Goal: Task Accomplishment & Management: Manage account settings

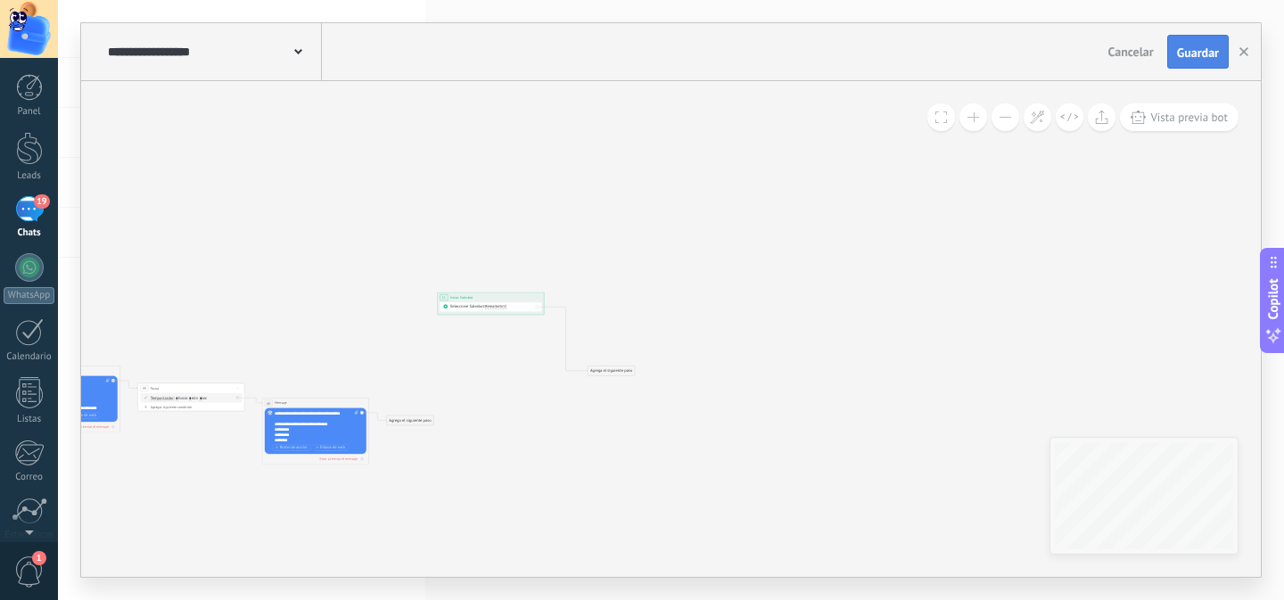
click at [1190, 62] on button "Guardar" at bounding box center [1198, 52] width 62 height 34
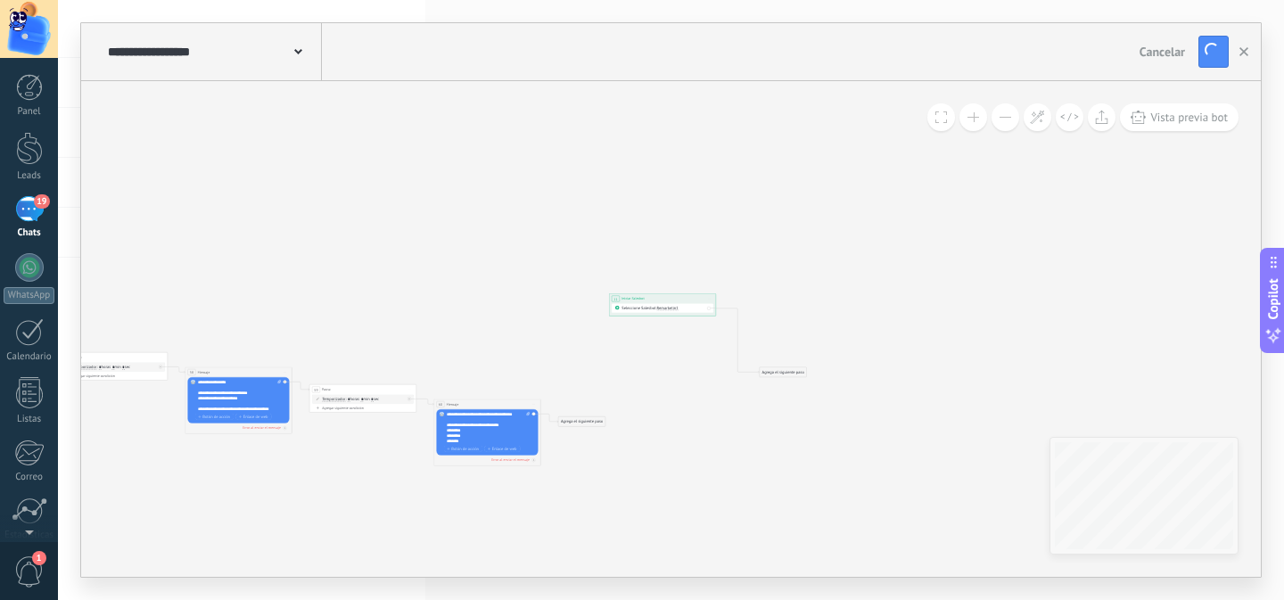
drag, startPoint x: 513, startPoint y: 399, endPoint x: 709, endPoint y: 396, distance: 196.1
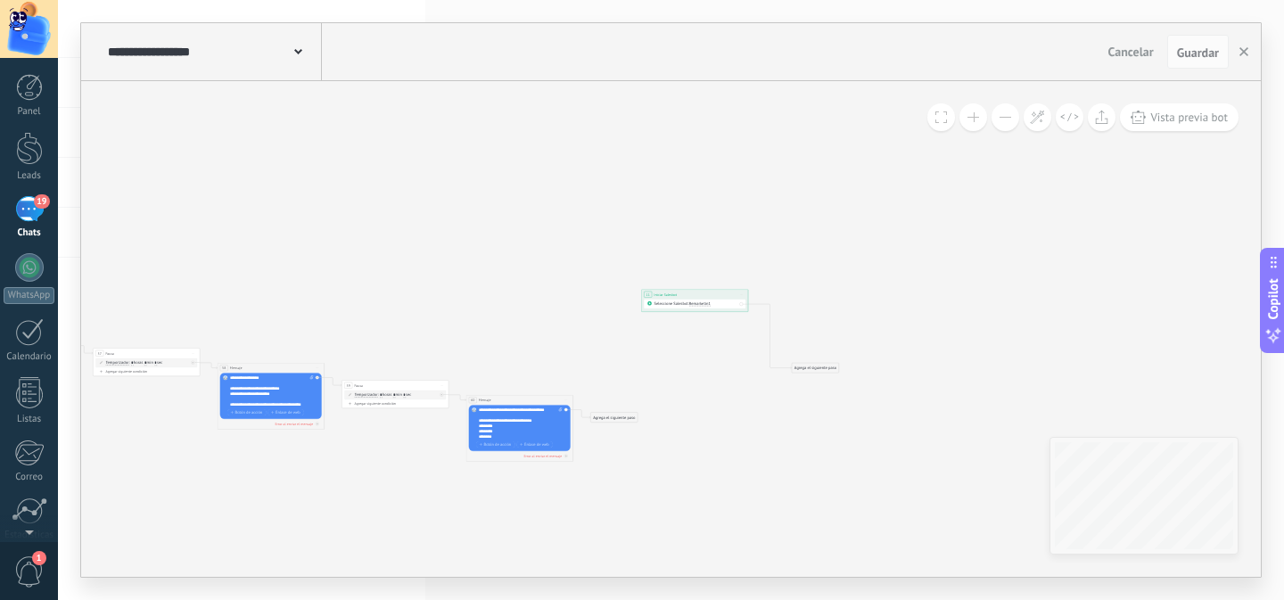
click at [982, 122] on button at bounding box center [973, 117] width 28 height 28
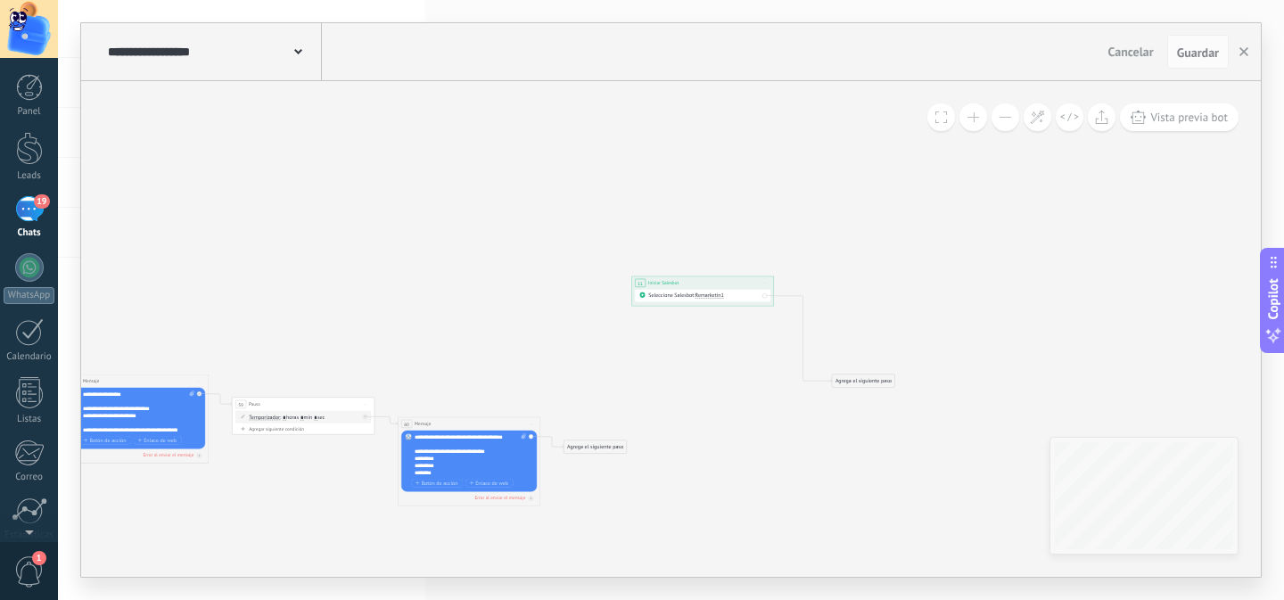
click at [982, 122] on button at bounding box center [973, 117] width 28 height 28
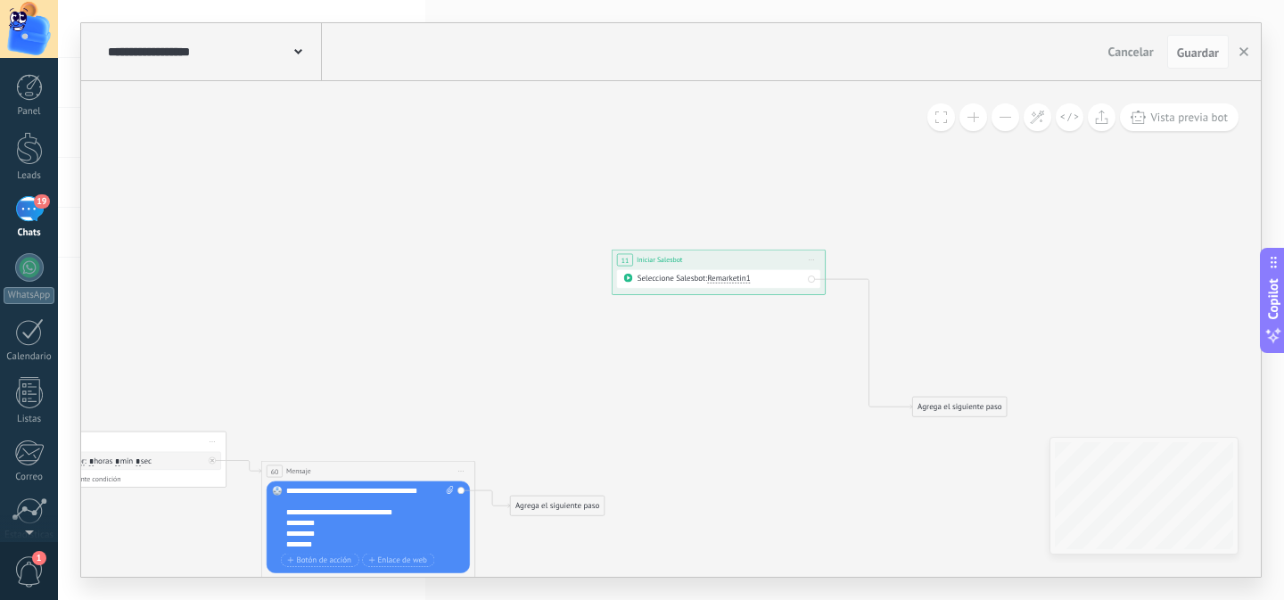
click at [982, 122] on button at bounding box center [973, 117] width 28 height 28
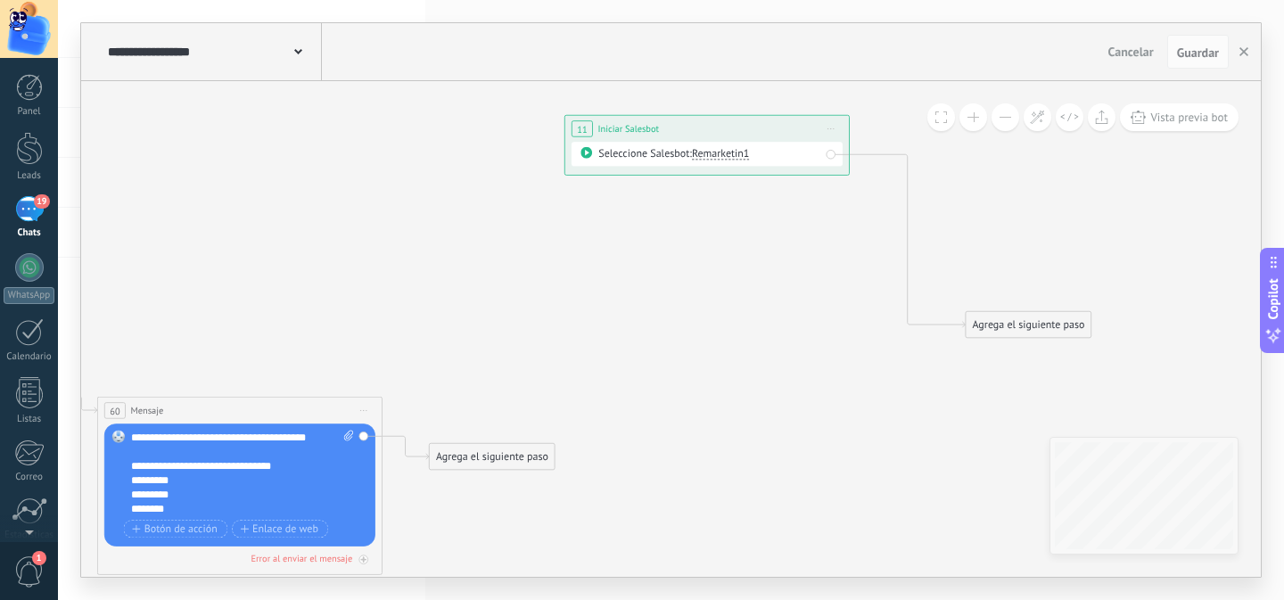
drag, startPoint x: 799, startPoint y: 430, endPoint x: 781, endPoint y: 286, distance: 144.6
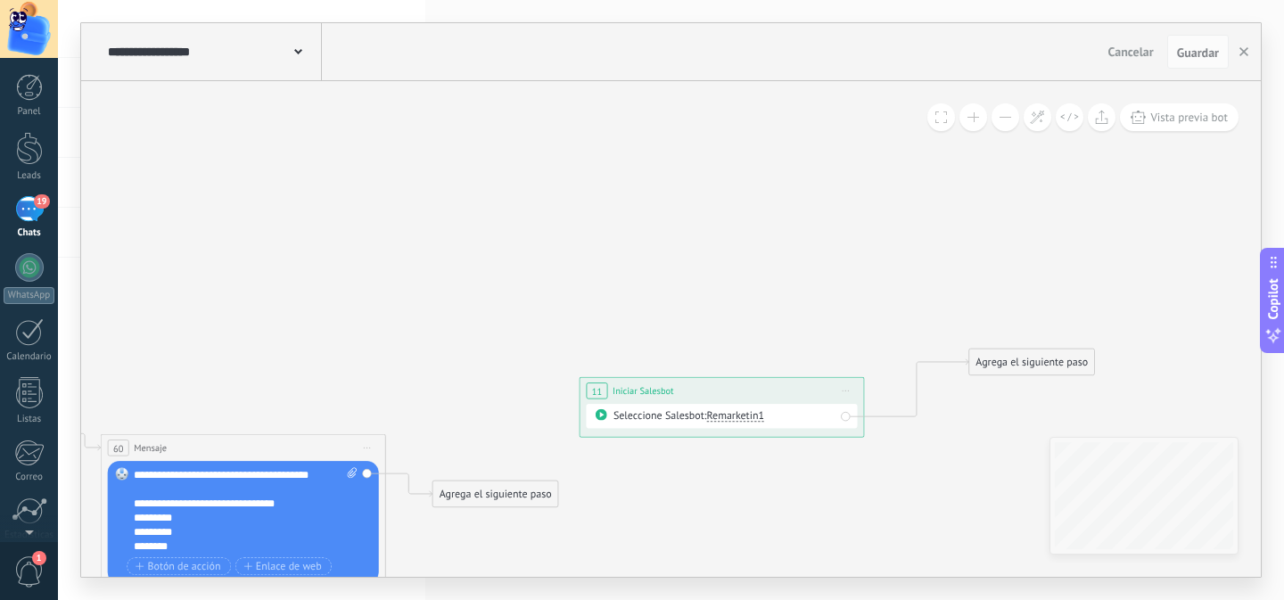
drag, startPoint x: 753, startPoint y: 168, endPoint x: 765, endPoint y: 392, distance: 224.9
click at [765, 392] on div "**********" at bounding box center [720, 391] width 283 height 27
drag, startPoint x: 554, startPoint y: 485, endPoint x: 660, endPoint y: 398, distance: 136.9
click at [745, 419] on span "Remarketin1" at bounding box center [735, 415] width 58 height 13
click at [743, 416] on span "Remarketin1" at bounding box center [777, 416] width 173 height 14
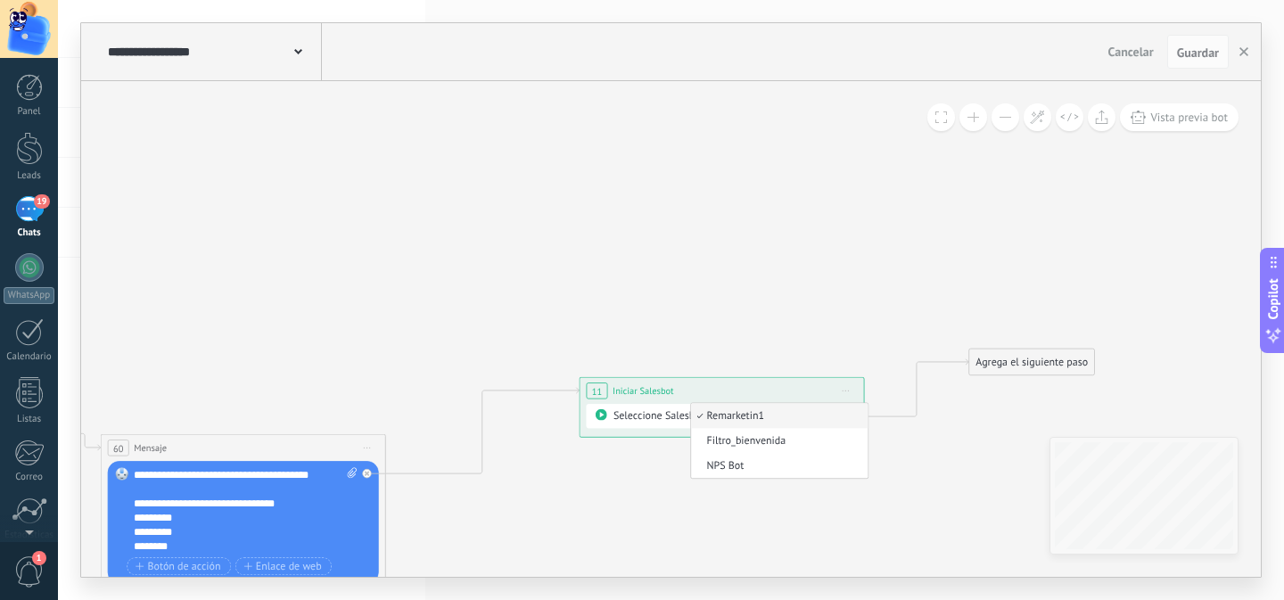
click at [747, 406] on div "Seleccione Salesbot: Remarketin1" at bounding box center [722, 416] width 271 height 24
click at [745, 414] on span "Remarketin1" at bounding box center [735, 415] width 58 height 13
click at [737, 420] on span "Remarketin1" at bounding box center [777, 416] width 173 height 14
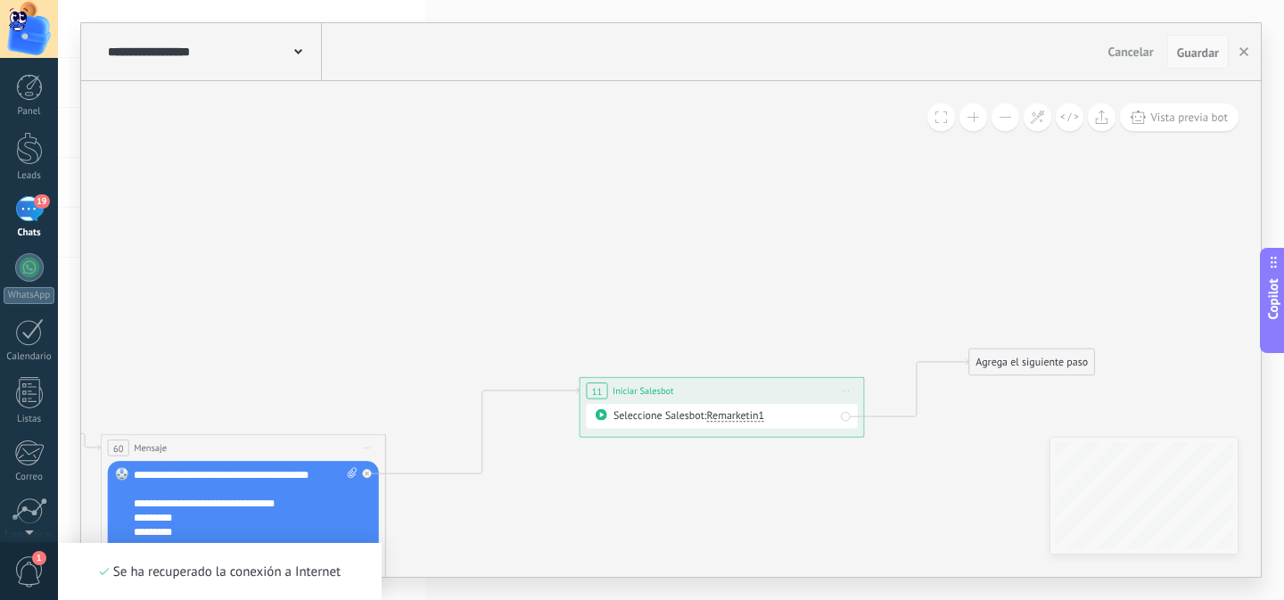
click at [1198, 49] on span "Guardar" at bounding box center [1198, 52] width 42 height 12
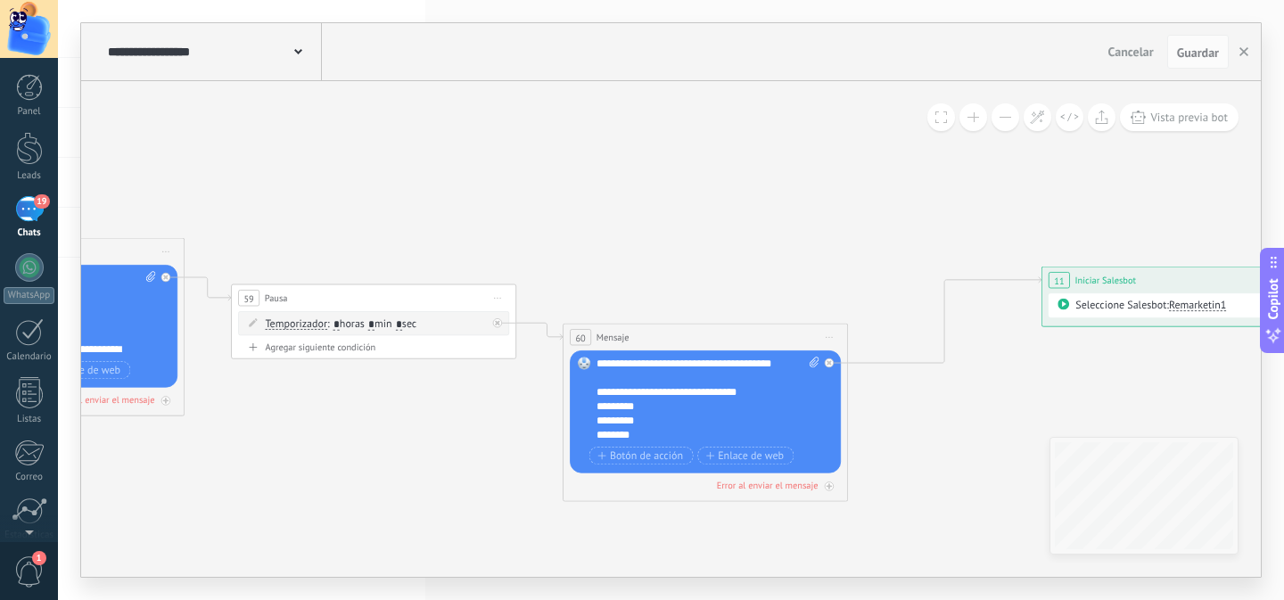
drag, startPoint x: 622, startPoint y: 445, endPoint x: 1089, endPoint y: 381, distance: 471.5
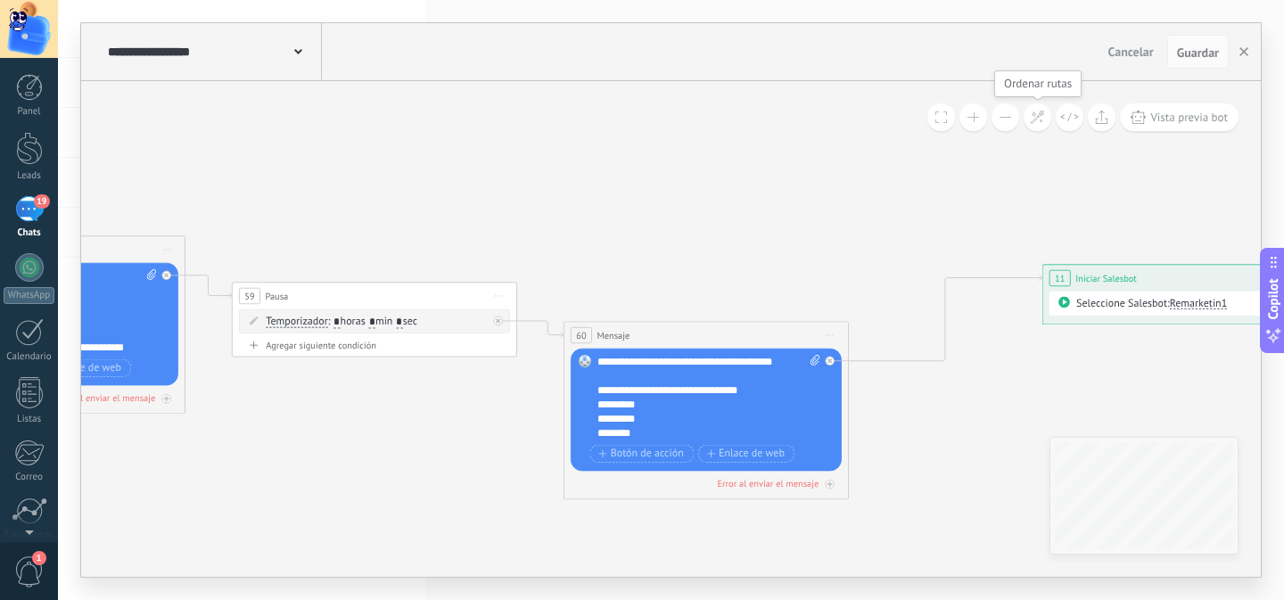
click at [1041, 119] on icon at bounding box center [1037, 117] width 15 height 15
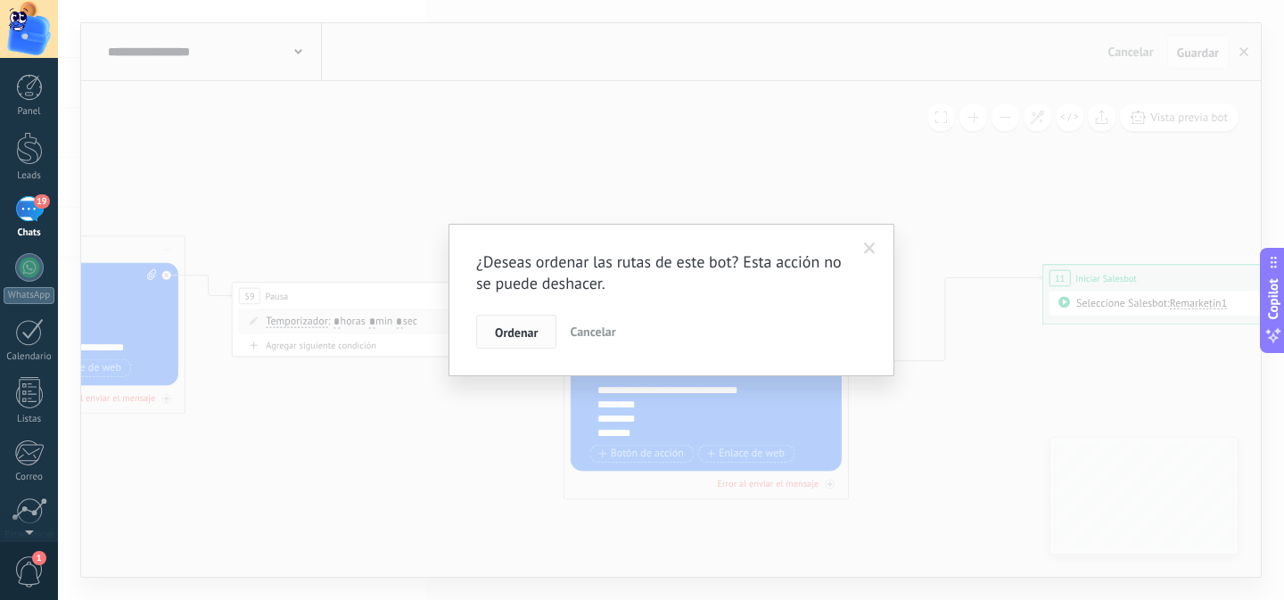
click at [527, 319] on button "Ordenar" at bounding box center [516, 332] width 80 height 34
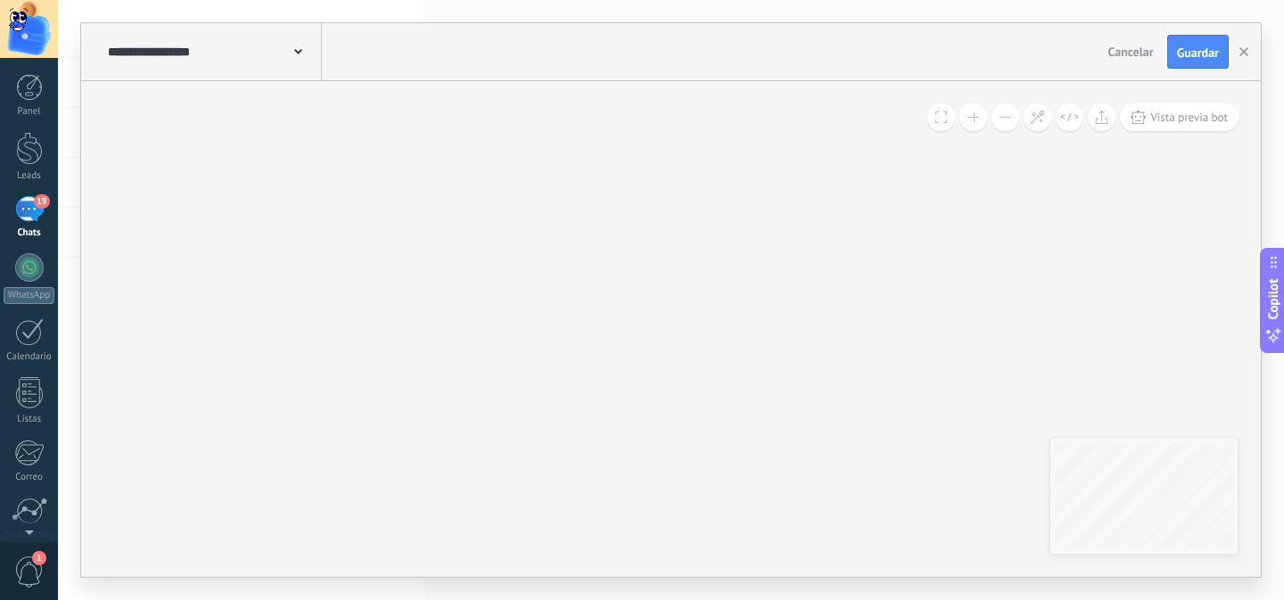
drag, startPoint x: 881, startPoint y: 301, endPoint x: 1156, endPoint y: 289, distance: 275.7
click at [1156, 289] on div "**********" at bounding box center [670, 329] width 1179 height 496
drag, startPoint x: 623, startPoint y: 283, endPoint x: 814, endPoint y: 129, distance: 245.3
click at [814, 129] on div "**********" at bounding box center [670, 329] width 1179 height 496
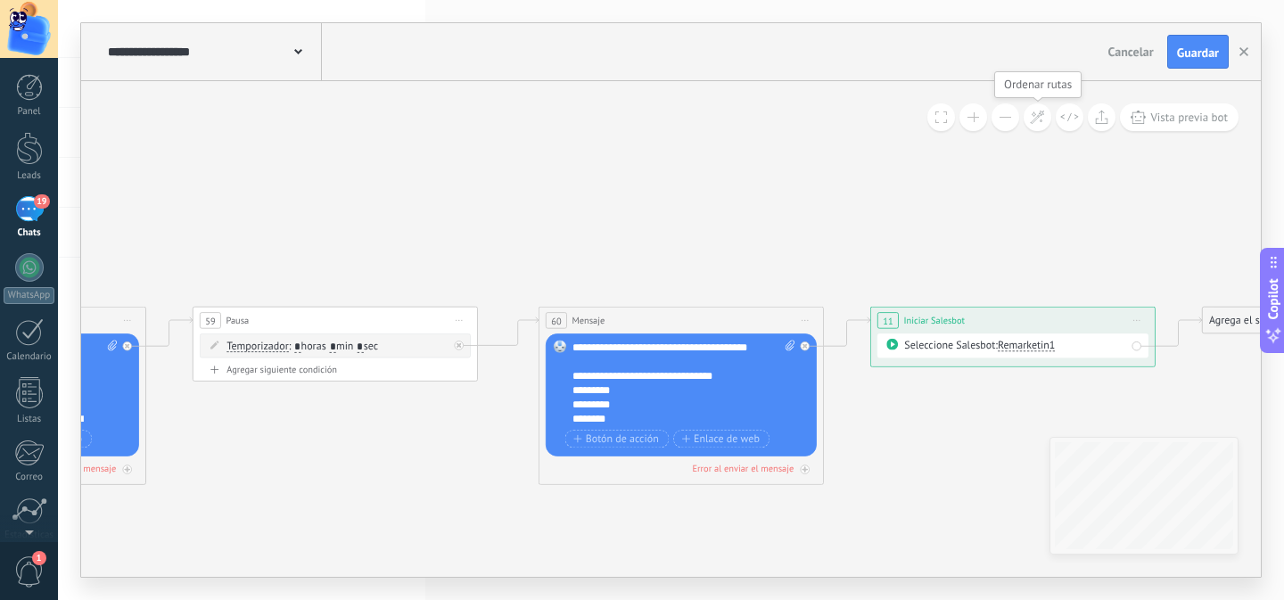
click at [1032, 126] on button at bounding box center [1037, 117] width 28 height 28
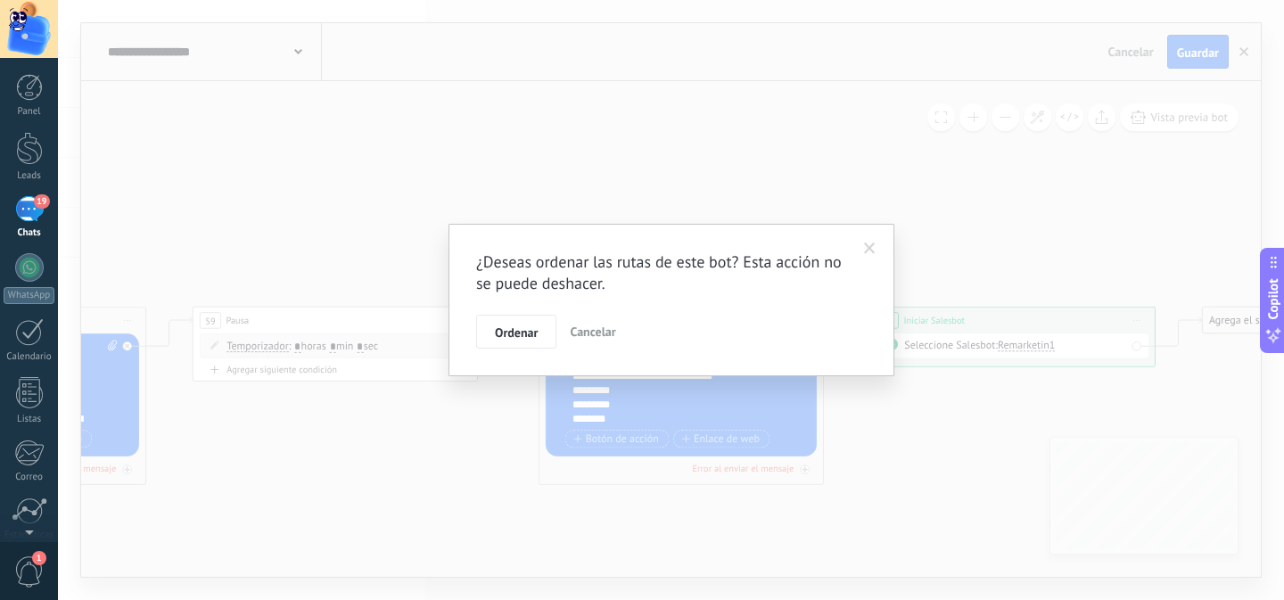
click at [535, 326] on span "Ordenar" at bounding box center [516, 332] width 43 height 12
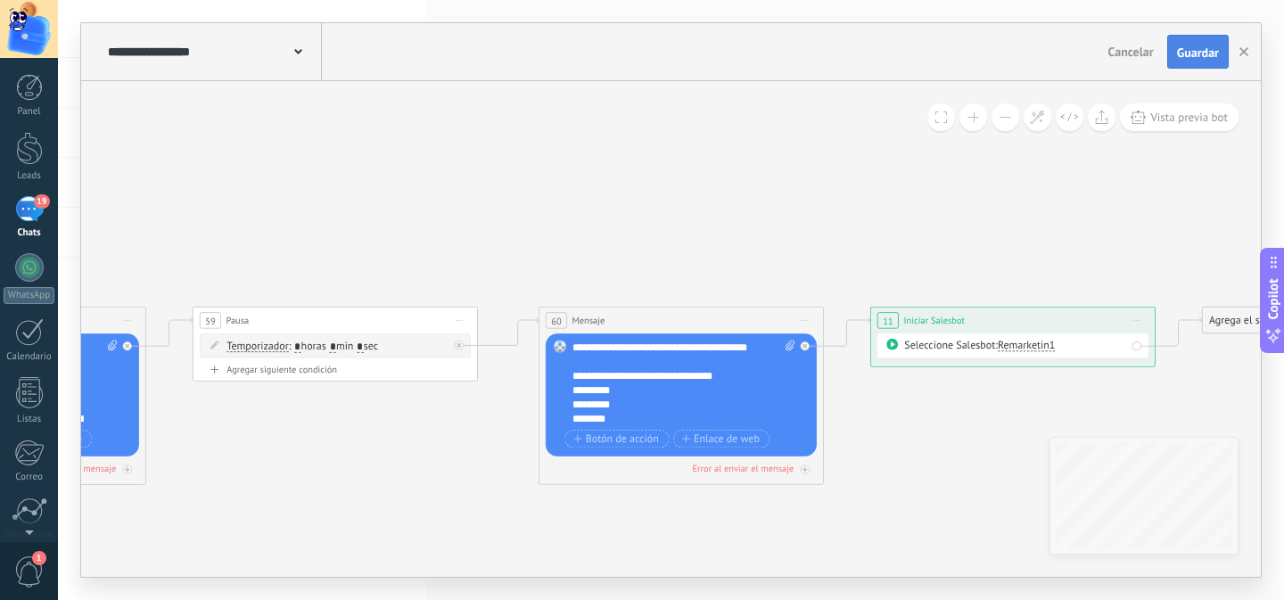
click at [1175, 67] on button "Guardar" at bounding box center [1198, 52] width 62 height 34
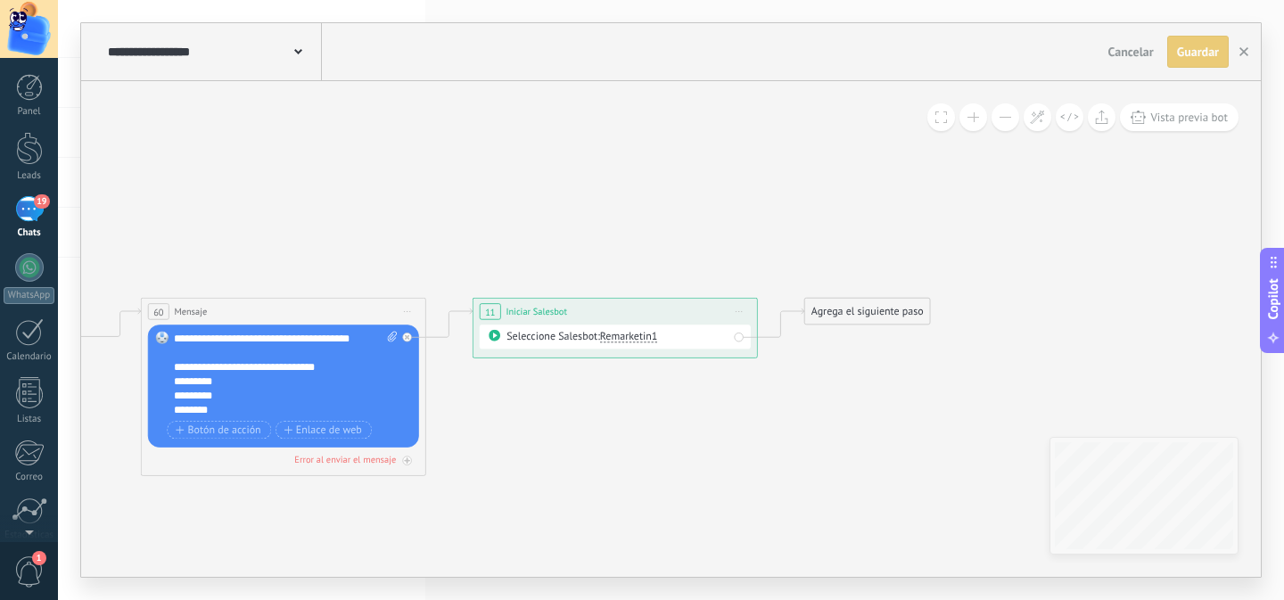
drag, startPoint x: 1004, startPoint y: 411, endPoint x: 935, endPoint y: 351, distance: 91.0
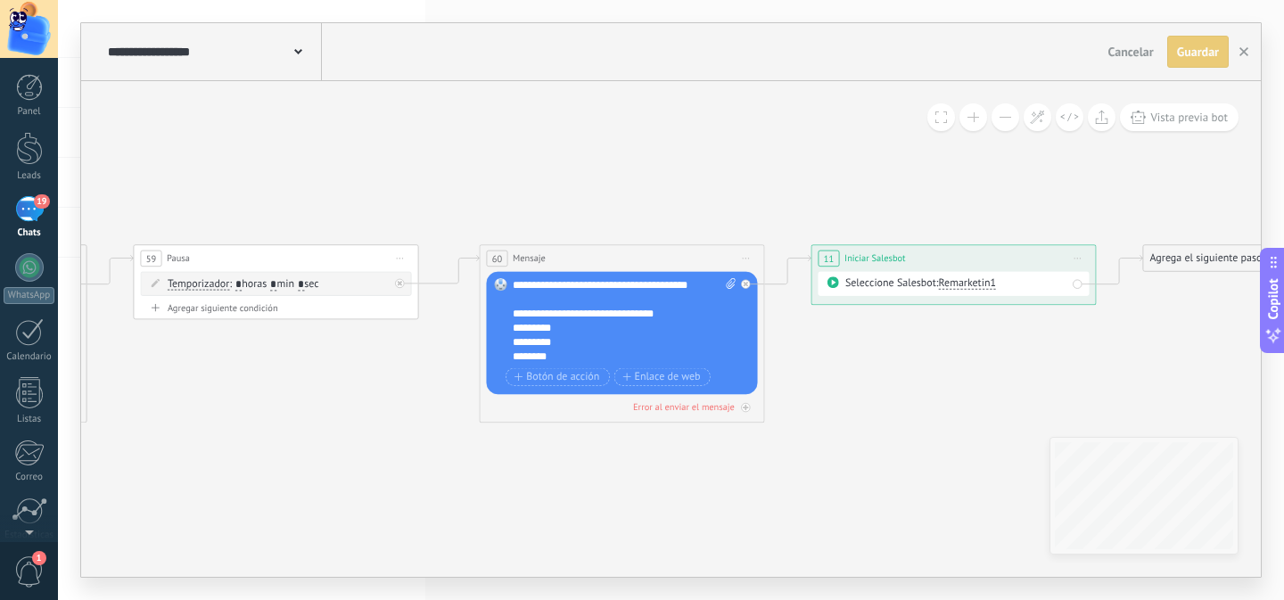
drag, startPoint x: 314, startPoint y: 405, endPoint x: 1225, endPoint y: 398, distance: 911.1
click at [1268, 398] on div "**********" at bounding box center [671, 300] width 1226 height 600
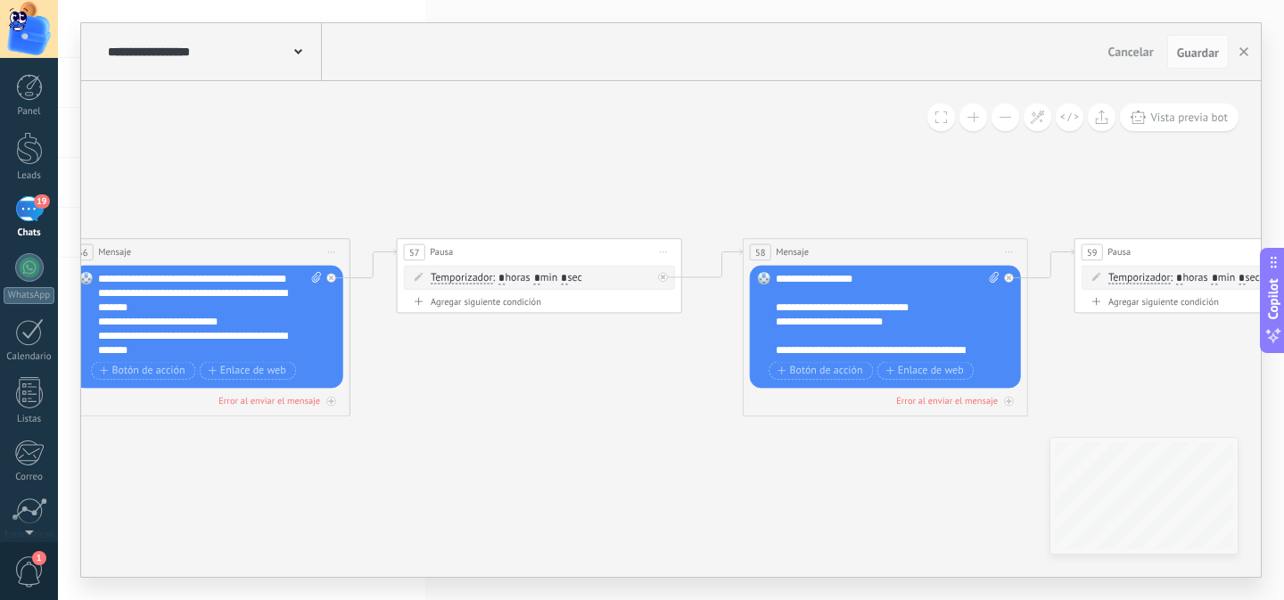
drag, startPoint x: 401, startPoint y: 397, endPoint x: 1052, endPoint y: 415, distance: 651.0
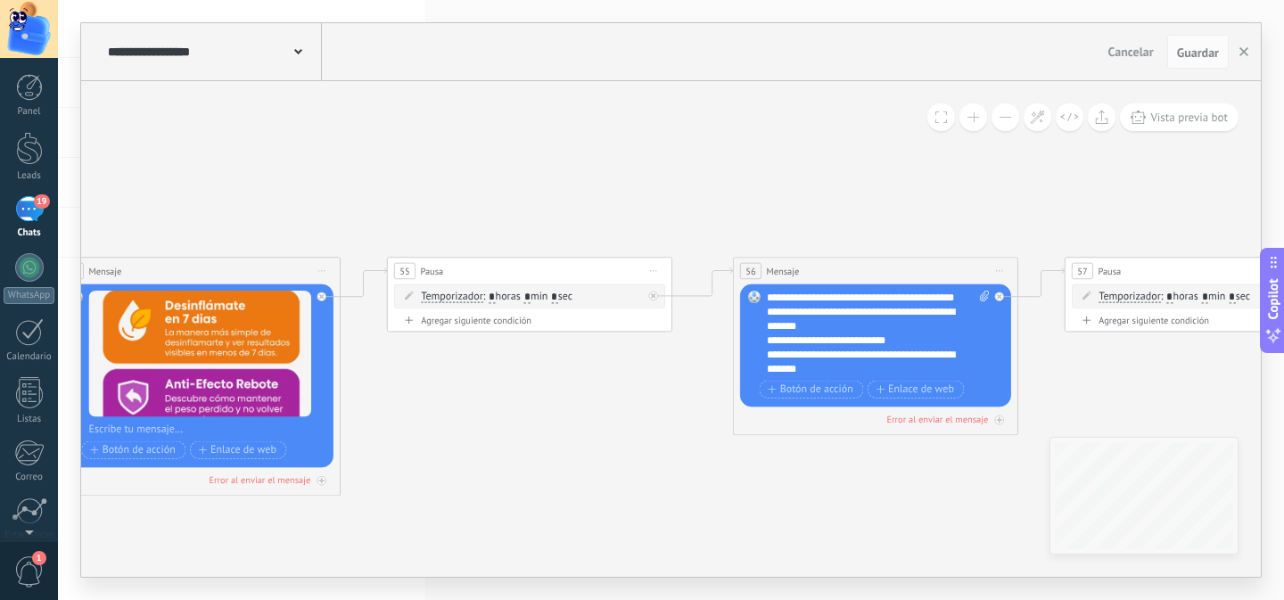
drag, startPoint x: 745, startPoint y: 448, endPoint x: 938, endPoint y: 446, distance: 192.6
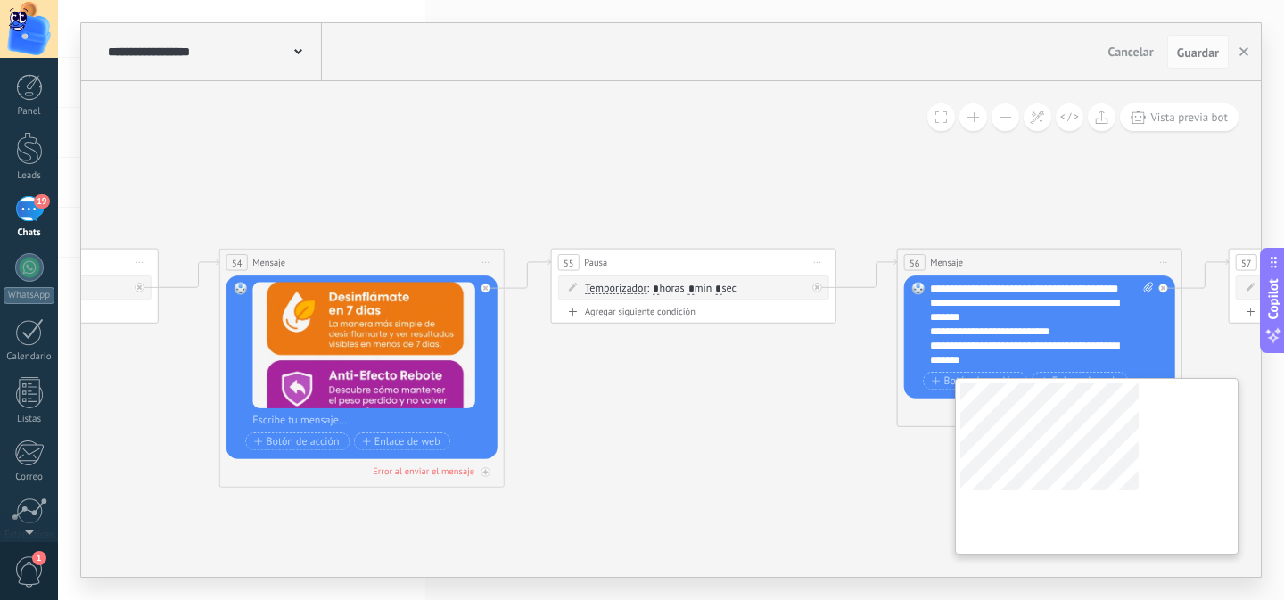
drag, startPoint x: 830, startPoint y: 480, endPoint x: 1050, endPoint y: 454, distance: 221.8
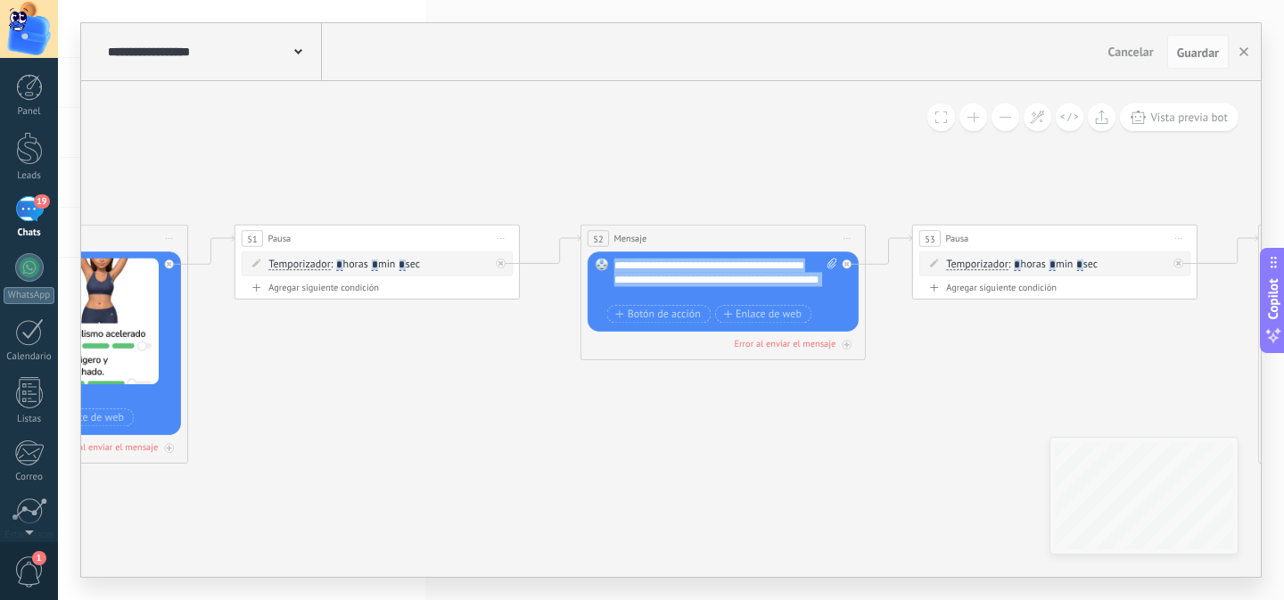
click at [1112, 440] on div "**********" at bounding box center [670, 329] width 1179 height 496
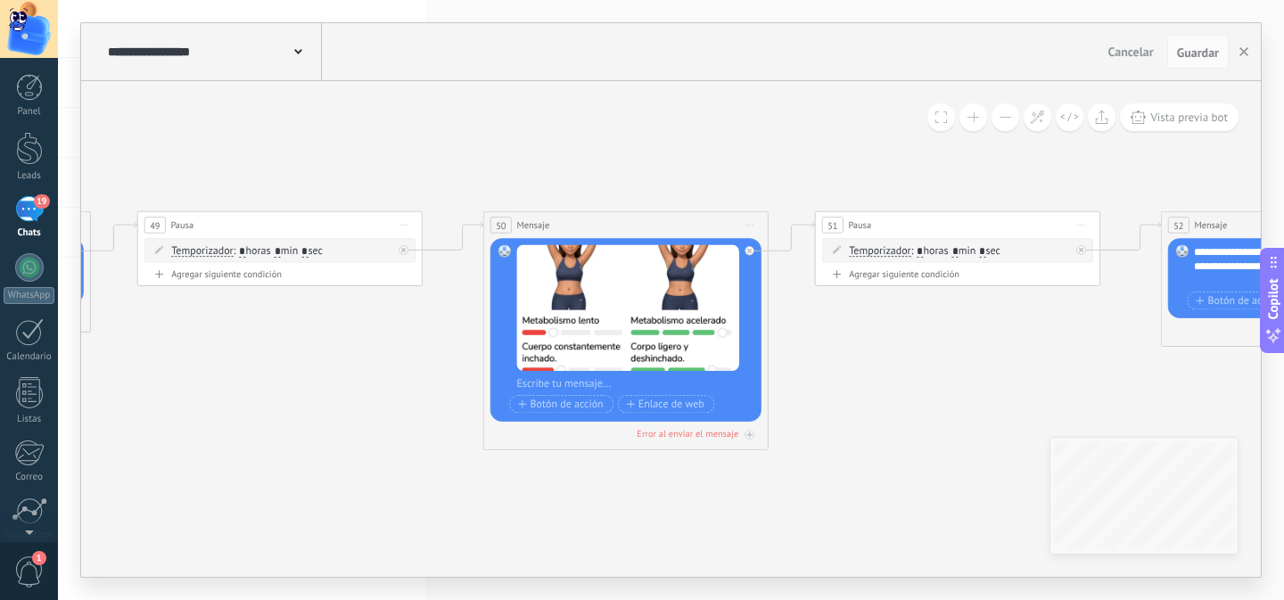
drag, startPoint x: 694, startPoint y: 438, endPoint x: 1010, endPoint y: 429, distance: 316.6
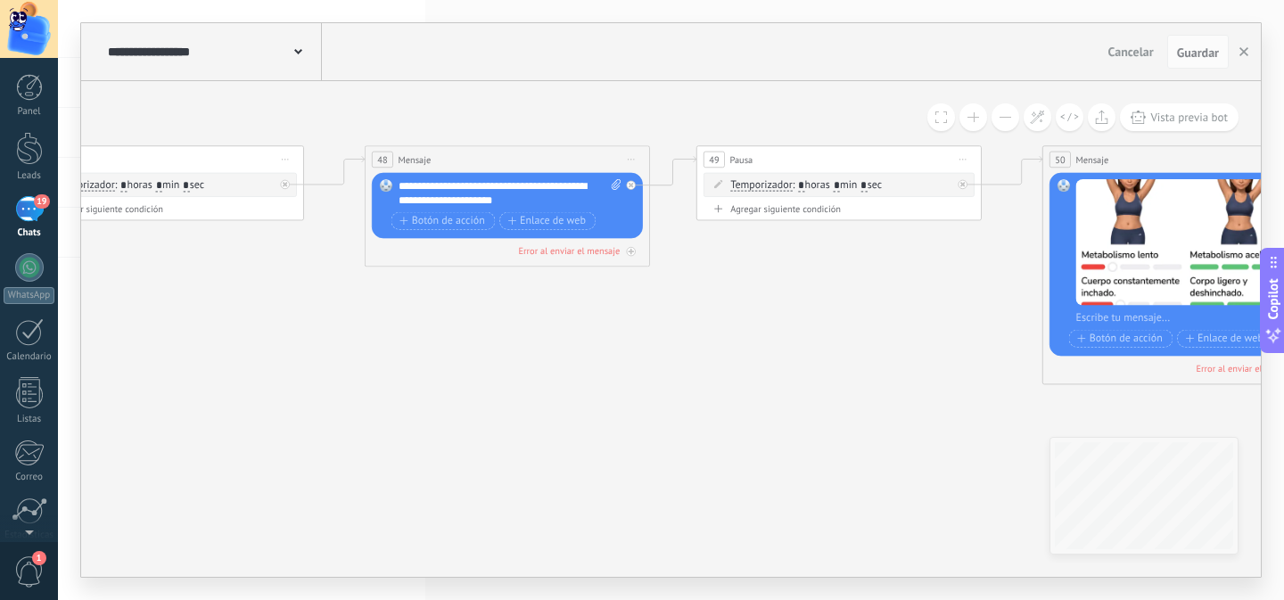
drag, startPoint x: 406, startPoint y: 452, endPoint x: 808, endPoint y: 389, distance: 407.0
drag, startPoint x: 357, startPoint y: 415, endPoint x: 742, endPoint y: 415, distance: 385.1
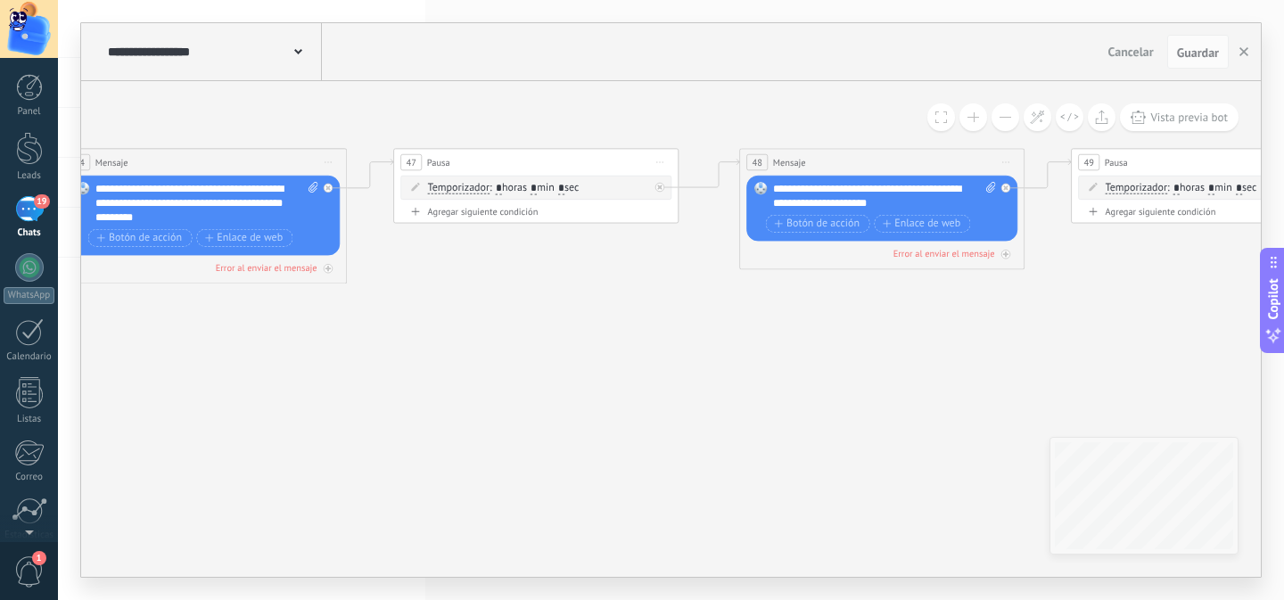
click at [1008, 119] on button at bounding box center [1005, 117] width 28 height 28
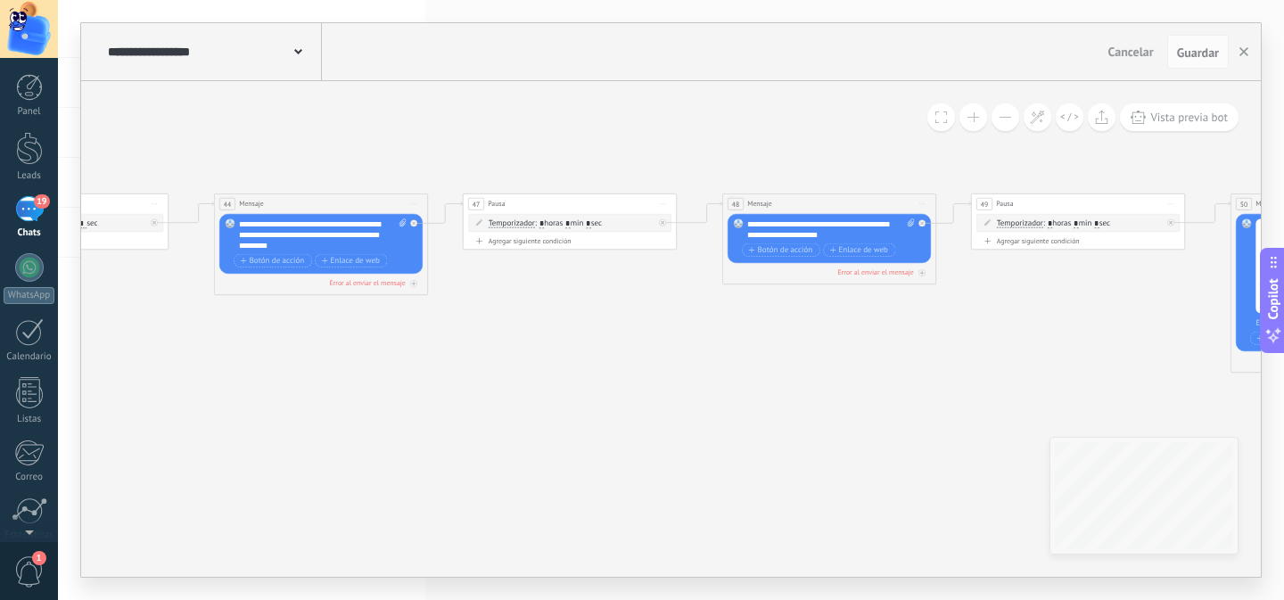
click at [1008, 119] on button at bounding box center [1005, 117] width 28 height 28
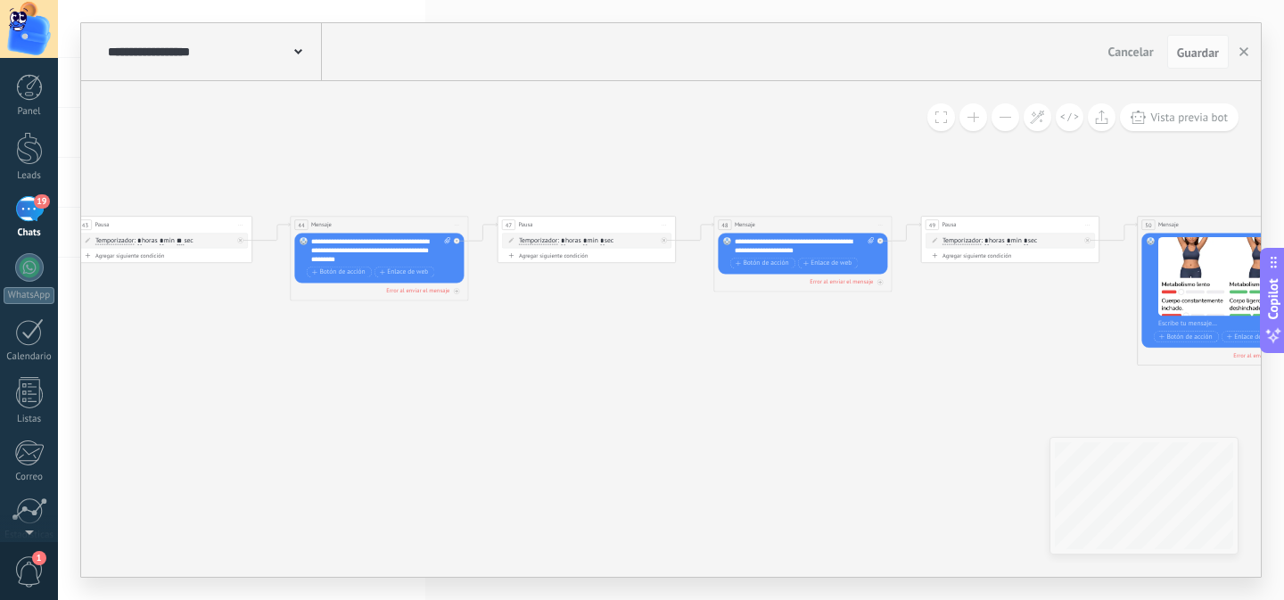
click at [1008, 119] on button at bounding box center [1005, 117] width 28 height 28
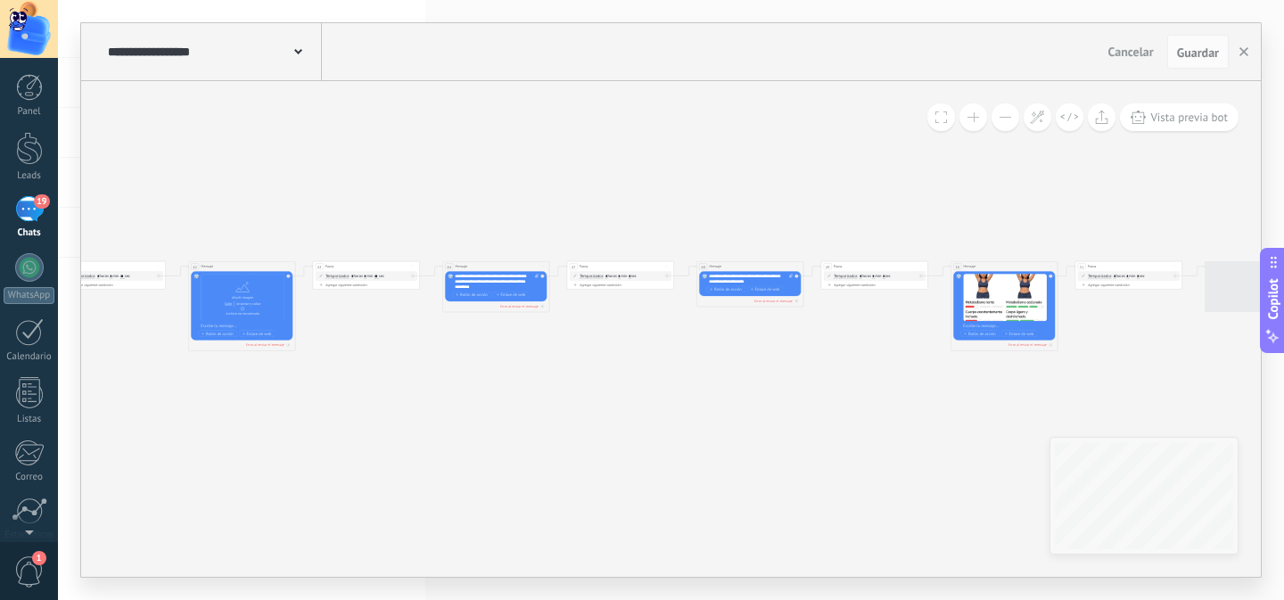
click at [1008, 119] on button at bounding box center [1005, 117] width 28 height 28
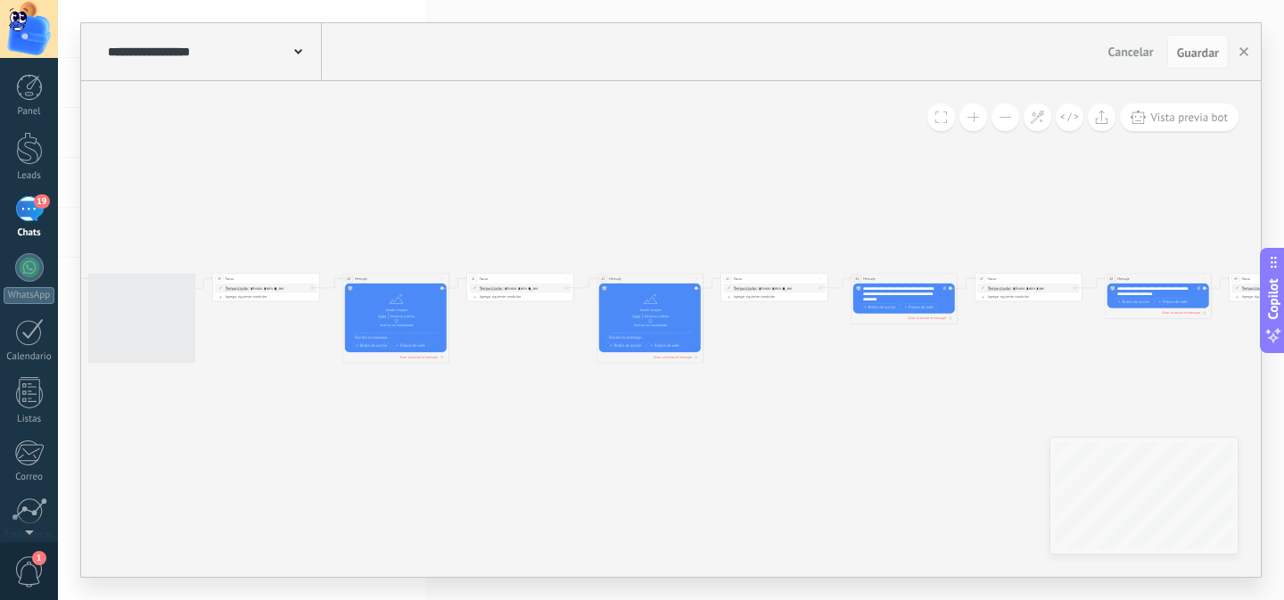
drag, startPoint x: 547, startPoint y: 406, endPoint x: 874, endPoint y: 415, distance: 326.4
drag, startPoint x: 755, startPoint y: 411, endPoint x: 725, endPoint y: 418, distance: 31.1
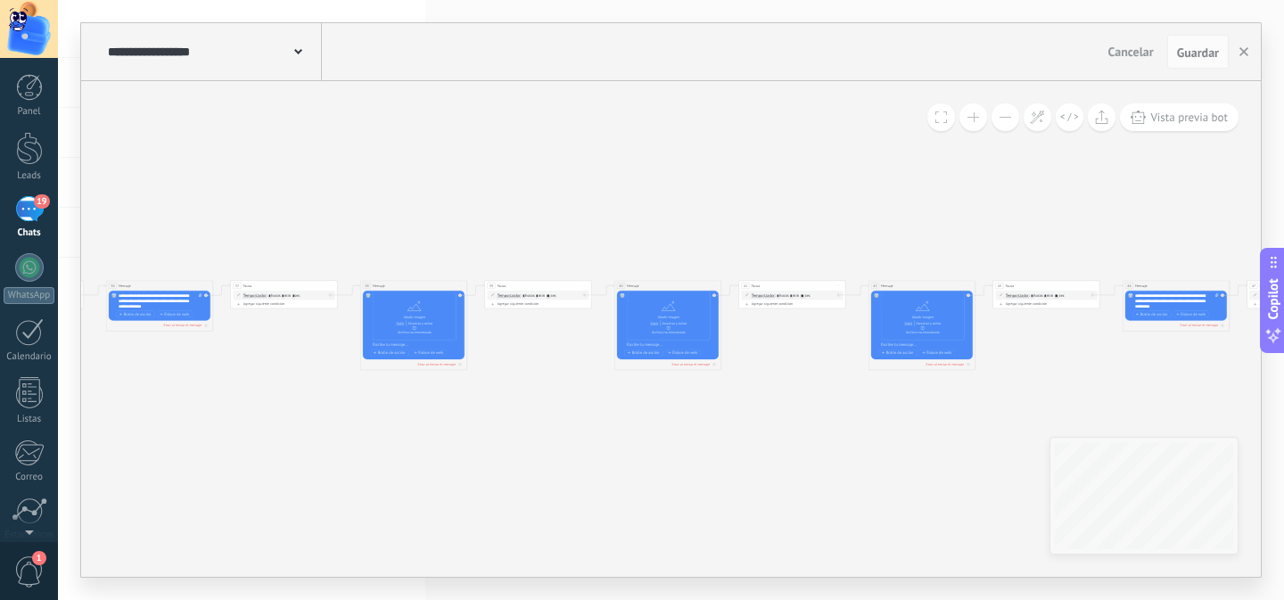
click at [667, 419] on icon at bounding box center [212, 325] width 6197 height 357
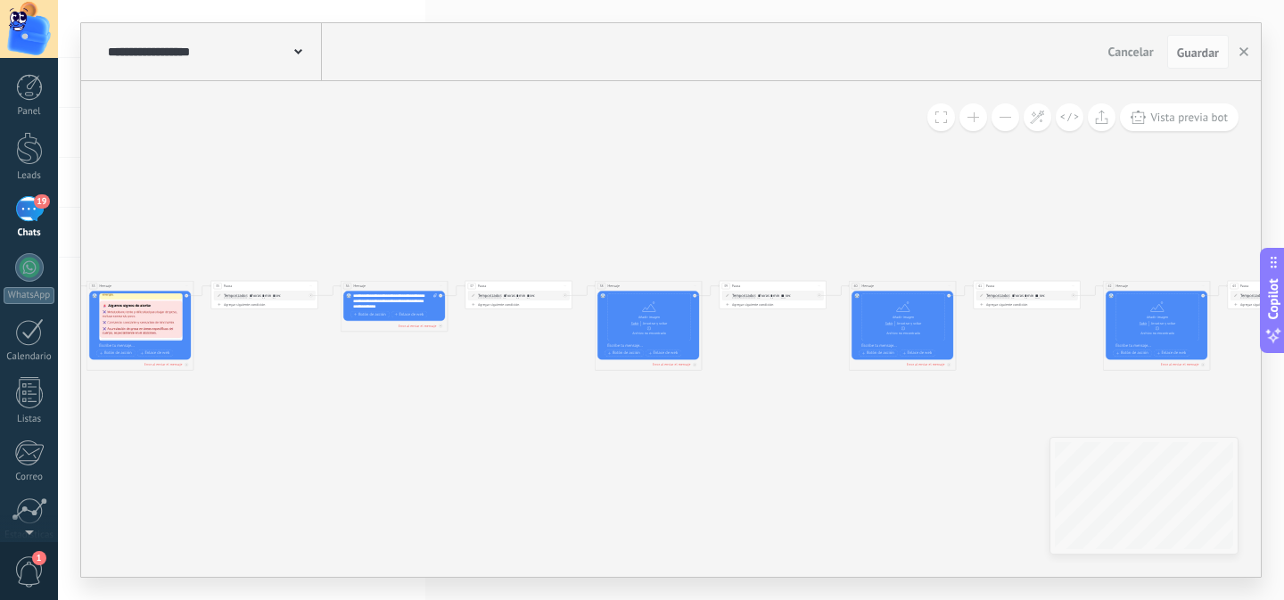
drag, startPoint x: 367, startPoint y: 424, endPoint x: 658, endPoint y: 429, distance: 290.6
click at [658, 429] on icon at bounding box center [448, 325] width 6197 height 357
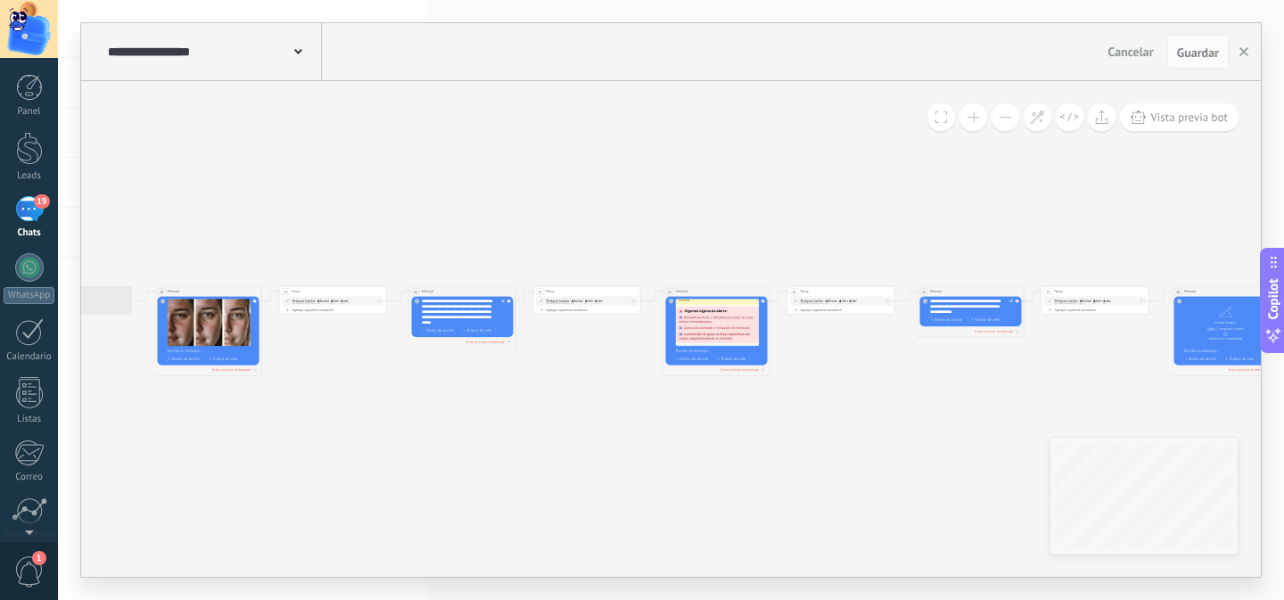
drag, startPoint x: 530, startPoint y: 425, endPoint x: 471, endPoint y: 429, distance: 58.9
click at [672, 427] on icon at bounding box center [1024, 330] width 6197 height 357
click at [684, 429] on icon at bounding box center [1024, 330] width 6197 height 357
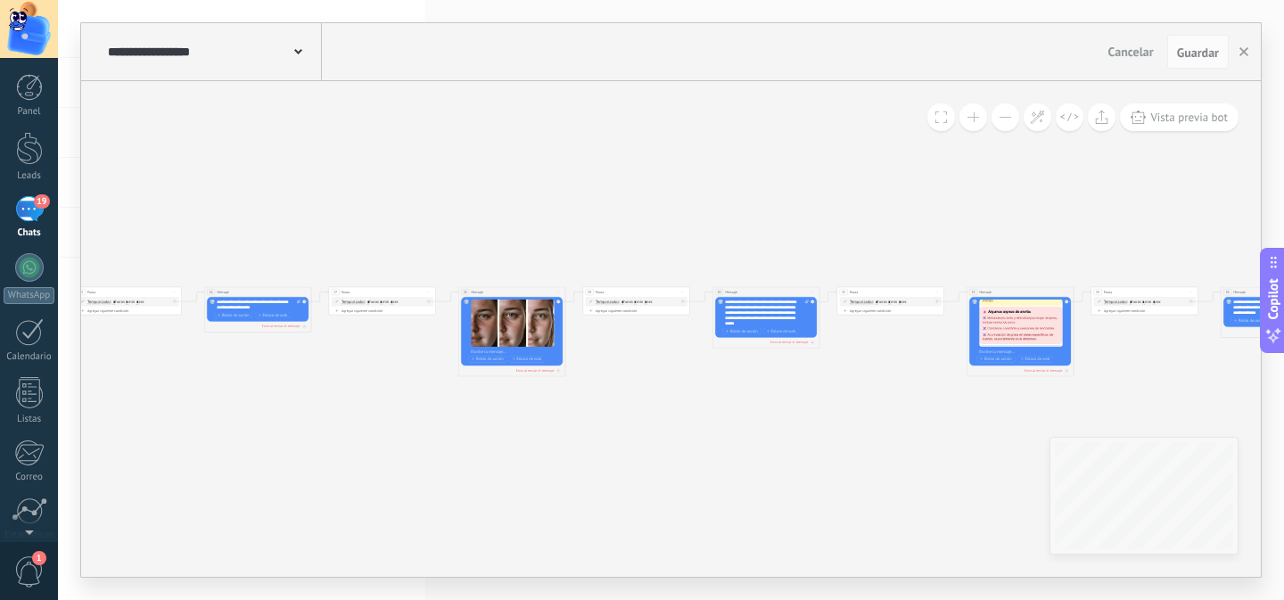
drag, startPoint x: 497, startPoint y: 432, endPoint x: 742, endPoint y: 437, distance: 245.2
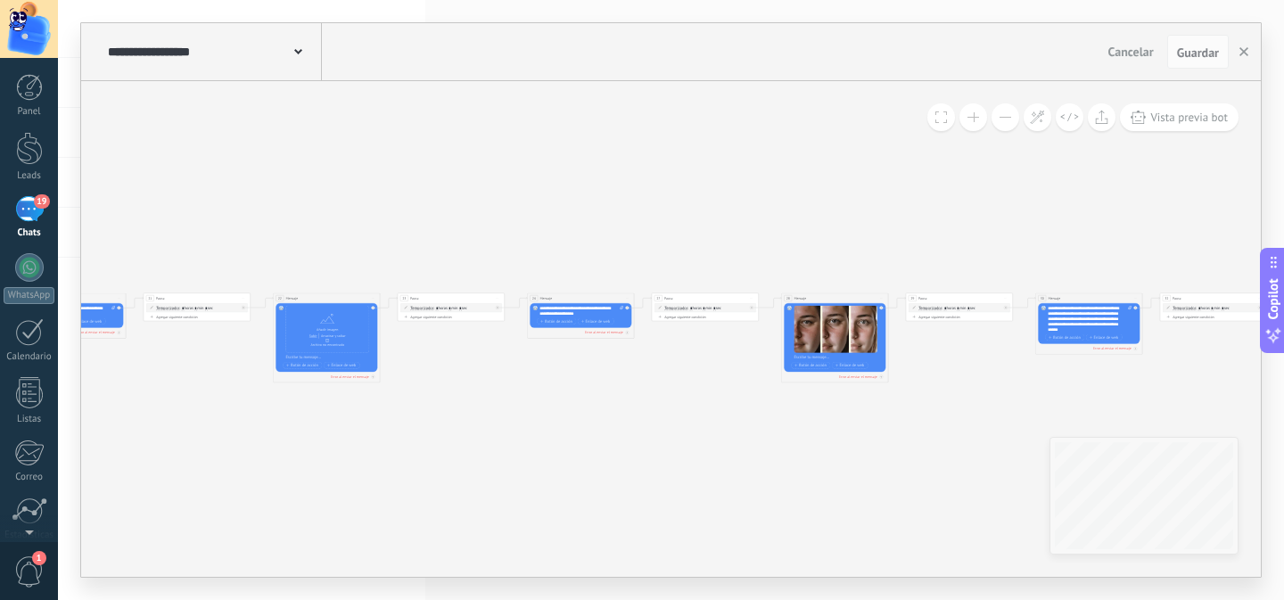
drag, startPoint x: 513, startPoint y: 439, endPoint x: 624, endPoint y: 459, distance: 112.3
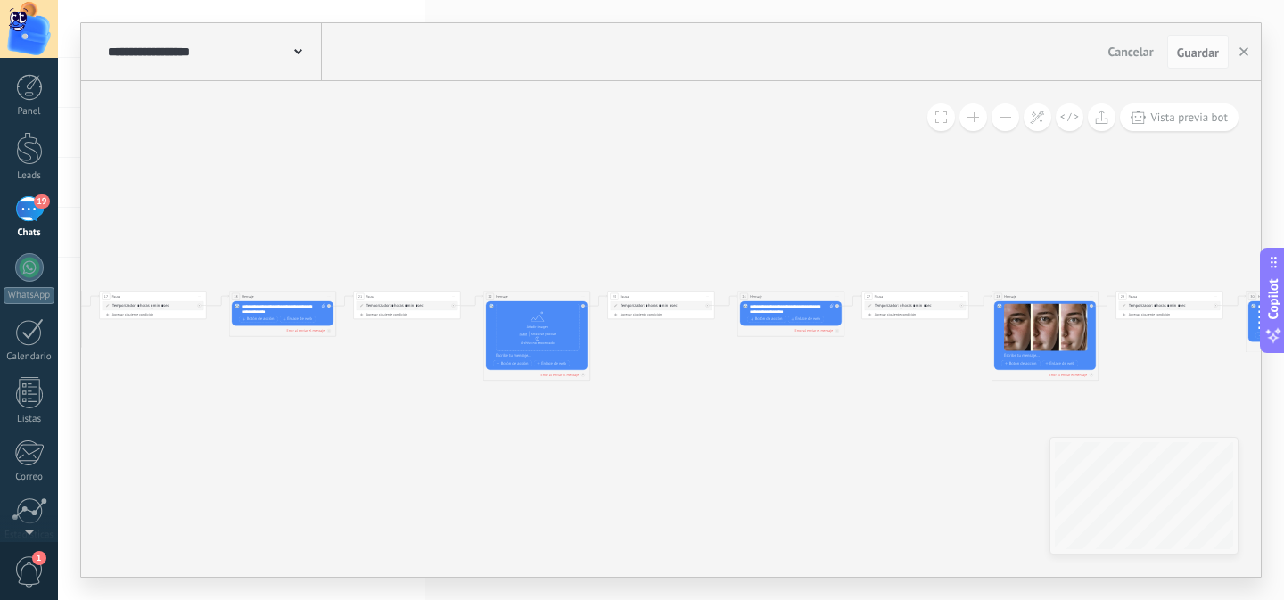
drag, startPoint x: 500, startPoint y: 501, endPoint x: 465, endPoint y: 471, distance: 46.1
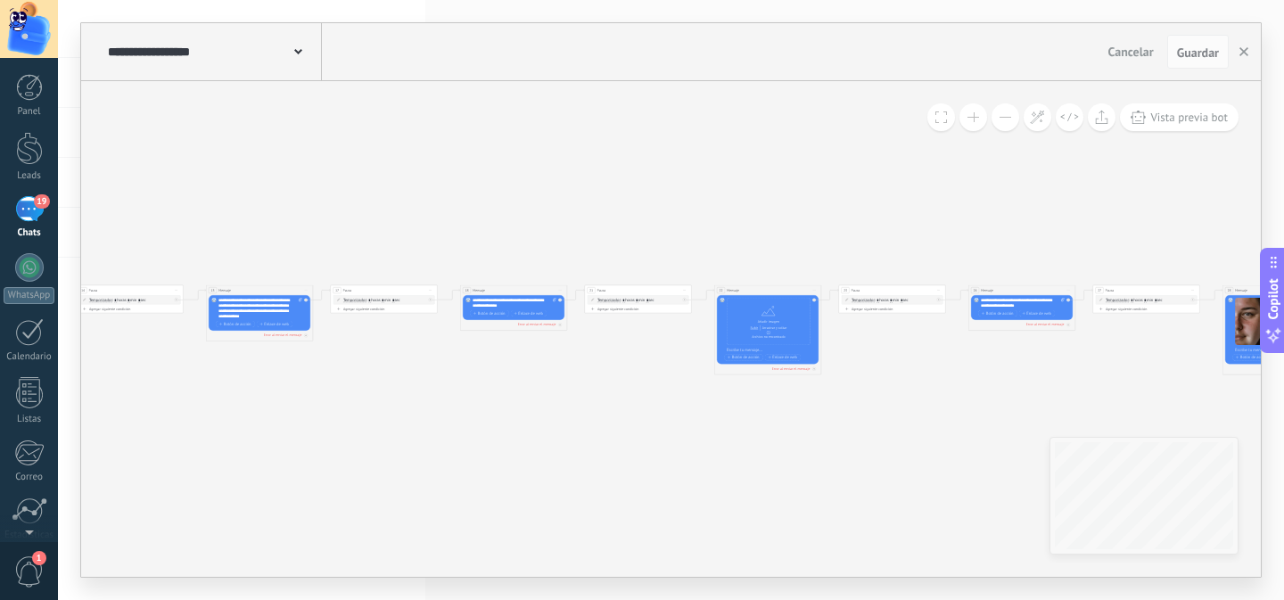
drag, startPoint x: 379, startPoint y: 468, endPoint x: 677, endPoint y: 469, distance: 298.6
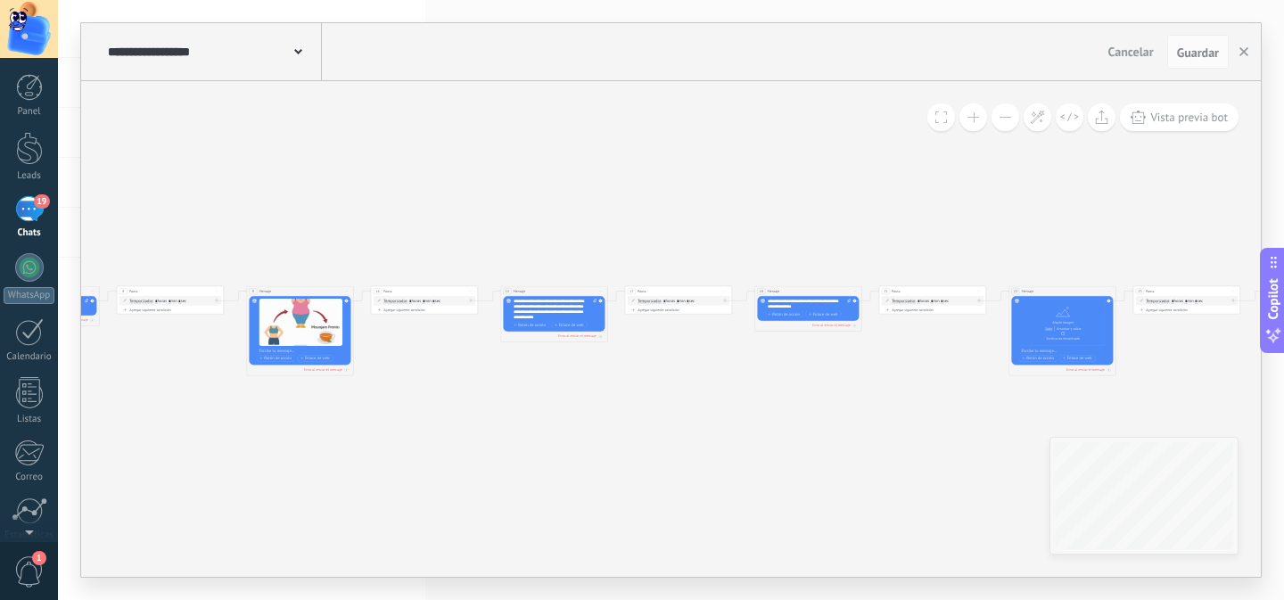
drag, startPoint x: 377, startPoint y: 468, endPoint x: 614, endPoint y: 470, distance: 237.1
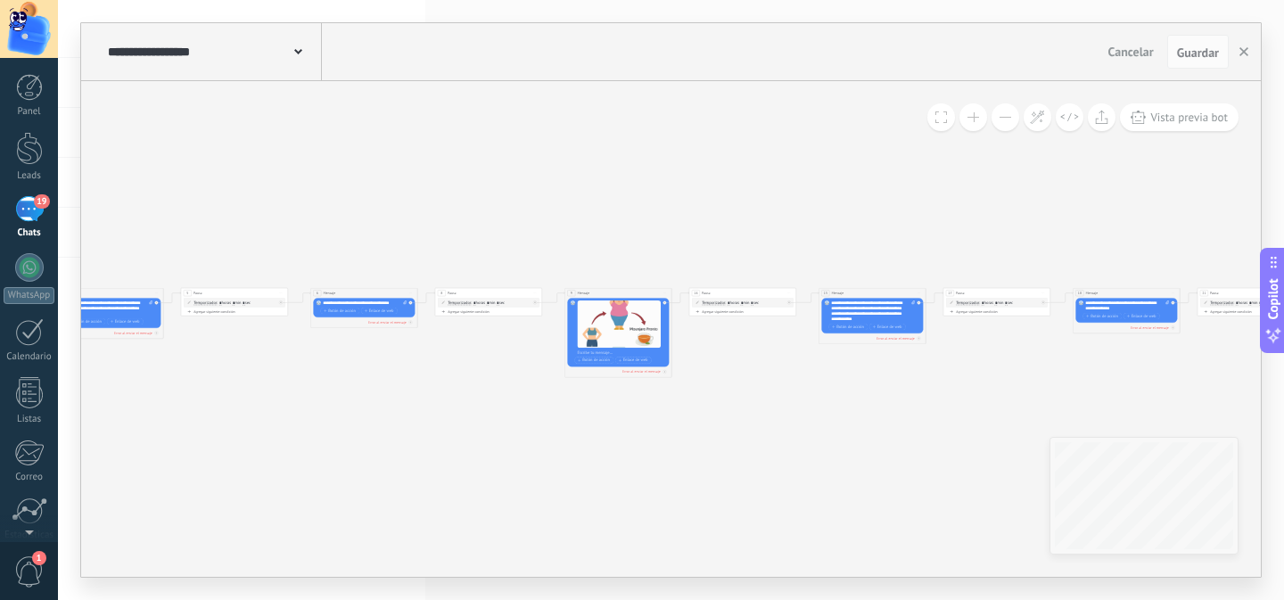
drag, startPoint x: 506, startPoint y: 469, endPoint x: 422, endPoint y: 447, distance: 87.6
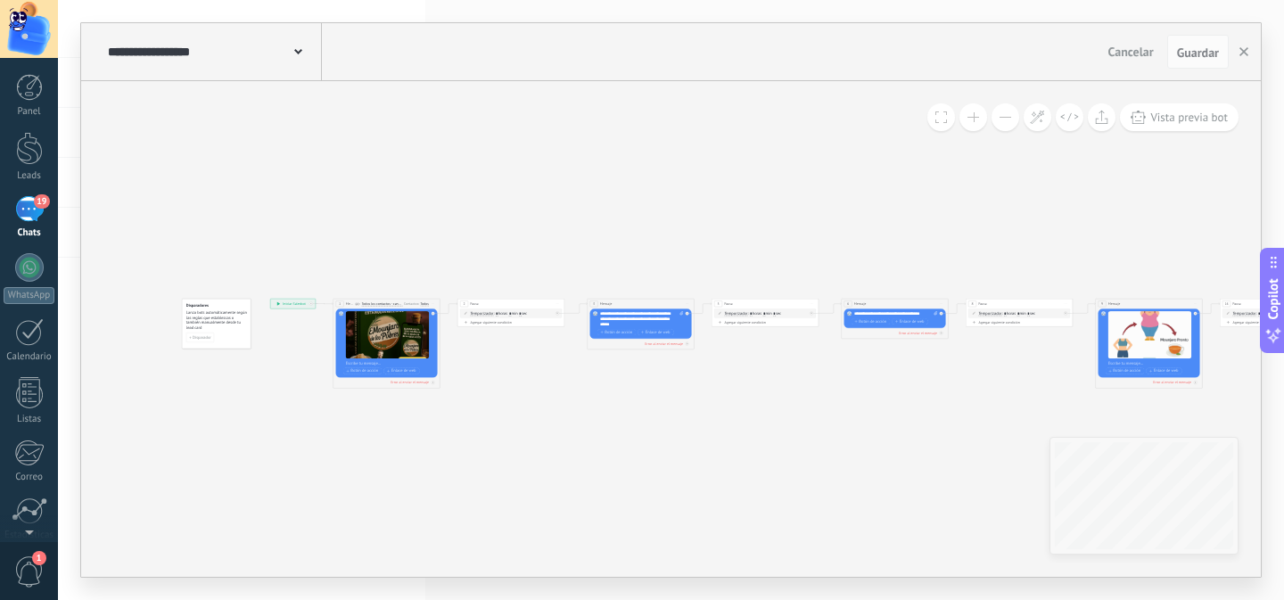
drag, startPoint x: 391, startPoint y: 446, endPoint x: 579, endPoint y: 445, distance: 187.2
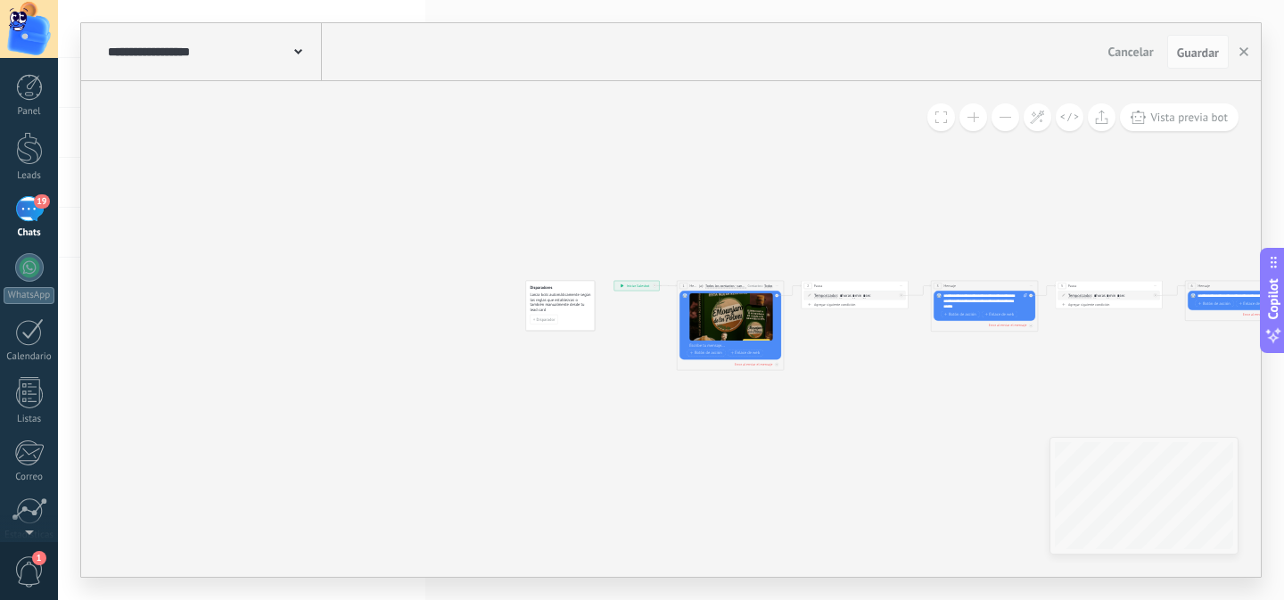
drag, startPoint x: 550, startPoint y: 442, endPoint x: 363, endPoint y: 361, distance: 204.0
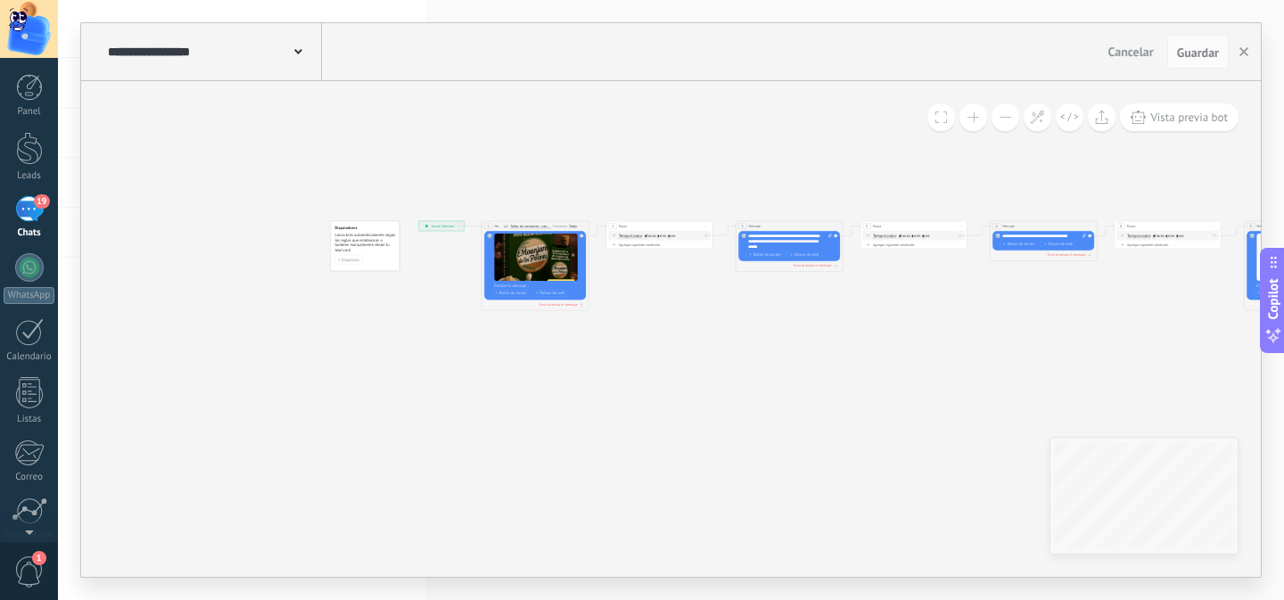
click at [972, 116] on button at bounding box center [973, 117] width 28 height 28
click at [973, 117] on span at bounding box center [973, 117] width 12 height 1
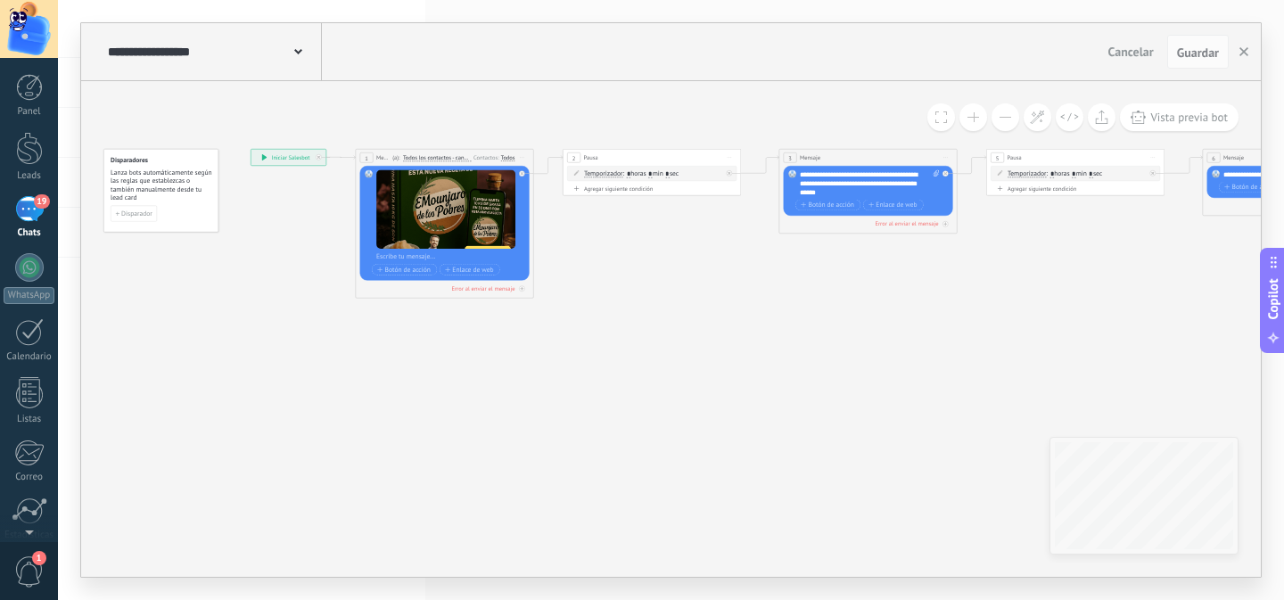
click at [973, 117] on span at bounding box center [973, 117] width 12 height 1
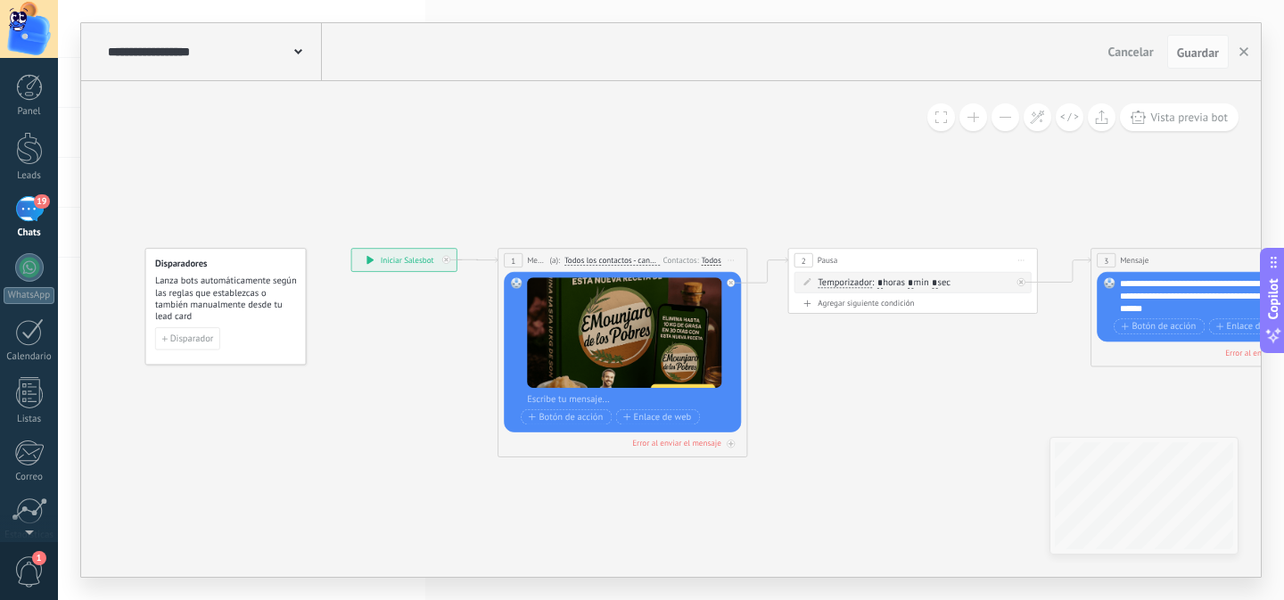
drag, startPoint x: 722, startPoint y: 472, endPoint x: 792, endPoint y: 489, distance: 72.4
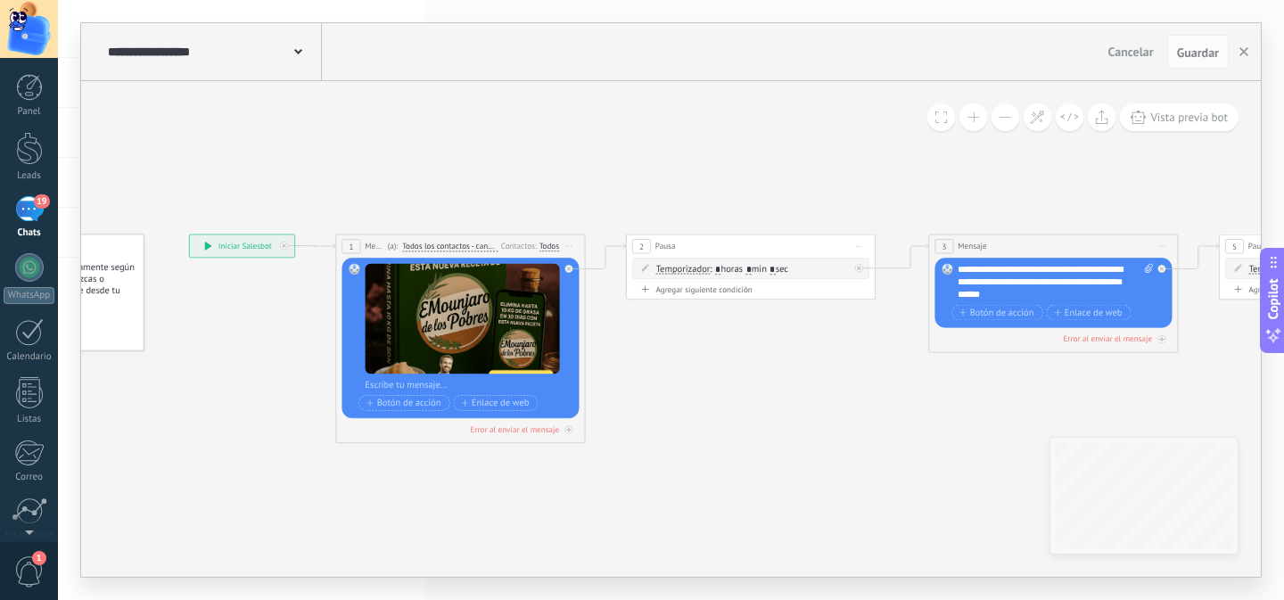
drag, startPoint x: 888, startPoint y: 435, endPoint x: 641, endPoint y: 414, distance: 247.8
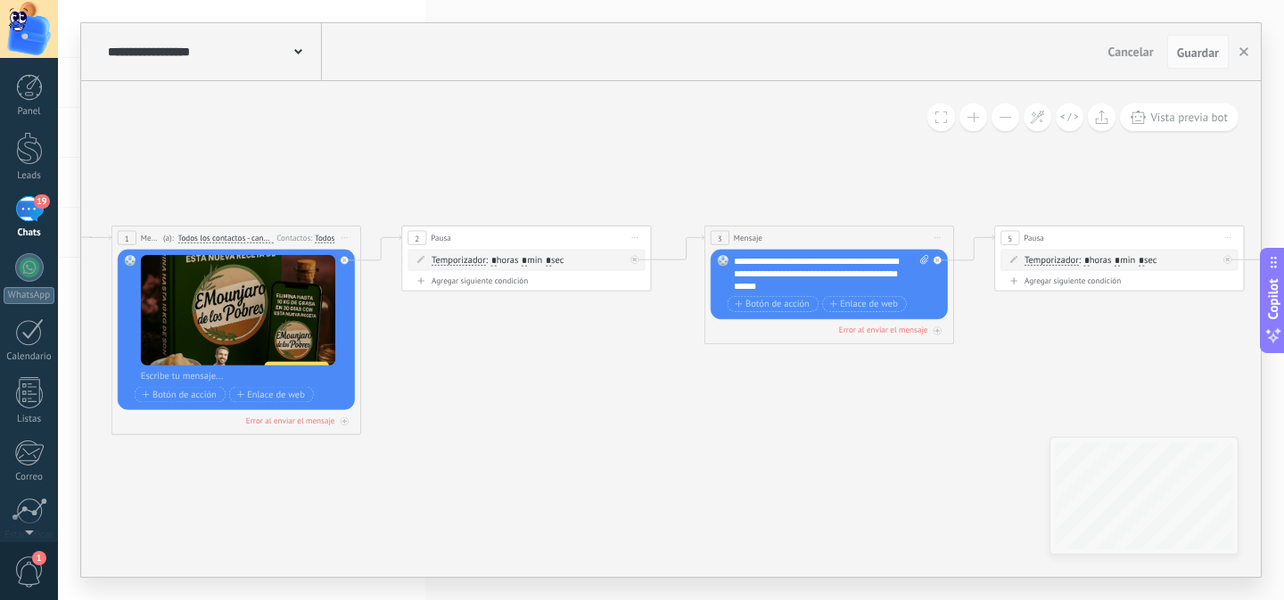
drag, startPoint x: 713, startPoint y: 432, endPoint x: 569, endPoint y: 431, distance: 144.4
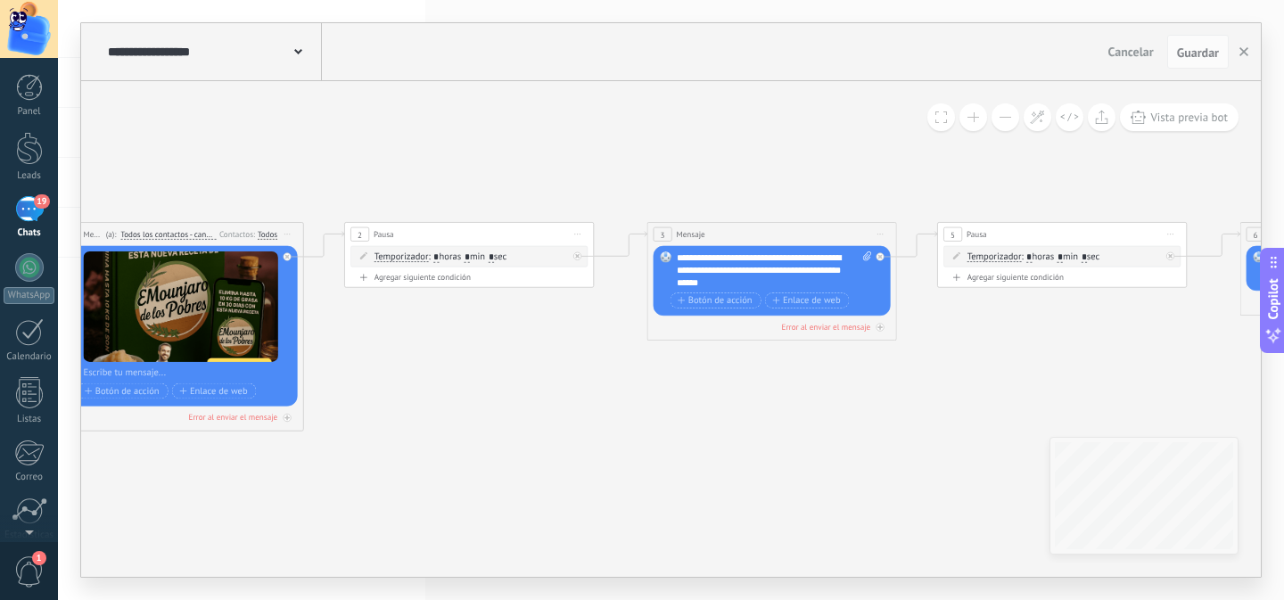
drag, startPoint x: 749, startPoint y: 390, endPoint x: 478, endPoint y: 387, distance: 271.0
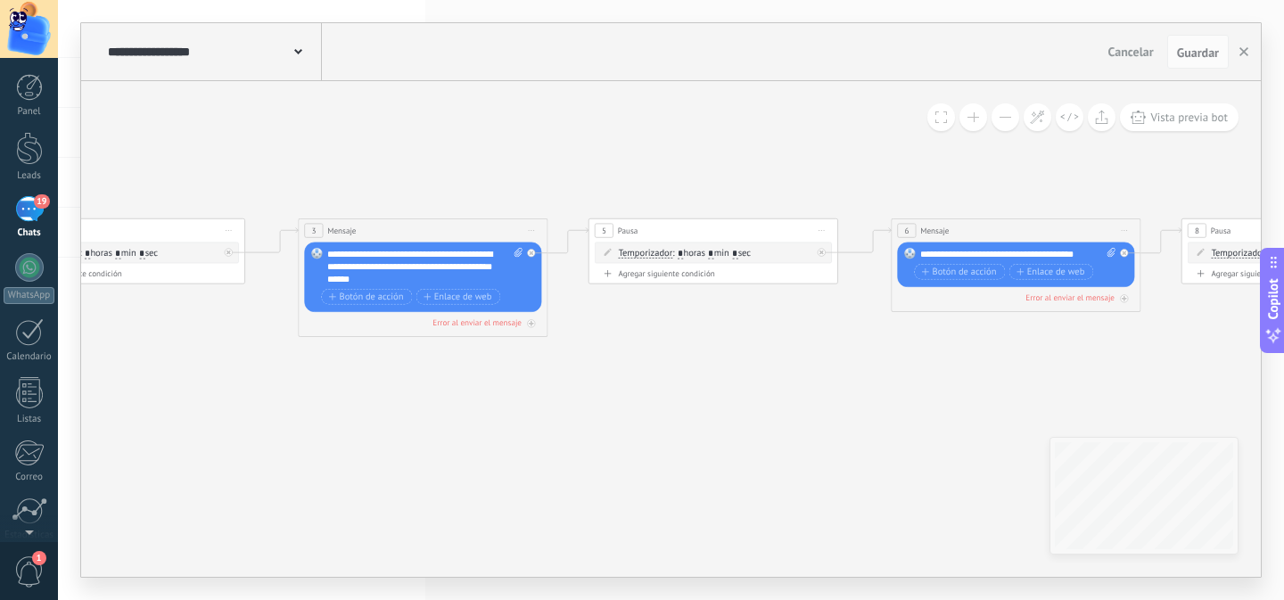
drag, startPoint x: 712, startPoint y: 423, endPoint x: 579, endPoint y: 412, distance: 134.2
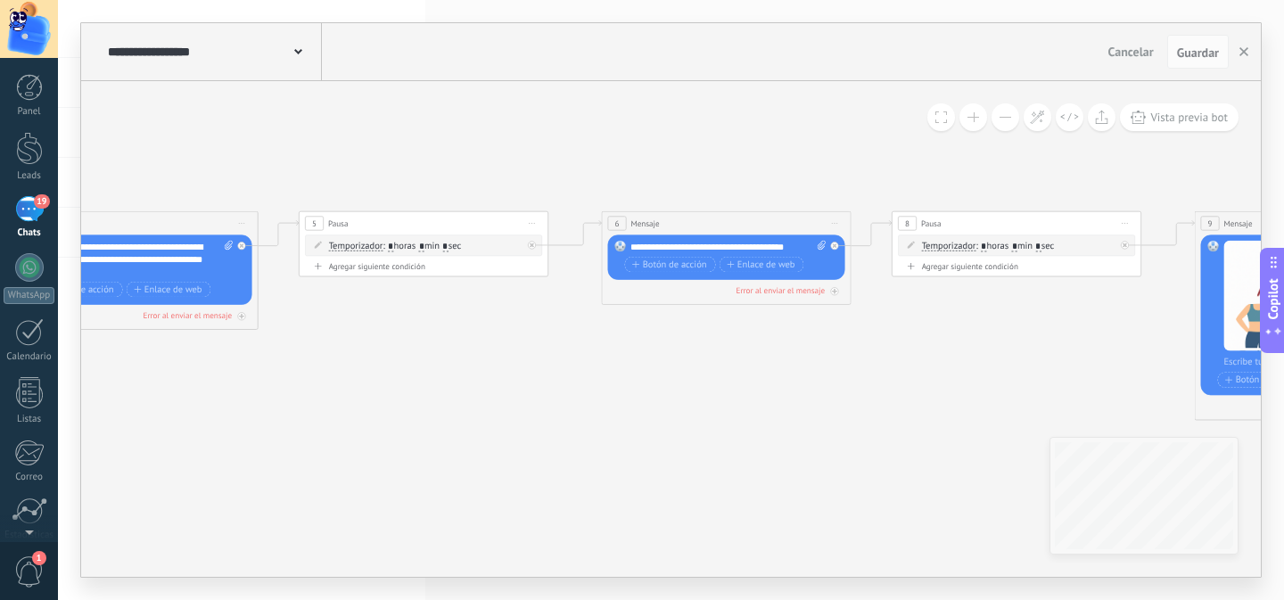
drag, startPoint x: 786, startPoint y: 398, endPoint x: 588, endPoint y: 365, distance: 200.8
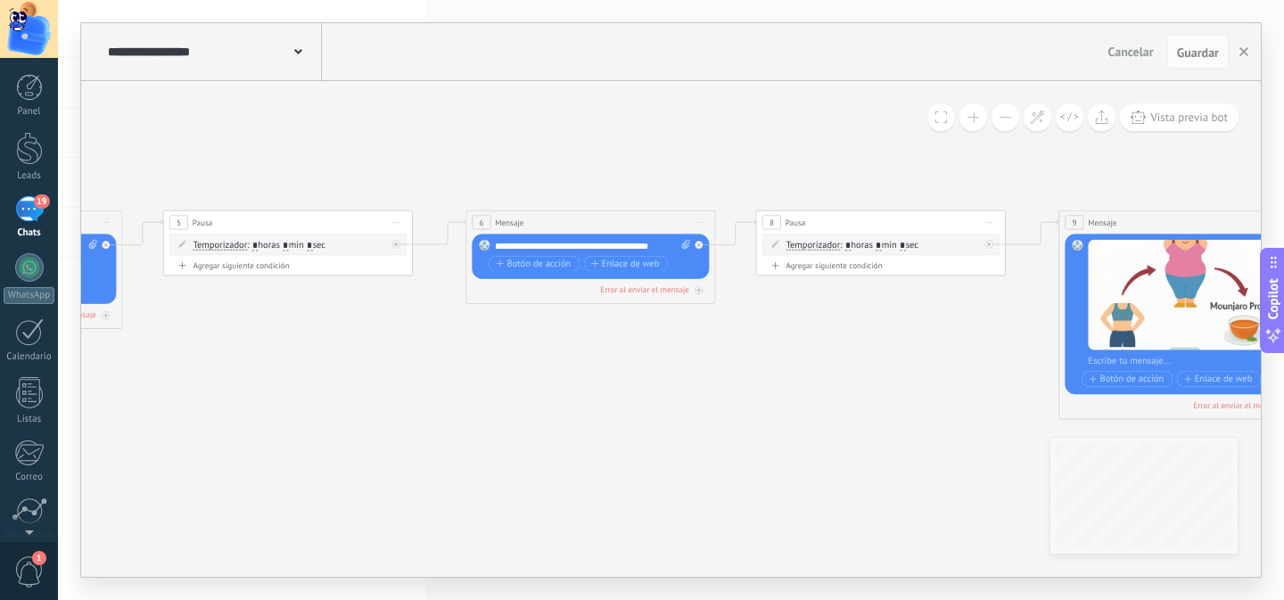
drag, startPoint x: 859, startPoint y: 443, endPoint x: 399, endPoint y: 436, distance: 460.0
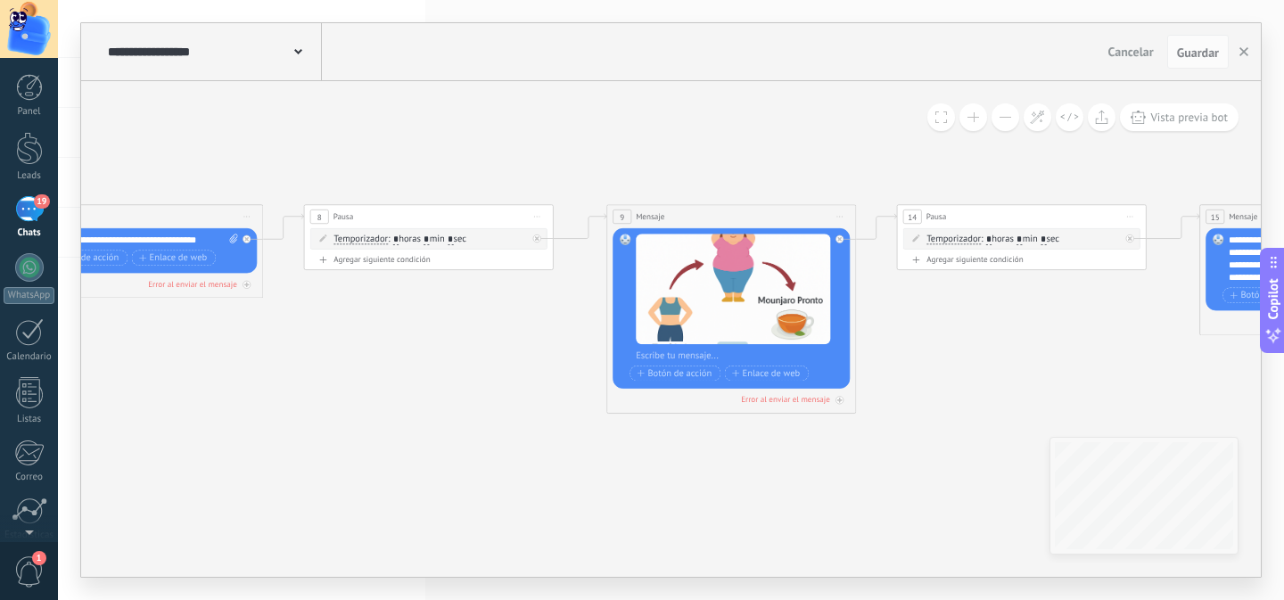
drag
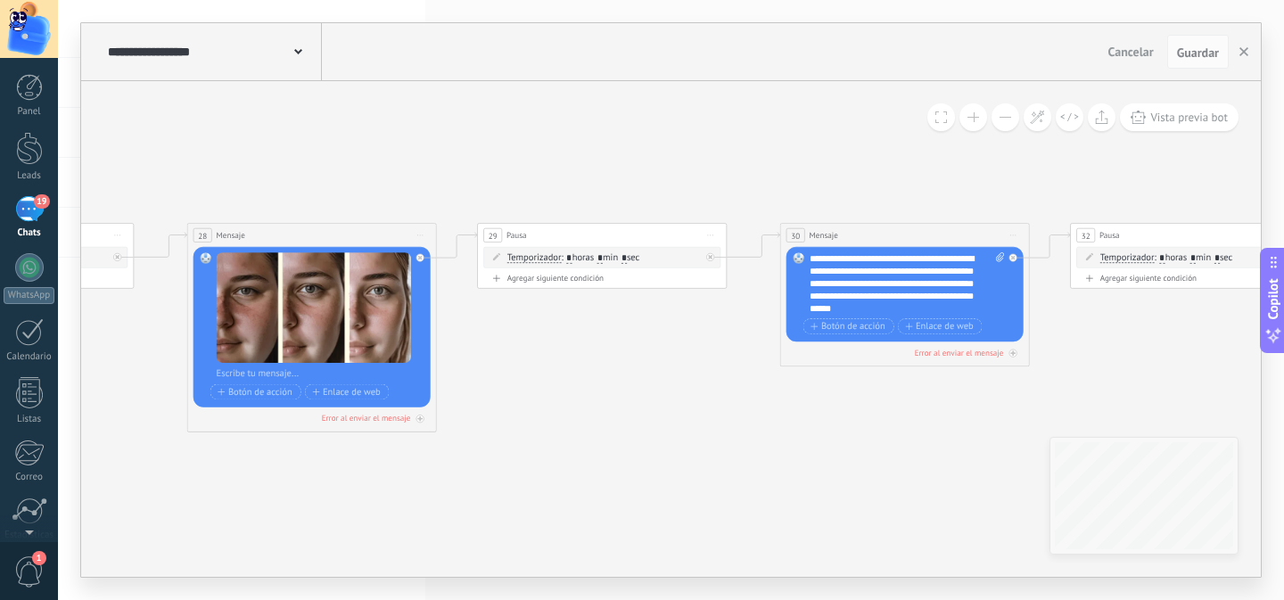
click at [627, 259] on input "*" at bounding box center [623, 258] width 5 height 10
type input "*"
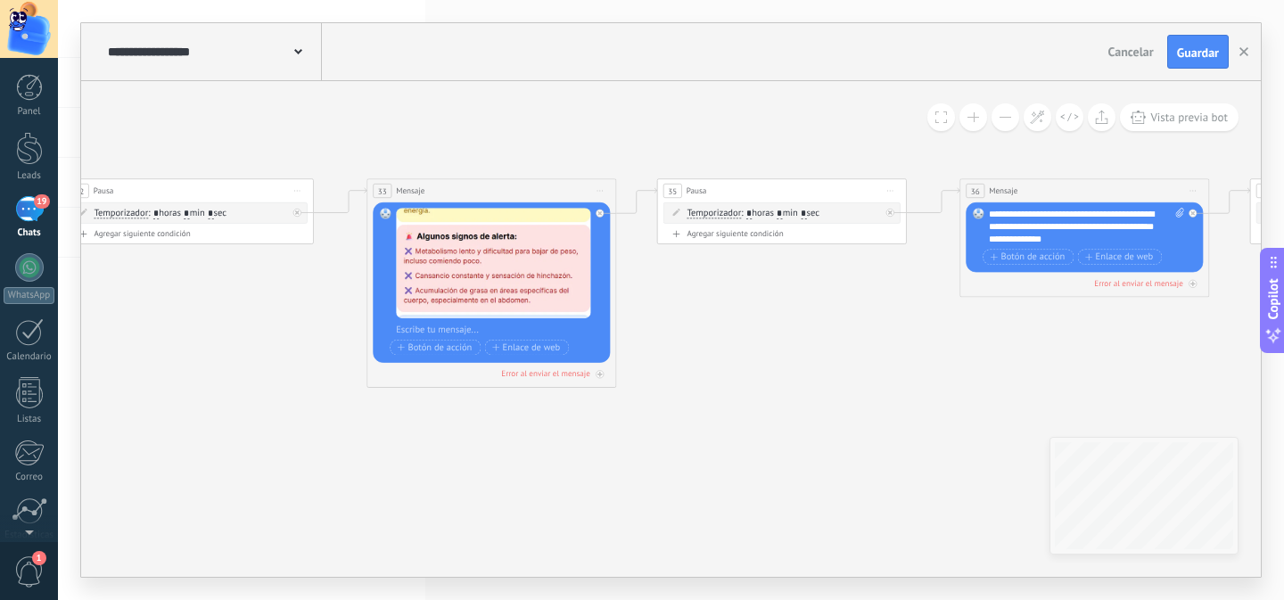
click at [583, 464] on icon at bounding box center [1210, 282] width 14461 height 833
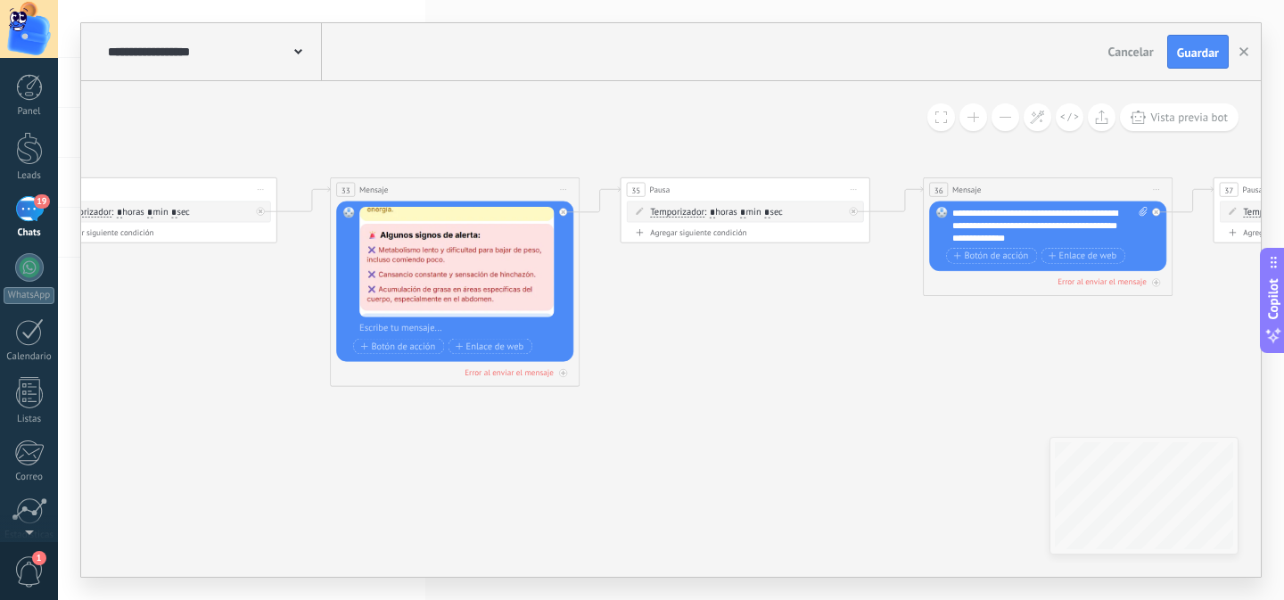
click at [642, 464] on icon at bounding box center [1174, 281] width 14461 height 833
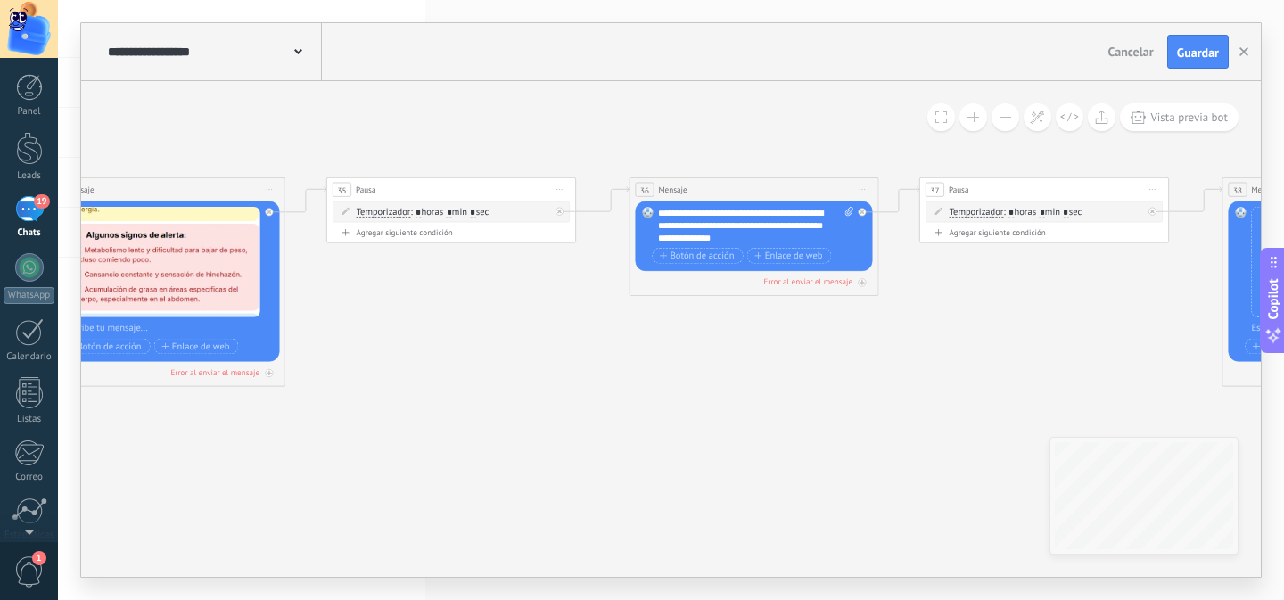
click at [707, 457] on icon at bounding box center [879, 281] width 14461 height 833
click at [539, 396] on icon at bounding box center [879, 281] width 14461 height 833
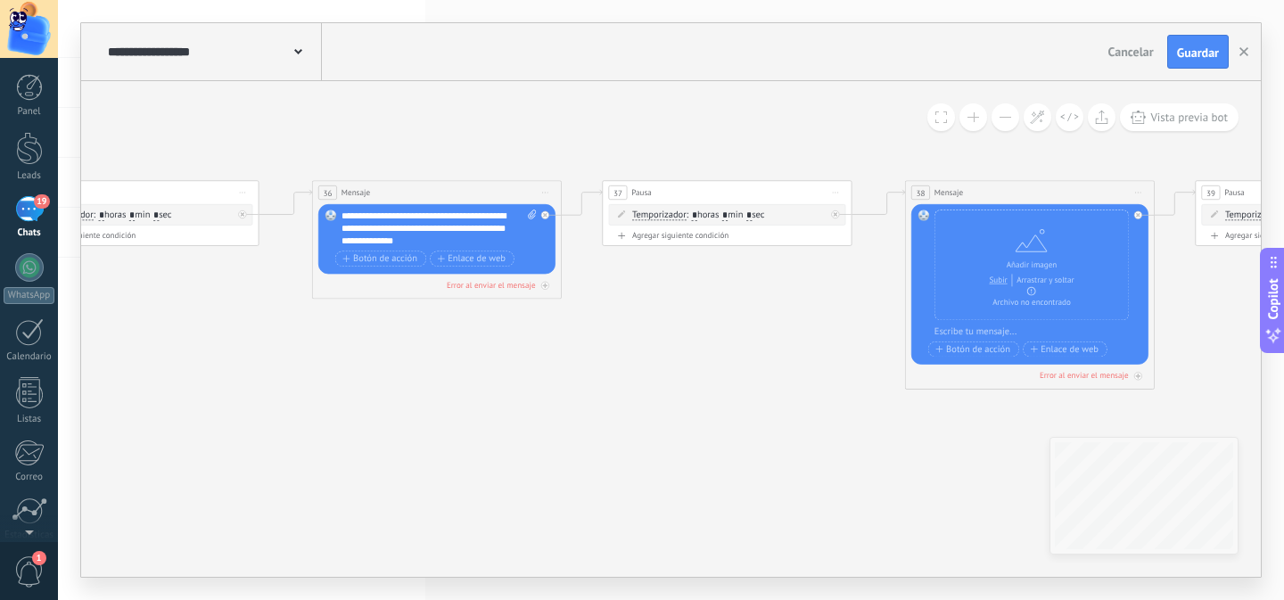
click at [577, 407] on icon at bounding box center [562, 284] width 14461 height 833
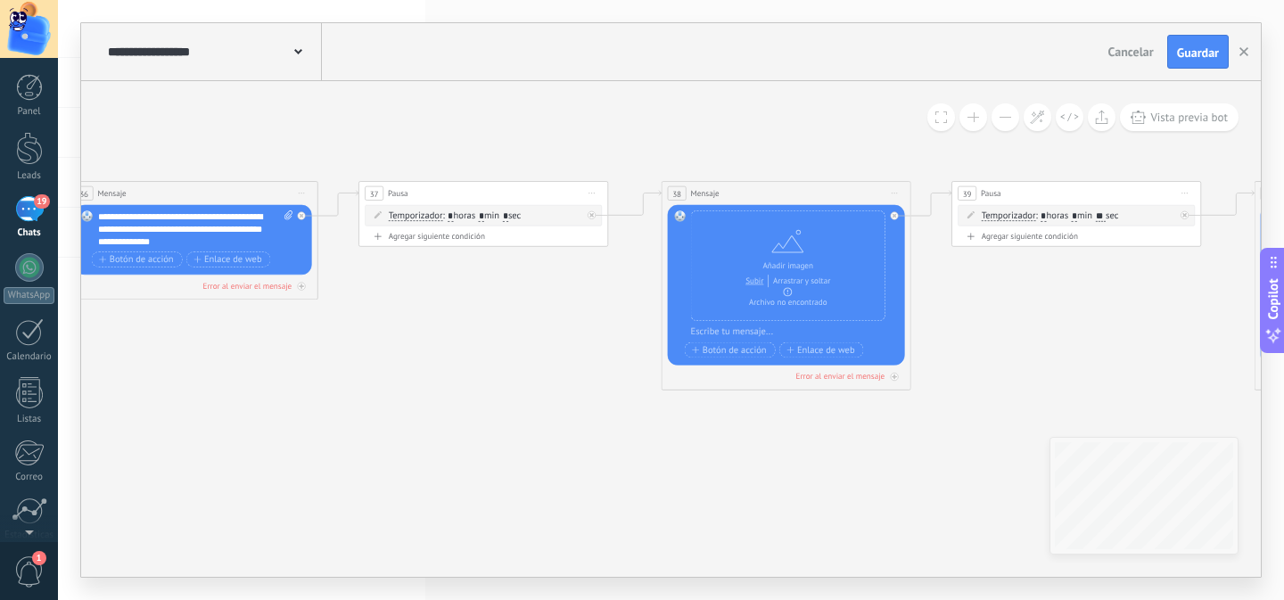
click at [414, 375] on icon at bounding box center [319, 285] width 14461 height 833
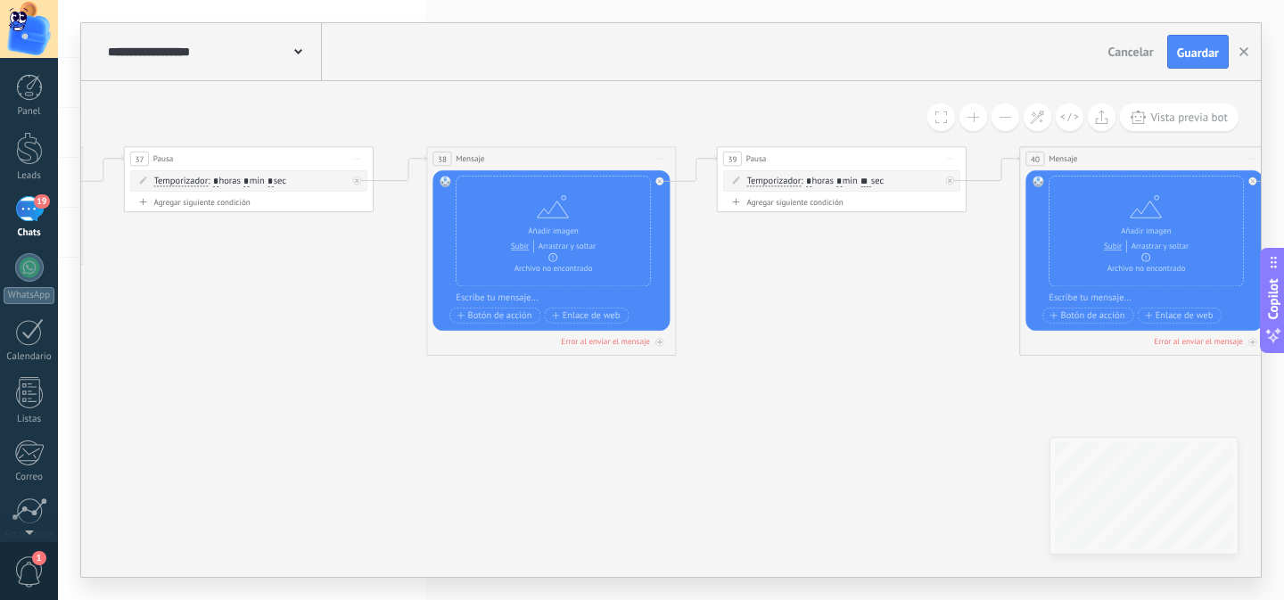
click at [586, 423] on icon at bounding box center [84, 250] width 14461 height 833
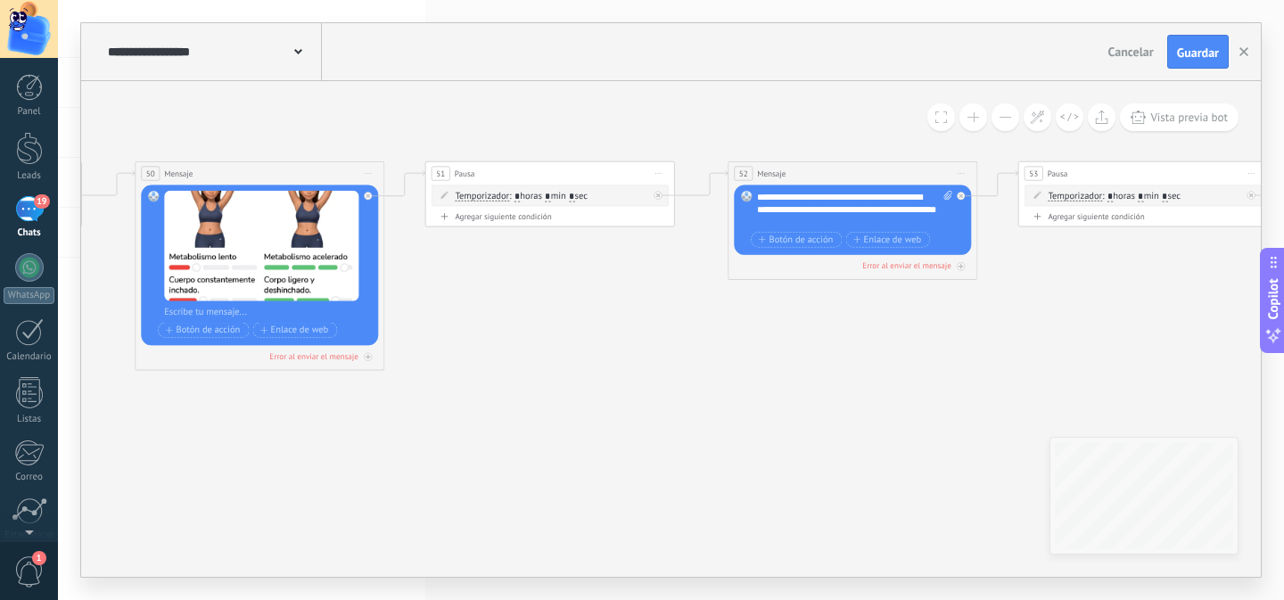
click at [574, 195] on input "*" at bounding box center [571, 197] width 5 height 10
type input "*"
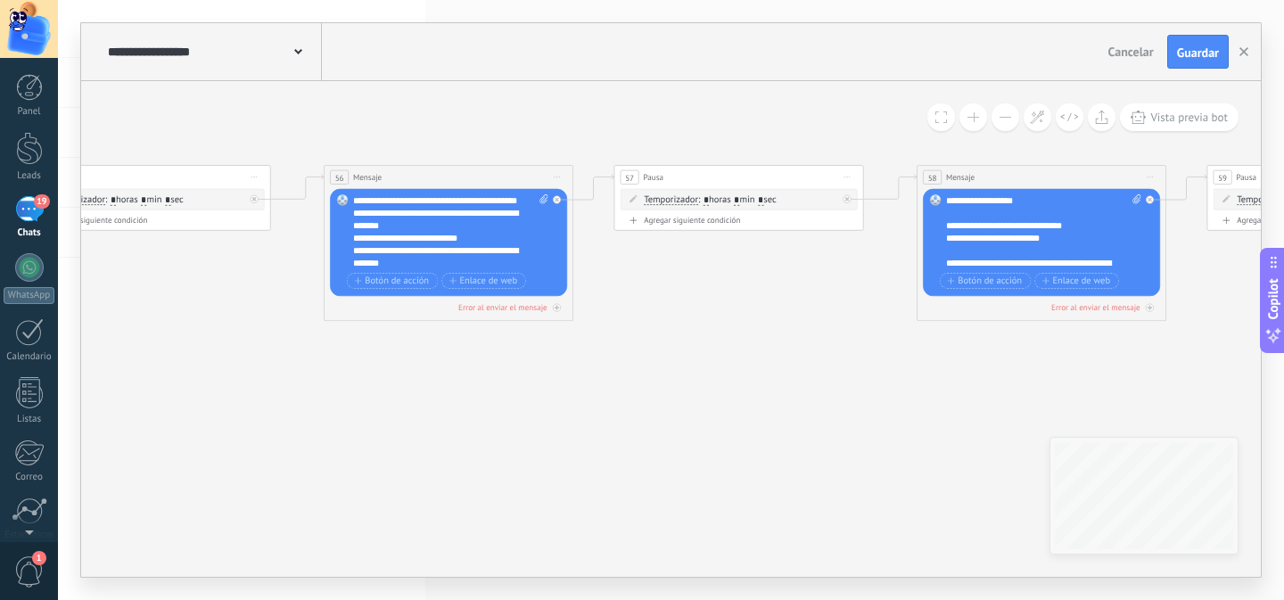
click at [1084, 456] on div "**********" at bounding box center [670, 329] width 1179 height 496
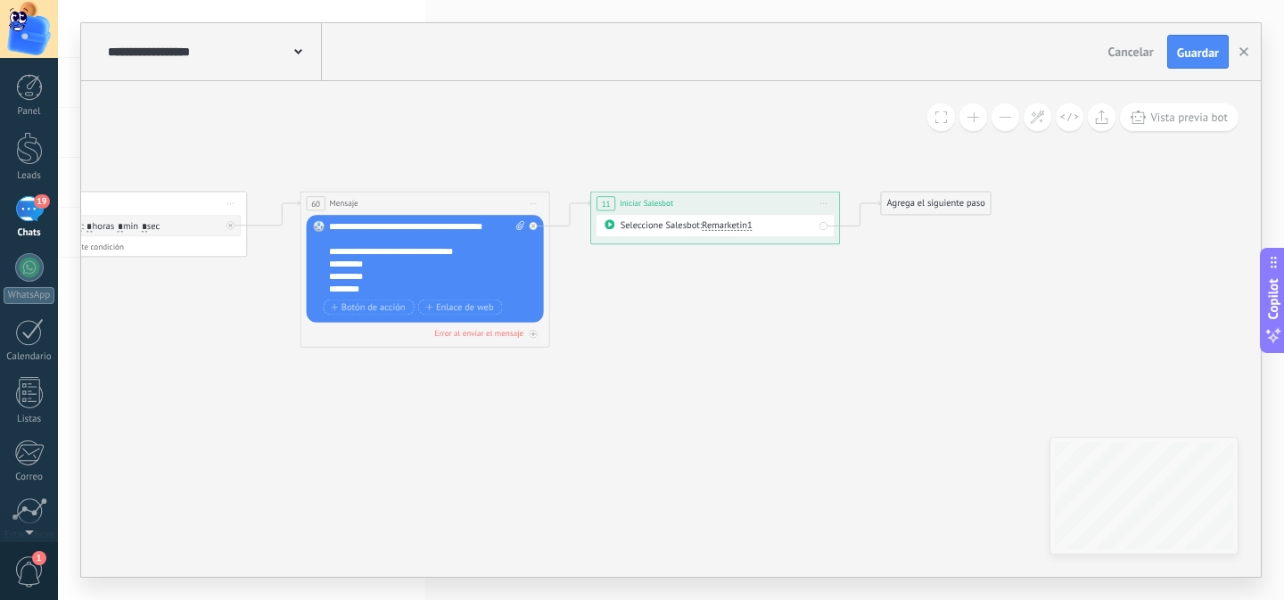
click at [1200, 23] on div "**********" at bounding box center [670, 52] width 1179 height 58
click at [1195, 46] on span "Guardar" at bounding box center [1198, 52] width 42 height 12
click at [34, 206] on div "19" at bounding box center [29, 209] width 29 height 26
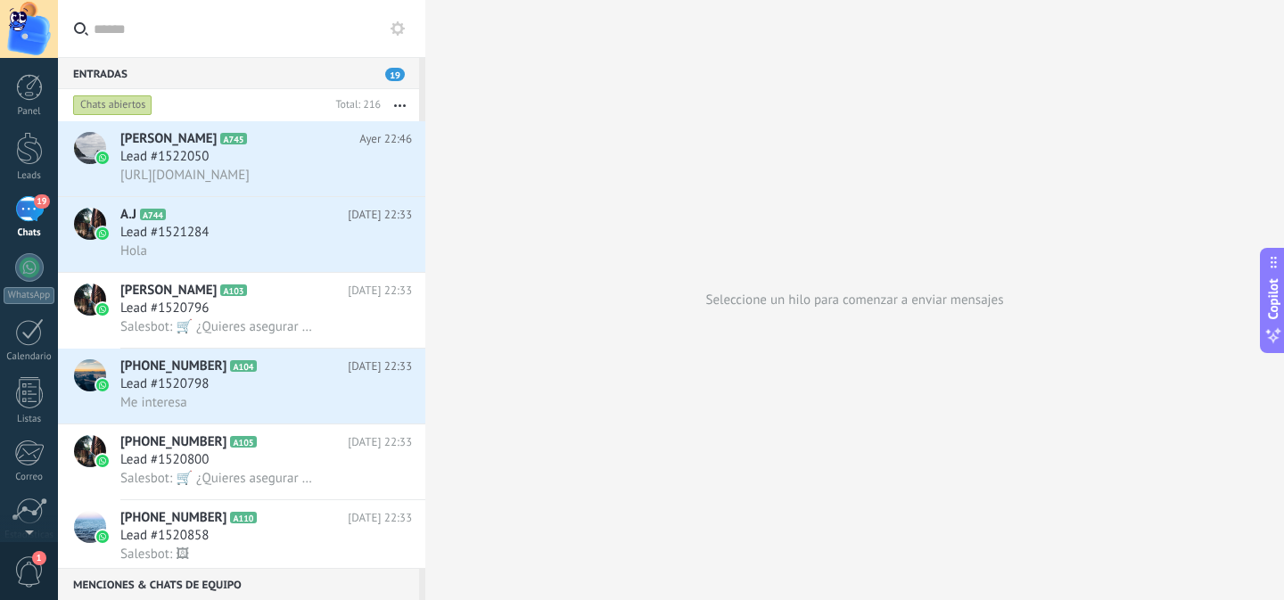
click at [390, 29] on icon at bounding box center [397, 28] width 14 height 14
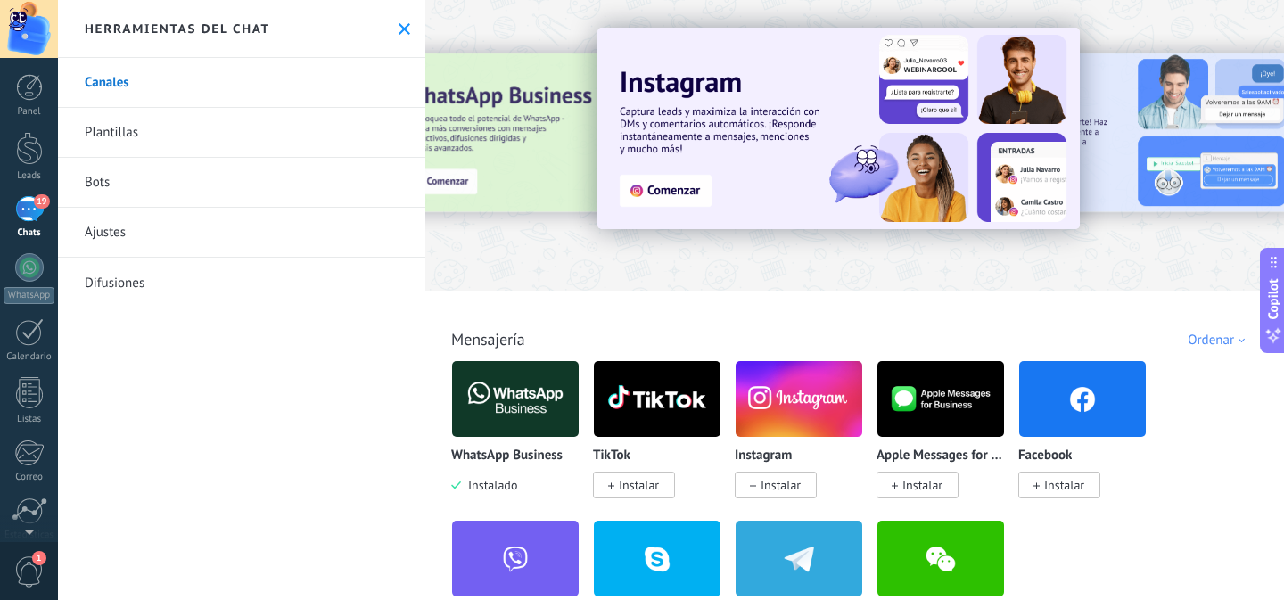
click at [100, 183] on link "Bots" at bounding box center [241, 183] width 367 height 50
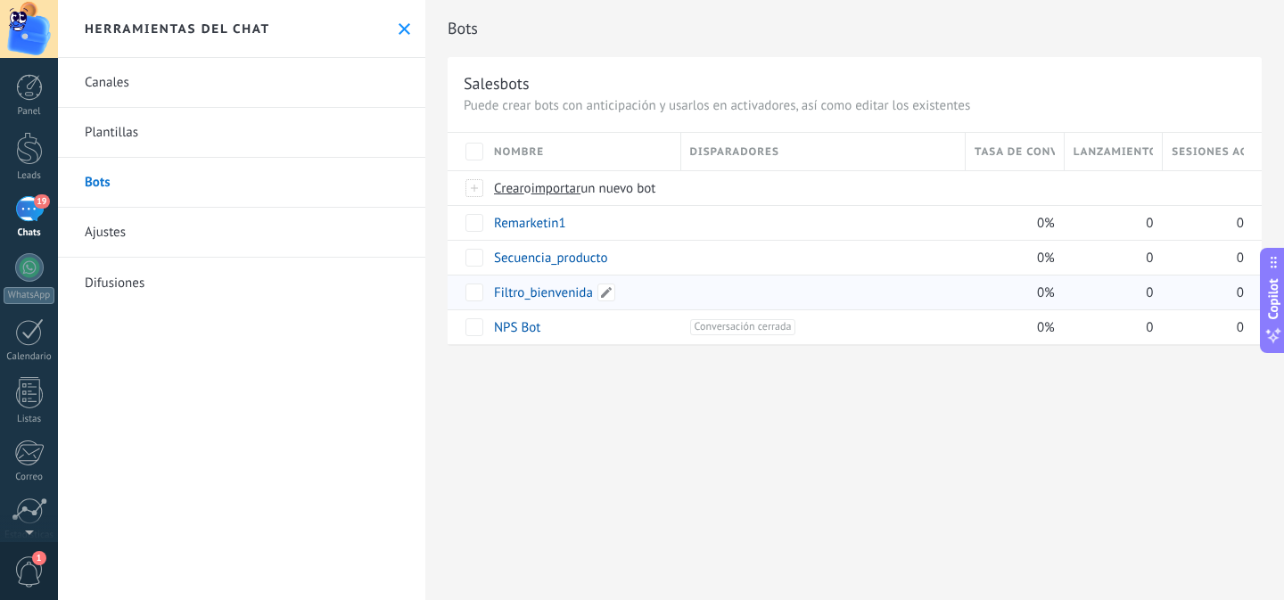
click at [548, 299] on link "Filtro_bienvenida" at bounding box center [543, 292] width 99 height 17
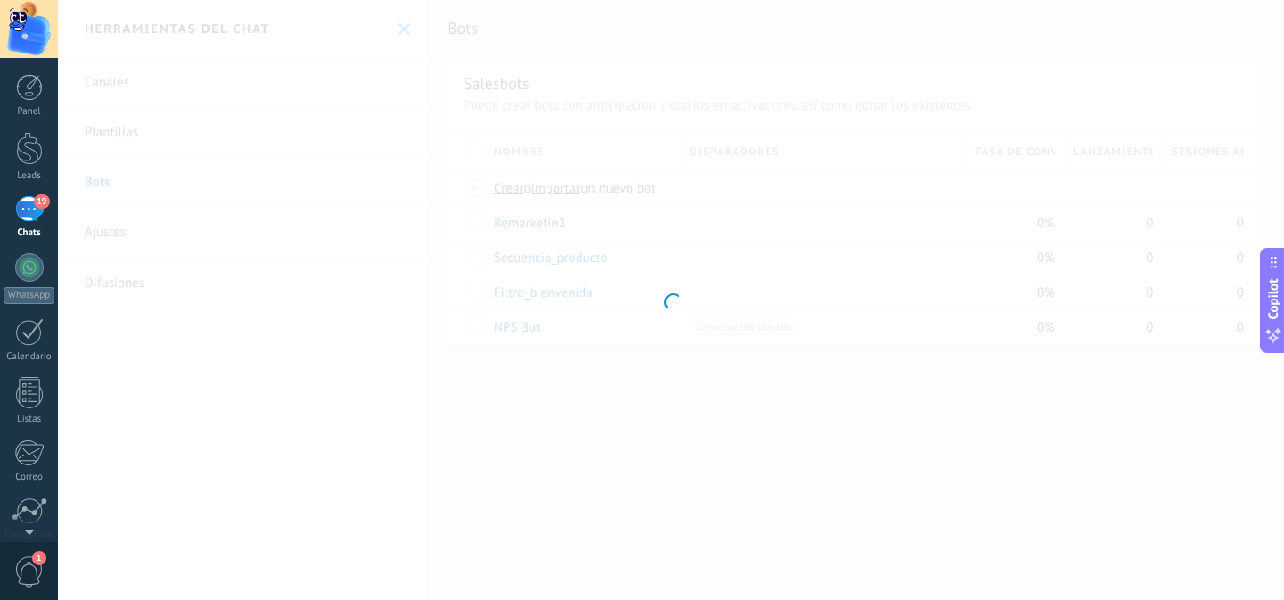
type input "**********"
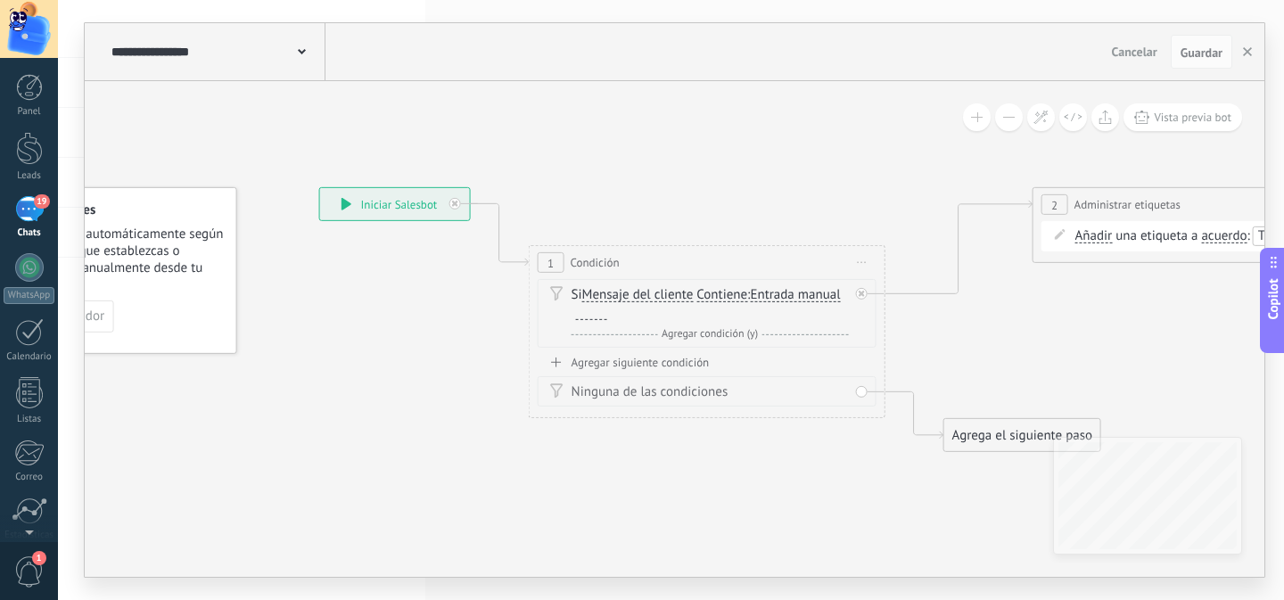
drag, startPoint x: 712, startPoint y: 440, endPoint x: 542, endPoint y: 428, distance: 170.7
click at [542, 428] on icon at bounding box center [1152, 319] width 2559 height 1157
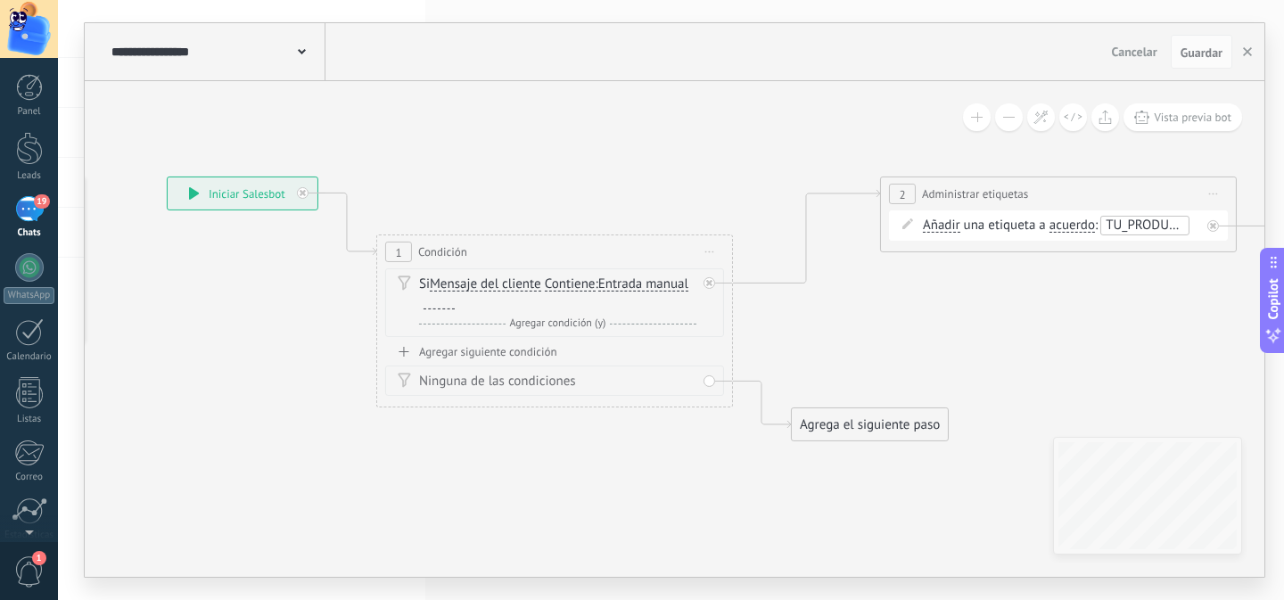
click at [449, 308] on div at bounding box center [438, 302] width 31 height 14
paste div
click at [505, 353] on div "Agregar siguiente condición" at bounding box center [554, 351] width 339 height 15
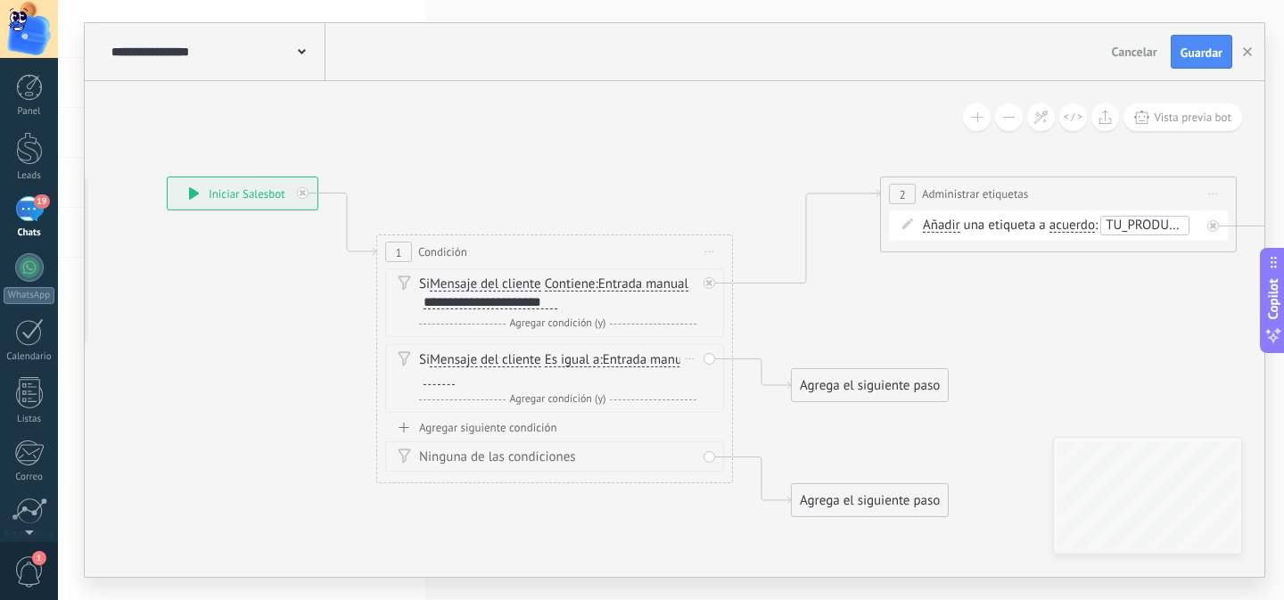
click at [551, 360] on span "Es igual a" at bounding box center [572, 360] width 55 height 14
click at [551, 360] on button "Es igual a" at bounding box center [647, 360] width 223 height 32
click at [584, 423] on span "Contiene" at bounding box center [633, 424] width 216 height 18
click at [447, 383] on div at bounding box center [438, 378] width 31 height 14
click at [435, 374] on div at bounding box center [438, 378] width 31 height 14
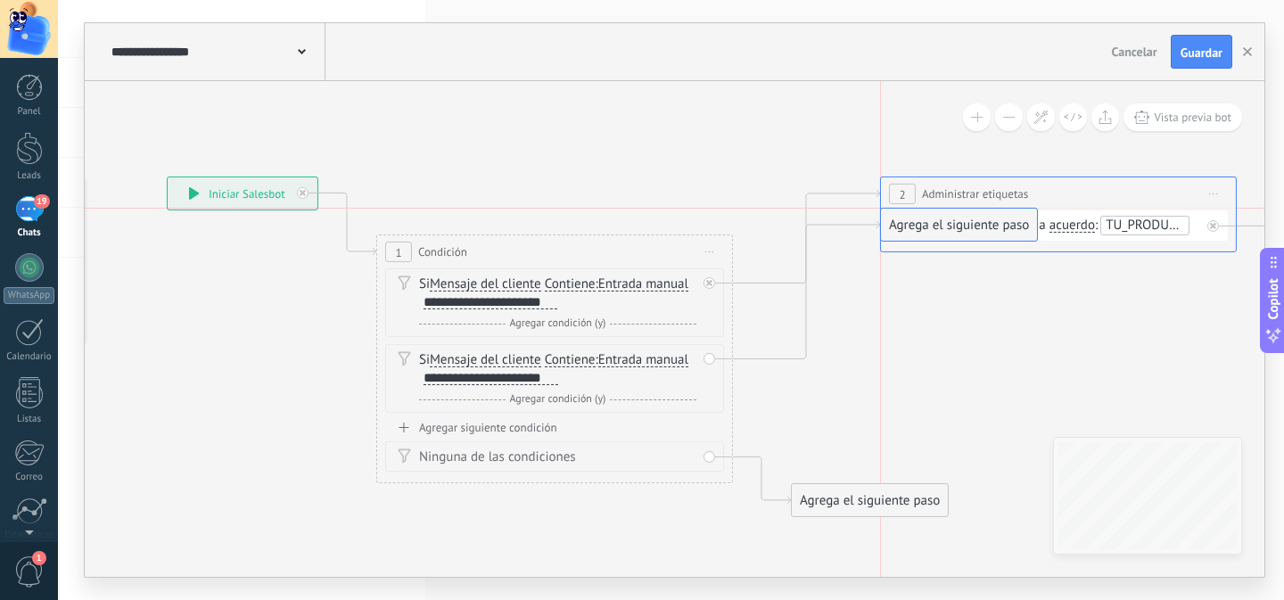
drag, startPoint x: 858, startPoint y: 386, endPoint x: 940, endPoint y: 230, distance: 176.2
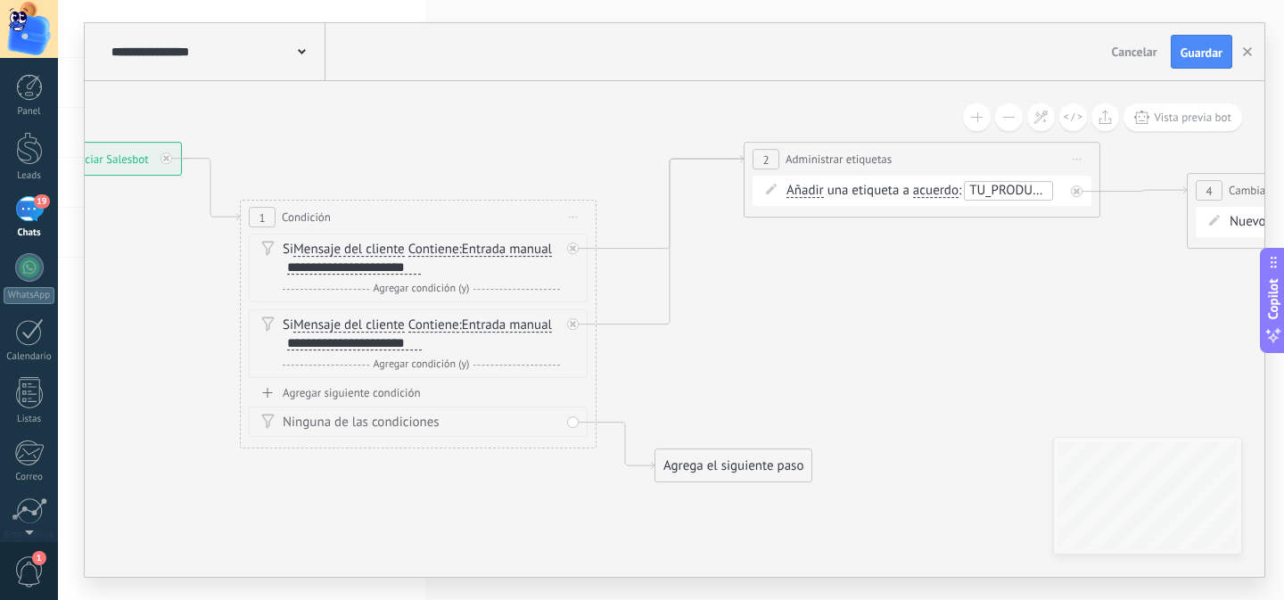
drag, startPoint x: 898, startPoint y: 384, endPoint x: 761, endPoint y: 349, distance: 140.7
click at [761, 349] on icon at bounding box center [864, 312] width 2559 height 1233
click at [719, 412] on icon at bounding box center [864, 312] width 2559 height 1233
click at [786, 470] on div "Agrega el siguiente paso" at bounding box center [733, 465] width 156 height 29
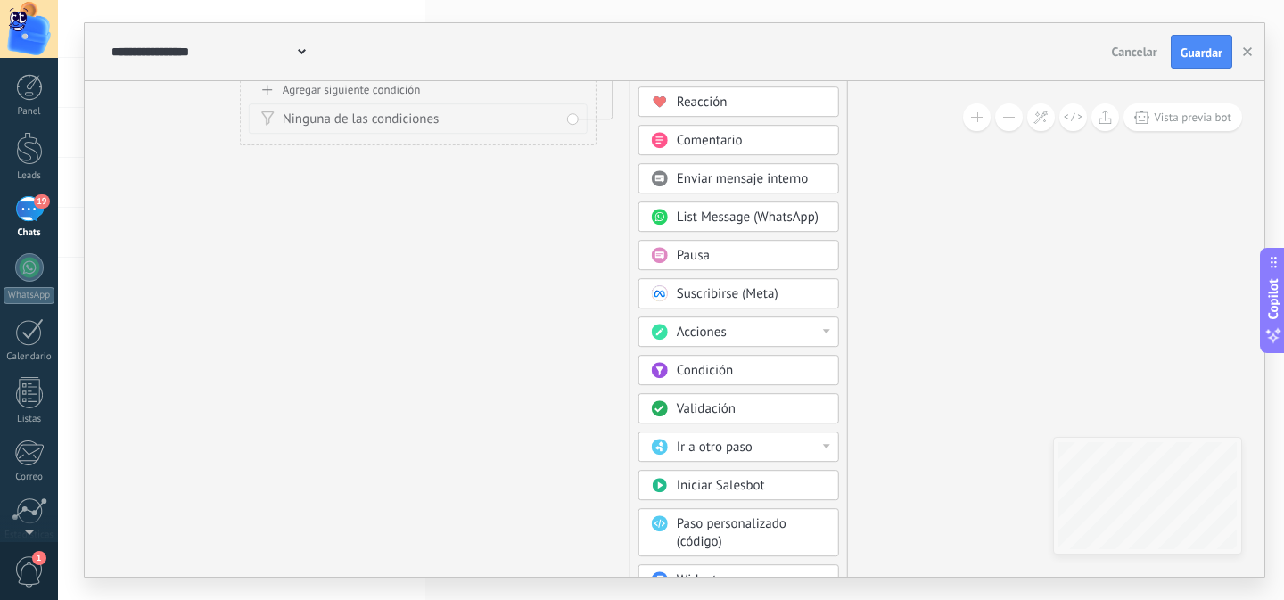
drag, startPoint x: 827, startPoint y: 165, endPoint x: 810, endPoint y: 24, distance: 141.9
click at [810, 24] on div "**********" at bounding box center [674, 300] width 1179 height 554
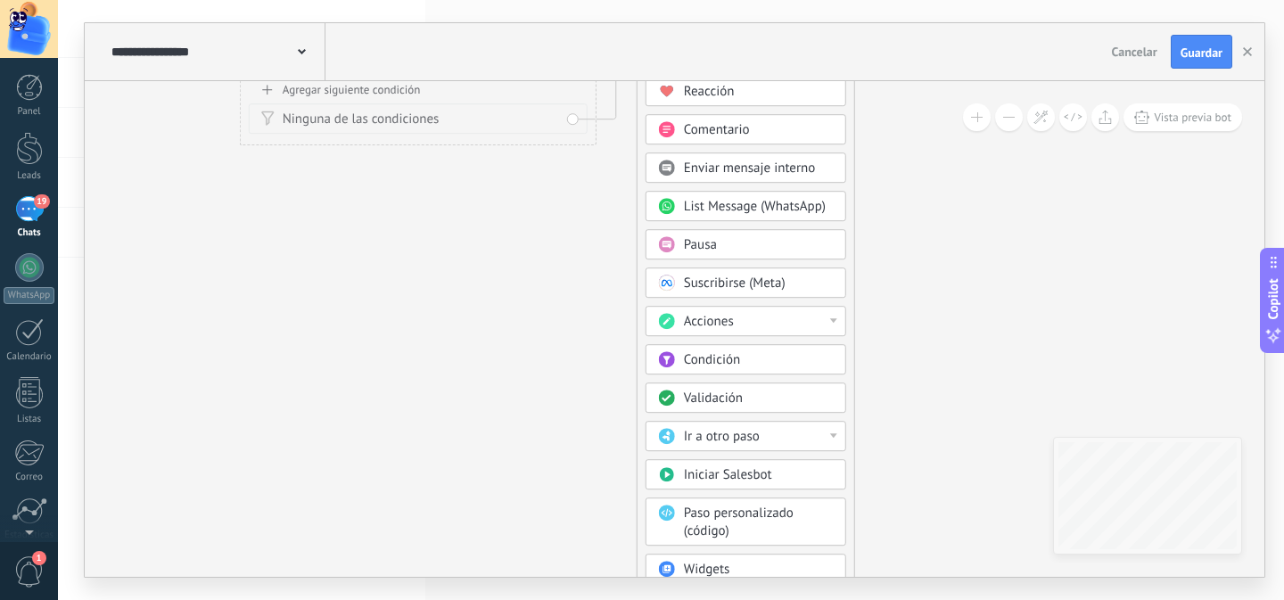
click at [817, 18] on div "**********" at bounding box center [671, 300] width 1226 height 600
drag, startPoint x: 852, startPoint y: 113, endPoint x: 850, endPoint y: 160, distance: 47.3
click at [850, 161] on div "Agrega el siguiente paso Mensaje Mensaje Mensaje Reacción Comentario Enviar men…" at bounding box center [745, 331] width 218 height 654
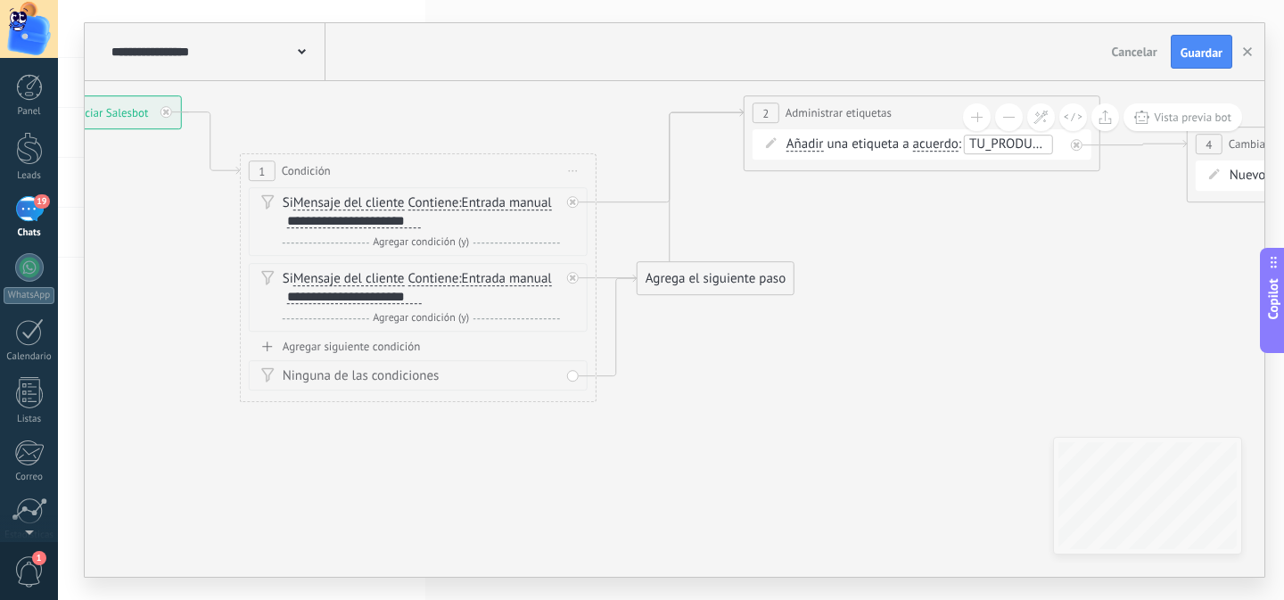
click at [763, 291] on div "Agrega el siguiente paso" at bounding box center [715, 278] width 156 height 29
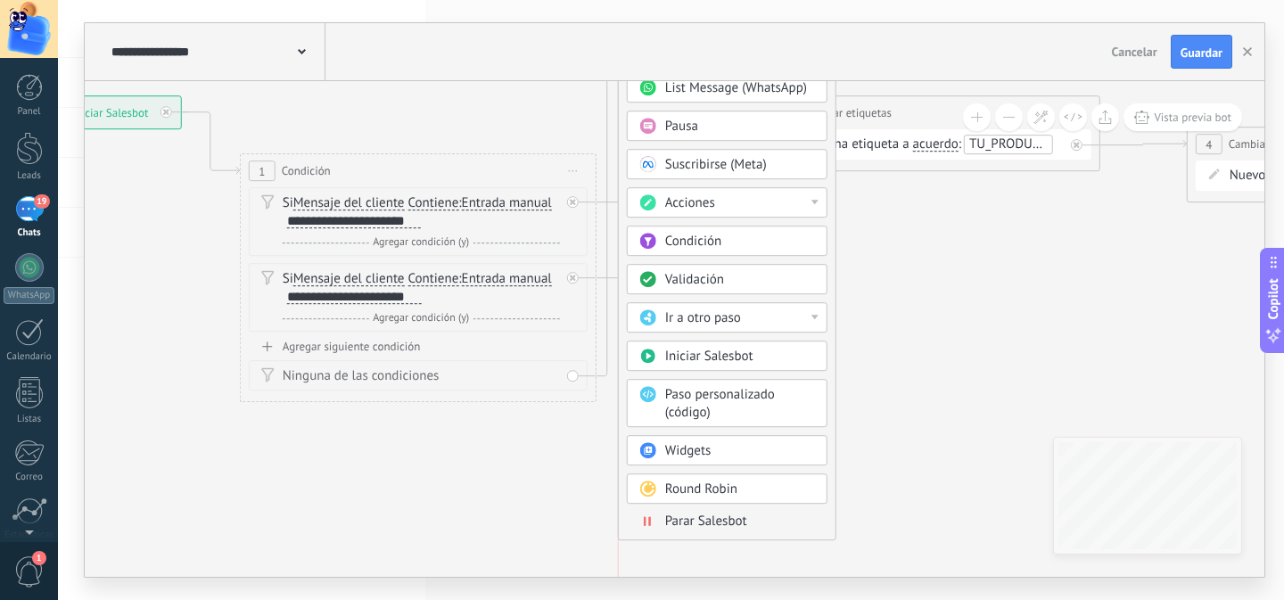
drag, startPoint x: 797, startPoint y: 280, endPoint x: 784, endPoint y: -94, distance: 374.6
click at [784, 0] on html ".abccls-1,.abccls-2{fill-rule:evenodd}.abccls-2{fill:#fff} .abfcls-1{fill:none}…" at bounding box center [642, 300] width 1284 height 600
click at [701, 523] on span "Parar Salesbot" at bounding box center [706, 521] width 82 height 17
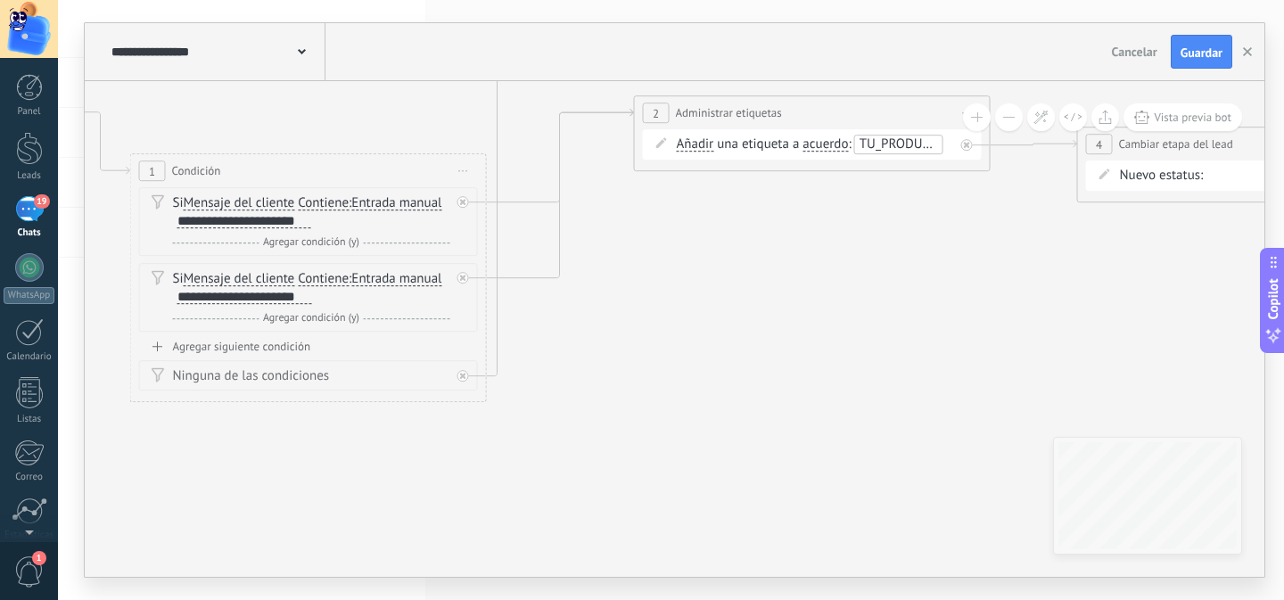
click at [683, 381] on icon at bounding box center [754, 144] width 2559 height 1408
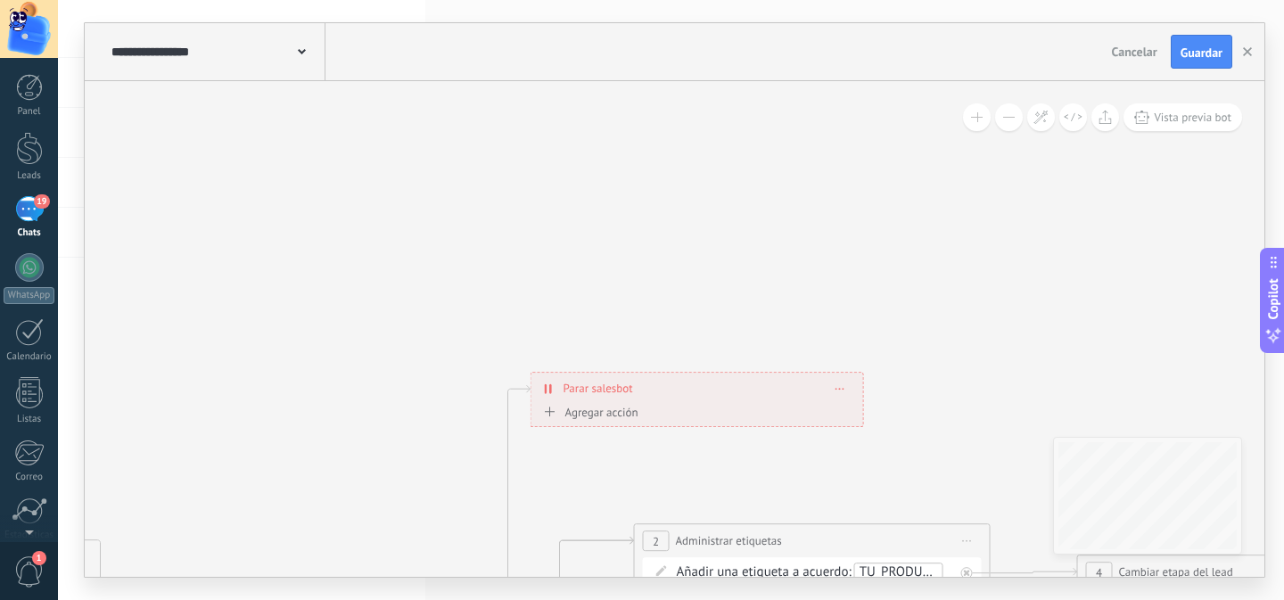
drag, startPoint x: 664, startPoint y: 340, endPoint x: 687, endPoint y: 398, distance: 63.2
click at [687, 398] on div "**********" at bounding box center [697, 388] width 332 height 31
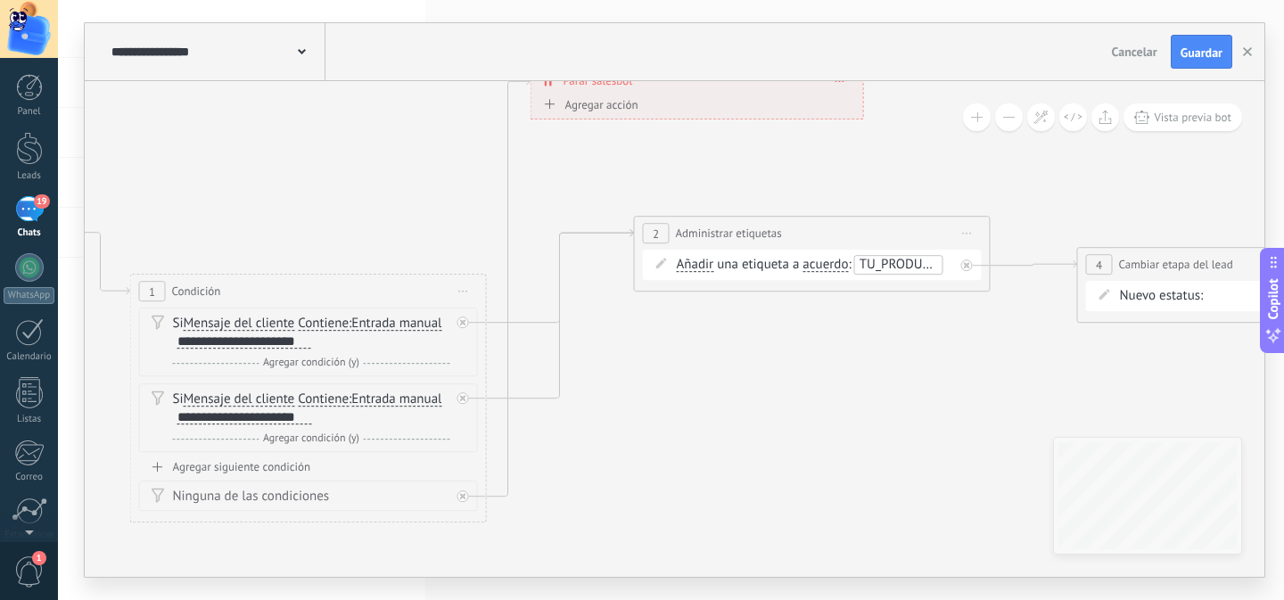
drag, startPoint x: 729, startPoint y: 110, endPoint x: 743, endPoint y: 459, distance: 349.7
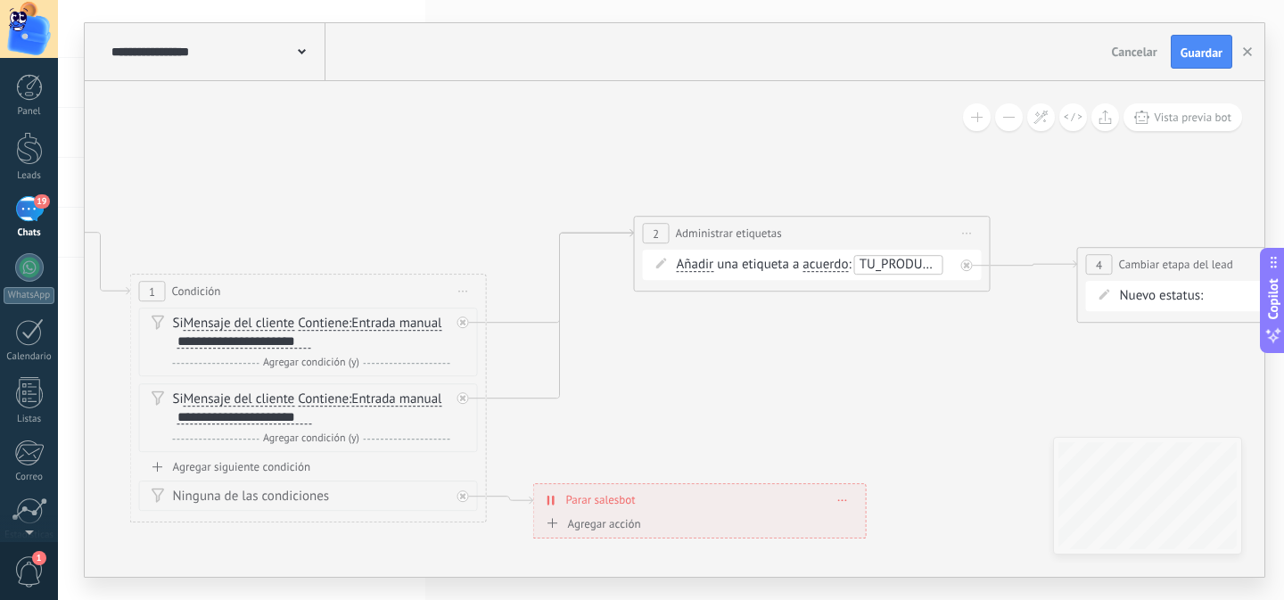
drag, startPoint x: 689, startPoint y: 92, endPoint x: 692, endPoint y: 512, distance: 419.9
click at [692, 512] on div "**********" at bounding box center [700, 499] width 332 height 31
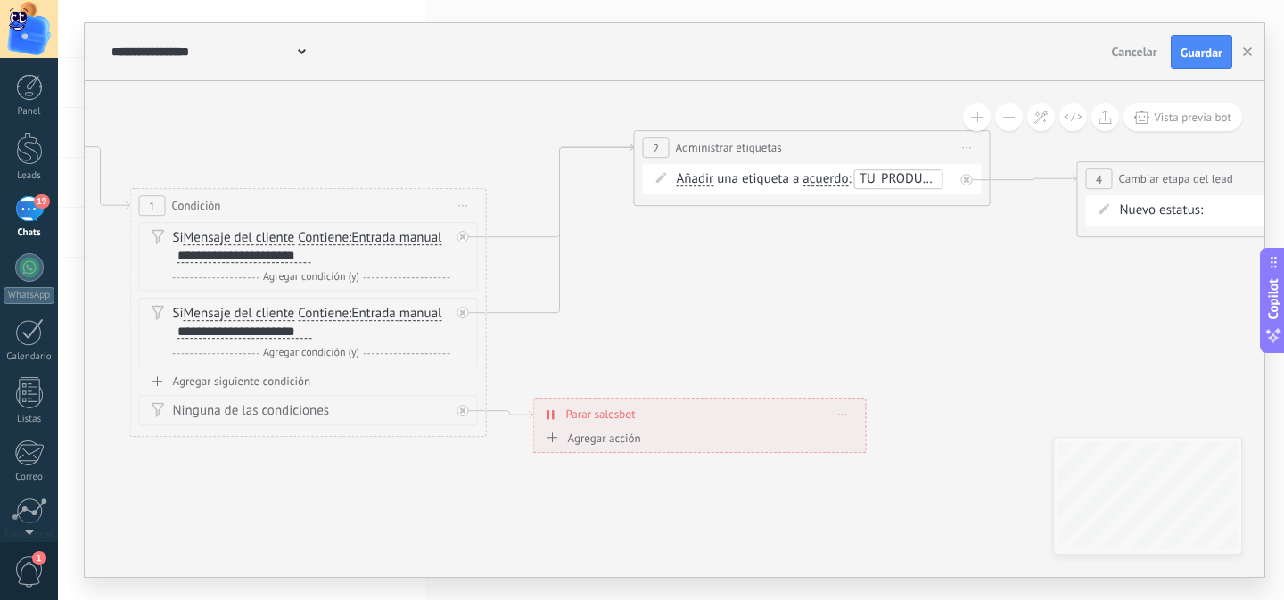
drag, startPoint x: 714, startPoint y: 430, endPoint x: 897, endPoint y: 392, distance: 186.5
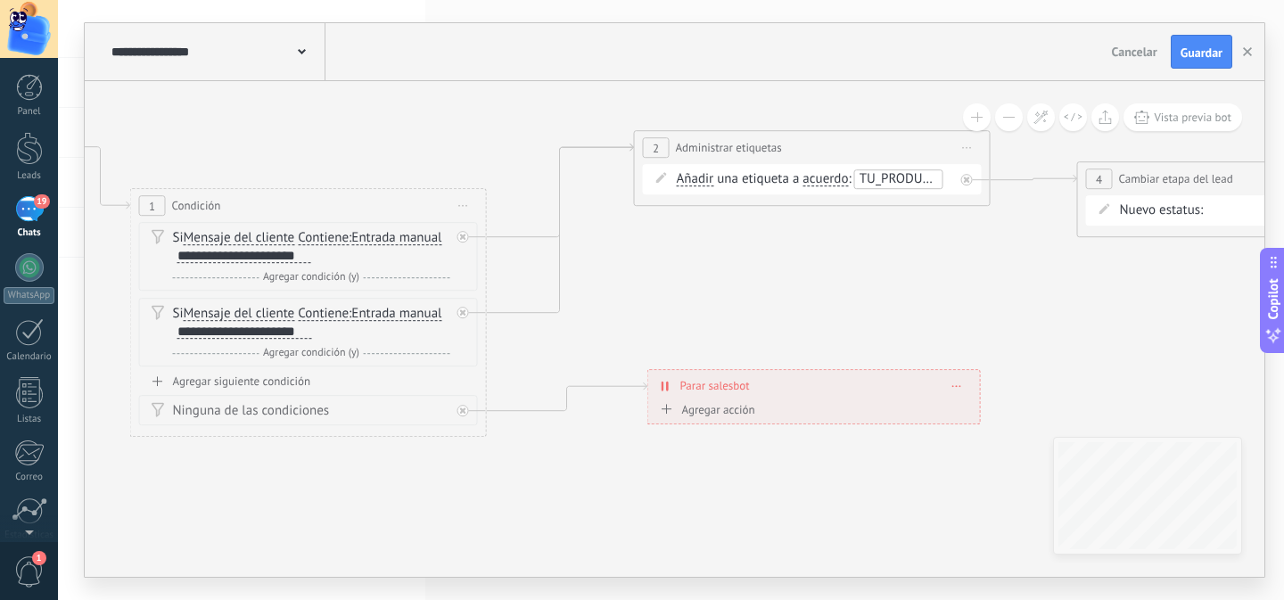
drag, startPoint x: 705, startPoint y: 426, endPoint x: 823, endPoint y: 399, distance: 120.7
click at [823, 399] on div "**********" at bounding box center [814, 385] width 332 height 31
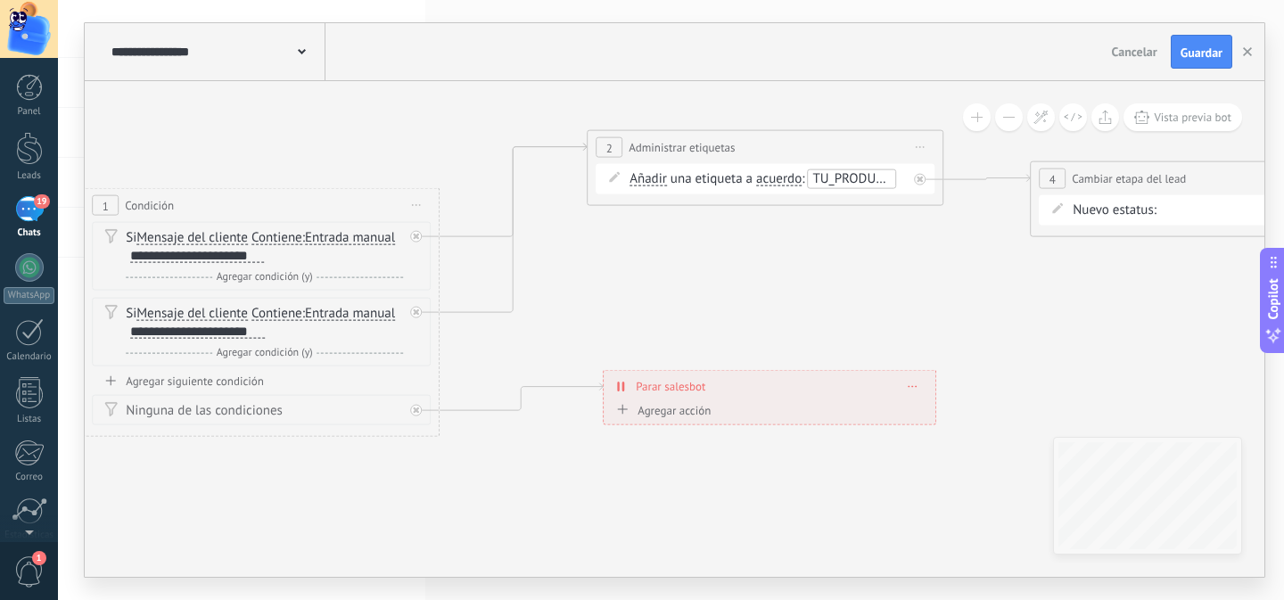
drag, startPoint x: 1052, startPoint y: 369, endPoint x: 1015, endPoint y: 372, distance: 36.6
click at [1015, 372] on icon at bounding box center [707, 283] width 2559 height 1198
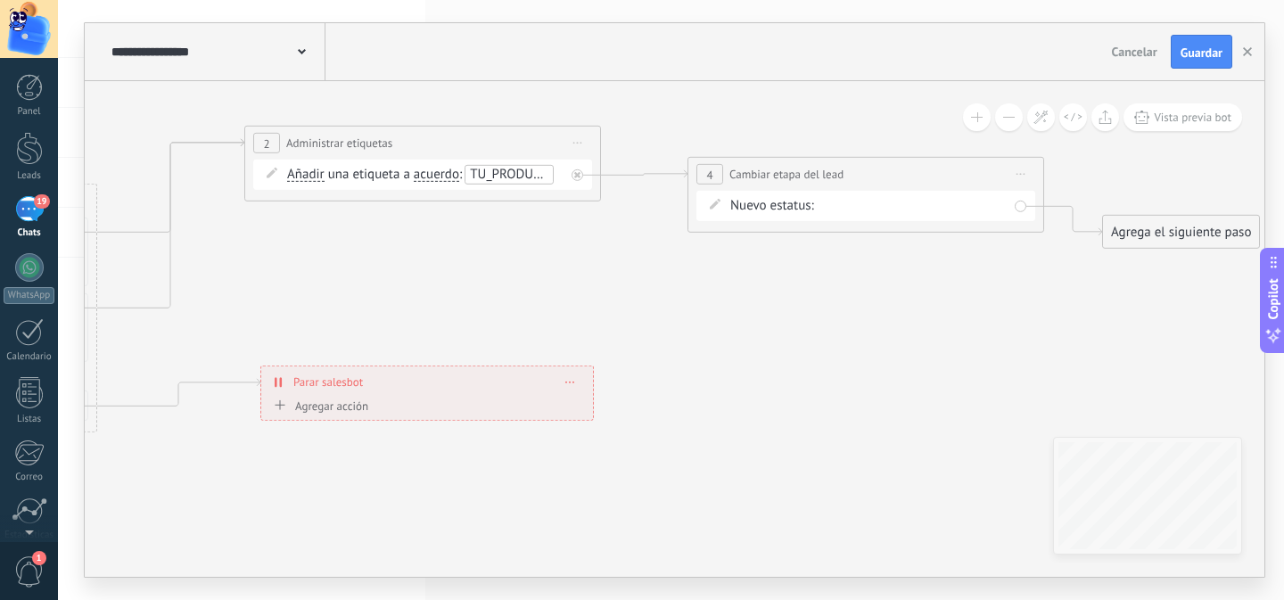
drag, startPoint x: 1035, startPoint y: 367, endPoint x: 693, endPoint y: 364, distance: 342.3
click at [693, 364] on icon at bounding box center [364, 279] width 2559 height 1198
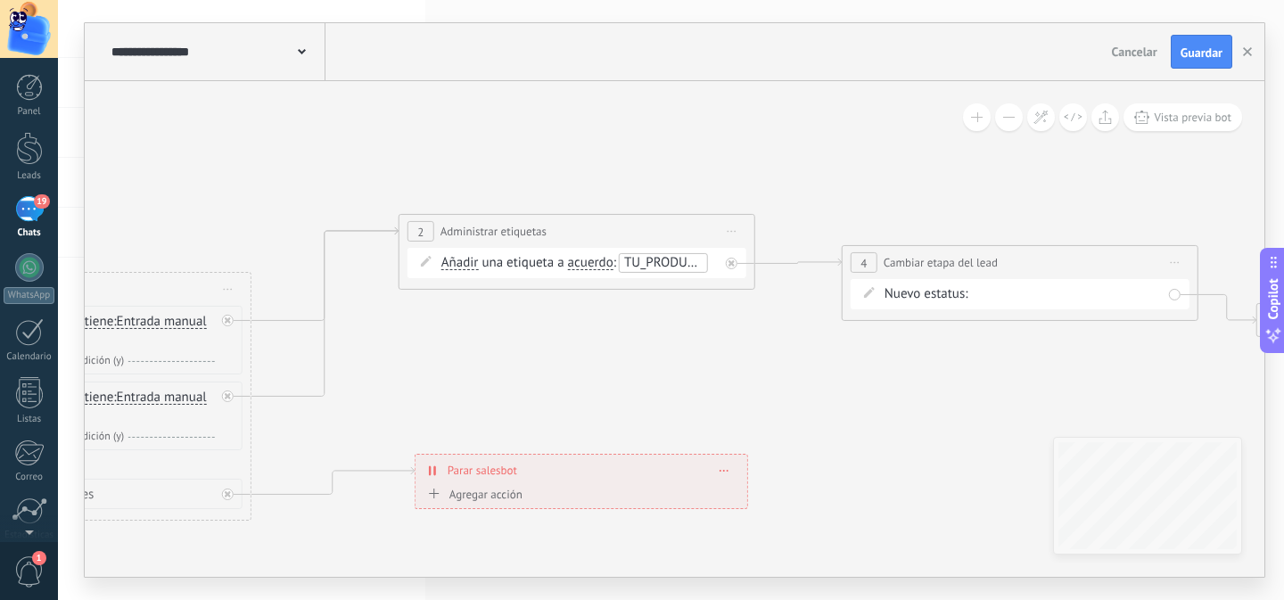
drag, startPoint x: 755, startPoint y: 389, endPoint x: 833, endPoint y: 429, distance: 87.3
click at [833, 429] on icon at bounding box center [519, 367] width 2559 height 1198
drag, startPoint x: 624, startPoint y: 377, endPoint x: 679, endPoint y: 382, distance: 55.5
click at [677, 383] on icon at bounding box center [519, 367] width 2559 height 1198
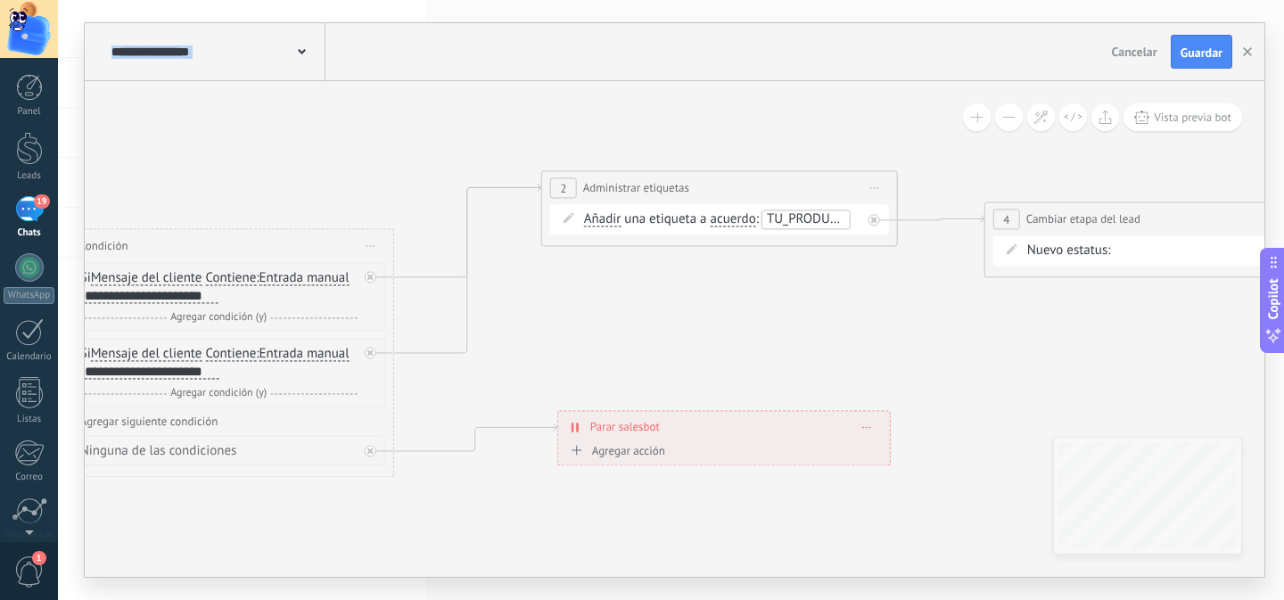
drag, startPoint x: 908, startPoint y: 378, endPoint x: 995, endPoint y: 326, distance: 100.7
click at [995, 326] on icon at bounding box center [661, 324] width 2559 height 1198
click at [682, 320] on icon at bounding box center [661, 324] width 2559 height 1198
click at [827, 218] on span "TU_PRODUCTO" at bounding box center [810, 218] width 86 height 17
click at [638, 241] on span "TU_PRODUCTO" at bounding box center [632, 238] width 86 height 17
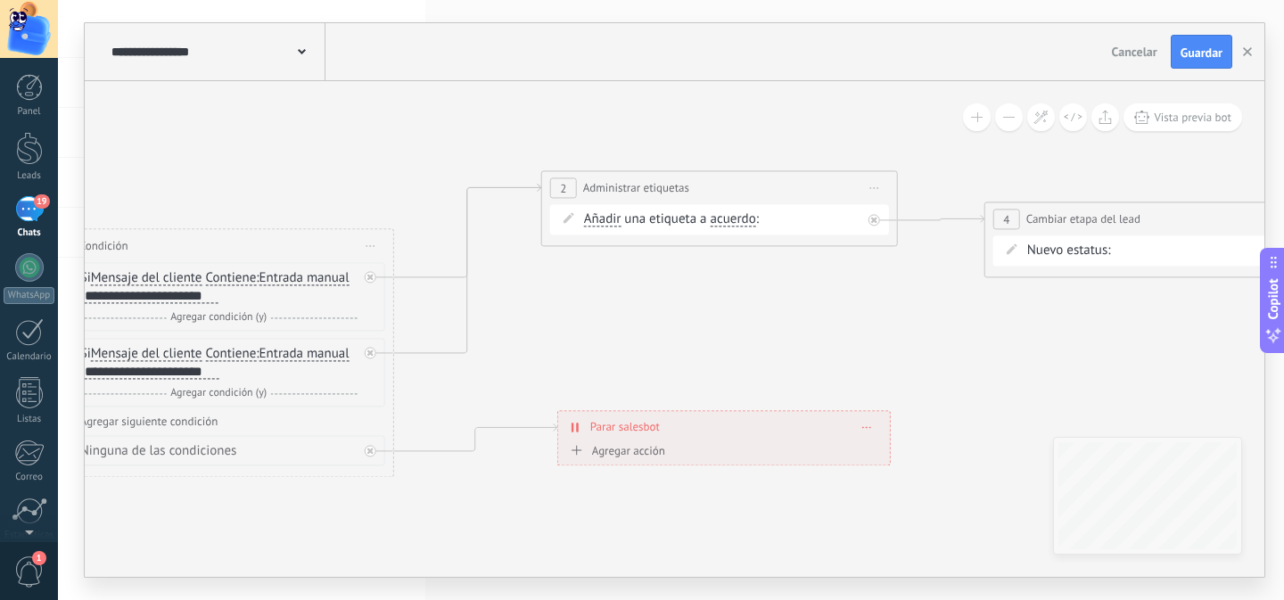
click at [786, 226] on input "text" at bounding box center [807, 219] width 89 height 14
click at [802, 295] on icon at bounding box center [661, 324] width 2559 height 1198
click at [796, 219] on span "#agregar etiquetas" at bounding box center [820, 218] width 107 height 17
click at [800, 300] on icon at bounding box center [661, 324] width 2559 height 1198
click at [779, 221] on span "#agregar etiquetas" at bounding box center [820, 218] width 107 height 17
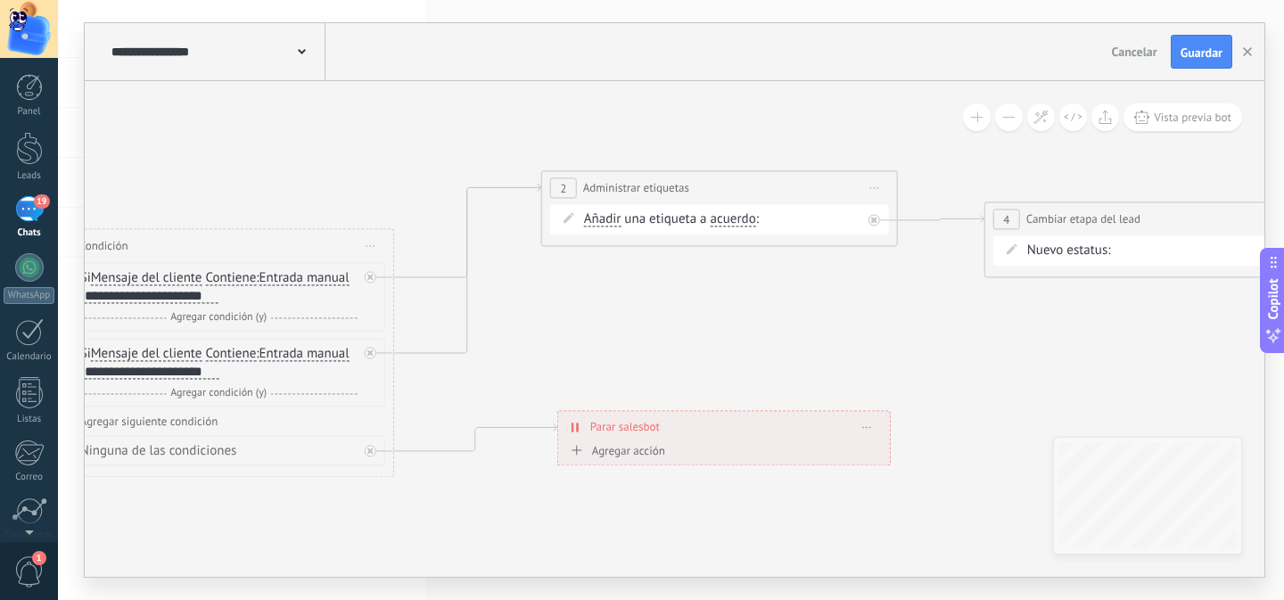
click at [802, 312] on icon at bounding box center [661, 324] width 2559 height 1198
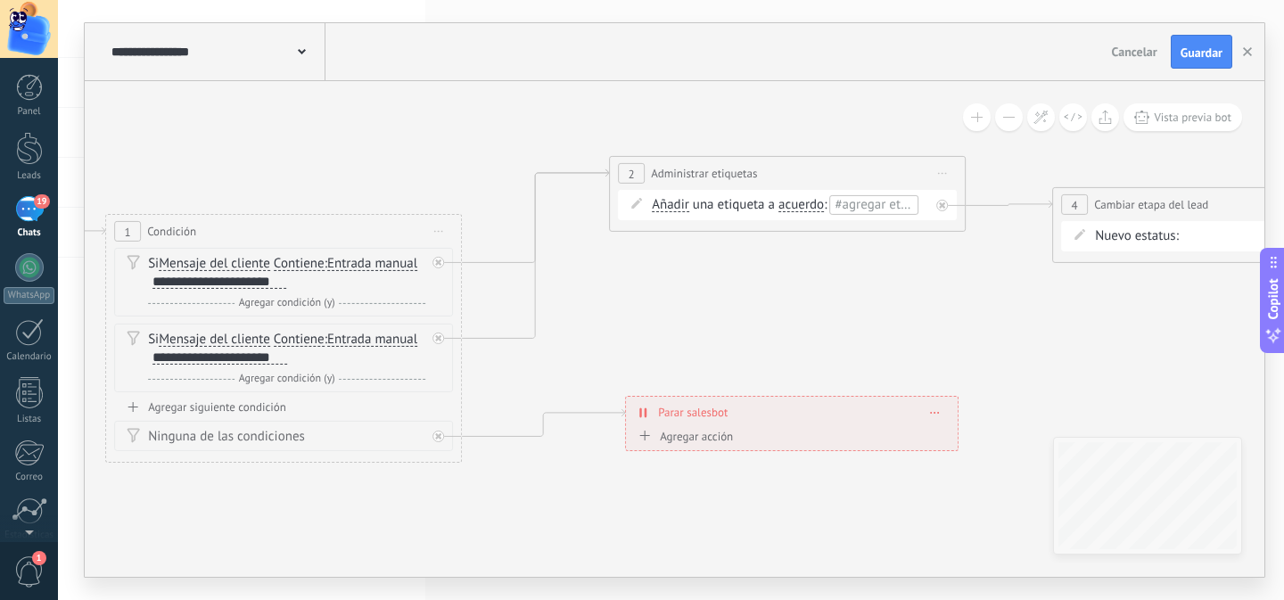
drag, startPoint x: 727, startPoint y: 321, endPoint x: 824, endPoint y: 306, distance: 98.3
click at [824, 306] on icon at bounding box center [729, 309] width 2559 height 1198
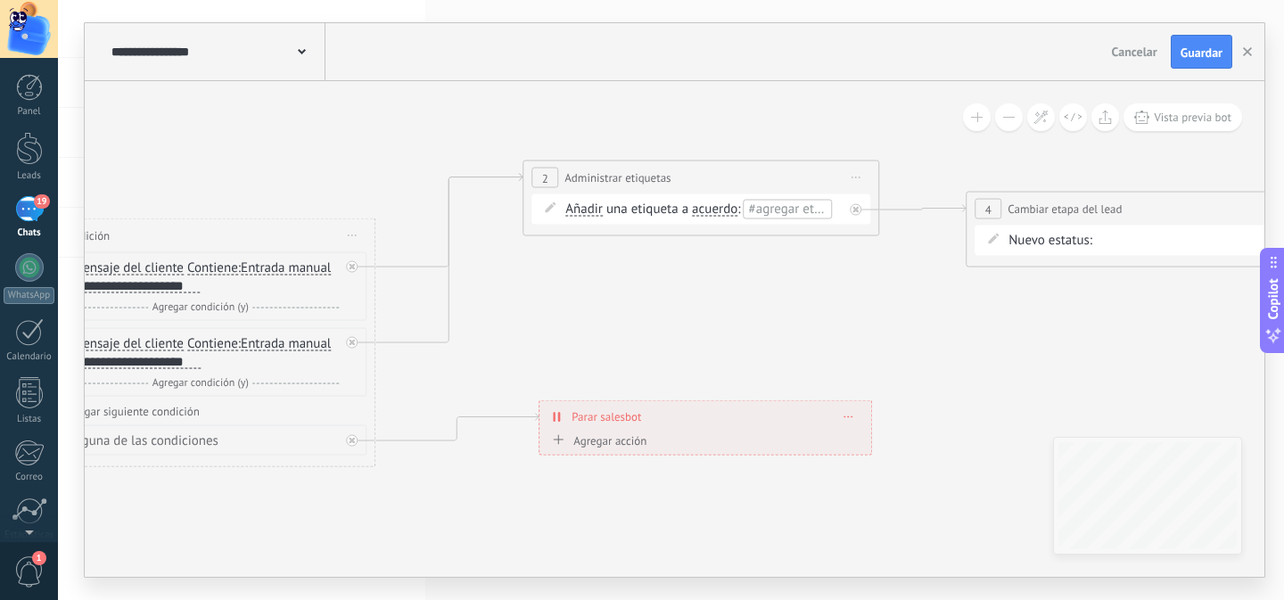
drag, startPoint x: 765, startPoint y: 311, endPoint x: 581, endPoint y: 329, distance: 184.5
click at [581, 329] on icon at bounding box center [643, 314] width 2559 height 1198
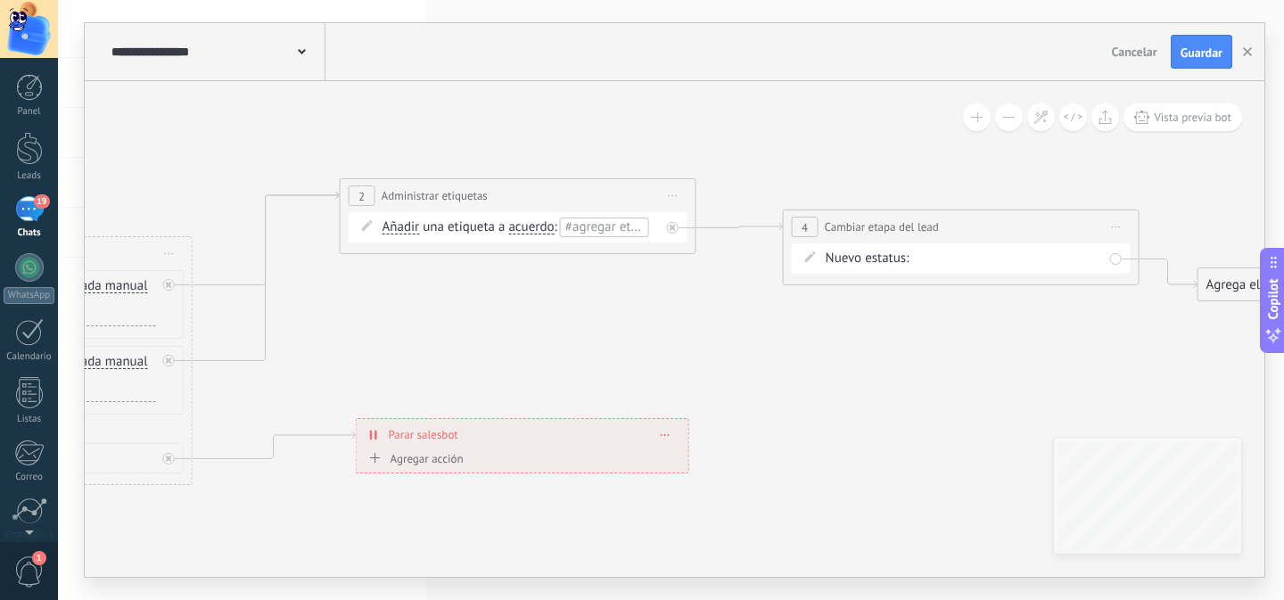
click at [594, 233] on span "#agregar etiquetas" at bounding box center [618, 226] width 107 height 17
click at [608, 295] on icon at bounding box center [460, 332] width 2559 height 1198
click at [600, 235] on li "#agregar etiquetas" at bounding box center [604, 228] width 89 height 20
click at [596, 325] on icon at bounding box center [460, 332] width 2559 height 1198
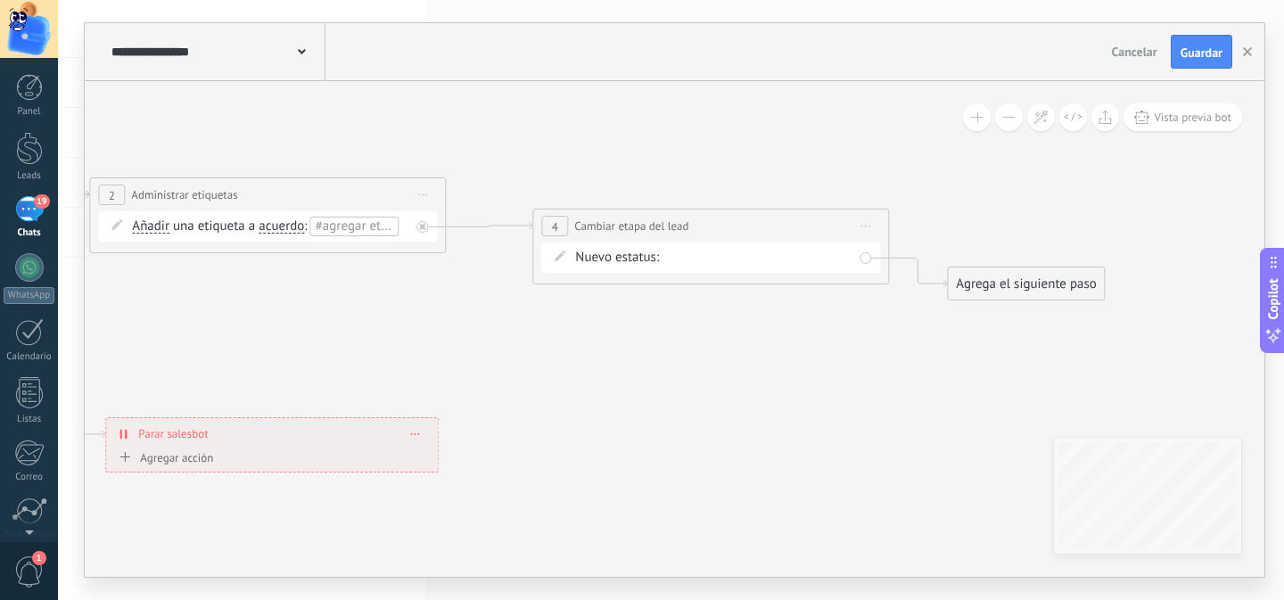
drag, startPoint x: 804, startPoint y: 335, endPoint x: 567, endPoint y: 334, distance: 237.1
click at [567, 334] on icon at bounding box center [209, 331] width 2559 height 1198
click at [728, 260] on form "Nuevo estatus: Nueva consulta Cualificado Cotización enviada Pedido creado Pedi…" at bounding box center [713, 258] width 277 height 18
click at [729, 350] on icon at bounding box center [209, 331] width 2559 height 1198
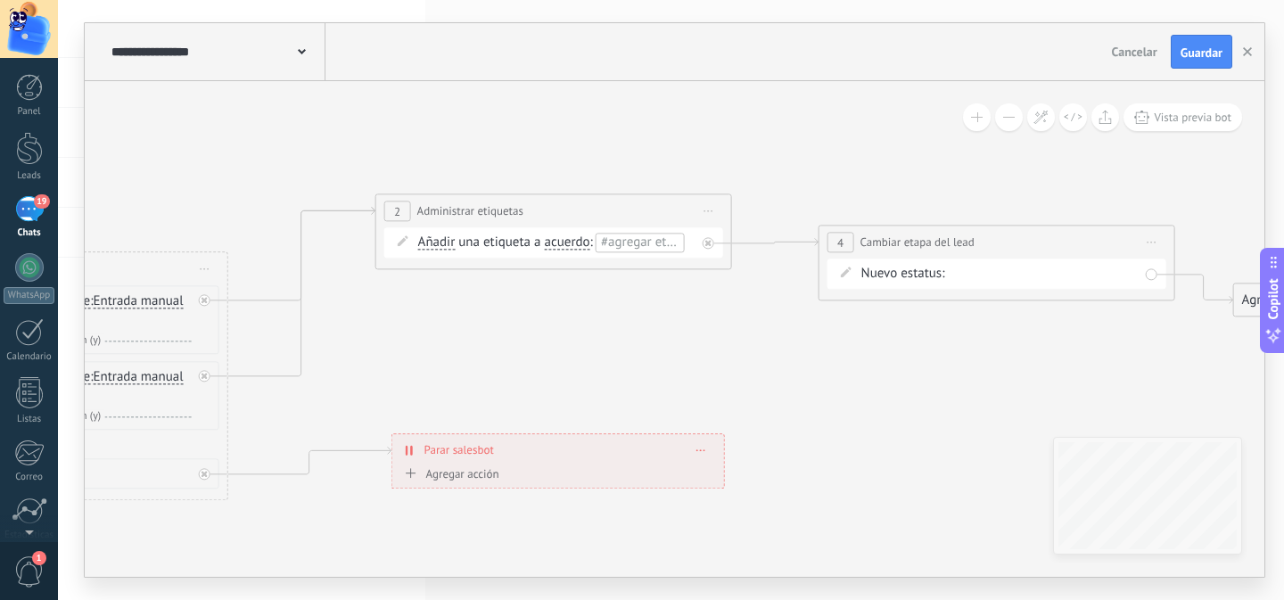
drag, startPoint x: 433, startPoint y: 306, endPoint x: 1283, endPoint y: 155, distance: 862.8
click at [729, 321] on icon at bounding box center [495, 347] width 2559 height 1198
click at [1184, 51] on span "Guardar" at bounding box center [1201, 52] width 42 height 12
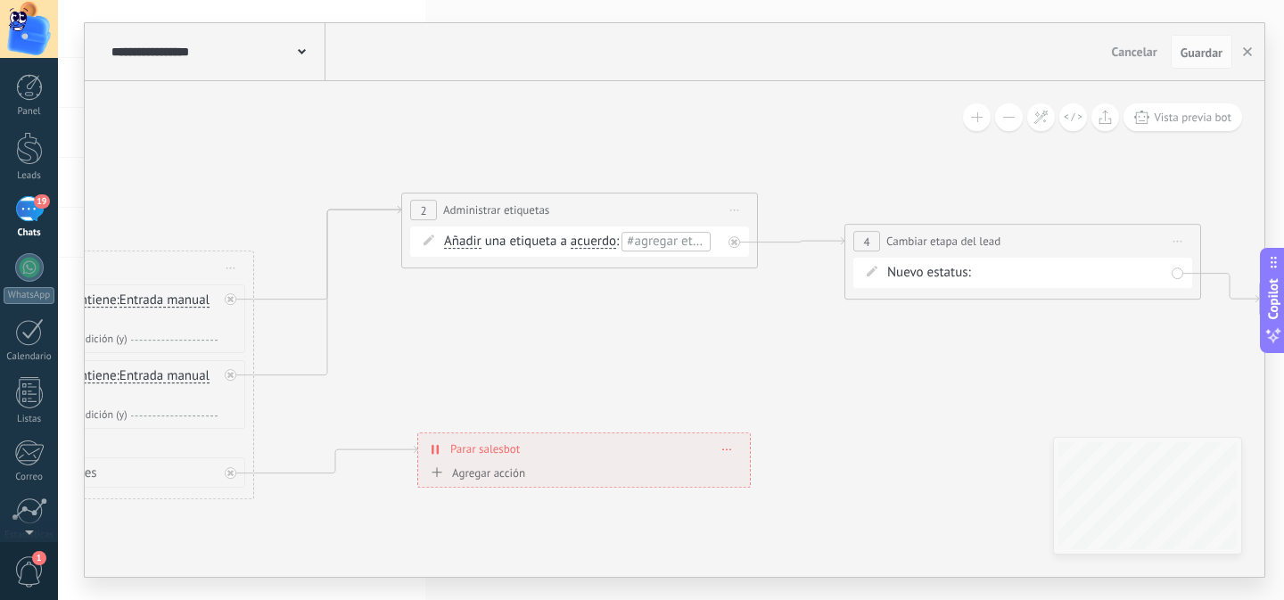
click at [33, 213] on div "19" at bounding box center [29, 209] width 29 height 26
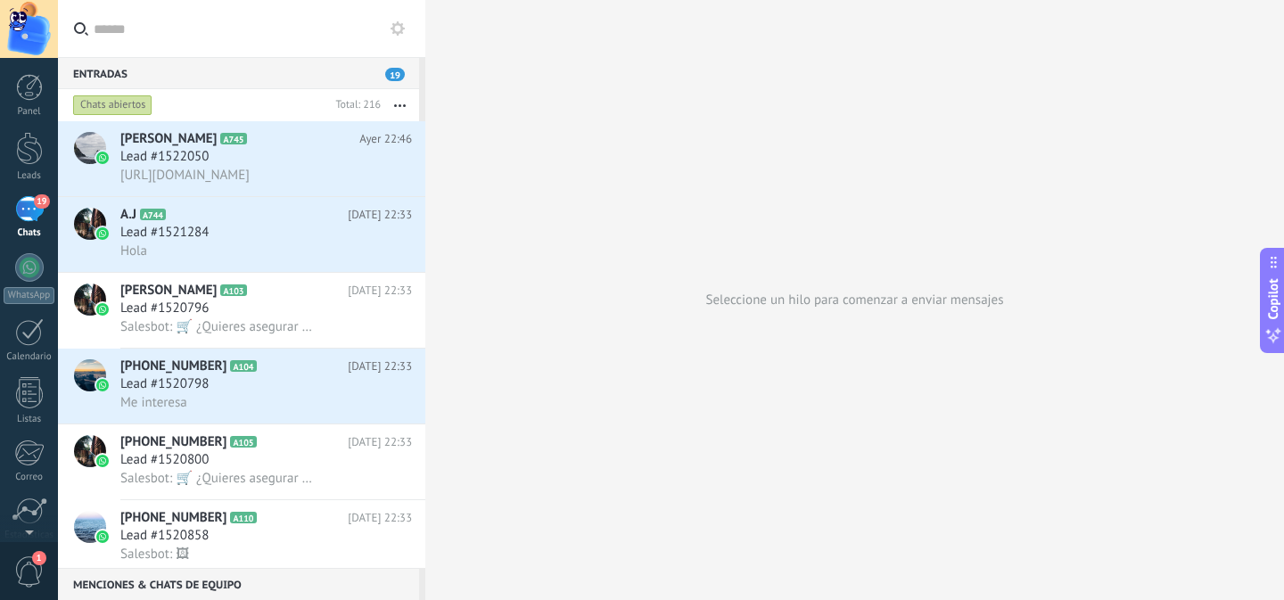
click at [406, 23] on button at bounding box center [397, 28] width 21 height 21
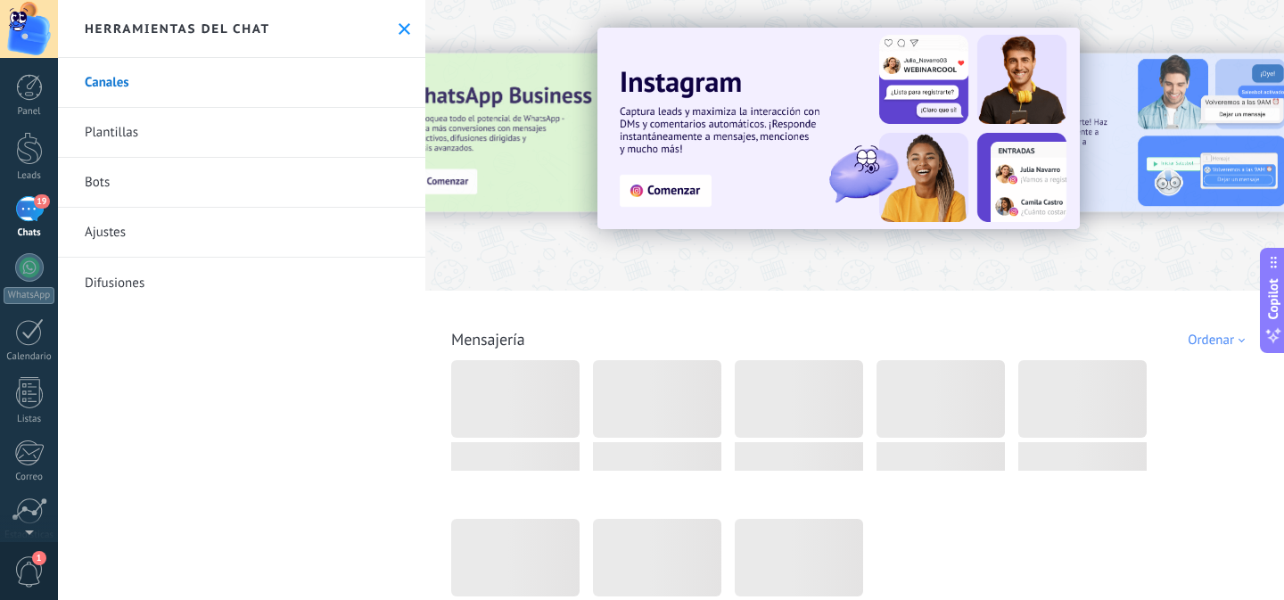
click at [106, 183] on link "Bots" at bounding box center [241, 183] width 367 height 50
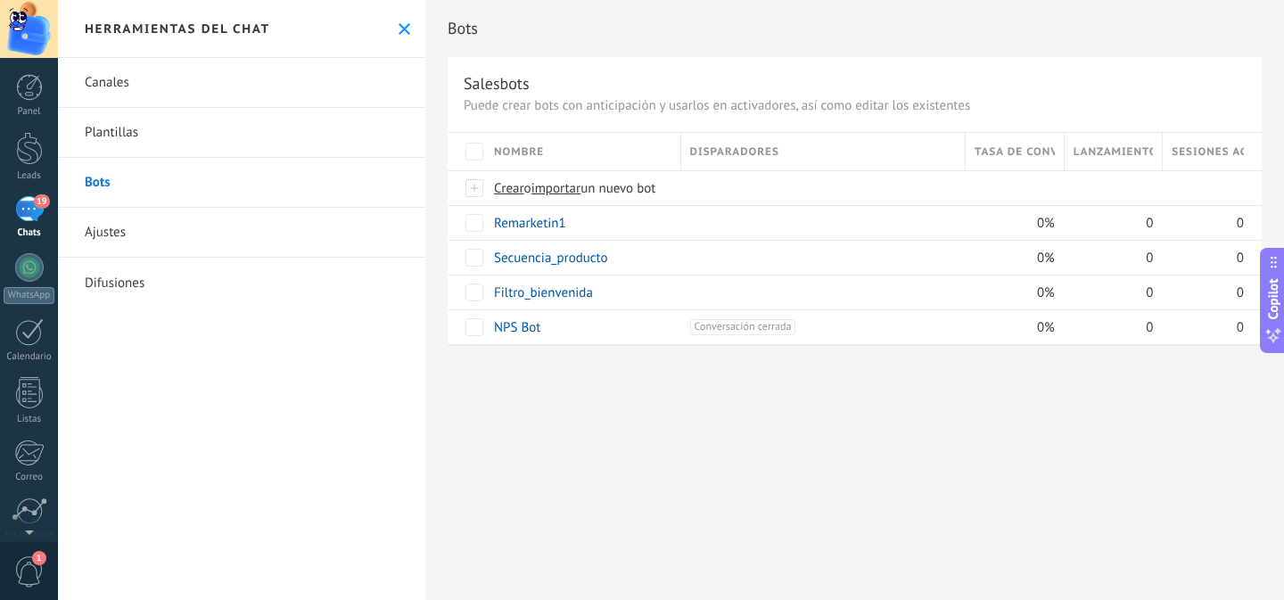
click at [607, 406] on div "Bots Salesbots Puede crear bots con anticipación y usarlos en activadores, así …" at bounding box center [854, 300] width 858 height 600
click at [529, 256] on link "Secuencia_producto" at bounding box center [551, 258] width 114 height 17
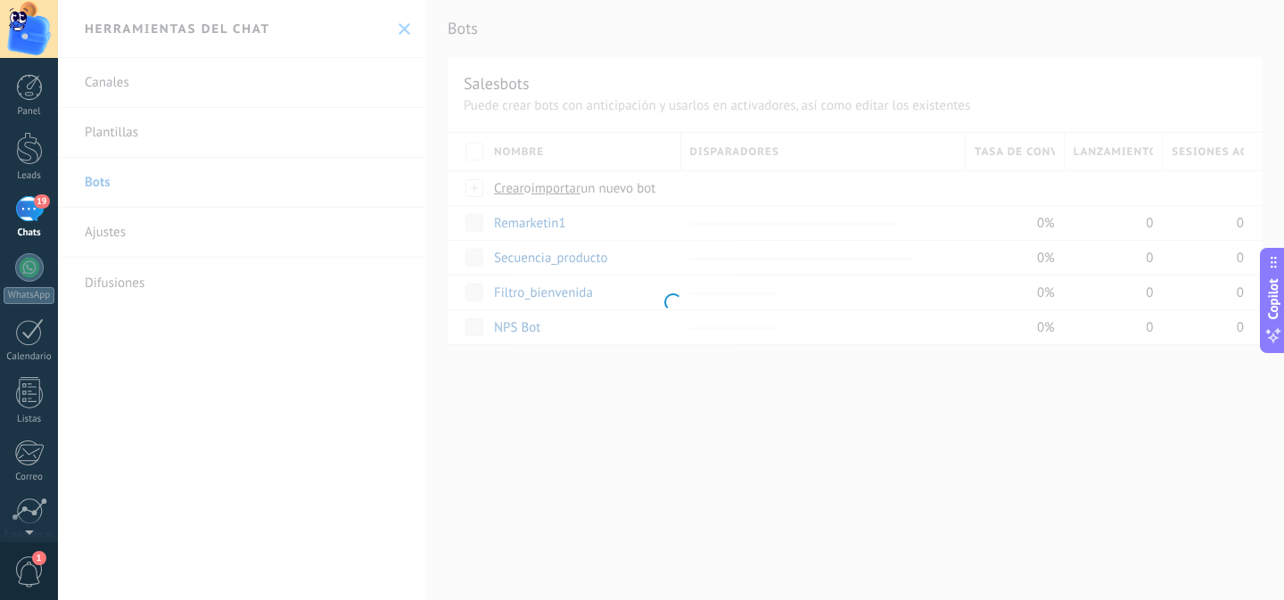
type input "**********"
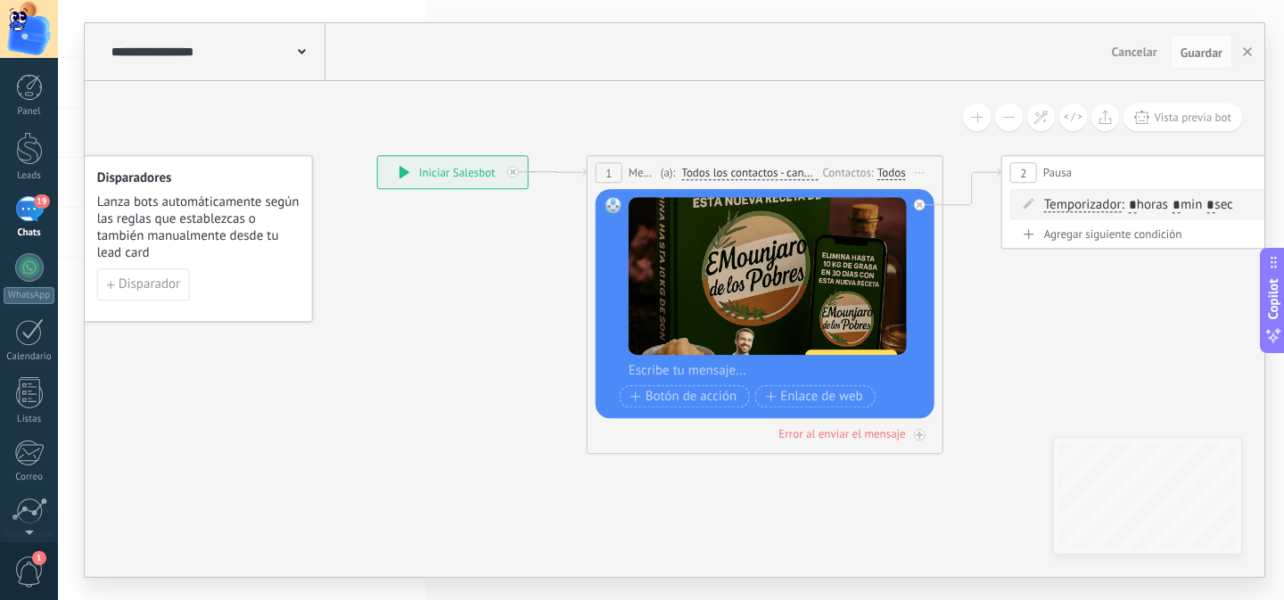
drag, startPoint x: 499, startPoint y: 442, endPoint x: 350, endPoint y: 365, distance: 167.9
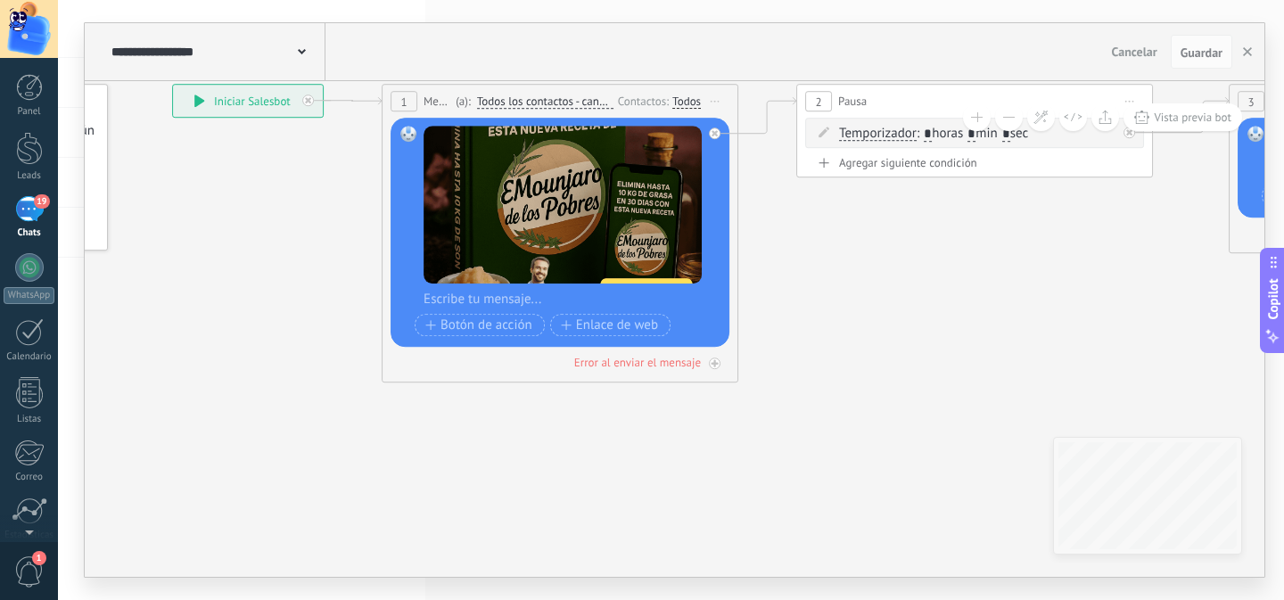
drag, startPoint x: 1074, startPoint y: 368, endPoint x: 426, endPoint y: 410, distance: 649.4
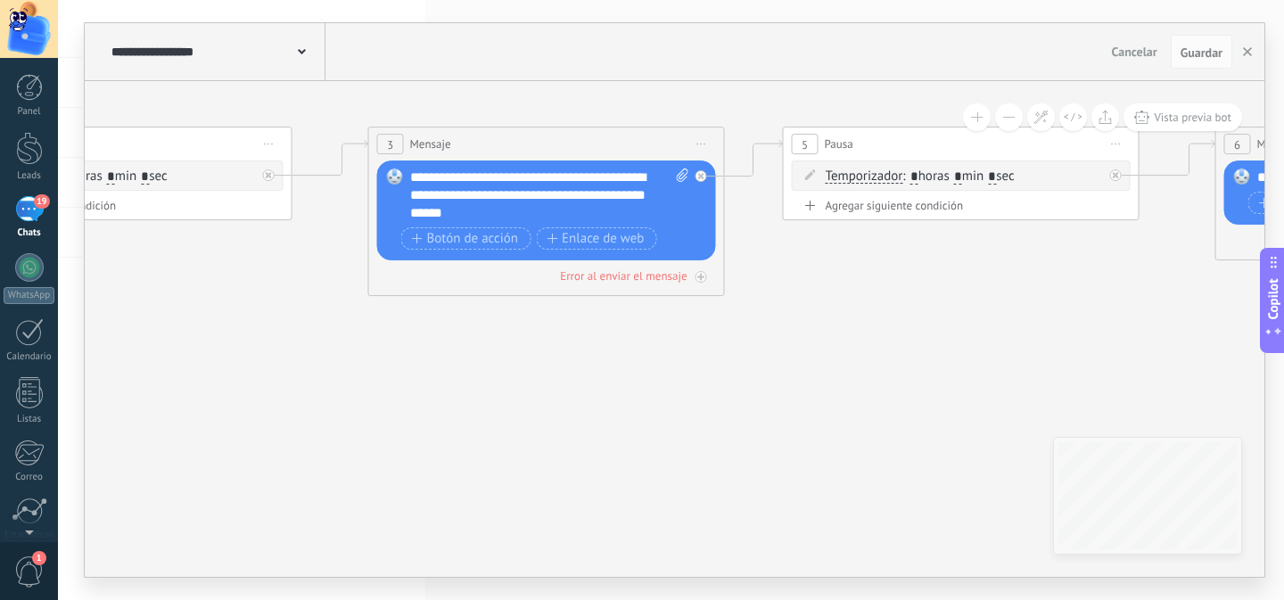
drag, startPoint x: 940, startPoint y: 418, endPoint x: 382, endPoint y: 416, distance: 558.9
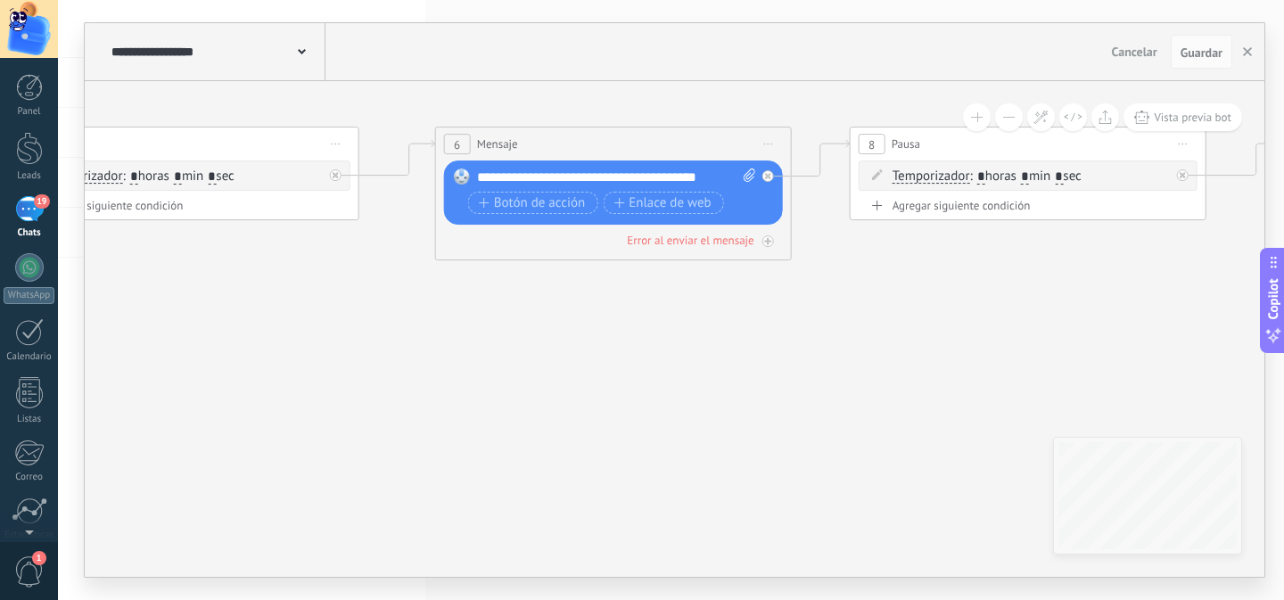
drag, startPoint x: 976, startPoint y: 417, endPoint x: 735, endPoint y: 417, distance: 241.6
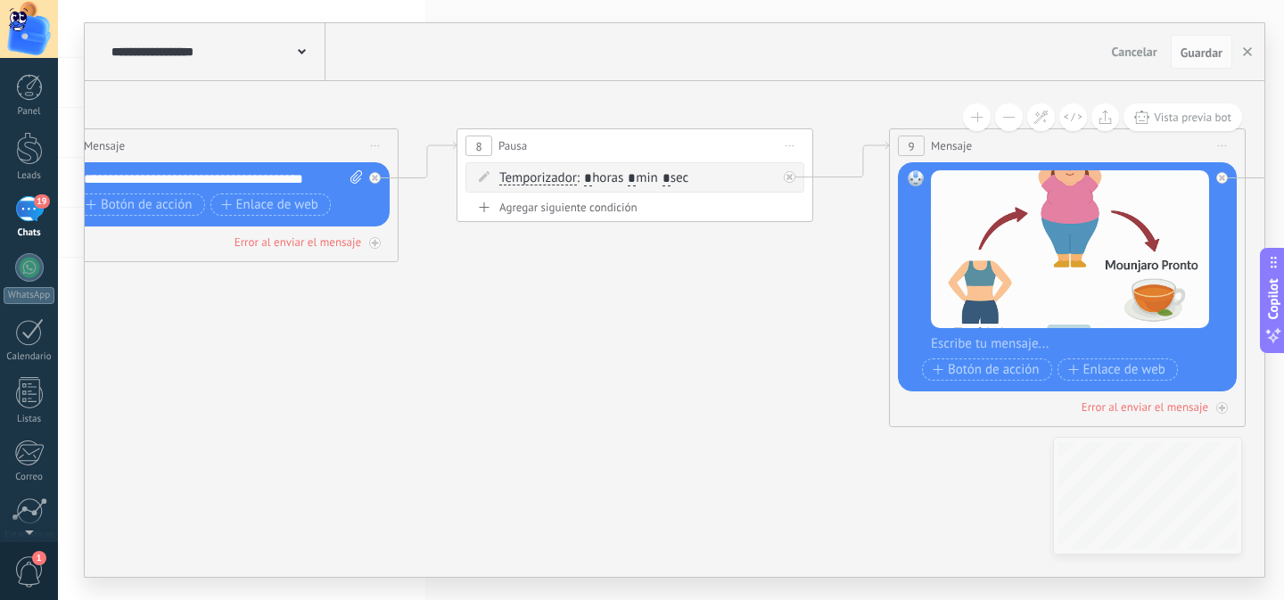
drag, startPoint x: 625, startPoint y: 423, endPoint x: 718, endPoint y: 423, distance: 93.6
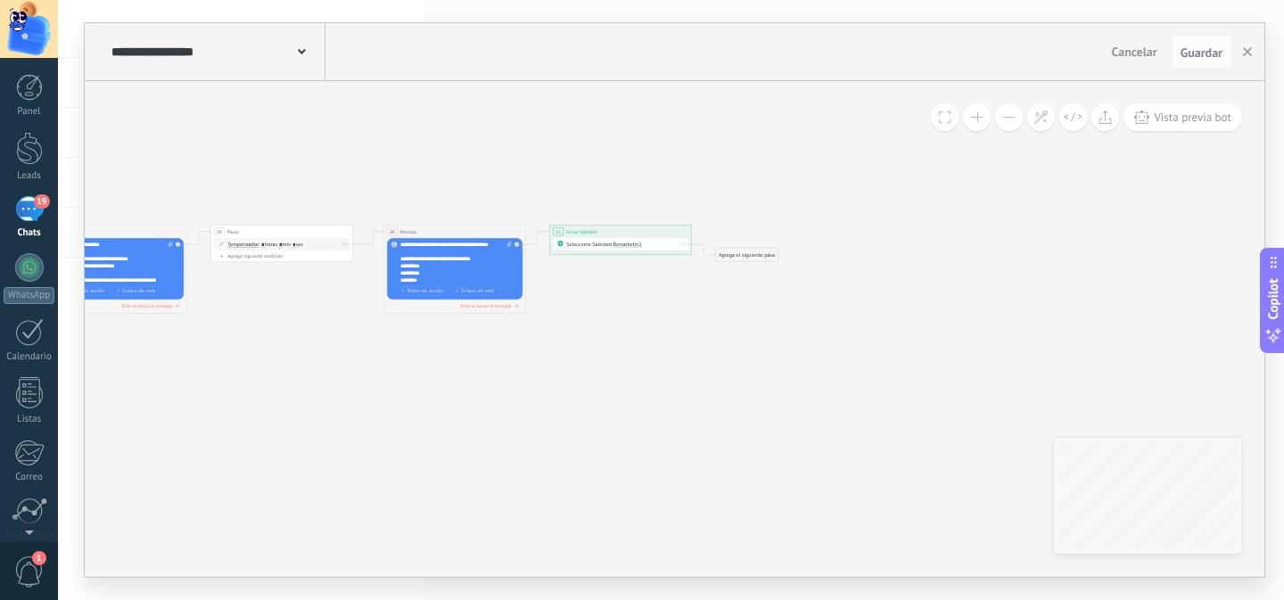
click at [973, 118] on button at bounding box center [977, 117] width 28 height 28
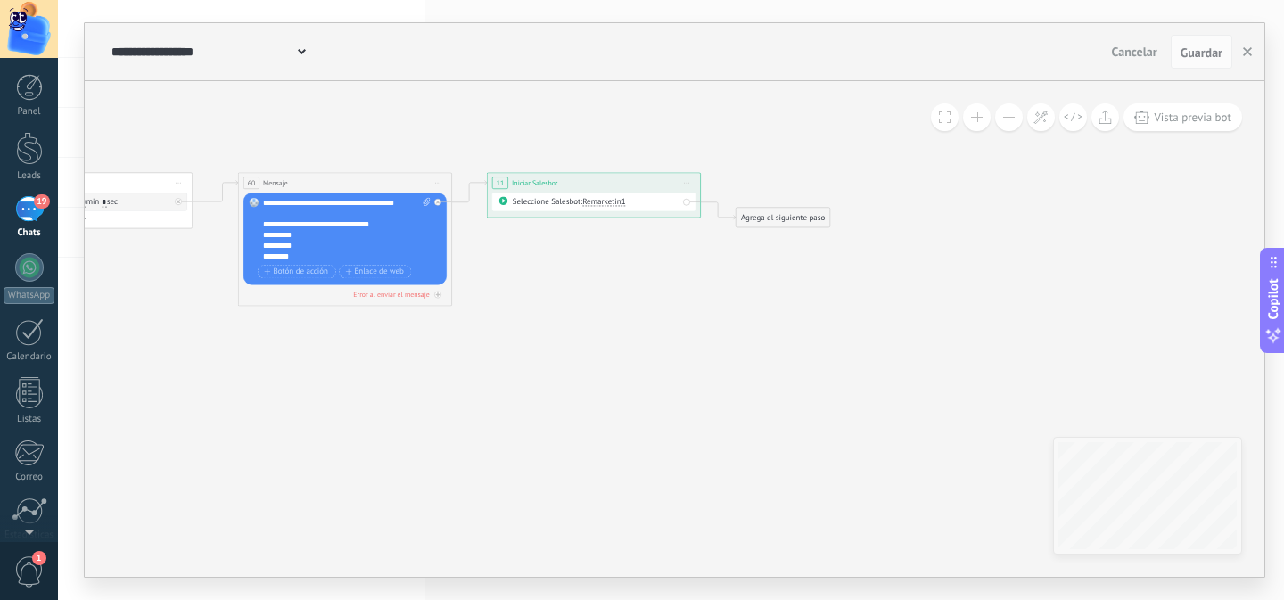
click at [973, 118] on button at bounding box center [977, 117] width 28 height 28
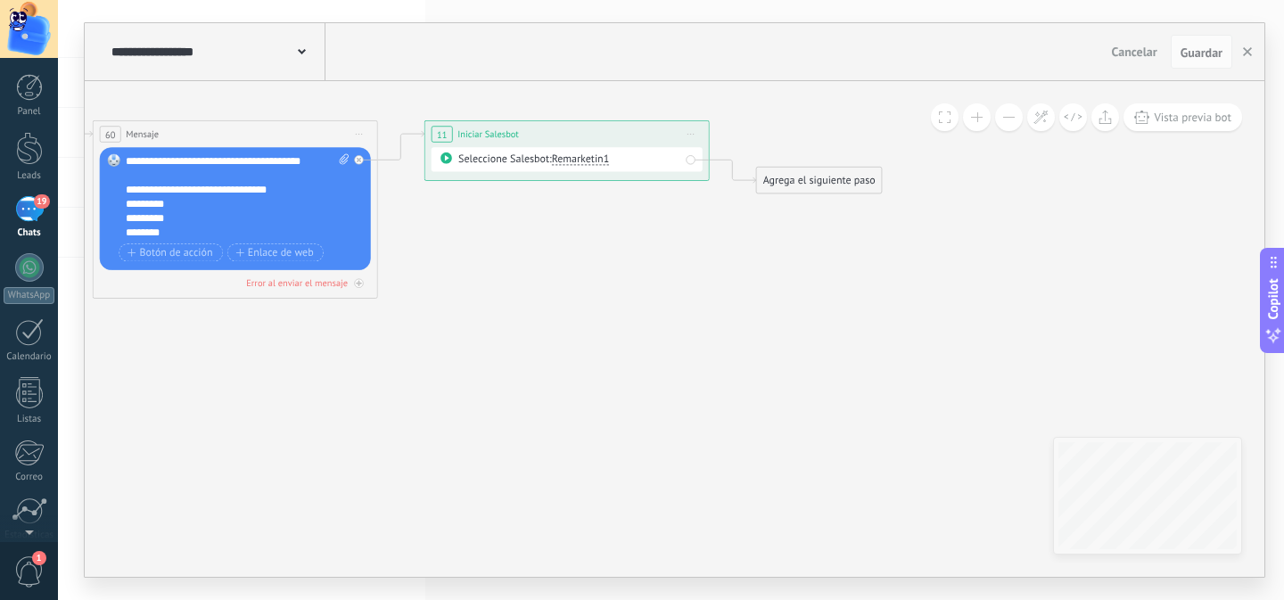
click at [973, 118] on button at bounding box center [977, 117] width 28 height 28
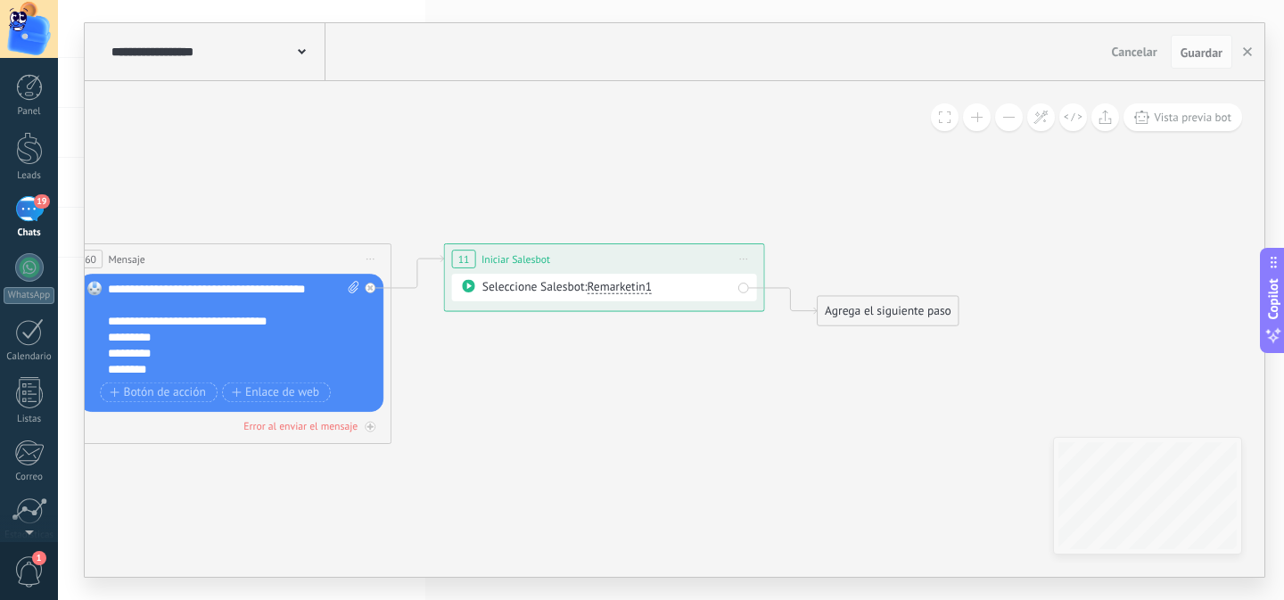
drag, startPoint x: 764, startPoint y: 333, endPoint x: 805, endPoint y: 390, distance: 70.3
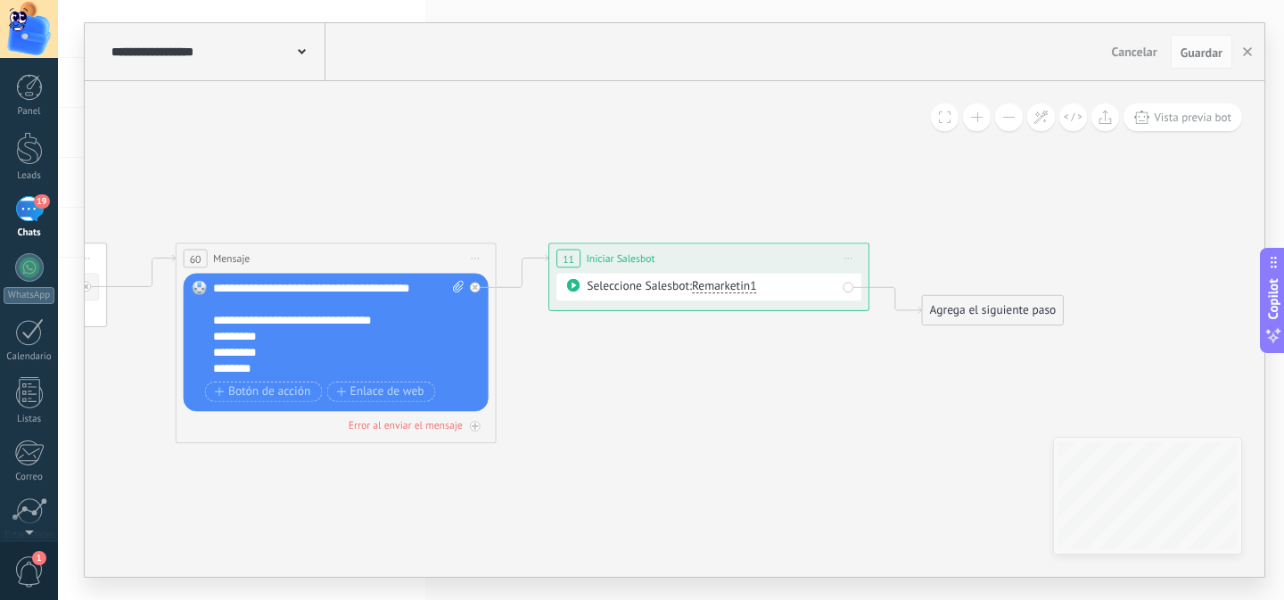
drag, startPoint x: 696, startPoint y: 411, endPoint x: 980, endPoint y: 310, distance: 300.8
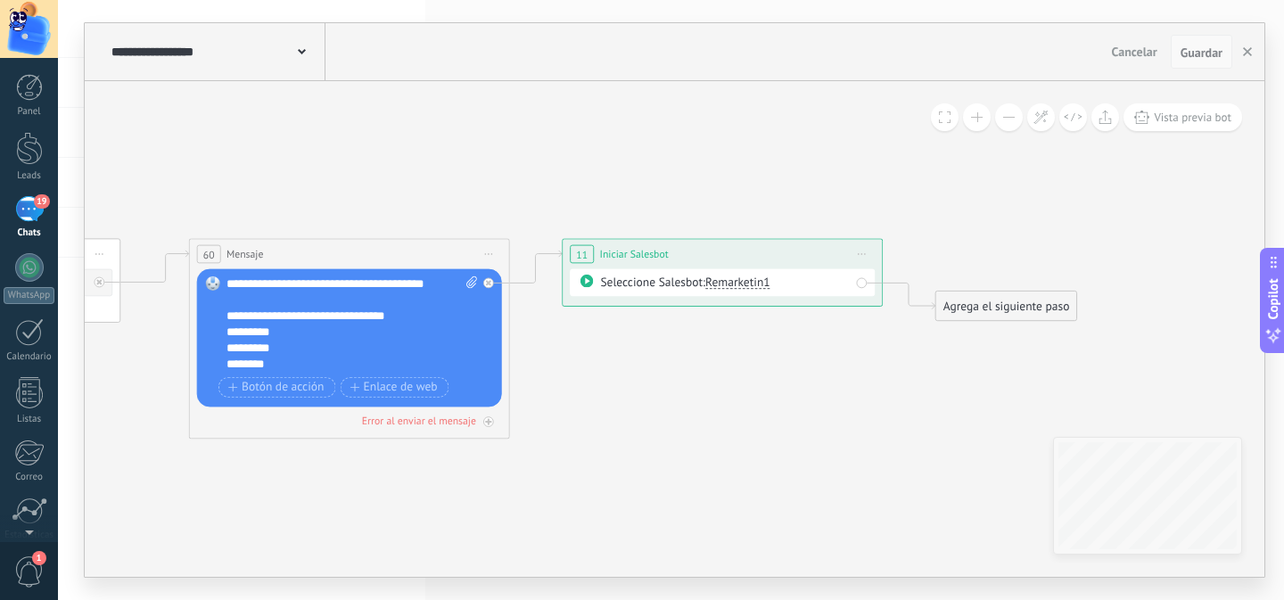
click at [1202, 53] on span "Guardar" at bounding box center [1201, 52] width 42 height 12
click at [25, 208] on div "19" at bounding box center [29, 209] width 29 height 26
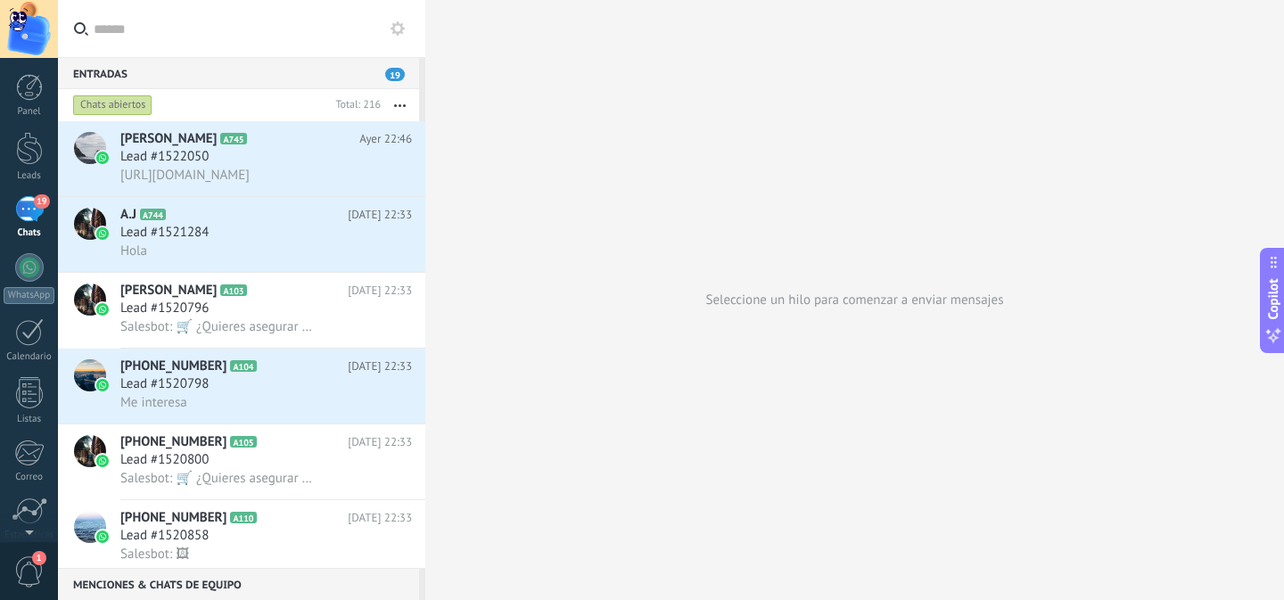
click at [401, 29] on use at bounding box center [397, 28] width 14 height 14
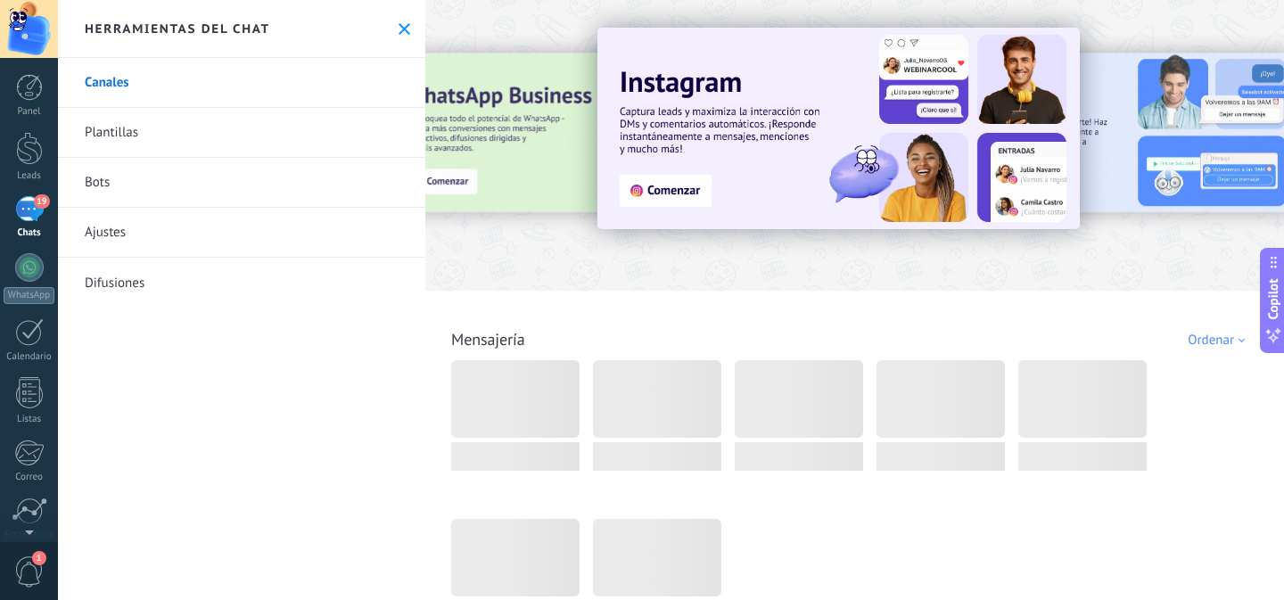
click at [108, 183] on link "Bots" at bounding box center [241, 183] width 367 height 50
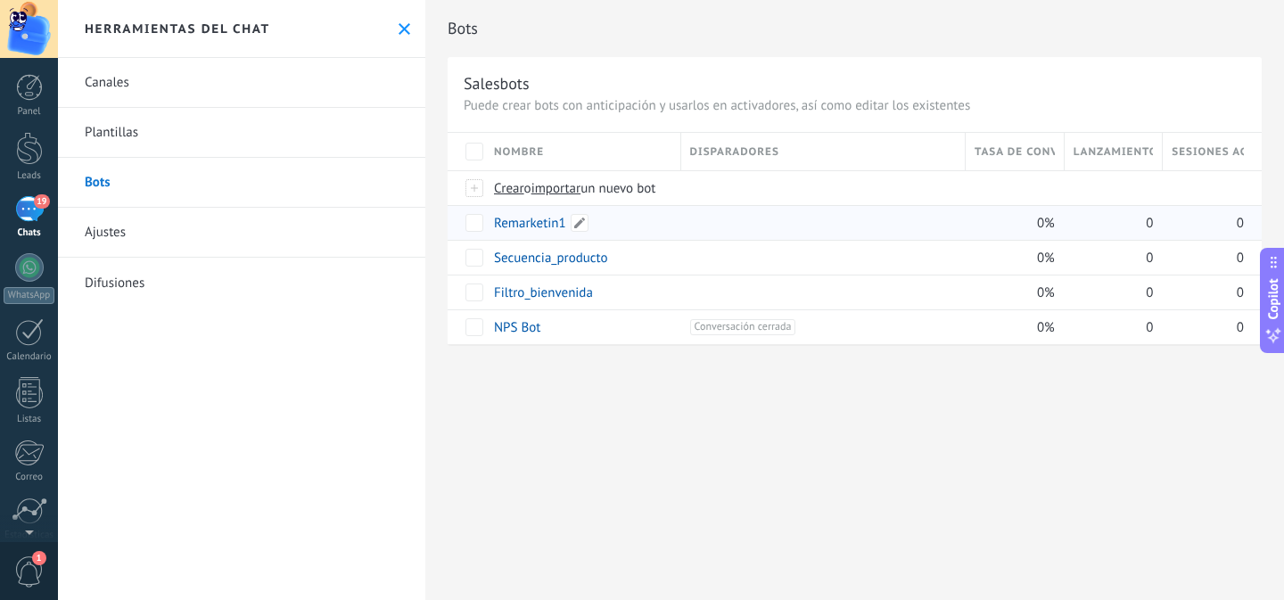
click at [530, 226] on link "Remarketin1" at bounding box center [530, 223] width 72 height 17
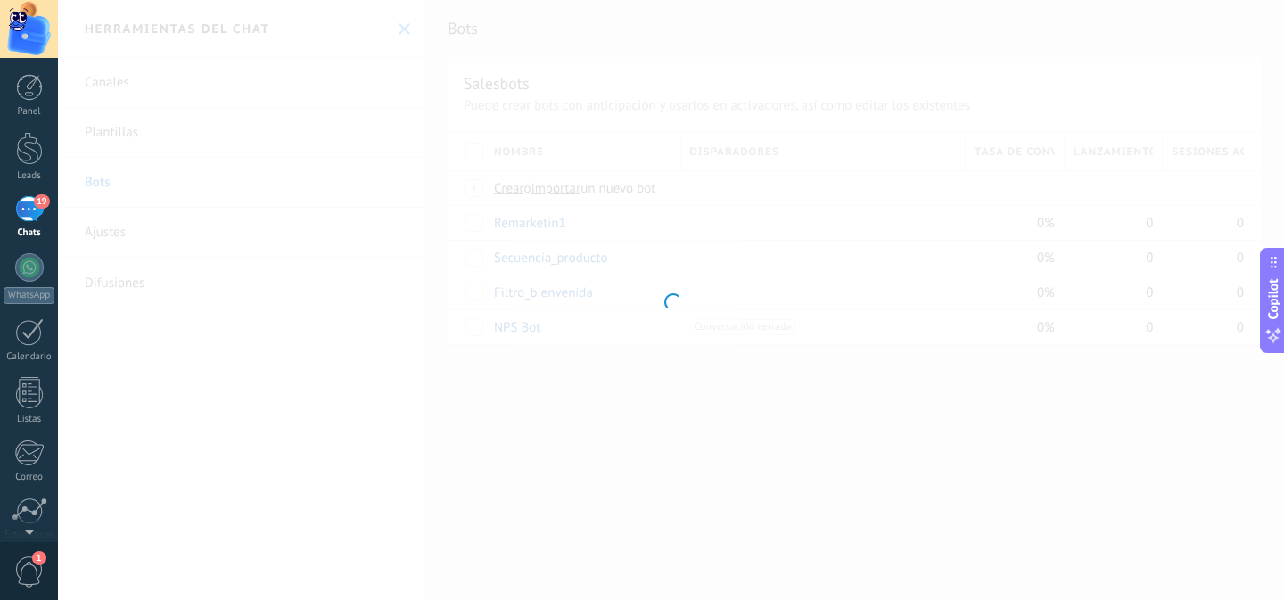
type input "**********"
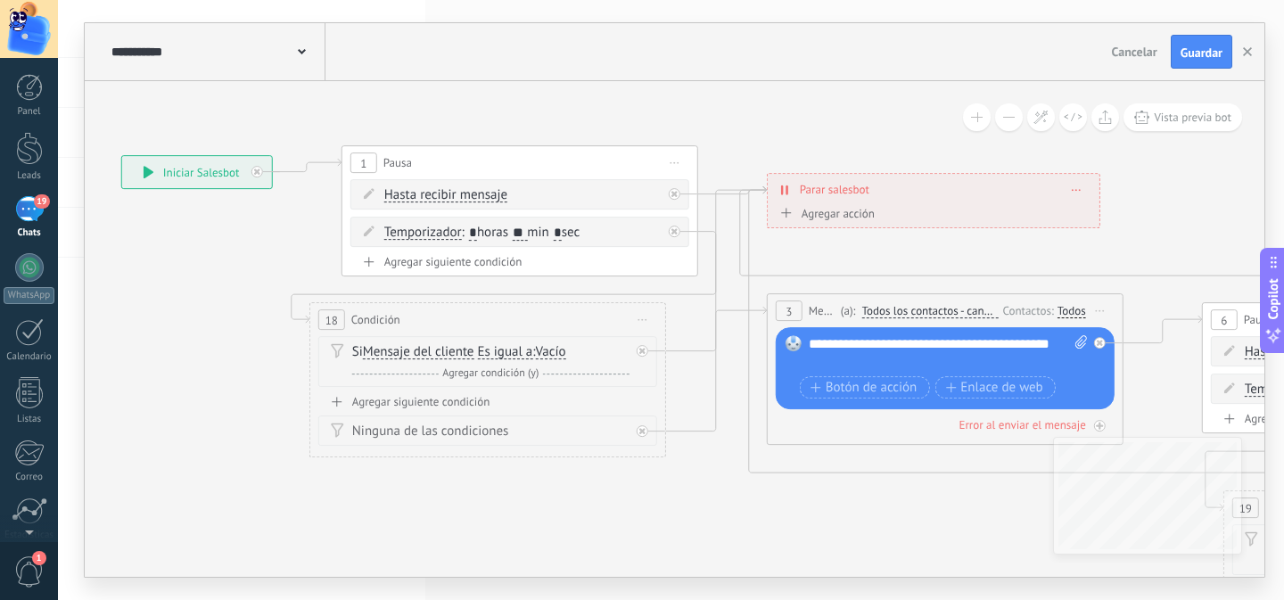
drag, startPoint x: 538, startPoint y: 398, endPoint x: 222, endPoint y: 335, distance: 322.7
click at [634, 315] on span "Iniciar vista previa aquí Cambiar nombre Duplicar Borrar" at bounding box center [642, 320] width 29 height 26
click at [694, 432] on div "Borrar" at bounding box center [724, 436] width 177 height 30
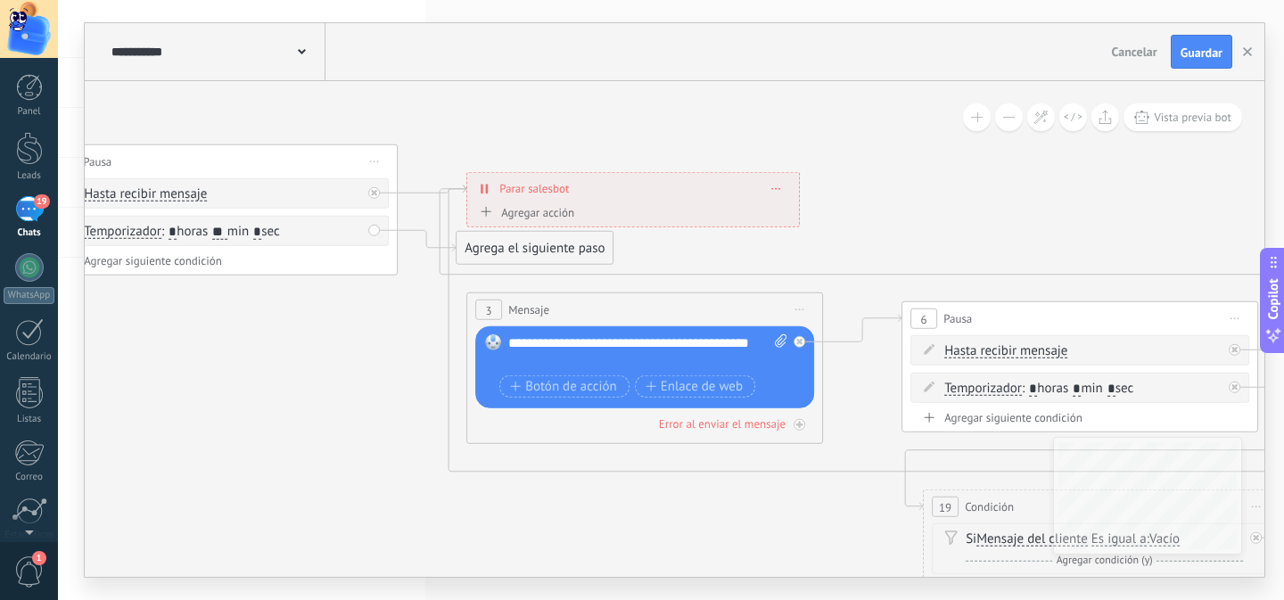
drag, startPoint x: 550, startPoint y: 434, endPoint x: 300, endPoint y: 437, distance: 250.5
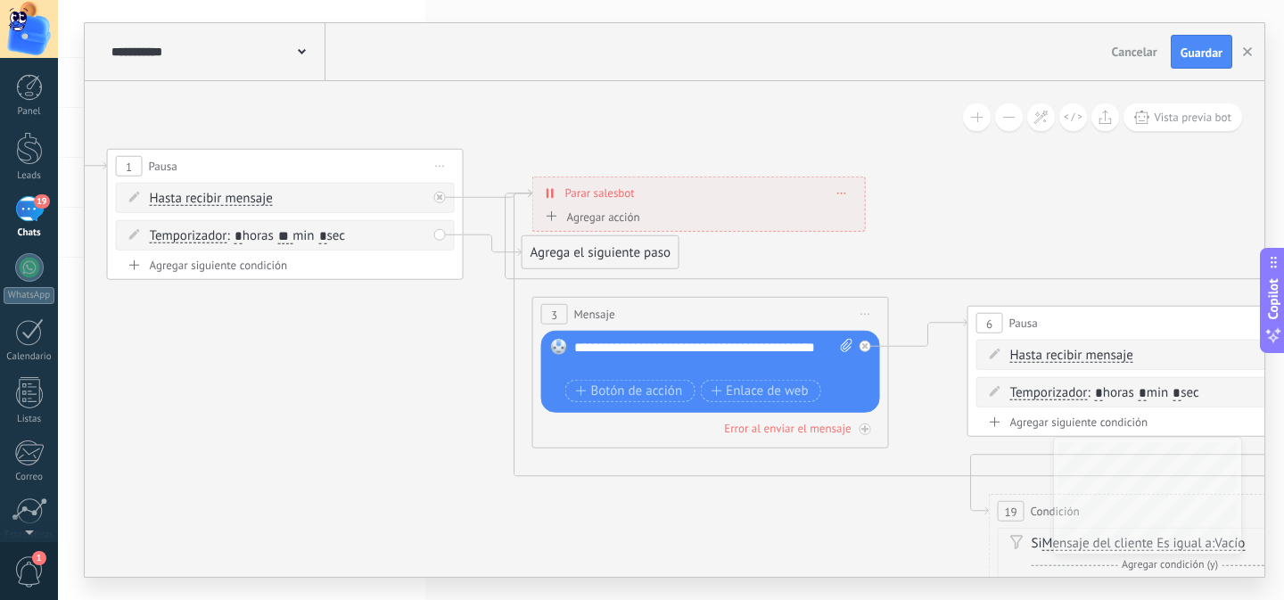
drag, startPoint x: 676, startPoint y: 293, endPoint x: 759, endPoint y: 293, distance: 83.8
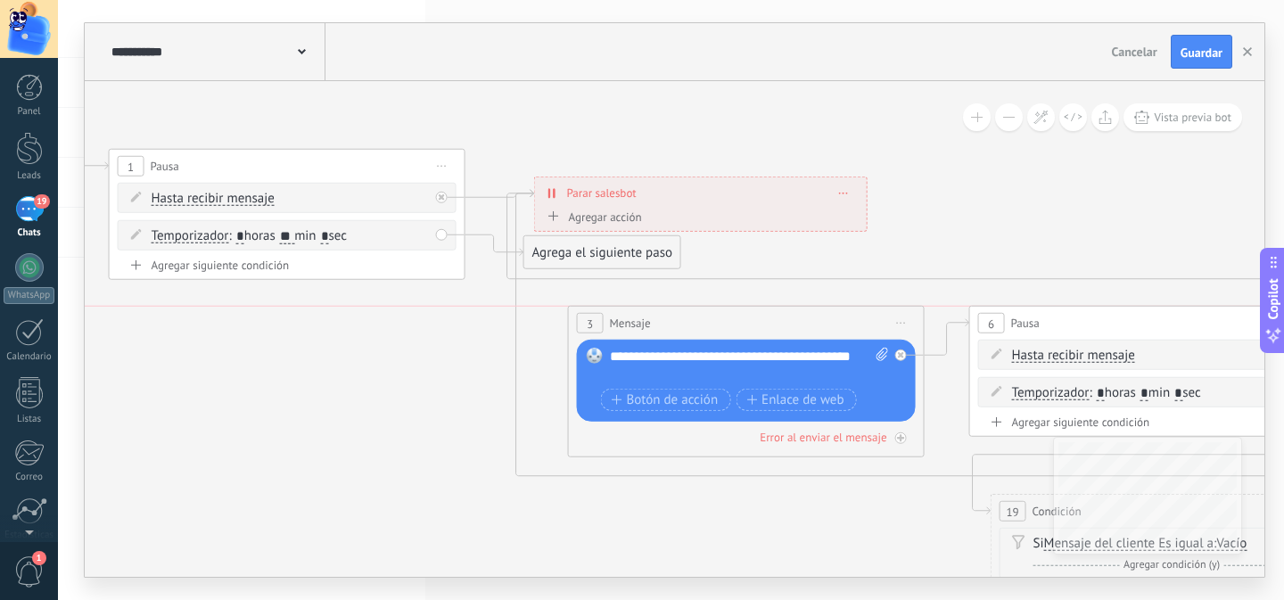
drag, startPoint x: 766, startPoint y: 306, endPoint x: 798, endPoint y: 308, distance: 32.2
click at [798, 308] on div "3 Mensaje ******* (a): Todos los contactos - canales seleccionados Todos los co…" at bounding box center [746, 323] width 355 height 33
drag, startPoint x: 625, startPoint y: 247, endPoint x: 687, endPoint y: 364, distance: 132.4
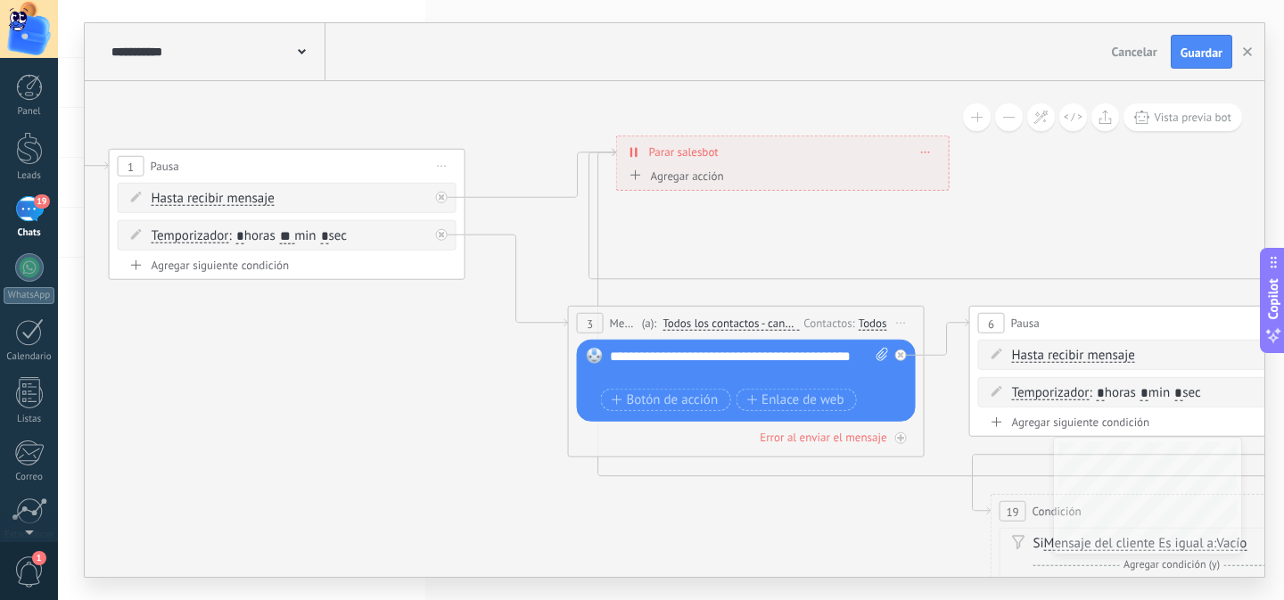
drag, startPoint x: 720, startPoint y: 204, endPoint x: 803, endPoint y: 163, distance: 92.5
click at [803, 163] on div "**********" at bounding box center [783, 151] width 332 height 31
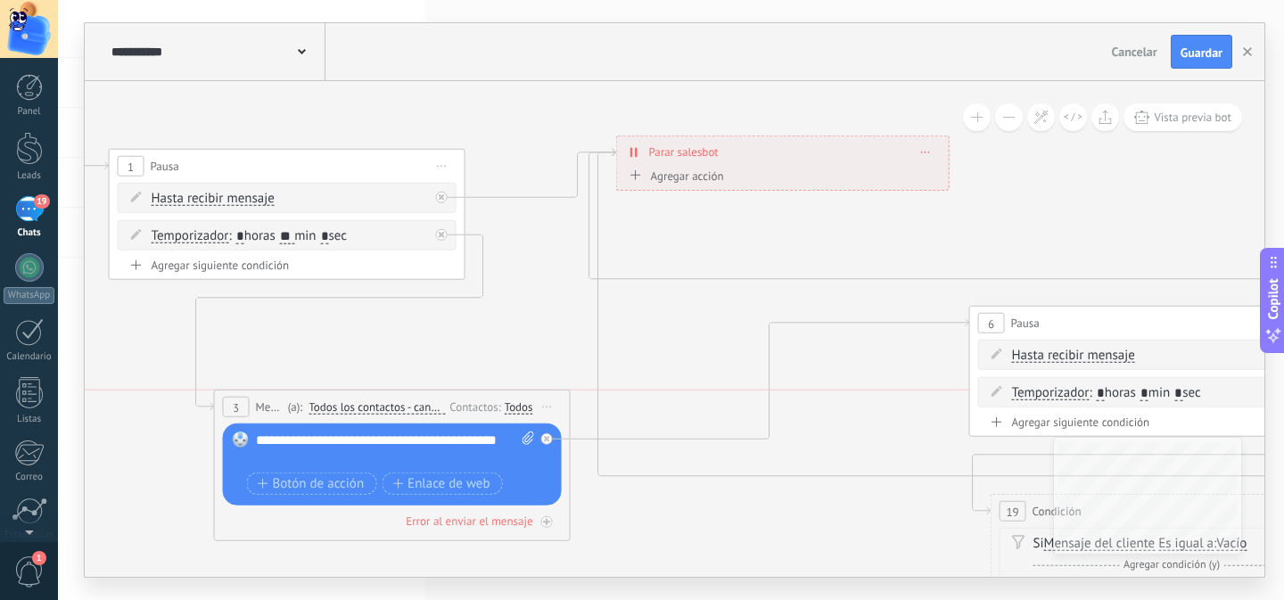
drag, startPoint x: 792, startPoint y: 319, endPoint x: 438, endPoint y: 406, distance: 364.3
click at [438, 406] on span "Todos los contactos - canales seleccionados" at bounding box center [376, 407] width 136 height 14
click at [438, 406] on button "Todos los contactos - canales seleccionados" at bounding box center [411, 407] width 223 height 32
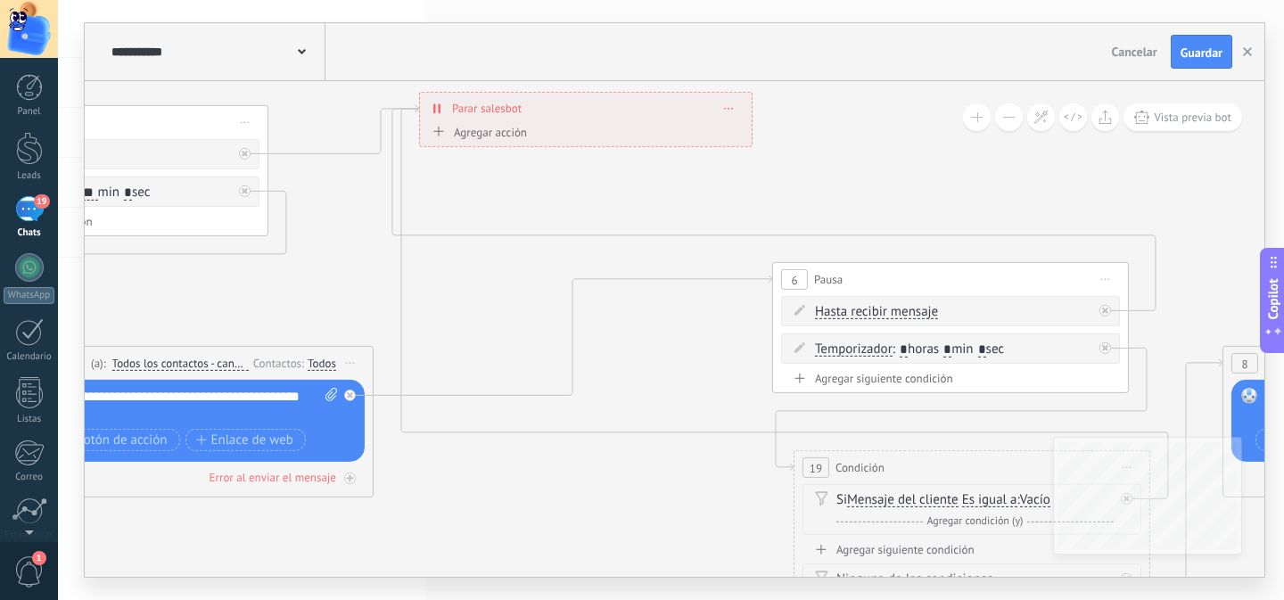
drag, startPoint x: 817, startPoint y: 364, endPoint x: 618, endPoint y: 320, distance: 204.4
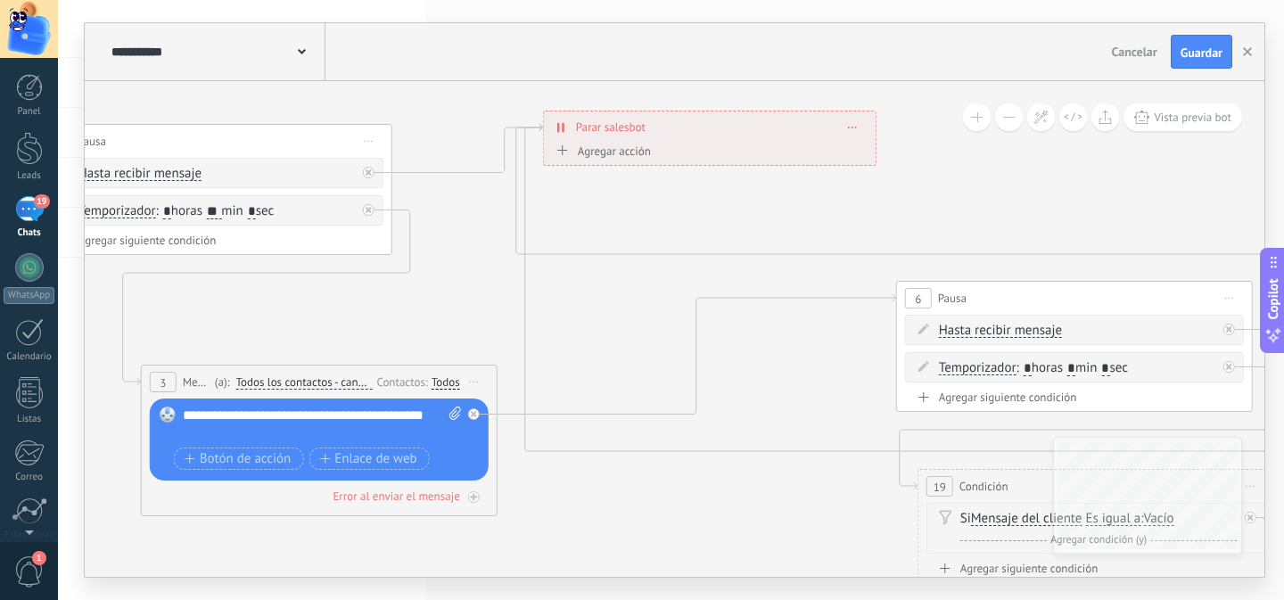
drag, startPoint x: 583, startPoint y: 341, endPoint x: 749, endPoint y: 369, distance: 168.2
click at [221, 211] on input "**" at bounding box center [214, 212] width 14 height 14
type input "**"
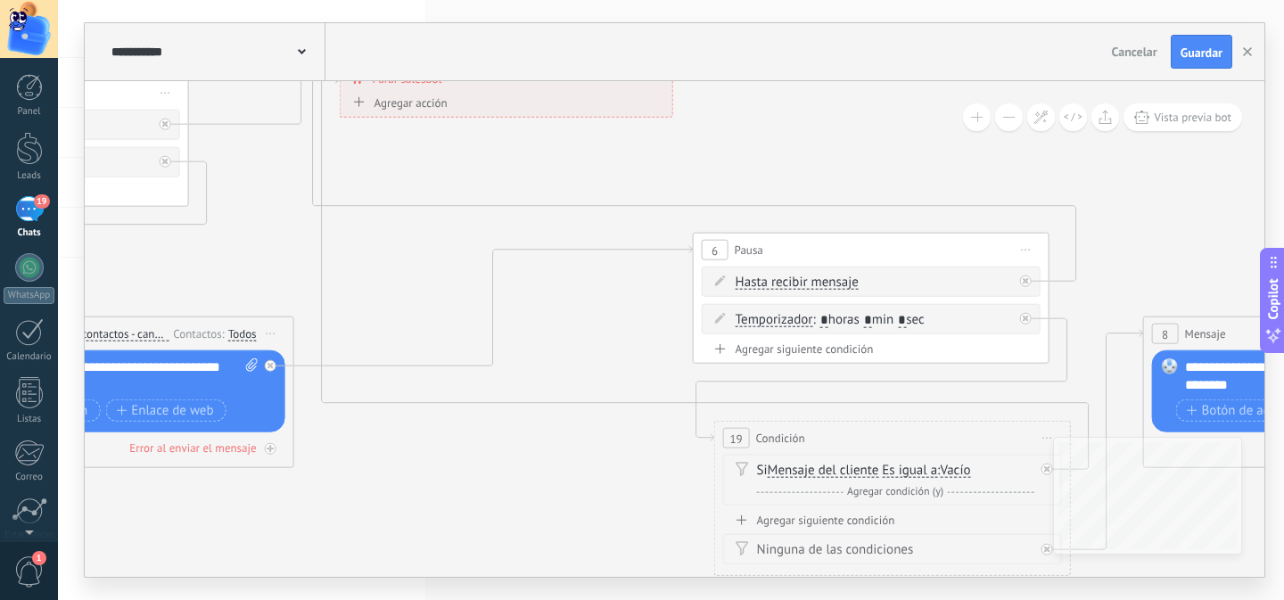
drag, startPoint x: 804, startPoint y: 393, endPoint x: 545, endPoint y: 339, distance: 265.0
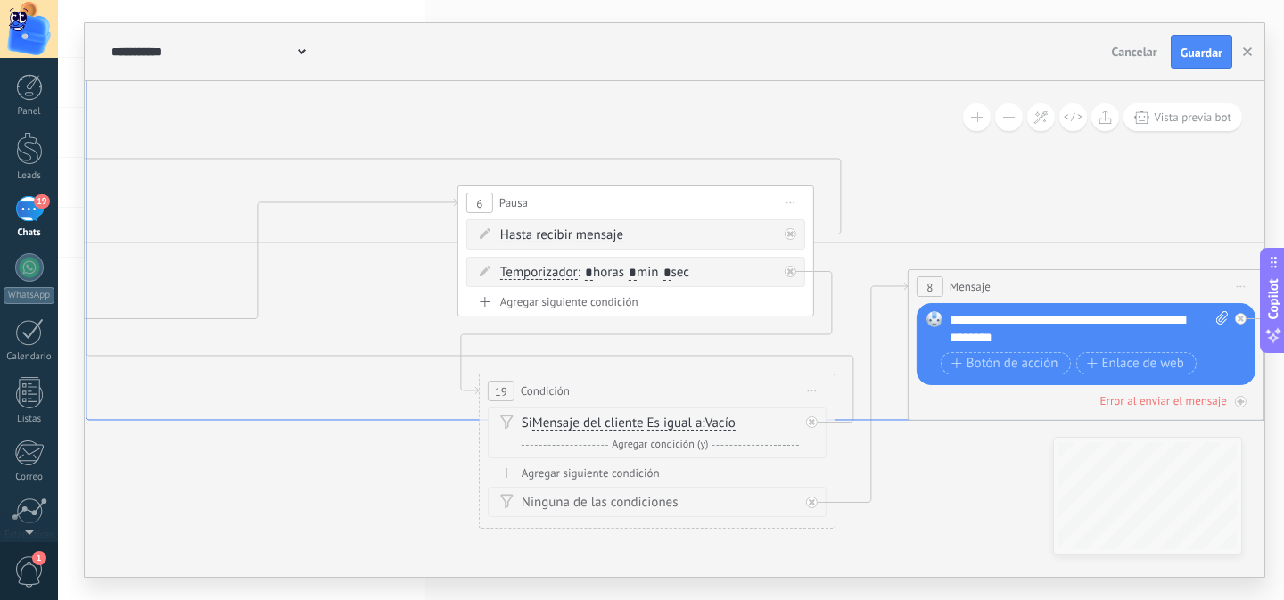
drag, startPoint x: 517, startPoint y: 458, endPoint x: 331, endPoint y: 403, distance: 194.3
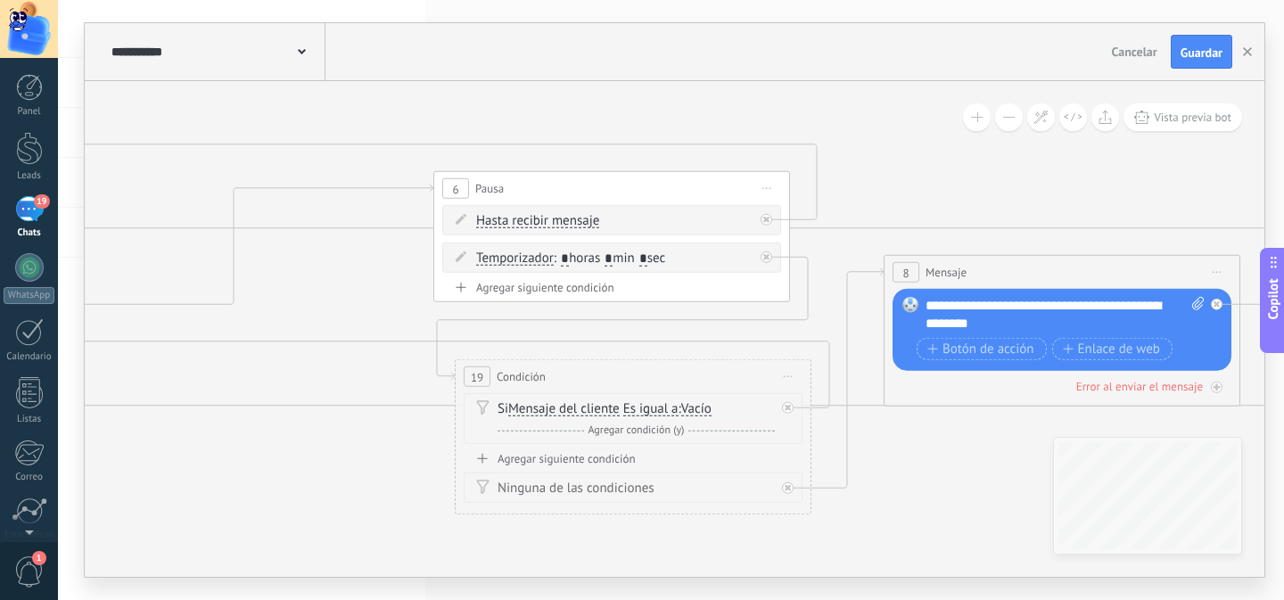
click at [786, 368] on span "Iniciar vista previa aquí Cambiar nombre Duplicar Borrar" at bounding box center [788, 377] width 29 height 26
click at [832, 492] on div "Borrar" at bounding box center [869, 493] width 177 height 30
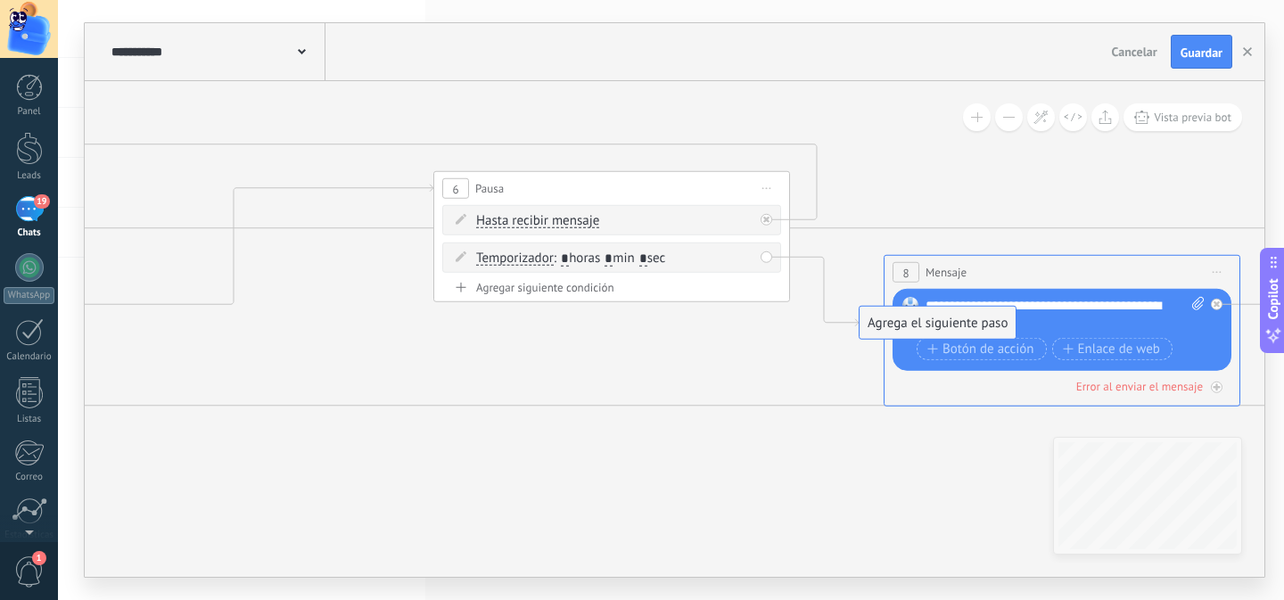
drag, startPoint x: 895, startPoint y: 434, endPoint x: 915, endPoint y: 322, distance: 114.2
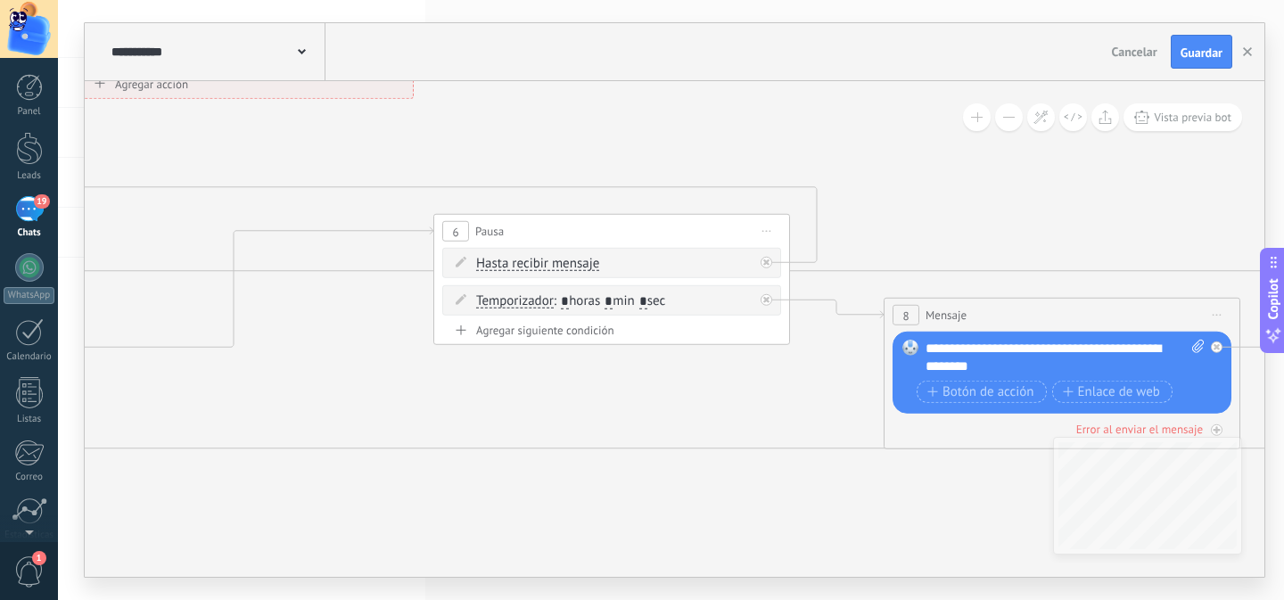
click at [1017, 124] on button at bounding box center [1009, 117] width 28 height 28
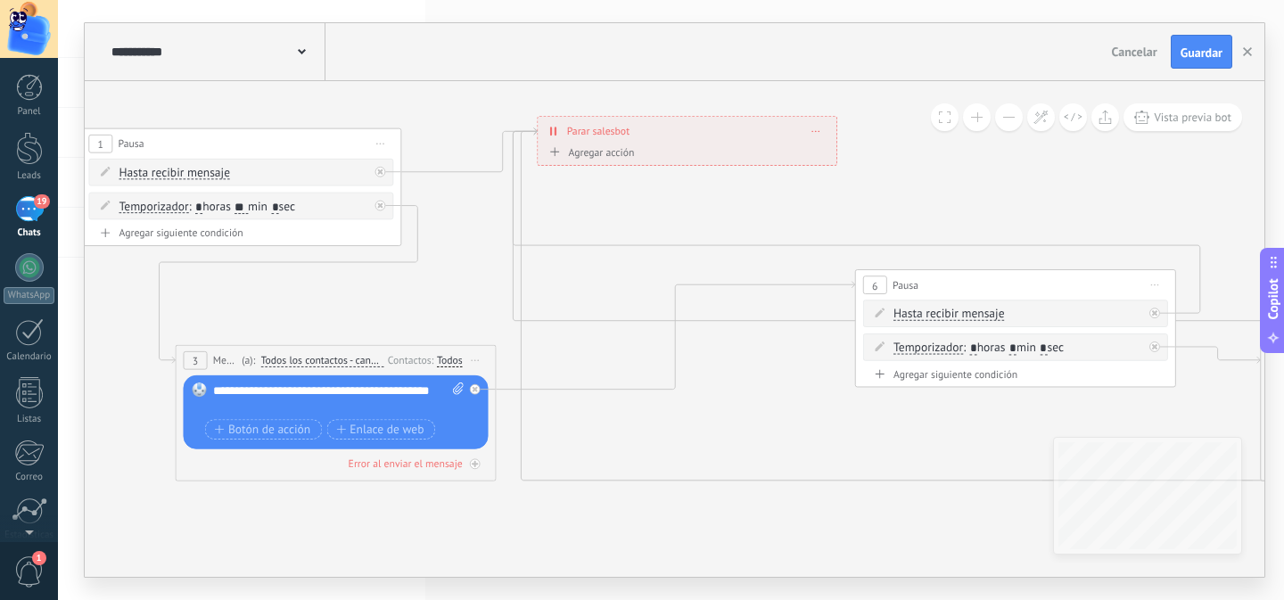
drag, startPoint x: 579, startPoint y: 406, endPoint x: 865, endPoint y: 432, distance: 286.5
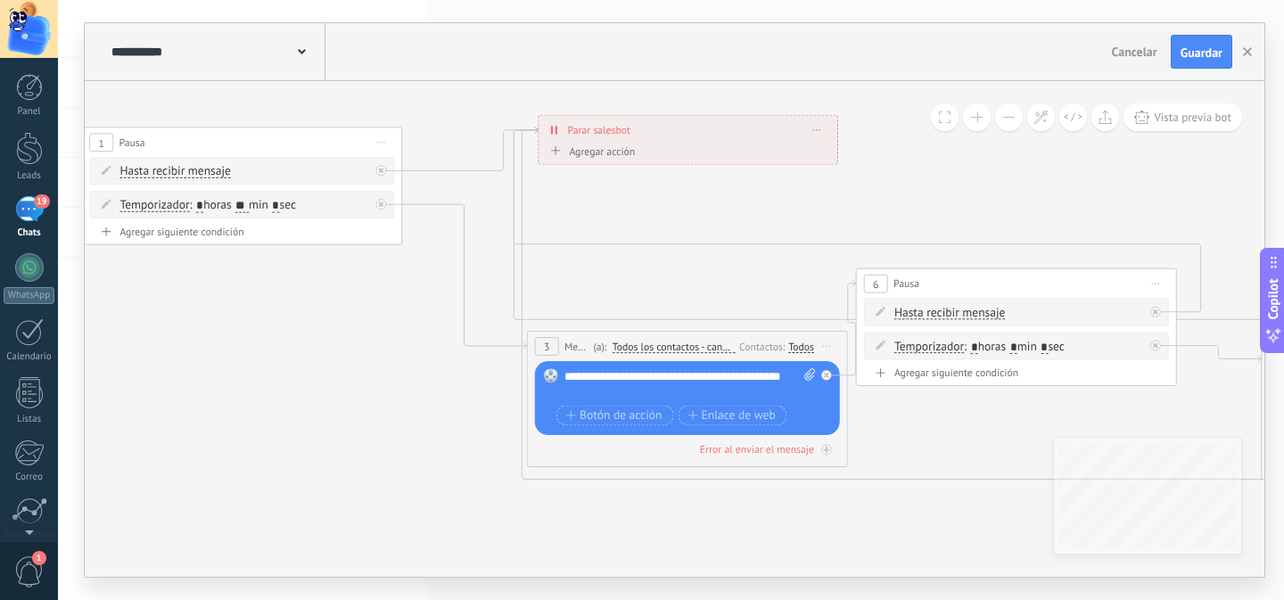
drag, startPoint x: 324, startPoint y: 348, endPoint x: 676, endPoint y: 336, distance: 351.4
click at [676, 336] on div "3 Mensaje ******* (a): Todos los contactos - canales seleccionados Todos los co…" at bounding box center [687, 346] width 319 height 29
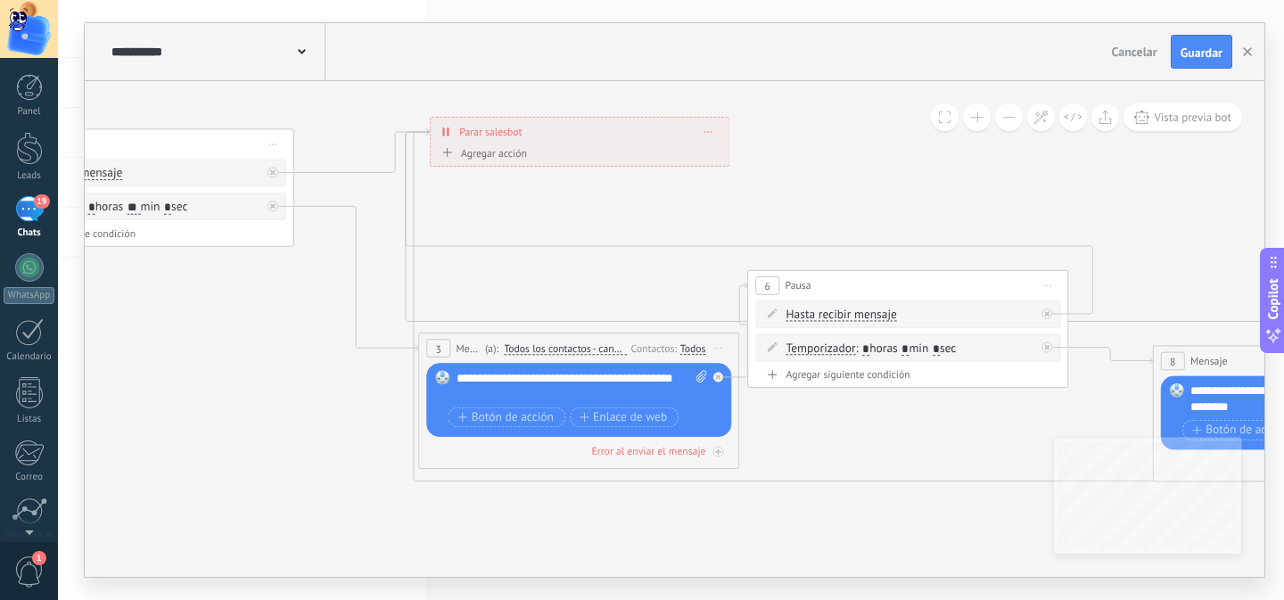
drag, startPoint x: 374, startPoint y: 463, endPoint x: 255, endPoint y: 464, distance: 118.6
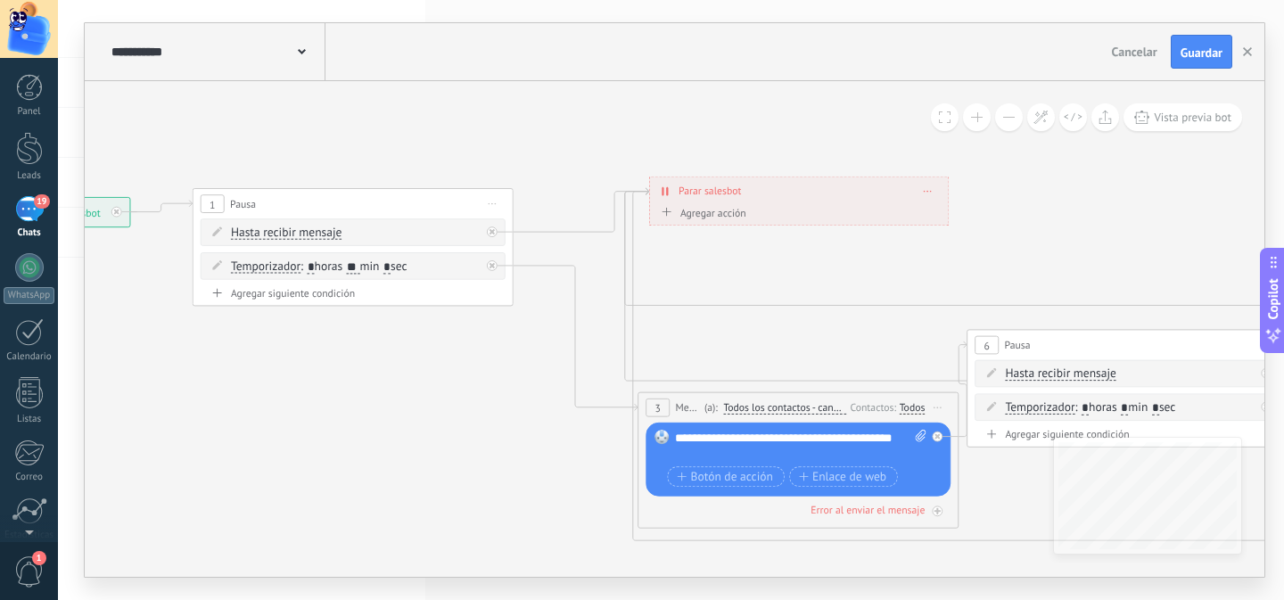
drag, startPoint x: 235, startPoint y: 402, endPoint x: 449, endPoint y: 456, distance: 220.7
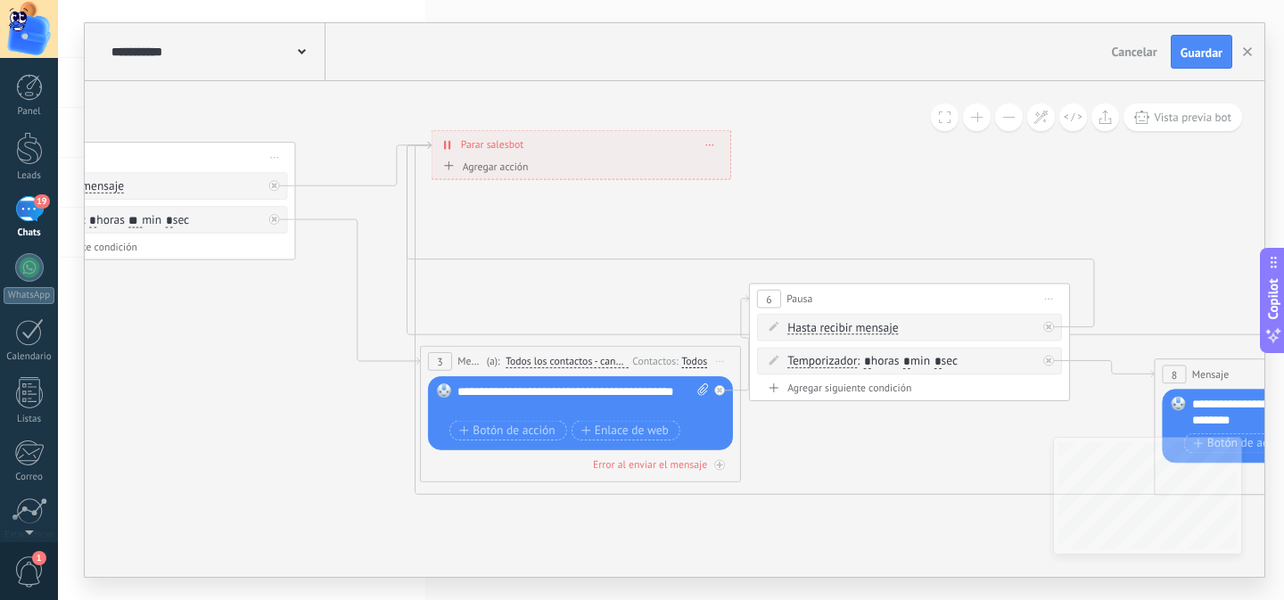
drag, startPoint x: 517, startPoint y: 489, endPoint x: 304, endPoint y: 443, distance: 217.8
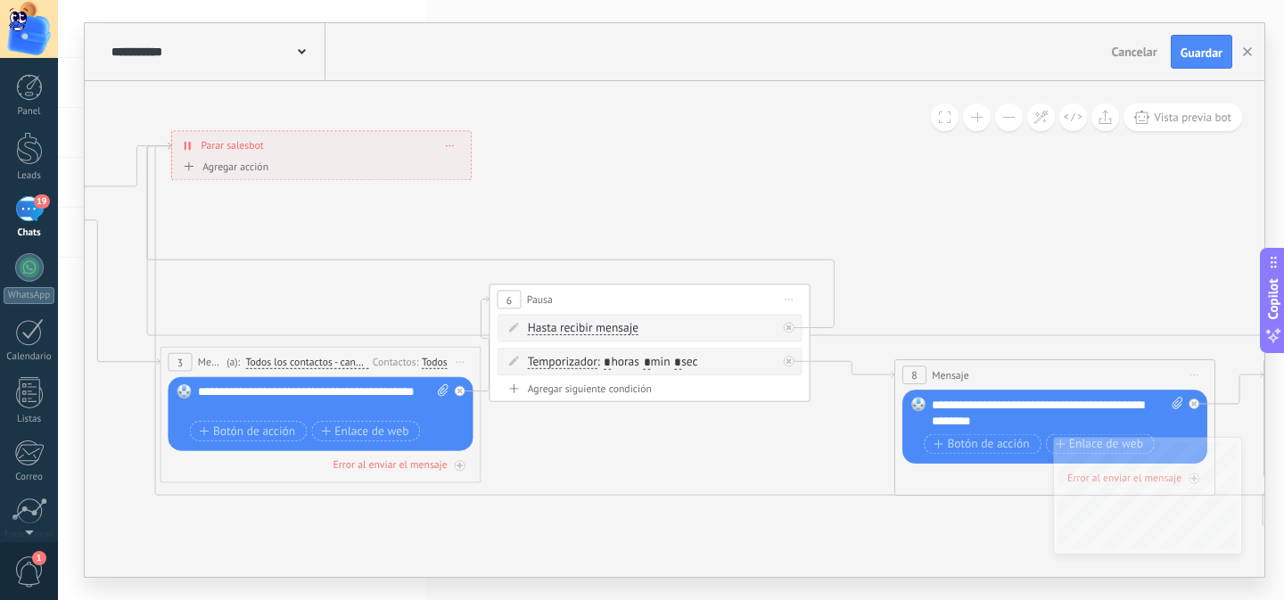
drag, startPoint x: 881, startPoint y: 517, endPoint x: 641, endPoint y: 517, distance: 239.8
click at [641, 517] on icon at bounding box center [1272, 451] width 4313 height 1445
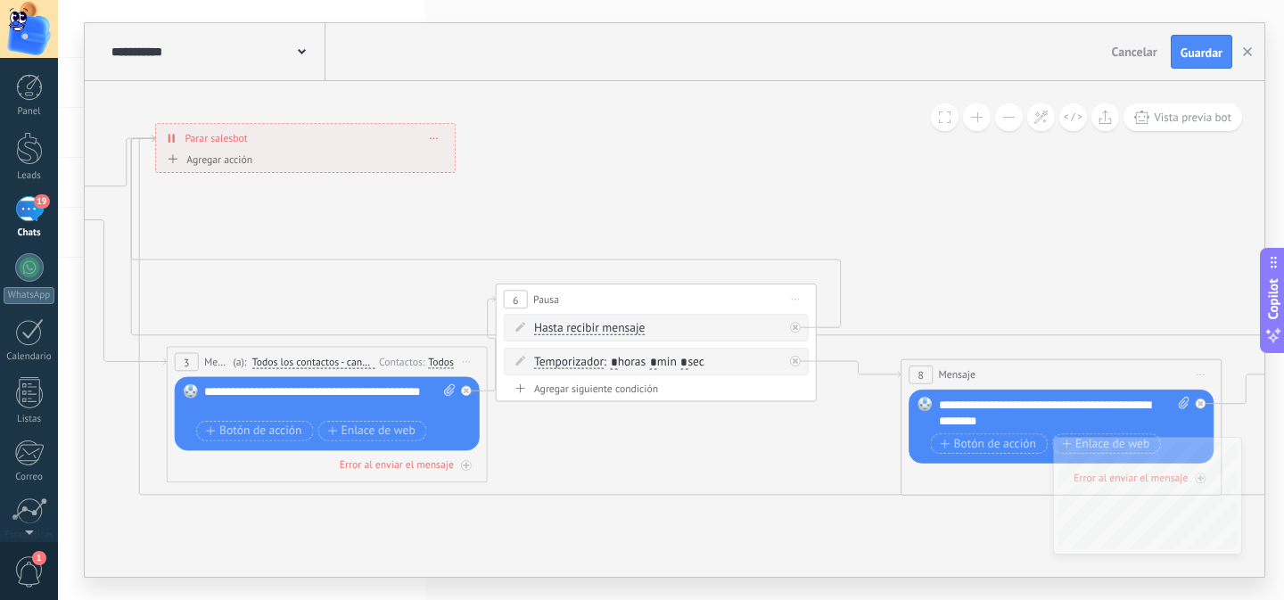
drag, startPoint x: 347, startPoint y: 152, endPoint x: 317, endPoint y: 144, distance: 30.3
click at [317, 144] on div "**********" at bounding box center [305, 138] width 299 height 29
click at [617, 188] on icon at bounding box center [1278, 448] width 4313 height 1452
click at [343, 140] on div "**********" at bounding box center [317, 139] width 299 height 29
click at [601, 177] on icon at bounding box center [1278, 448] width 4313 height 1451
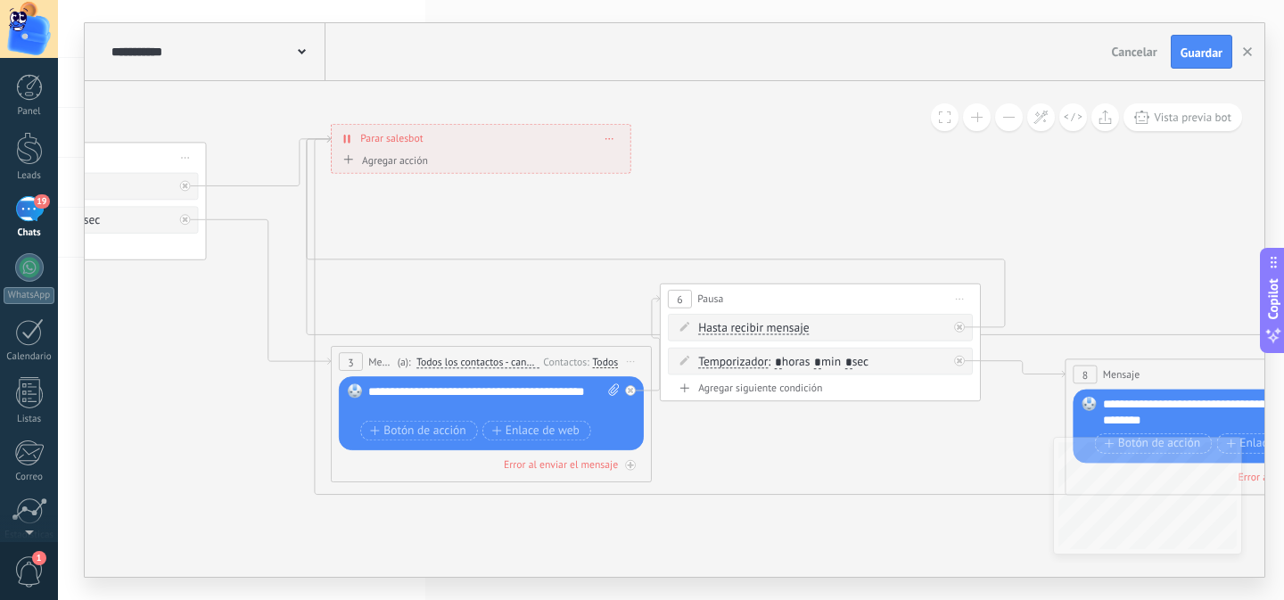
drag, startPoint x: 593, startPoint y: 180, endPoint x: 757, endPoint y: 180, distance: 164.0
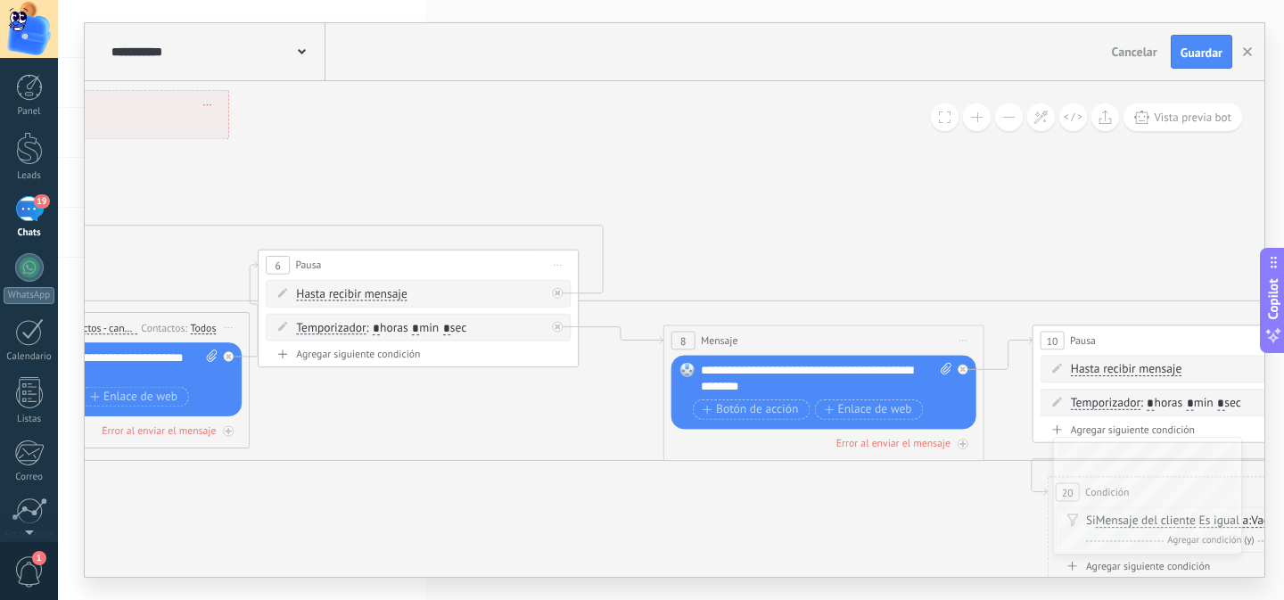
drag, startPoint x: 1071, startPoint y: 262, endPoint x: 724, endPoint y: 235, distance: 348.7
click at [724, 235] on icon at bounding box center [1040, 415] width 4313 height 1452
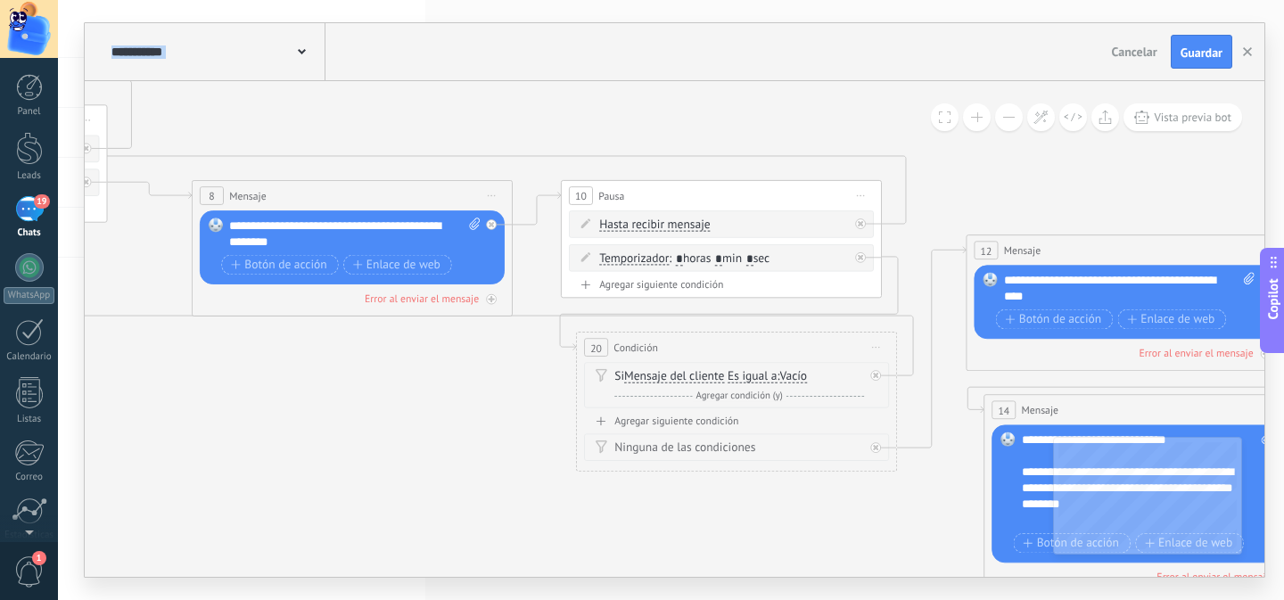
drag, startPoint x: 913, startPoint y: 220, endPoint x: 465, endPoint y: 84, distance: 467.8
click at [465, 84] on icon at bounding box center [569, 270] width 4313 height 1452
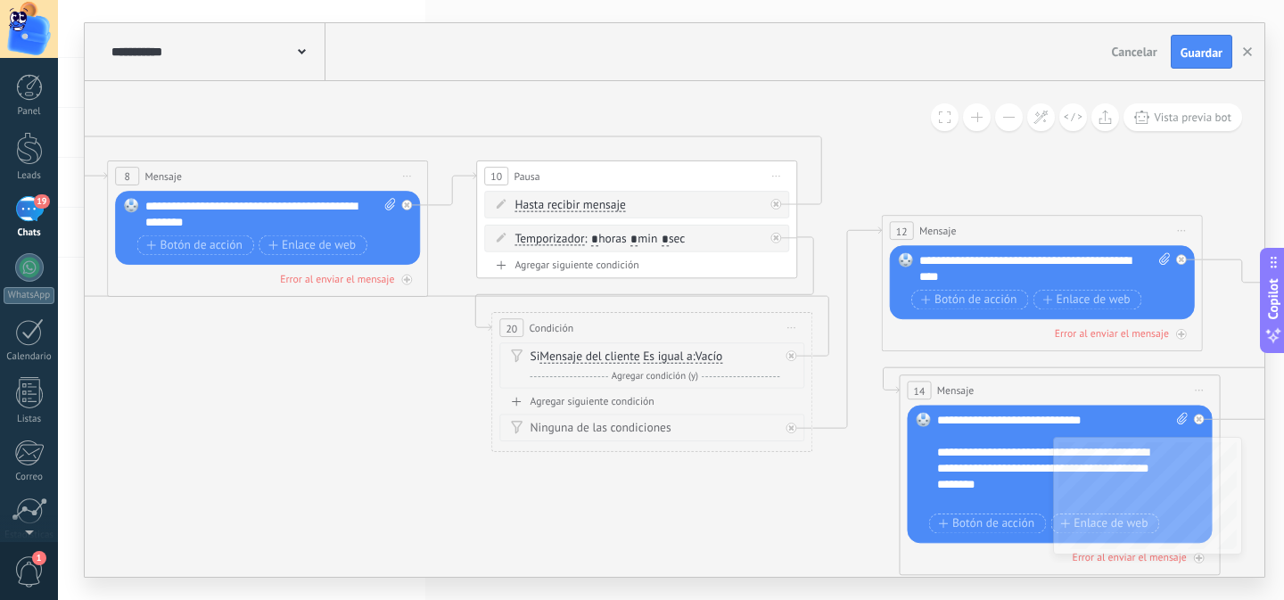
drag, startPoint x: 470, startPoint y: 419, endPoint x: 411, endPoint y: 389, distance: 66.2
click at [381, 398] on icon at bounding box center [485, 250] width 4313 height 1452
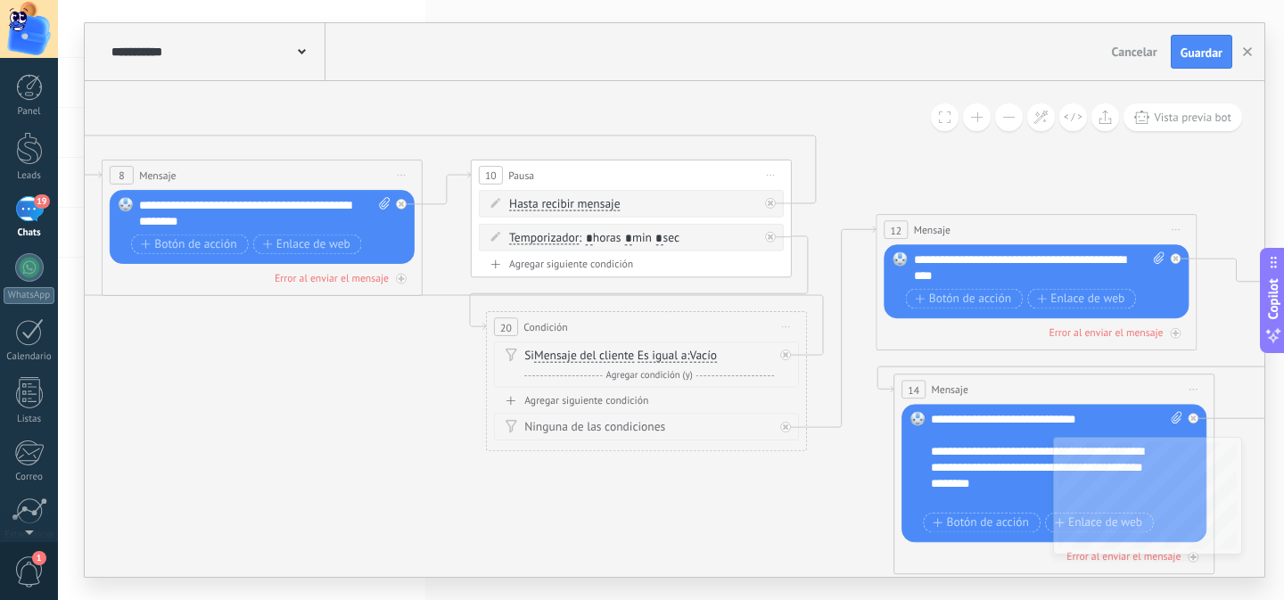
click at [786, 322] on span "Iniciar vista previa aquí Cambiar nombre Duplicar Borrar" at bounding box center [786, 327] width 26 height 23
click at [824, 432] on div "Borrar" at bounding box center [858, 432] width 159 height 28
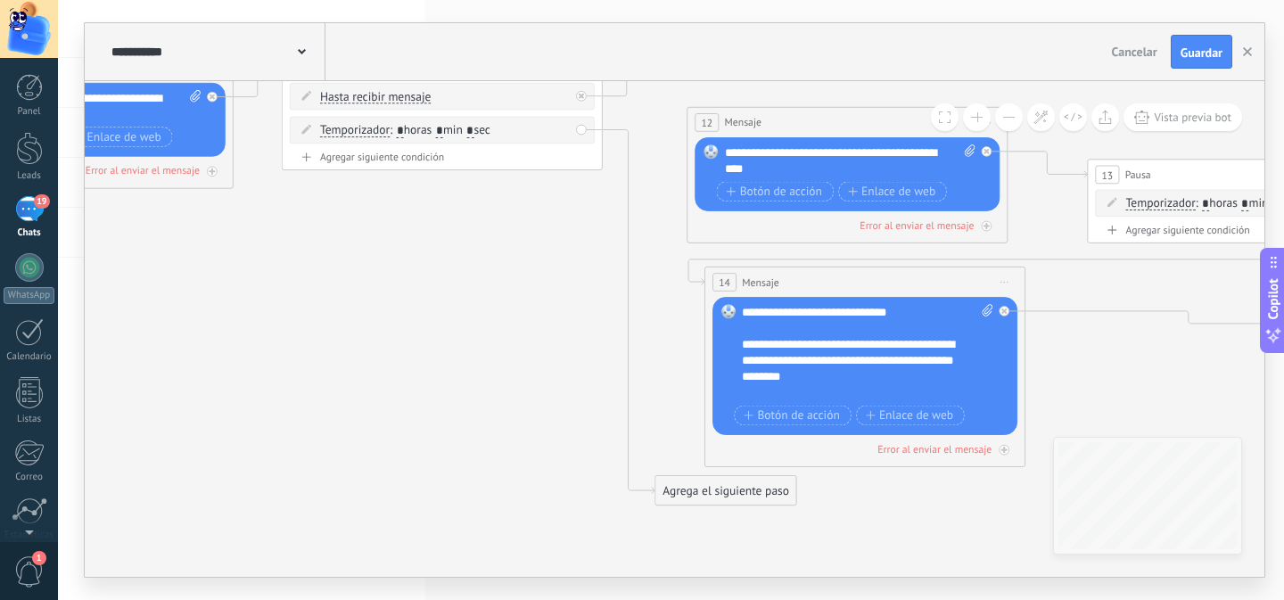
drag, startPoint x: 765, startPoint y: 425, endPoint x: 576, endPoint y: 317, distance: 217.6
click at [576, 317] on icon "4" at bounding box center [289, 161] width 4313 height 1491
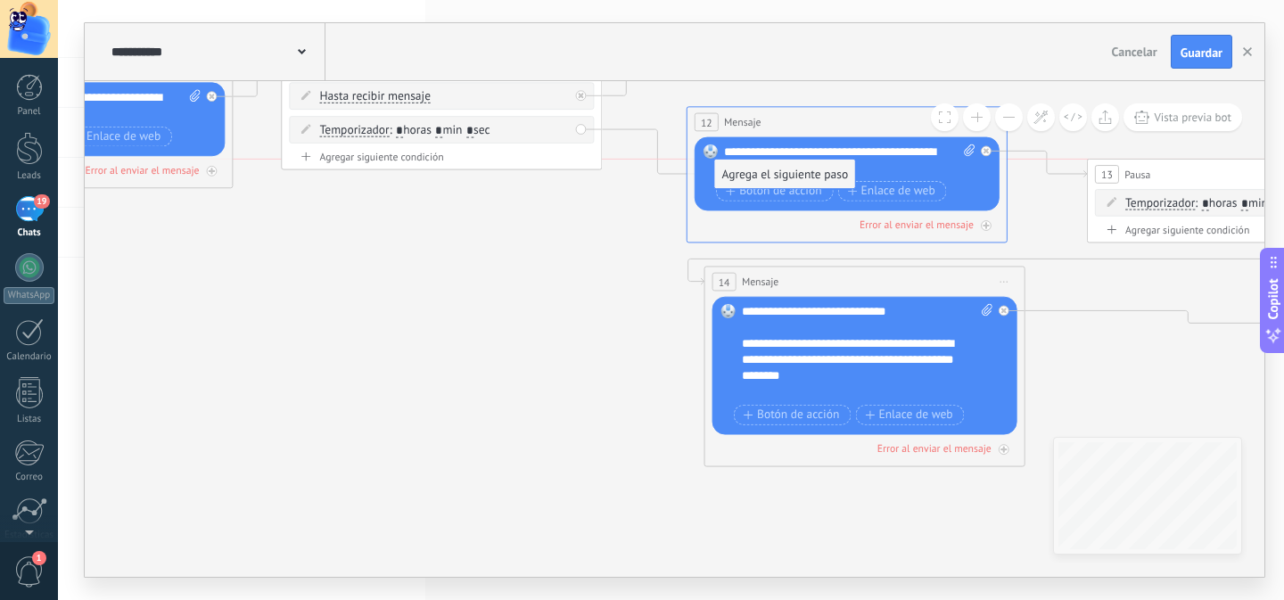
drag, startPoint x: 716, startPoint y: 480, endPoint x: 779, endPoint y: 168, distance: 317.5
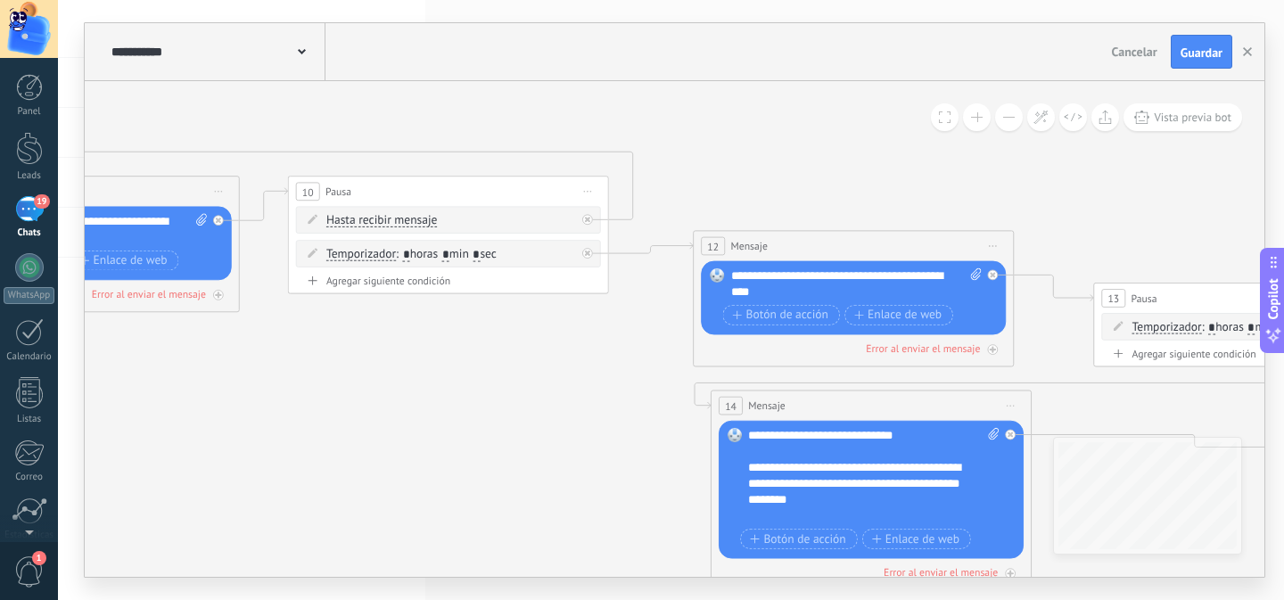
drag, startPoint x: 646, startPoint y: 359, endPoint x: 653, endPoint y: 398, distance: 39.0
click at [653, 398] on icon "4" at bounding box center [296, 266] width 4313 height 1452
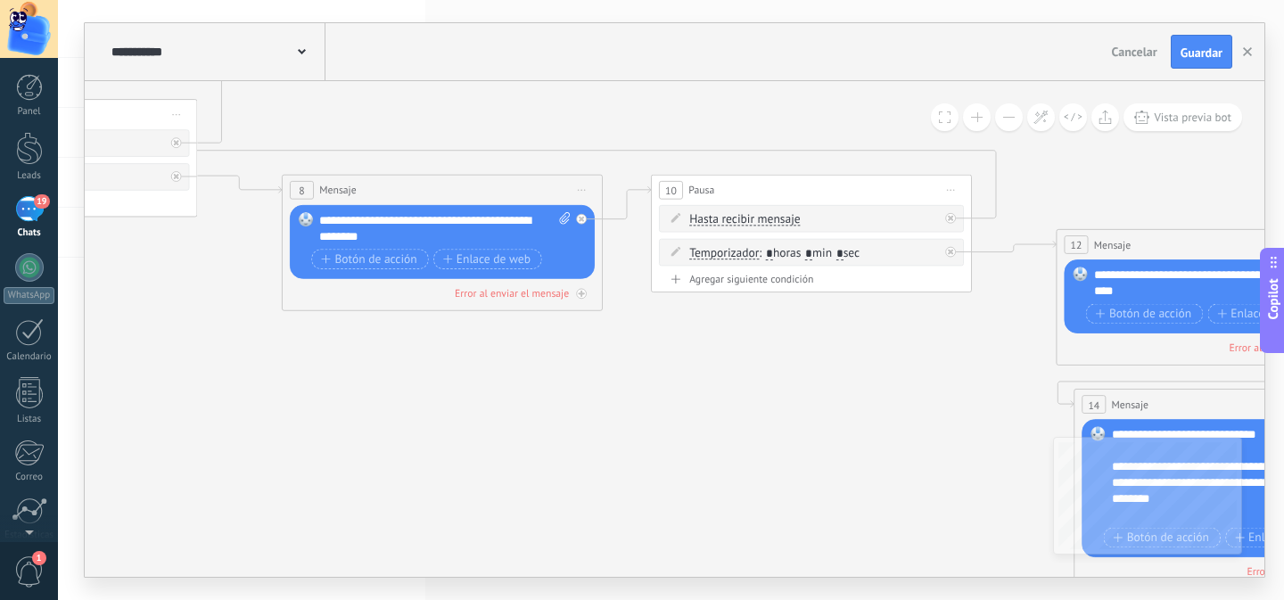
drag, startPoint x: 416, startPoint y: 415, endPoint x: 735, endPoint y: 415, distance: 319.1
click at [735, 415] on icon "4" at bounding box center [659, 264] width 4313 height 1452
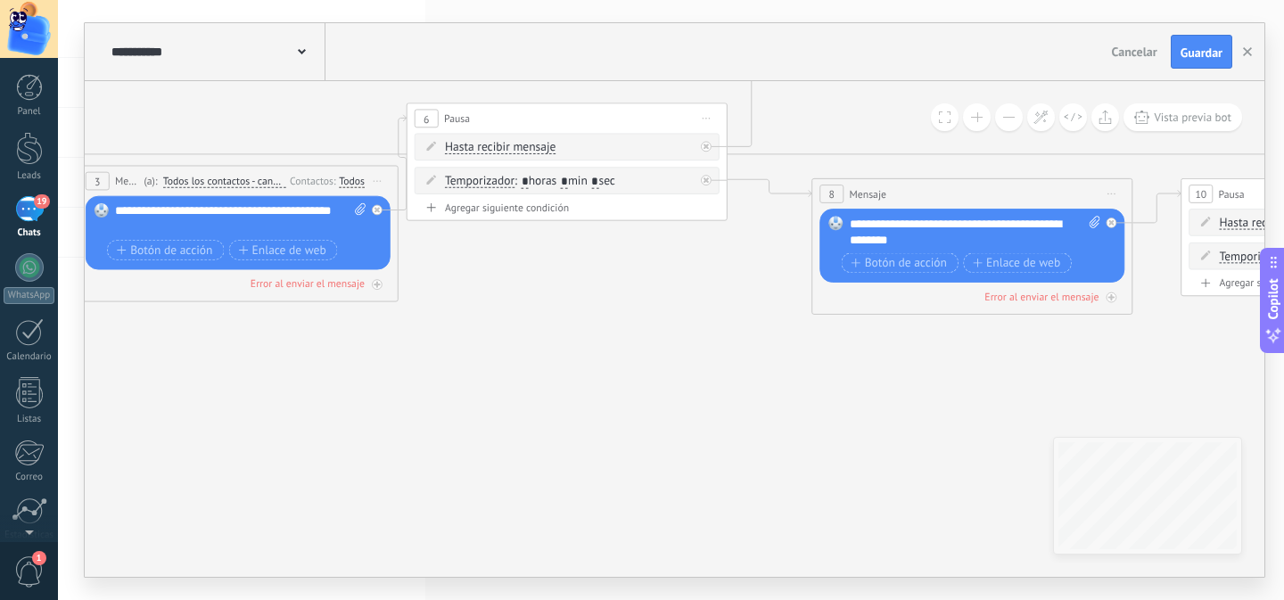
drag, startPoint x: 316, startPoint y: 414, endPoint x: 842, endPoint y: 415, distance: 525.9
click at [857, 417] on icon "4" at bounding box center [1189, 268] width 4313 height 1452
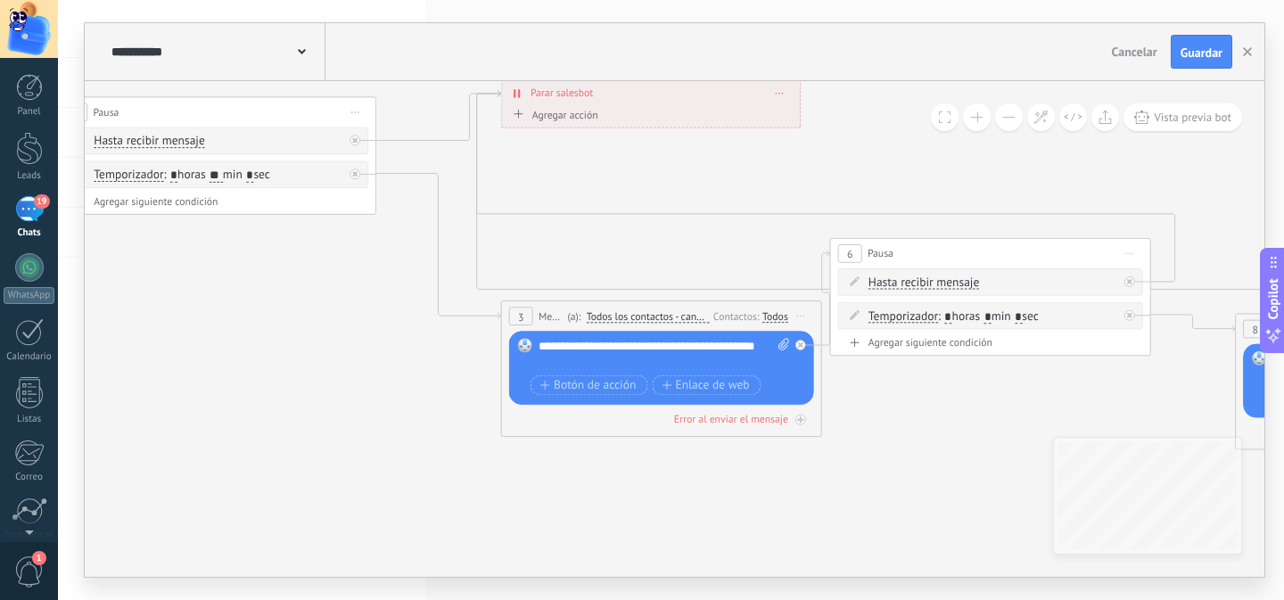
drag, startPoint x: 655, startPoint y: 405, endPoint x: 818, endPoint y: 518, distance: 198.6
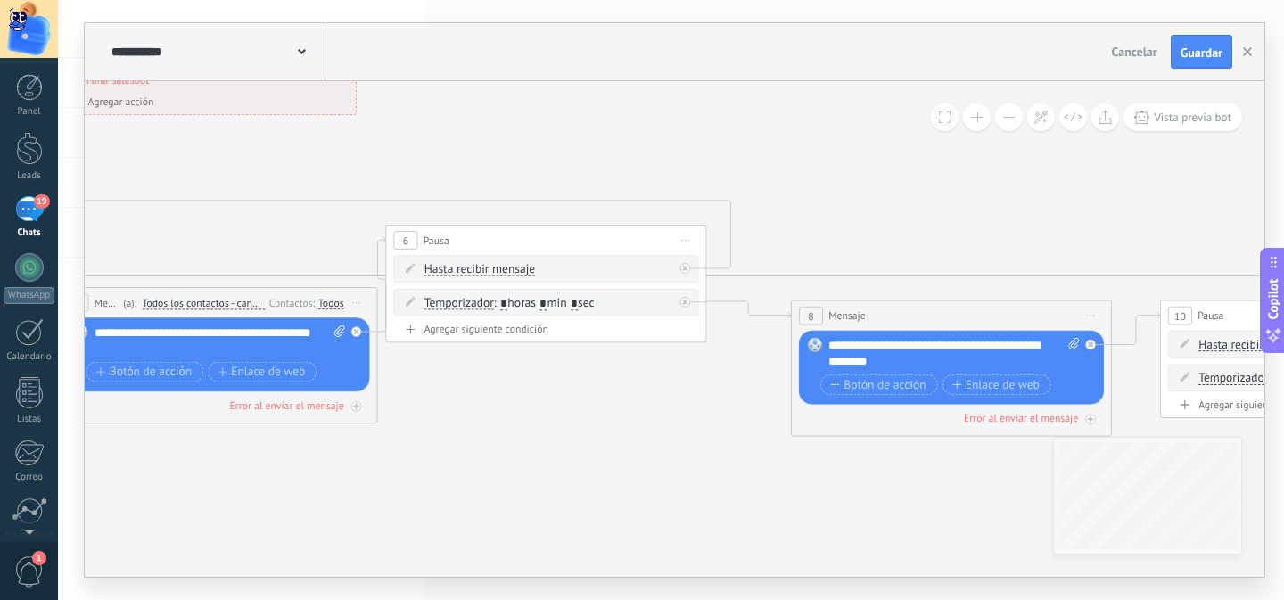
drag, startPoint x: 843, startPoint y: 483, endPoint x: 429, endPoint y: 430, distance: 417.9
click at [430, 435] on icon "4" at bounding box center [1168, 390] width 4313 height 1452
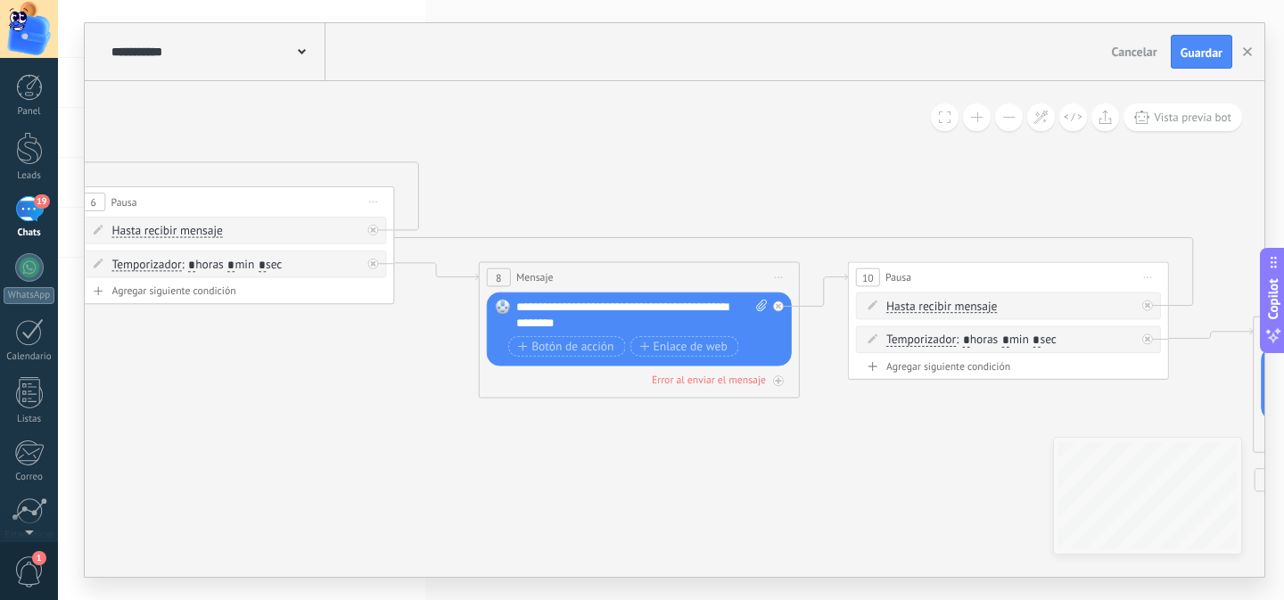
drag, startPoint x: 602, startPoint y: 432, endPoint x: 352, endPoint y: 398, distance: 252.0
click at [343, 398] on icon "4" at bounding box center [855, 352] width 4313 height 1452
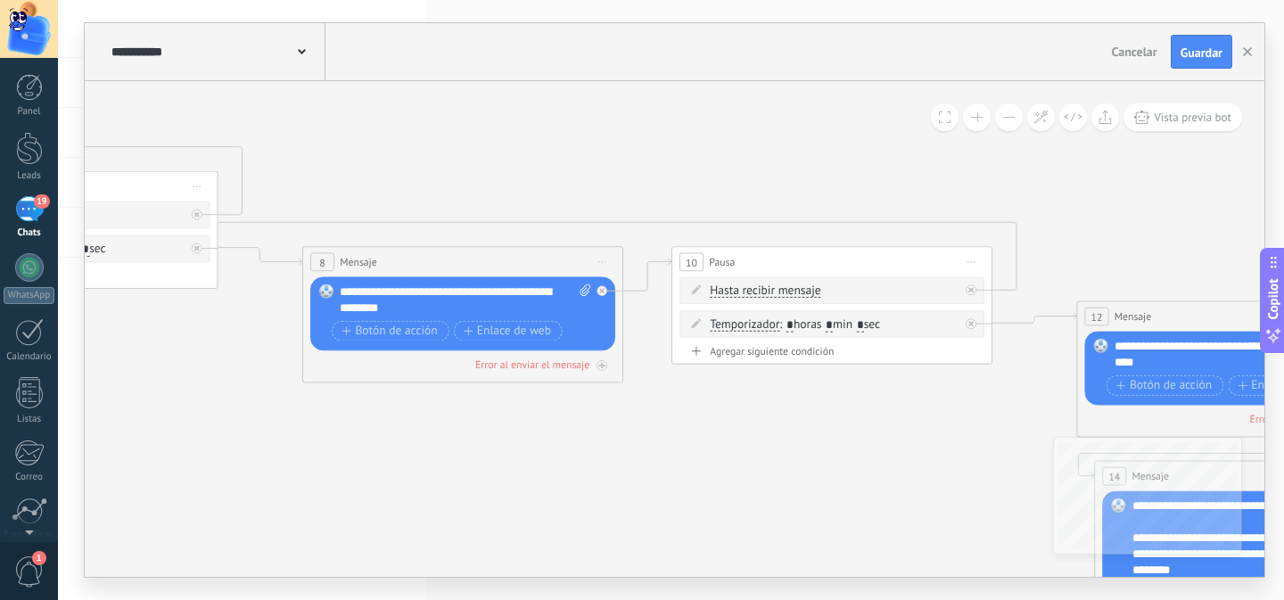
drag, startPoint x: 530, startPoint y: 430, endPoint x: 370, endPoint y: 422, distance: 160.7
click at [371, 422] on icon "4" at bounding box center [680, 336] width 4313 height 1452
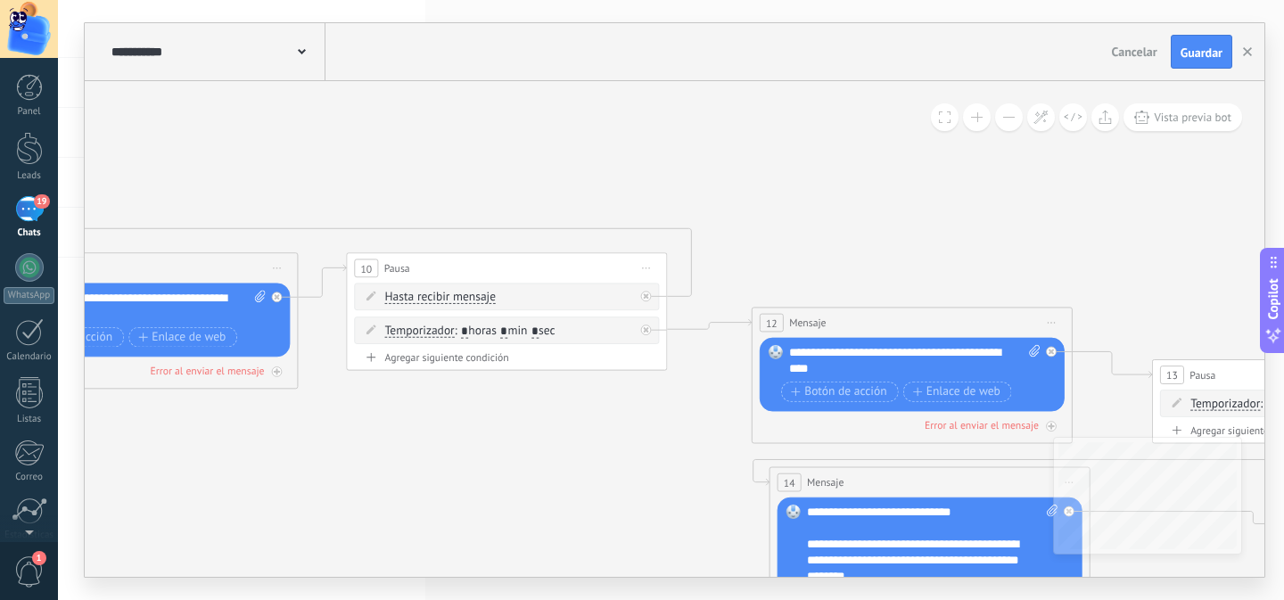
drag, startPoint x: 767, startPoint y: 463, endPoint x: 503, endPoint y: 472, distance: 264.0
click at [503, 472] on icon "4" at bounding box center [354, 343] width 4313 height 1452
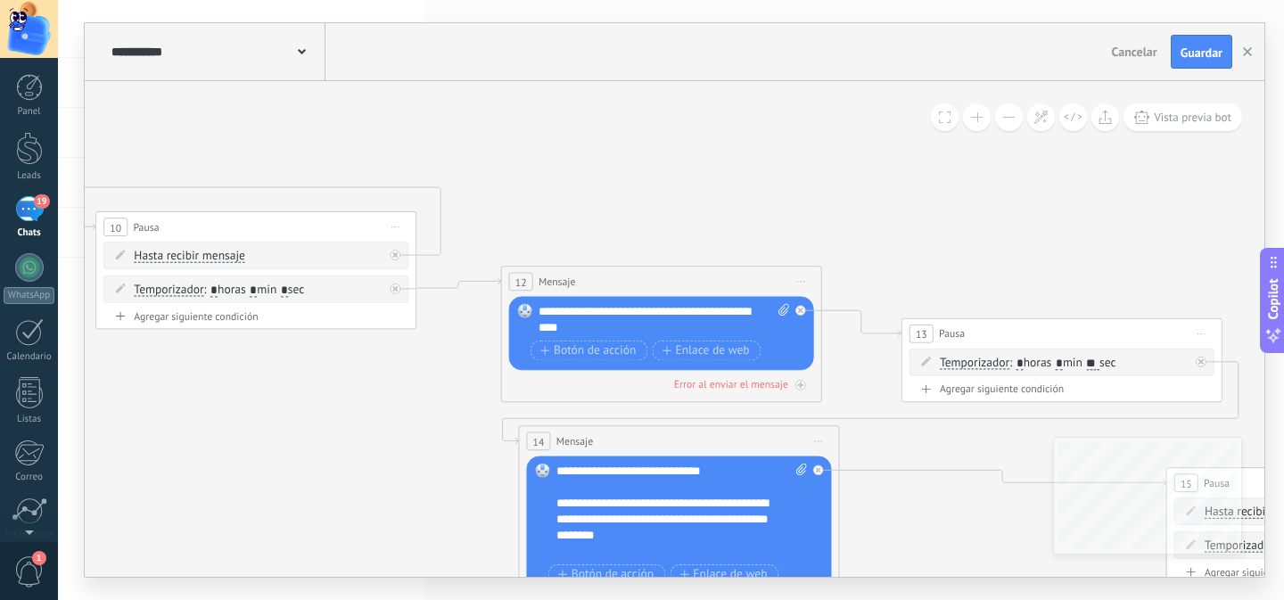
drag, startPoint x: 583, startPoint y: 460, endPoint x: 367, endPoint y: 424, distance: 218.7
click at [367, 424] on icon "4" at bounding box center [104, 301] width 4313 height 1452
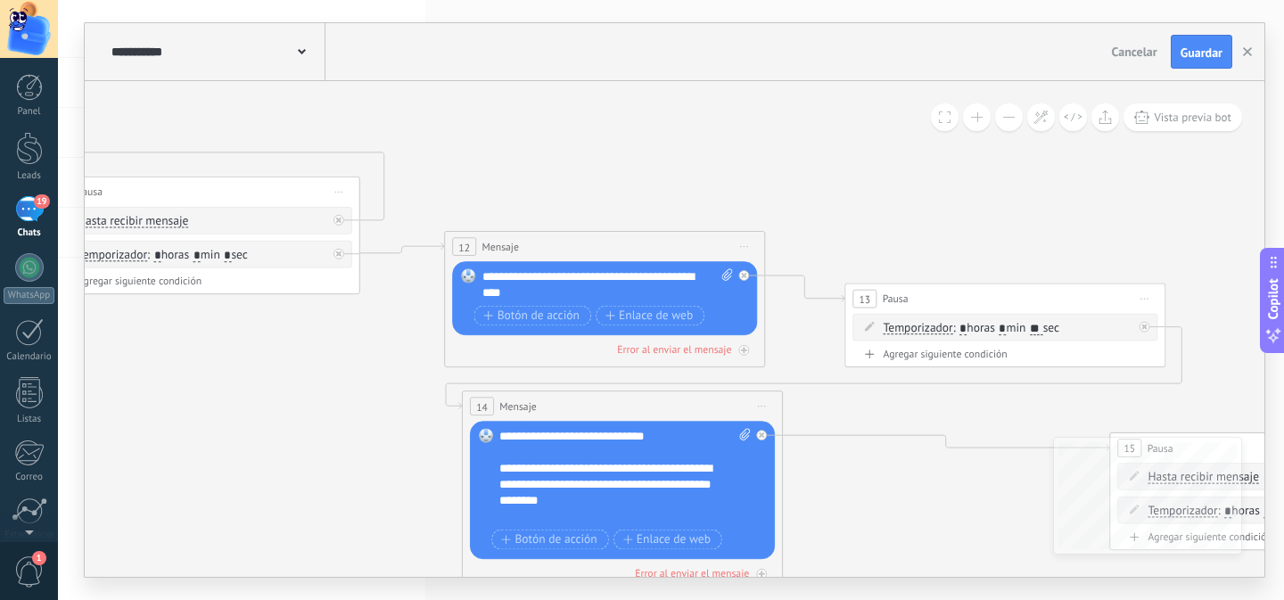
drag, startPoint x: 415, startPoint y: 458, endPoint x: 366, endPoint y: 428, distance: 56.9
click at [366, 428] on icon "4" at bounding box center [47, 266] width 4313 height 1452
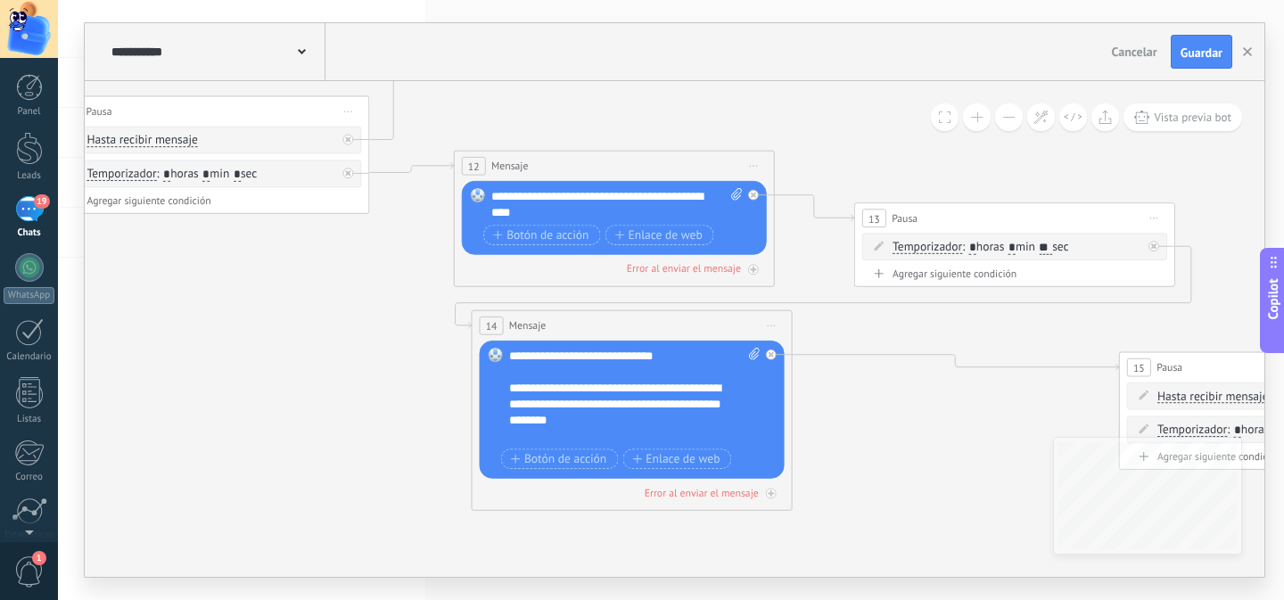
drag, startPoint x: 902, startPoint y: 497, endPoint x: 912, endPoint y: 417, distance: 80.8
click at [912, 417] on icon "4" at bounding box center [127, 187] width 4453 height 1454
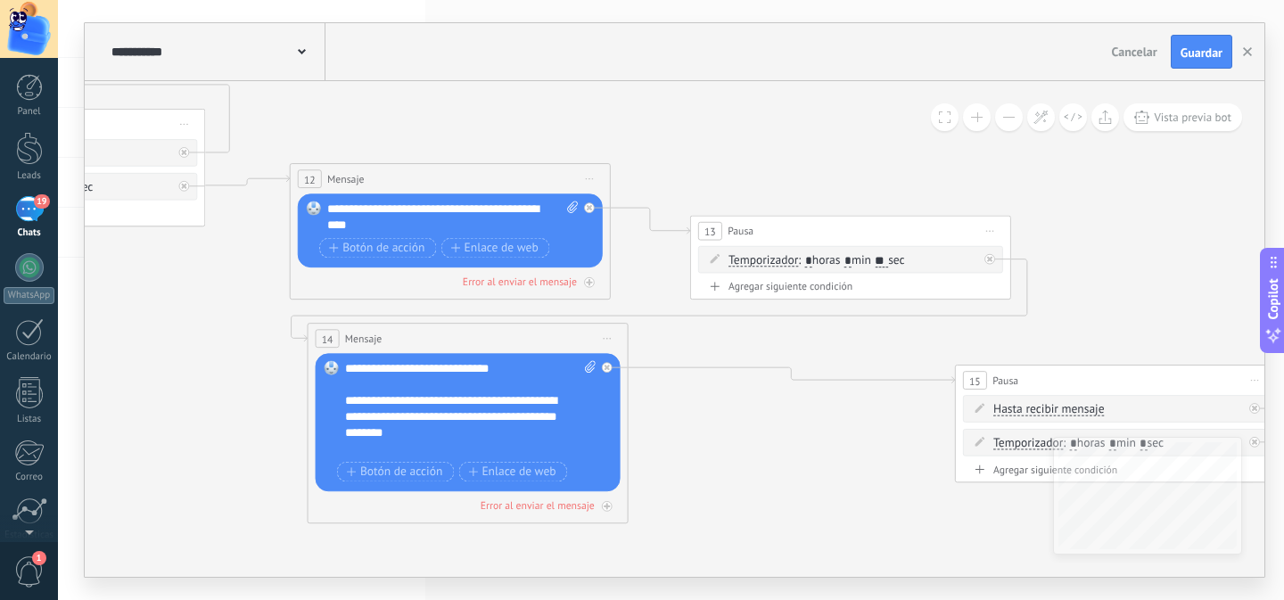
drag, startPoint x: 406, startPoint y: 393, endPoint x: 256, endPoint y: 393, distance: 150.7
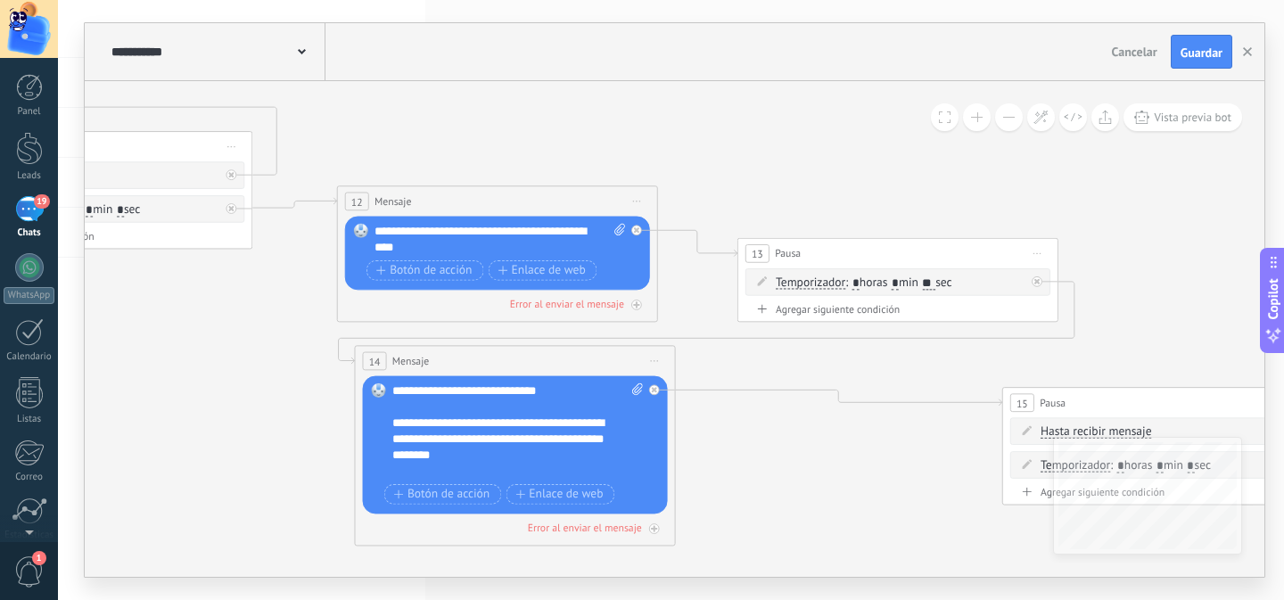
drag, startPoint x: 228, startPoint y: 369, endPoint x: 338, endPoint y: 395, distance: 112.7
click at [324, 403] on icon "4" at bounding box center [10, 222] width 4453 height 1454
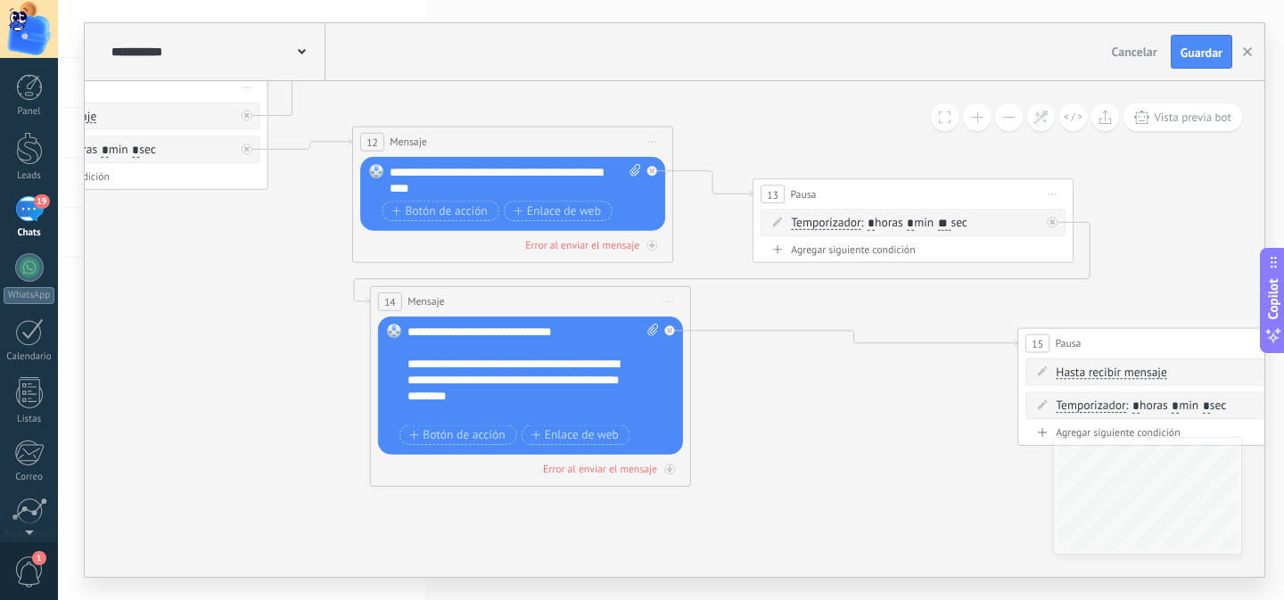
drag, startPoint x: 850, startPoint y: 489, endPoint x: 827, endPoint y: 421, distance: 72.4
click at [827, 422] on icon "4" at bounding box center [25, 163] width 4453 height 1454
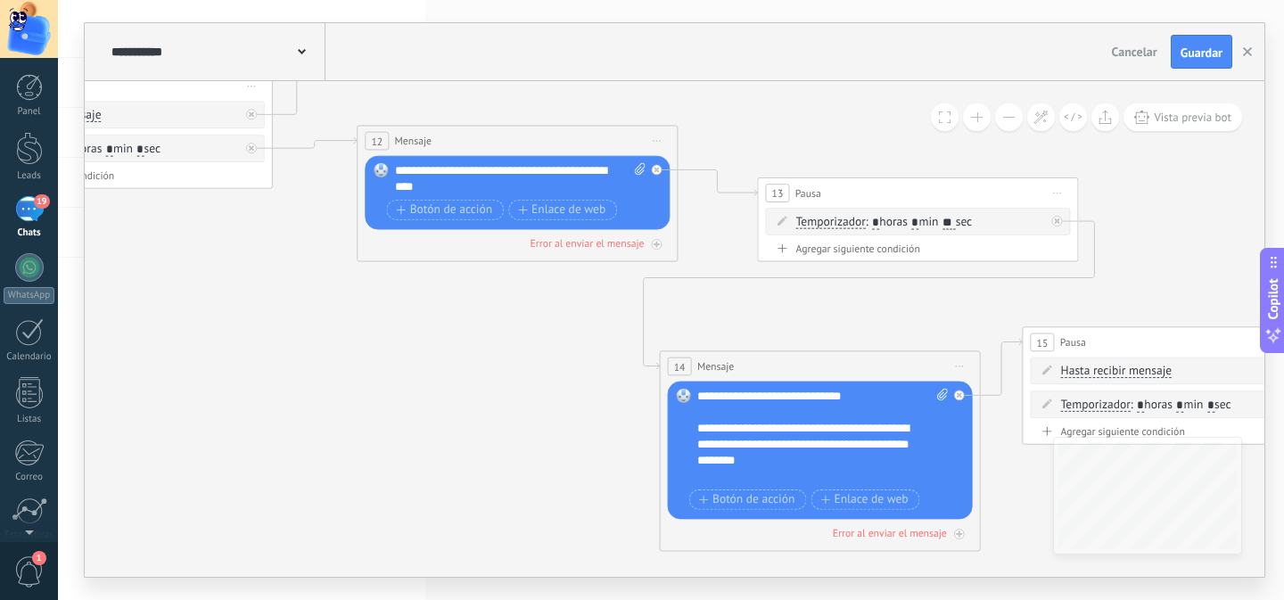
drag, startPoint x: 527, startPoint y: 307, endPoint x: 753, endPoint y: 372, distance: 235.6
click at [753, 372] on div "14 Mensaje ******* (a): Todos los contactos - canales seleccionados Todos los c…" at bounding box center [820, 365] width 319 height 29
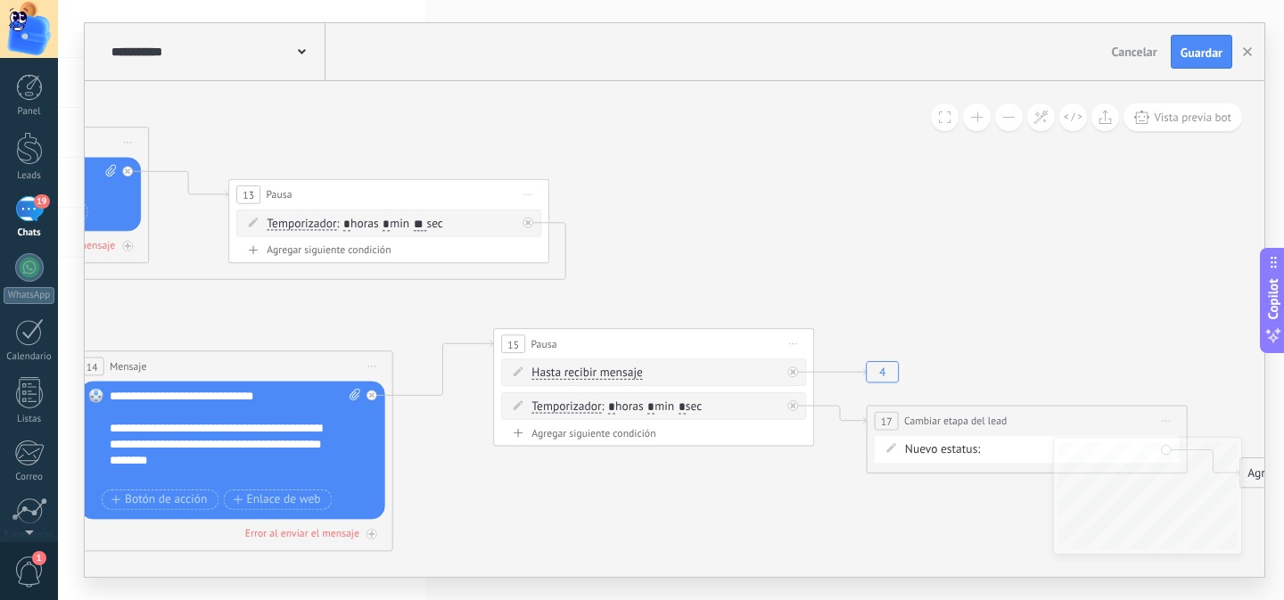
drag, startPoint x: 1129, startPoint y: 275, endPoint x: 624, endPoint y: 275, distance: 505.4
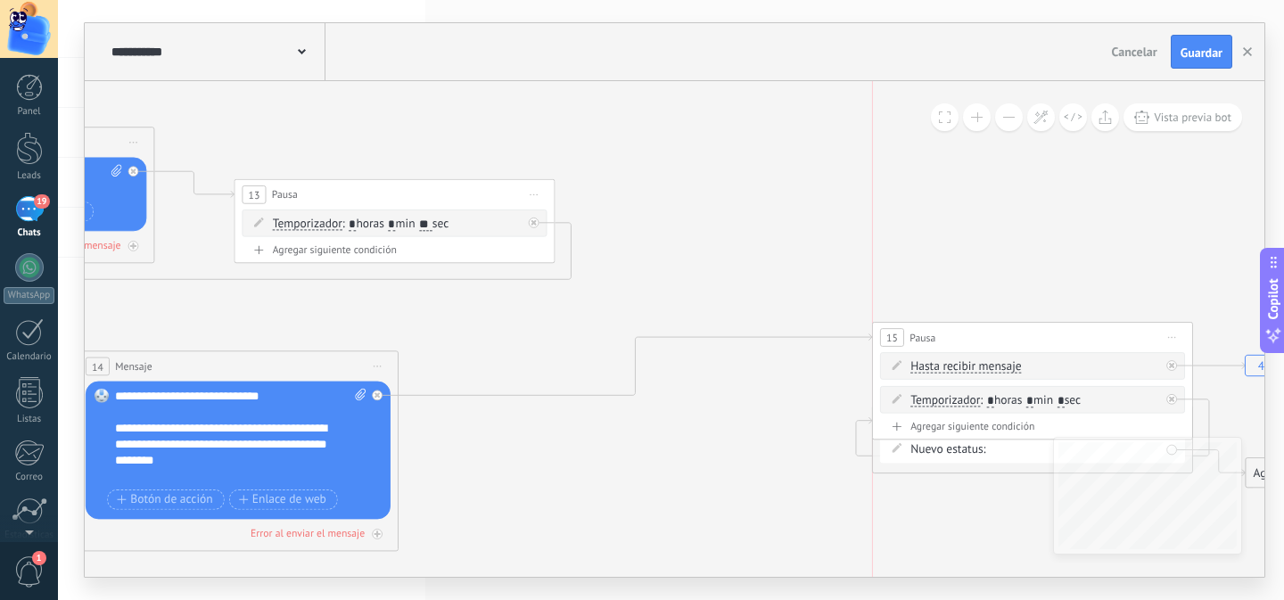
drag, startPoint x: 665, startPoint y: 348, endPoint x: 992, endPoint y: 336, distance: 327.4
click at [1021, 340] on div "15 Pausa ***** Iniciar vista previa aquí Cambiar nombre Duplicar Borrar" at bounding box center [1032, 337] width 319 height 29
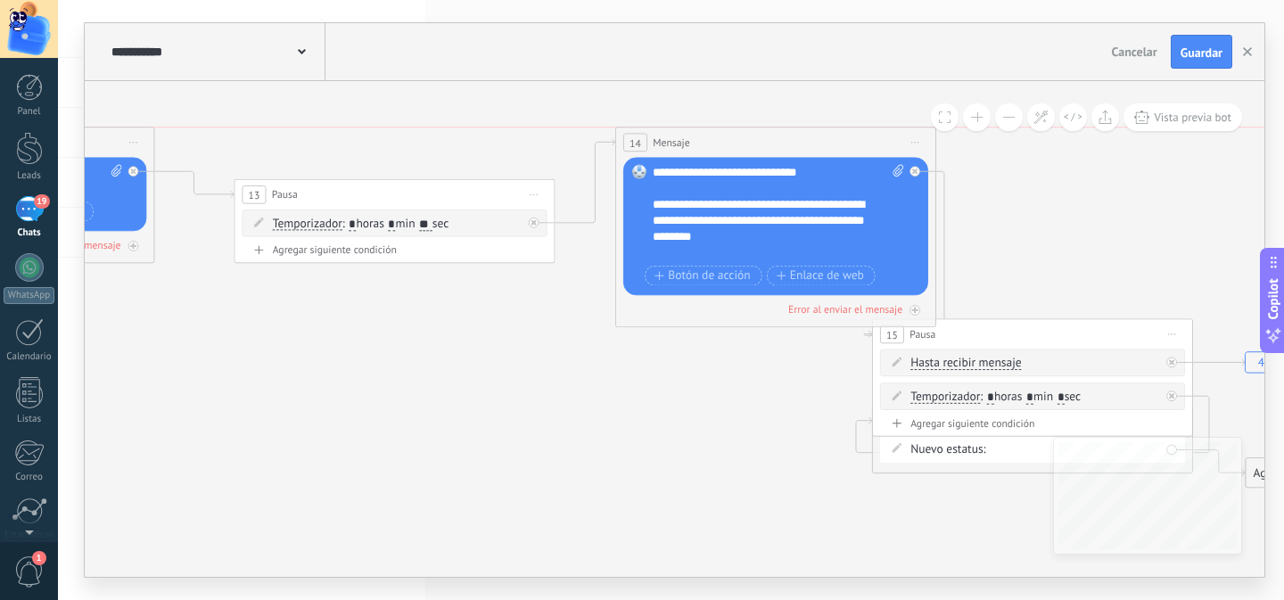
drag, startPoint x: 285, startPoint y: 374, endPoint x: 834, endPoint y: 150, distance: 593.0
click at [834, 150] on div "14 Mensaje ******* (a): Todos los contactos - canales seleccionados Todos los c…" at bounding box center [775, 141] width 319 height 29
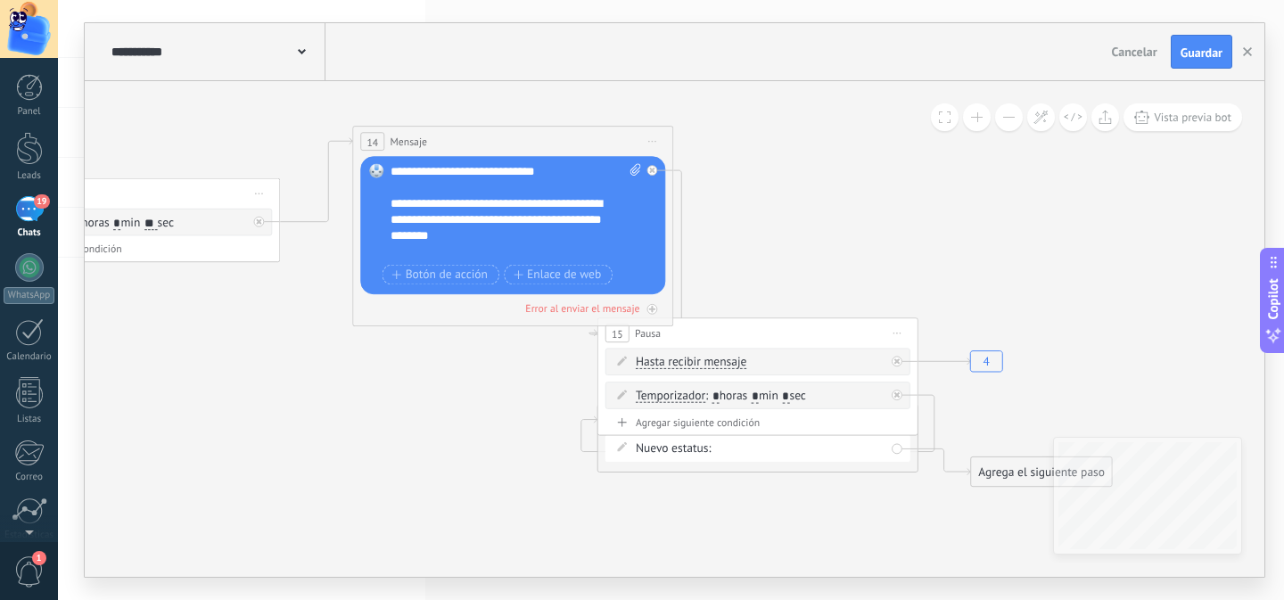
drag, startPoint x: 603, startPoint y: 428, endPoint x: 479, endPoint y: 418, distance: 125.2
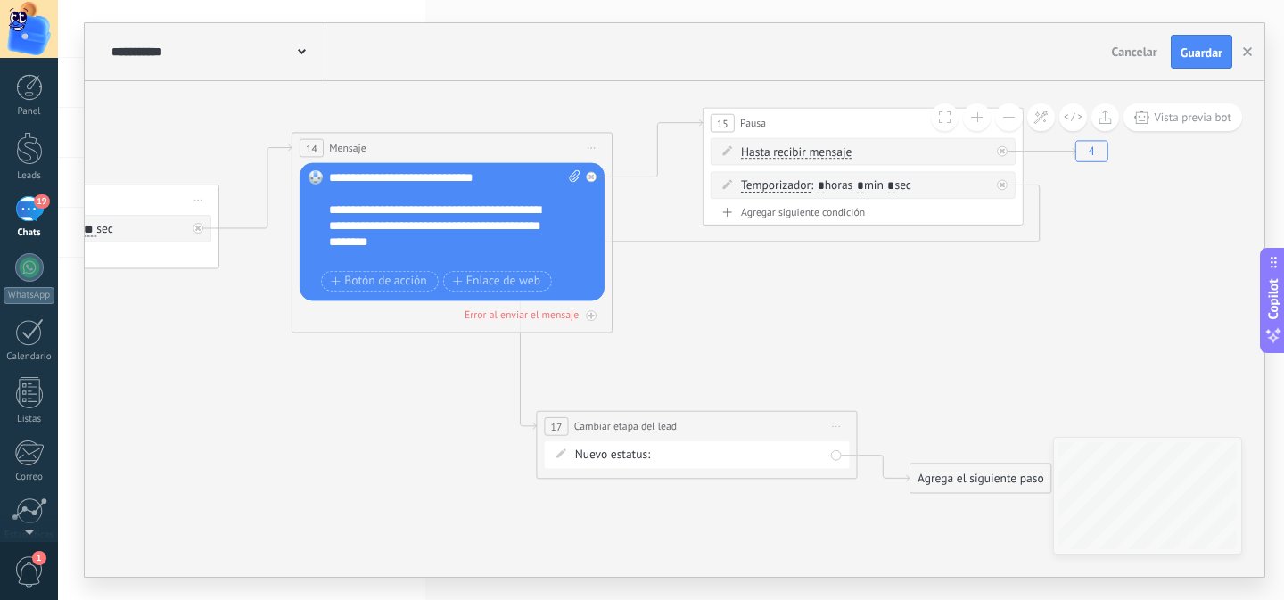
drag, startPoint x: 704, startPoint y: 339, endPoint x: 871, endPoint y: 123, distance: 272.6
click at [871, 123] on div "15 Pausa ***** Iniciar vista previa aquí Cambiar nombre Duplicar Borrar" at bounding box center [862, 122] width 319 height 29
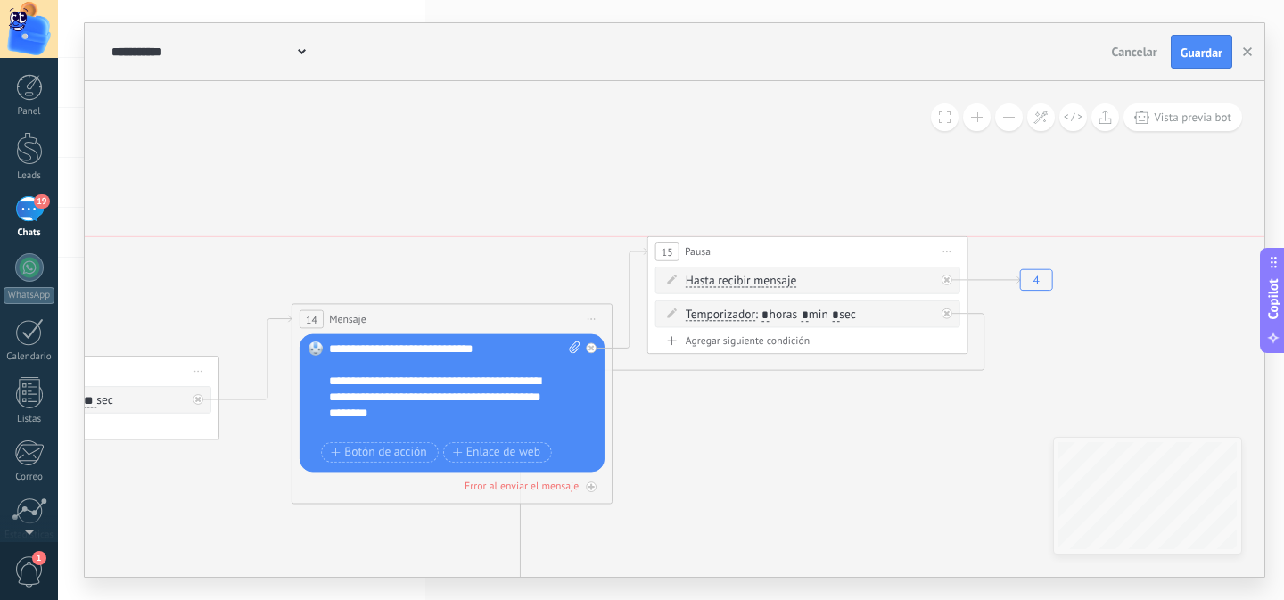
drag, startPoint x: 898, startPoint y: 293, endPoint x: 842, endPoint y: 250, distance: 69.9
click at [842, 250] on div "15 Pausa ***** Iniciar vista previa aquí Cambiar nombre Duplicar Borrar" at bounding box center [807, 251] width 319 height 29
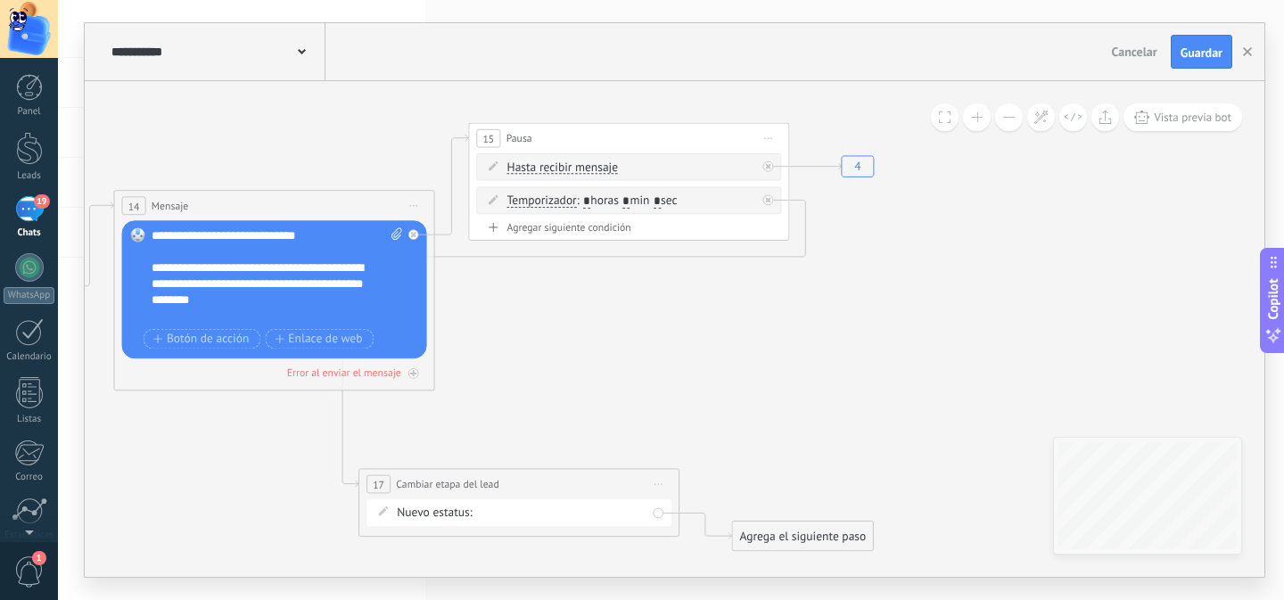
drag, startPoint x: 814, startPoint y: 471, endPoint x: 657, endPoint y: 371, distance: 186.0
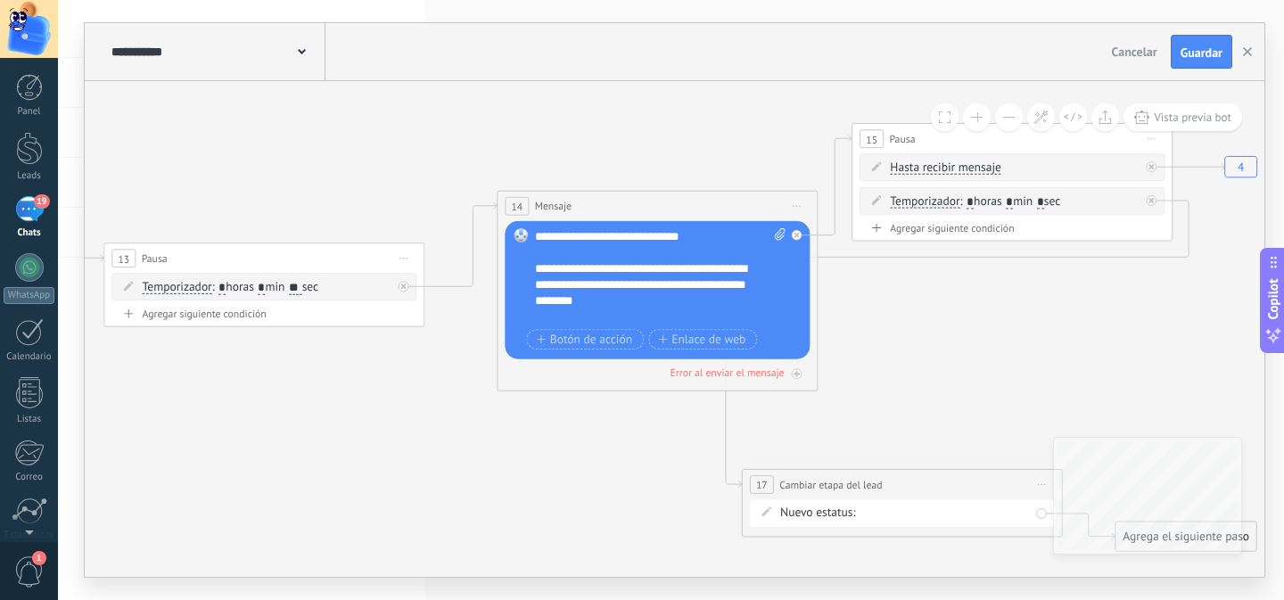
drag, startPoint x: 581, startPoint y: 390, endPoint x: 948, endPoint y: 390, distance: 366.4
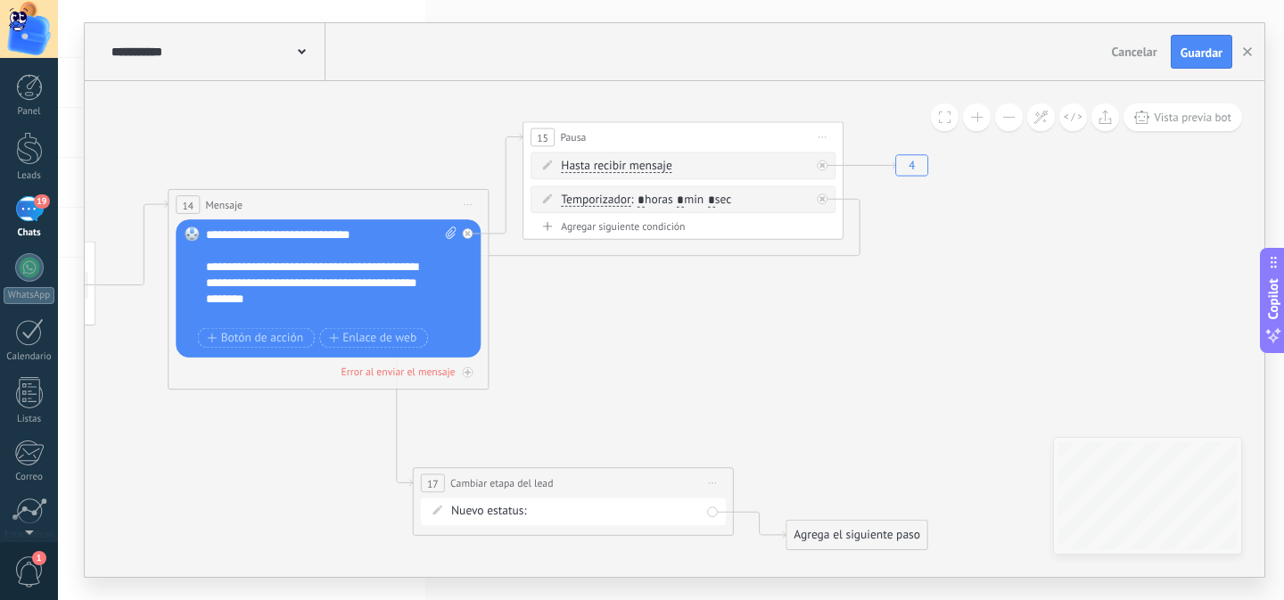
drag, startPoint x: 1009, startPoint y: 382, endPoint x: 680, endPoint y: 380, distance: 328.9
drag, startPoint x: 600, startPoint y: 489, endPoint x: 1138, endPoint y: 250, distance: 589.0
click at [1138, 250] on div "**********" at bounding box center [1125, 256] width 319 height 29
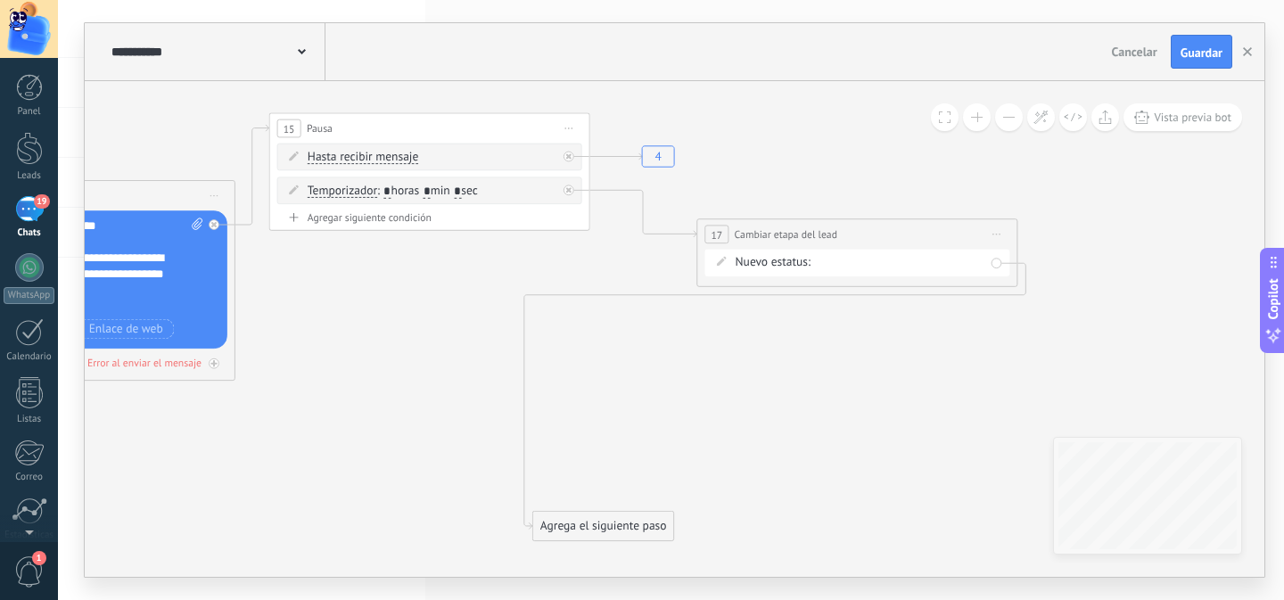
drag, startPoint x: 664, startPoint y: 383, endPoint x: 490, endPoint y: 337, distance: 179.9
drag, startPoint x: 621, startPoint y: 530, endPoint x: 1143, endPoint y: 214, distance: 610.0
click at [1143, 214] on div "Agrega el siguiente paso" at bounding box center [1123, 212] width 141 height 27
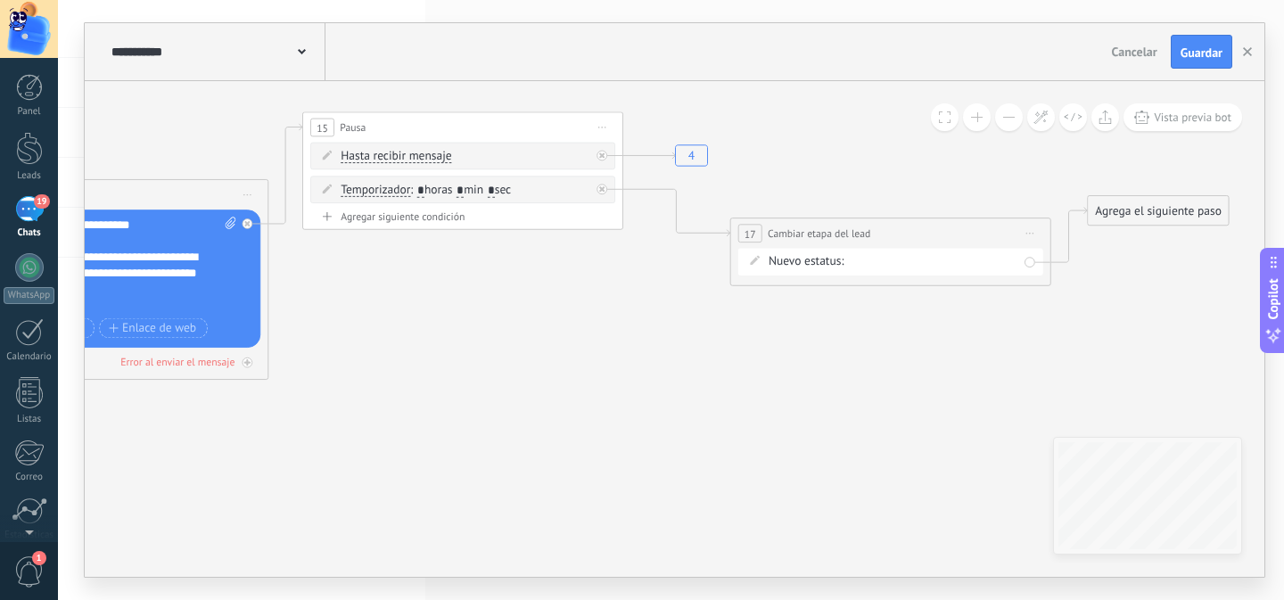
drag, startPoint x: 713, startPoint y: 365, endPoint x: 918, endPoint y: 364, distance: 205.0
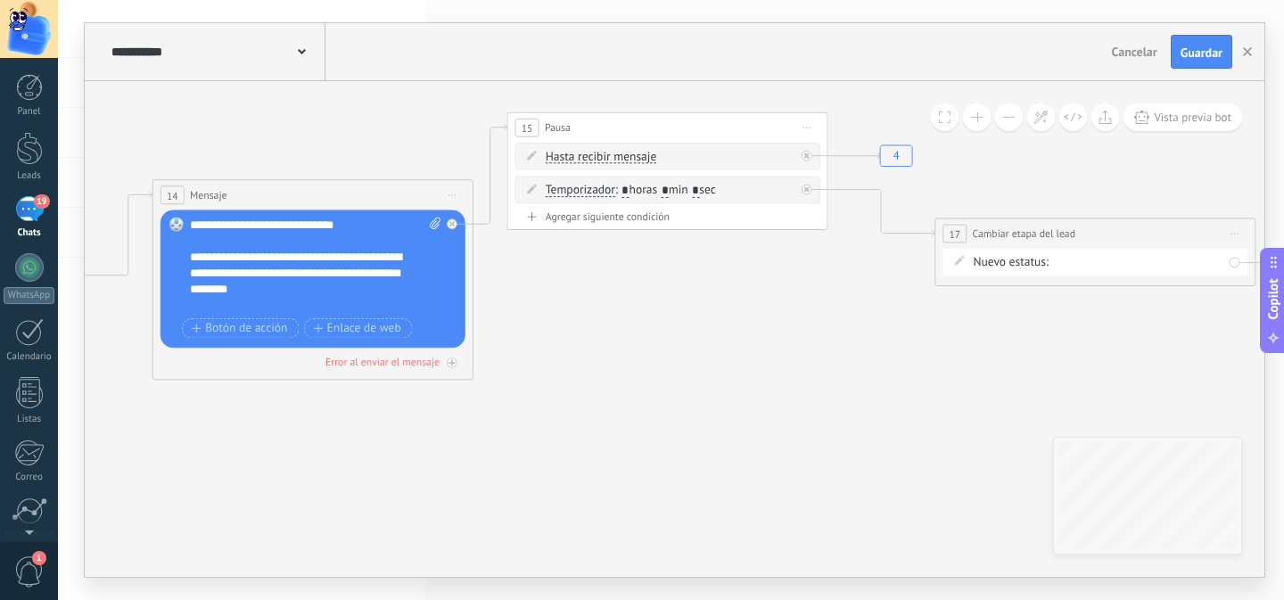
click at [991, 118] on div "Vista previa bot" at bounding box center [1086, 117] width 311 height 28
click at [1007, 114] on button at bounding box center [1009, 117] width 28 height 28
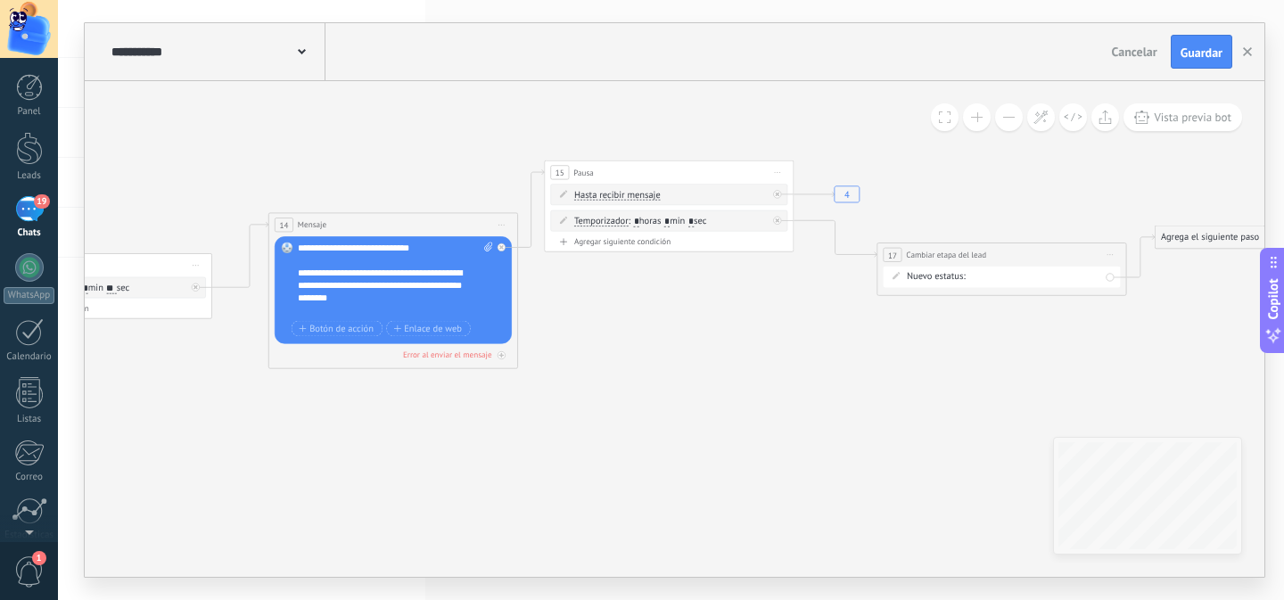
click at [1007, 114] on button at bounding box center [1009, 117] width 28 height 28
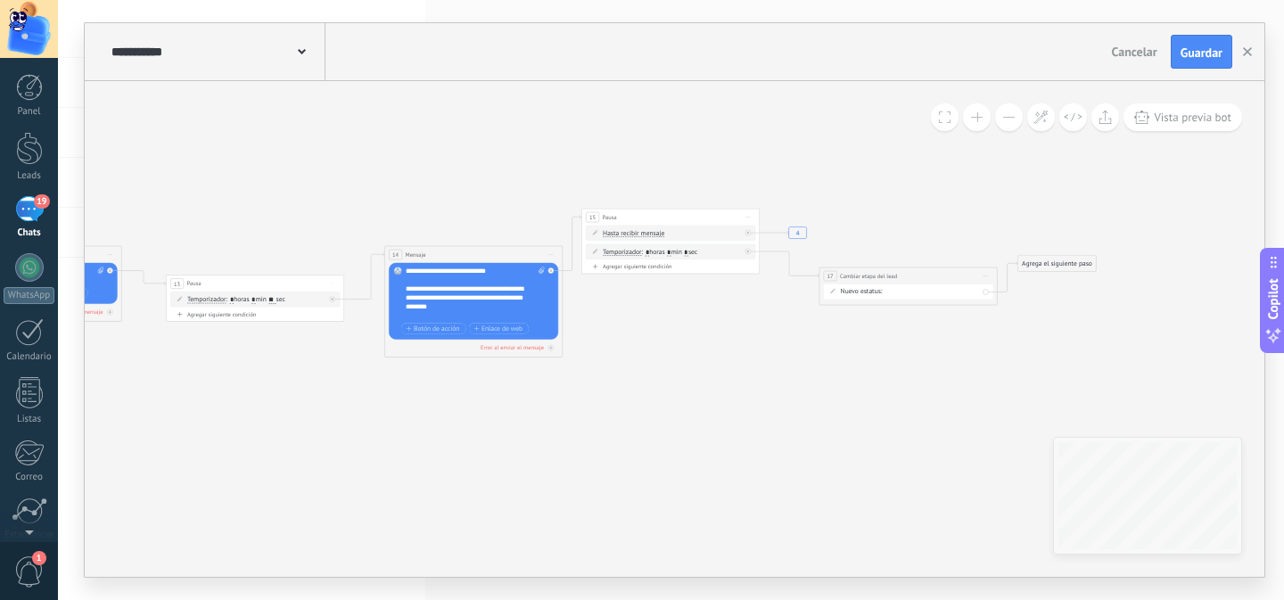
click at [1007, 114] on button at bounding box center [1009, 117] width 28 height 28
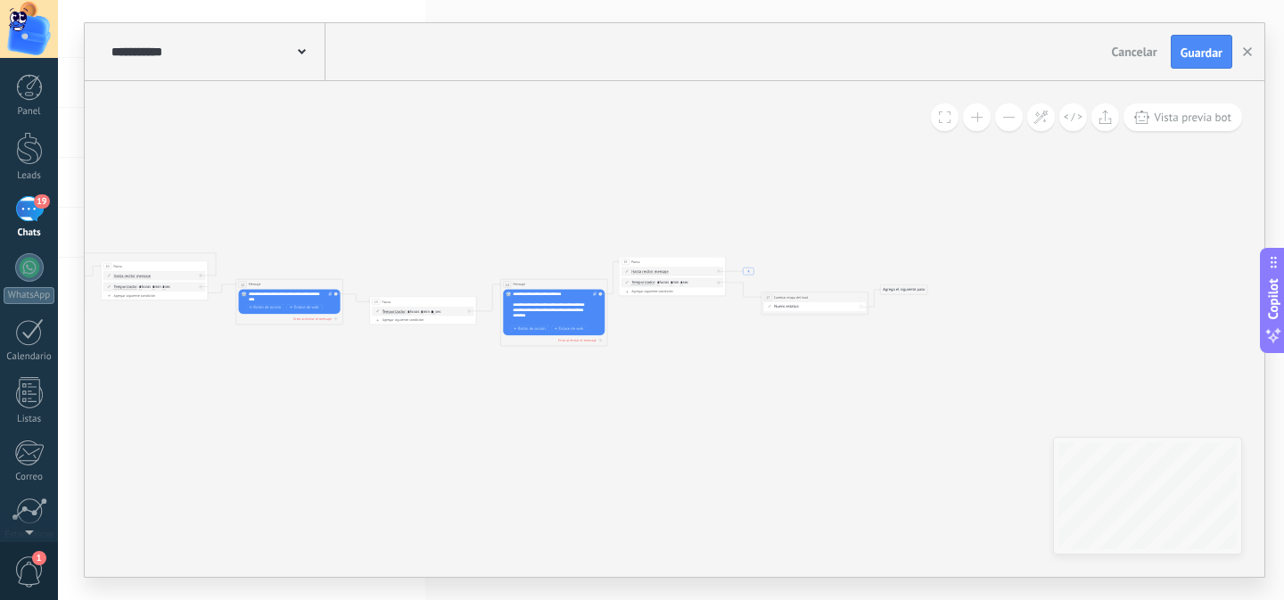
click at [1007, 114] on button at bounding box center [1009, 117] width 28 height 28
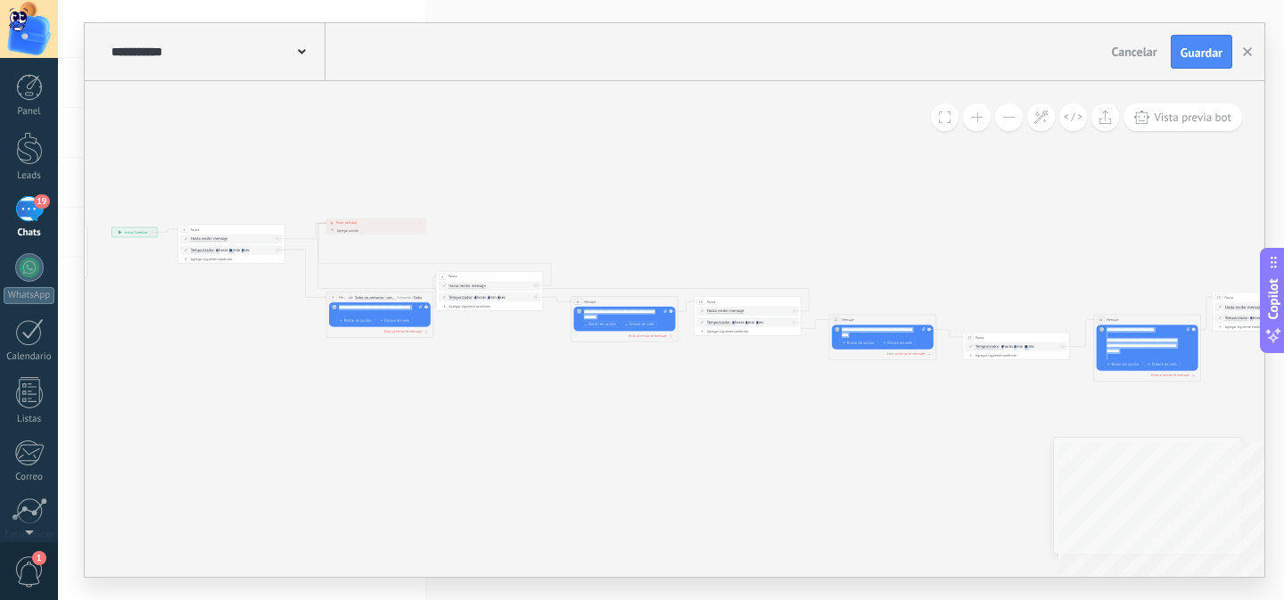
click at [1132, 476] on div "**********" at bounding box center [674, 329] width 1179 height 496
click at [1039, 125] on button at bounding box center [1041, 117] width 28 height 28
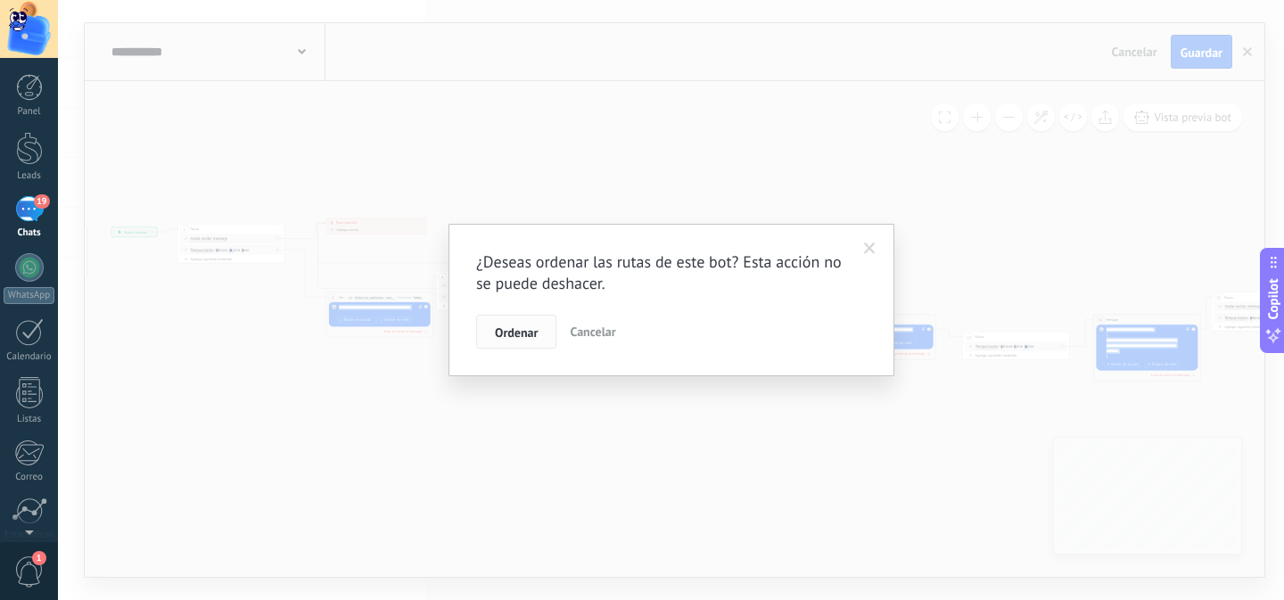
click at [504, 333] on span "Ordenar" at bounding box center [516, 332] width 43 height 12
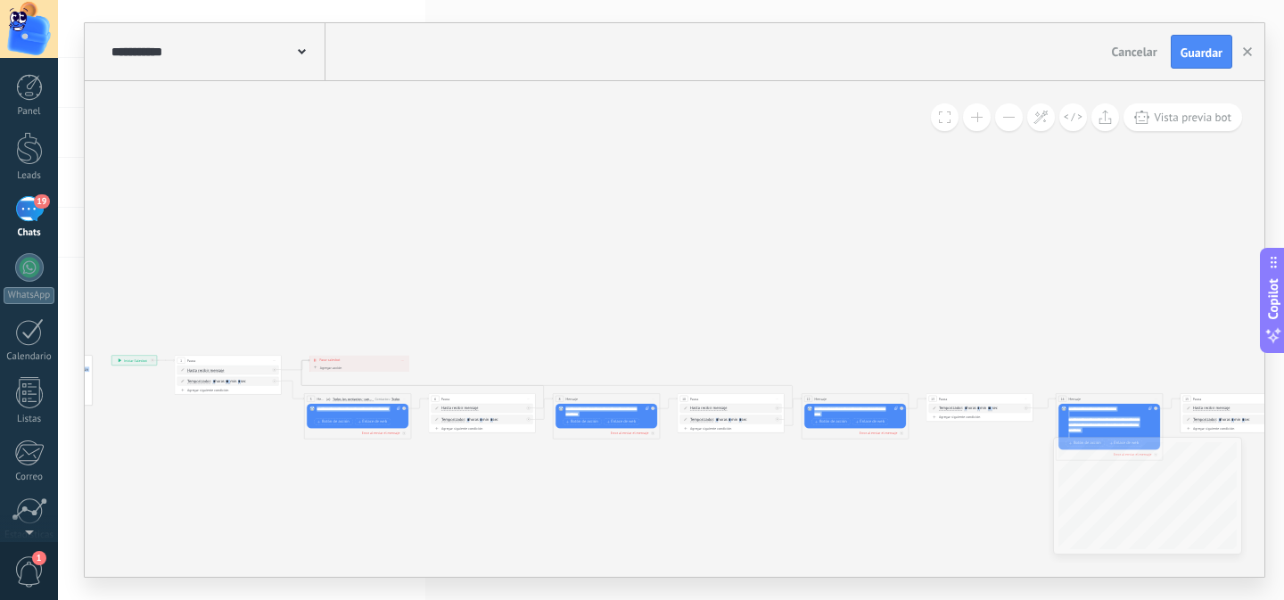
click at [986, 119] on button at bounding box center [977, 117] width 28 height 28
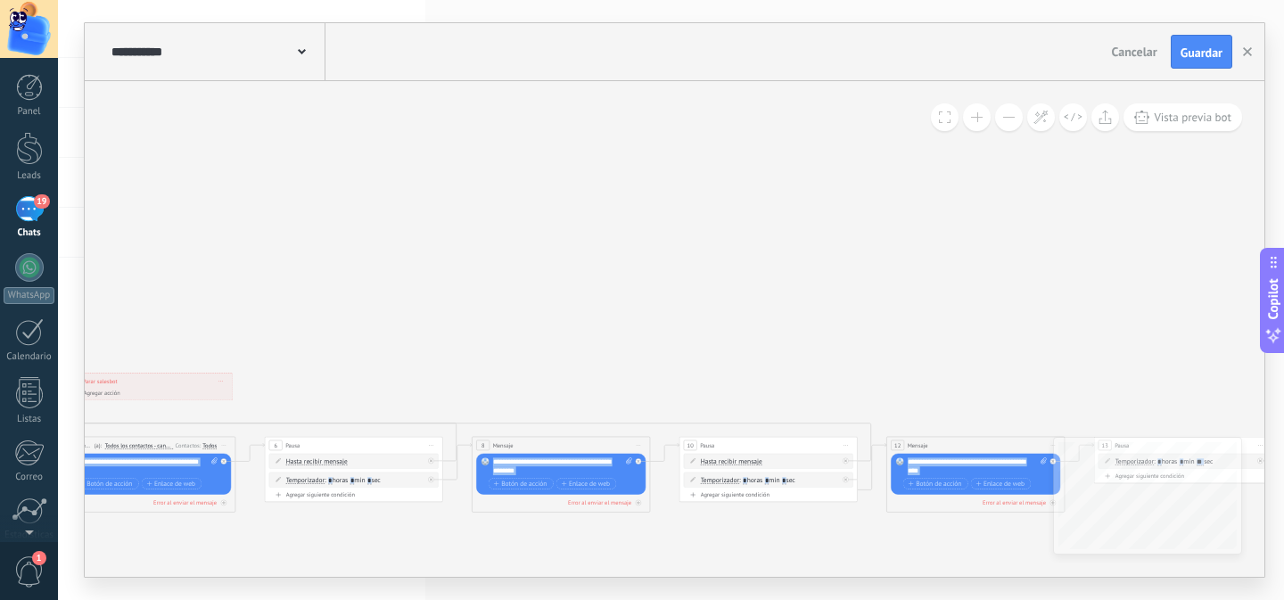
click at [986, 119] on button at bounding box center [977, 117] width 28 height 28
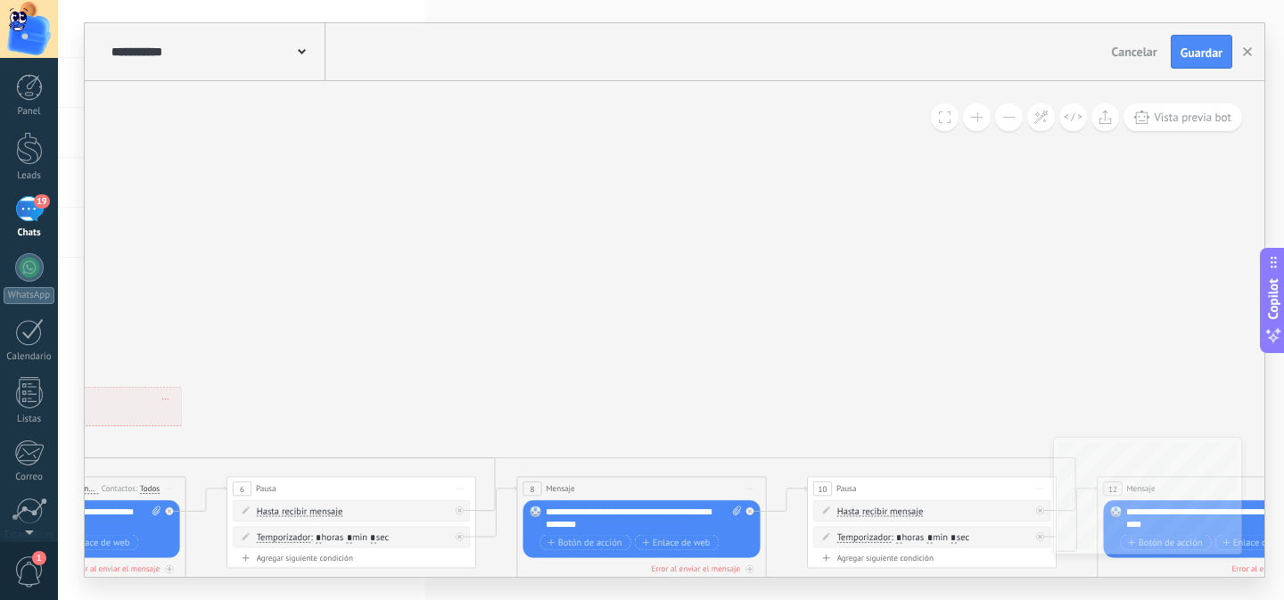
drag, startPoint x: 513, startPoint y: 253, endPoint x: 1014, endPoint y: 198, distance: 504.9
click at [1014, 198] on icon "4" at bounding box center [1057, 509] width 3765 height 869
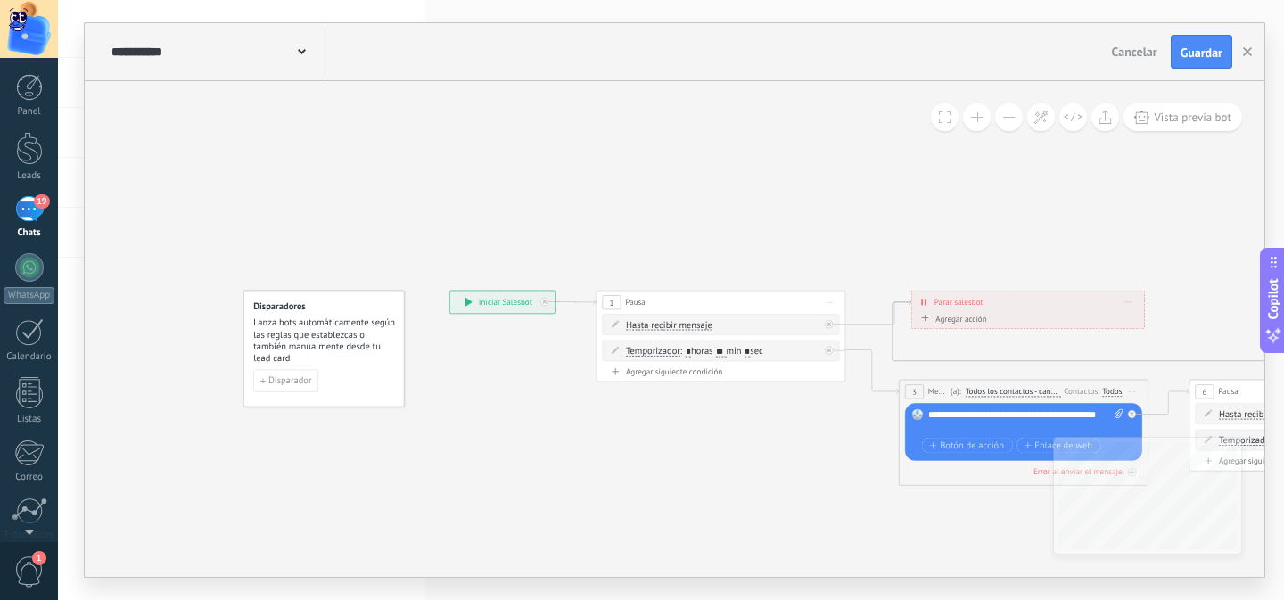
drag, startPoint x: 520, startPoint y: 234, endPoint x: 1004, endPoint y: 192, distance: 485.9
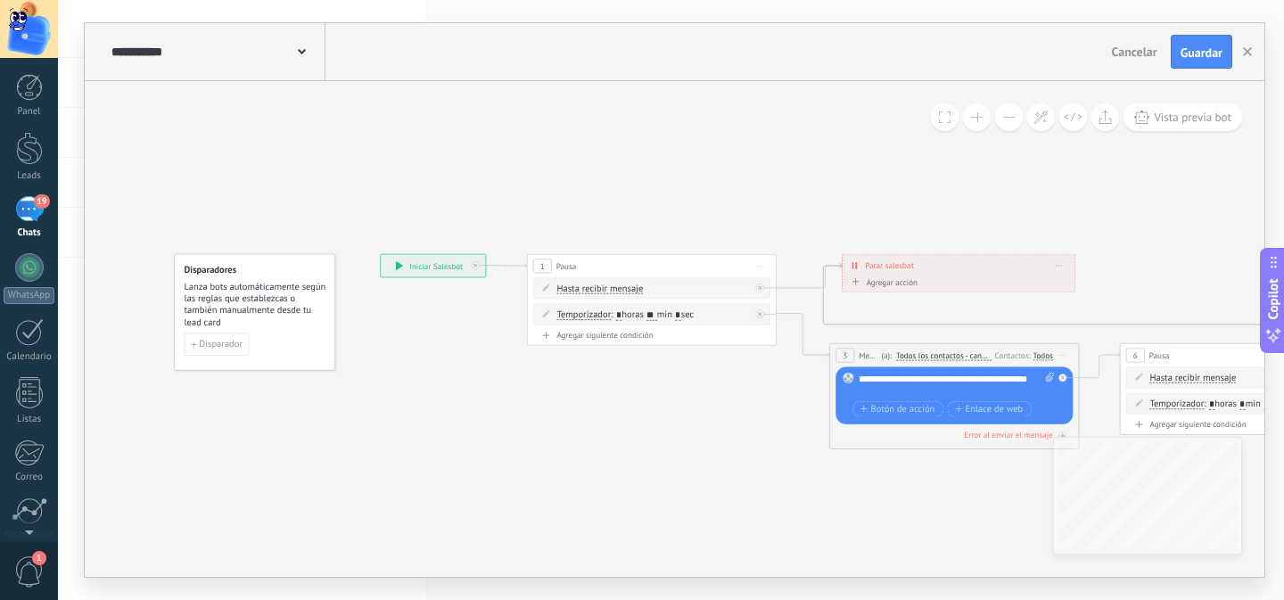
drag, startPoint x: 589, startPoint y: 193, endPoint x: 395, endPoint y: 144, distance: 200.4
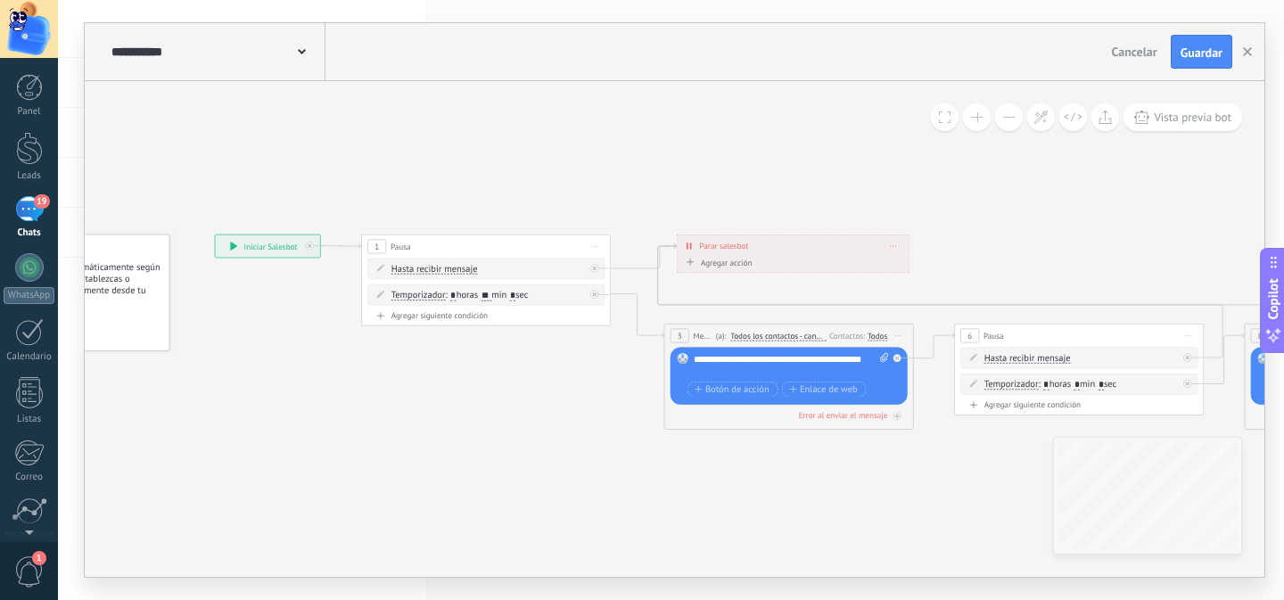
drag, startPoint x: 675, startPoint y: 157, endPoint x: 599, endPoint y: 157, distance: 75.8
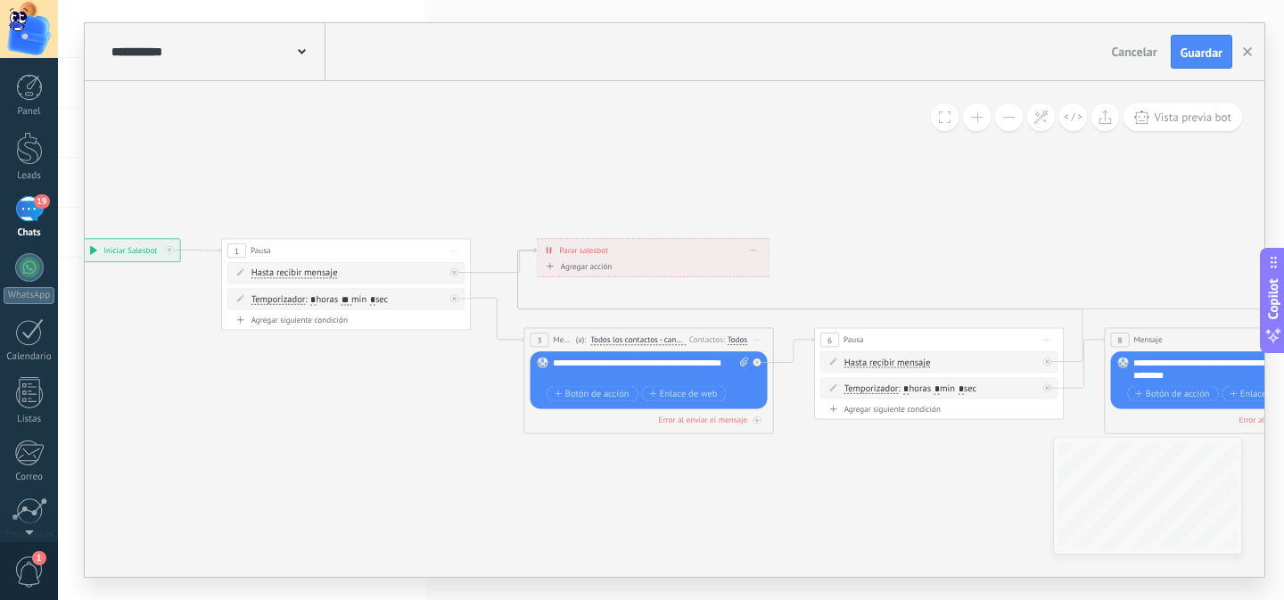
drag, startPoint x: 506, startPoint y: 459, endPoint x: 394, endPoint y: 466, distance: 112.5
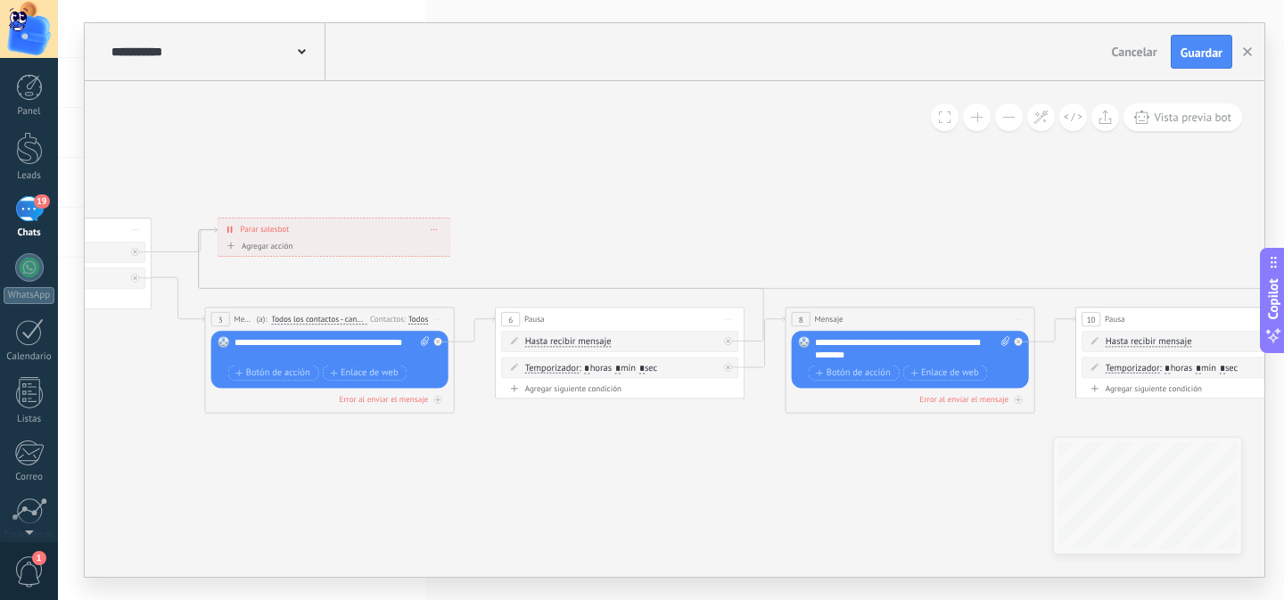
drag, startPoint x: 872, startPoint y: 474, endPoint x: 396, endPoint y: 440, distance: 477.2
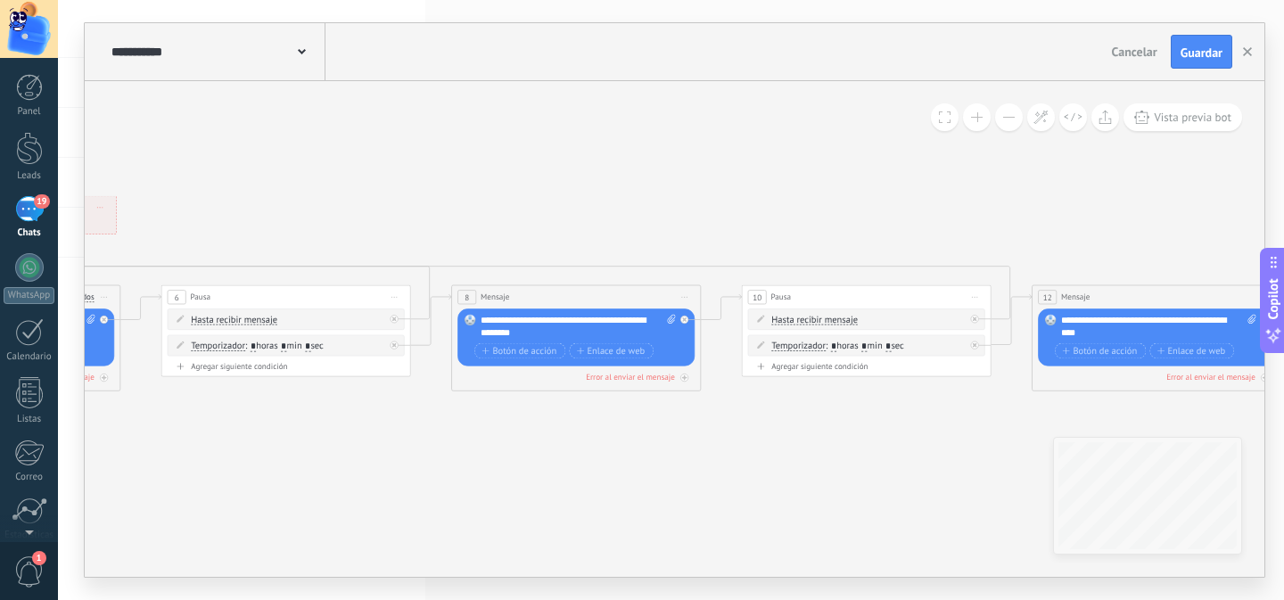
drag, startPoint x: 820, startPoint y: 508, endPoint x: 602, endPoint y: 496, distance: 218.8
click at [603, 496] on icon "4" at bounding box center [991, 318] width 3765 height 869
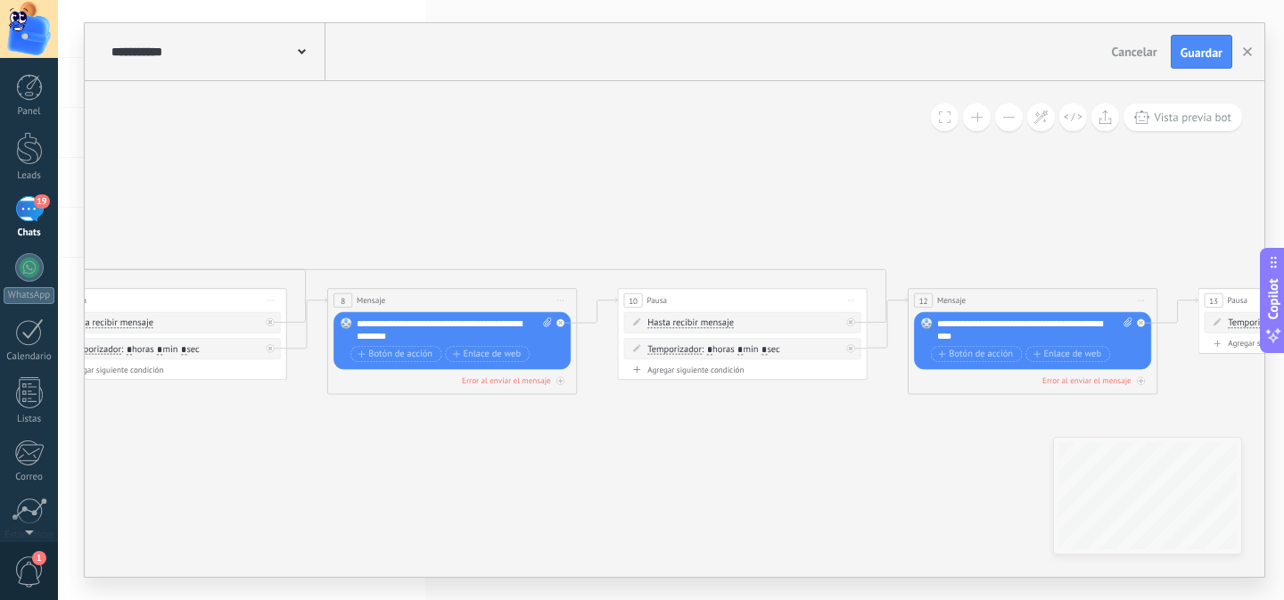
drag, startPoint x: 686, startPoint y: 449, endPoint x: 456, endPoint y: 461, distance: 230.3
click at [459, 462] on icon "4" at bounding box center [868, 321] width 3765 height 869
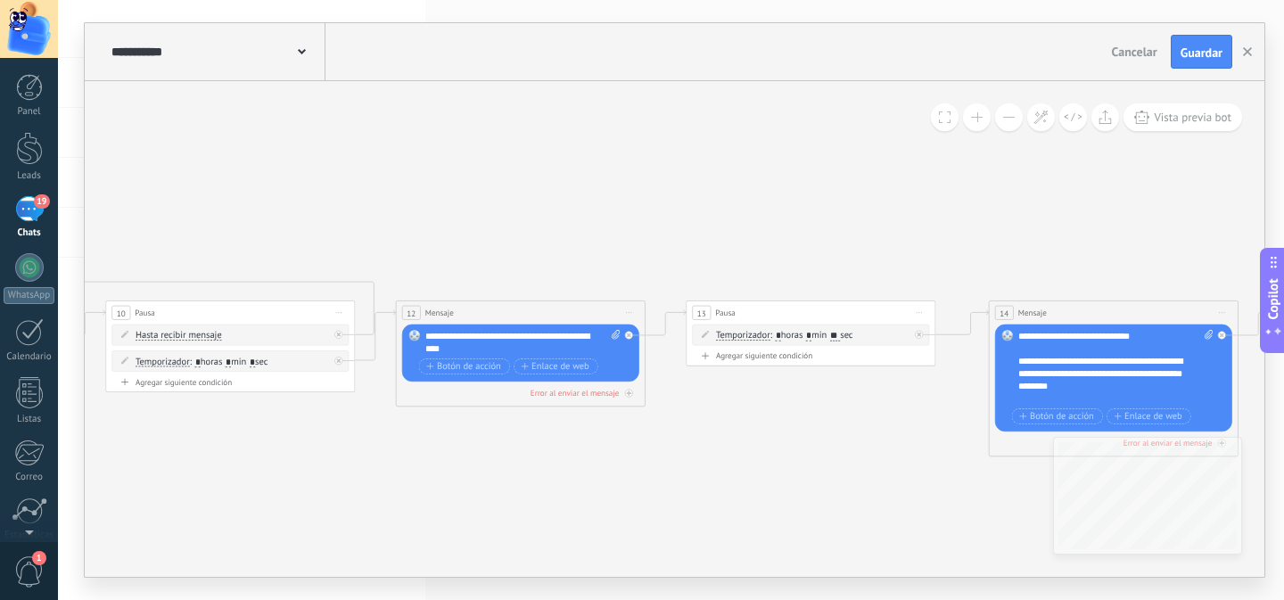
drag, startPoint x: 750, startPoint y: 439, endPoint x: 416, endPoint y: 439, distance: 333.4
click at [416, 439] on icon "4" at bounding box center [356, 333] width 3765 height 869
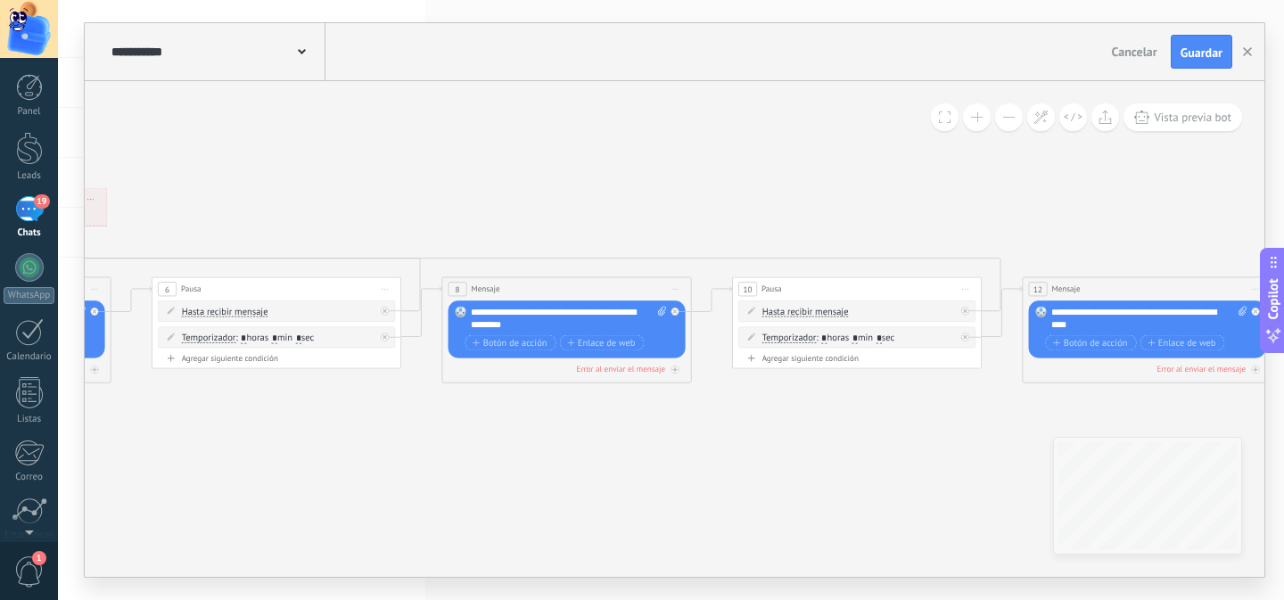
drag, startPoint x: 316, startPoint y: 478, endPoint x: 945, endPoint y: 454, distance: 628.9
click at [945, 454] on icon "4" at bounding box center [983, 310] width 3765 height 869
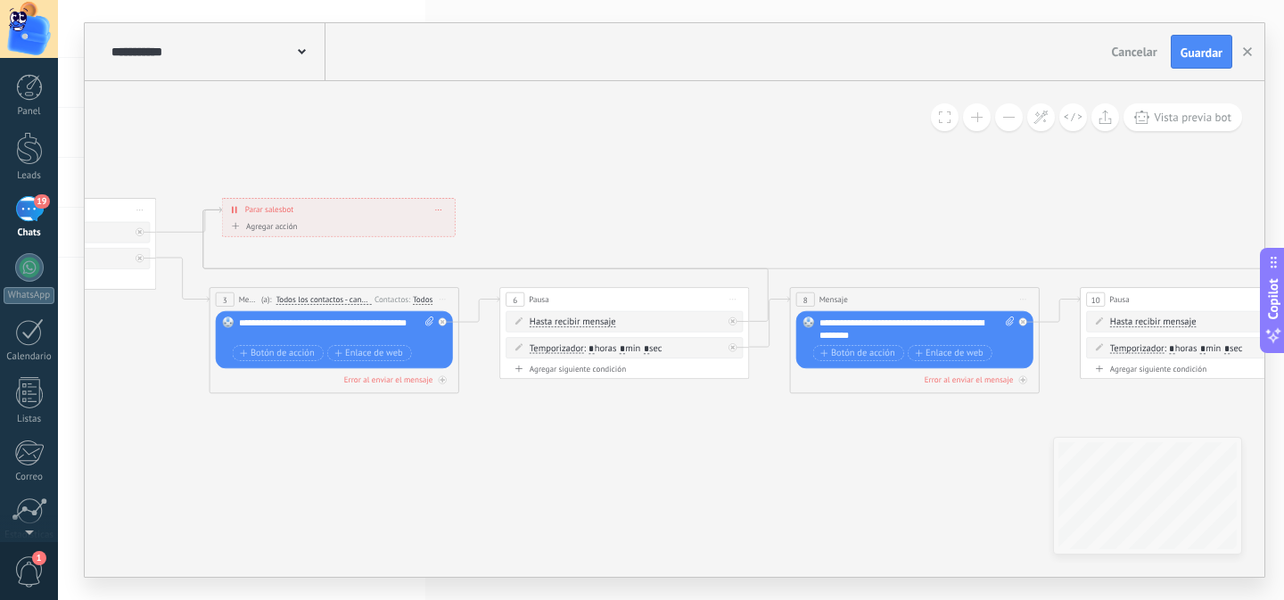
drag, startPoint x: 674, startPoint y: 469, endPoint x: 776, endPoint y: 471, distance: 101.6
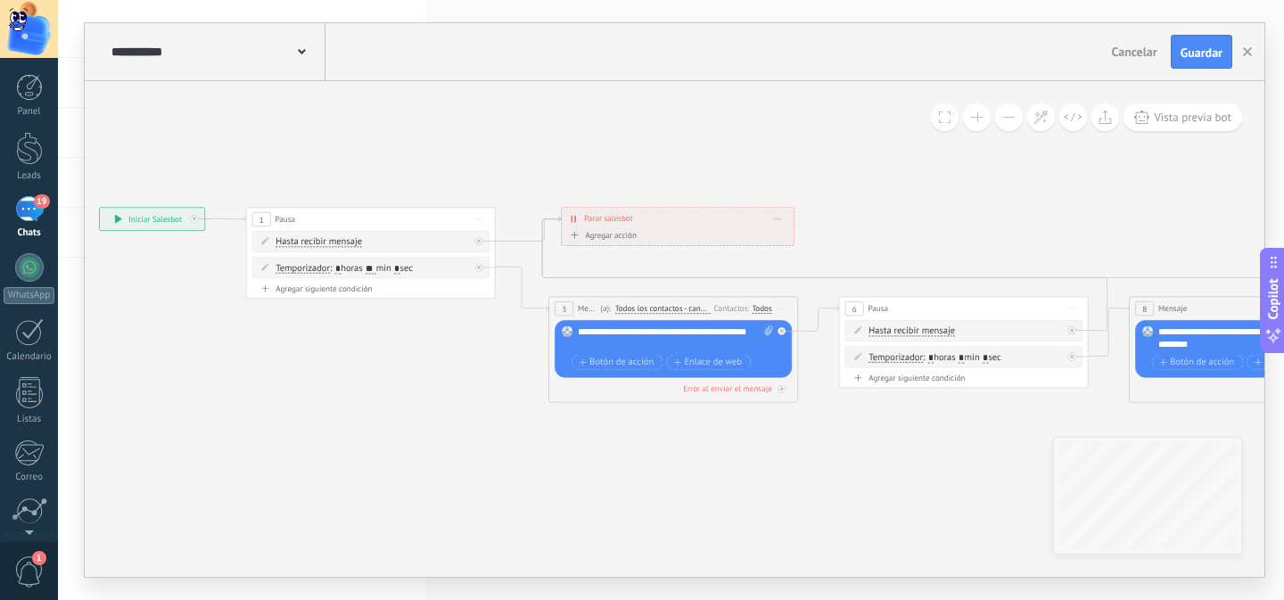
drag, startPoint x: 442, startPoint y: 457, endPoint x: 390, endPoint y: 425, distance: 61.6
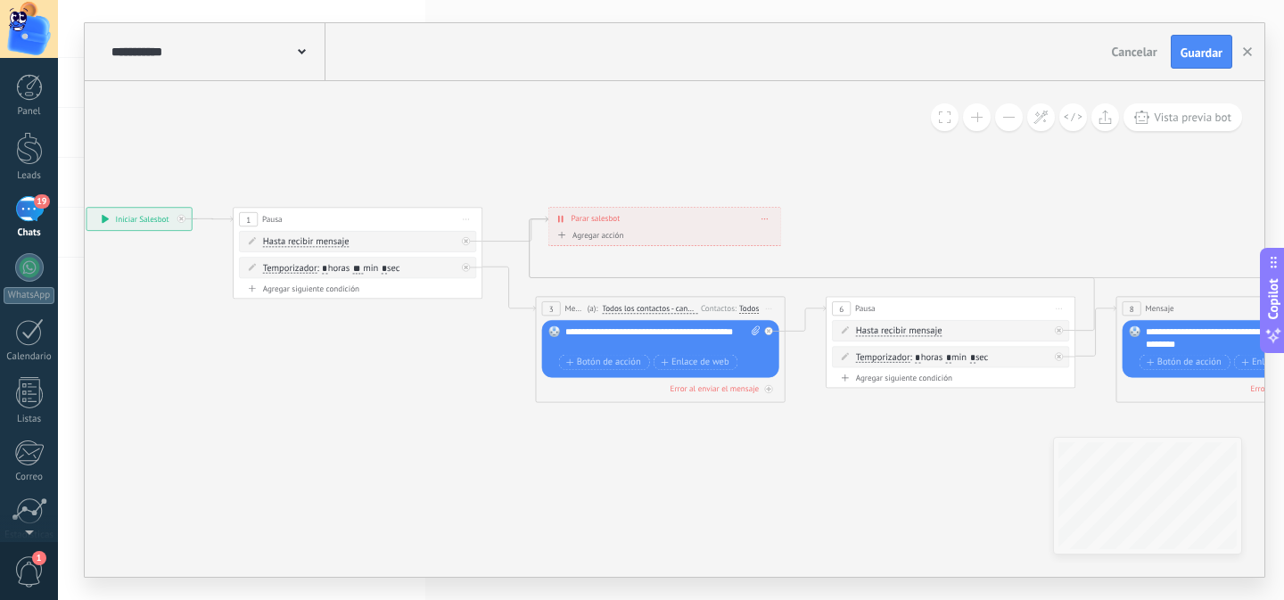
drag, startPoint x: 462, startPoint y: 423, endPoint x: 363, endPoint y: 422, distance: 99.0
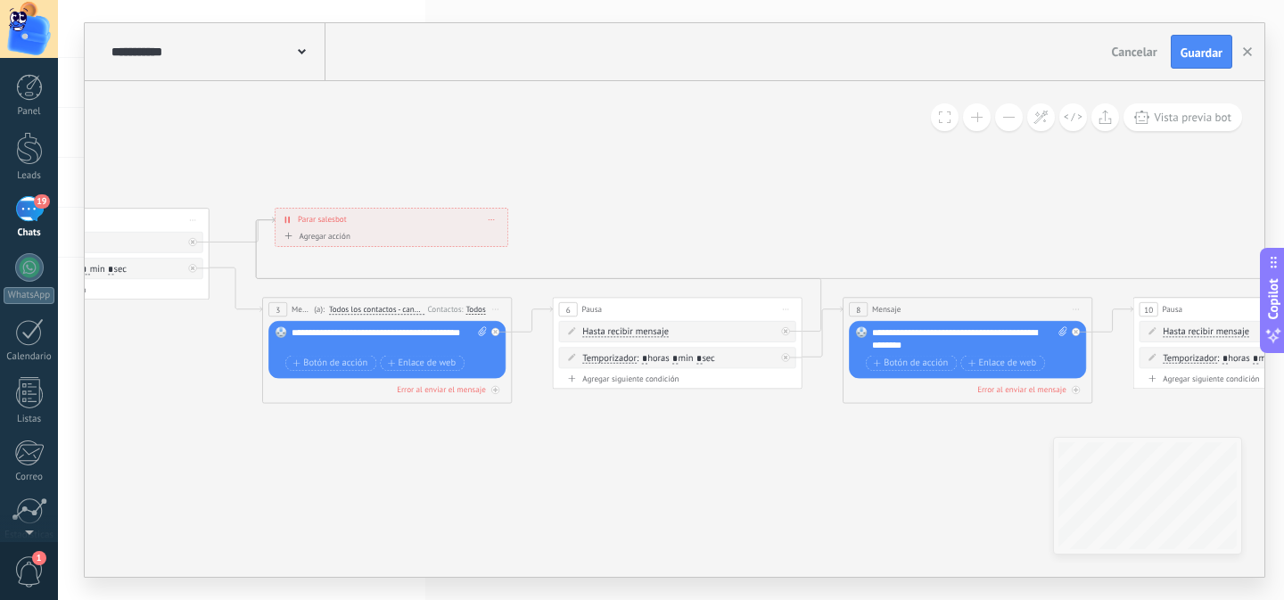
drag, startPoint x: 660, startPoint y: 485, endPoint x: 572, endPoint y: 488, distance: 87.4
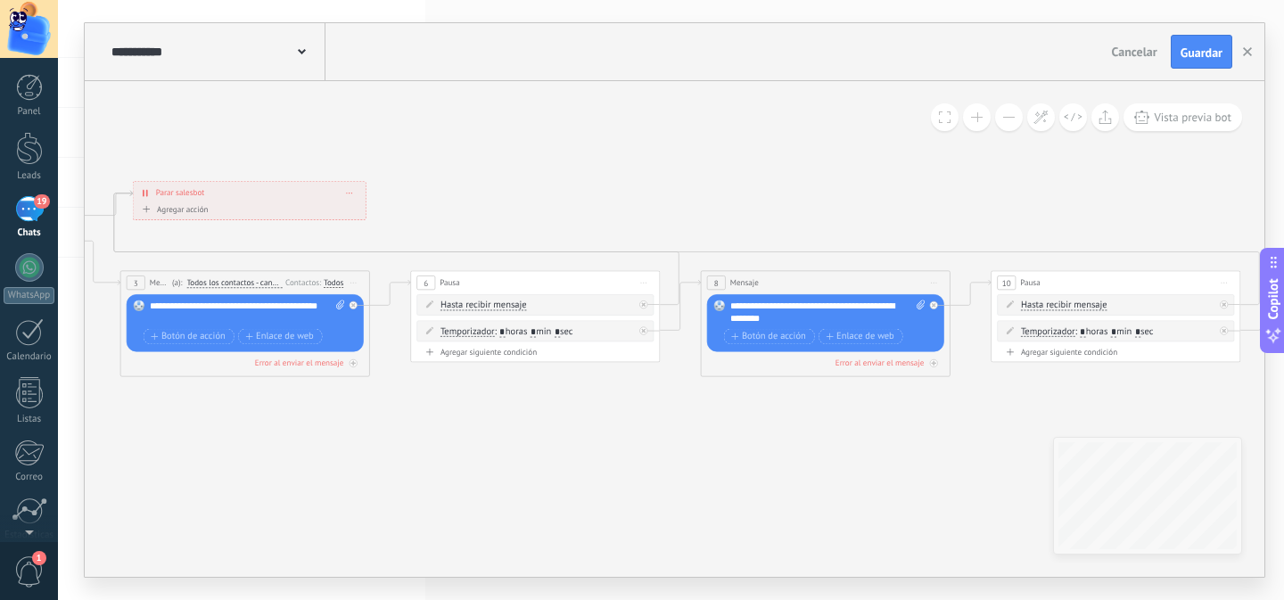
drag, startPoint x: 552, startPoint y: 474, endPoint x: 385, endPoint y: 443, distance: 169.6
click at [388, 446] on icon "4" at bounding box center [1241, 303] width 3765 height 869
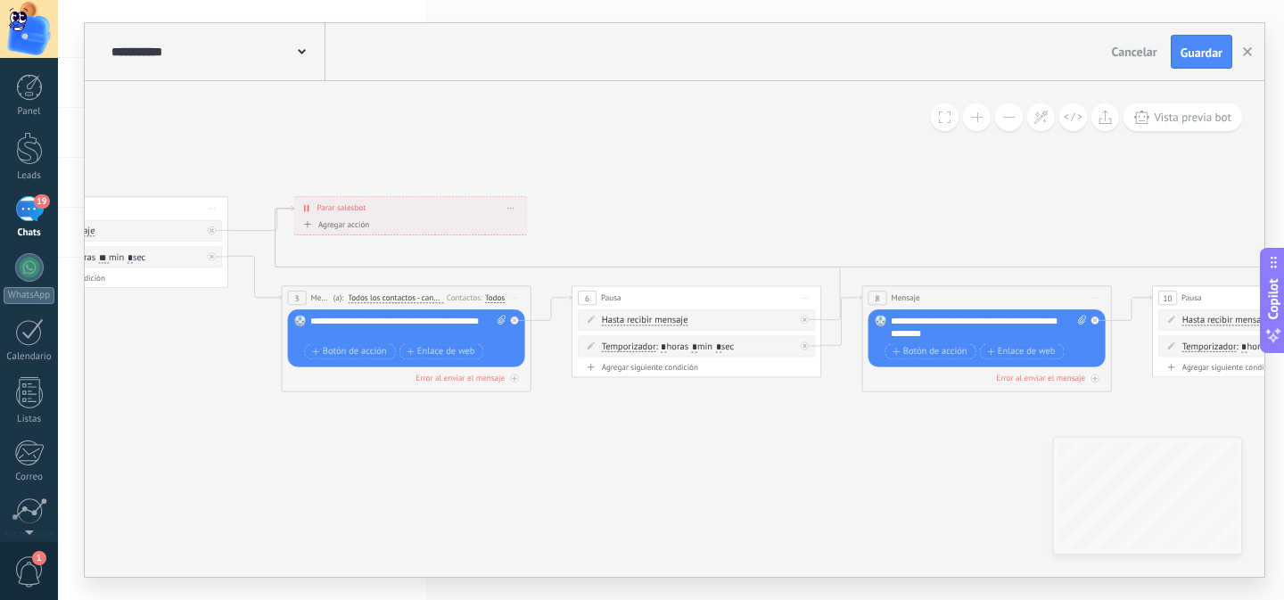
drag, startPoint x: 493, startPoint y: 447, endPoint x: 389, endPoint y: 451, distance: 104.4
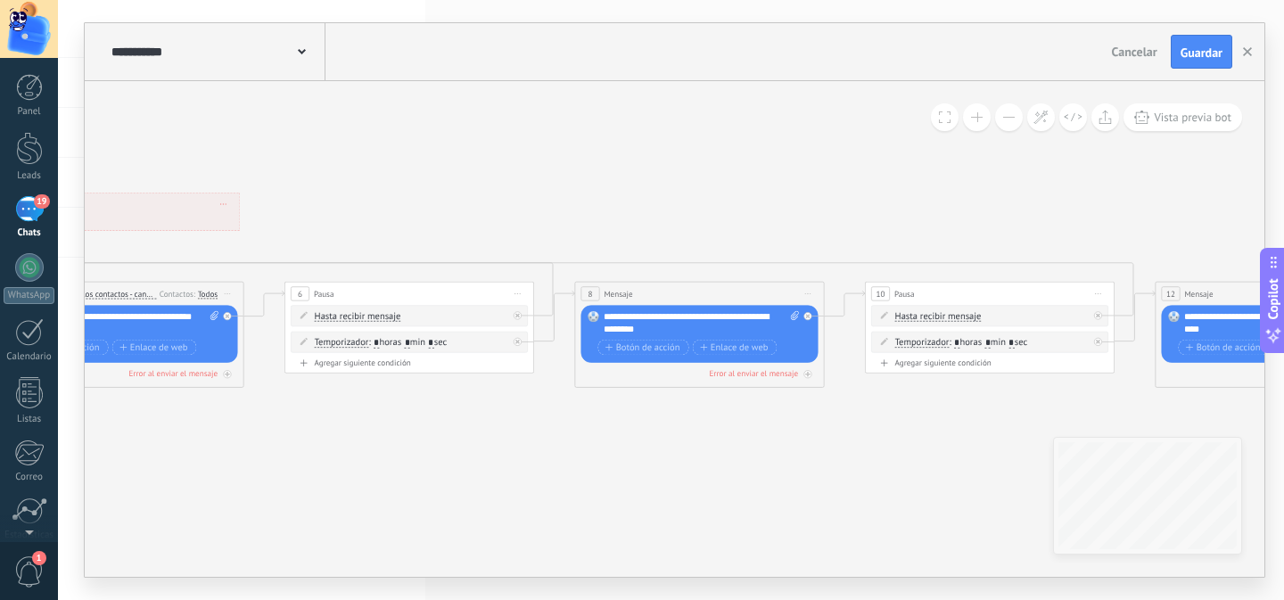
drag, startPoint x: 640, startPoint y: 452, endPoint x: 546, endPoint y: 457, distance: 94.6
click at [560, 461] on icon "4" at bounding box center [1114, 315] width 3765 height 869
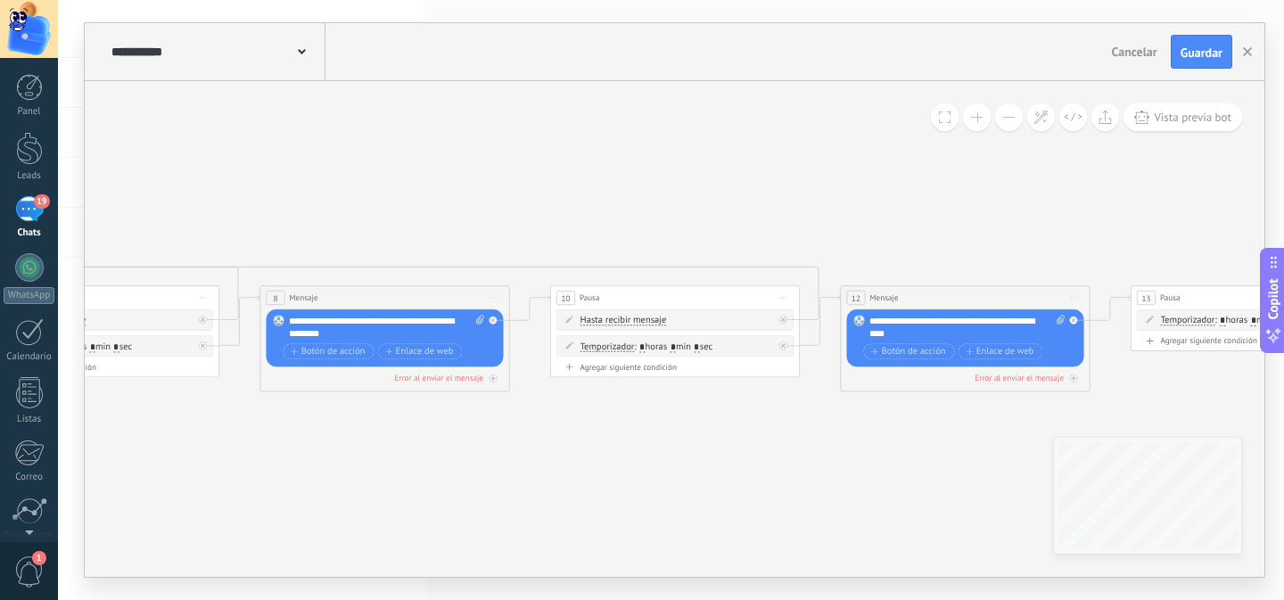
drag, startPoint x: 760, startPoint y: 438, endPoint x: 513, endPoint y: 431, distance: 247.0
click at [515, 432] on icon "4" at bounding box center [801, 318] width 3765 height 869
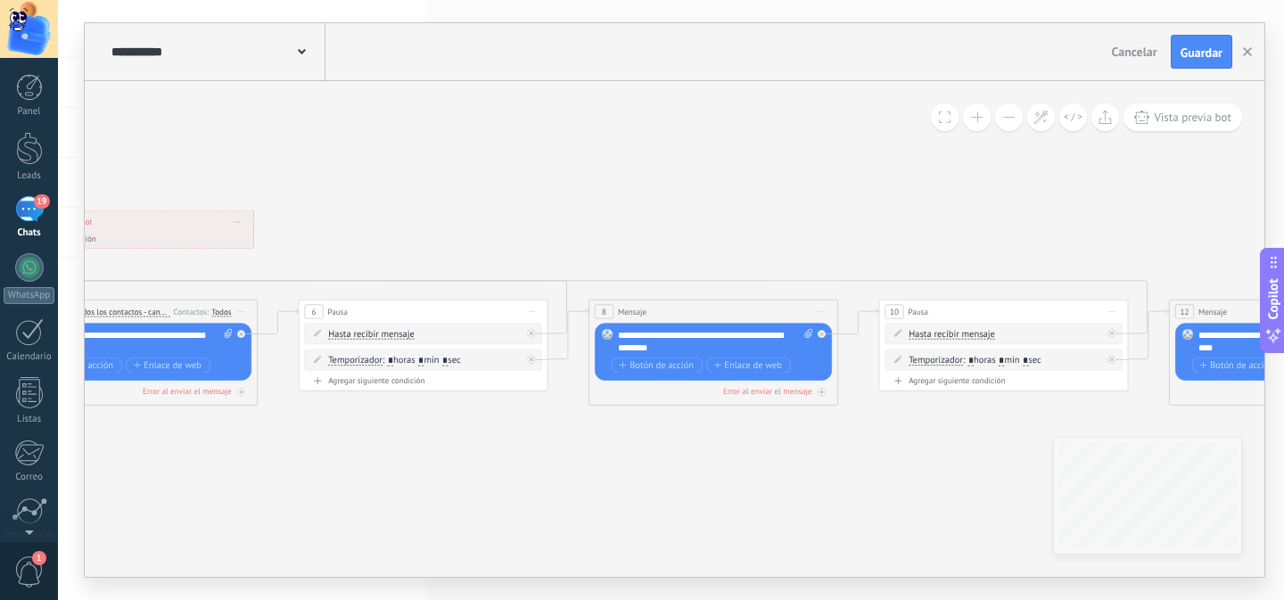
drag, startPoint x: 574, startPoint y: 475, endPoint x: 883, endPoint y: 478, distance: 309.3
click at [883, 478] on icon "4" at bounding box center [1129, 332] width 3765 height 869
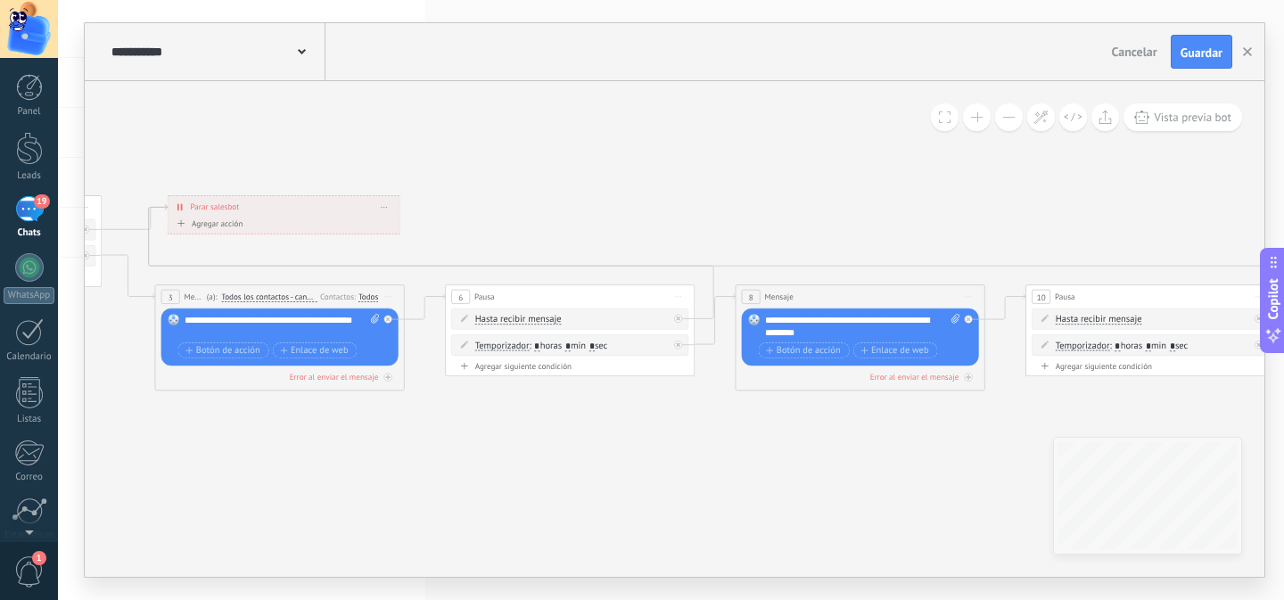
drag, startPoint x: 523, startPoint y: 473, endPoint x: 646, endPoint y: 459, distance: 123.8
click at [646, 459] on icon "4" at bounding box center [1276, 317] width 3765 height 869
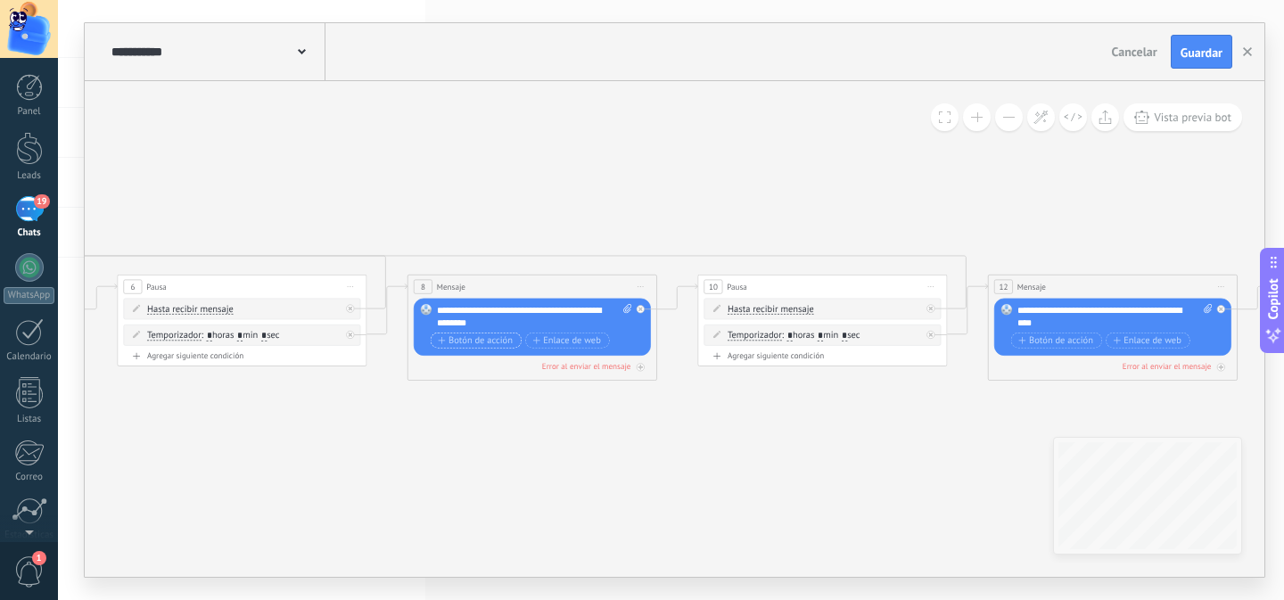
drag, startPoint x: 634, startPoint y: 426, endPoint x: 412, endPoint y: 333, distance: 240.5
click at [373, 413] on icon "4" at bounding box center [948, 307] width 3765 height 869
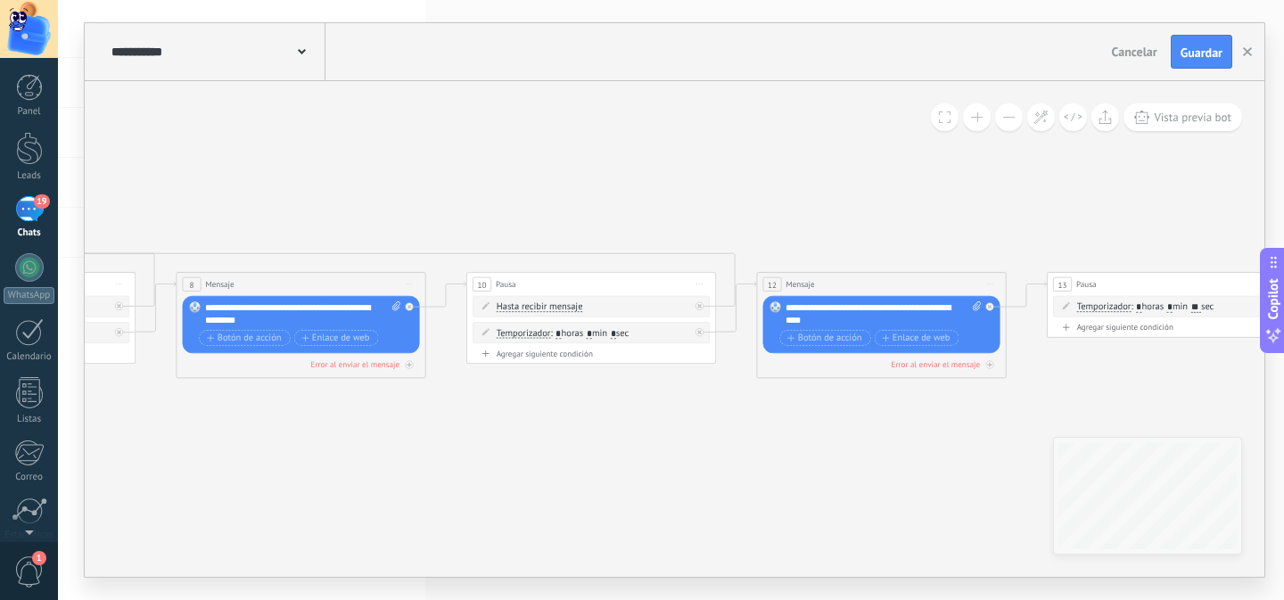
drag, startPoint x: 887, startPoint y: 482, endPoint x: 648, endPoint y: 441, distance: 242.4
click at [793, 482] on icon "4" at bounding box center [717, 305] width 3765 height 869
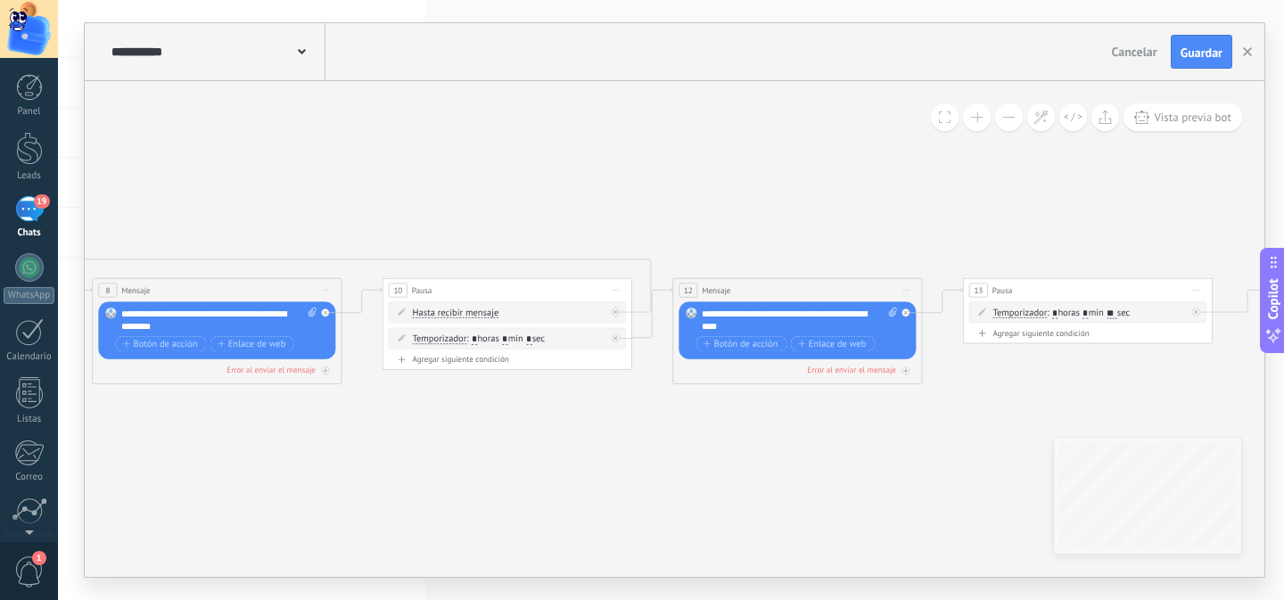
drag, startPoint x: 735, startPoint y: 447, endPoint x: 582, endPoint y: 459, distance: 153.8
click at [587, 461] on icon "4" at bounding box center [632, 311] width 3765 height 869
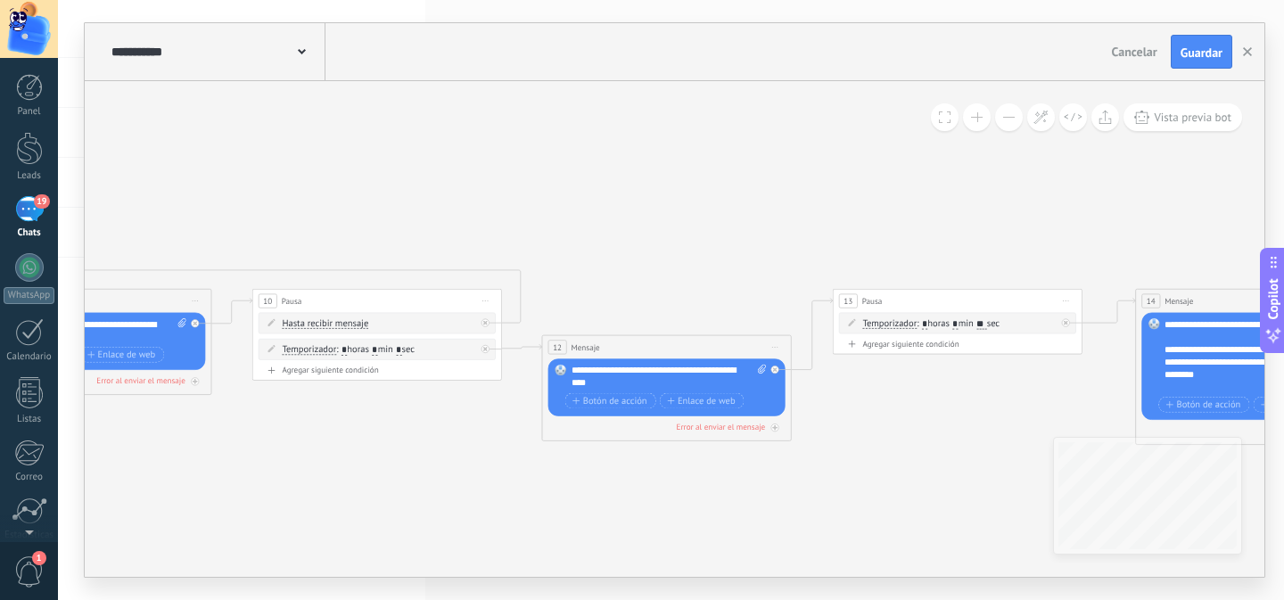
drag, startPoint x: 732, startPoint y: 325, endPoint x: 732, endPoint y: 349, distance: 23.2
click at [732, 349] on div "12 Mensaje ******* (a): Todos los contactos - canales seleccionados Todos los c…" at bounding box center [666, 346] width 249 height 23
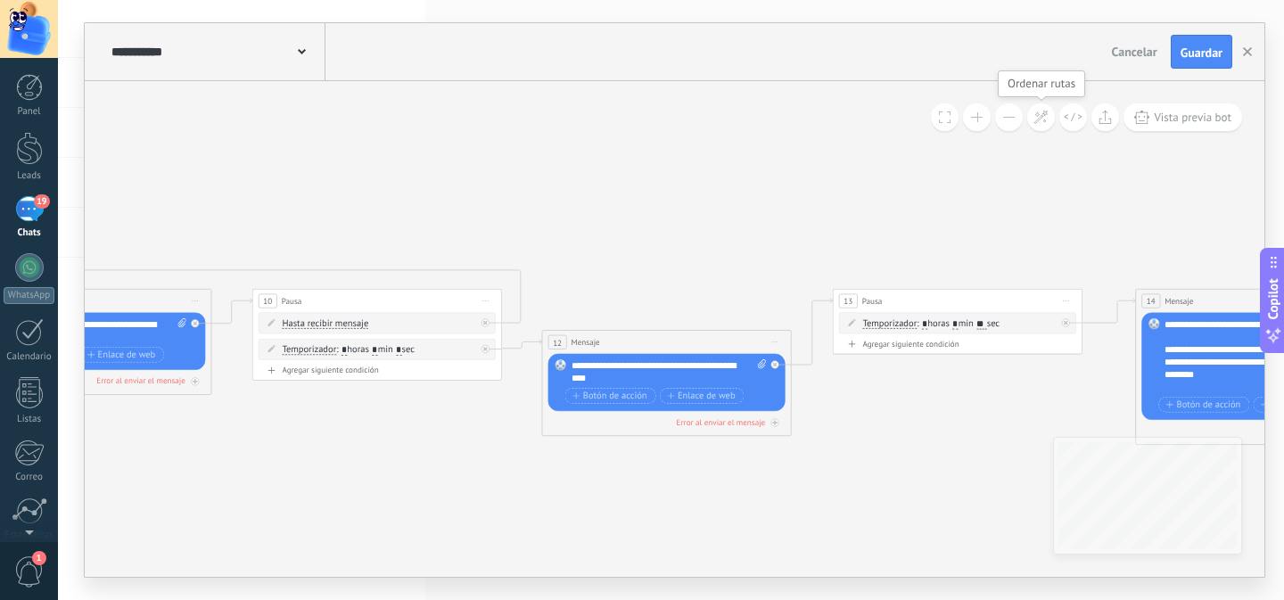
click at [1035, 122] on icon at bounding box center [1040, 117] width 15 height 15
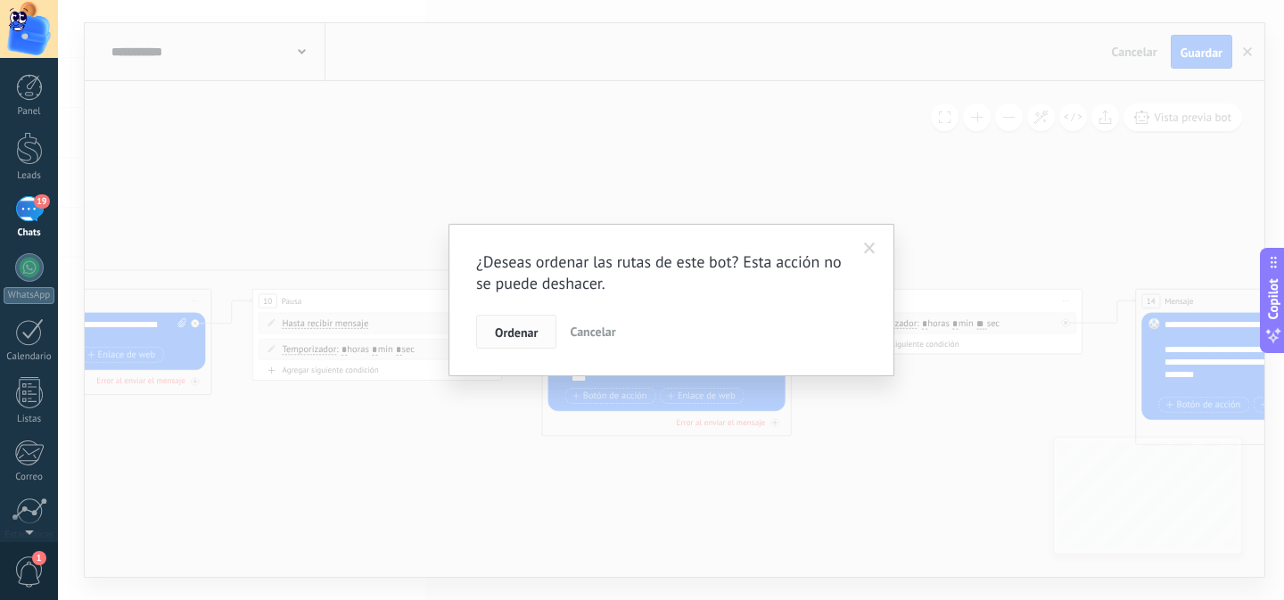
click at [533, 334] on span "Ordenar" at bounding box center [516, 332] width 43 height 12
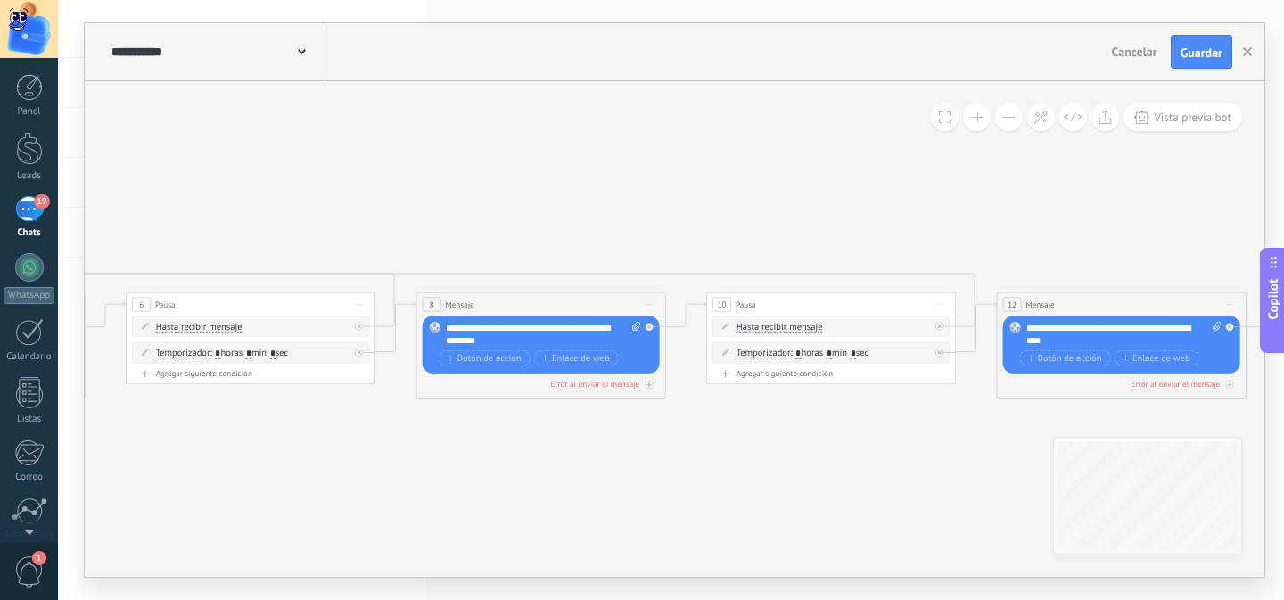
drag, startPoint x: 415, startPoint y: 187, endPoint x: 853, endPoint y: 188, distance: 438.6
click at [853, 188] on icon "4" at bounding box center [957, 325] width 3765 height 869
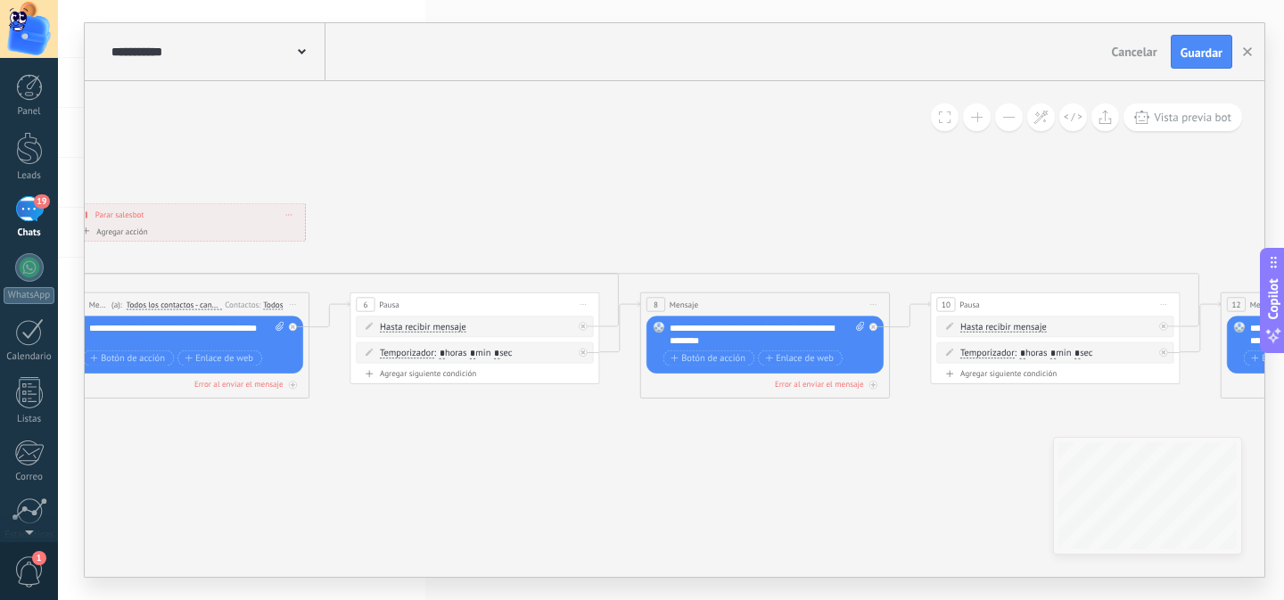
drag, startPoint x: 636, startPoint y: 177, endPoint x: 389, endPoint y: 165, distance: 247.2
click at [357, 166] on icon "4" at bounding box center [1180, 325] width 3765 height 869
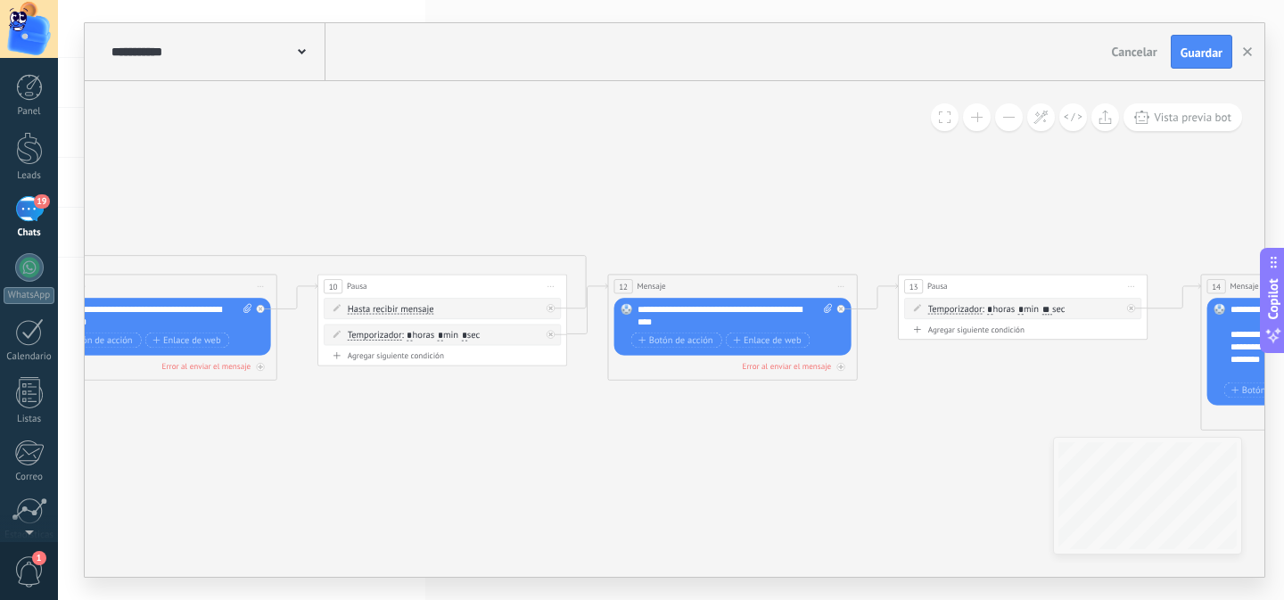
drag, startPoint x: 534, startPoint y: 156, endPoint x: 480, endPoint y: 152, distance: 54.6
click at [456, 152] on icon "4" at bounding box center [568, 307] width 3765 height 869
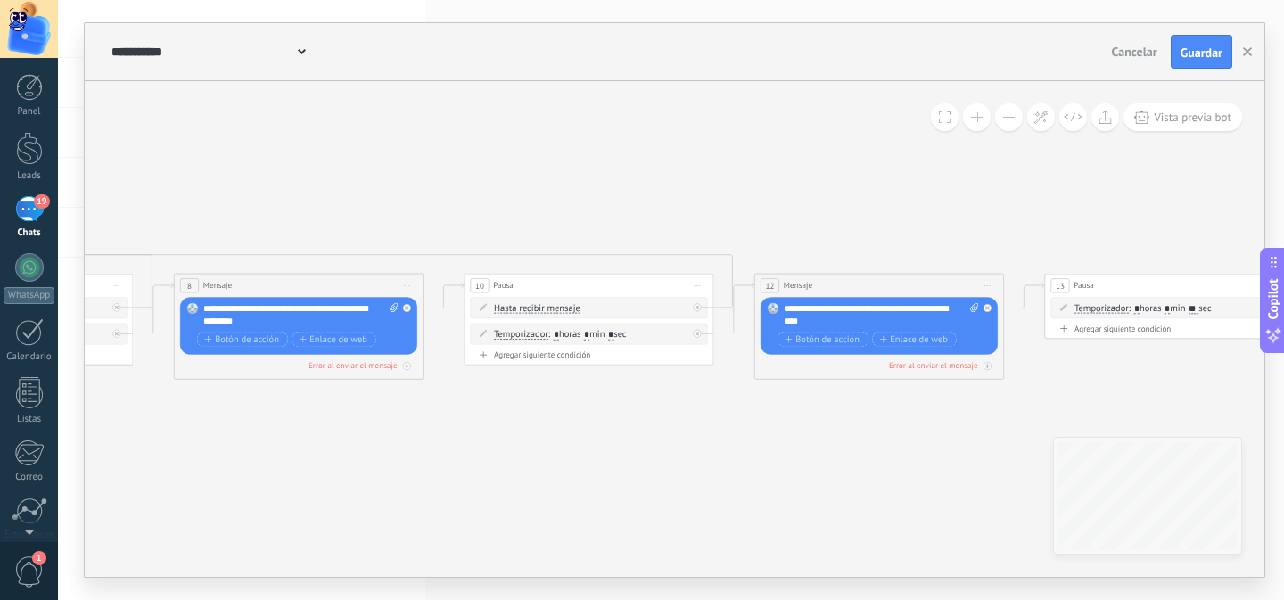
drag, startPoint x: 151, startPoint y: 161, endPoint x: 341, endPoint y: 155, distance: 190.9
click at [706, 164] on icon "4" at bounding box center [714, 307] width 3765 height 869
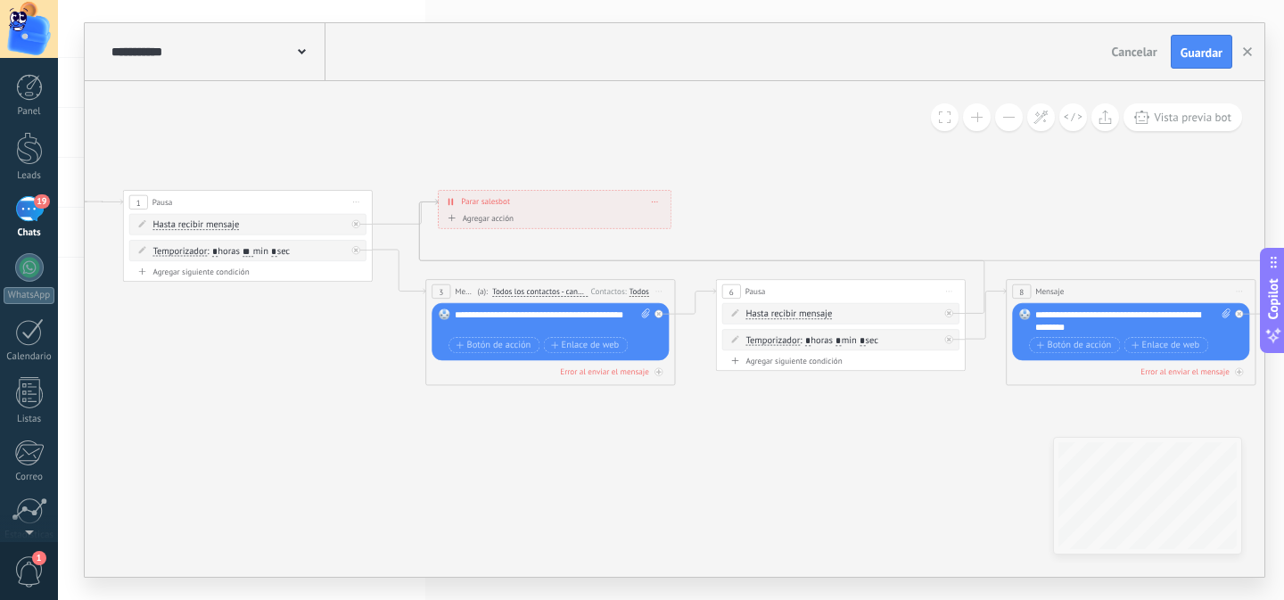
drag, startPoint x: 744, startPoint y: 160, endPoint x: 779, endPoint y: 161, distance: 34.8
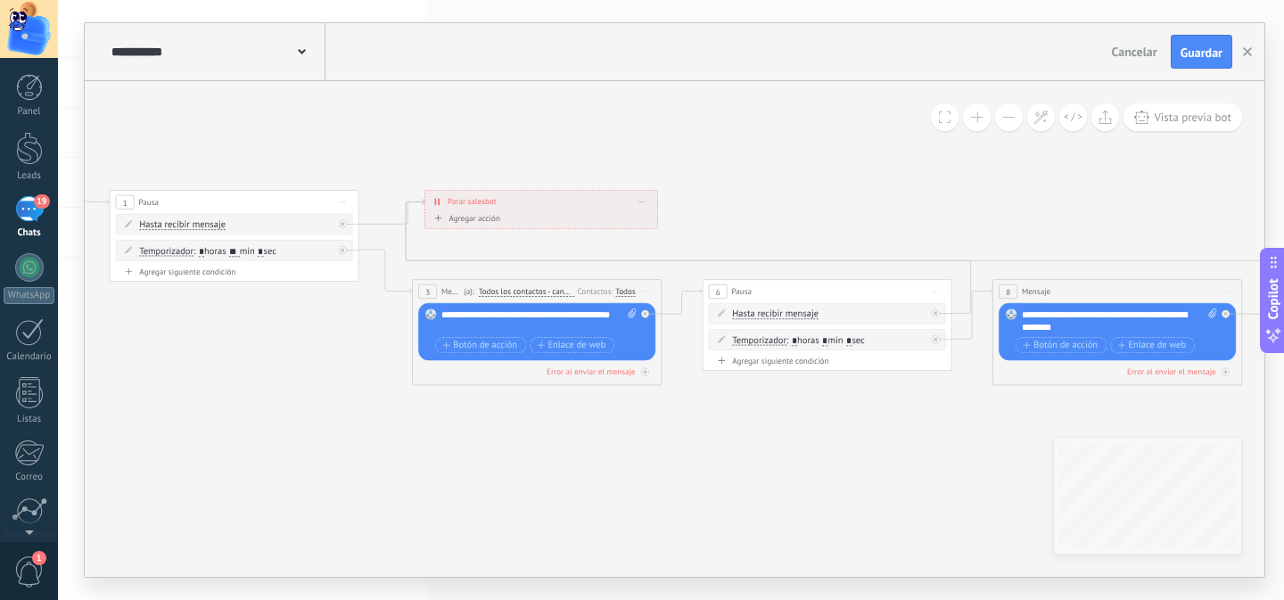
drag, startPoint x: 503, startPoint y: 428, endPoint x: 382, endPoint y: 408, distance: 121.9
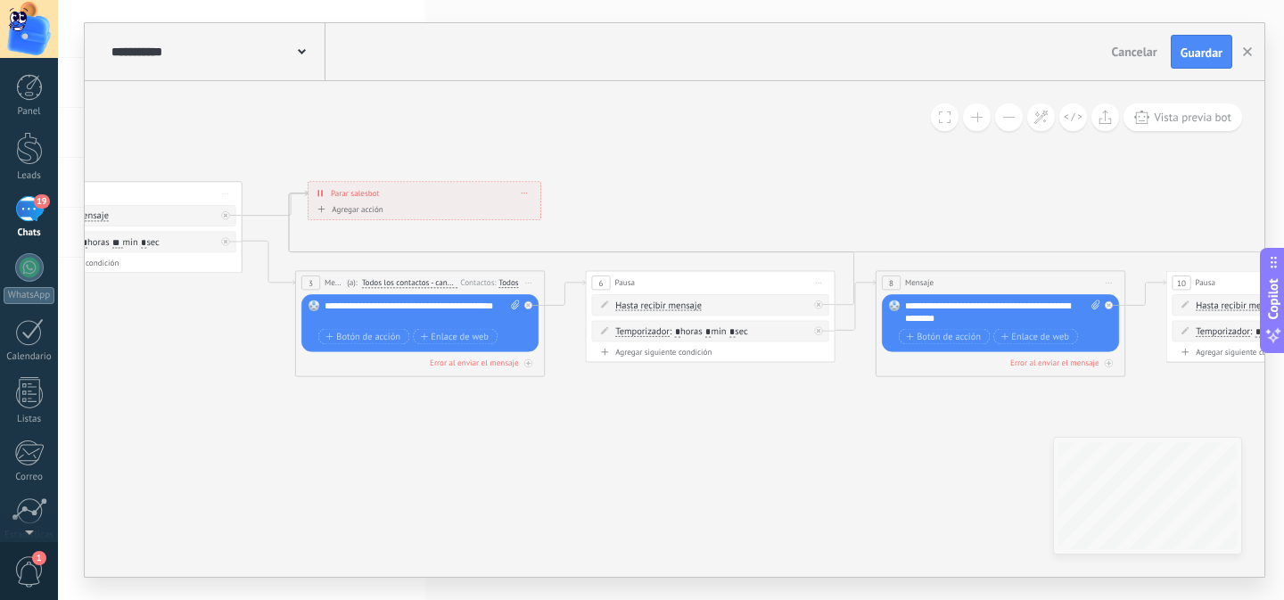
drag, startPoint x: 723, startPoint y: 449, endPoint x: 489, endPoint y: 441, distance: 233.7
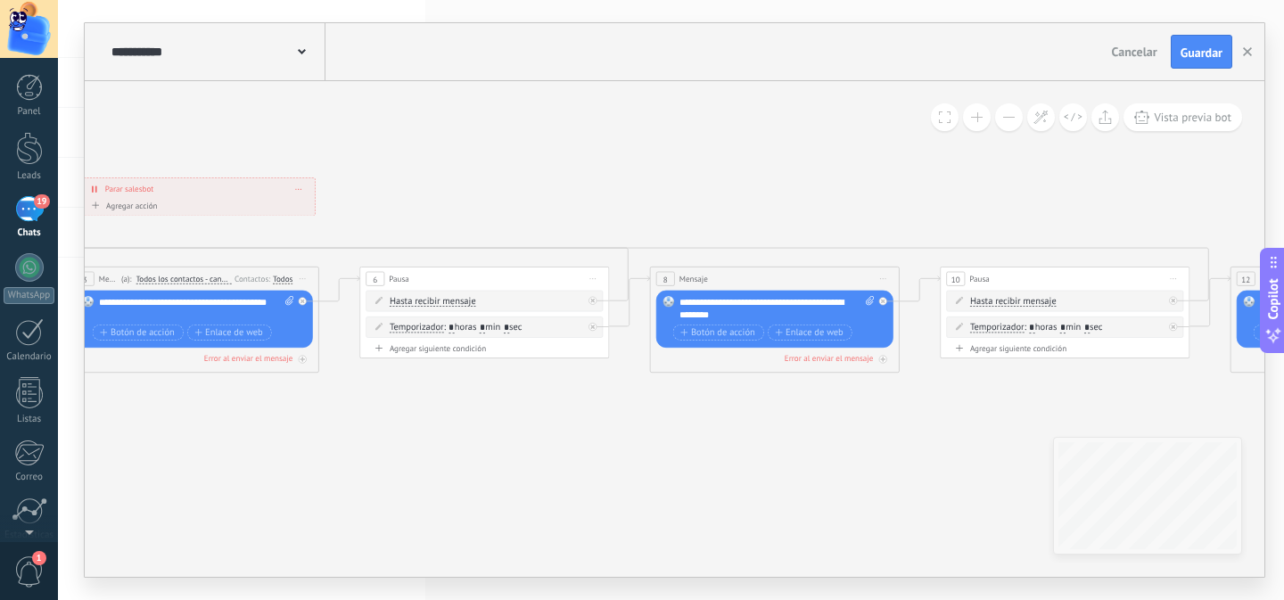
drag, startPoint x: 546, startPoint y: 406, endPoint x: 481, endPoint y: 406, distance: 64.2
click at [481, 406] on icon "4" at bounding box center [1190, 299] width 3765 height 869
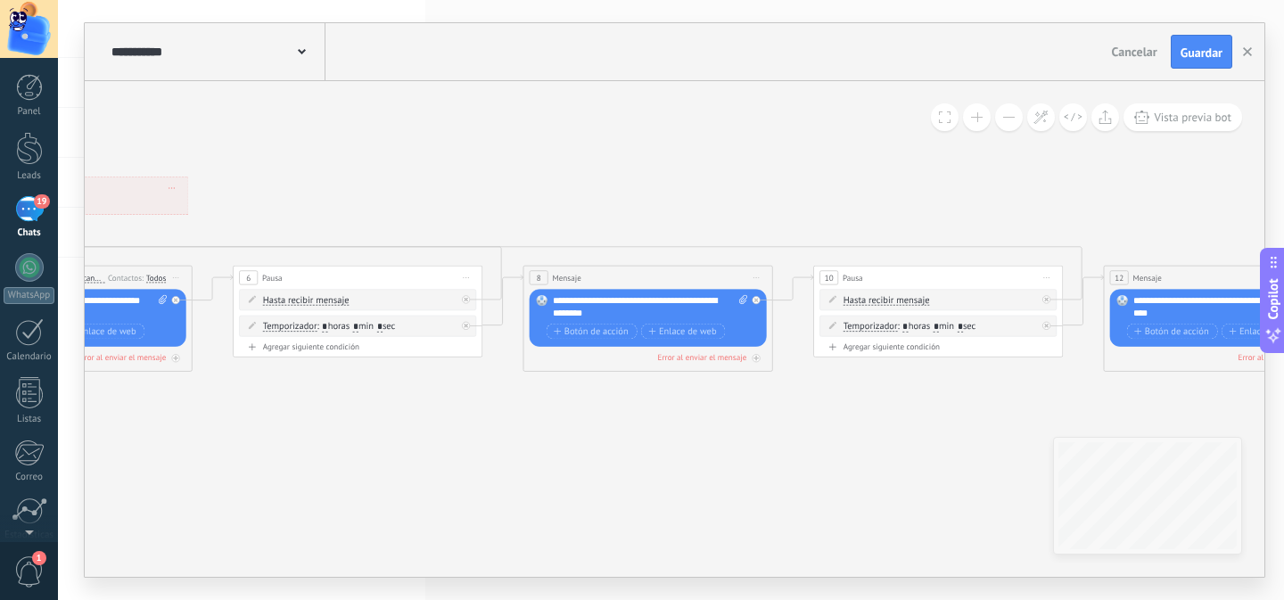
drag, startPoint x: 445, startPoint y: 473, endPoint x: 355, endPoint y: 473, distance: 90.0
click at [358, 473] on icon "4" at bounding box center [1064, 299] width 3765 height 869
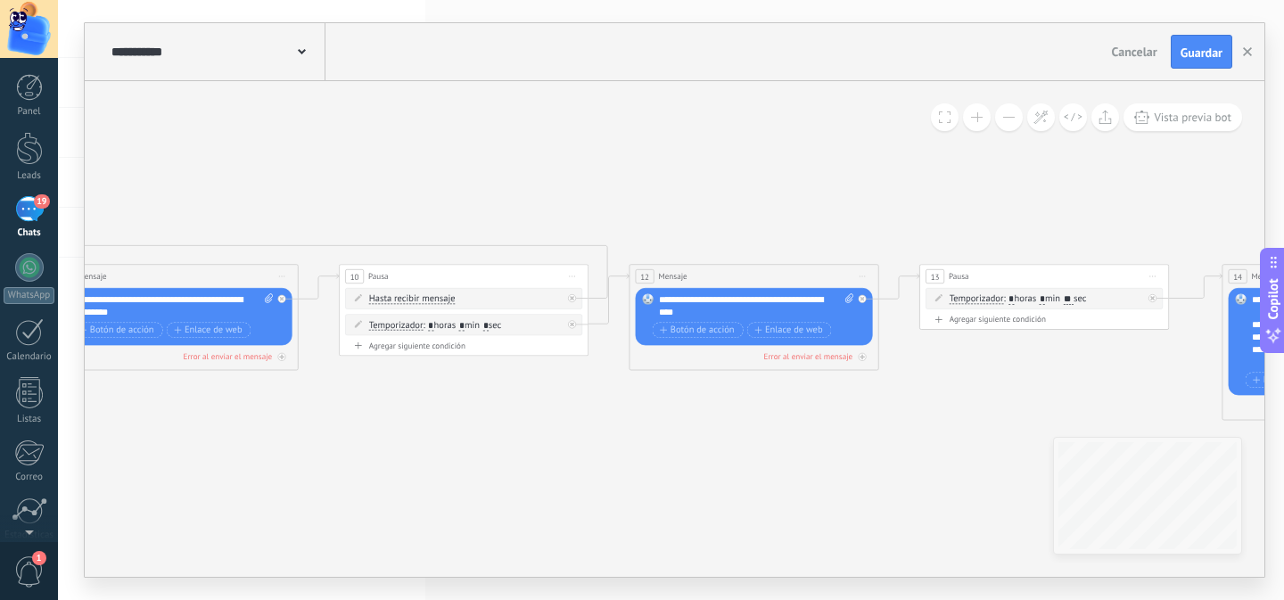
click at [683, 455] on icon "4" at bounding box center [589, 297] width 3765 height 869
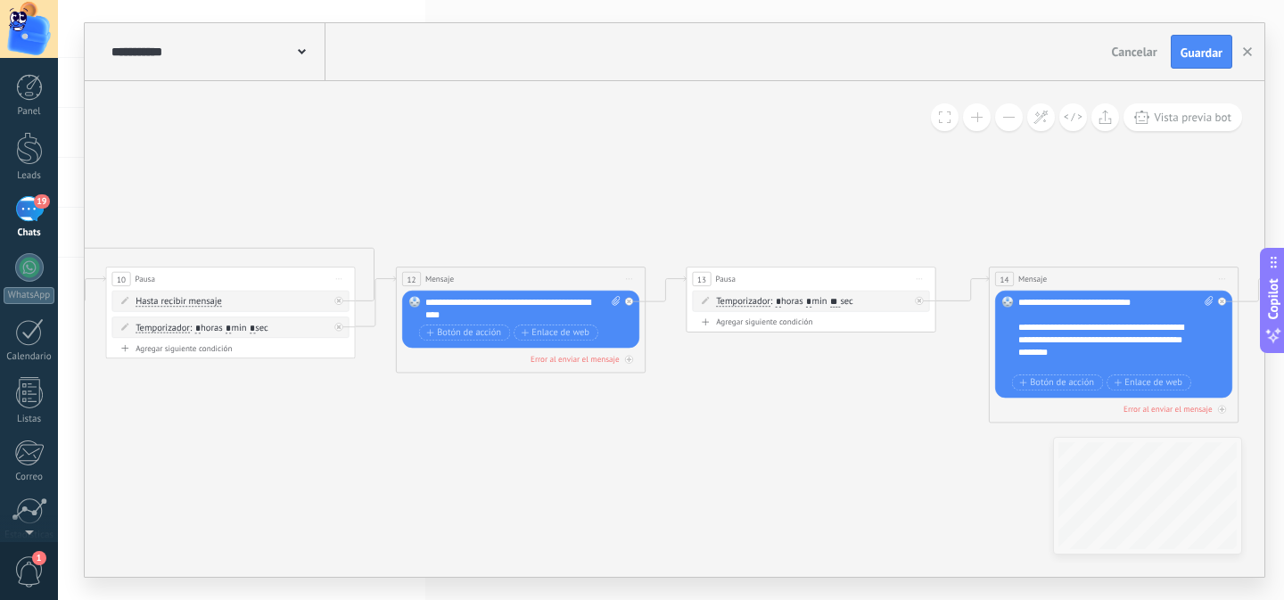
drag, startPoint x: 683, startPoint y: 455, endPoint x: 450, endPoint y: 457, distance: 232.7
click at [450, 457] on icon "4" at bounding box center [356, 299] width 3765 height 869
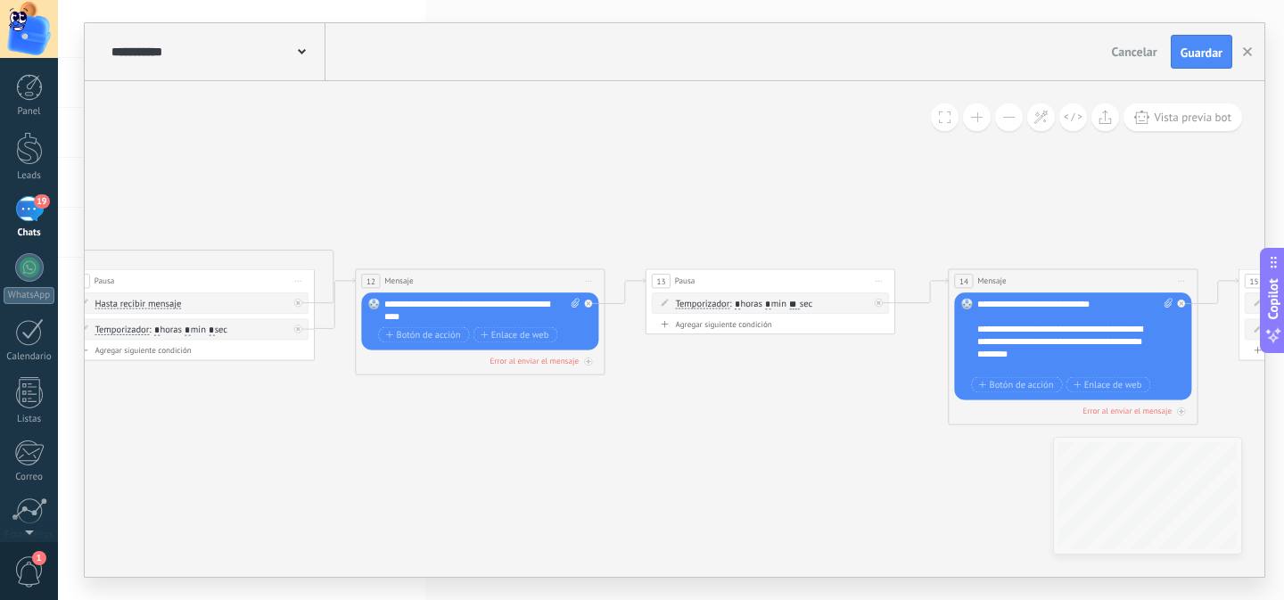
drag, startPoint x: 692, startPoint y: 472, endPoint x: 651, endPoint y: 474, distance: 41.0
click at [651, 474] on icon "4" at bounding box center [315, 301] width 3765 height 869
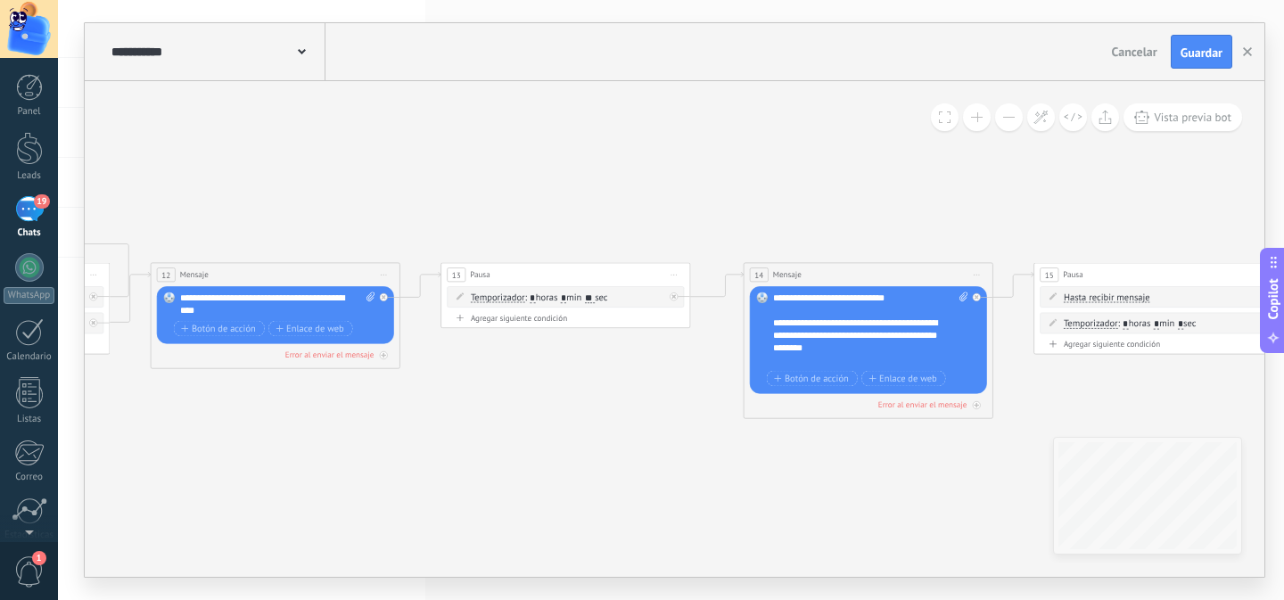
drag, startPoint x: 712, startPoint y: 472, endPoint x: 586, endPoint y: 468, distance: 126.6
click at [586, 468] on icon "4" at bounding box center [111, 295] width 3765 height 869
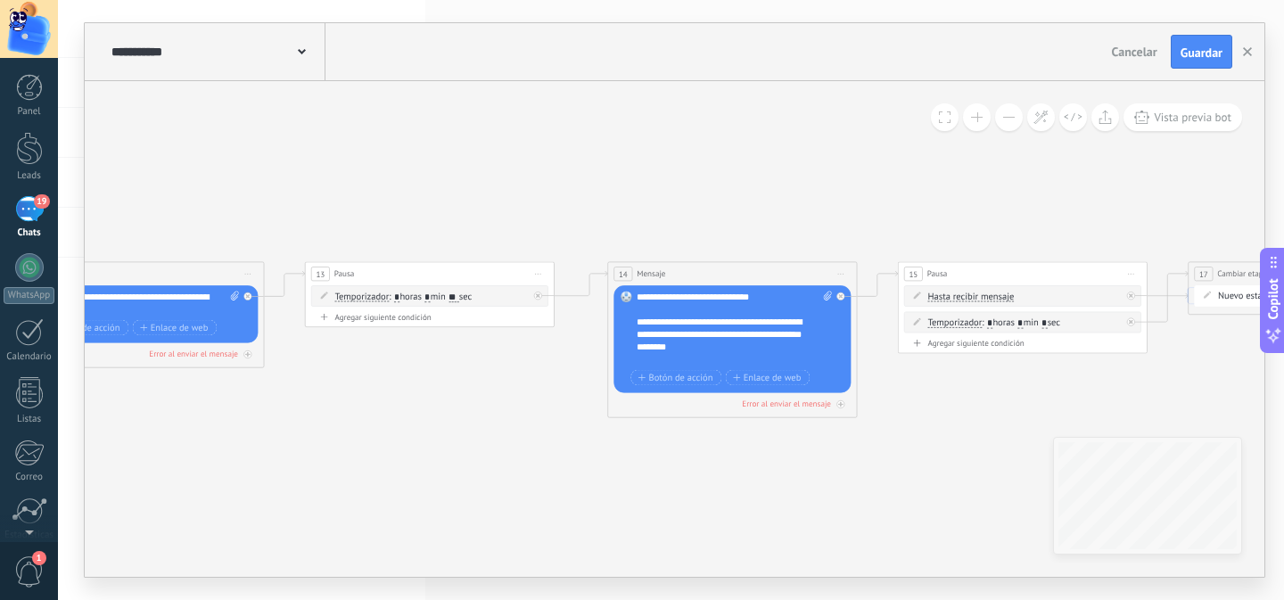
drag, startPoint x: 611, startPoint y: 476, endPoint x: 560, endPoint y: 473, distance: 50.9
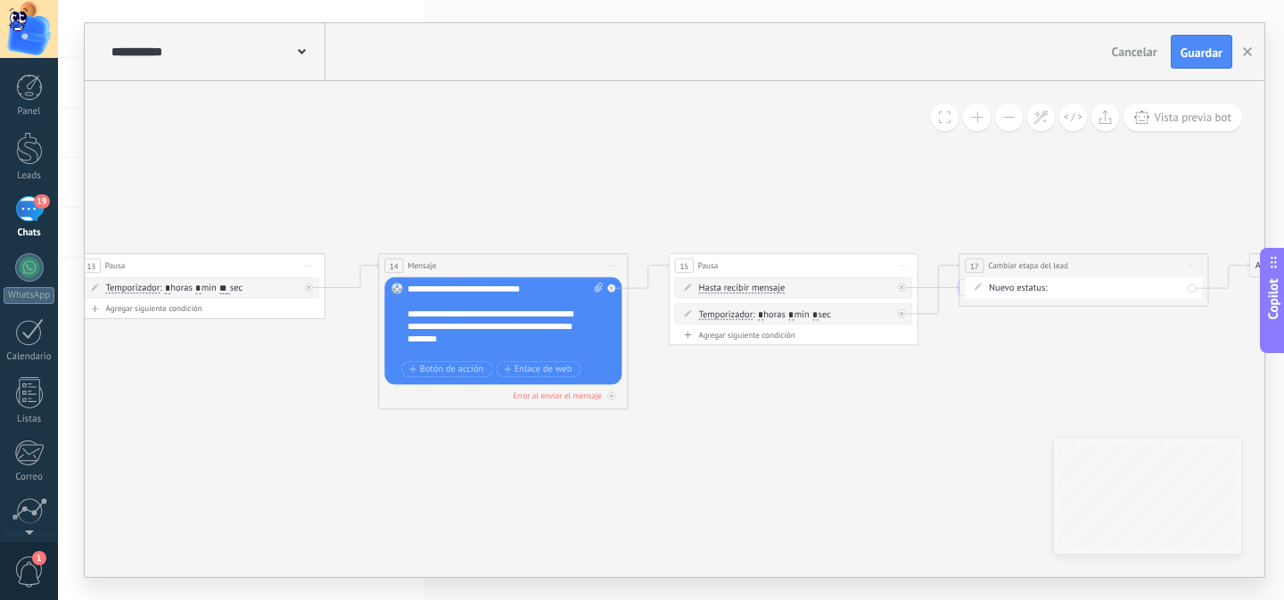
drag, startPoint x: 767, startPoint y: 484, endPoint x: 999, endPoint y: 478, distance: 232.7
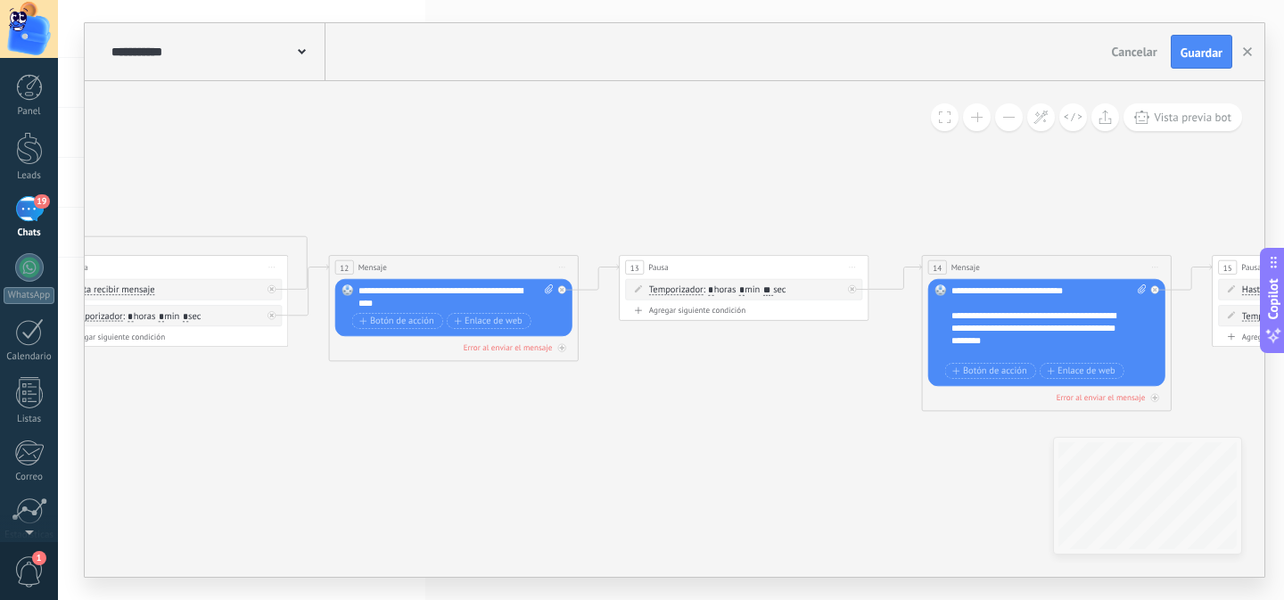
drag, startPoint x: 646, startPoint y: 459, endPoint x: 655, endPoint y: 457, distance: 9.1
click at [806, 464] on icon "4" at bounding box center [289, 288] width 3765 height 869
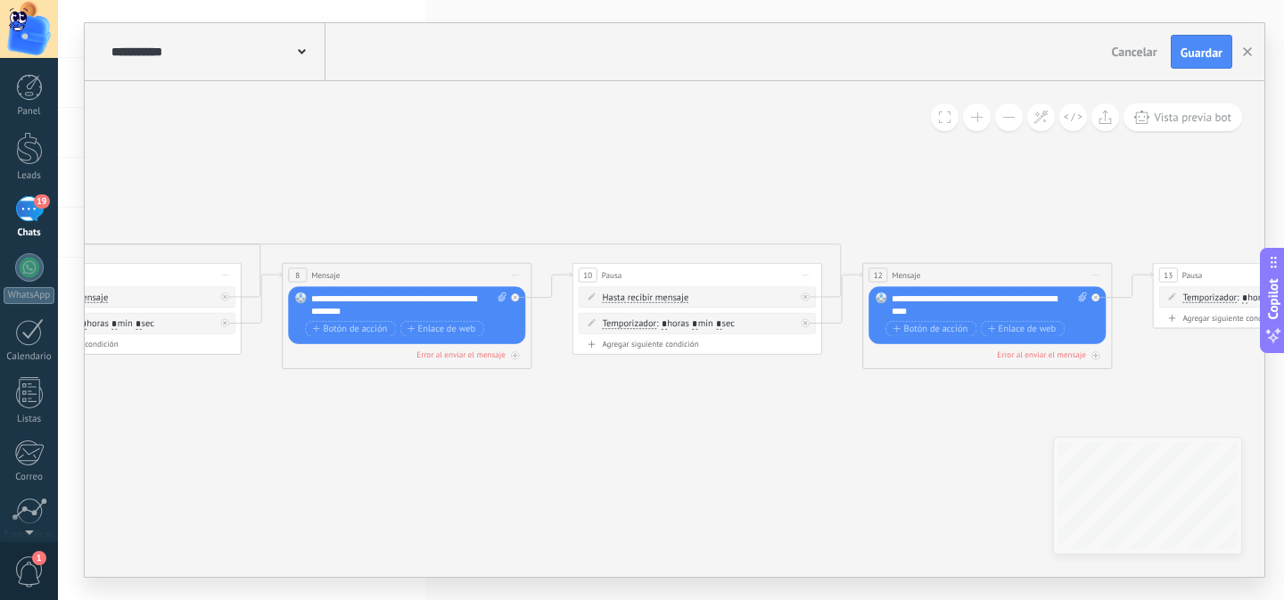
drag, startPoint x: 776, startPoint y: 455, endPoint x: 588, endPoint y: 453, distance: 188.1
click at [817, 456] on icon "4" at bounding box center [822, 296] width 3765 height 869
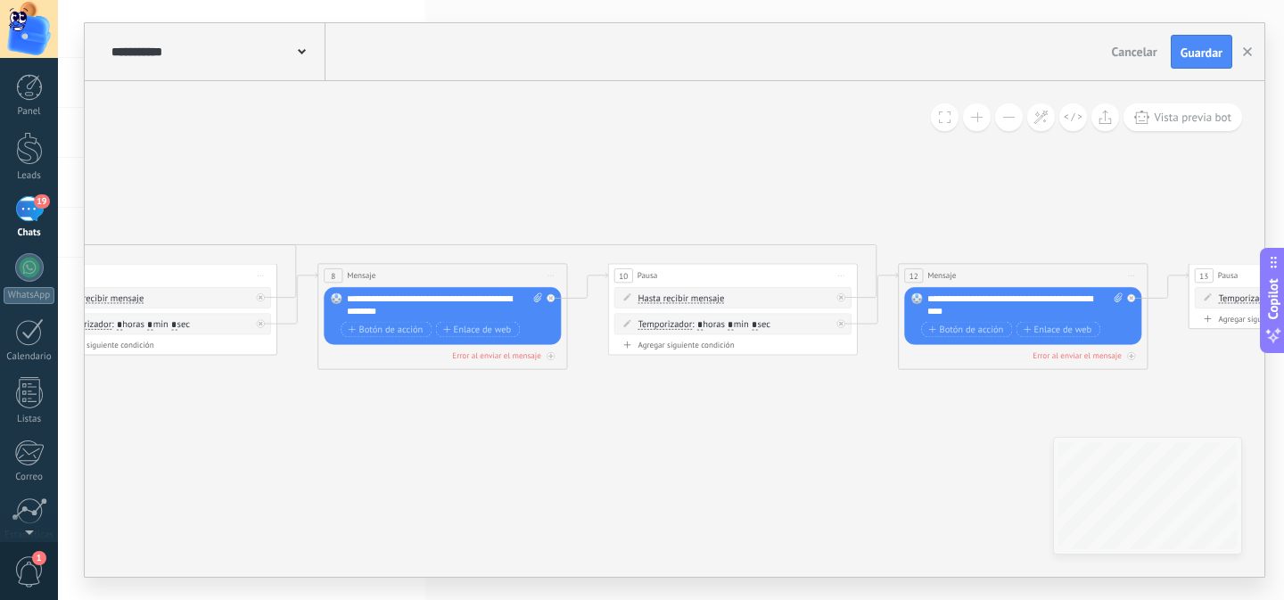
drag, startPoint x: 469, startPoint y: 447, endPoint x: 836, endPoint y: 449, distance: 367.3
click at [902, 448] on icon "4" at bounding box center [858, 296] width 3765 height 869
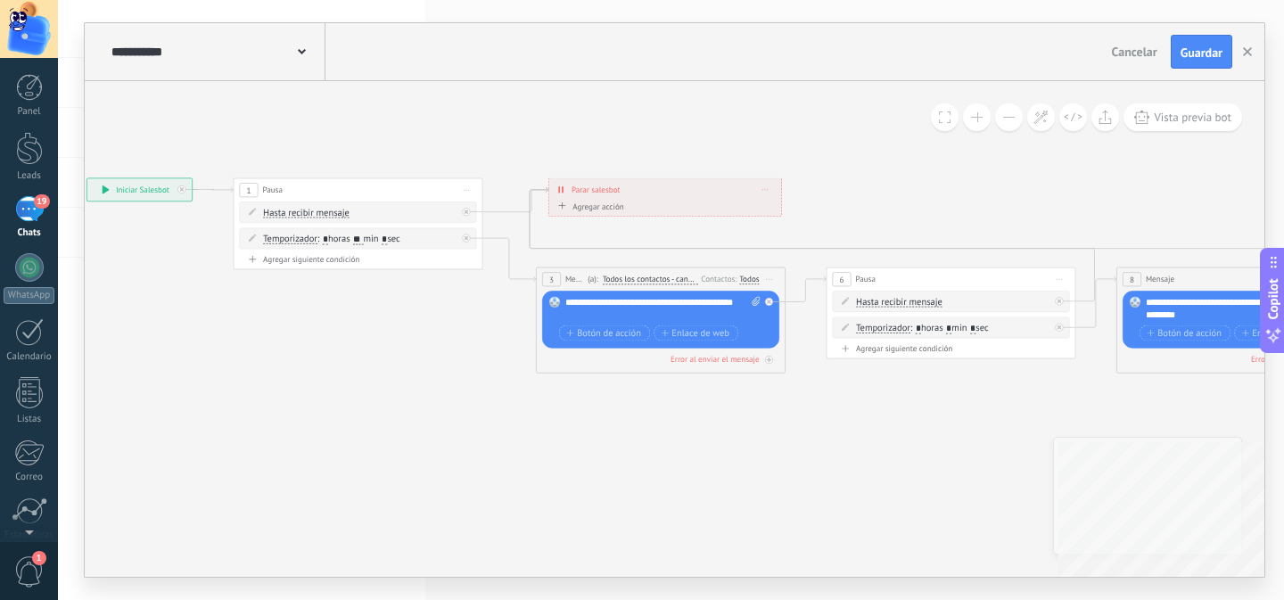
drag, startPoint x: 506, startPoint y: 446, endPoint x: 808, endPoint y: 448, distance: 301.3
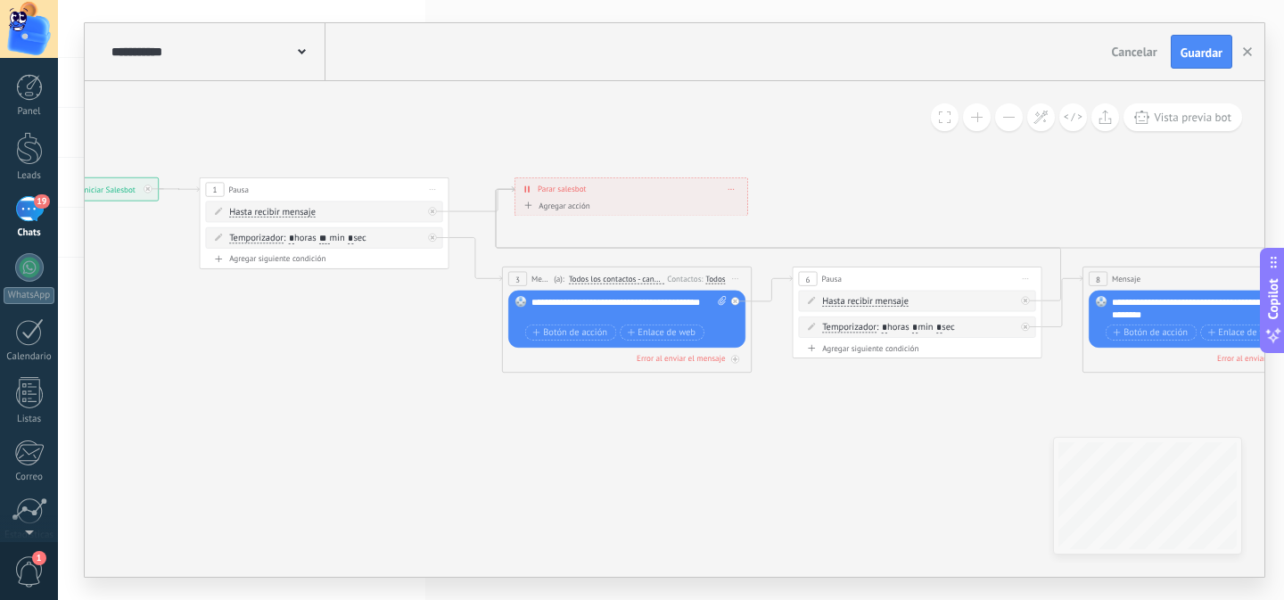
click at [720, 304] on icon at bounding box center [722, 301] width 8 height 10
click input "Subir" at bounding box center [0, 0] width 0 height 0
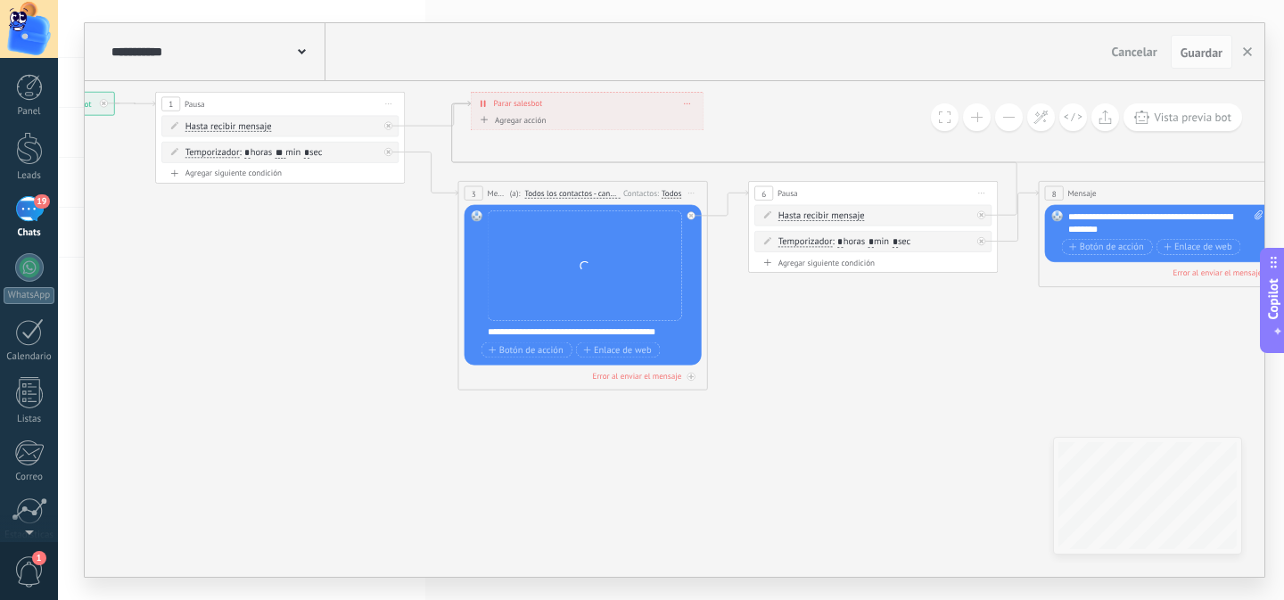
drag, startPoint x: 786, startPoint y: 412, endPoint x: 739, endPoint y: 412, distance: 47.2
click at [595, 340] on div "**********" at bounding box center [581, 284] width 194 height 151
click at [603, 335] on div "**********" at bounding box center [587, 331] width 207 height 12
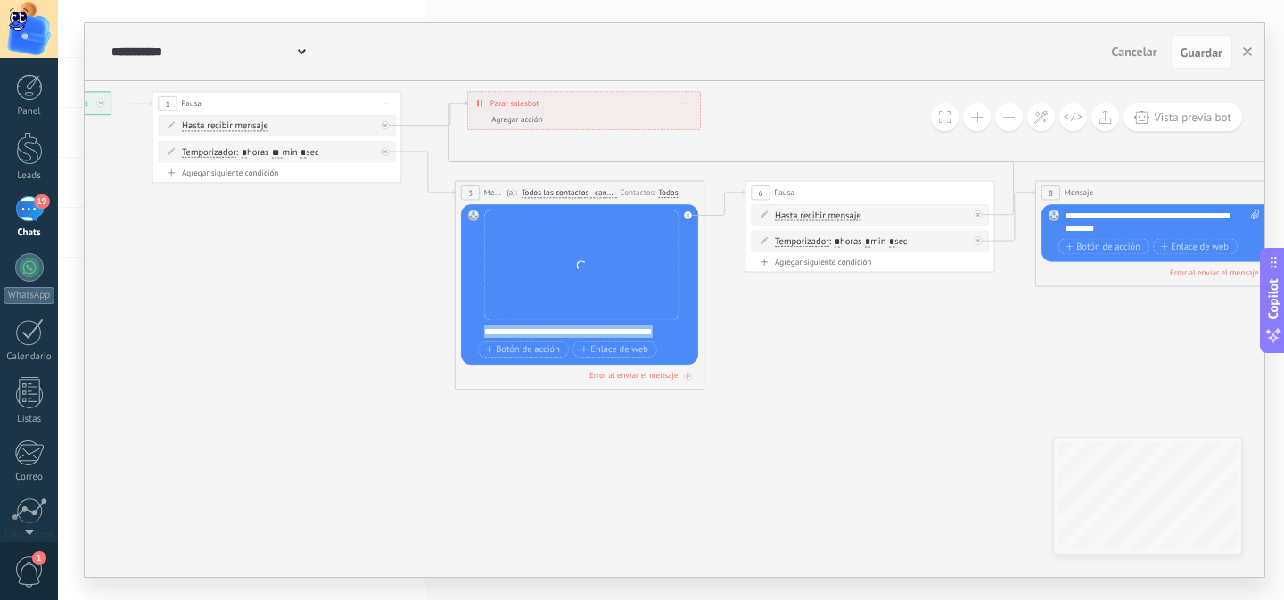
drag, startPoint x: 665, startPoint y: 333, endPoint x: 482, endPoint y: 332, distance: 182.7
click at [482, 332] on div "Reemplazar Quitar Convertir a mensaje de voz Arrastre la imagen aquí para adjun…" at bounding box center [579, 284] width 237 height 160
click at [523, 333] on div at bounding box center [582, 331] width 197 height 12
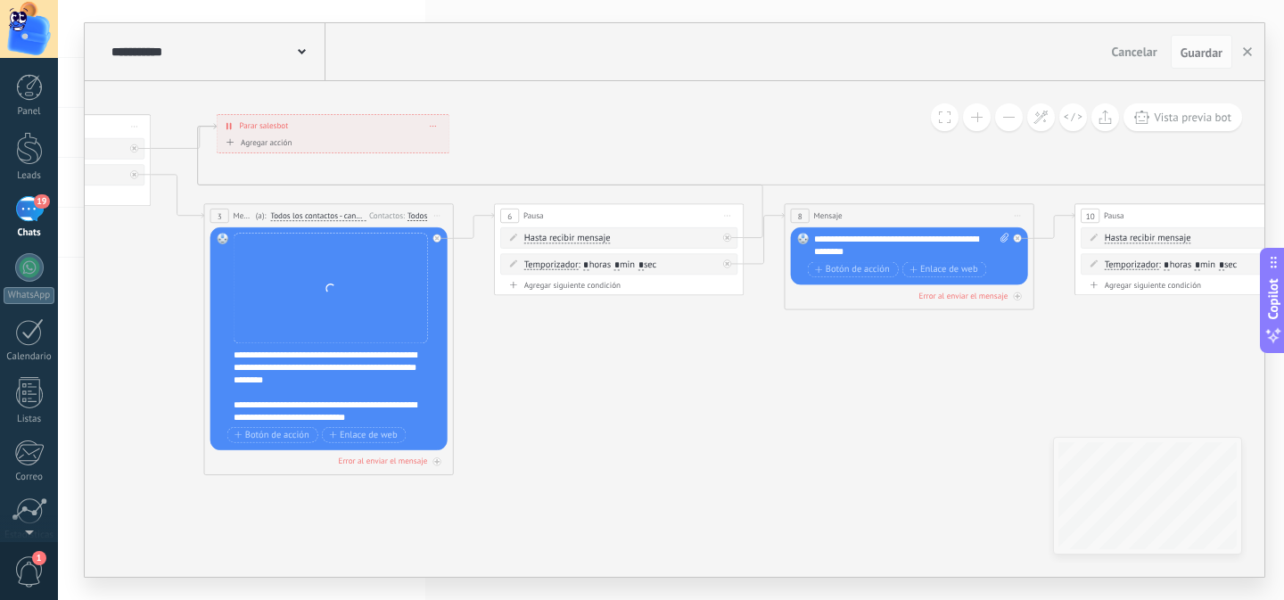
drag, startPoint x: 935, startPoint y: 367, endPoint x: 704, endPoint y: 379, distance: 231.2
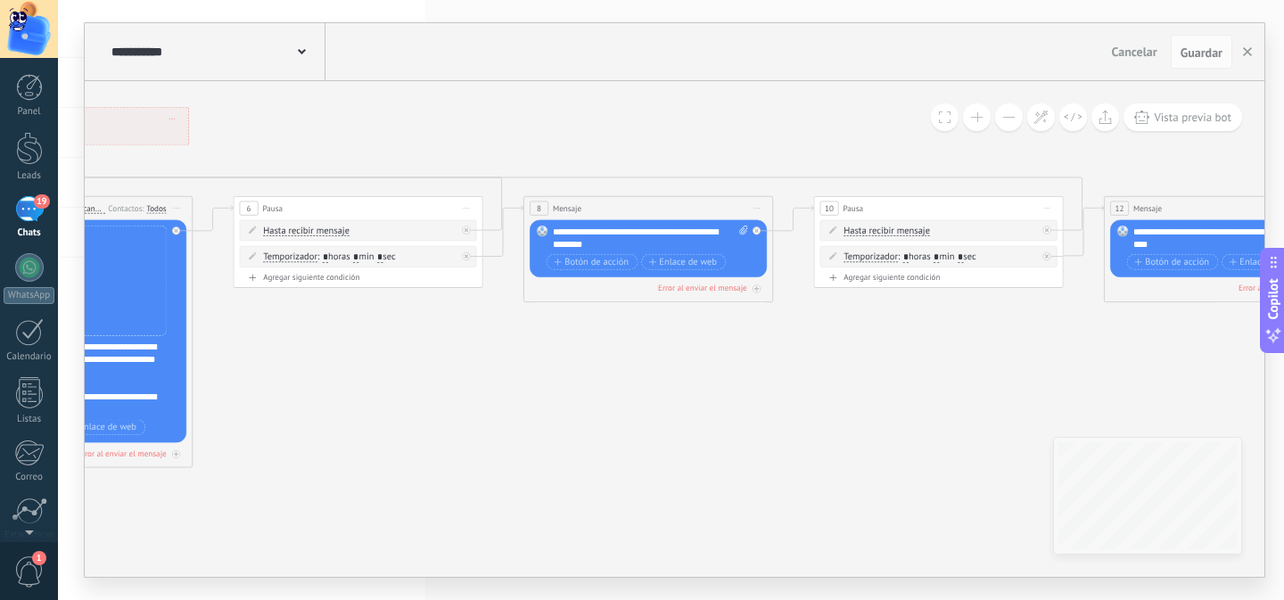
drag, startPoint x: 797, startPoint y: 386, endPoint x: 634, endPoint y: 383, distance: 163.2
click at [634, 383] on icon "4" at bounding box center [1064, 229] width 3765 height 869
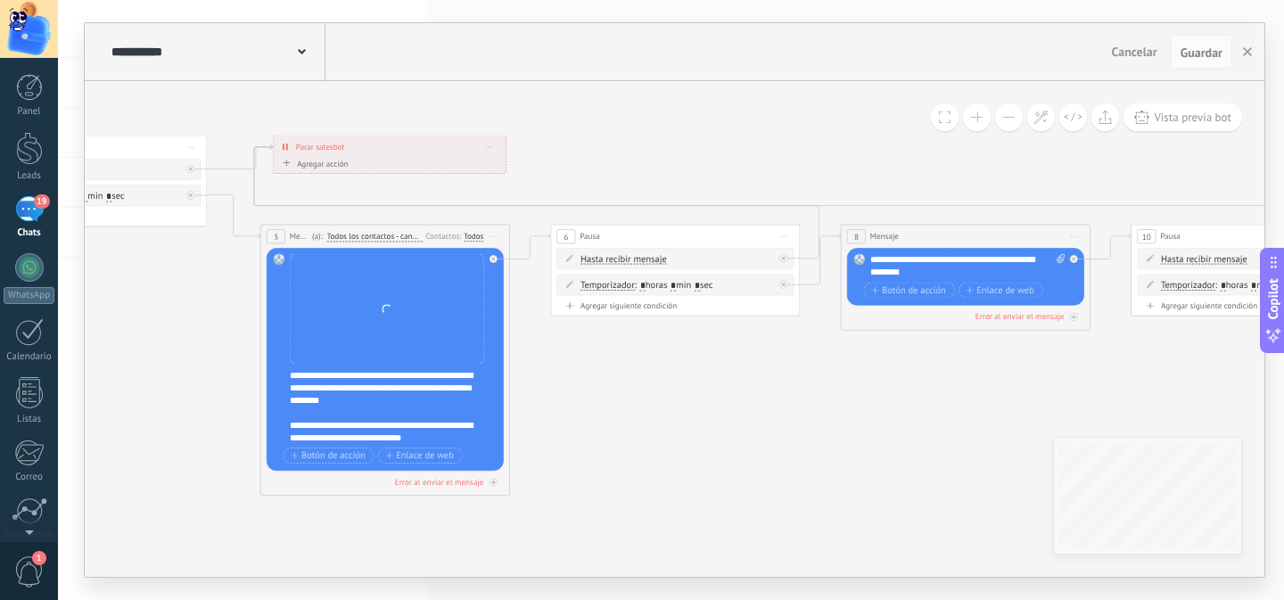
drag, startPoint x: 662, startPoint y: 391, endPoint x: 688, endPoint y: 391, distance: 25.9
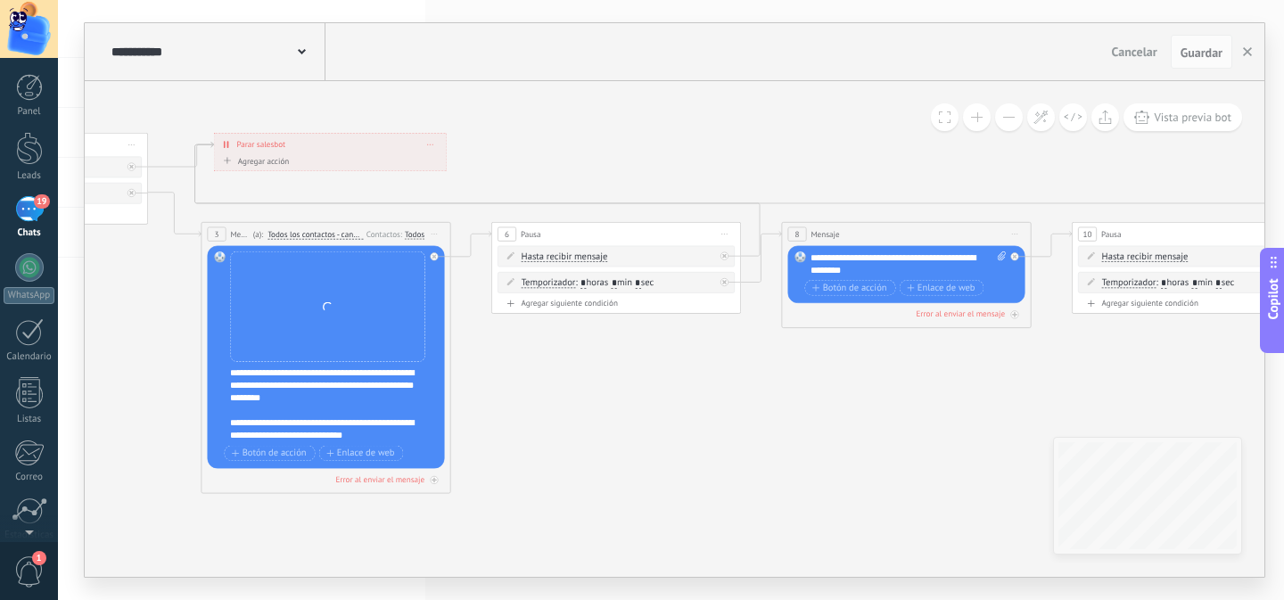
drag, startPoint x: 821, startPoint y: 428, endPoint x: 449, endPoint y: 423, distance: 371.8
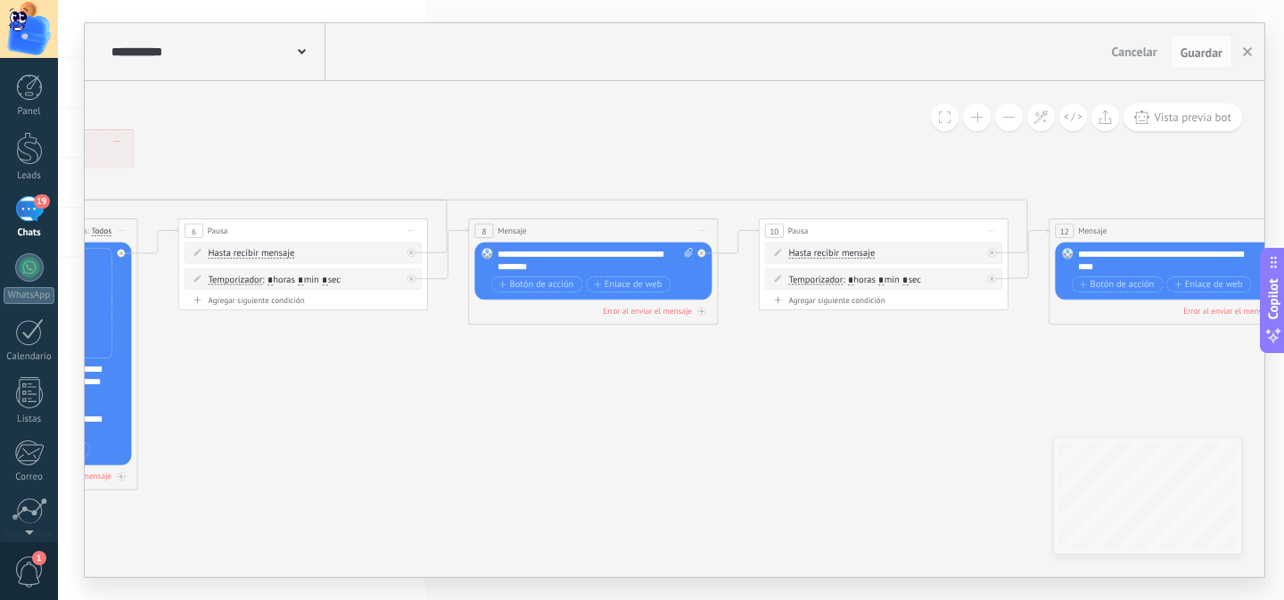
click at [687, 254] on icon at bounding box center [689, 253] width 8 height 10
click input "Subir" at bounding box center [0, 0] width 0 height 0
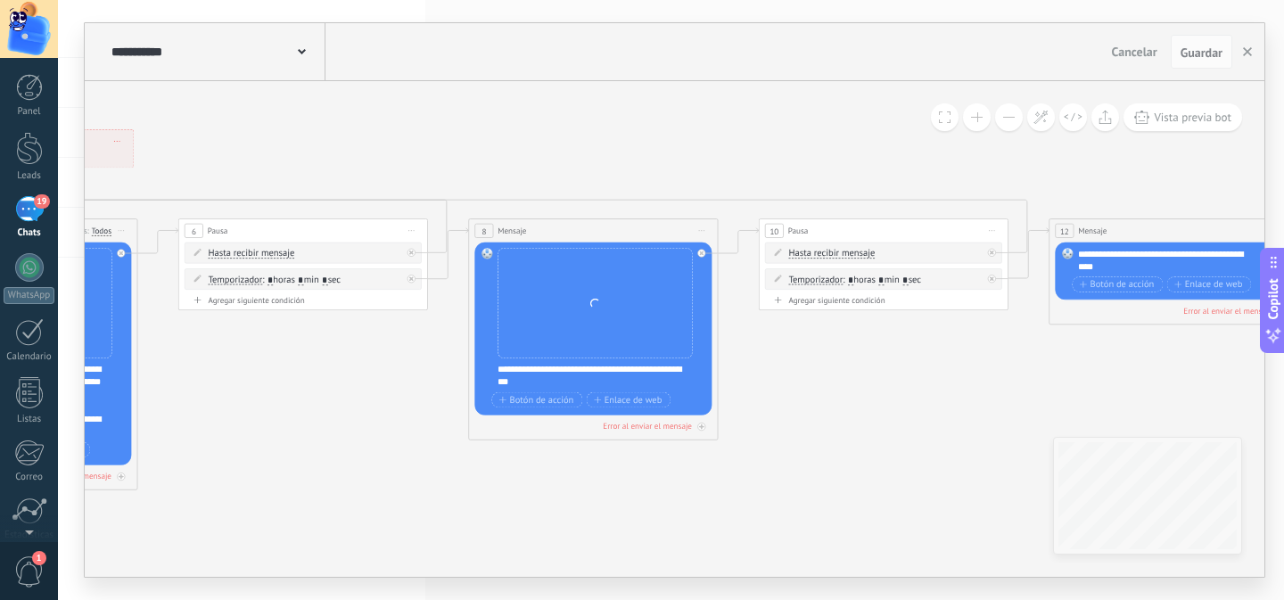
click at [579, 382] on div "**********" at bounding box center [600, 376] width 207 height 25
drag, startPoint x: 568, startPoint y: 383, endPoint x: 494, endPoint y: 371, distance: 75.0
click at [494, 371] on div "Reemplazar Quitar Convertir a mensaje de voz Arrastre la imagen aquí para adjun…" at bounding box center [592, 328] width 237 height 173
paste div
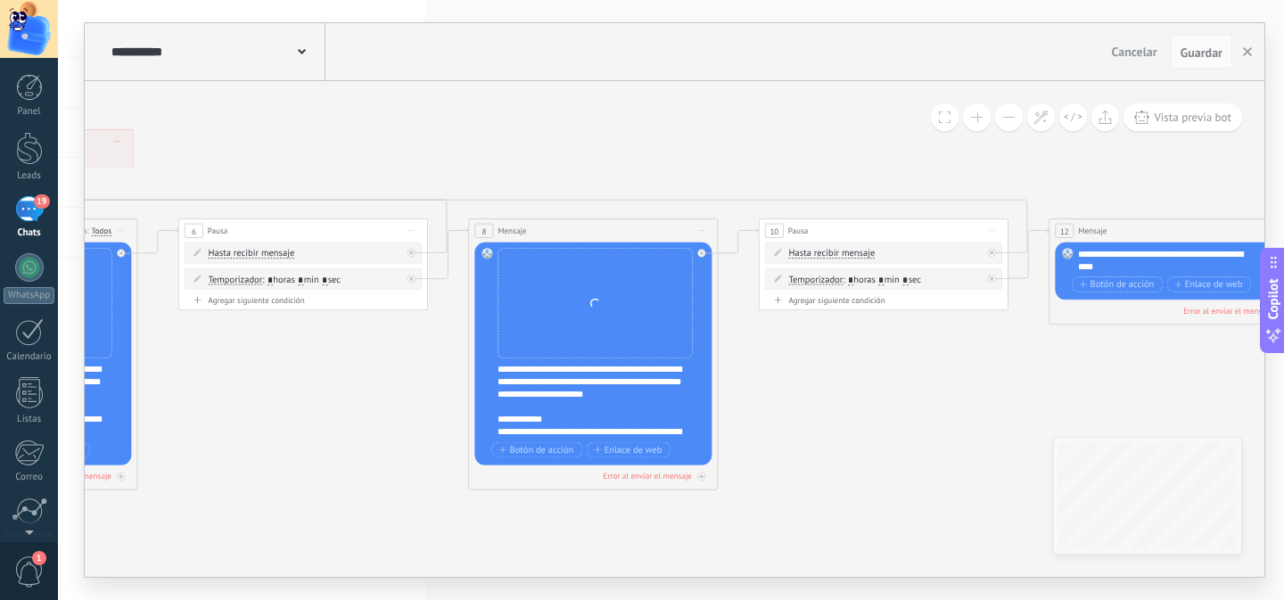
click at [526, 372] on div "**********" at bounding box center [600, 401] width 207 height 75
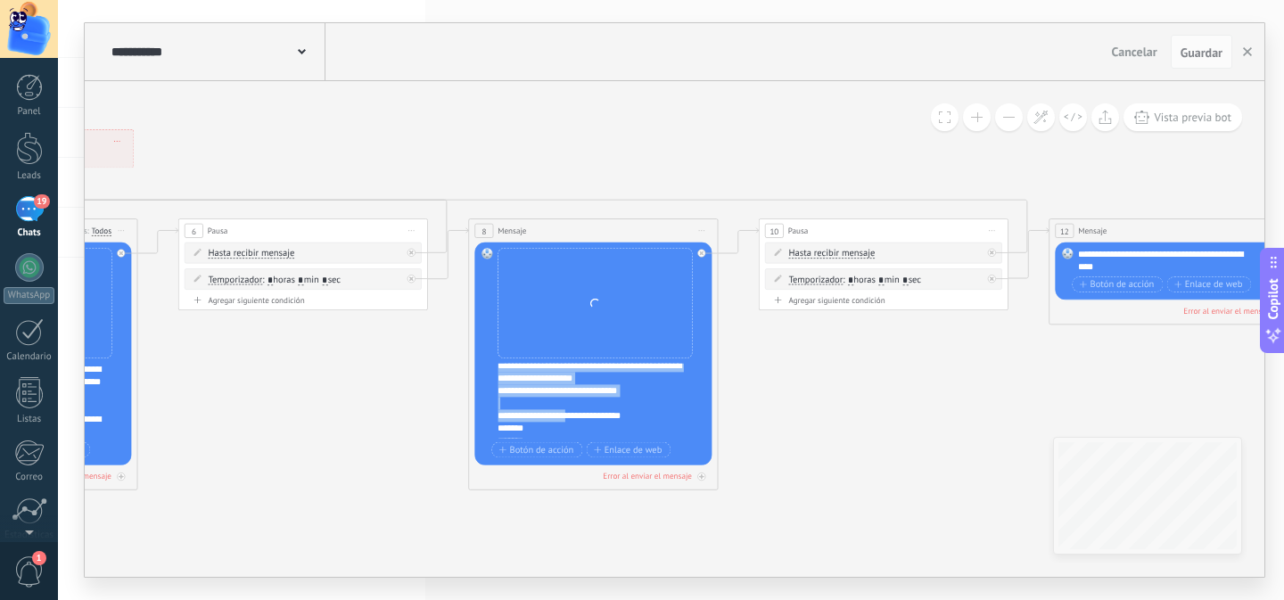
scroll to position [202, 0]
drag, startPoint x: 501, startPoint y: 394, endPoint x: 607, endPoint y: 379, distance: 107.2
click at [607, 379] on div "**********" at bounding box center [600, 401] width 207 height 75
click at [558, 421] on div "**********" at bounding box center [589, 413] width 185 height 25
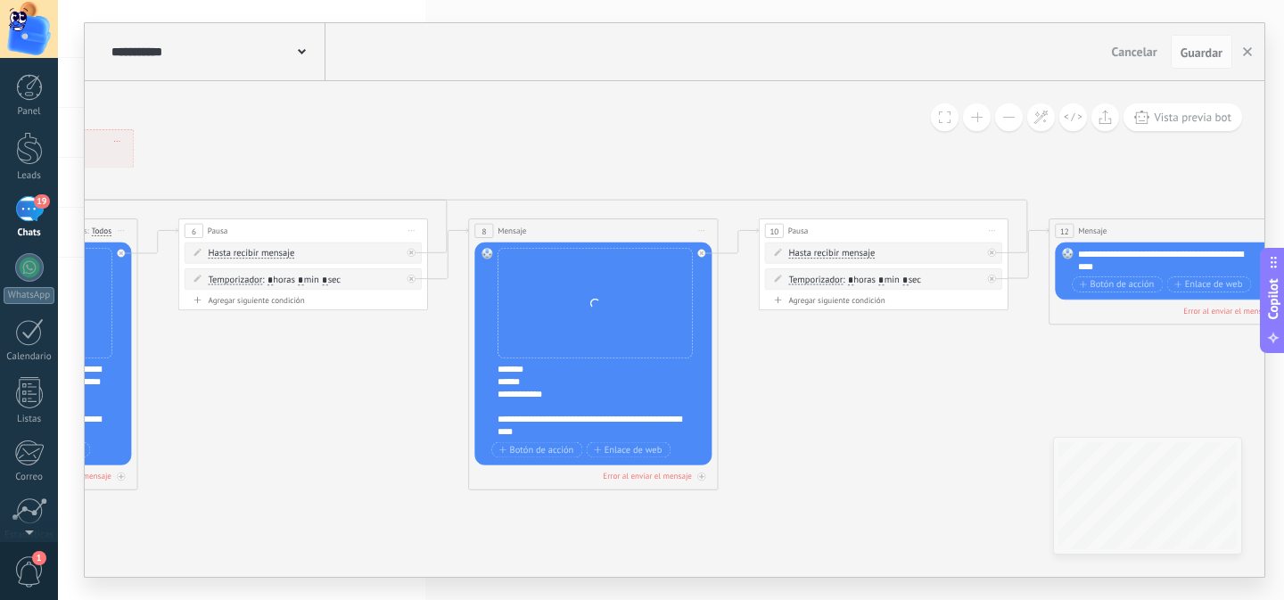
scroll to position [285, 0]
click at [789, 430] on icon "4" at bounding box center [1008, 251] width 3765 height 869
click at [1211, 54] on span "Guardar" at bounding box center [1201, 52] width 42 height 12
click at [1012, 121] on button at bounding box center [1009, 117] width 28 height 28
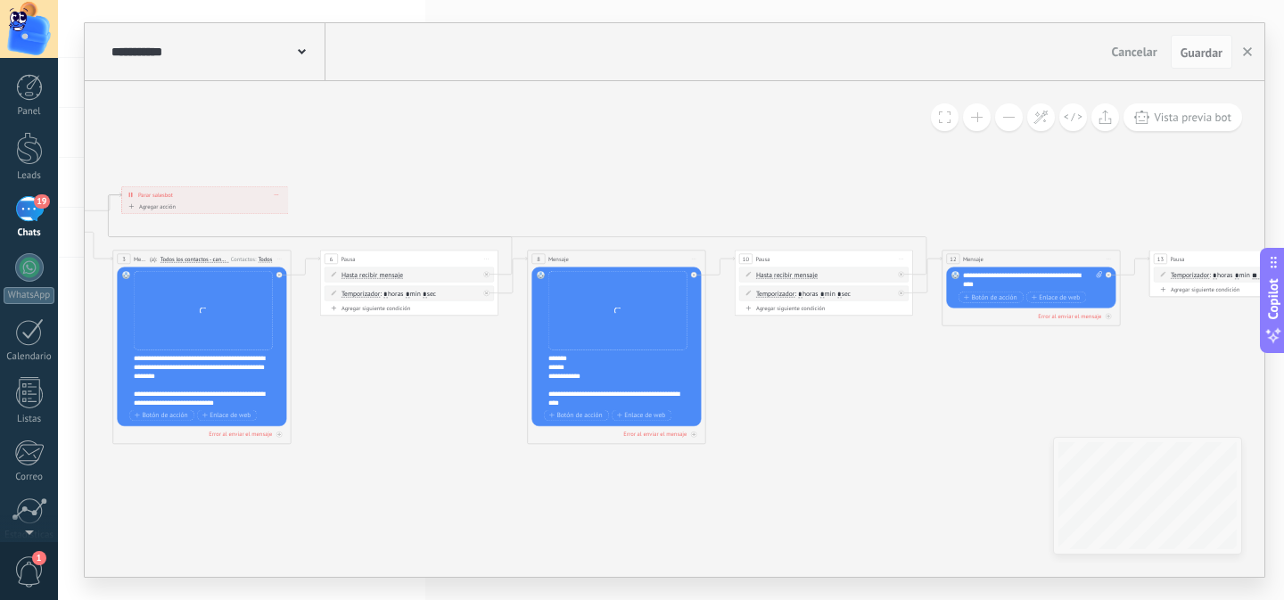
click at [1012, 121] on button at bounding box center [1009, 117] width 28 height 28
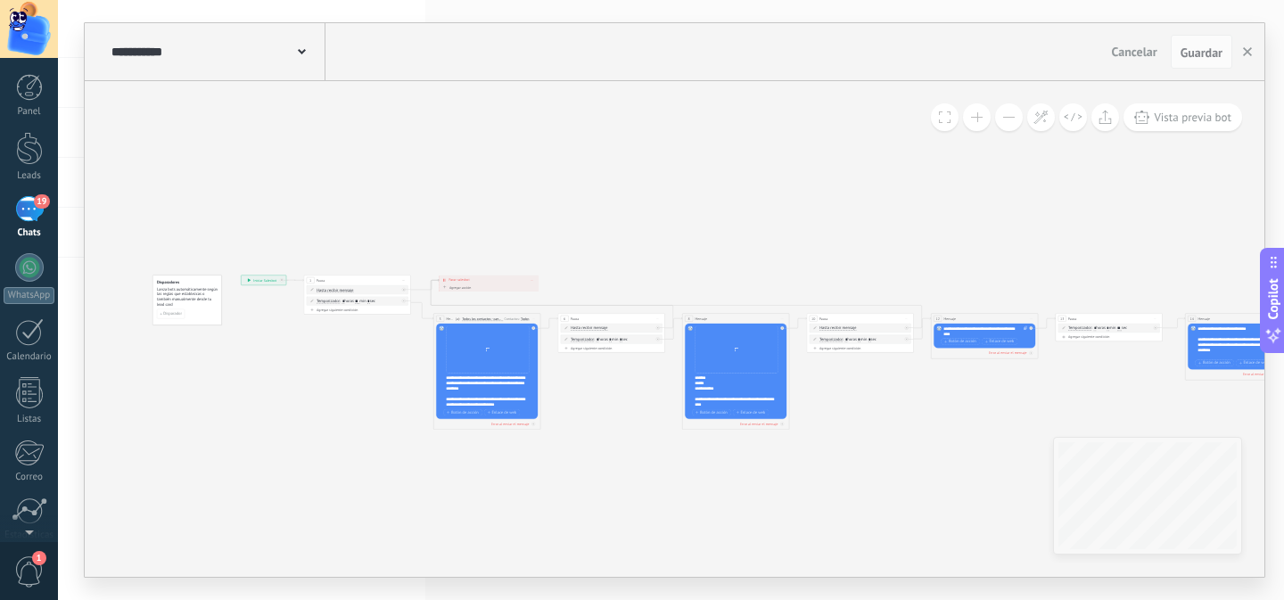
drag, startPoint x: 525, startPoint y: 443, endPoint x: 621, endPoint y: 475, distance: 101.5
click at [621, 475] on icon "4" at bounding box center [913, 328] width 1613 height 373
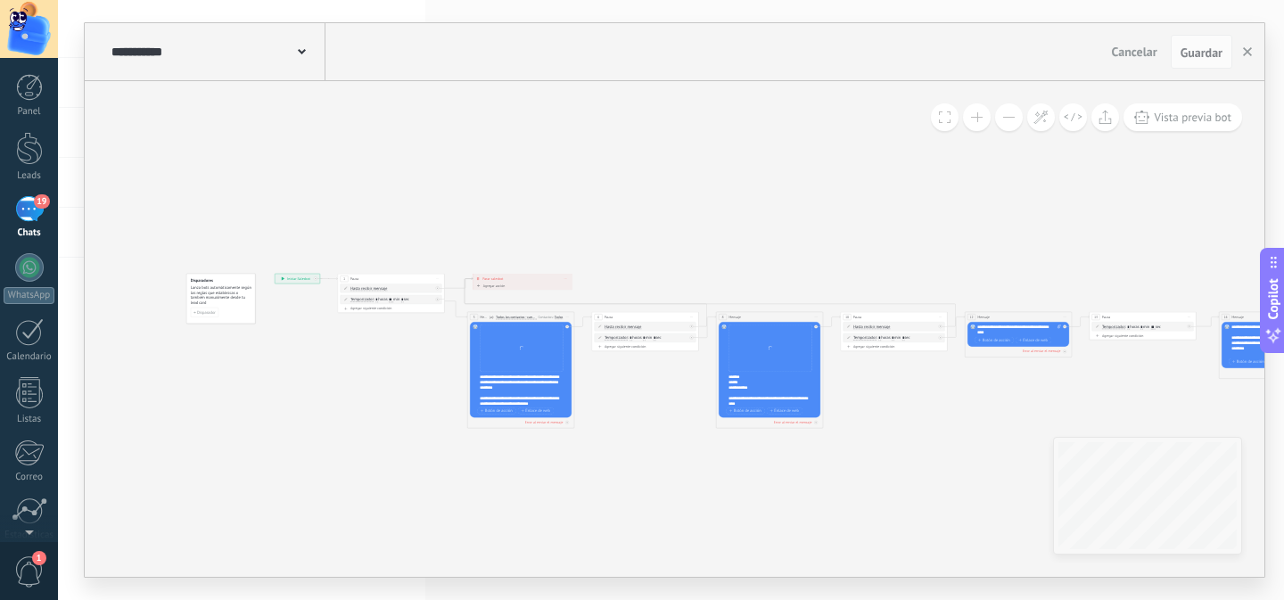
drag, startPoint x: 621, startPoint y: 475, endPoint x: 823, endPoint y: 239, distance: 310.5
click at [656, 468] on icon "4" at bounding box center [947, 326] width 1613 height 373
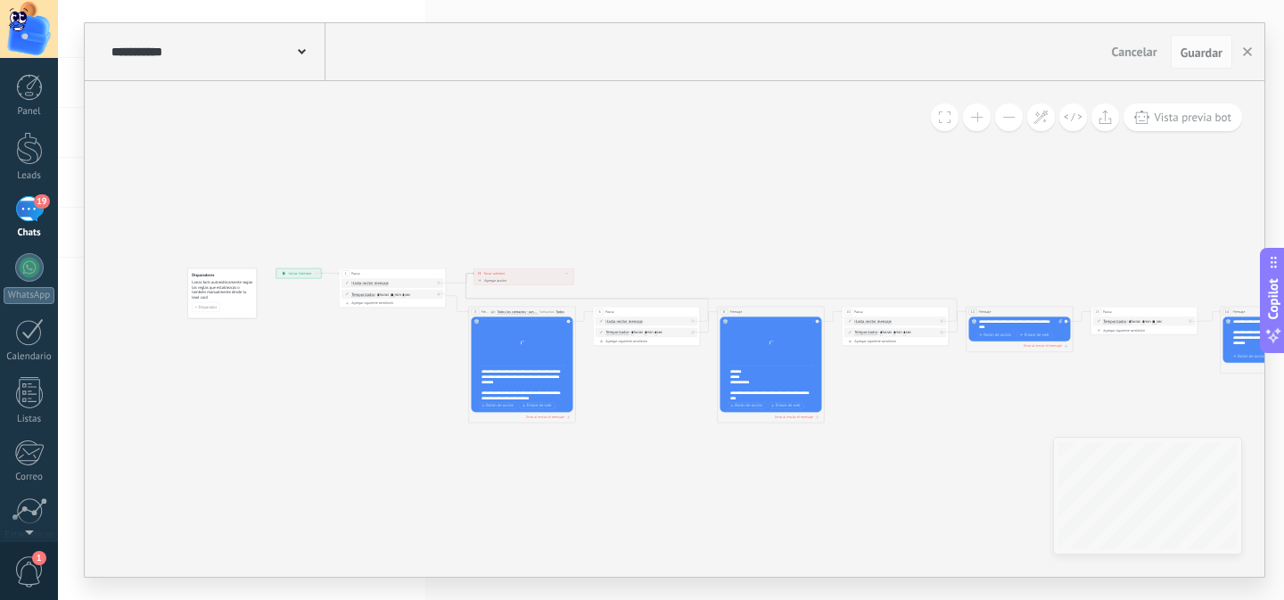
click at [833, 464] on icon "4" at bounding box center [948, 321] width 1613 height 373
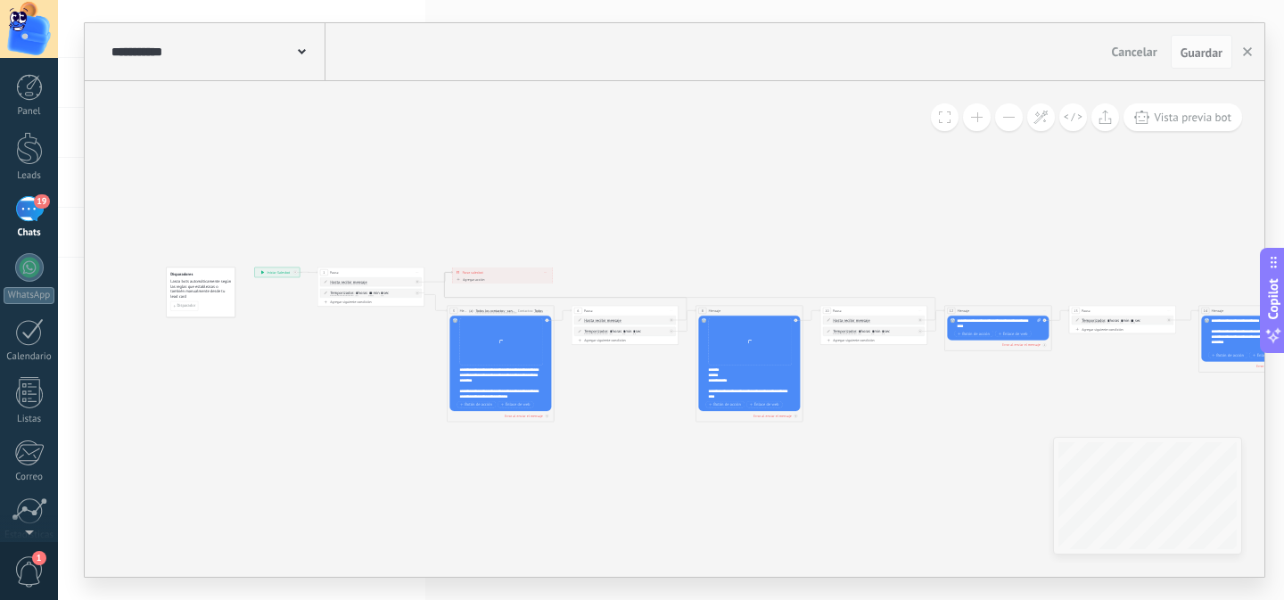
drag, startPoint x: 379, startPoint y: 463, endPoint x: 304, endPoint y: 456, distance: 75.1
click at [282, 459] on icon "4" at bounding box center [926, 320] width 1613 height 373
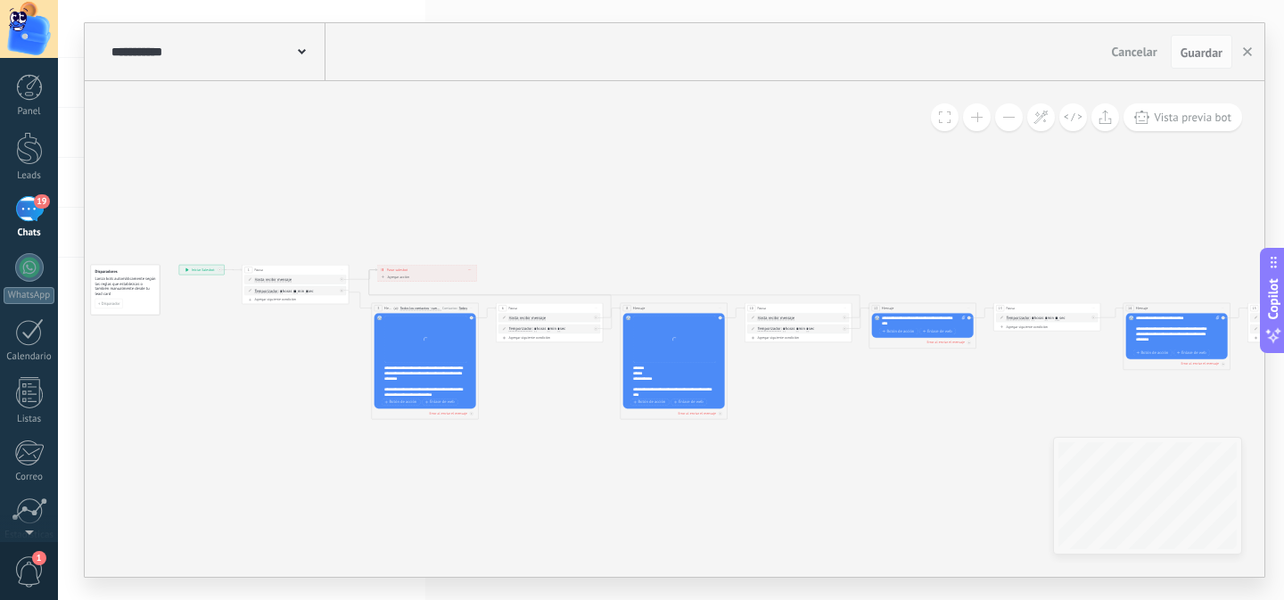
drag, startPoint x: 682, startPoint y: 464, endPoint x: 652, endPoint y: 464, distance: 30.3
click at [653, 464] on icon "4" at bounding box center [851, 317] width 1613 height 373
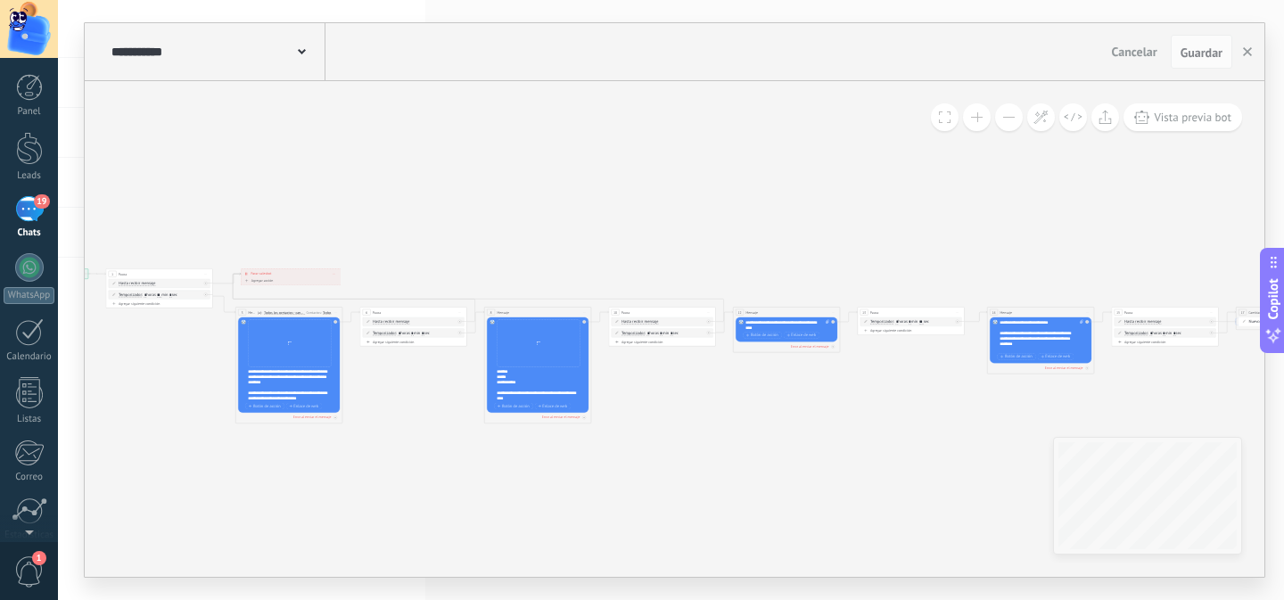
drag, startPoint x: 708, startPoint y: 466, endPoint x: 695, endPoint y: 466, distance: 12.5
click at [695, 466] on icon "4" at bounding box center [715, 321] width 1613 height 373
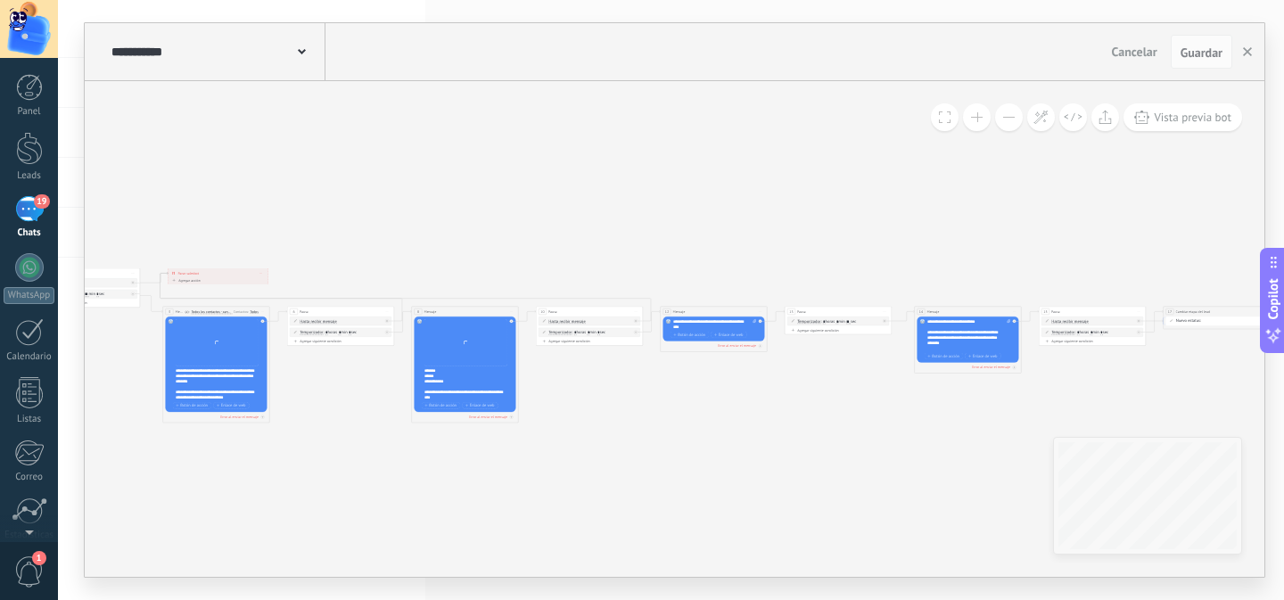
click at [981, 117] on span at bounding box center [977, 117] width 12 height 1
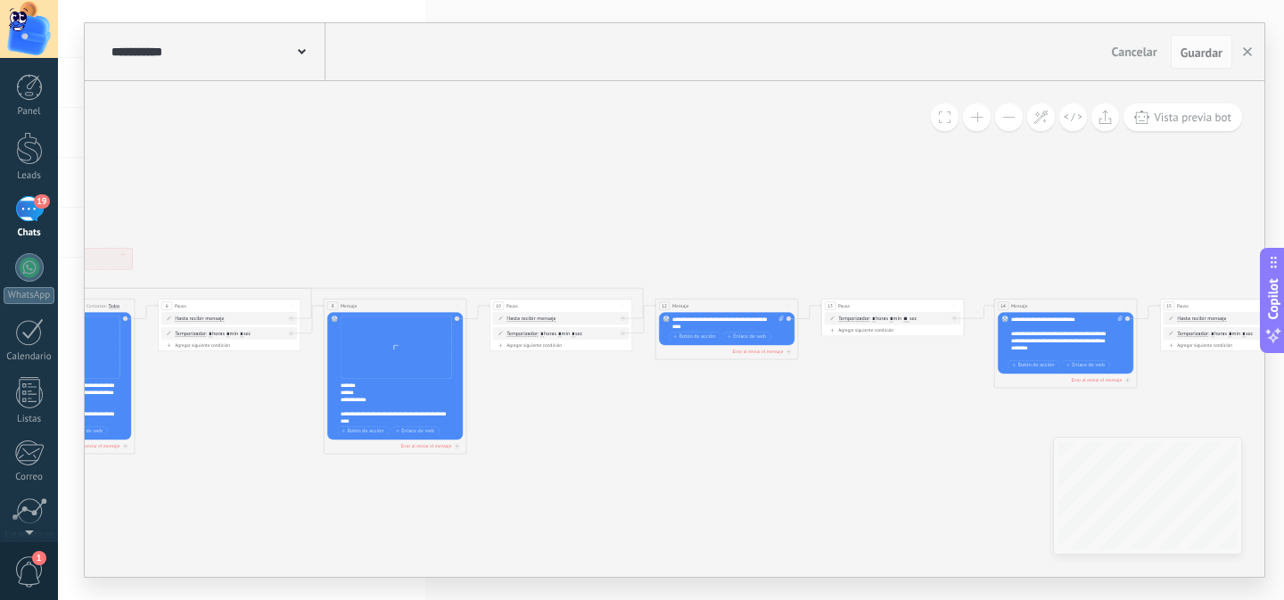
click at [981, 117] on span at bounding box center [977, 117] width 12 height 1
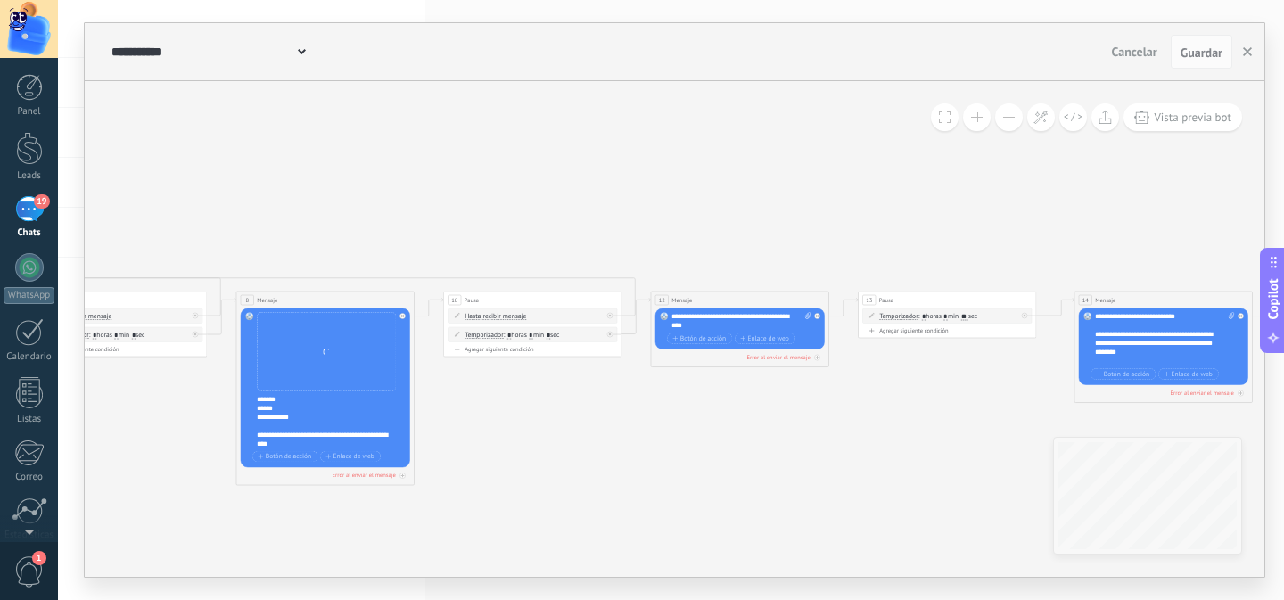
click at [981, 117] on span at bounding box center [977, 117] width 12 height 1
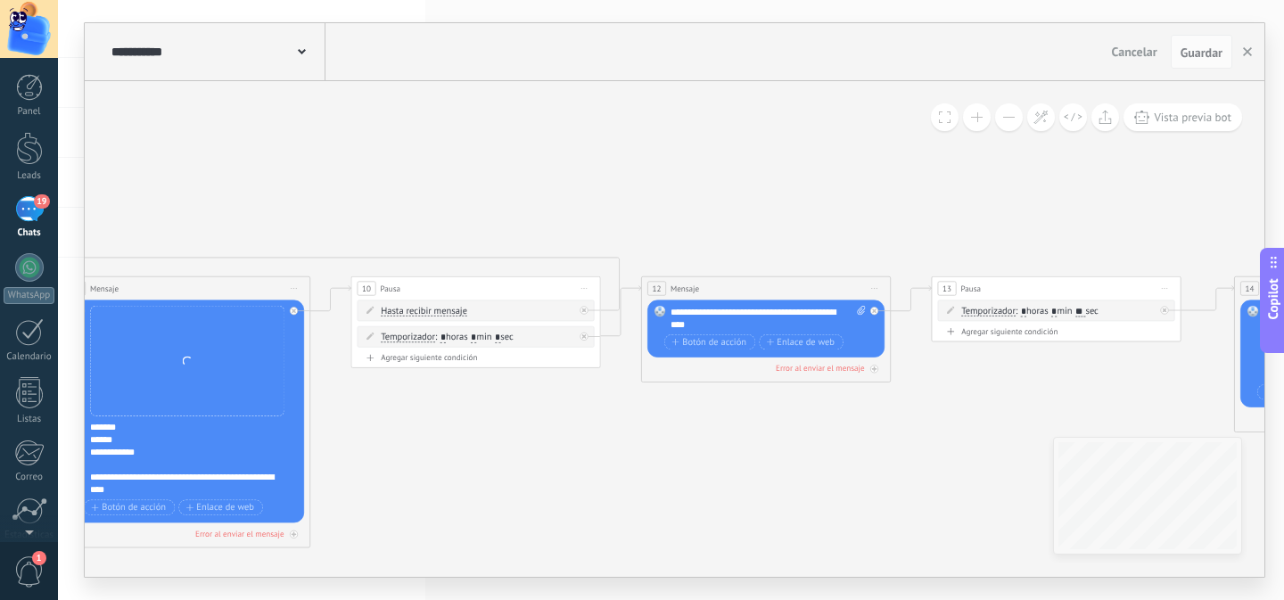
click at [981, 117] on span at bounding box center [977, 117] width 12 height 1
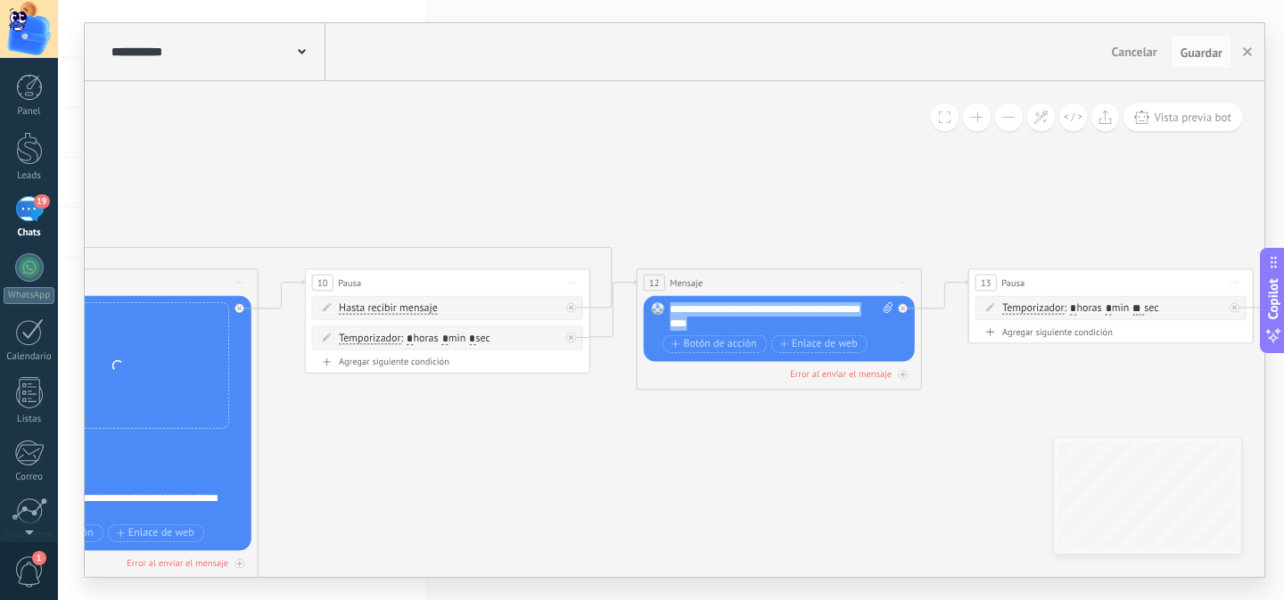
drag, startPoint x: 748, startPoint y: 324, endPoint x: 670, endPoint y: 313, distance: 78.4
click at [670, 313] on div "**********" at bounding box center [780, 316] width 223 height 29
drag, startPoint x: 833, startPoint y: 310, endPoint x: 691, endPoint y: 322, distance: 143.1
click at [691, 322] on div "**********" at bounding box center [780, 316] width 223 height 29
click at [784, 310] on div "**********" at bounding box center [780, 316] width 223 height 29
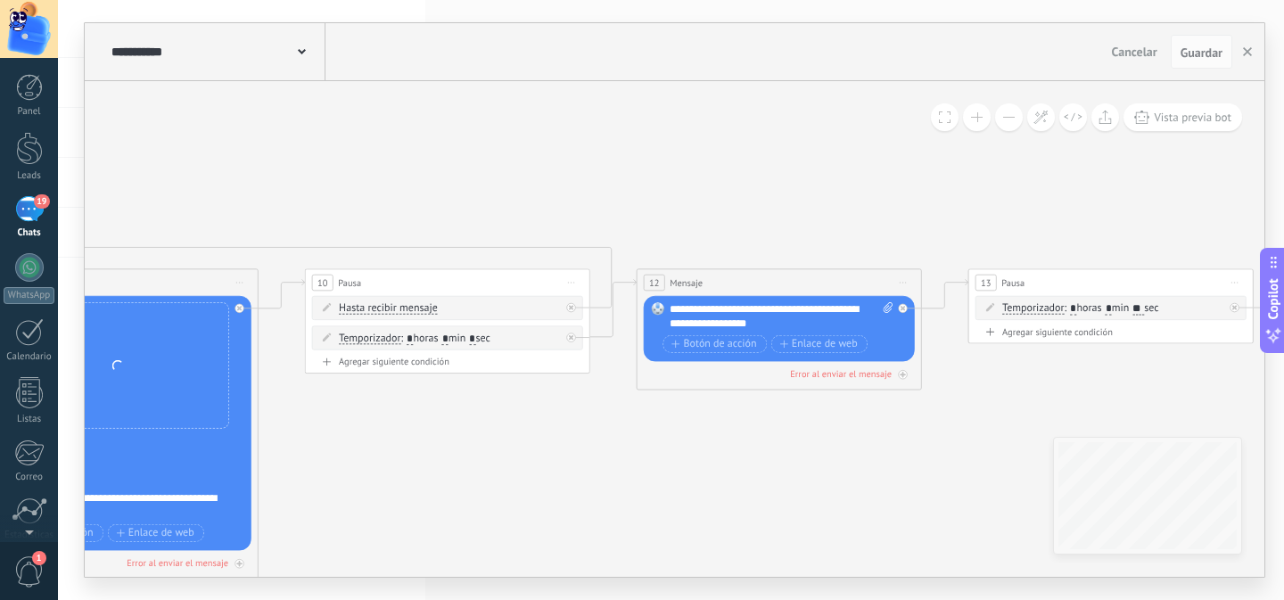
click at [868, 430] on icon "4" at bounding box center [591, 306] width 4303 height 993
click at [1192, 46] on span "Guardar" at bounding box center [1201, 52] width 42 height 12
click at [777, 450] on icon "4" at bounding box center [591, 306] width 4303 height 993
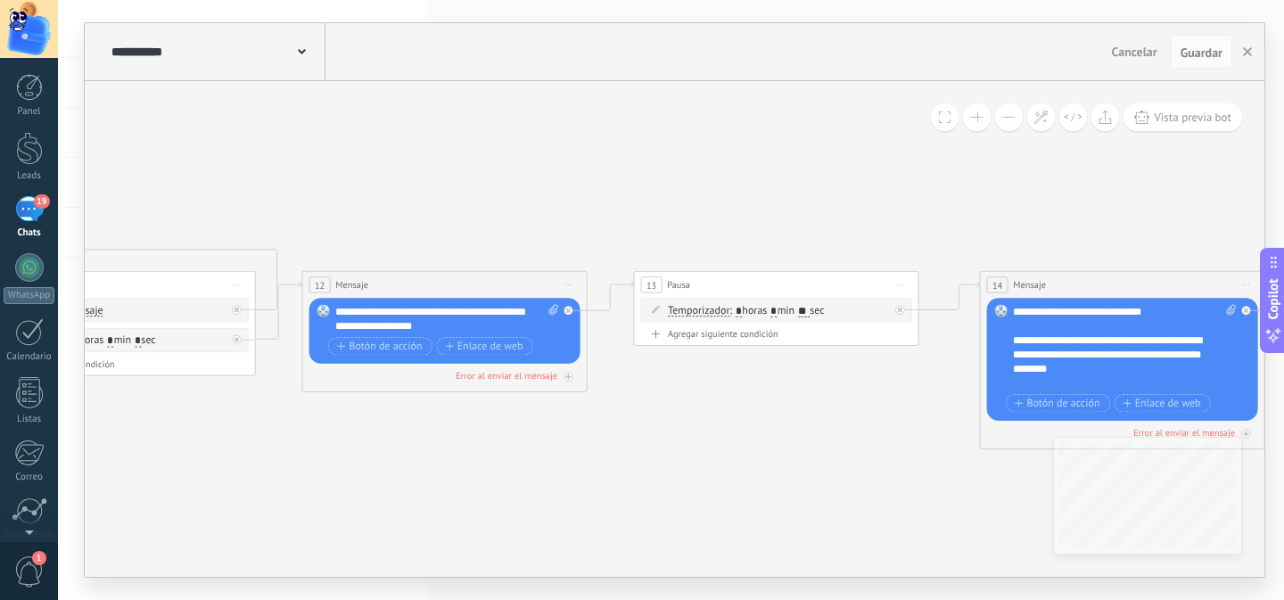
drag, startPoint x: 849, startPoint y: 447, endPoint x: 554, endPoint y: 448, distance: 295.1
click at [499, 450] on icon "4" at bounding box center [257, 308] width 4303 height 993
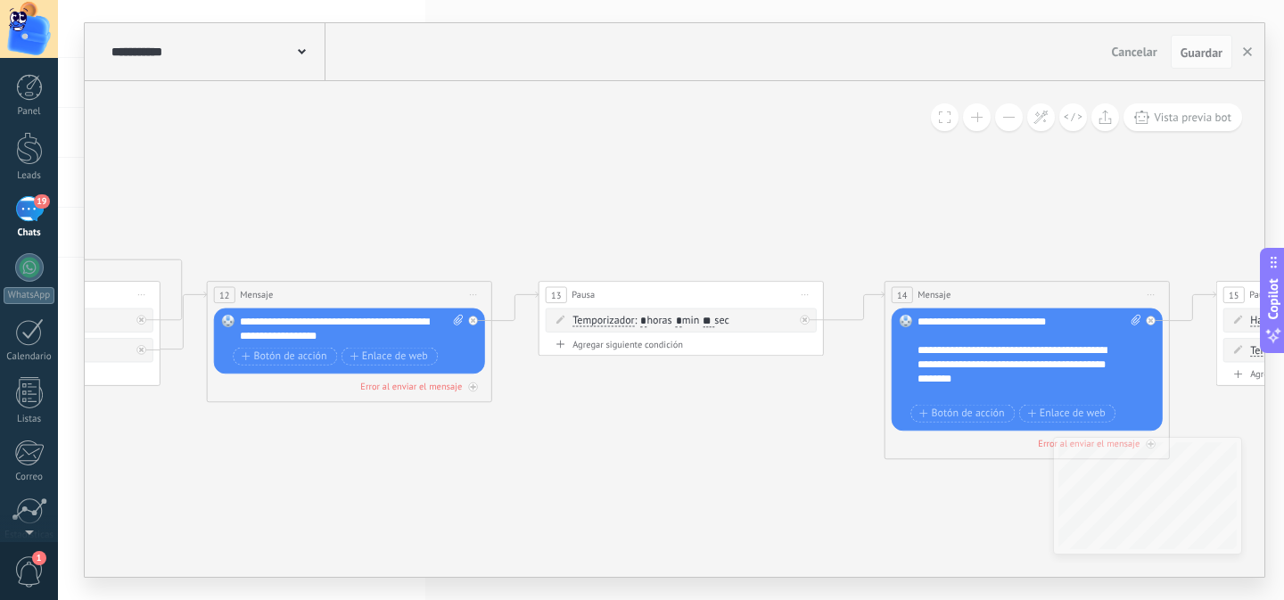
drag, startPoint x: 738, startPoint y: 448, endPoint x: 657, endPoint y: 459, distance: 81.8
click at [657, 459] on icon "4" at bounding box center [161, 319] width 4303 height 993
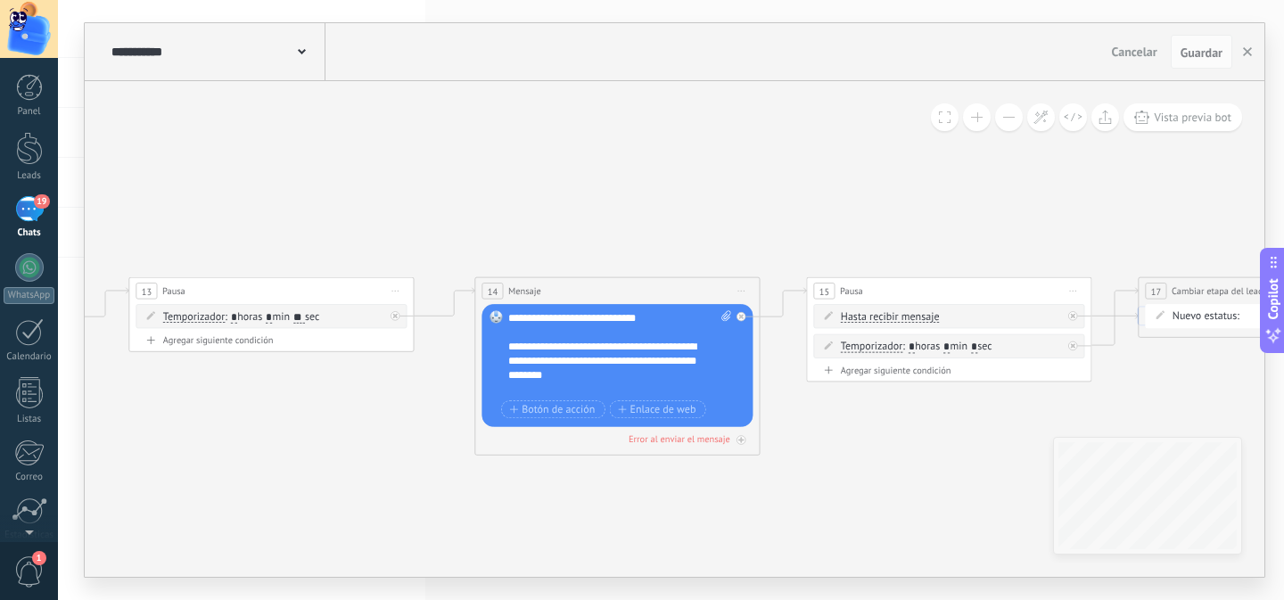
drag, startPoint x: 719, startPoint y: 464, endPoint x: 301, endPoint y: 459, distance: 418.1
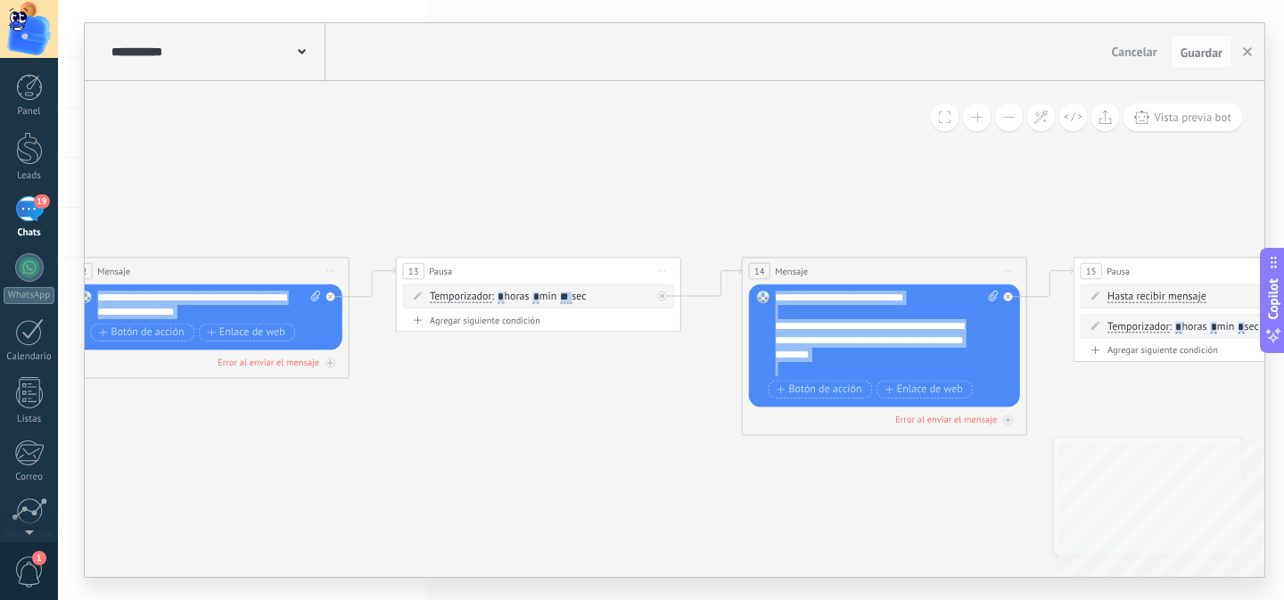
click at [1132, 457] on div "**********" at bounding box center [674, 329] width 1179 height 496
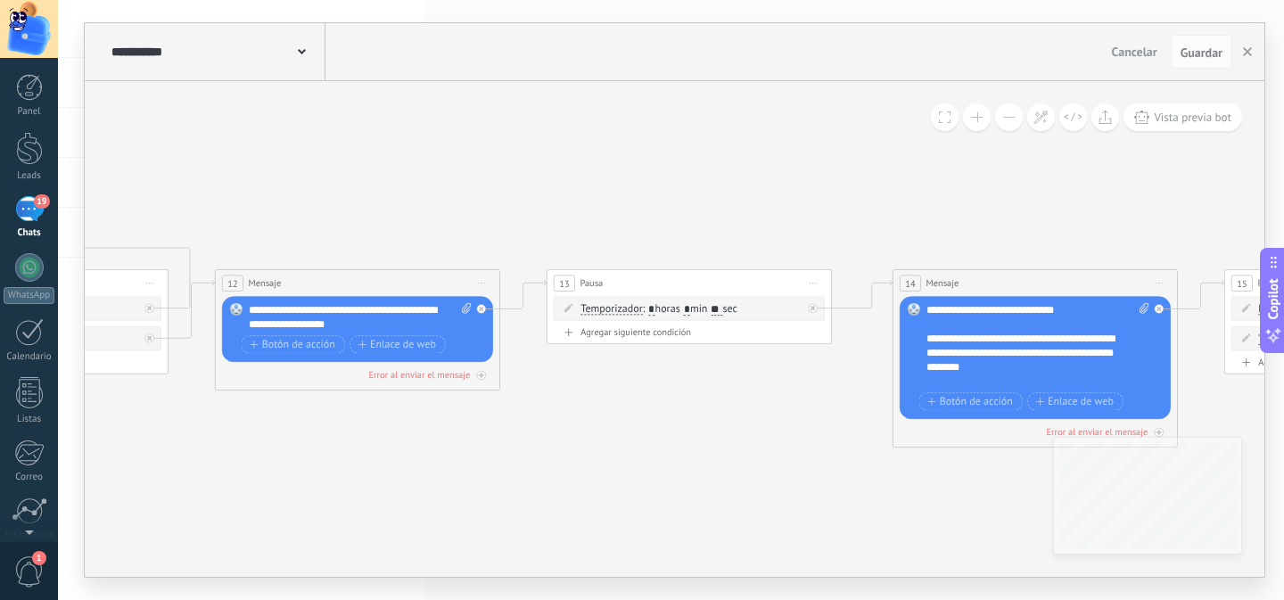
drag, startPoint x: 644, startPoint y: 452, endPoint x: 801, endPoint y: 464, distance: 157.4
click at [801, 464] on icon "4" at bounding box center [169, 307] width 4303 height 993
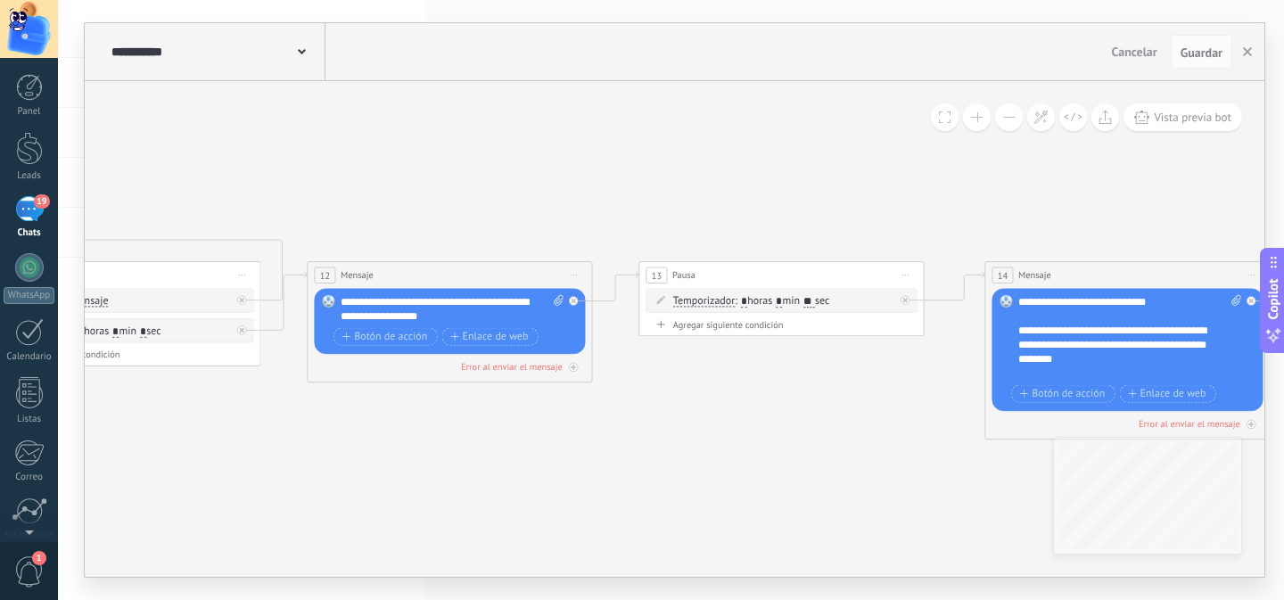
drag, startPoint x: 686, startPoint y: 464, endPoint x: 679, endPoint y: 456, distance: 11.4
click at [679, 456] on icon "4" at bounding box center [261, 299] width 4303 height 993
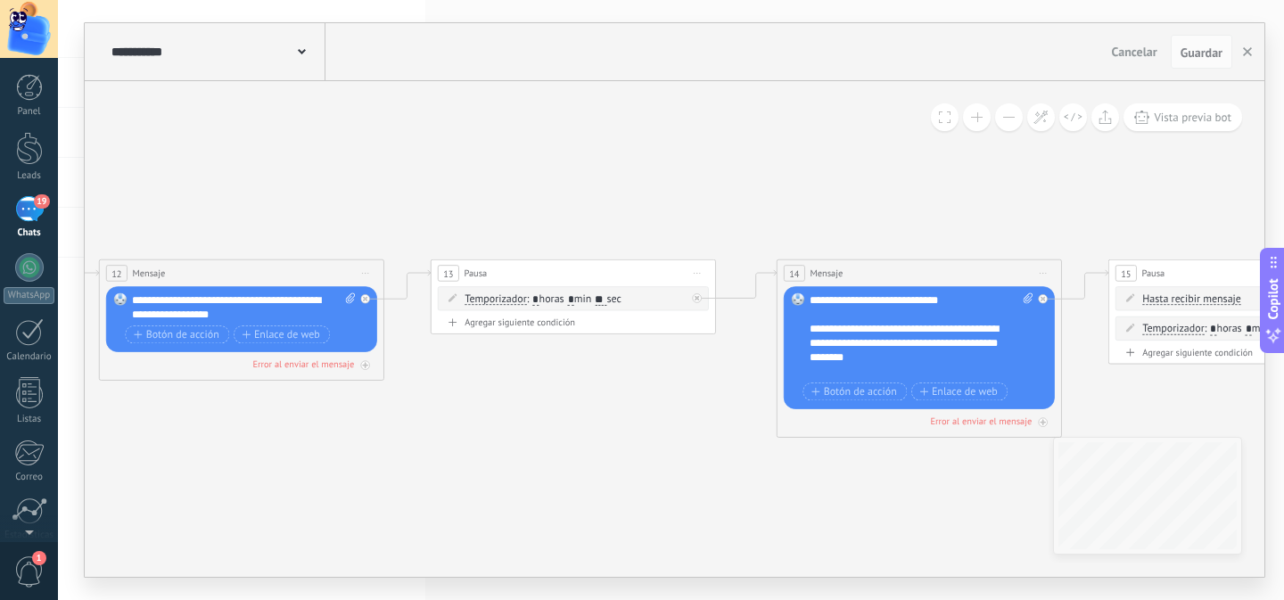
drag, startPoint x: 569, startPoint y: 455, endPoint x: 554, endPoint y: 455, distance: 15.2
click at [554, 455] on icon "4" at bounding box center [53, 296] width 4303 height 993
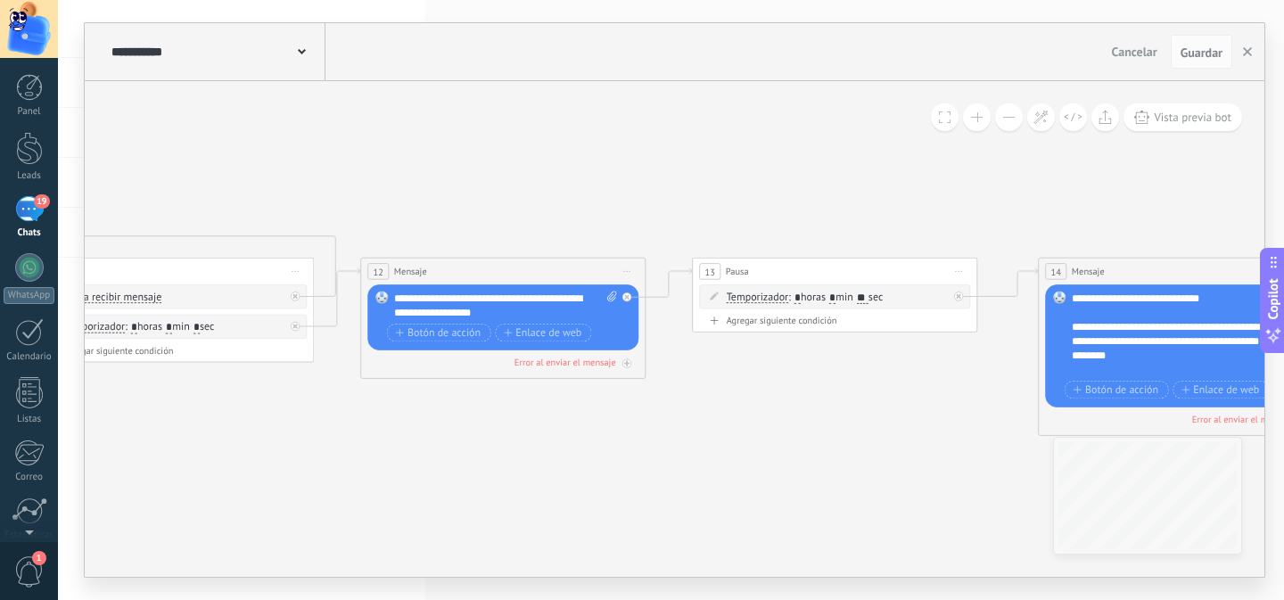
drag, startPoint x: 795, startPoint y: 457, endPoint x: 950, endPoint y: 448, distance: 155.4
click at [951, 449] on icon "4" at bounding box center [315, 295] width 4303 height 993
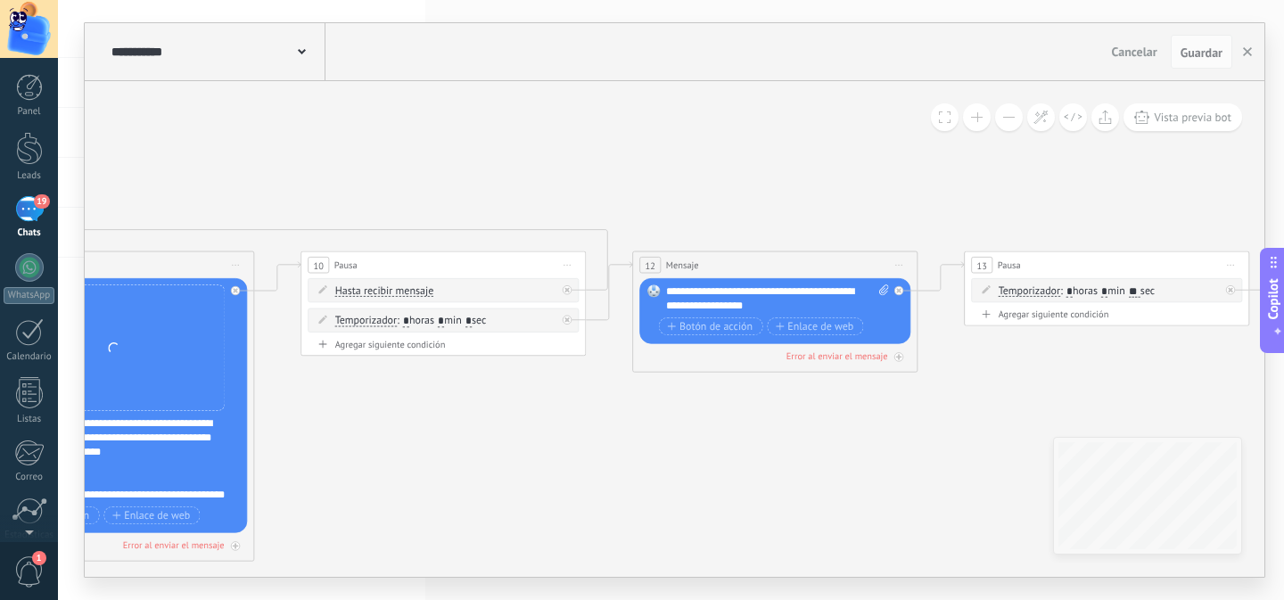
drag, startPoint x: 550, startPoint y: 442, endPoint x: 489, endPoint y: 446, distance: 61.6
click at [489, 446] on icon "4" at bounding box center [587, 288] width 4303 height 993
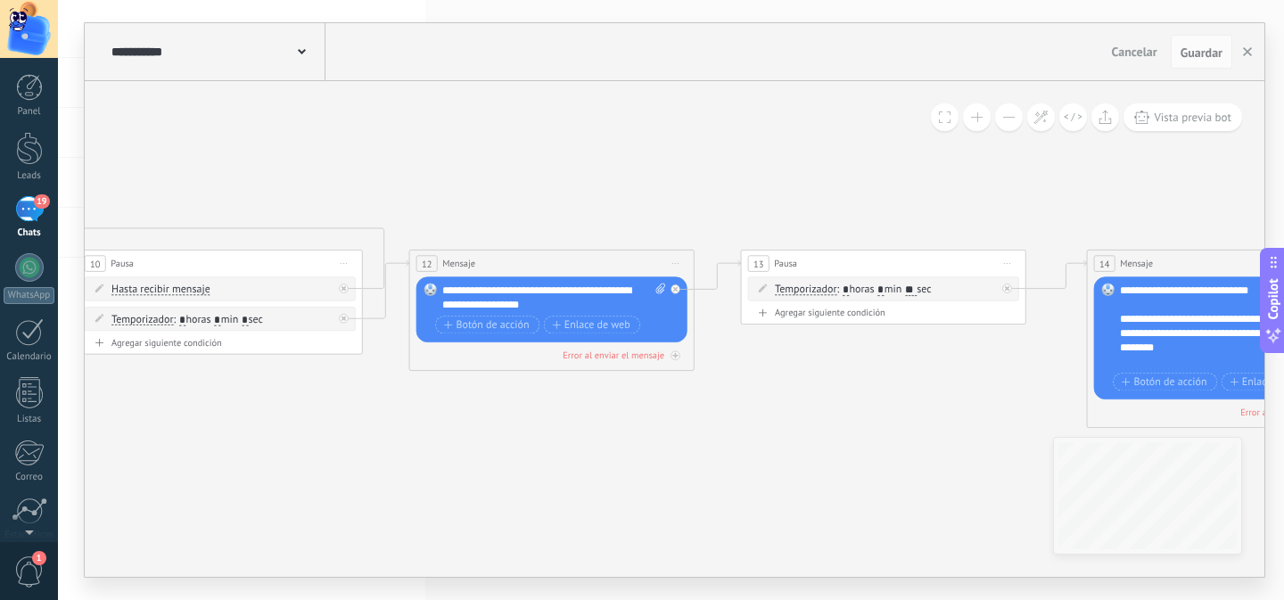
drag, startPoint x: 675, startPoint y: 443, endPoint x: 449, endPoint y: 439, distance: 225.6
click at [390, 443] on icon "4" at bounding box center [364, 287] width 4303 height 993
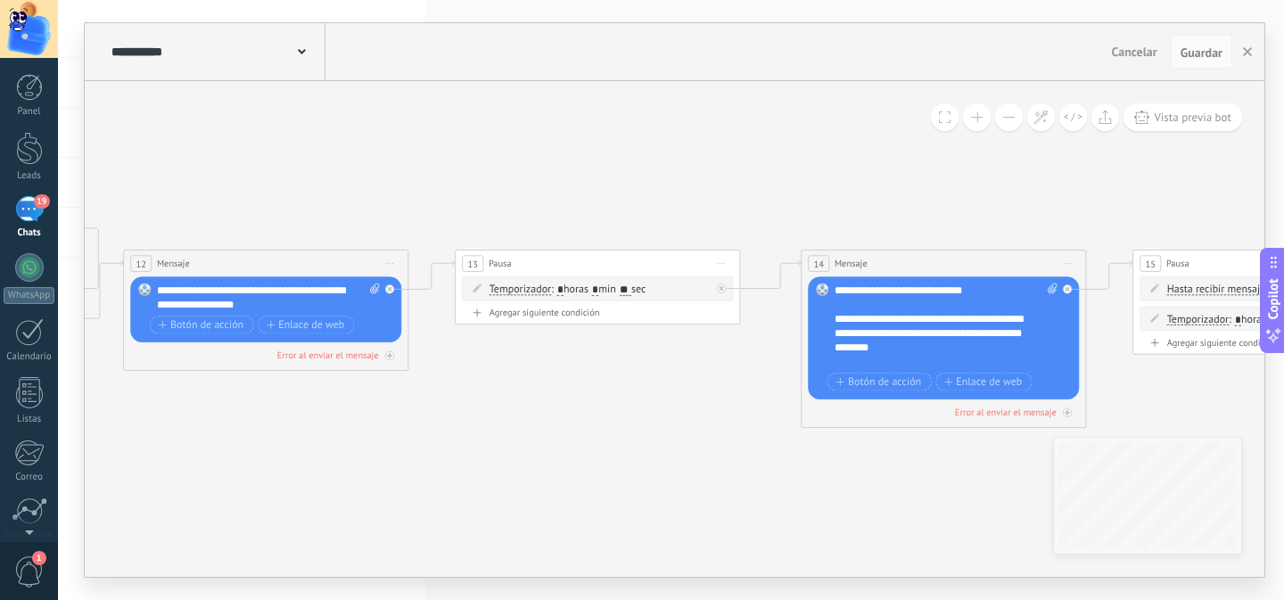
drag, startPoint x: 653, startPoint y: 464, endPoint x: 415, endPoint y: 439, distance: 239.3
click at [415, 439] on icon "4" at bounding box center [78, 287] width 4303 height 993
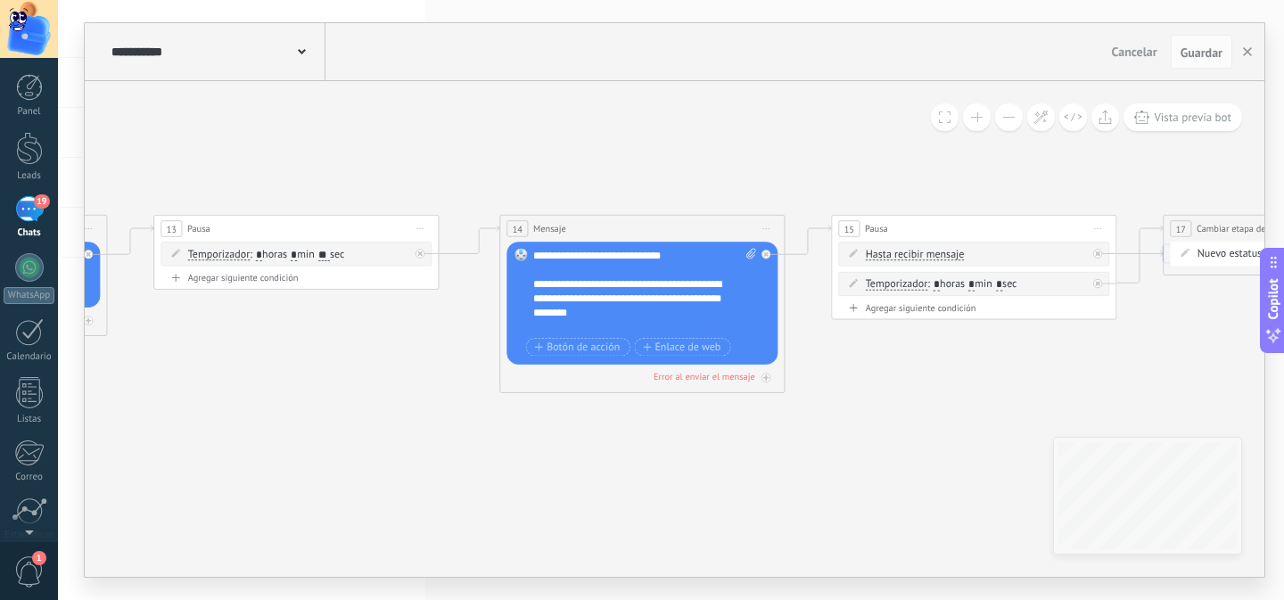
drag, startPoint x: 610, startPoint y: 465, endPoint x: 620, endPoint y: 490, distance: 26.8
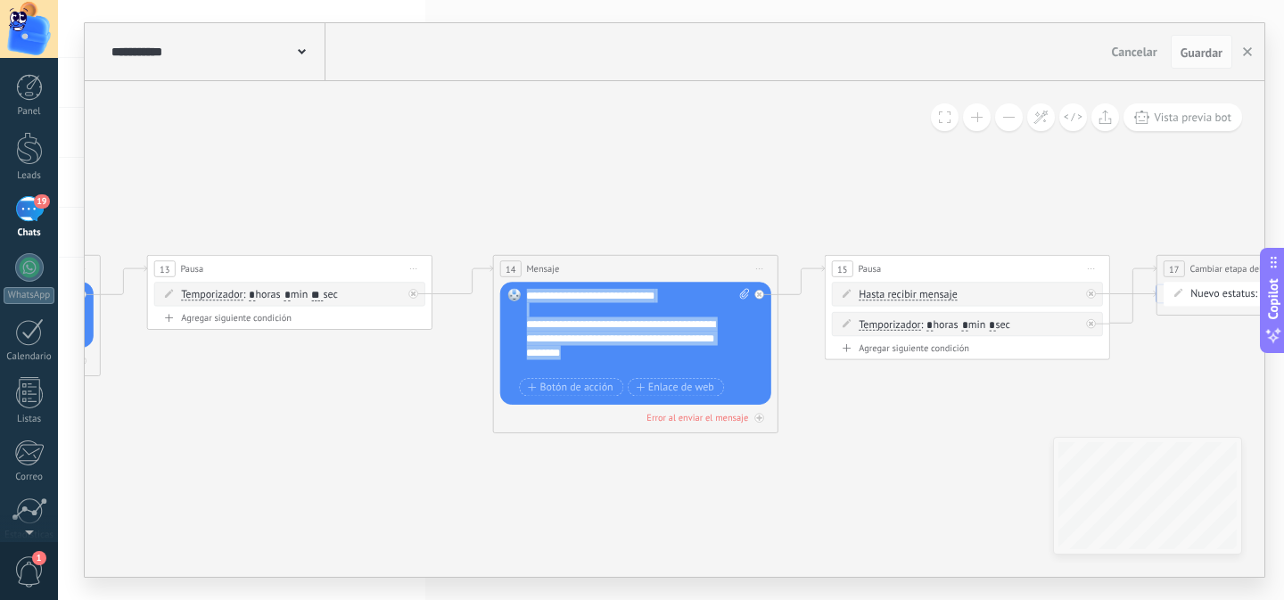
drag, startPoint x: 640, startPoint y: 352, endPoint x: 524, endPoint y: 301, distance: 126.5
click at [524, 301] on div "Reemplazar Quitar Convertir a mensaje de voz Arrastre la imagen aquí para adjun…" at bounding box center [635, 343] width 271 height 123
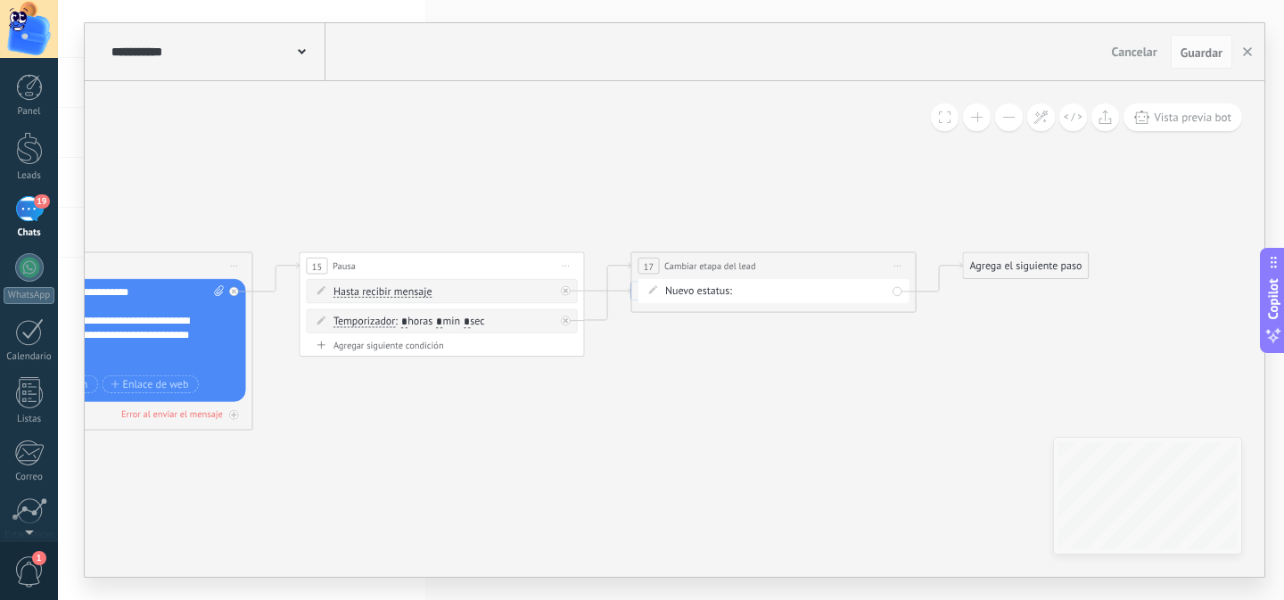
drag, startPoint x: 923, startPoint y: 468, endPoint x: 979, endPoint y: 426, distance: 70.1
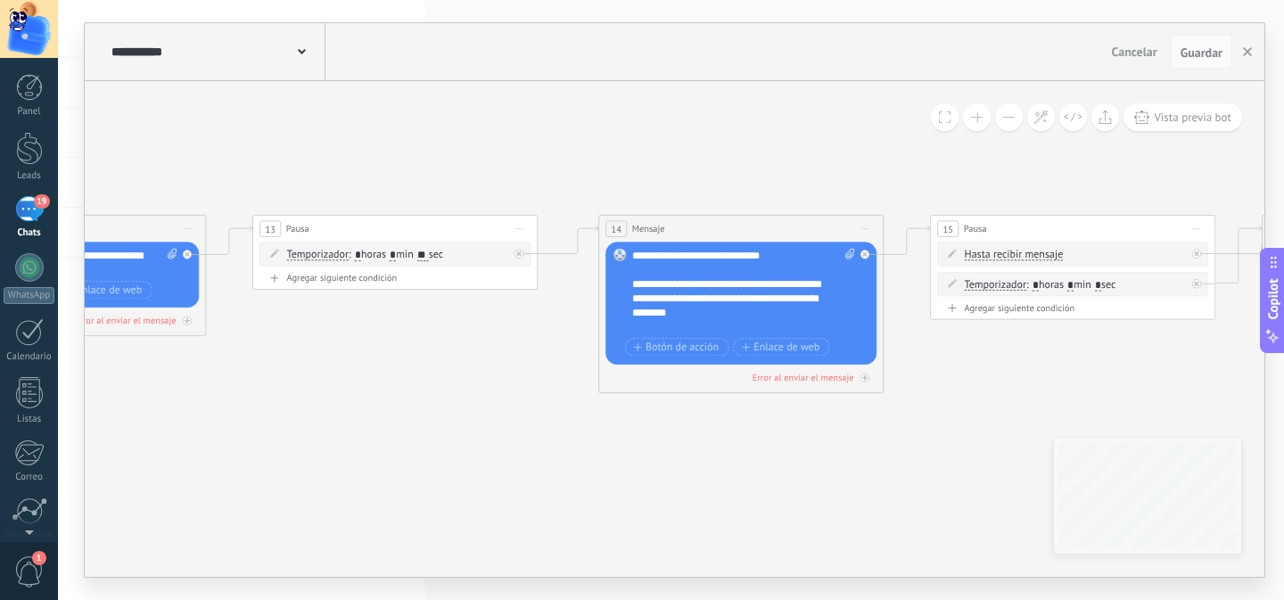
drag, startPoint x: 545, startPoint y: 423, endPoint x: 738, endPoint y: 431, distance: 193.6
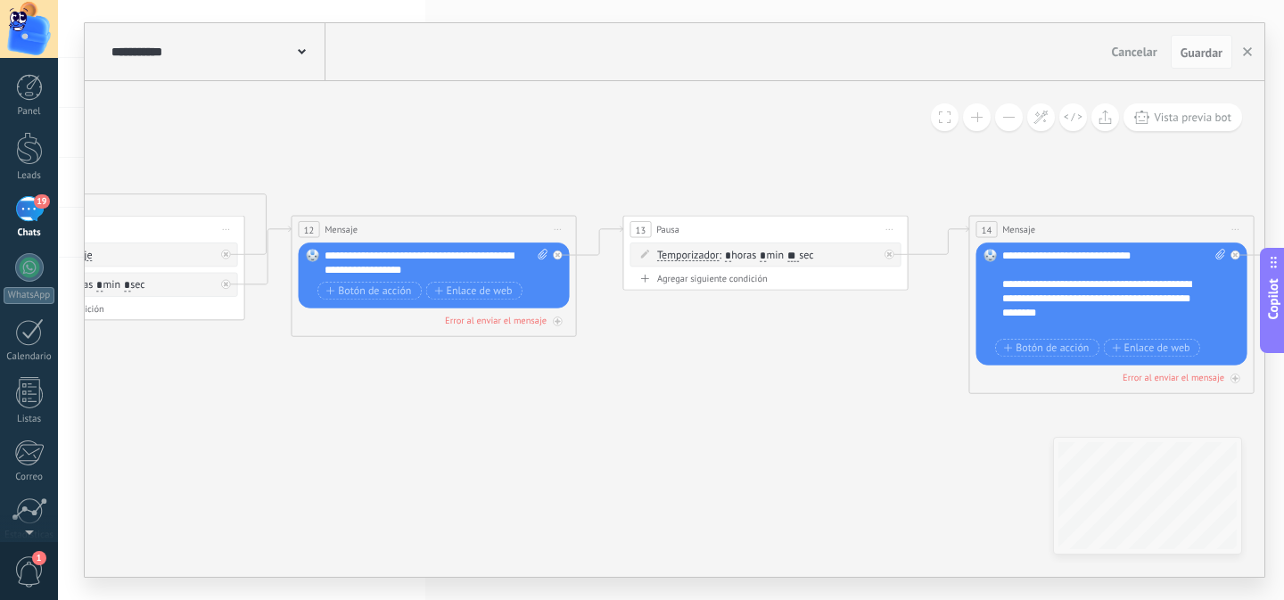
drag, startPoint x: 703, startPoint y: 431, endPoint x: 1104, endPoint y: 299, distance: 421.7
click at [941, 401] on icon "4" at bounding box center [246, 253] width 4303 height 993
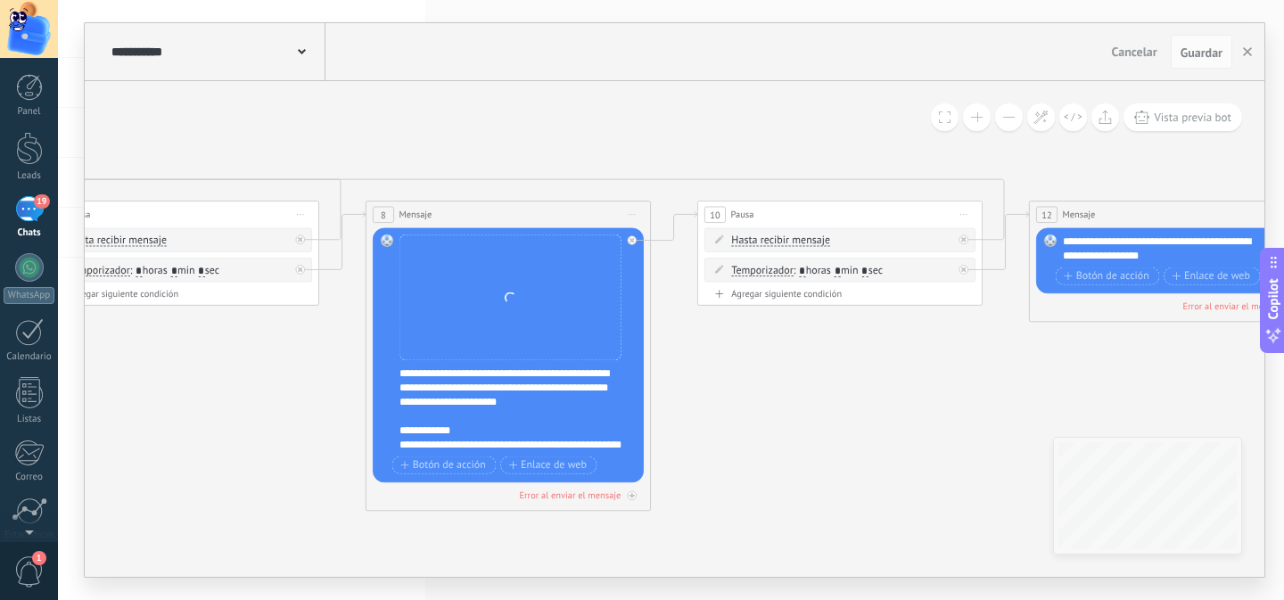
drag, startPoint x: 797, startPoint y: 491, endPoint x: 843, endPoint y: 501, distance: 47.4
click at [864, 504] on icon "4" at bounding box center [983, 238] width 4303 height 993
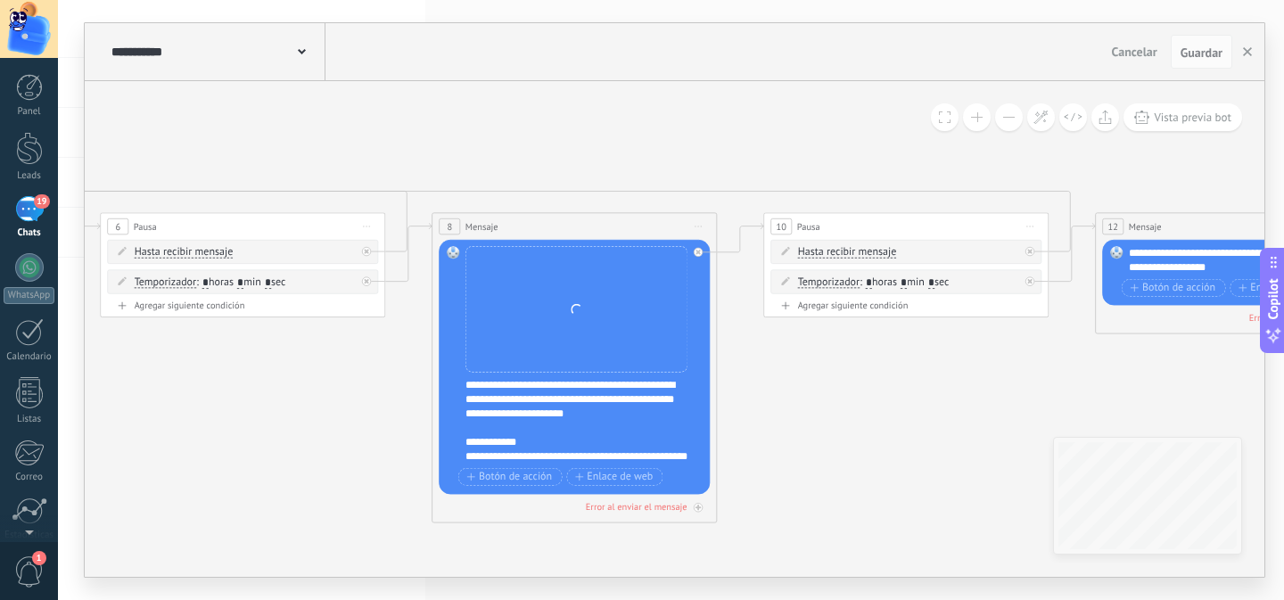
click at [601, 305] on div "Reemplazar Quitar Convertir a mensaje de voz Arrastre la imagen aquí para adjun…" at bounding box center [576, 309] width 223 height 127
click at [549, 308] on div "Reemplazar Quitar Convertir a mensaje de voz Arrastre la imagen aquí para adjun…" at bounding box center [576, 309] width 223 height 127
click at [595, 323] on div "Reemplazar Quitar Convertir a mensaje de voz Arrastre la imagen aquí para adjun…" at bounding box center [576, 309] width 223 height 127
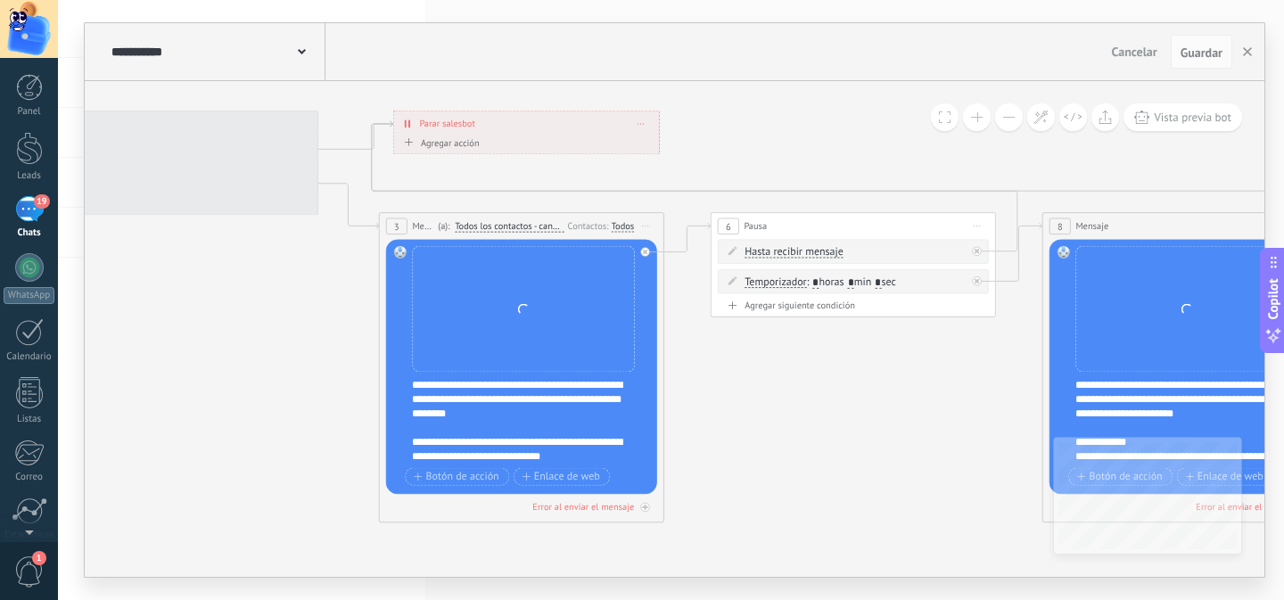
drag, startPoint x: 340, startPoint y: 403, endPoint x: 948, endPoint y: 402, distance: 608.8
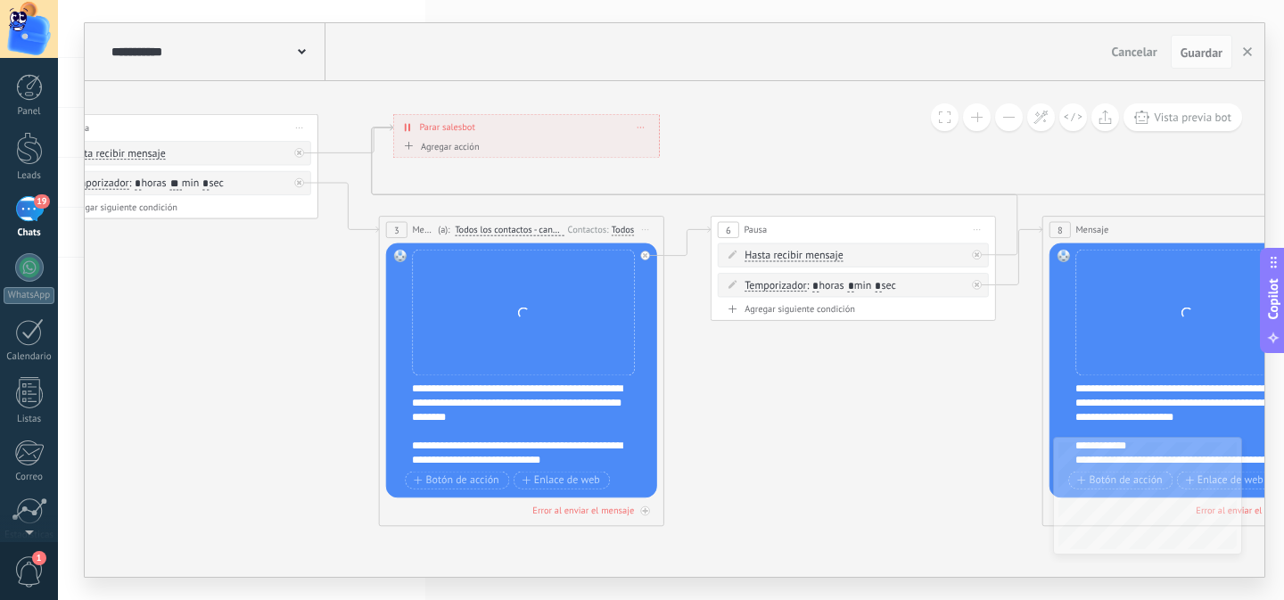
click at [1006, 112] on button at bounding box center [1009, 117] width 28 height 28
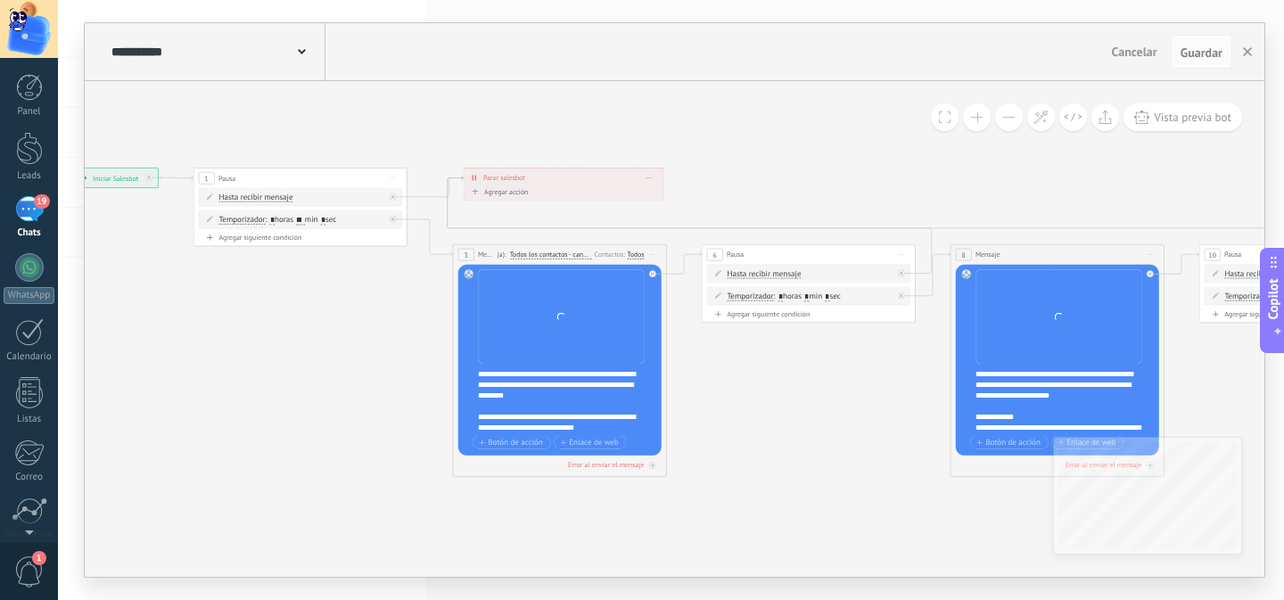
click at [1006, 112] on button at bounding box center [1009, 117] width 28 height 28
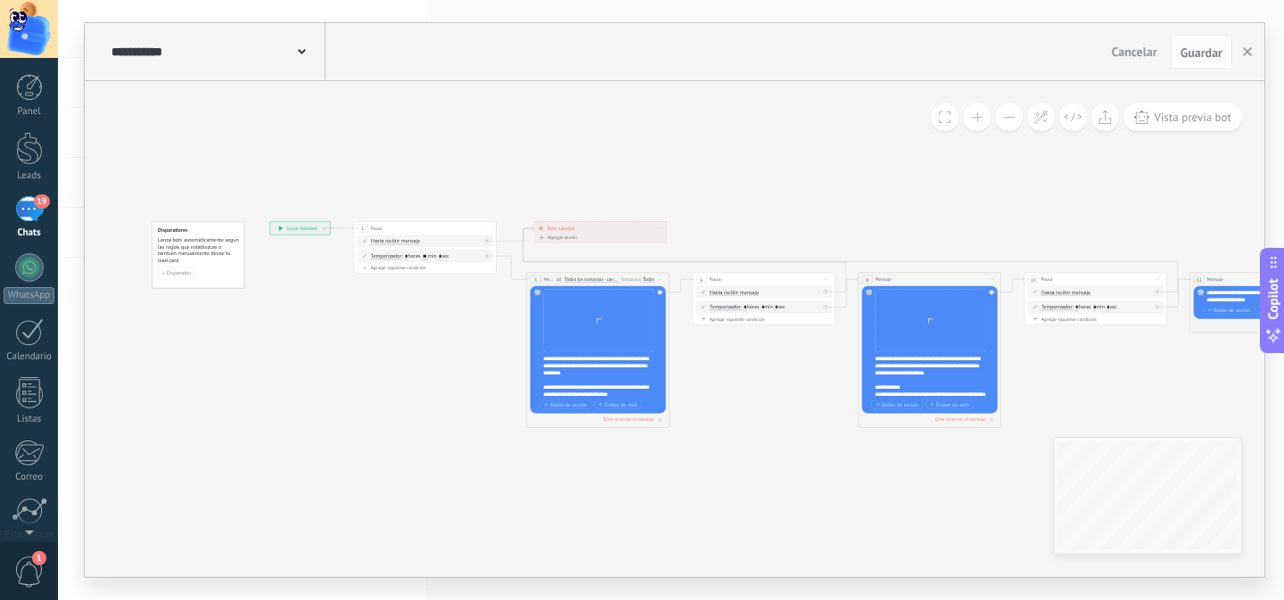
click at [1006, 112] on button at bounding box center [1009, 117] width 28 height 28
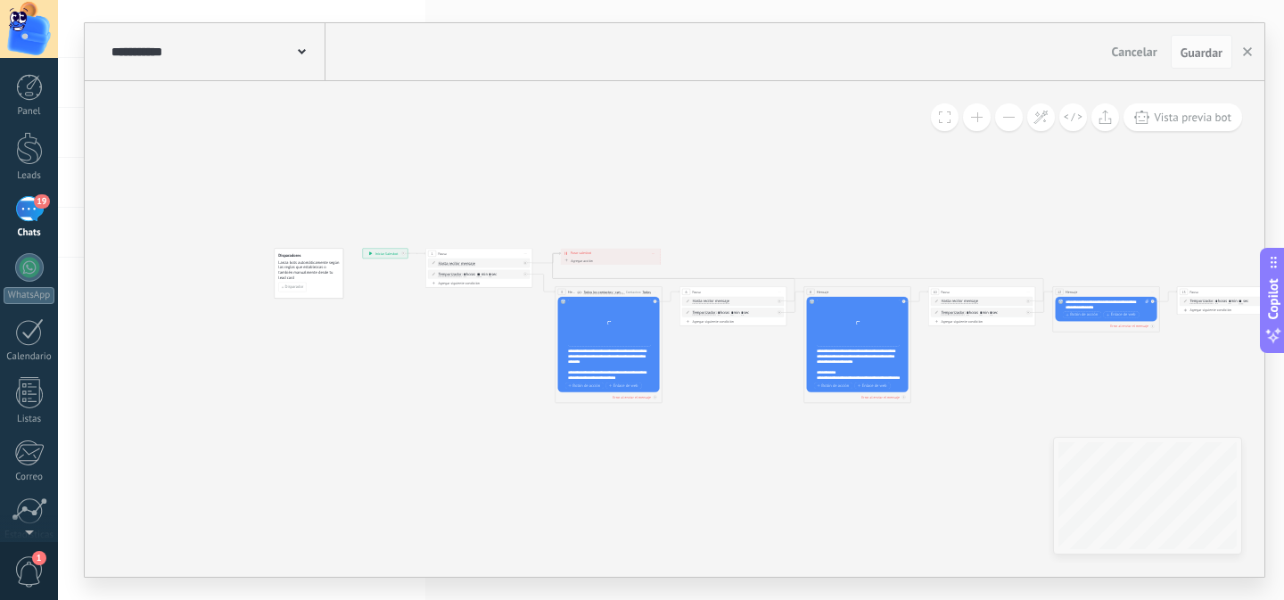
drag, startPoint x: 730, startPoint y: 468, endPoint x: 622, endPoint y: 462, distance: 108.0
click at [567, 464] on icon "4" at bounding box center [1035, 301] width 1613 height 373
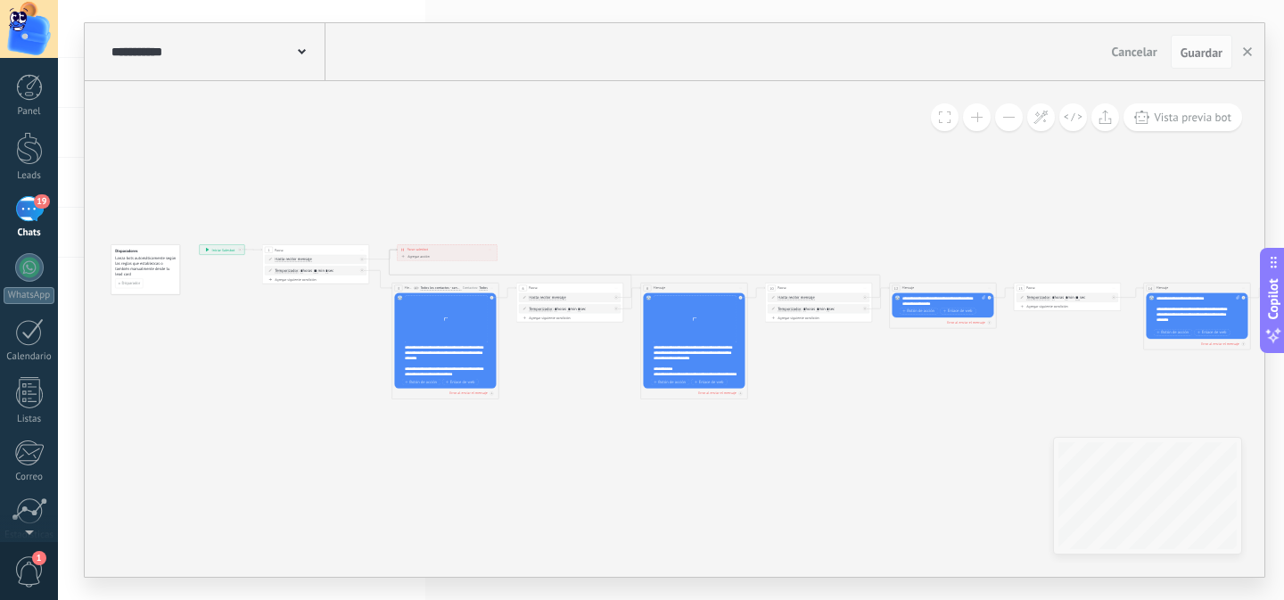
click at [669, 462] on icon "4" at bounding box center [871, 297] width 1613 height 373
click at [753, 464] on icon "4" at bounding box center [871, 297] width 1613 height 373
click at [811, 435] on icon "4" at bounding box center [871, 297] width 1613 height 373
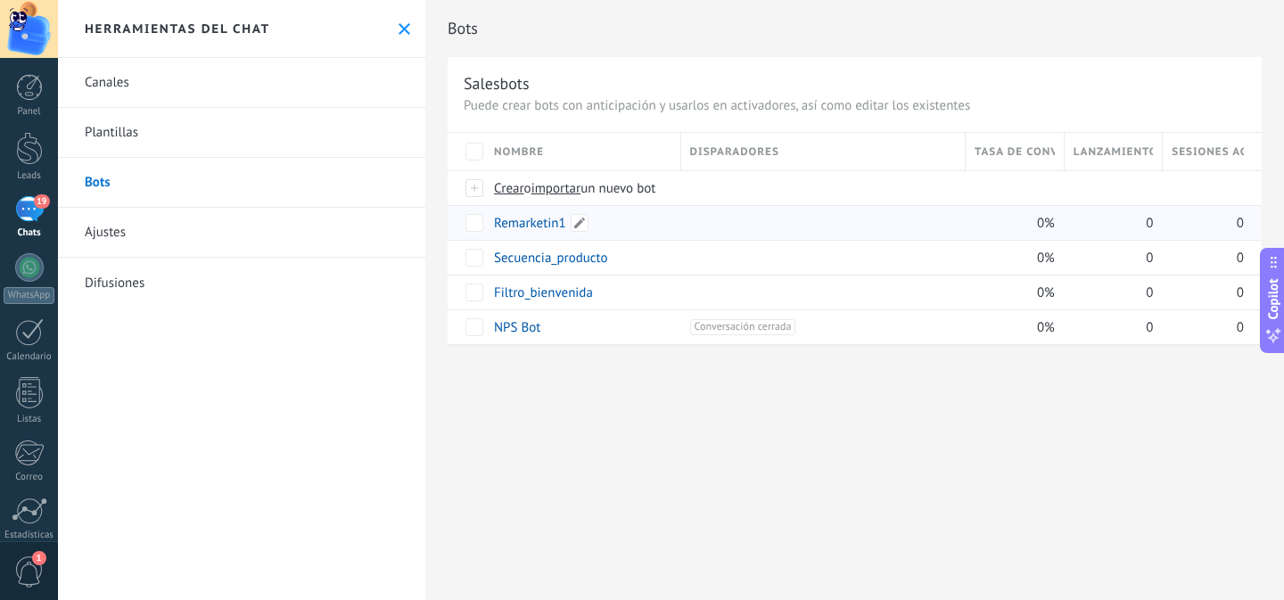
click at [535, 225] on link "Remarketin1" at bounding box center [530, 223] width 72 height 17
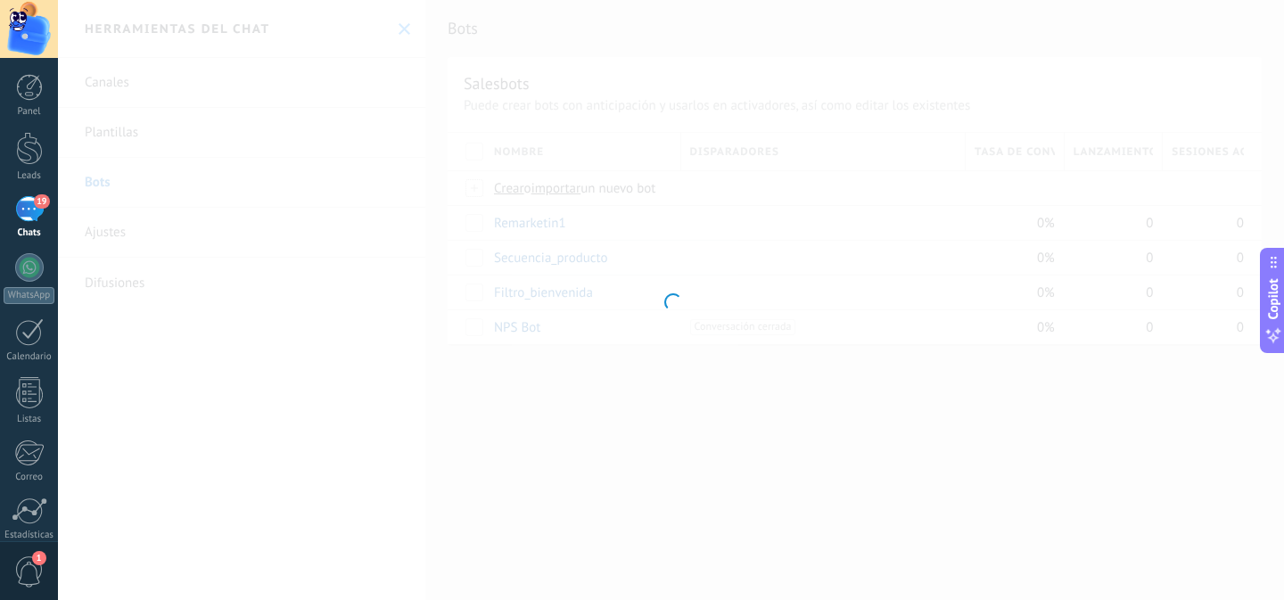
type input "**********"
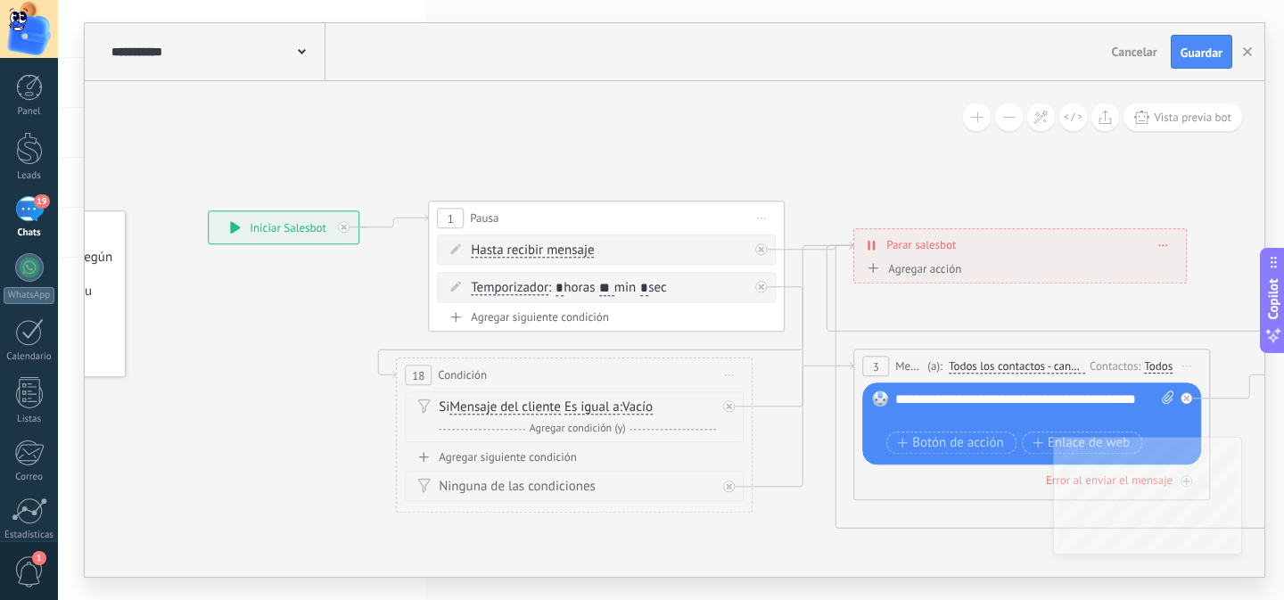
drag, startPoint x: 451, startPoint y: 438, endPoint x: 299, endPoint y: 433, distance: 152.5
click at [1008, 125] on button at bounding box center [1009, 117] width 28 height 28
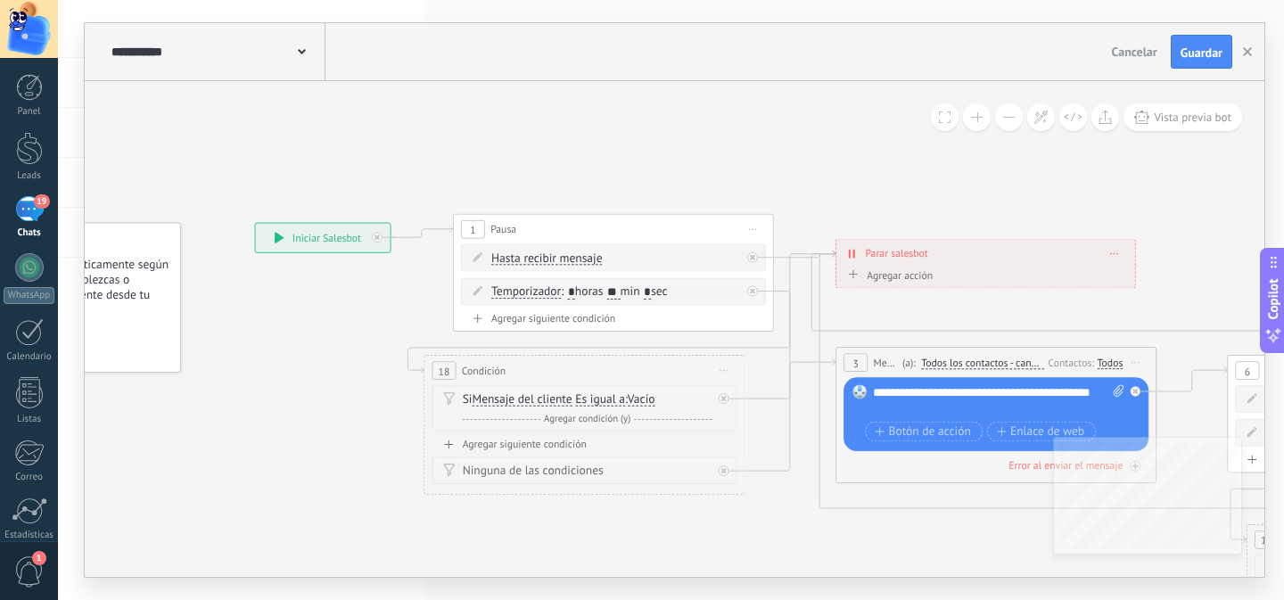
click at [1008, 125] on button at bounding box center [1009, 117] width 28 height 28
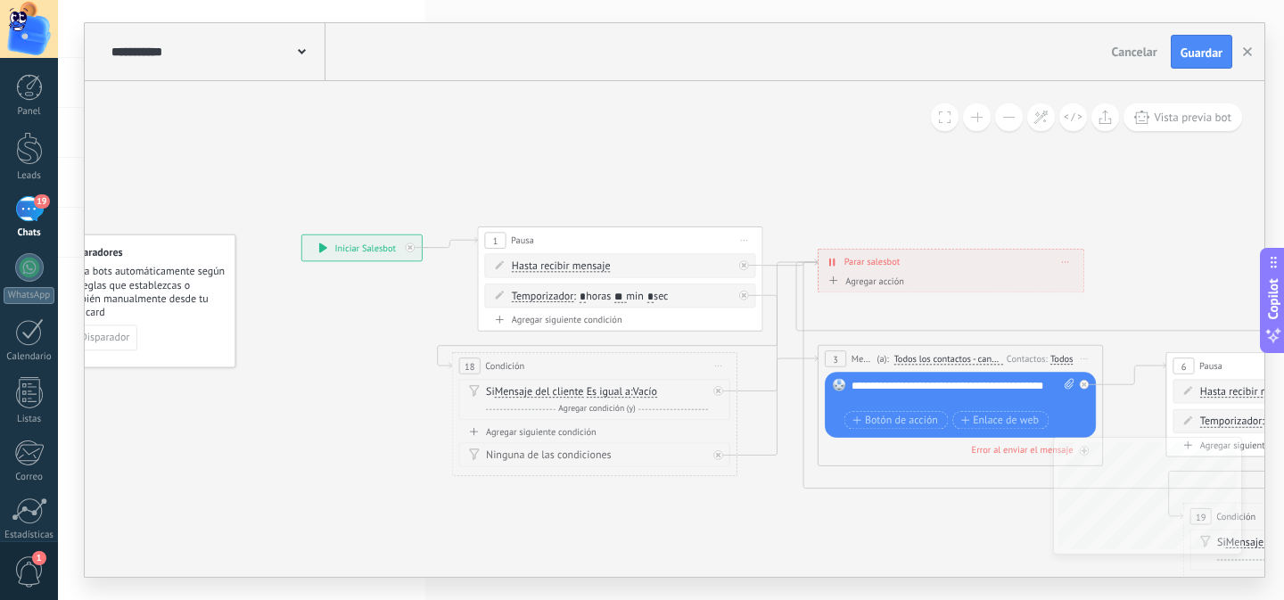
click at [1008, 125] on button at bounding box center [1009, 117] width 28 height 28
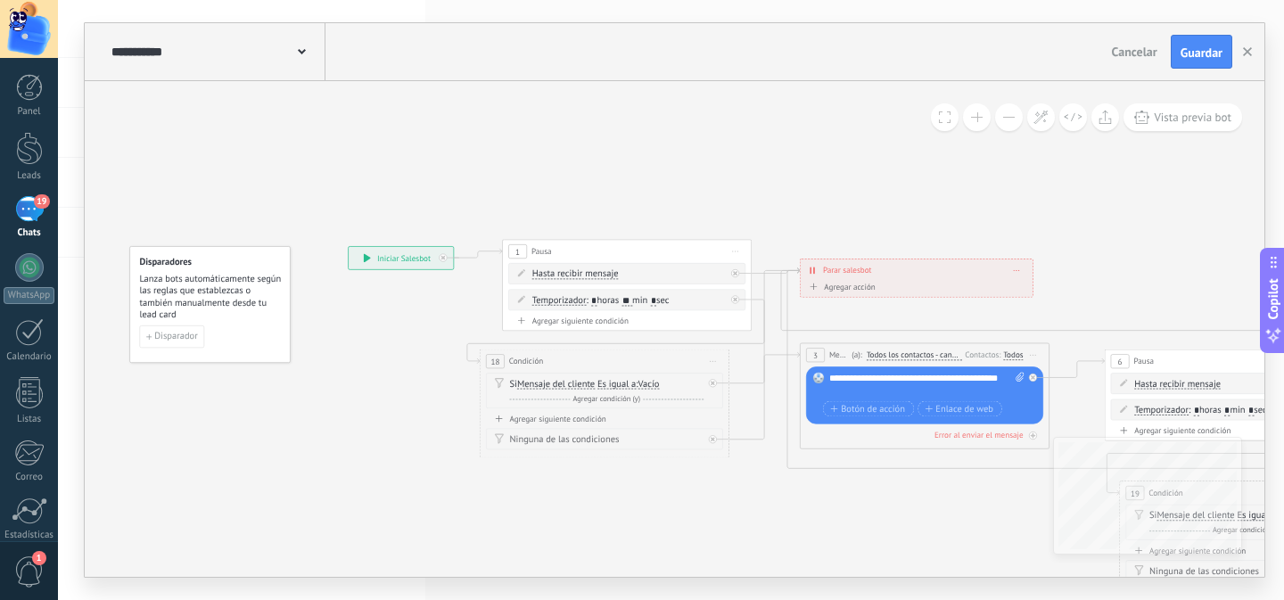
click at [1008, 125] on button at bounding box center [1009, 117] width 28 height 28
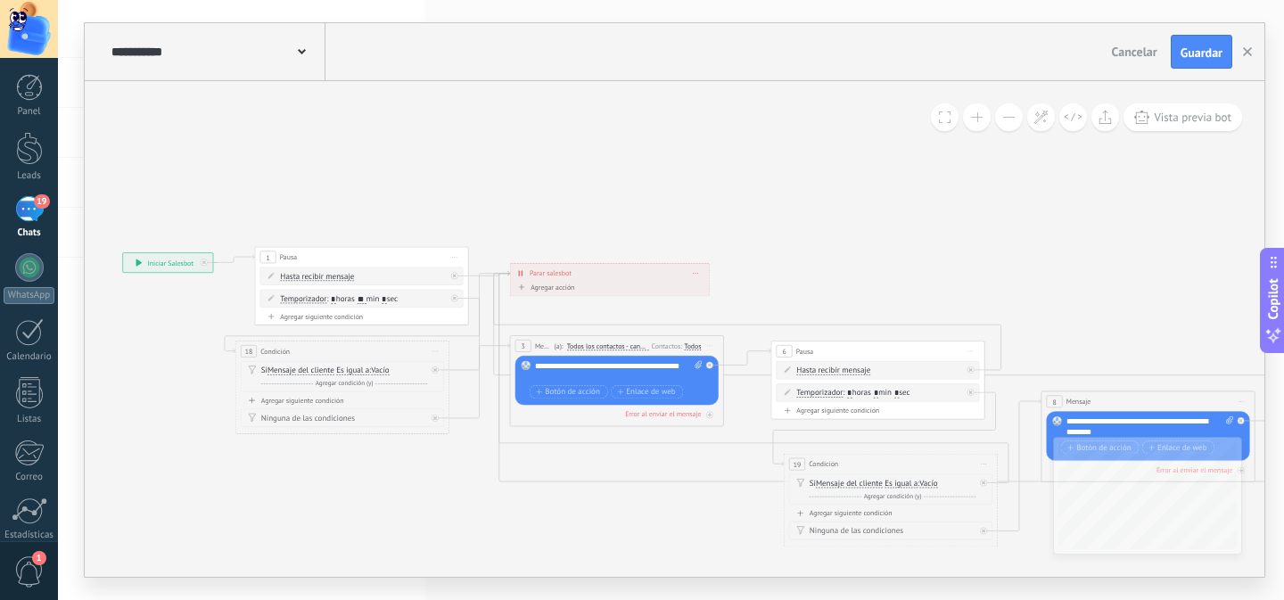
drag, startPoint x: 736, startPoint y: 506, endPoint x: 471, endPoint y: 500, distance: 265.7
click at [472, 500] on icon at bounding box center [1293, 457] width 2876 height 956
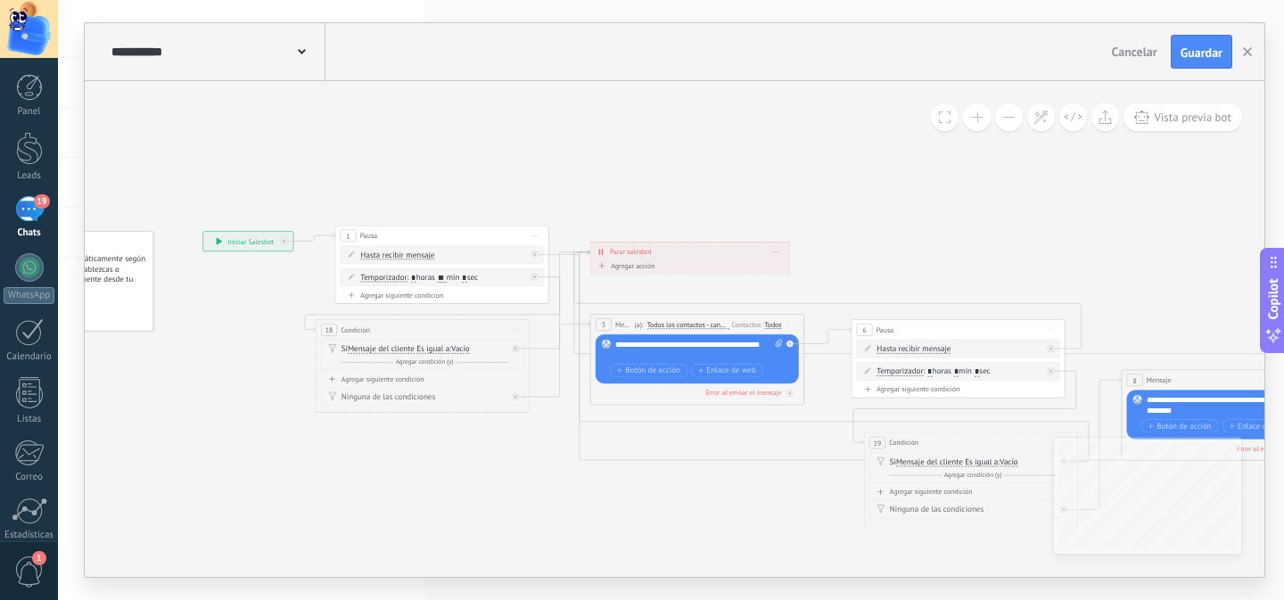
drag, startPoint x: 439, startPoint y: 500, endPoint x: 520, endPoint y: 479, distance: 83.0
click at [35, 208] on div "19" at bounding box center [29, 209] width 29 height 26
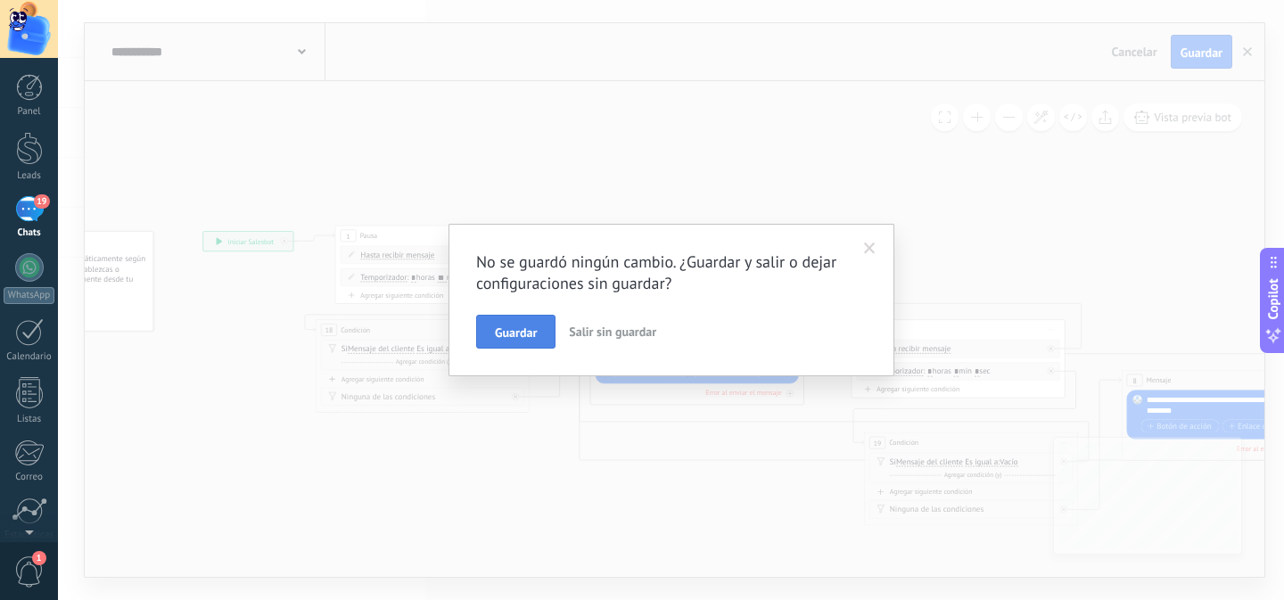
click at [523, 323] on button "Guardar" at bounding box center [515, 332] width 79 height 34
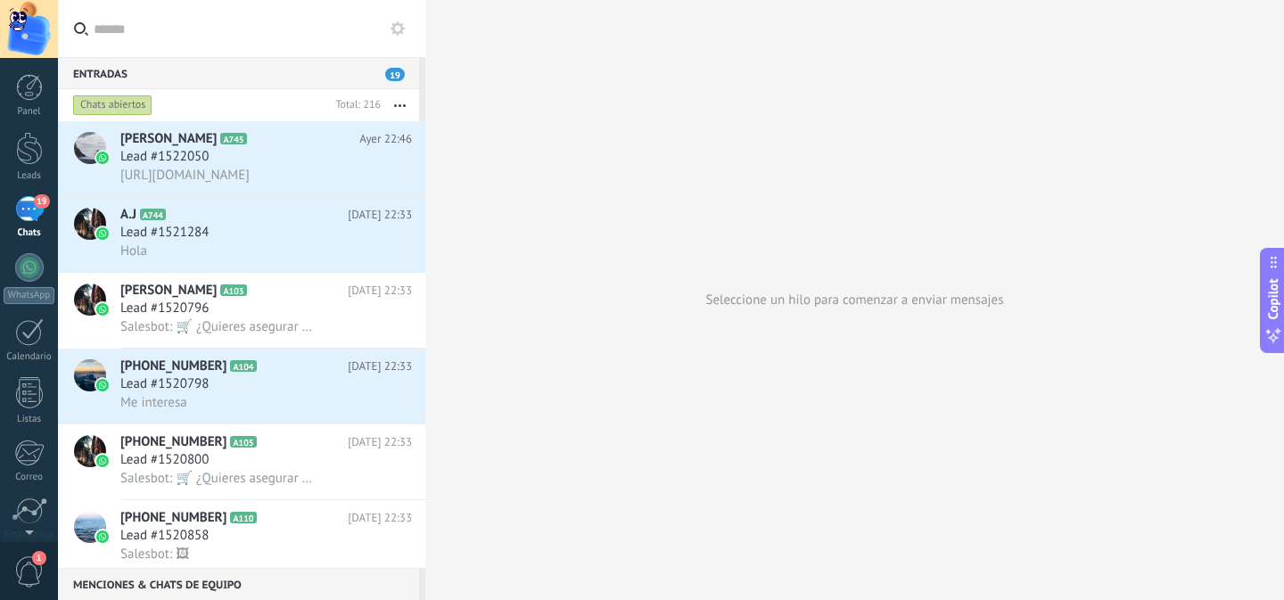
click at [391, 48] on input "text" at bounding box center [252, 28] width 317 height 57
click at [398, 37] on button at bounding box center [397, 28] width 21 height 21
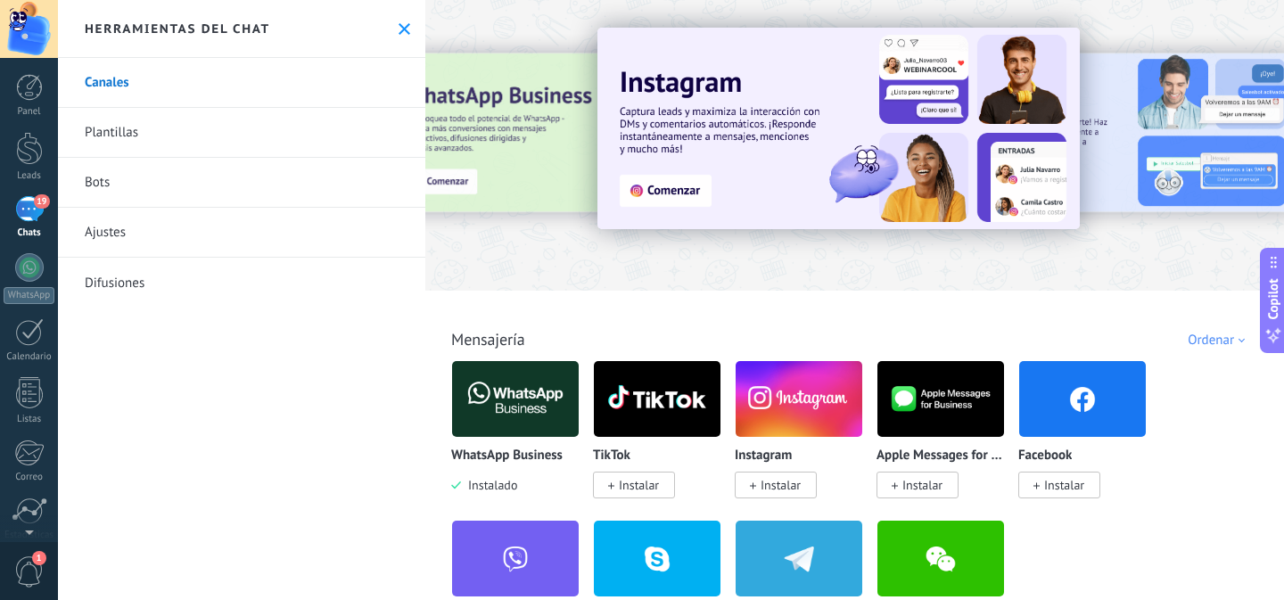
click at [128, 189] on link "Bots" at bounding box center [241, 183] width 367 height 50
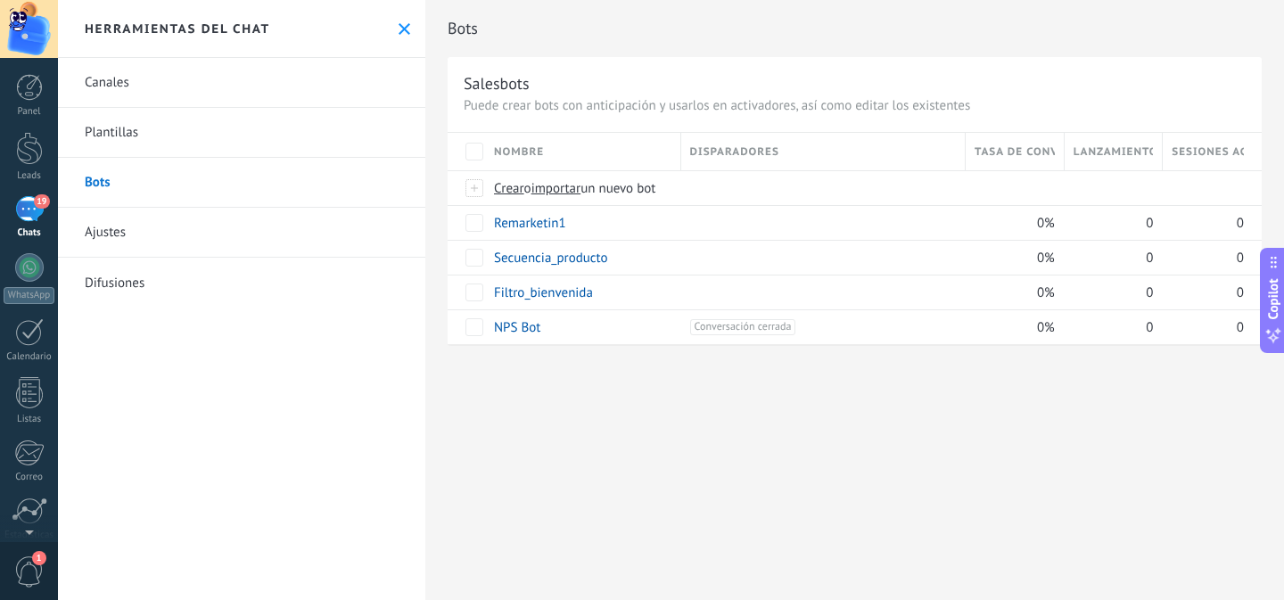
click at [534, 464] on div "Bots Salesbots Puede crear bots con anticipación y usarlos en activadores, así …" at bounding box center [854, 300] width 858 height 600
click at [34, 275] on div at bounding box center [29, 267] width 29 height 29
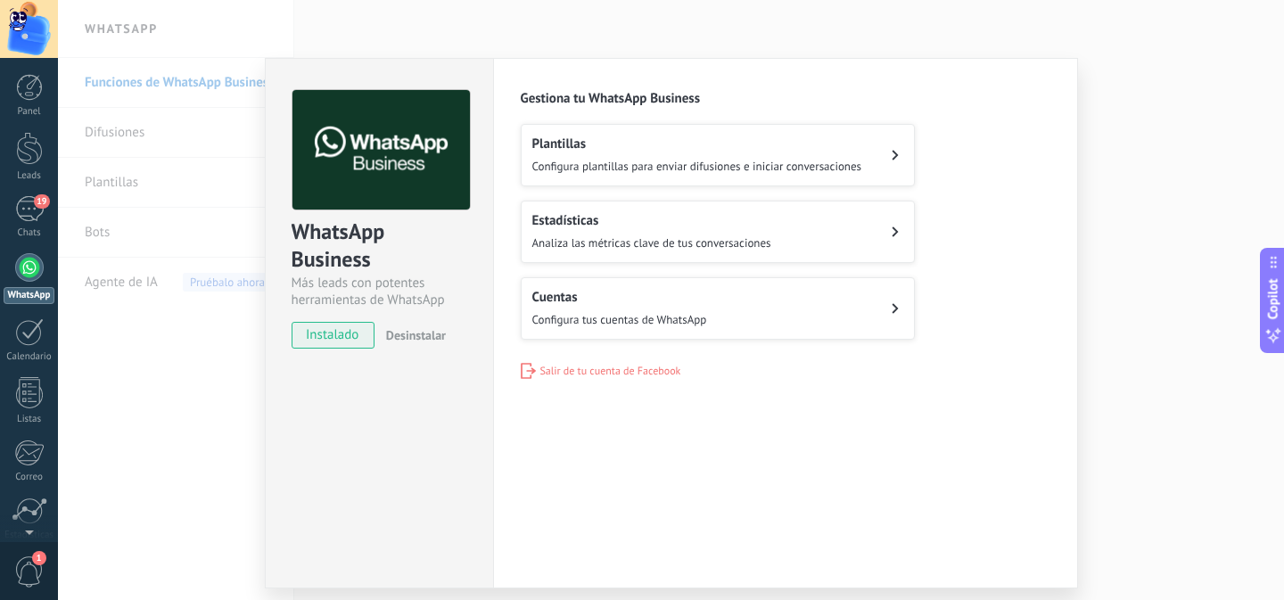
click at [618, 300] on h2 "Cuentas" at bounding box center [619, 297] width 175 height 17
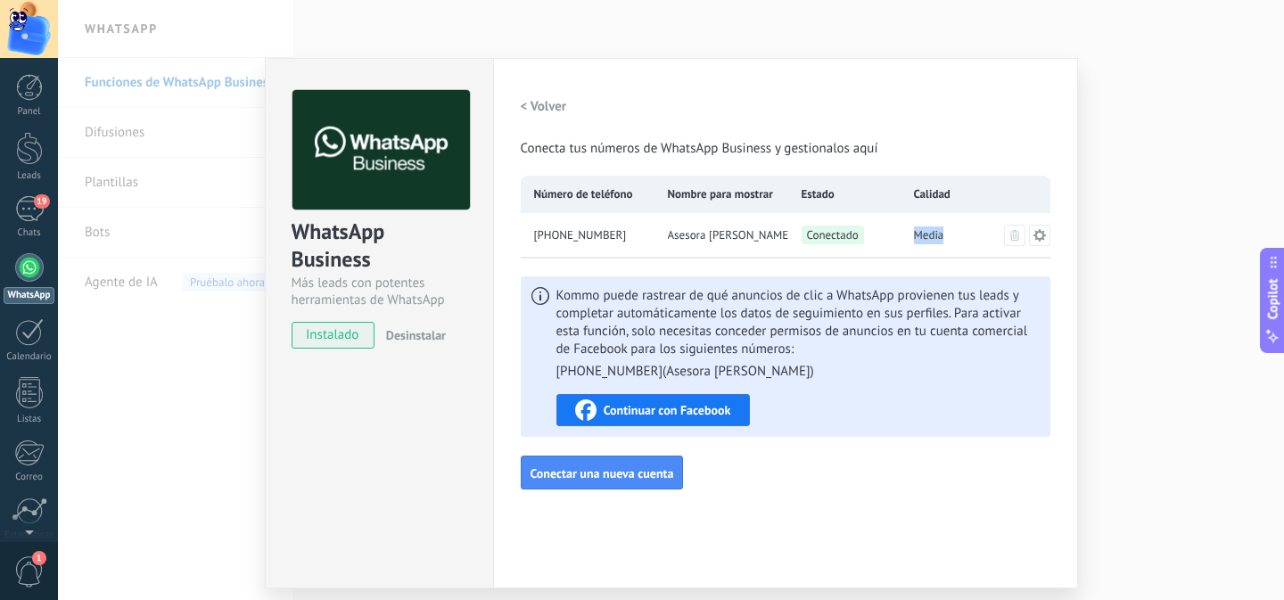
drag, startPoint x: 946, startPoint y: 234, endPoint x: 899, endPoint y: 241, distance: 46.8
click at [900, 241] on div "Media" at bounding box center [956, 235] width 112 height 45
click at [916, 242] on span "Media" at bounding box center [929, 235] width 30 height 18
click at [1039, 234] on icon at bounding box center [1038, 234] width 12 height 12
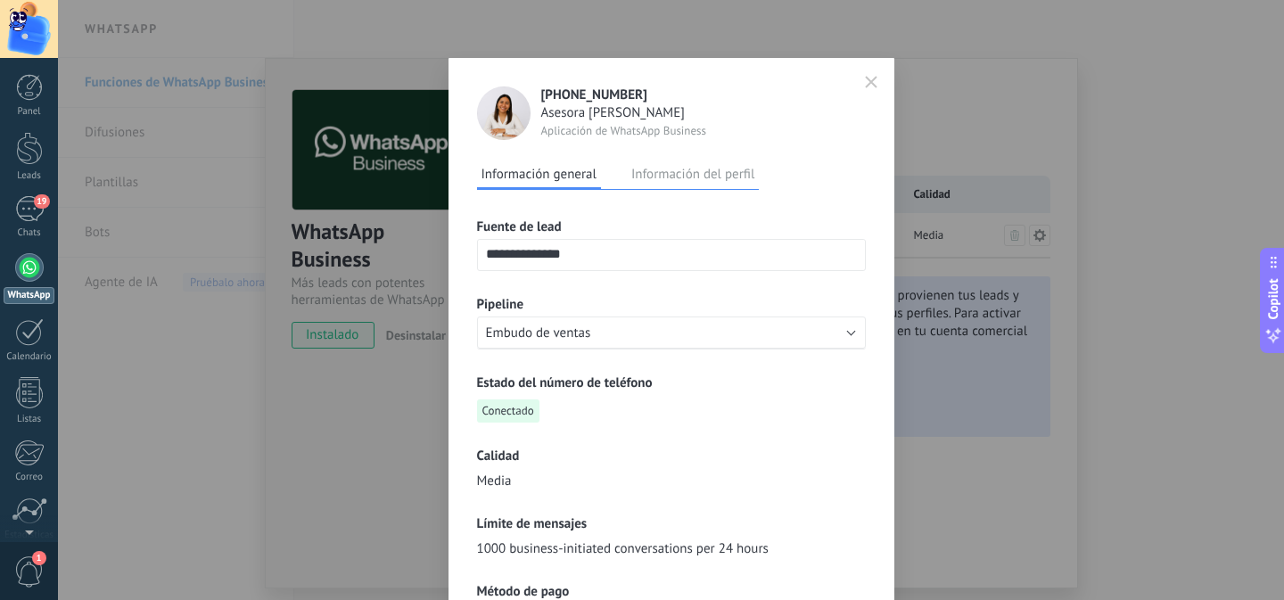
click at [716, 180] on button "Información del perfil" at bounding box center [693, 173] width 132 height 27
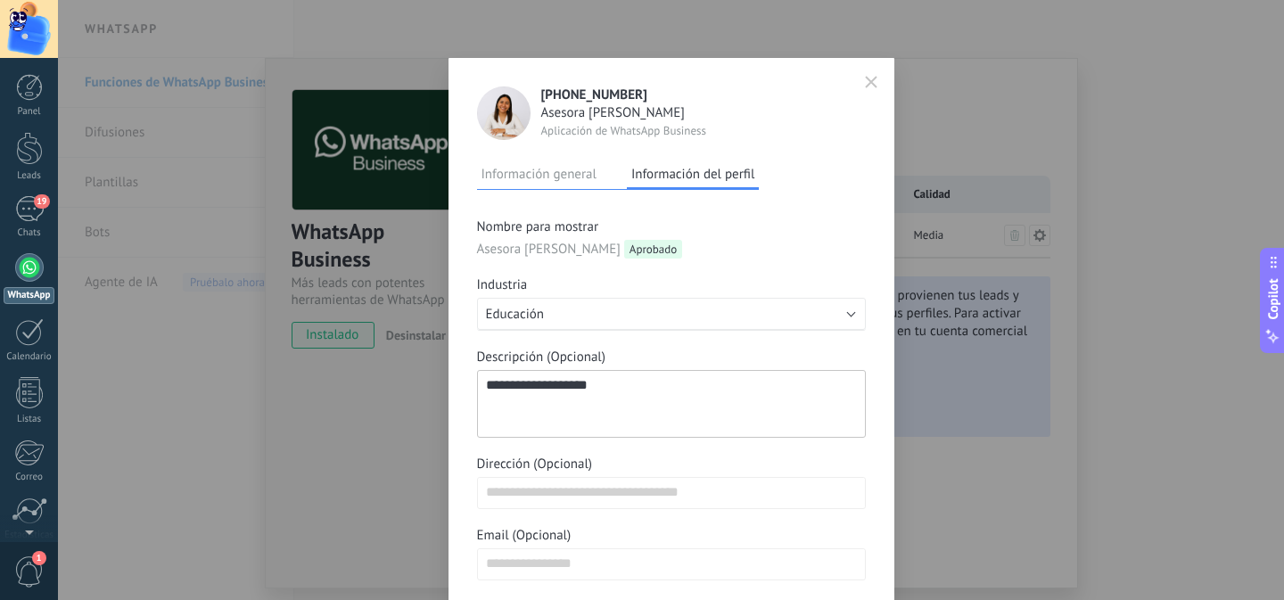
click at [554, 175] on button "Información general" at bounding box center [539, 173] width 124 height 27
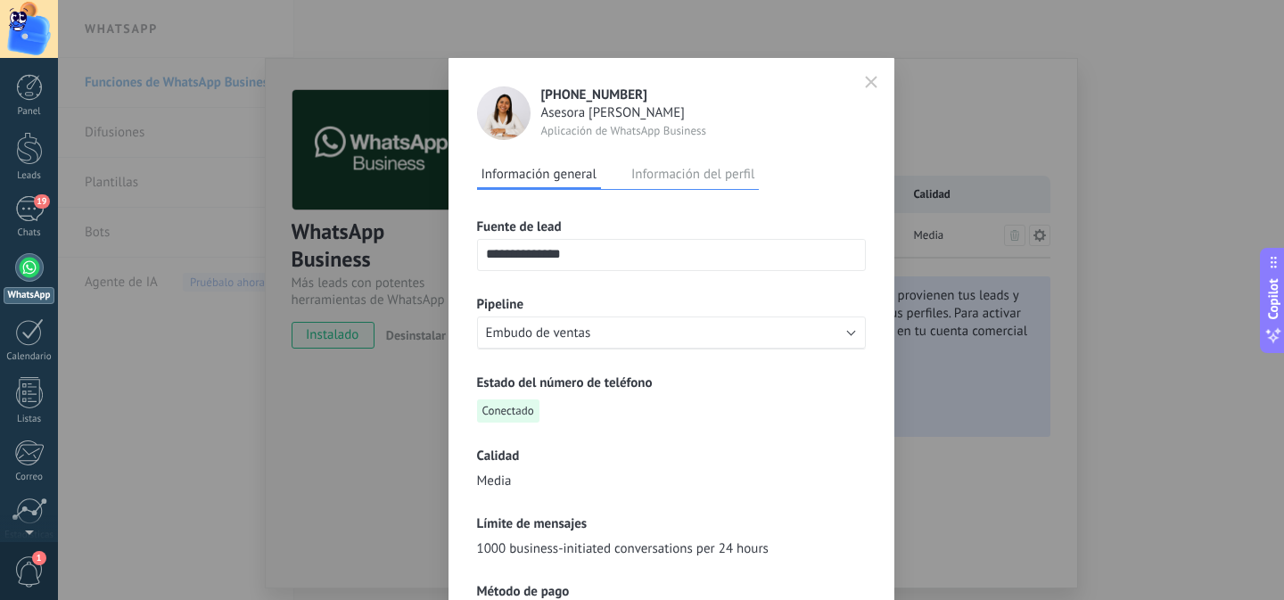
click at [866, 74] on button "button" at bounding box center [871, 82] width 27 height 29
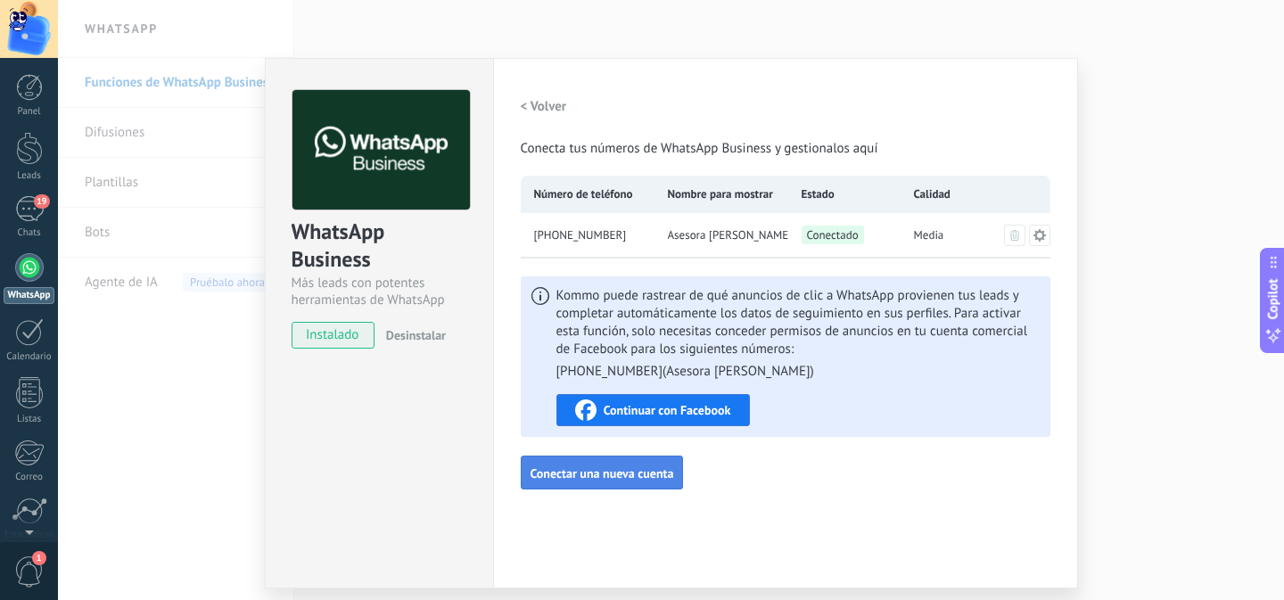
click at [612, 480] on span "Conectar una nueva cuenta" at bounding box center [602, 473] width 144 height 12
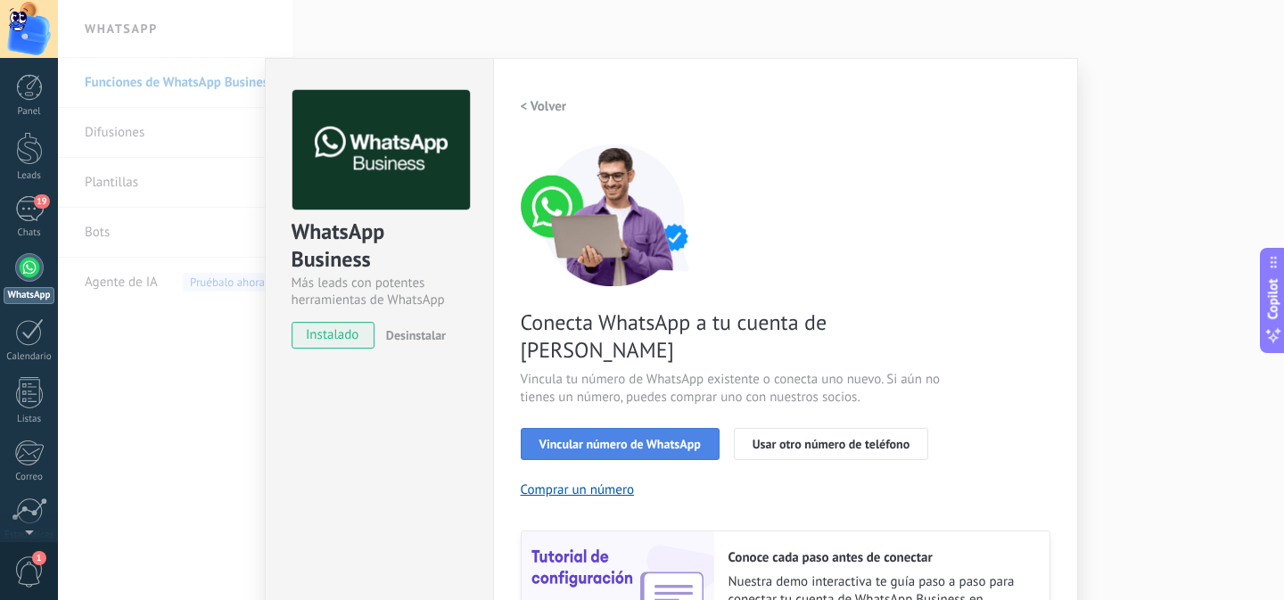
click at [584, 438] on span "Vincular número de WhatsApp" at bounding box center [619, 444] width 161 height 12
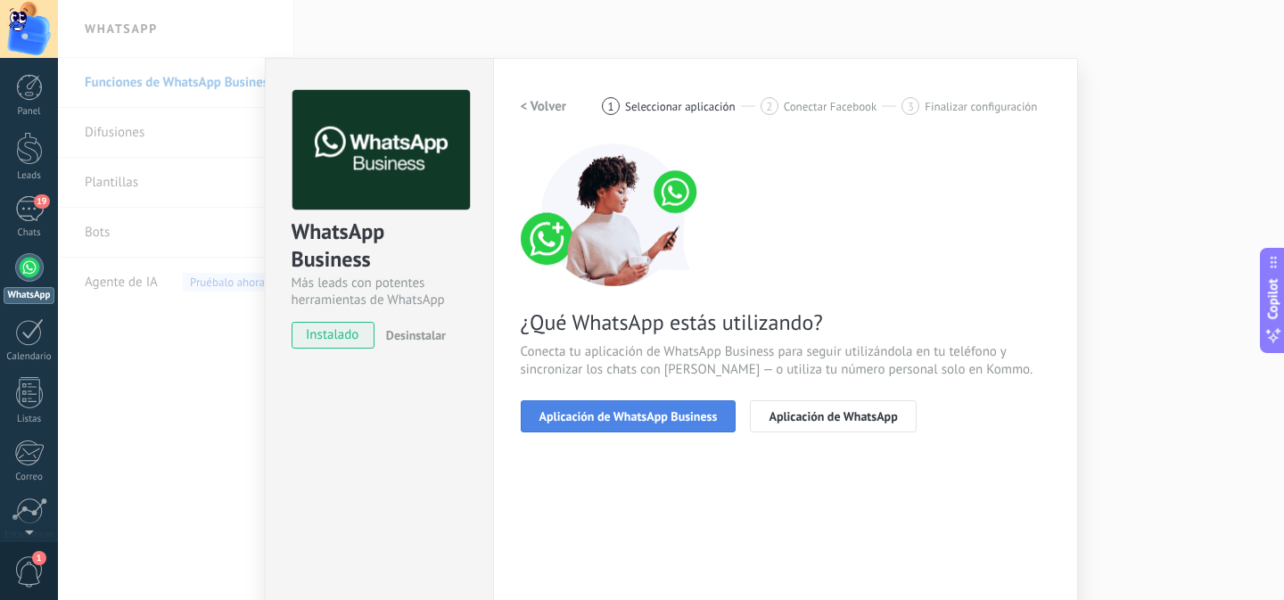
click at [645, 423] on span "Aplicación de WhatsApp Business" at bounding box center [628, 416] width 178 height 12
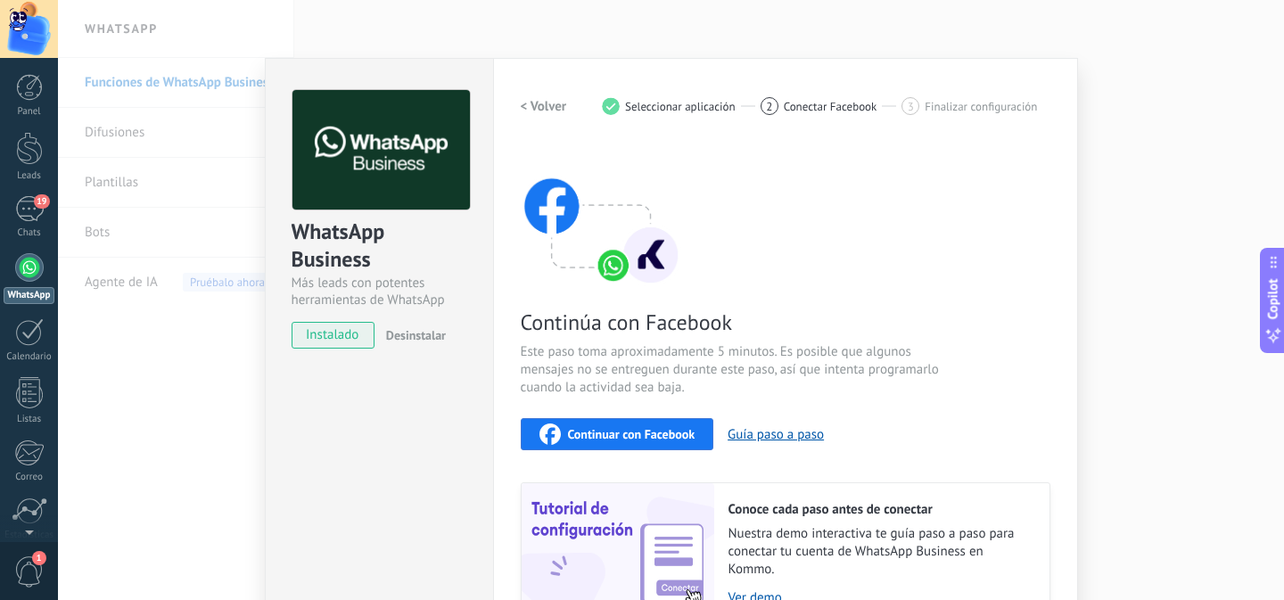
click at [607, 438] on span "Continuar con Facebook" at bounding box center [631, 434] width 127 height 12
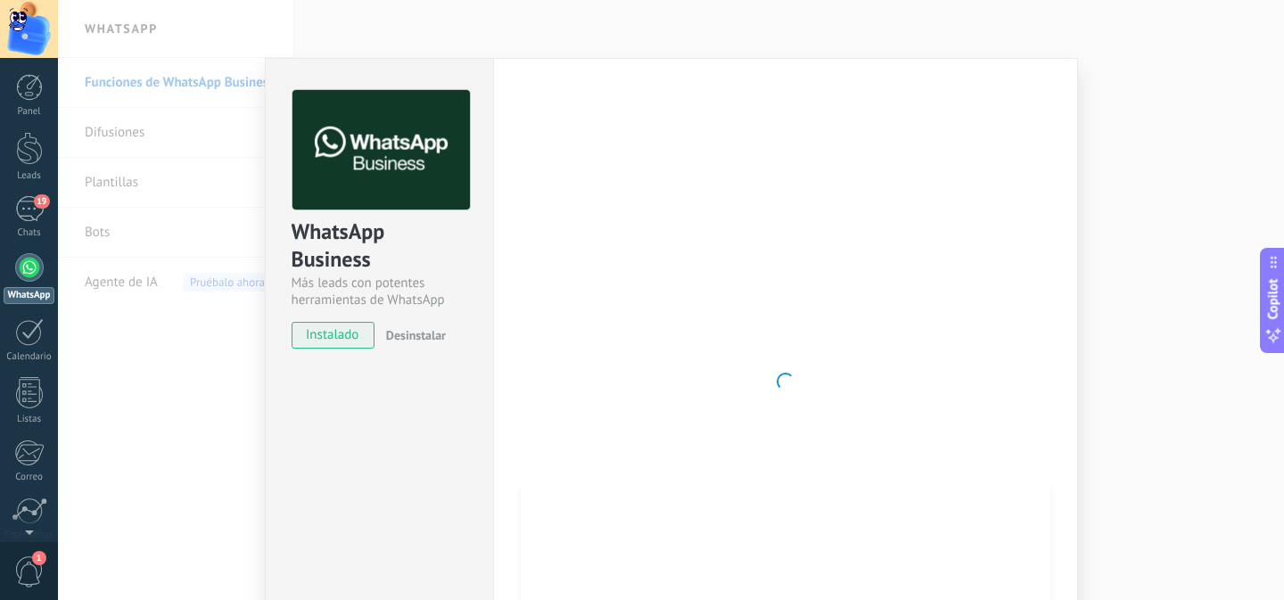
click at [419, 441] on div "WhatsApp Business Más leads con potentes herramientas de WhatsApp instalado Des…" at bounding box center [379, 381] width 228 height 647
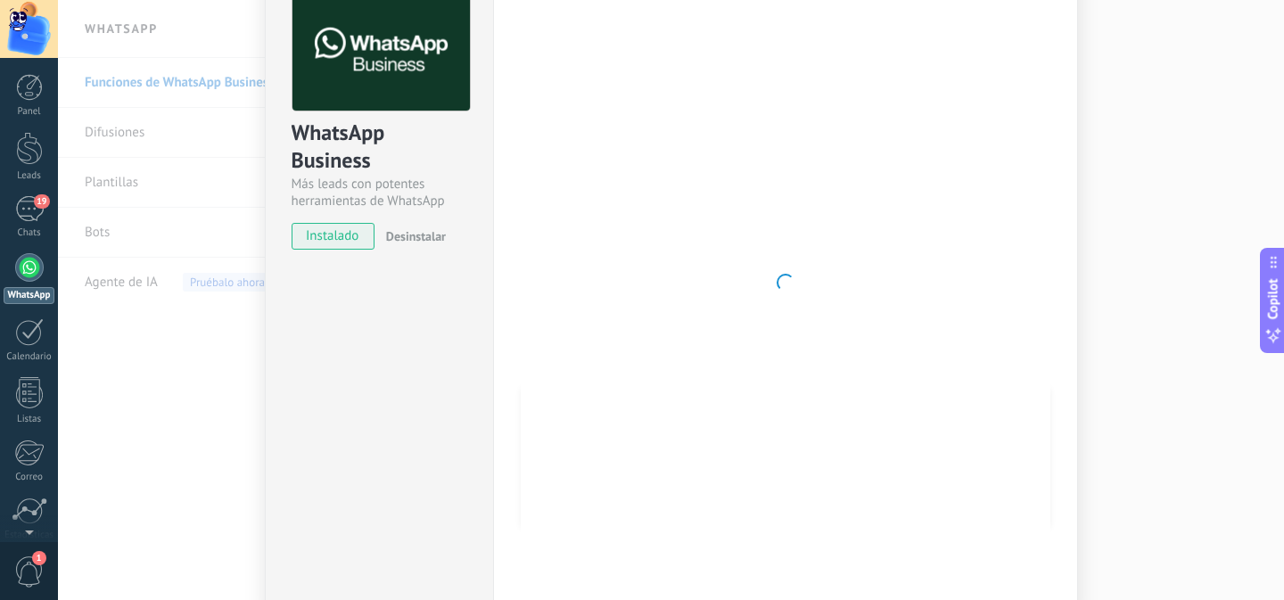
scroll to position [7, 0]
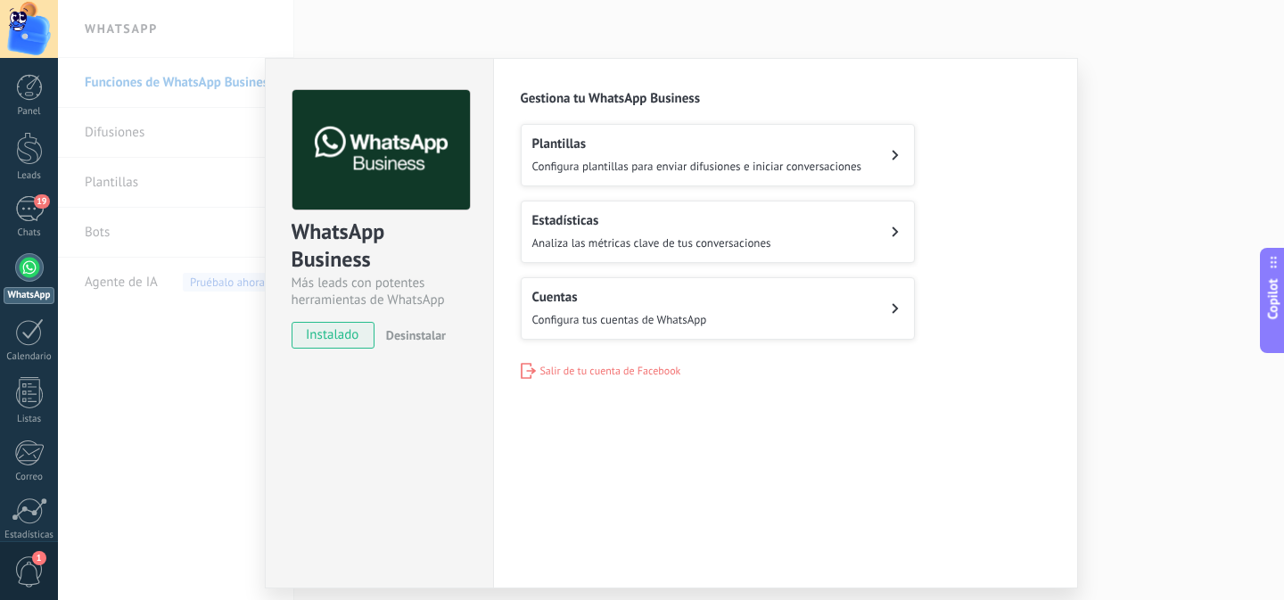
click at [595, 300] on h2 "Cuentas" at bounding box center [619, 297] width 175 height 17
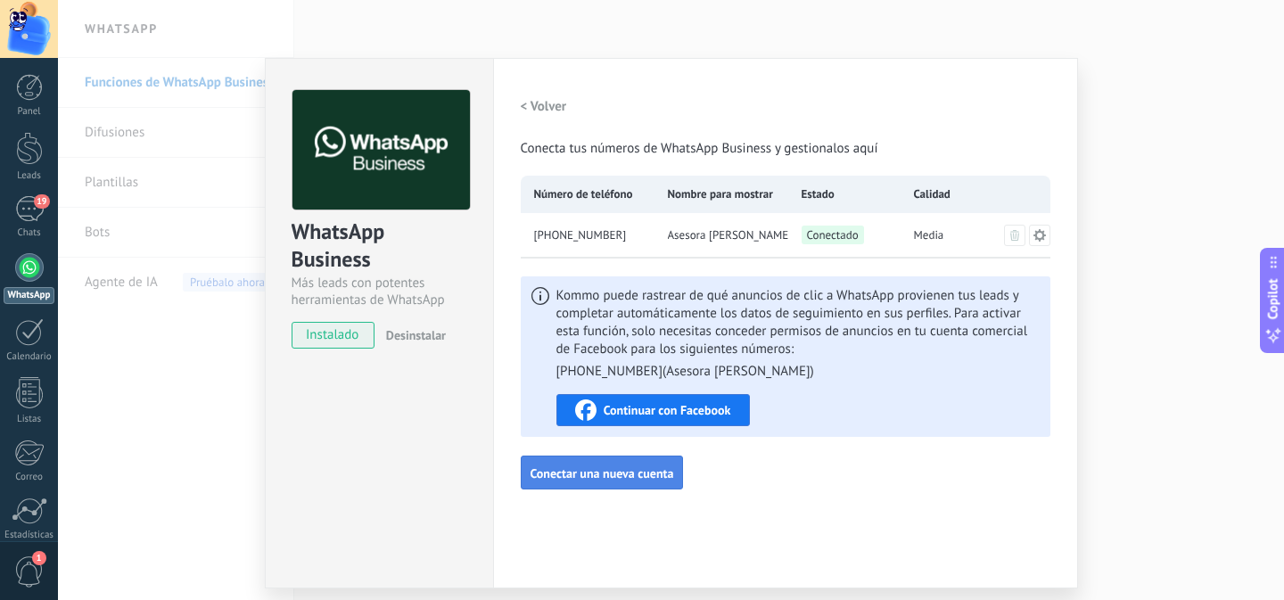
click at [582, 474] on span "Conectar una nueva cuenta" at bounding box center [602, 473] width 144 height 12
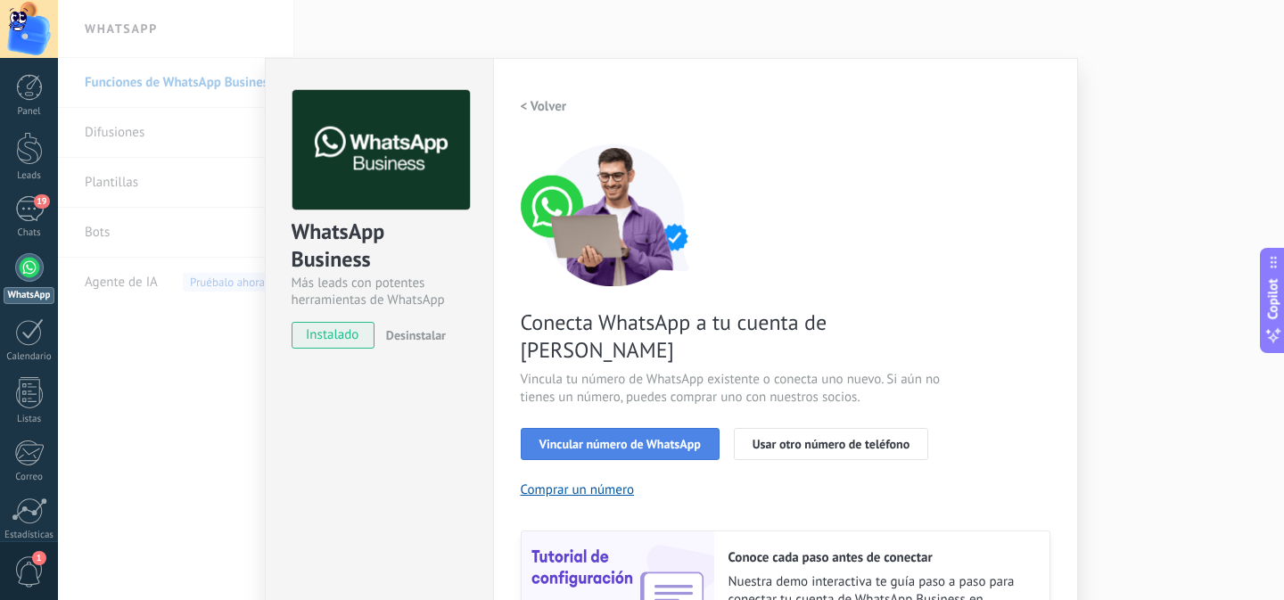
click at [616, 438] on span "Vincular número de WhatsApp" at bounding box center [619, 444] width 161 height 12
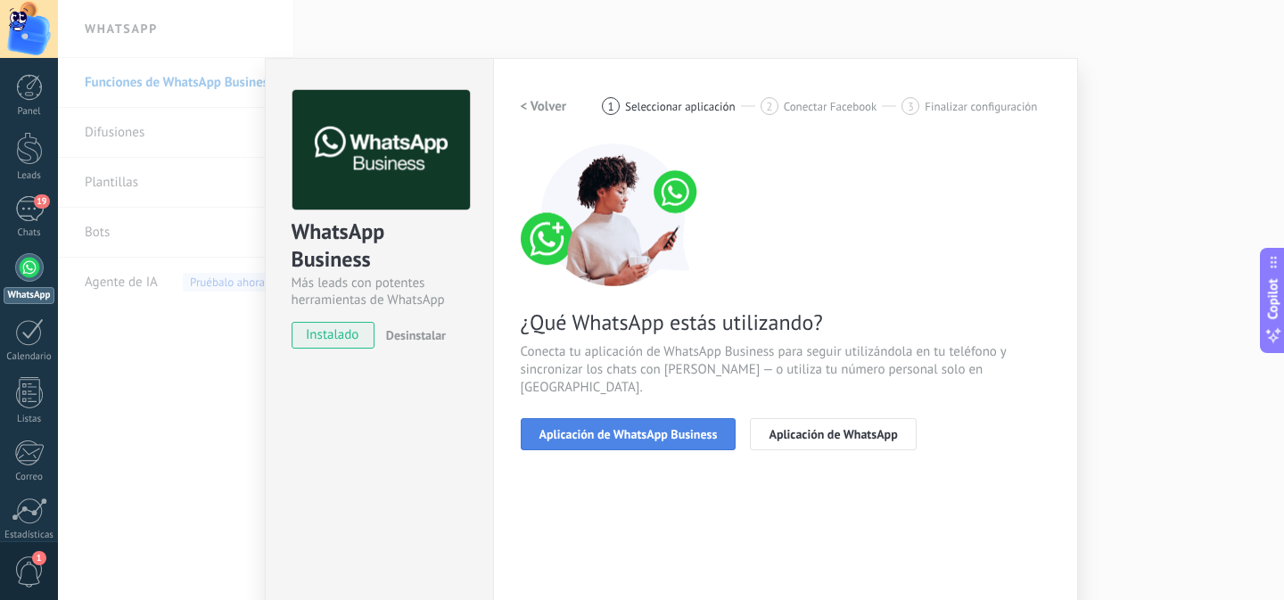
click at [615, 428] on span "Aplicación de WhatsApp Business" at bounding box center [628, 434] width 178 height 12
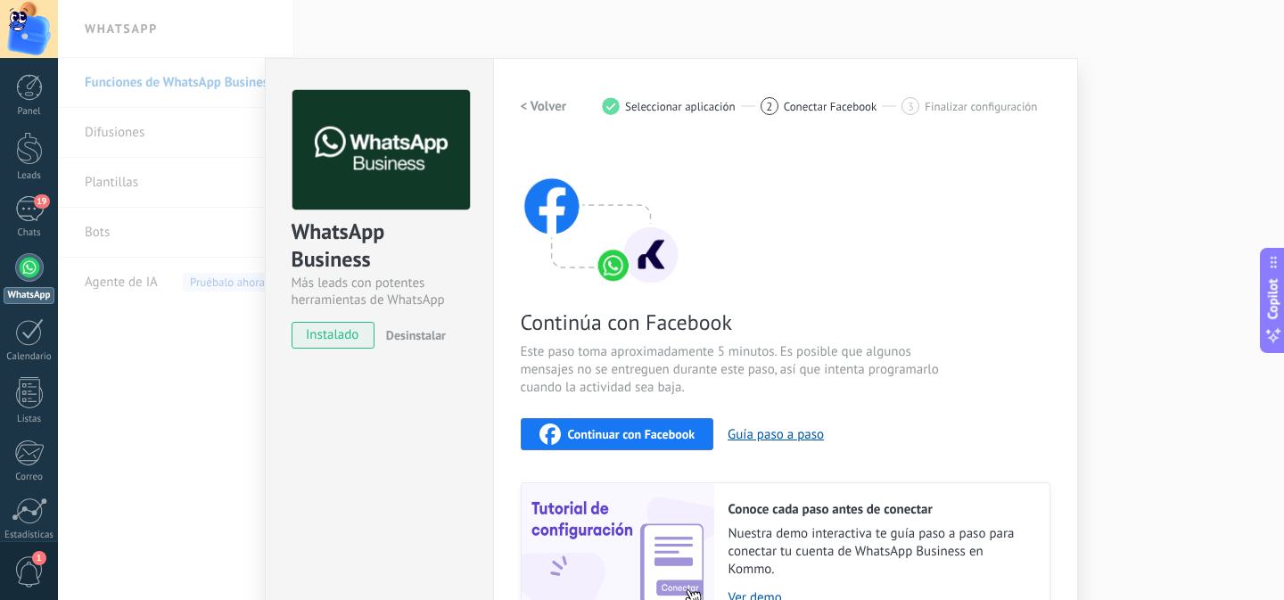
click at [615, 418] on button "Continuar con Facebook" at bounding box center [617, 434] width 193 height 32
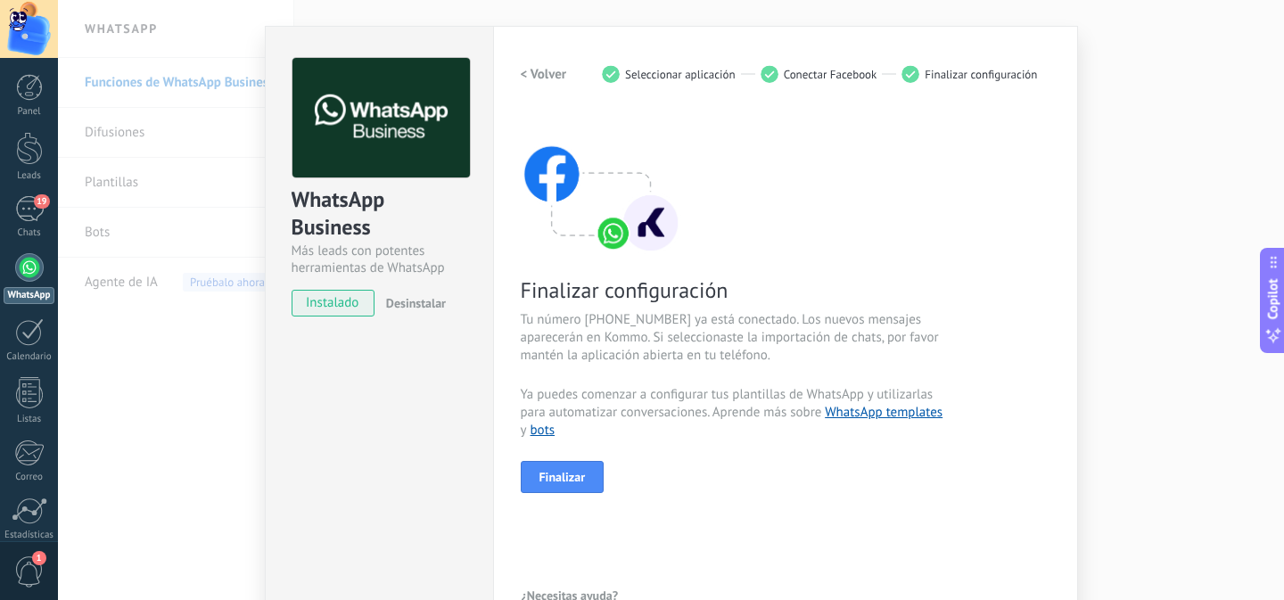
scroll to position [45, 0]
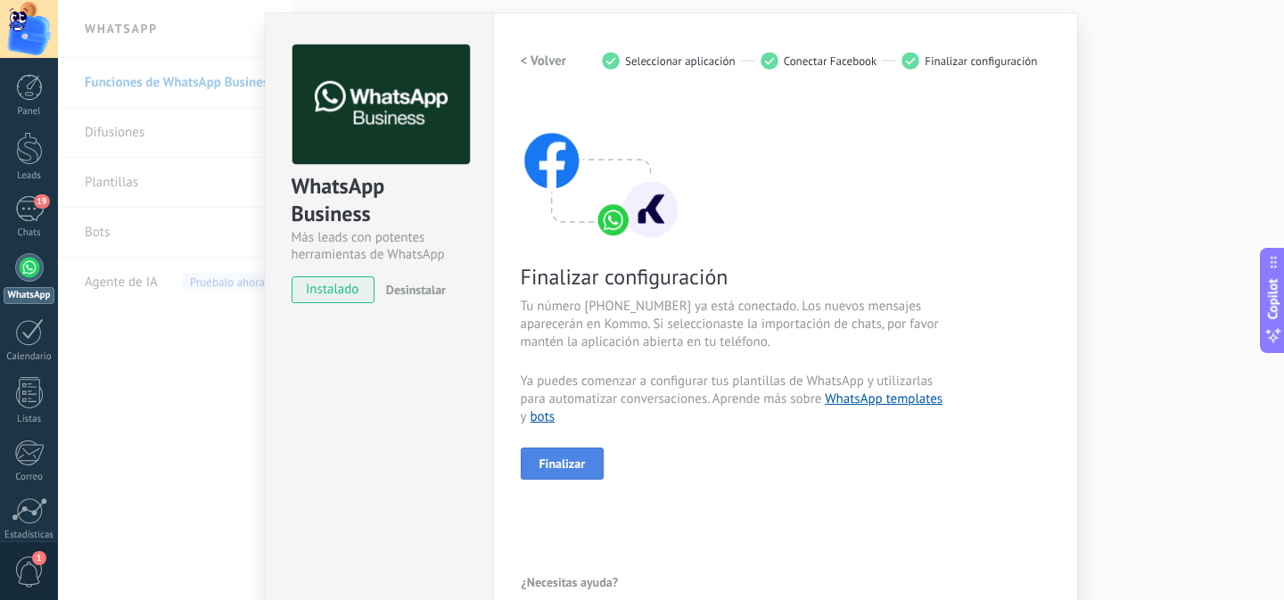
click at [548, 467] on span "Finalizar" at bounding box center [562, 463] width 46 height 12
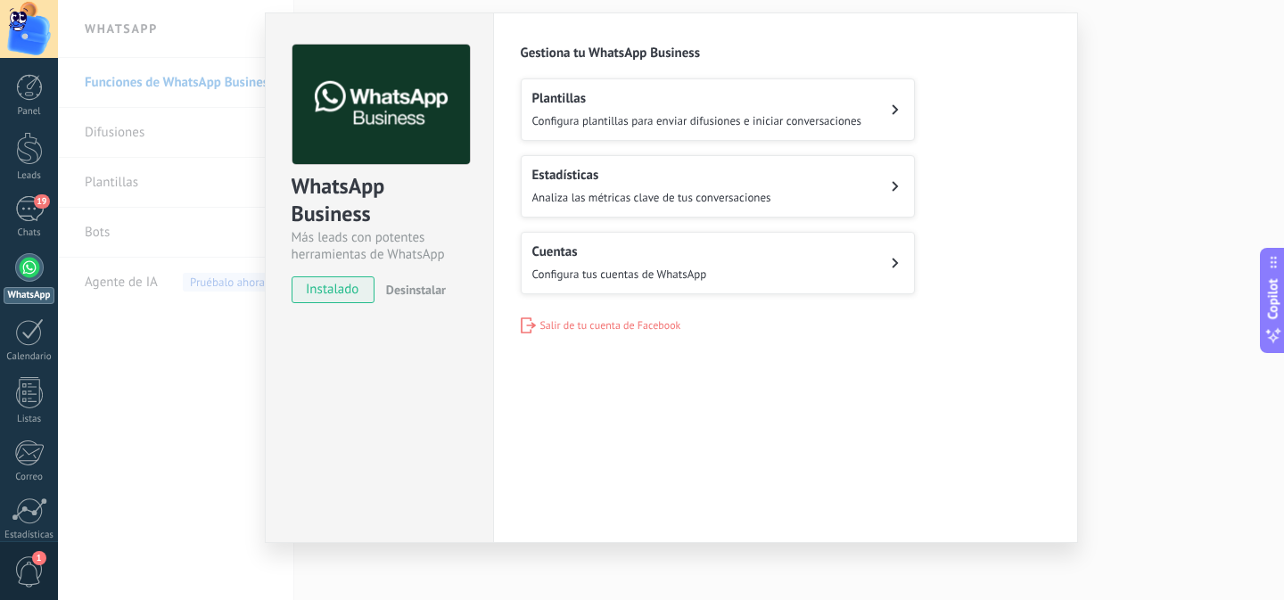
click at [628, 237] on button "Cuentas Configura tus cuentas de WhatsApp" at bounding box center [718, 263] width 394 height 62
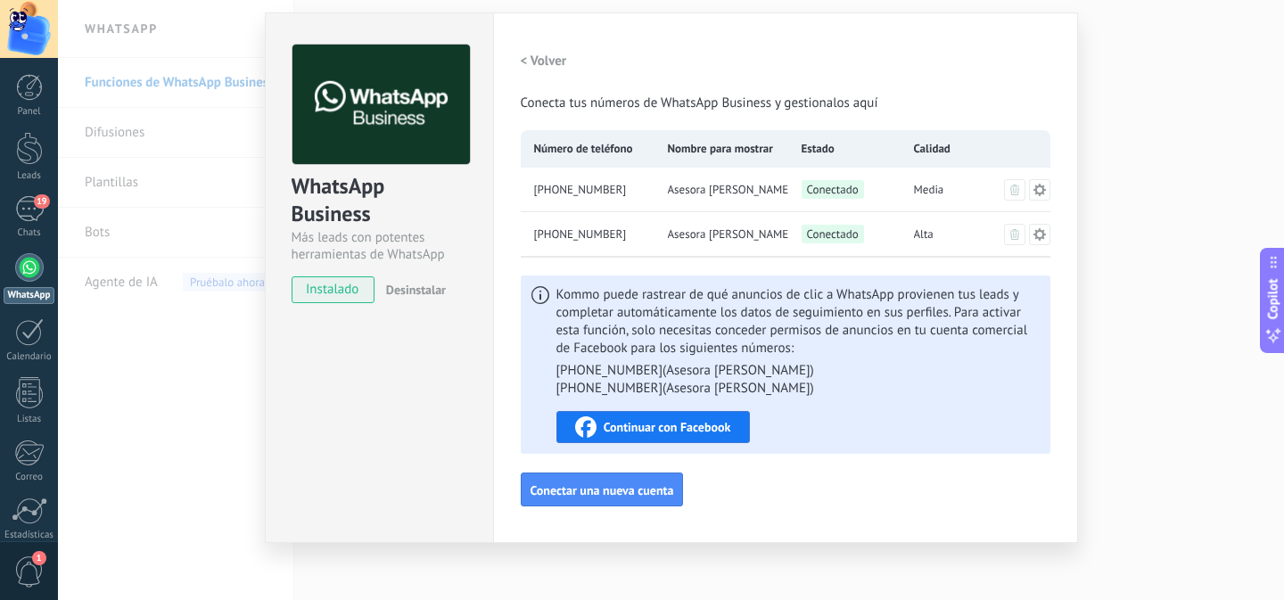
click at [1036, 238] on icon at bounding box center [1038, 233] width 12 height 12
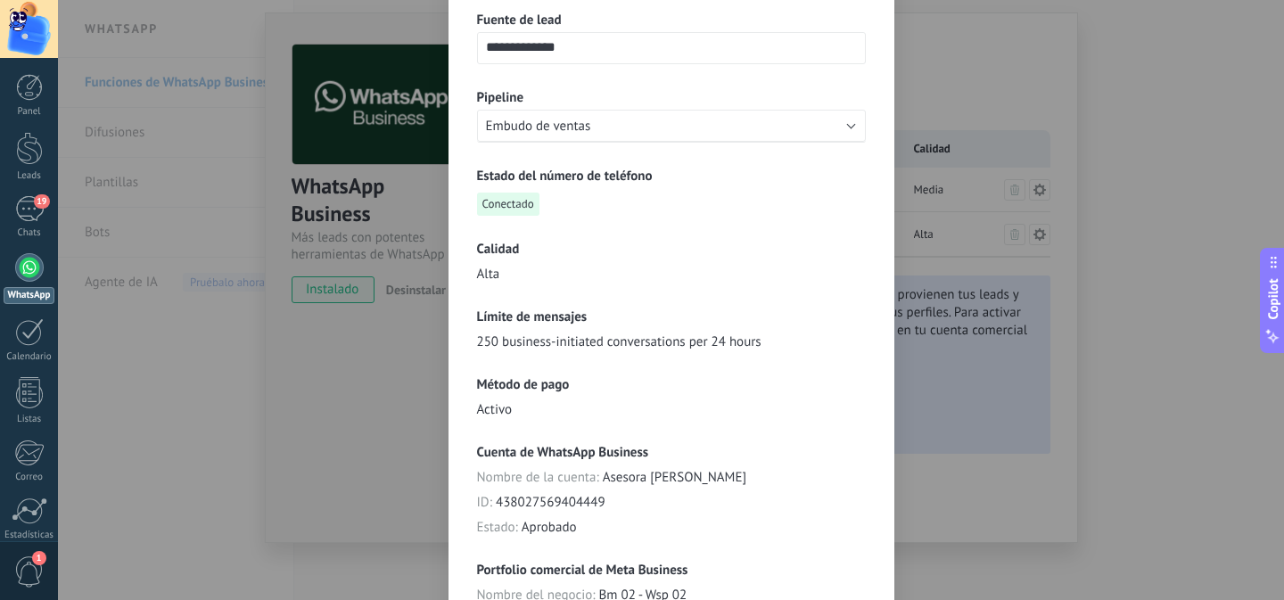
scroll to position [191, 0]
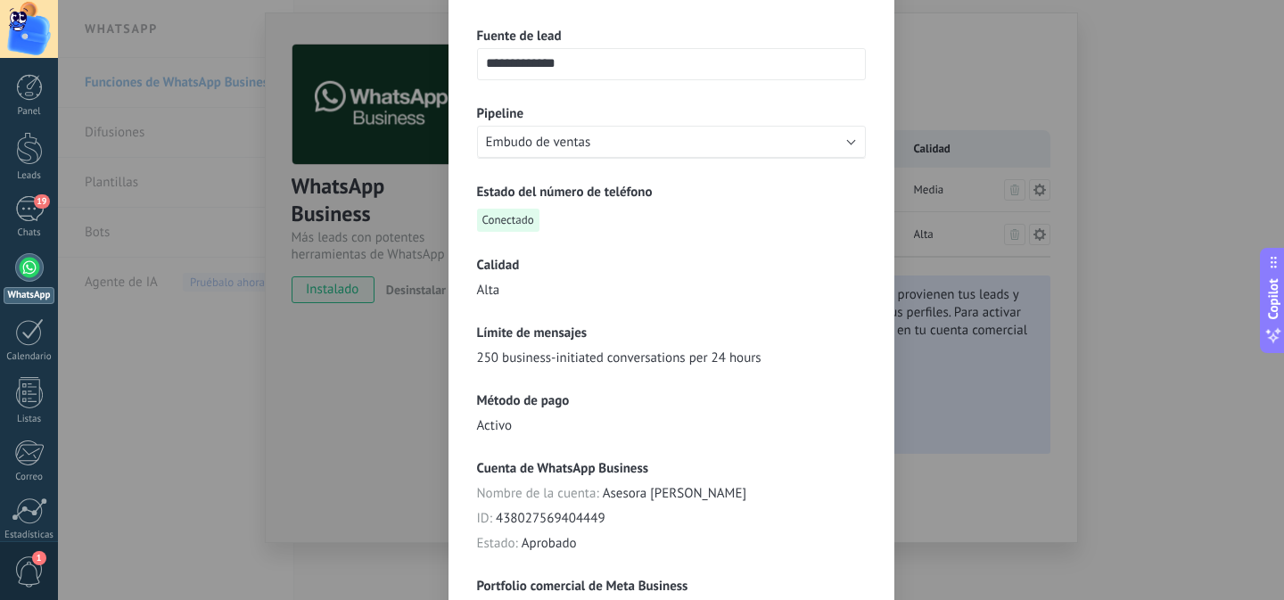
click at [1000, 480] on div "**********" at bounding box center [671, 300] width 1226 height 600
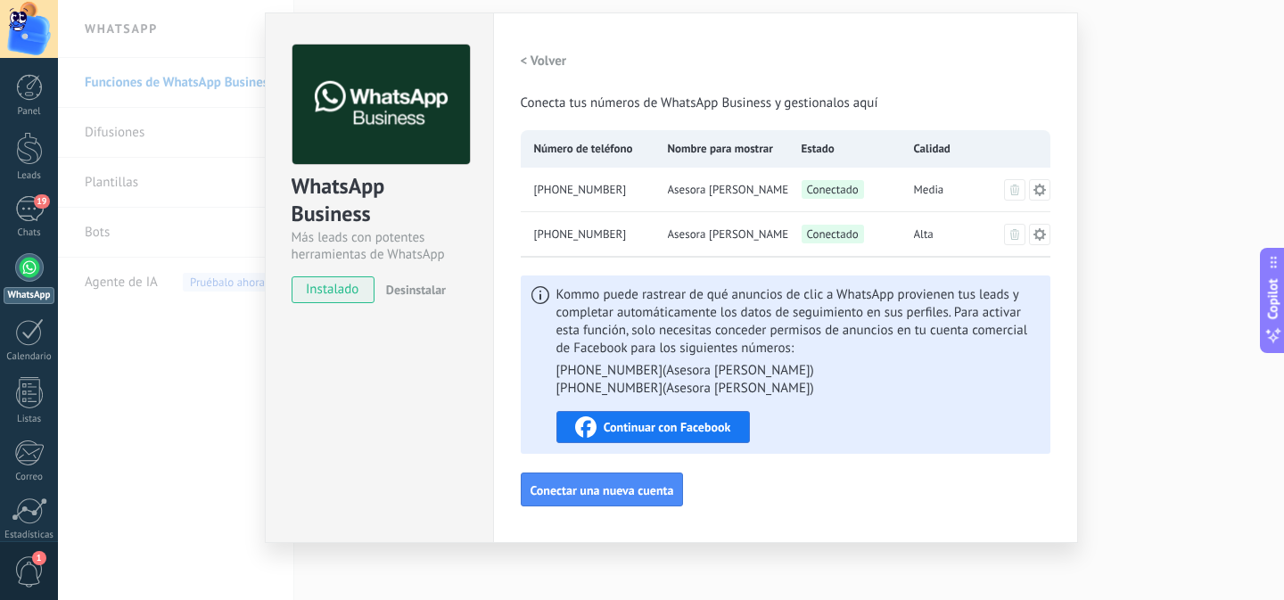
click at [1039, 187] on icon at bounding box center [1038, 189] width 12 height 12
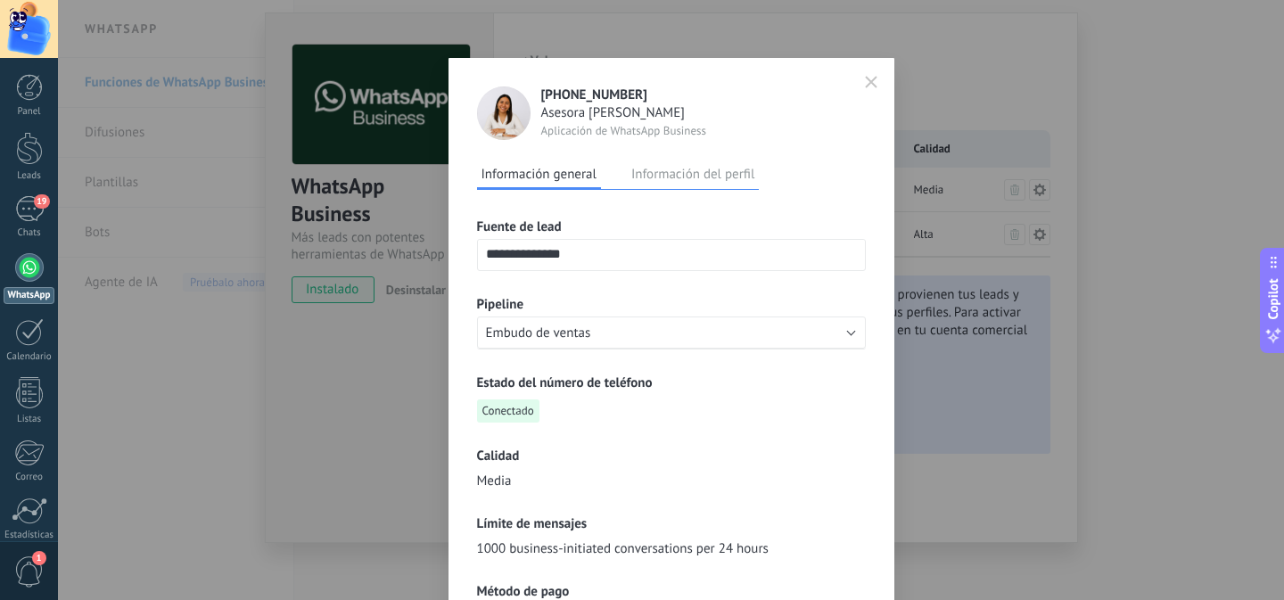
scroll to position [324, 0]
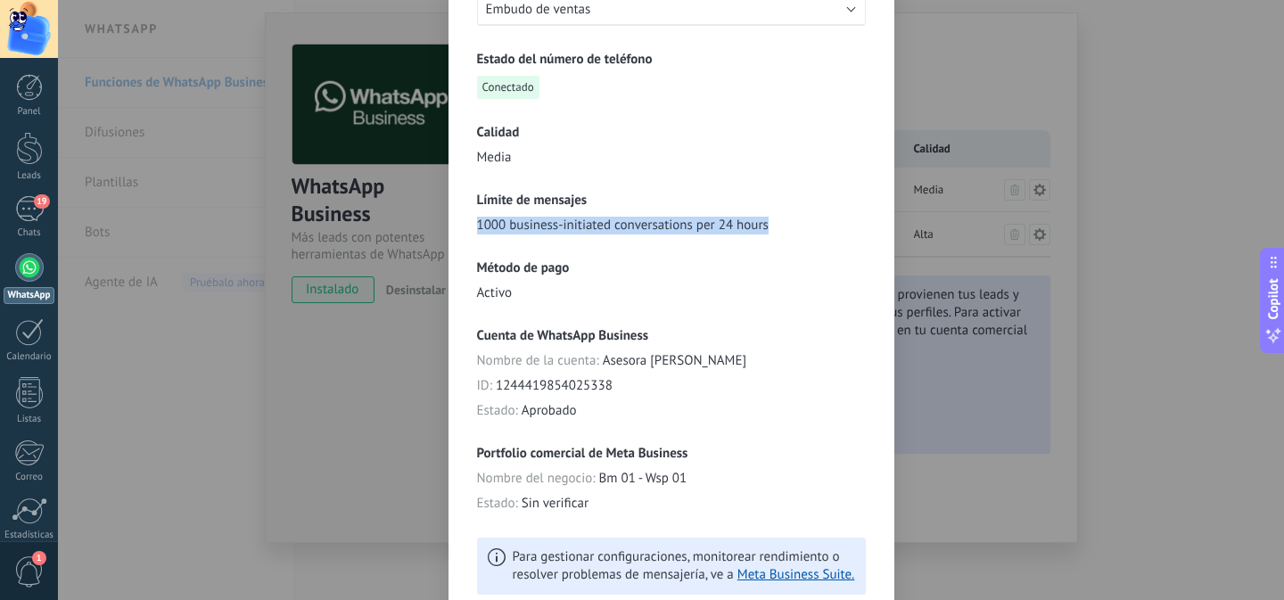
drag, startPoint x: 473, startPoint y: 227, endPoint x: 782, endPoint y: 228, distance: 308.4
click at [782, 228] on div "Límite de mensajes 1000 business-initiated conversations per 24 hours" at bounding box center [671, 213] width 389 height 43
click at [986, 514] on div "**********" at bounding box center [671, 300] width 1226 height 600
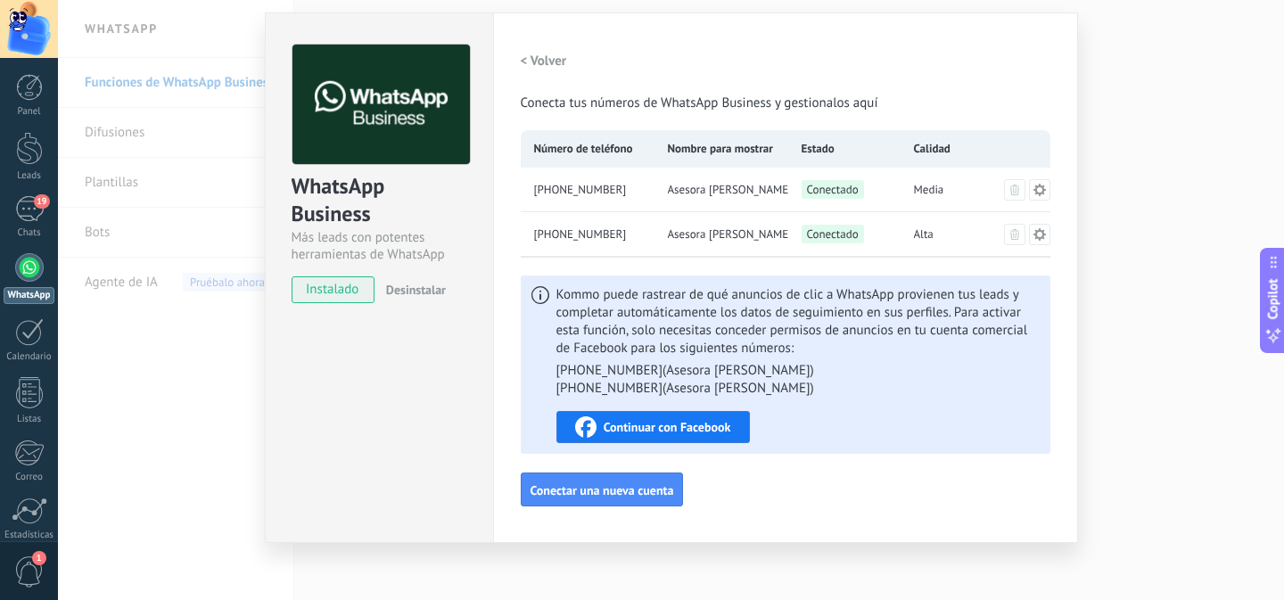
click at [1036, 236] on icon at bounding box center [1039, 234] width 14 height 14
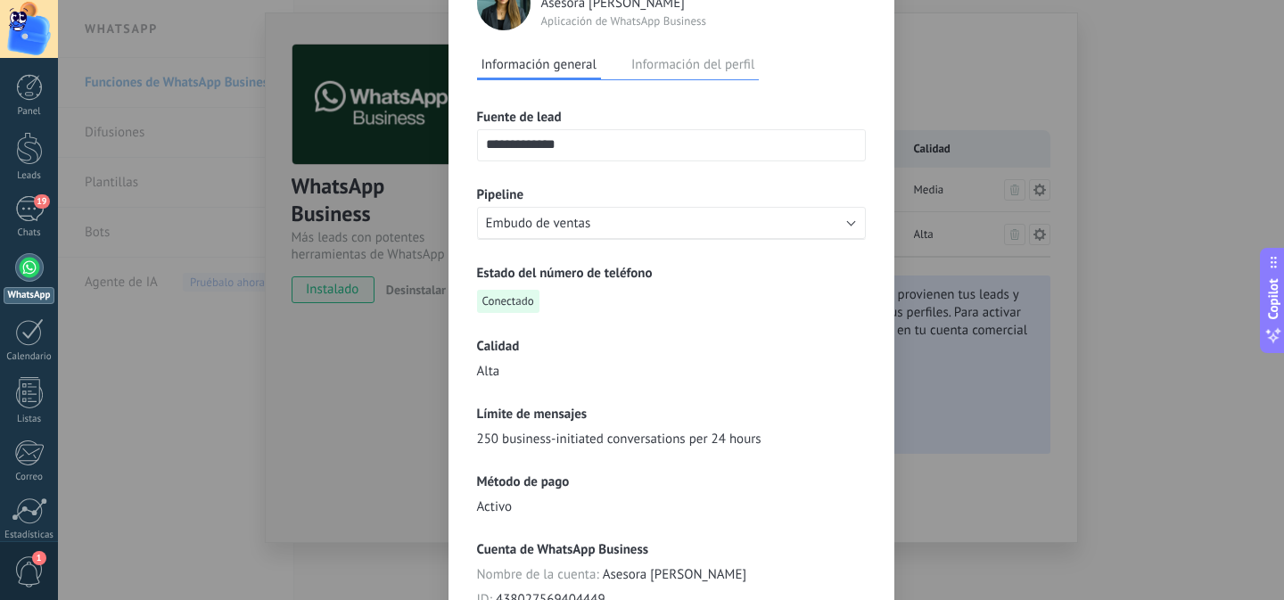
scroll to position [295, 0]
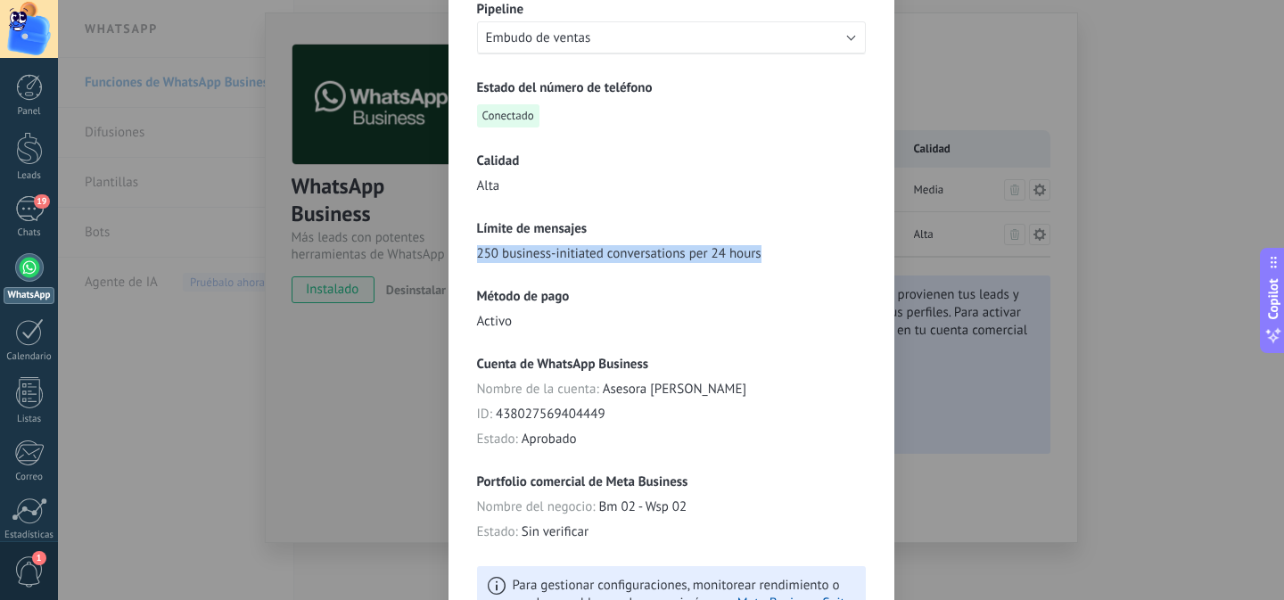
drag, startPoint x: 761, startPoint y: 249, endPoint x: 474, endPoint y: 252, distance: 287.1
click at [477, 252] on div "Límite de mensajes 250 business-initiated conversations per 24 hours" at bounding box center [671, 241] width 389 height 43
click at [477, 252] on span "250 business-initiated conversations per 24 hours" at bounding box center [619, 254] width 284 height 18
drag, startPoint x: 479, startPoint y: 253, endPoint x: 735, endPoint y: 254, distance: 256.7
click at [735, 254] on span "250 business-initiated conversations per 24 hours" at bounding box center [619, 254] width 284 height 18
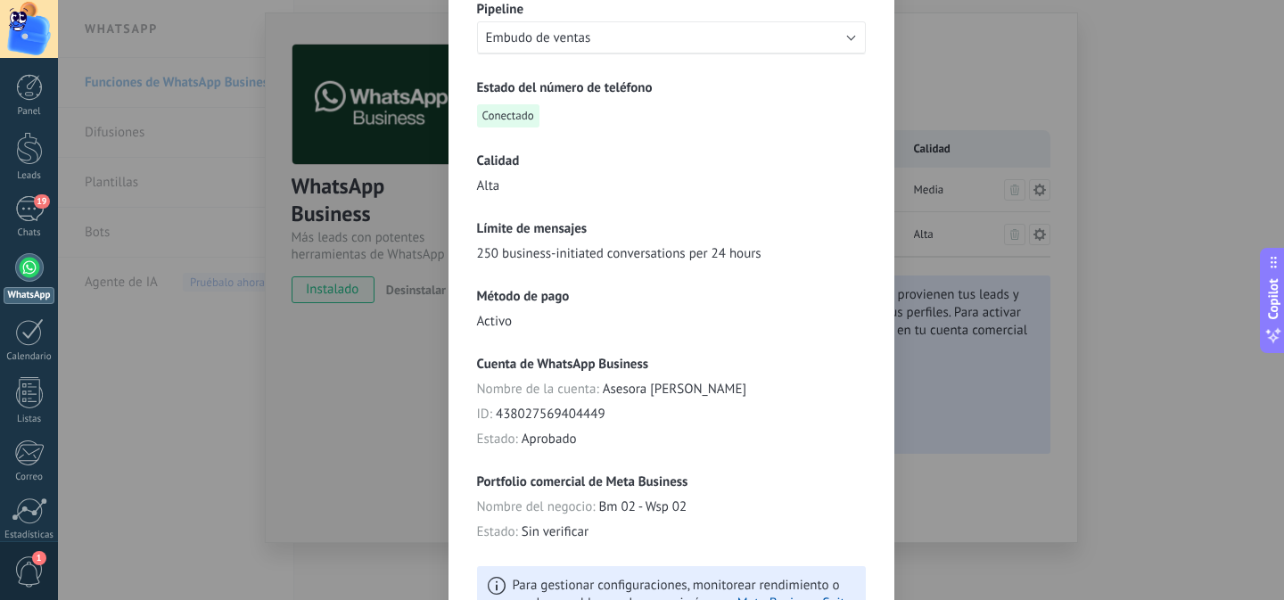
click at [764, 250] on div "Límite de mensajes 250 business-initiated conversations per 24 hours" at bounding box center [671, 241] width 389 height 43
click at [980, 494] on div "**********" at bounding box center [671, 300] width 1226 height 600
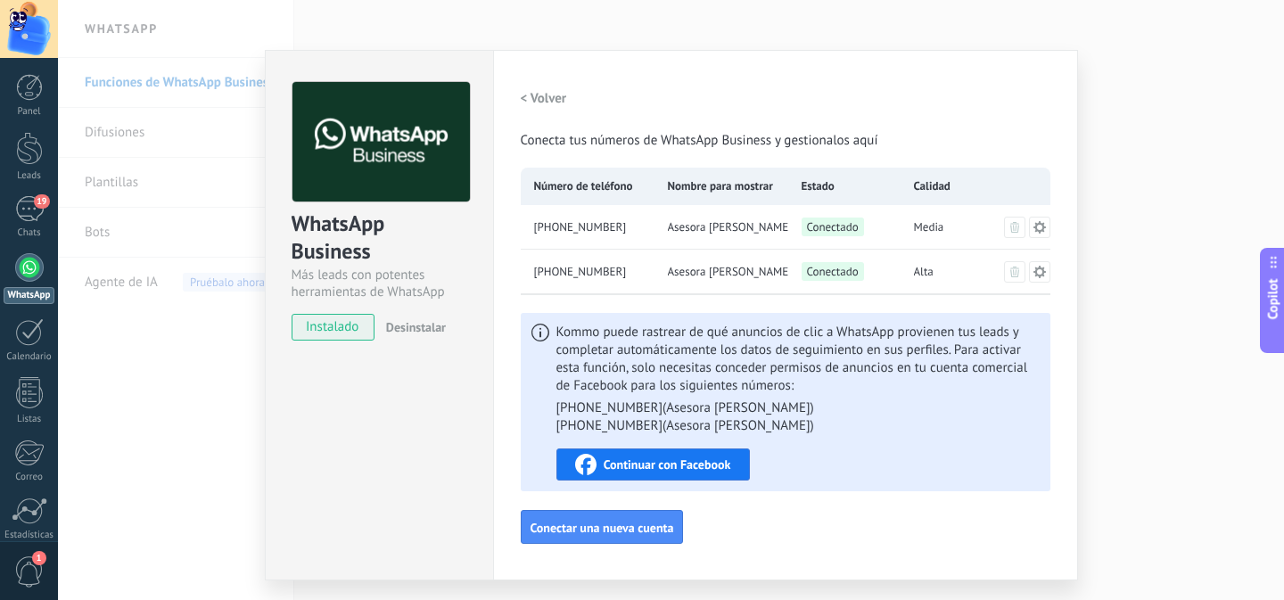
scroll to position [0, 0]
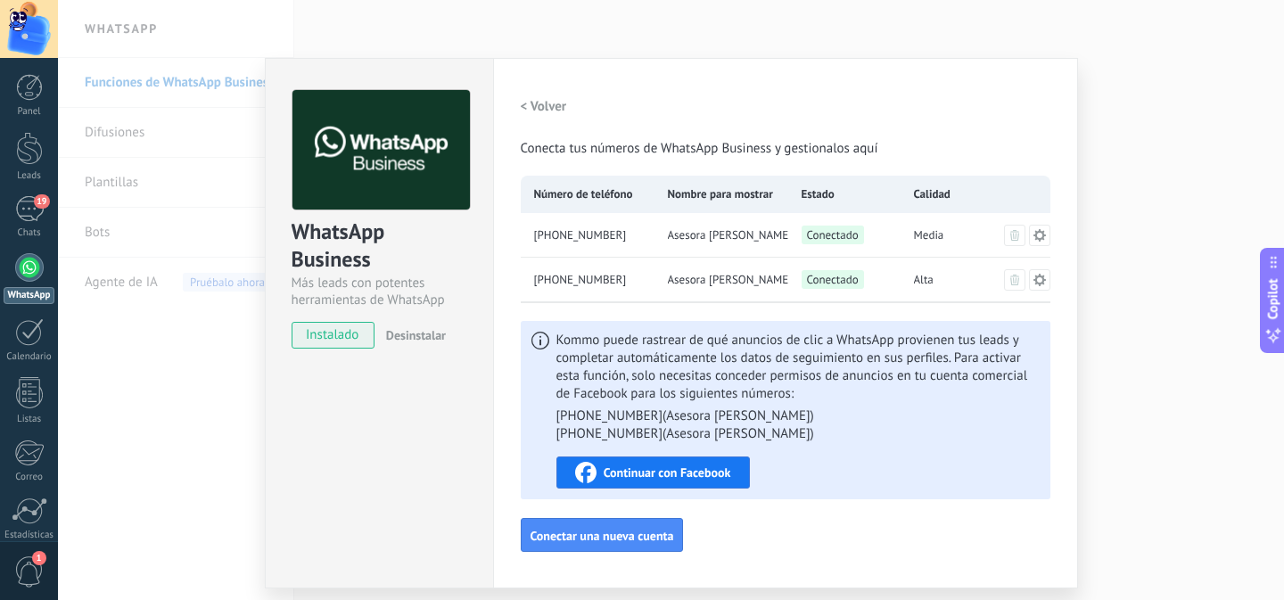
click at [702, 466] on span "Continuar con Facebook" at bounding box center [666, 472] width 127 height 12
click at [1196, 465] on div "WhatsApp Business Más leads con potentes herramientas de WhatsApp instalado Des…" at bounding box center [671, 300] width 1226 height 600
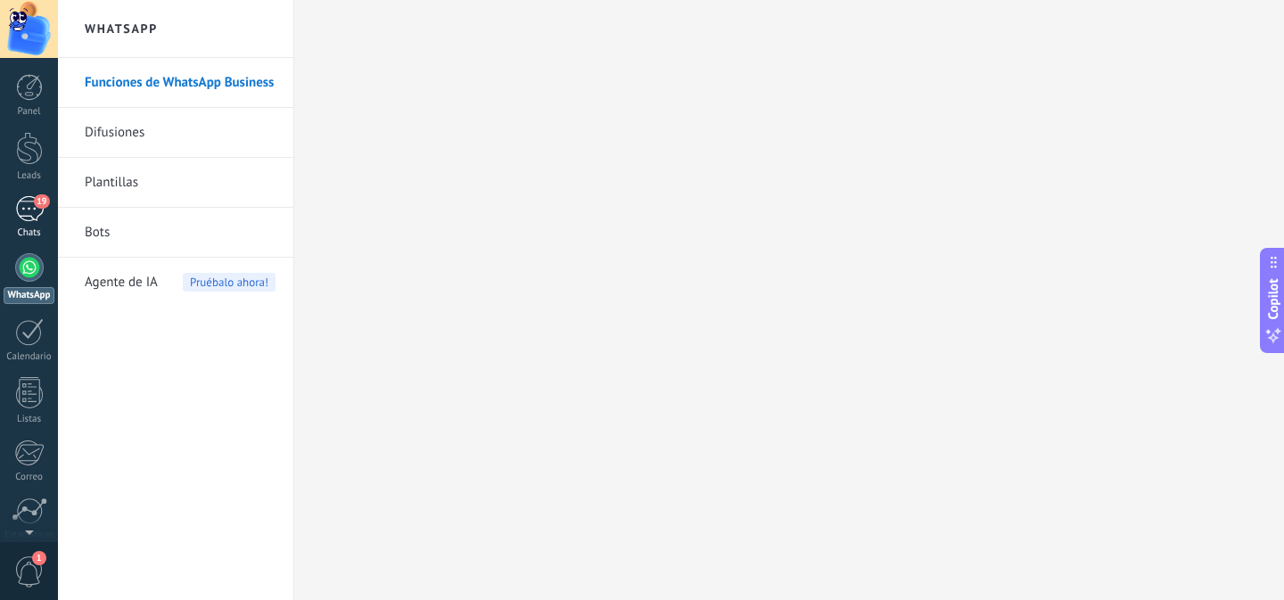
click at [37, 207] on span "19" at bounding box center [41, 201] width 15 height 14
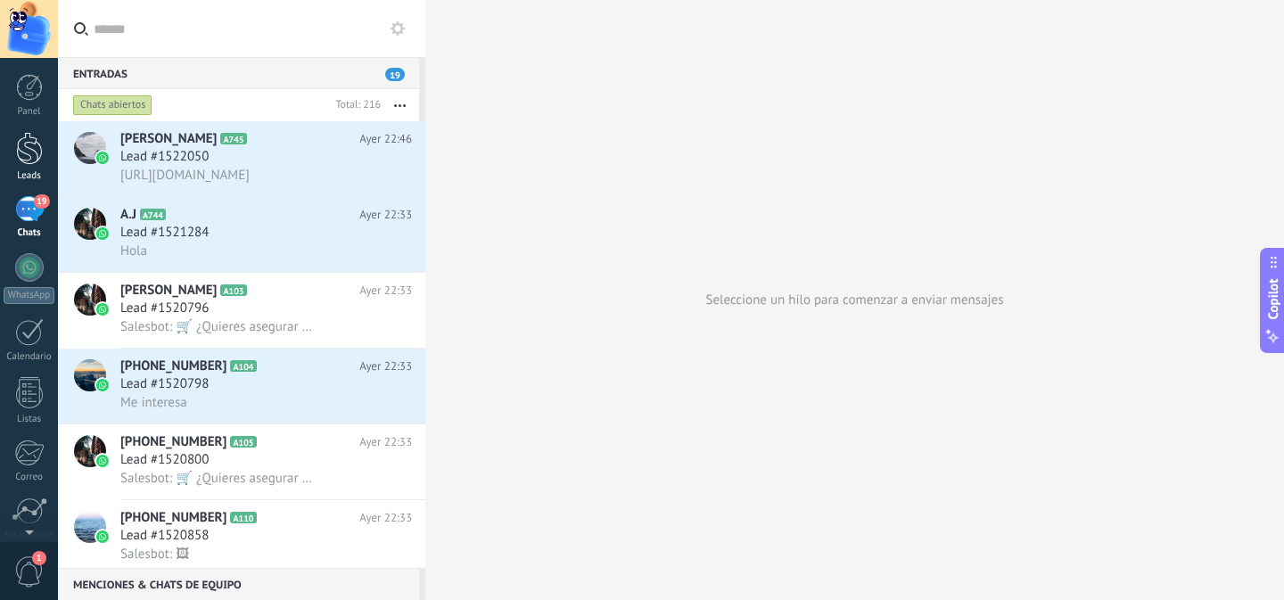
click at [34, 168] on link "Leads" at bounding box center [29, 157] width 58 height 50
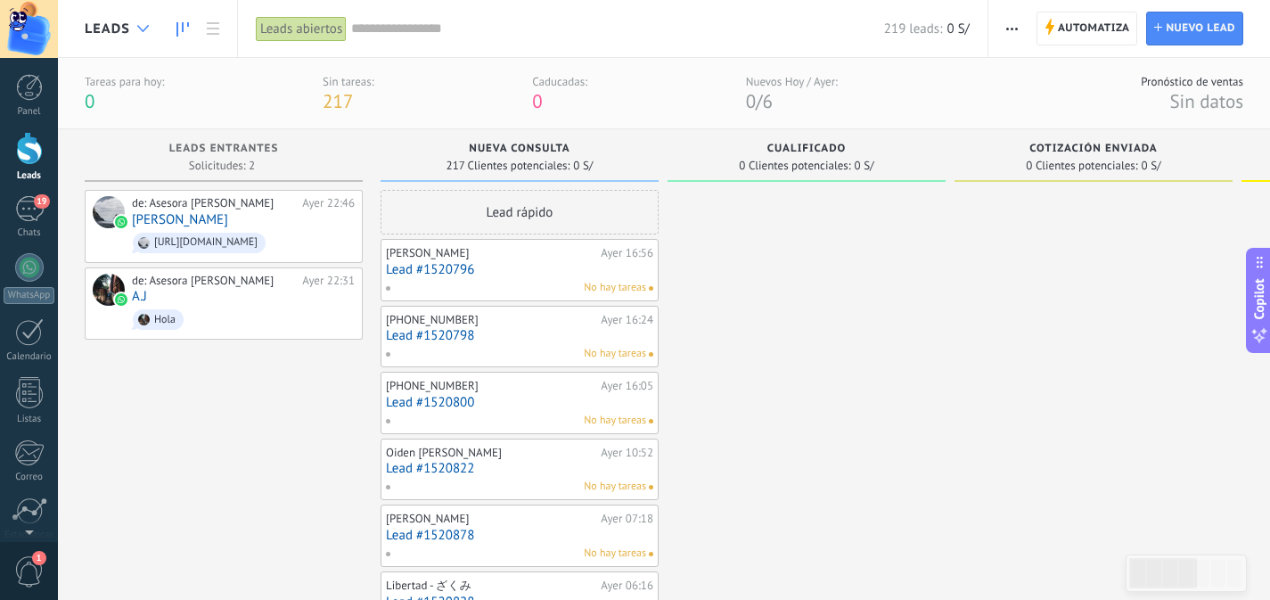
click at [157, 36] on div at bounding box center [142, 29] width 29 height 35
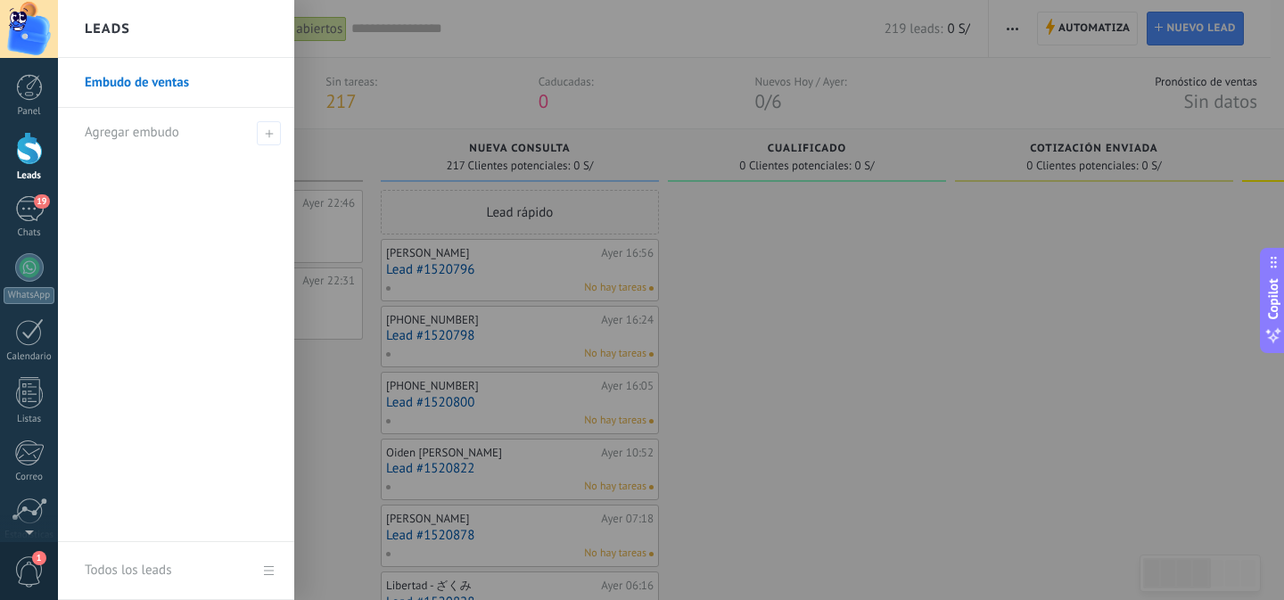
click at [699, 234] on div at bounding box center [700, 300] width 1284 height 600
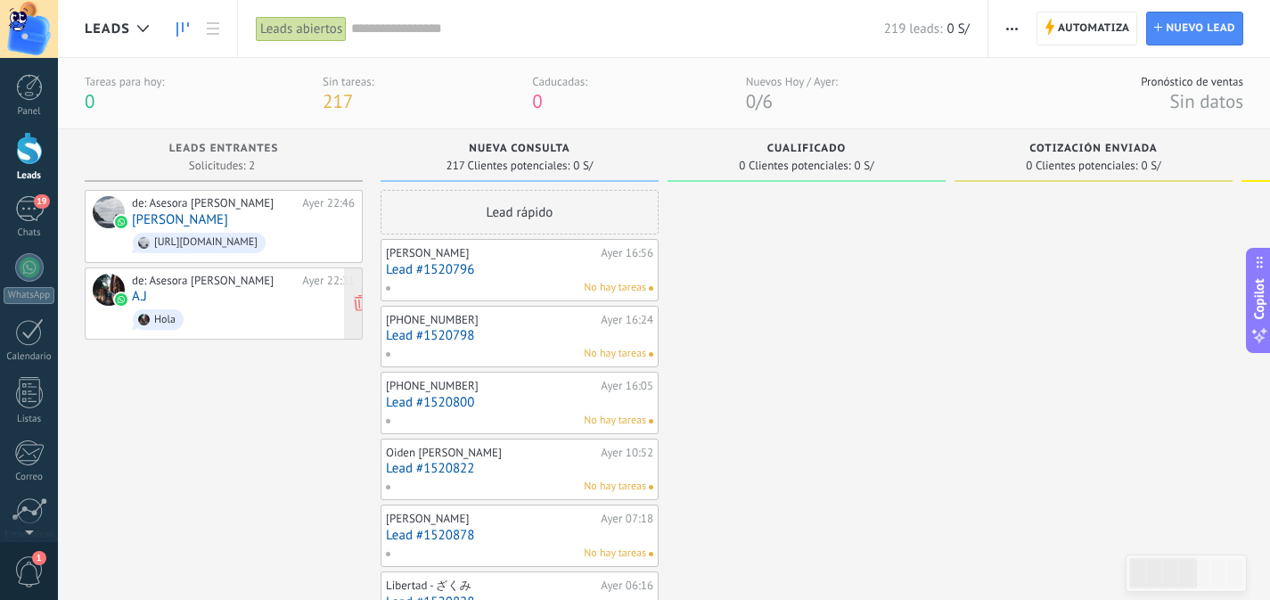
click at [230, 314] on span "Hola" at bounding box center [243, 320] width 223 height 28
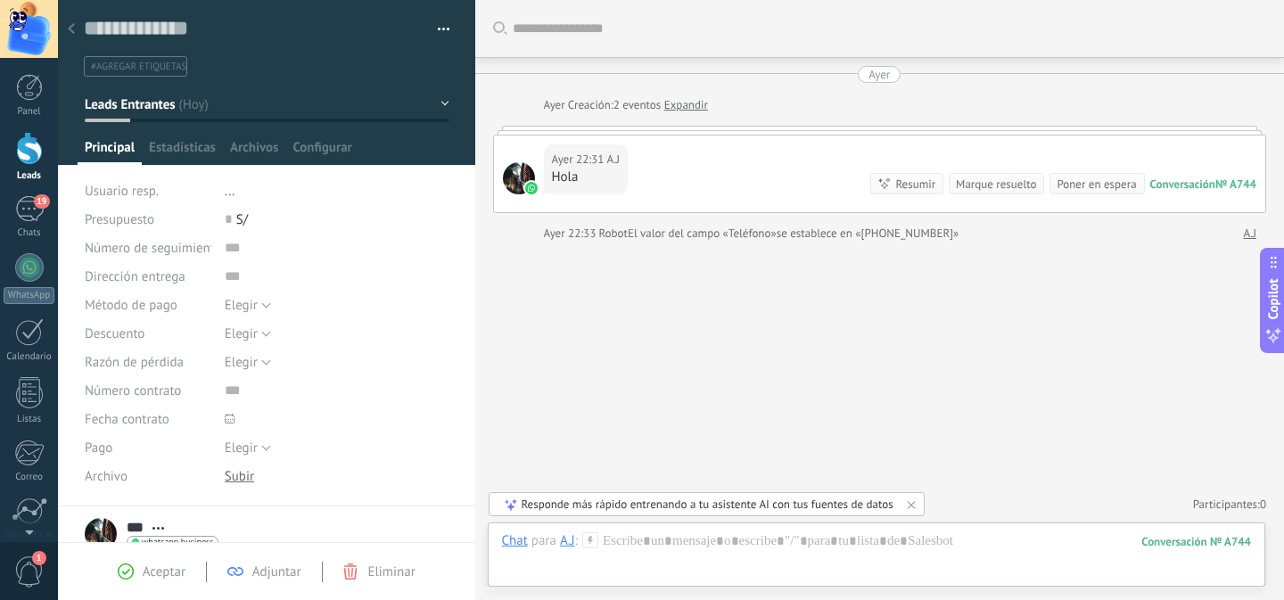
click at [76, 35] on div at bounding box center [71, 29] width 25 height 35
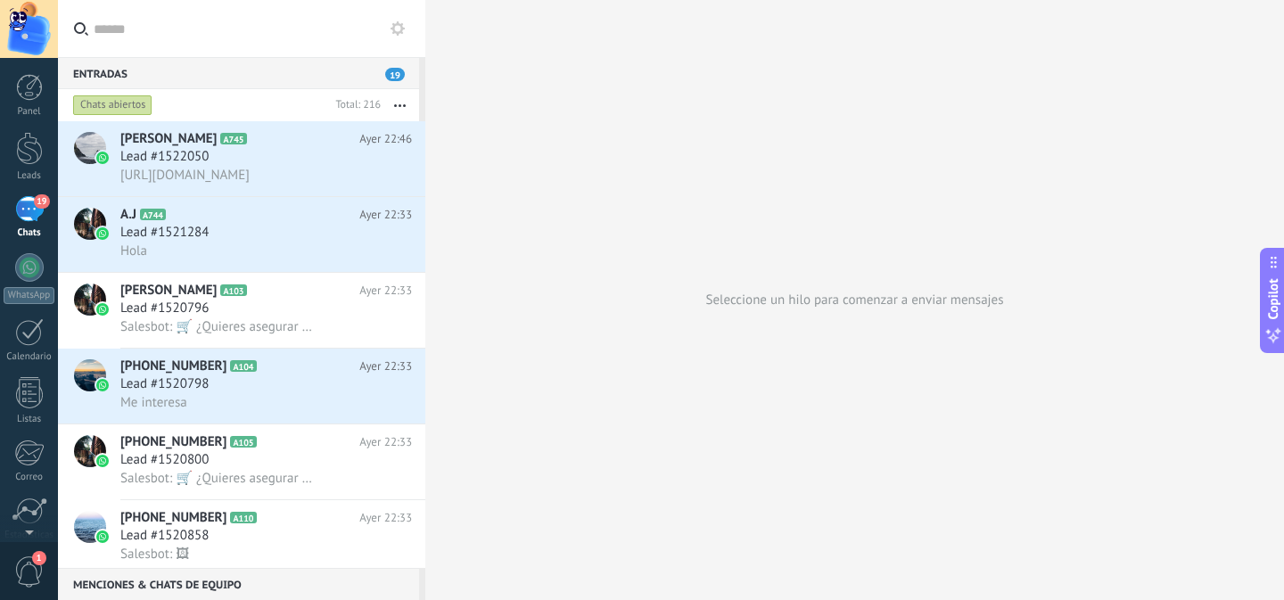
click at [35, 209] on div "19" at bounding box center [29, 209] width 29 height 26
click at [34, 159] on div at bounding box center [29, 148] width 27 height 33
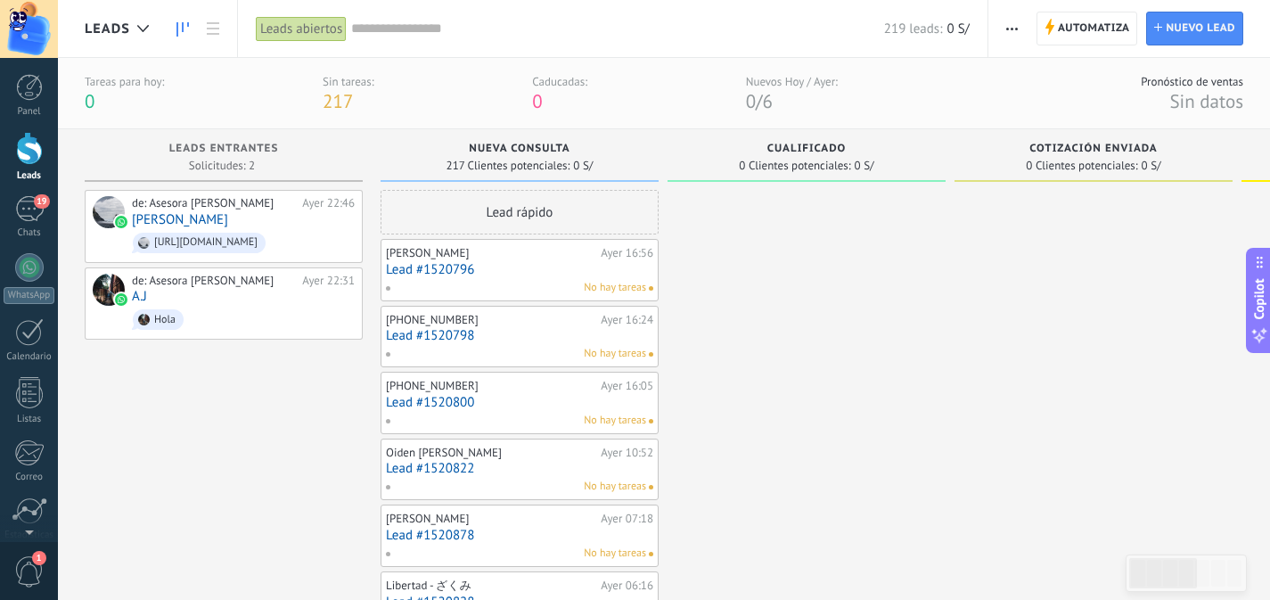
click at [29, 195] on div "Panel Leads 19 Chats WhatsApp Clientes" at bounding box center [29, 379] width 58 height 610
click at [29, 207] on div "19" at bounding box center [29, 209] width 29 height 26
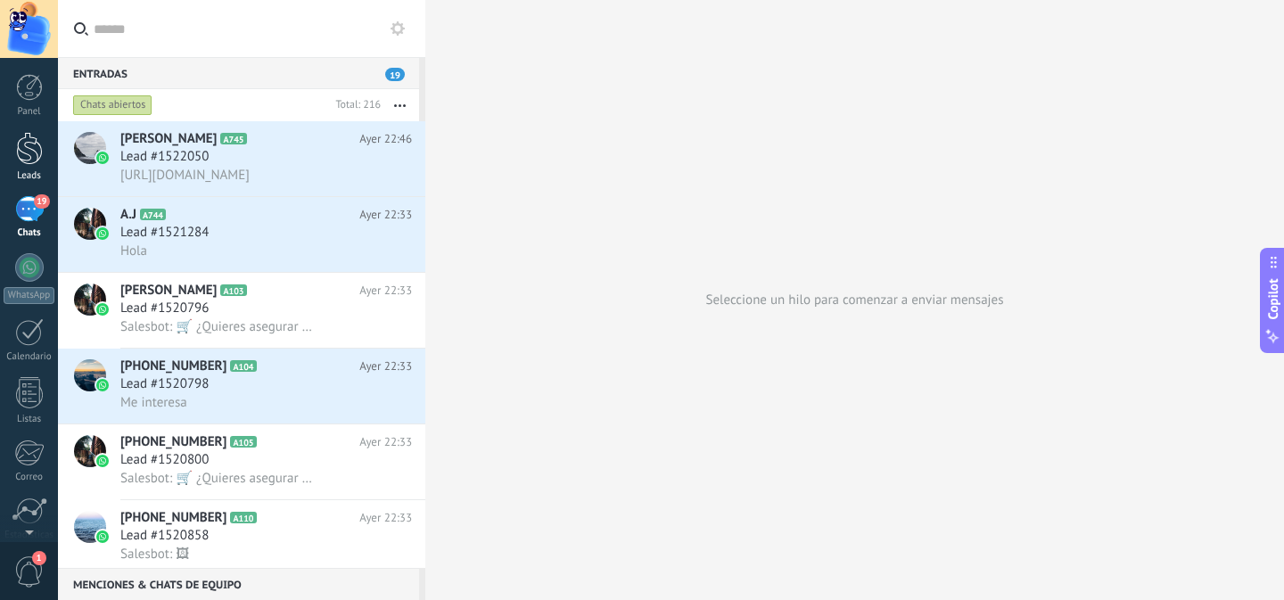
click at [29, 152] on div at bounding box center [29, 148] width 27 height 33
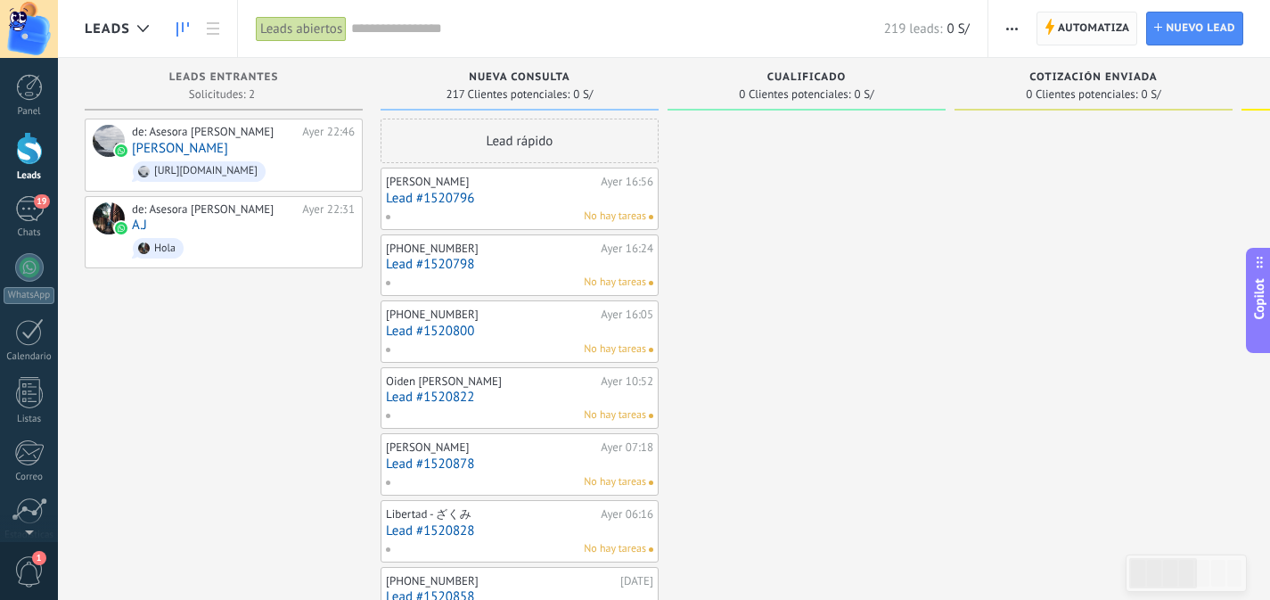
click at [1097, 23] on span "Automatiza" at bounding box center [1094, 28] width 72 height 32
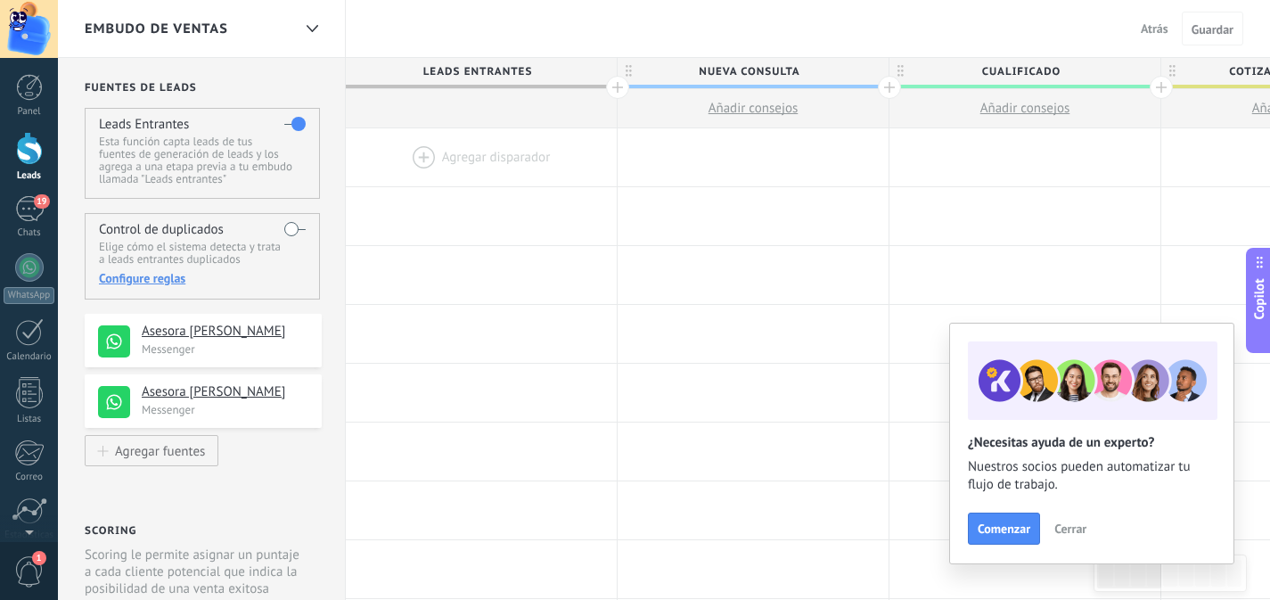
click at [460, 158] on div at bounding box center [481, 157] width 271 height 58
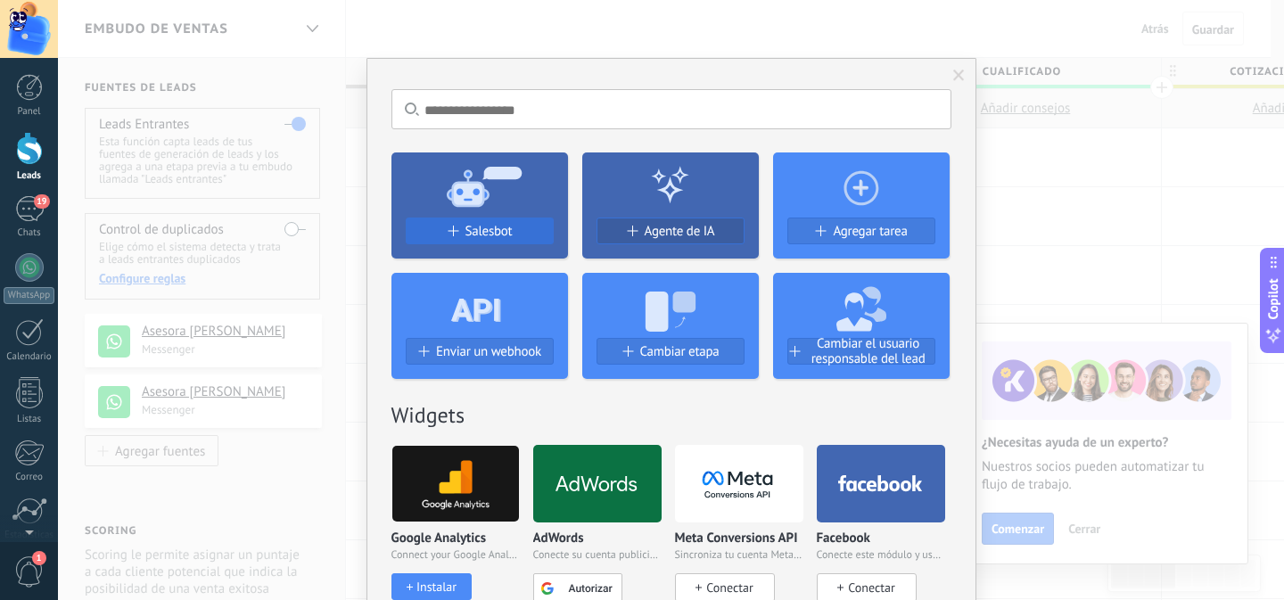
click at [476, 236] on span "Salesbot" at bounding box center [488, 231] width 47 height 15
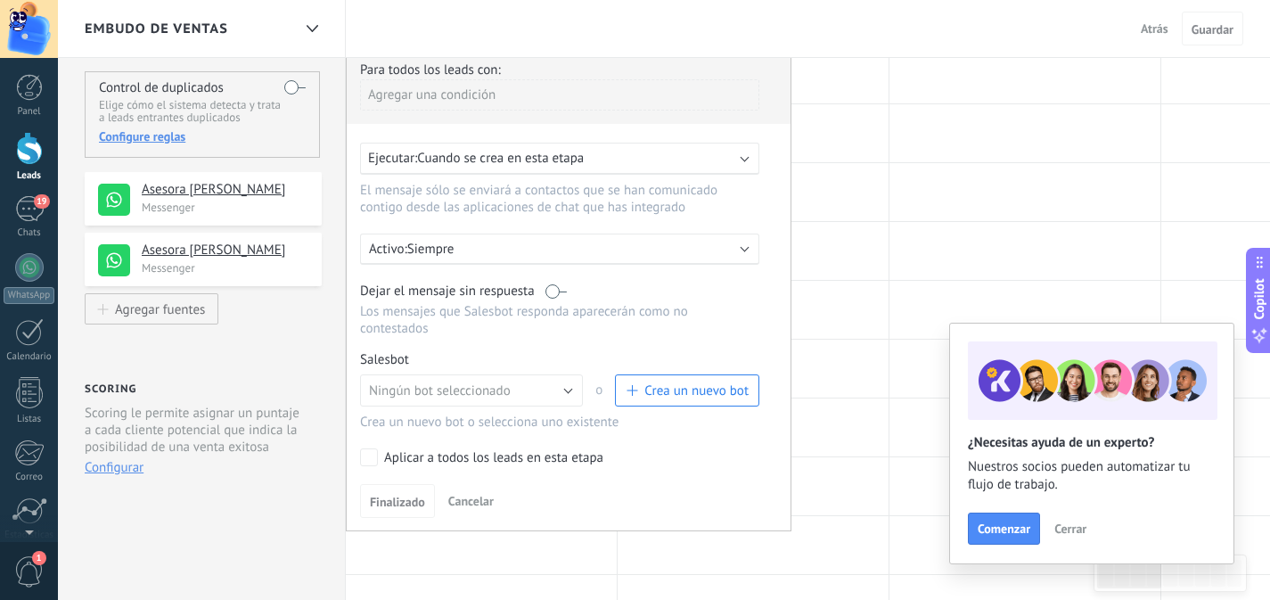
scroll to position [142, 0]
click at [468, 383] on button "Ningún bot seleccionado" at bounding box center [471, 390] width 223 height 32
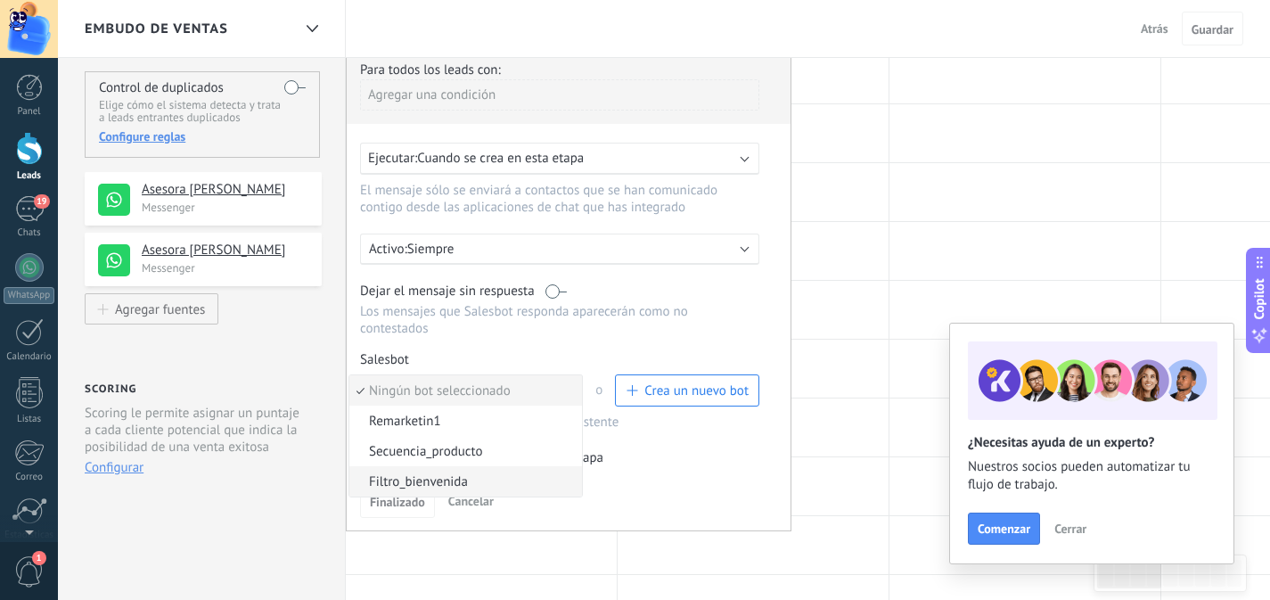
click at [423, 486] on span "Filtro_bienvenida" at bounding box center [462, 481] width 227 height 17
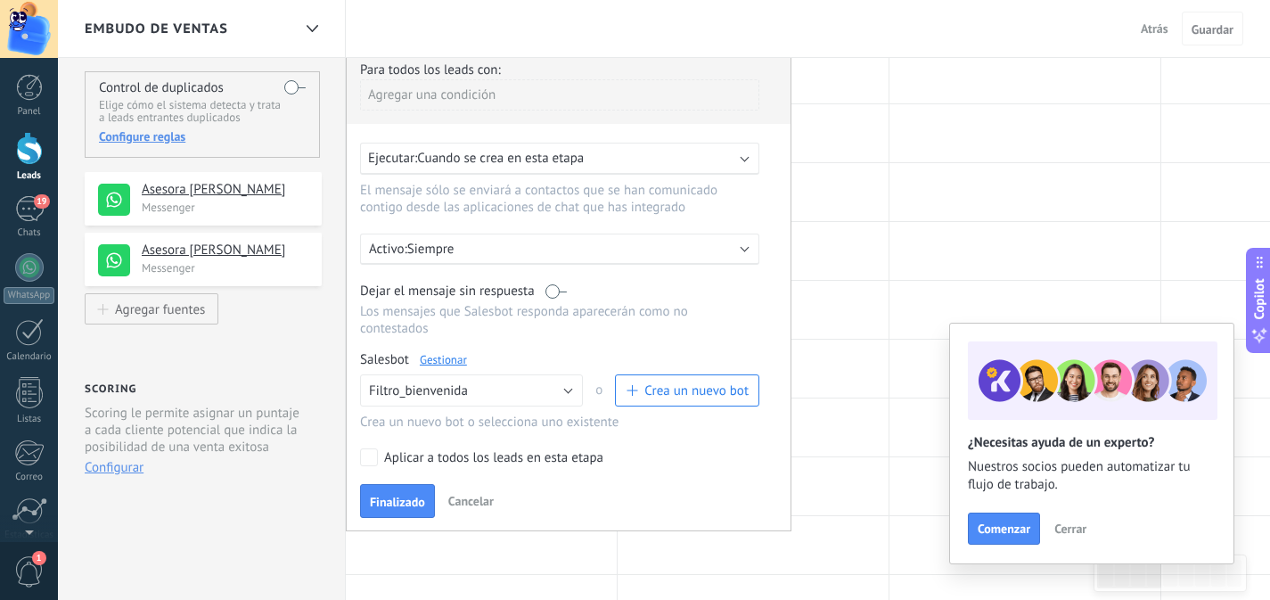
click at [489, 504] on span "Cancelar" at bounding box center [470, 501] width 45 height 16
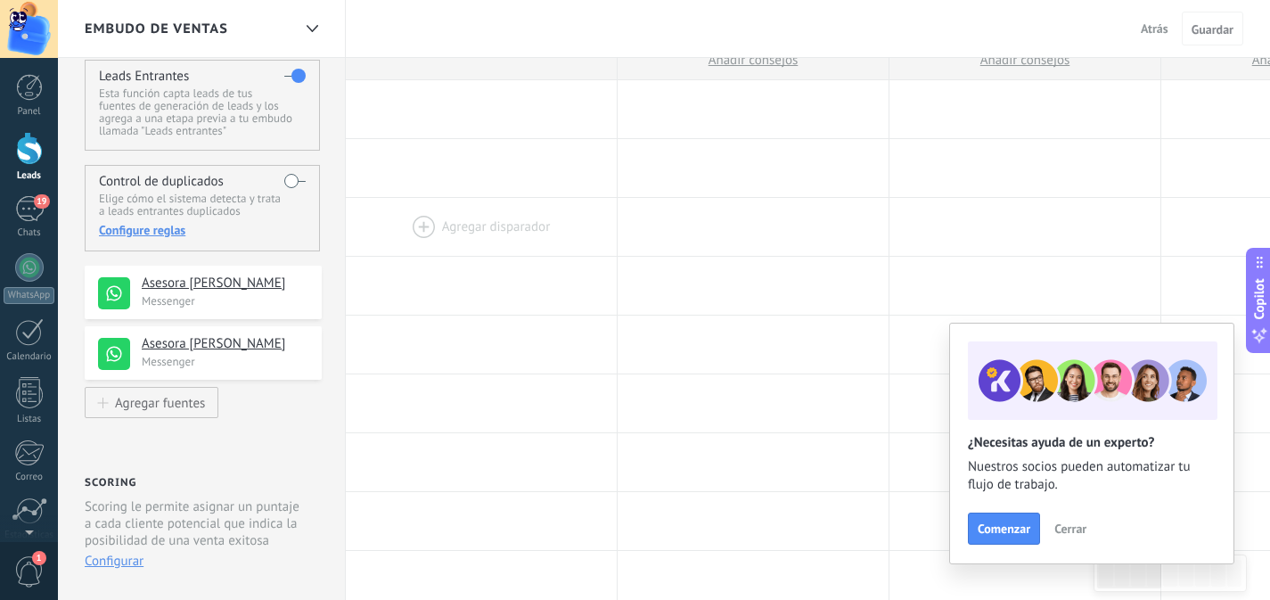
scroll to position [0, 0]
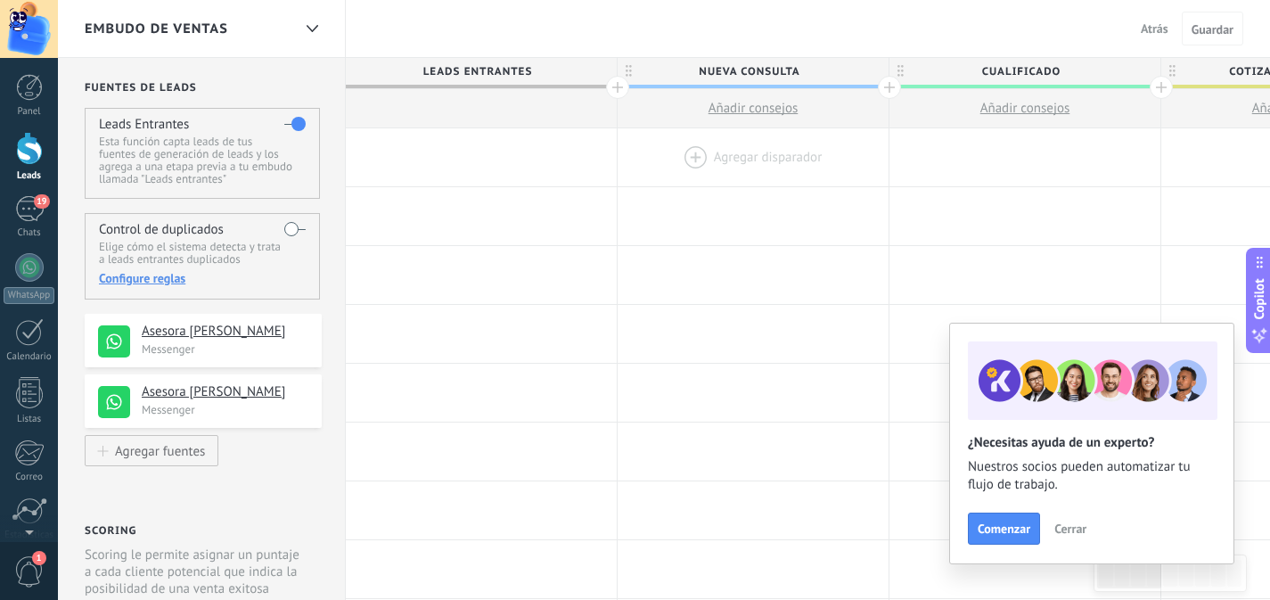
click at [733, 156] on div at bounding box center [753, 157] width 271 height 58
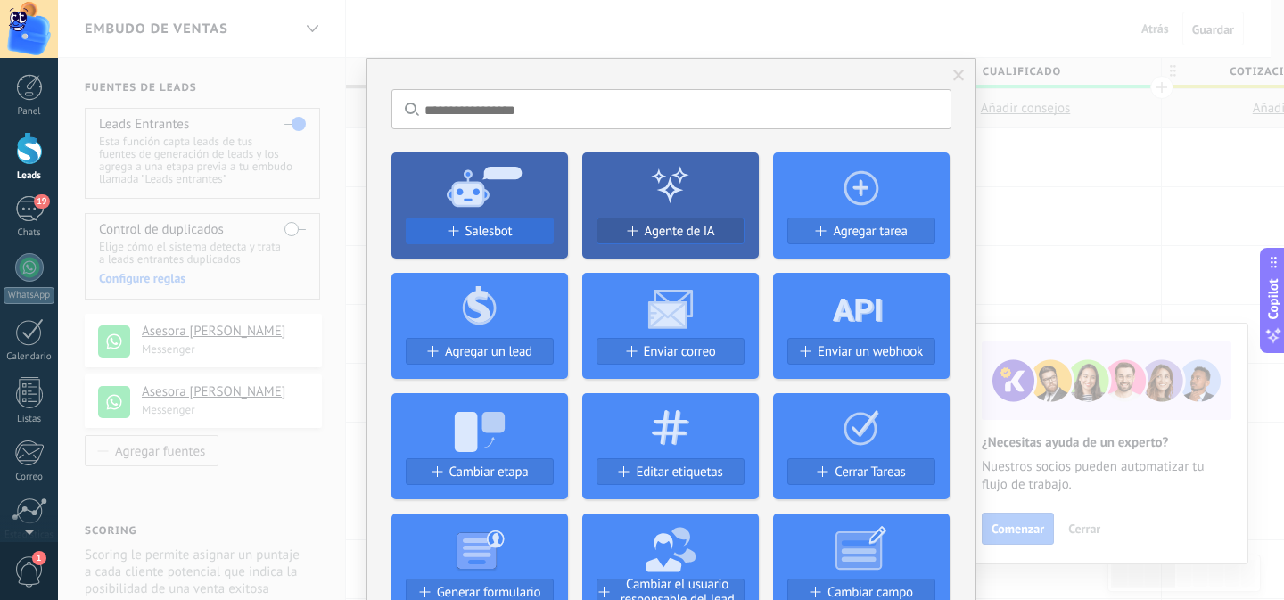
click at [484, 235] on span "Salesbot" at bounding box center [488, 231] width 47 height 15
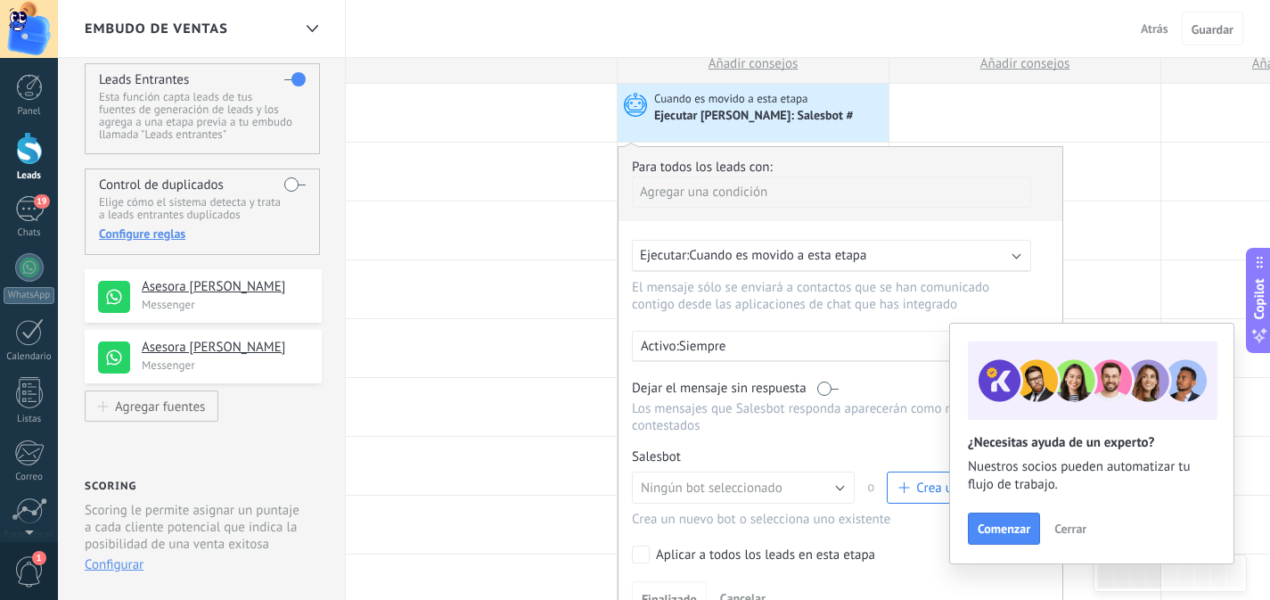
scroll to position [146, 0]
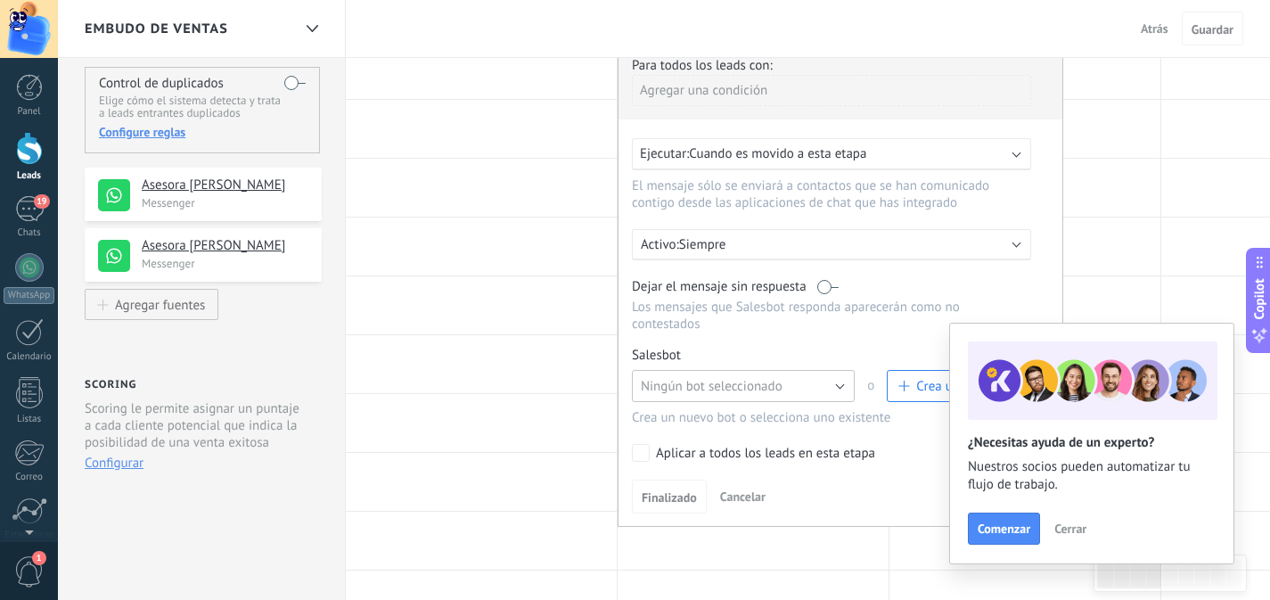
click at [741, 382] on button "Ningún bot seleccionado" at bounding box center [743, 386] width 223 height 32
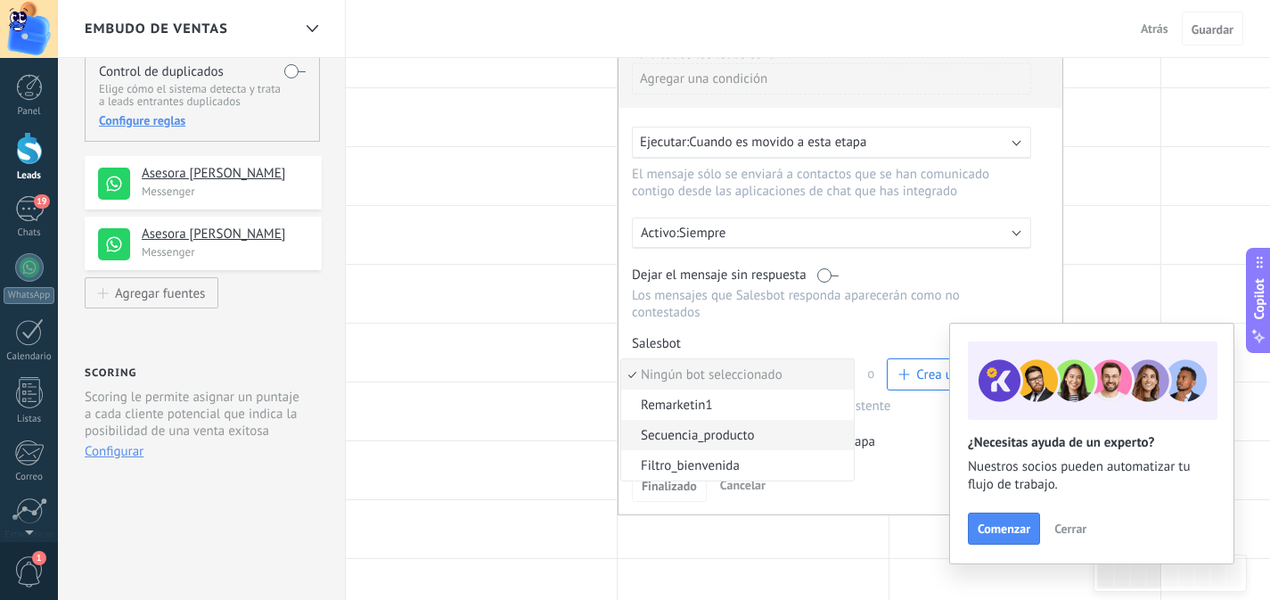
scroll to position [176, 0]
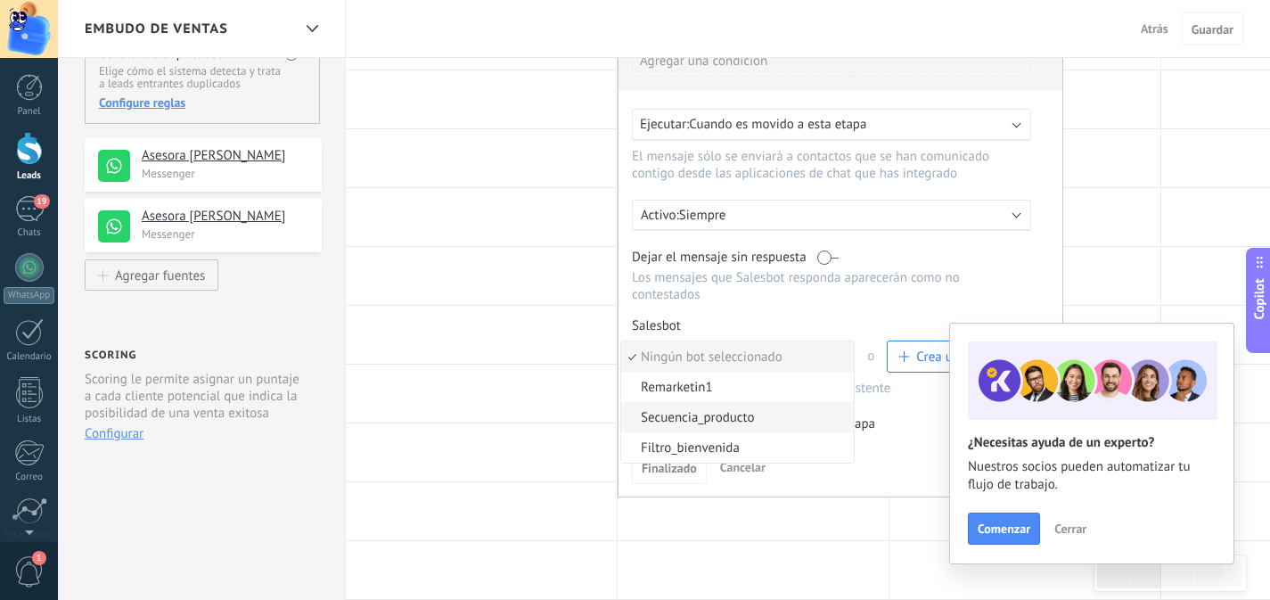
click at [689, 424] on span "Secuencia_producto" at bounding box center [734, 417] width 227 height 17
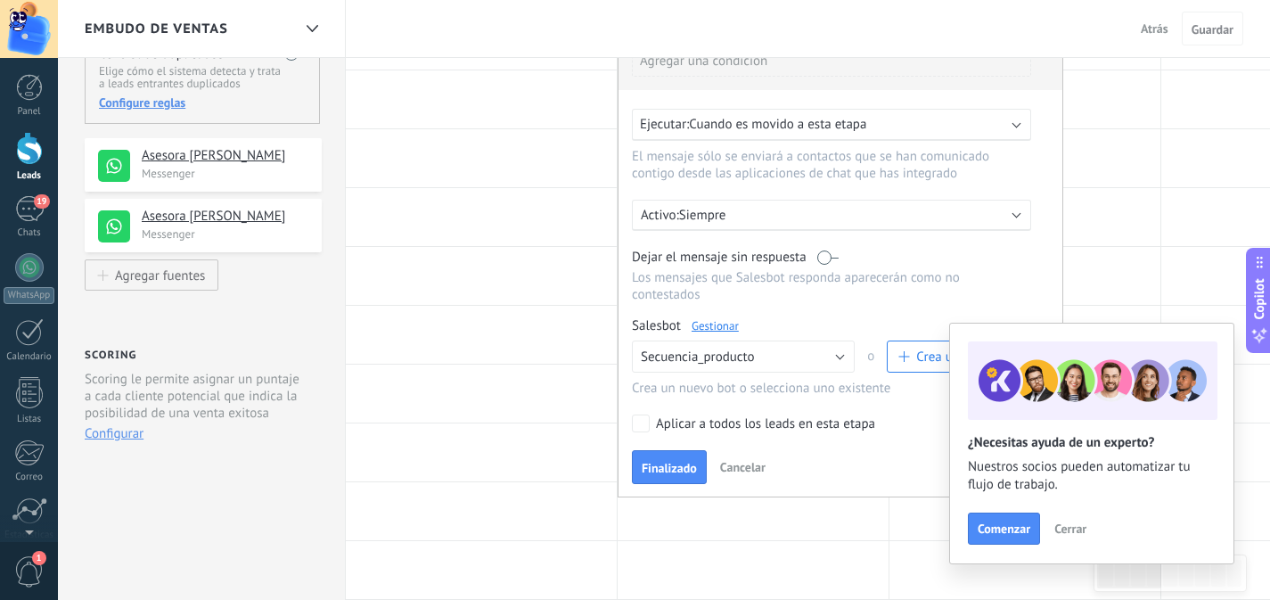
click at [1069, 530] on span "Cerrar" at bounding box center [1071, 528] width 32 height 12
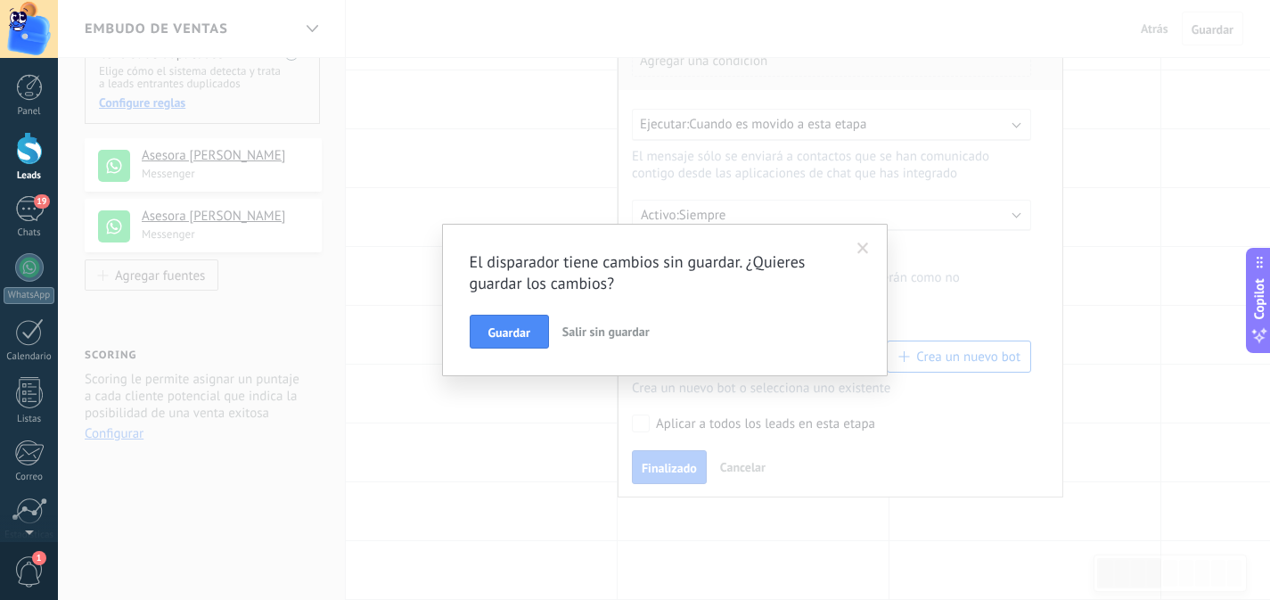
click at [868, 243] on span at bounding box center [863, 249] width 29 height 30
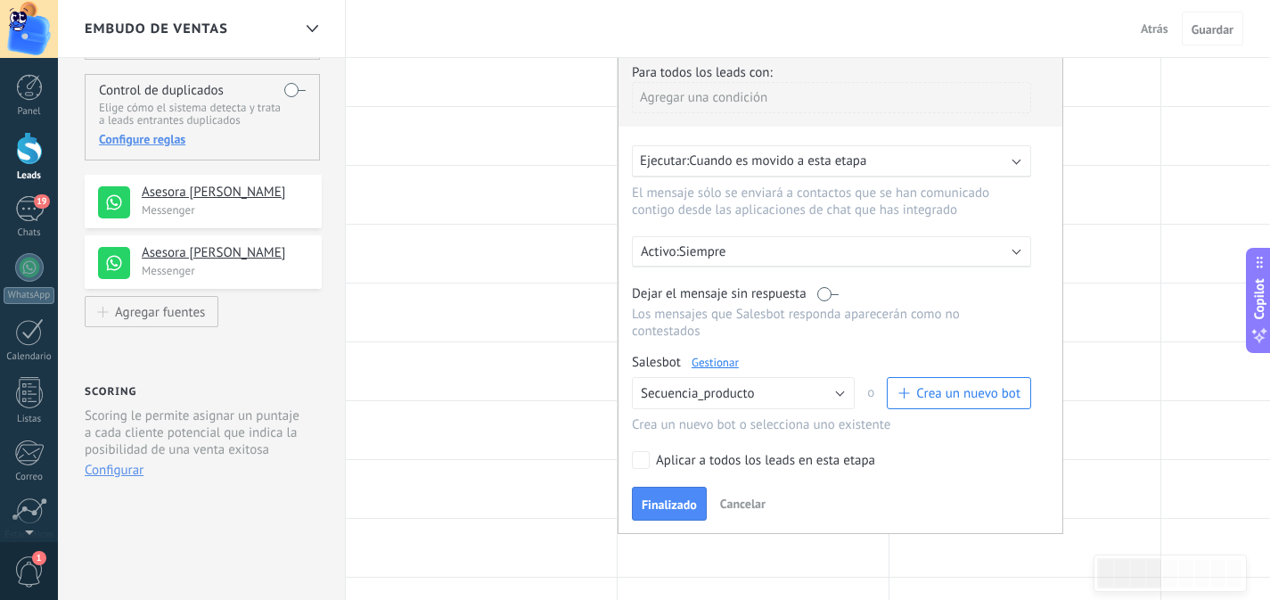
scroll to position [135, 0]
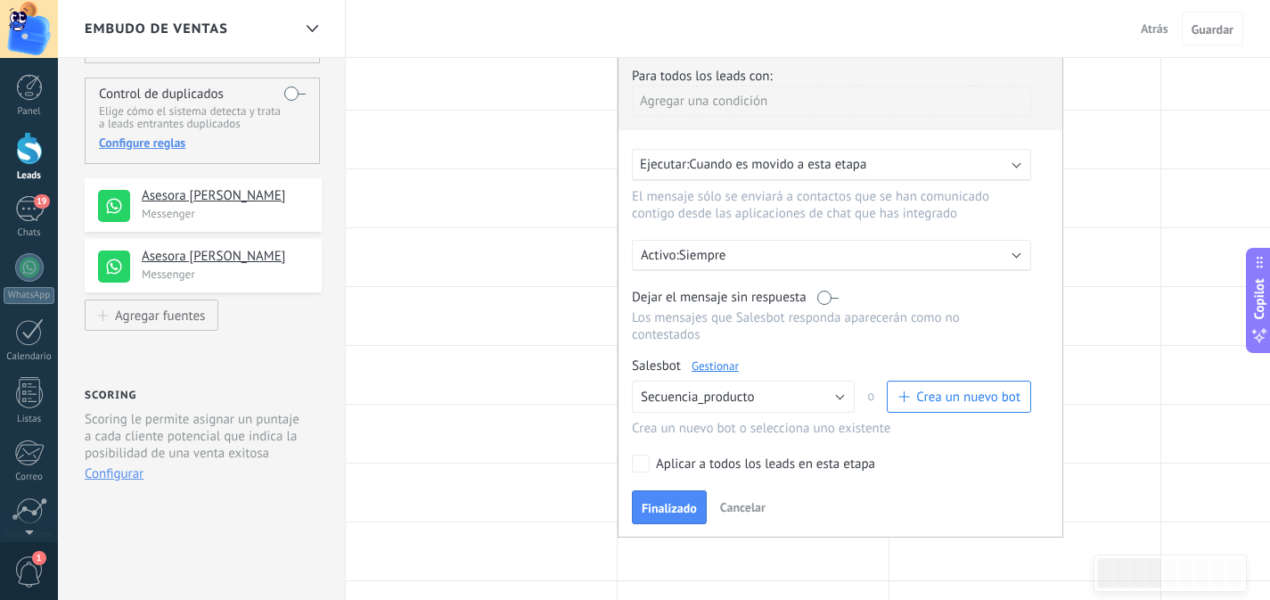
click at [801, 173] on span "Cuando es movido a esta etapa" at bounding box center [777, 164] width 177 height 17
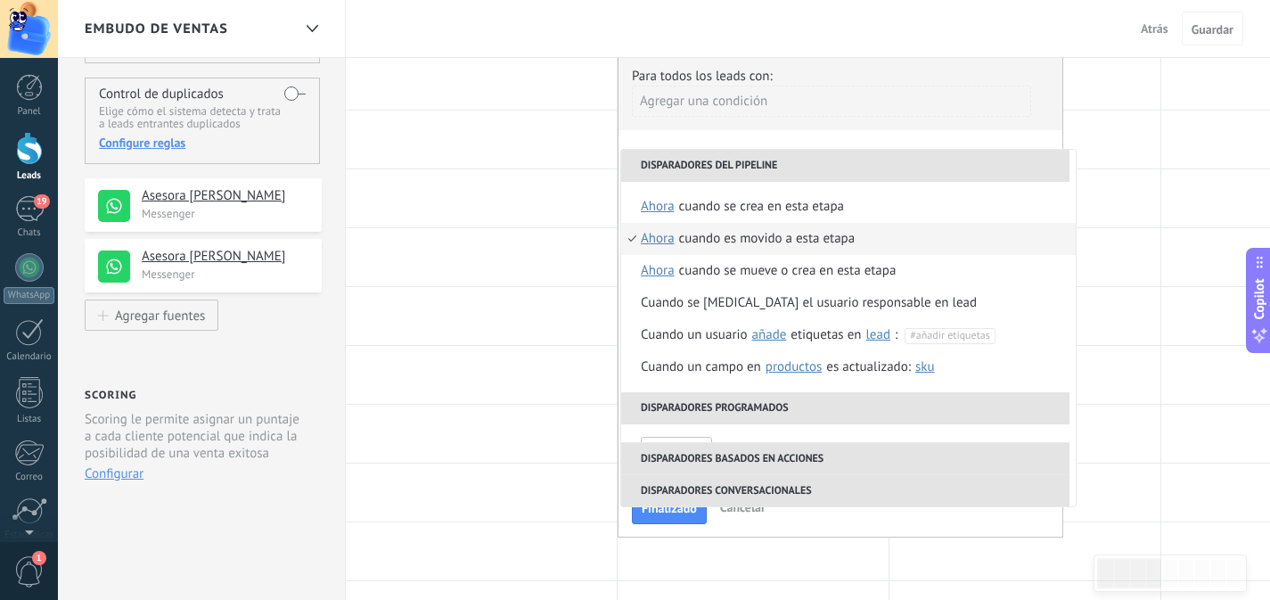
click at [806, 128] on div "Agregar una condición" at bounding box center [831, 108] width 399 height 45
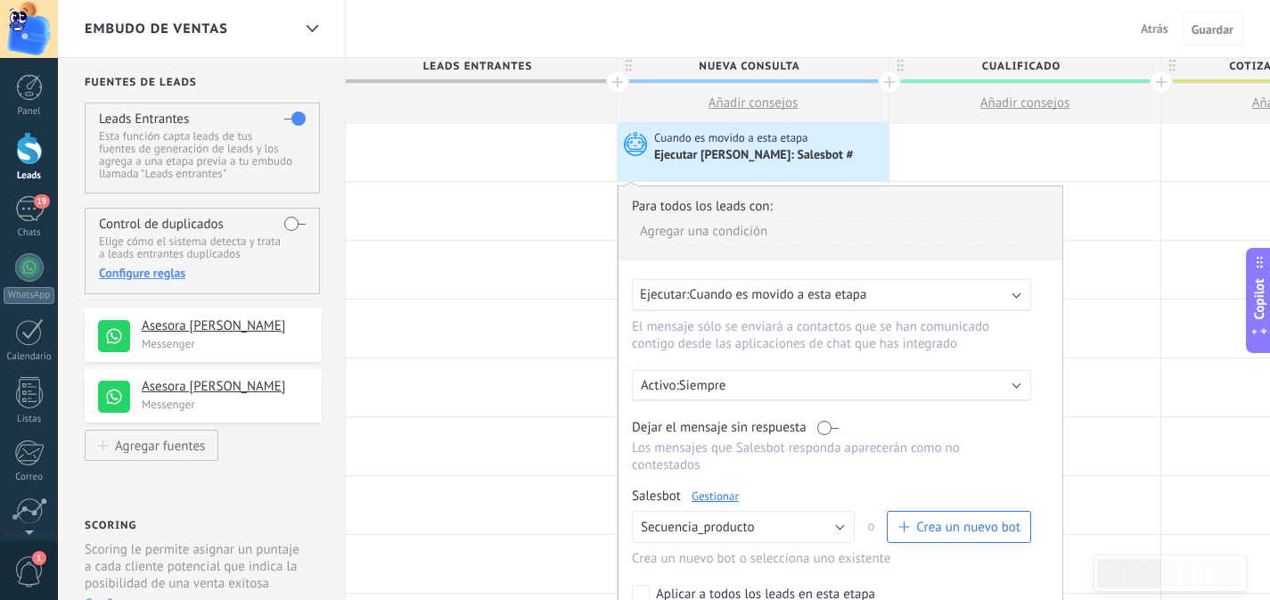
scroll to position [0, 0]
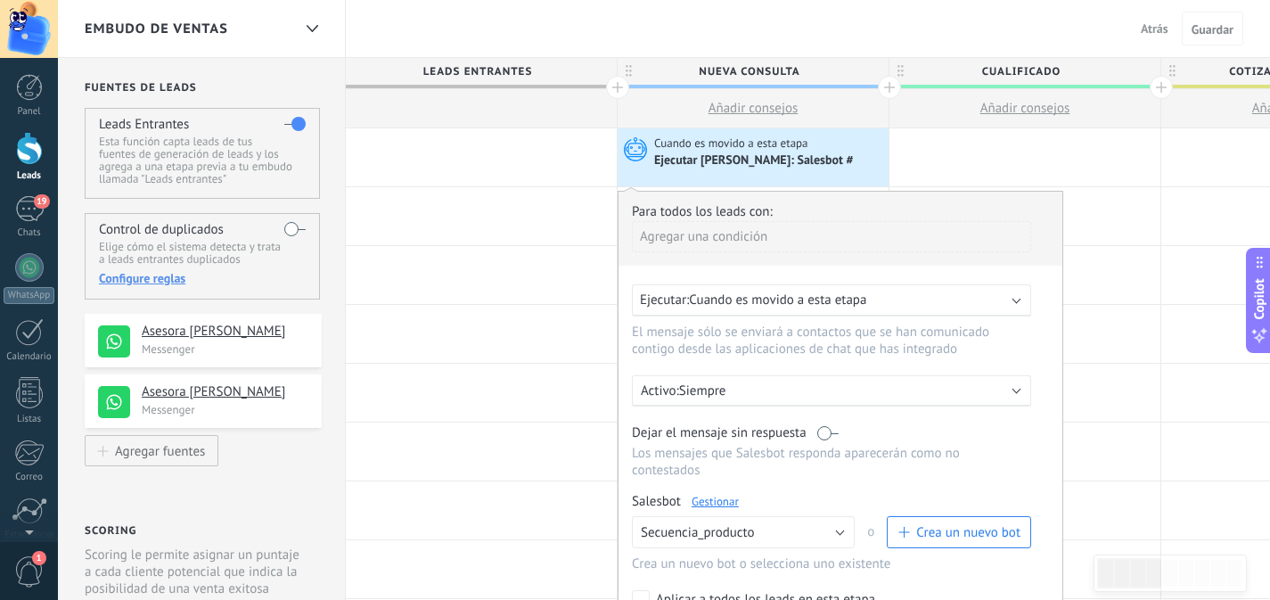
click at [525, 106] on div at bounding box center [481, 108] width 271 height 39
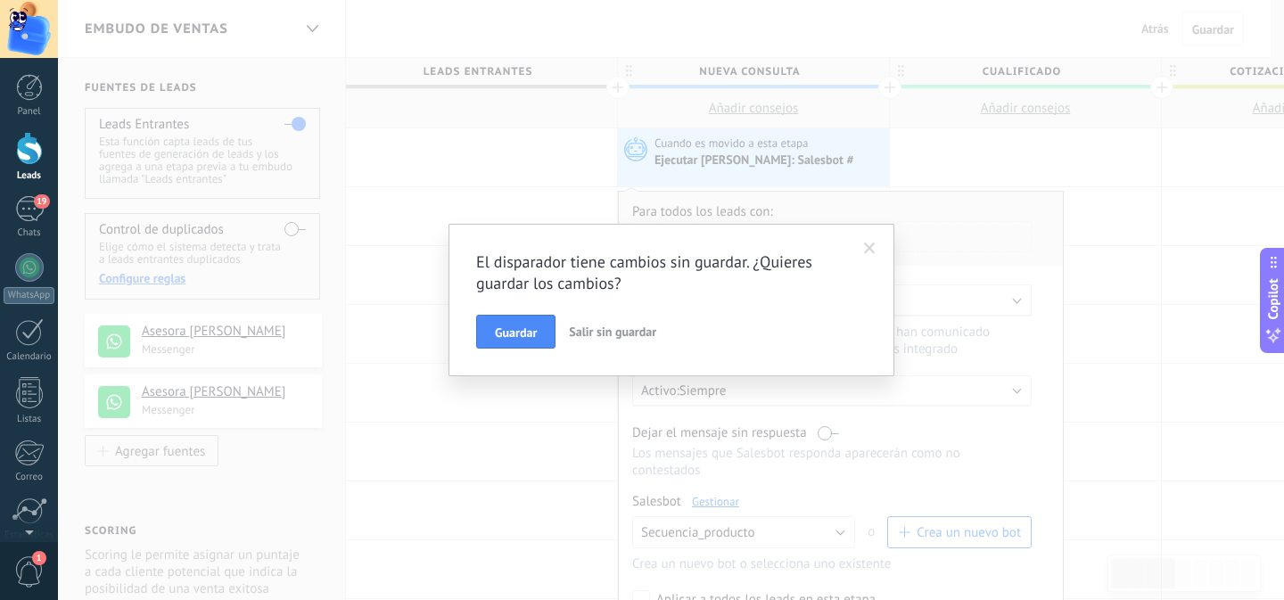
click at [597, 337] on span "Salir sin guardar" at bounding box center [612, 332] width 87 height 16
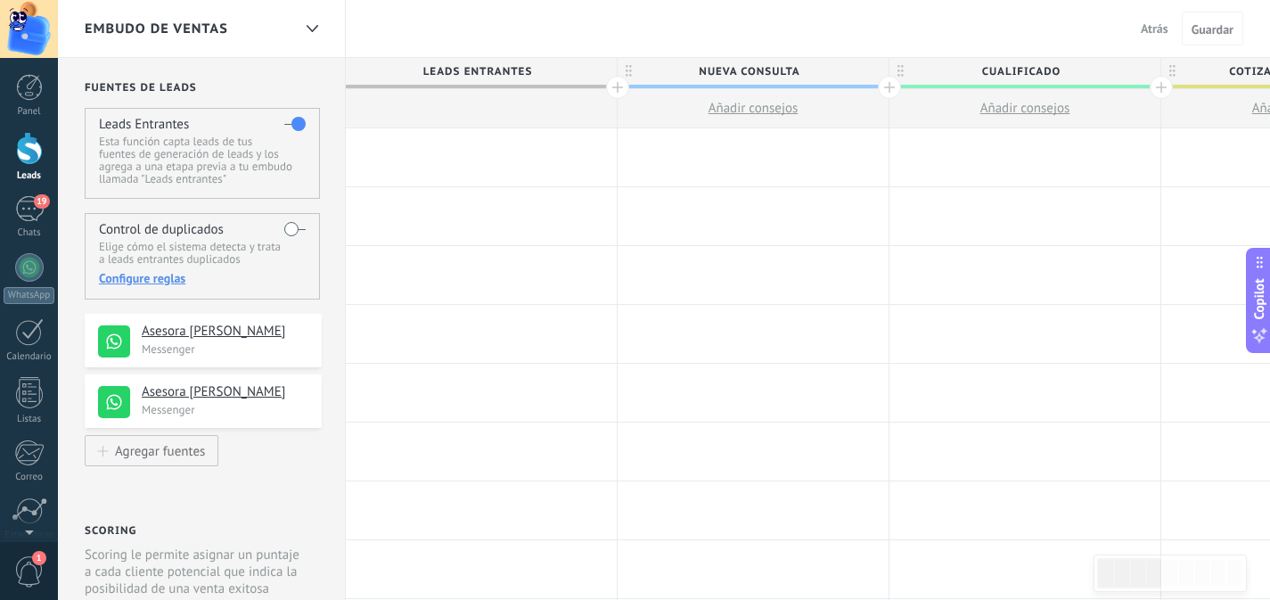
click at [471, 166] on div at bounding box center [481, 157] width 271 height 58
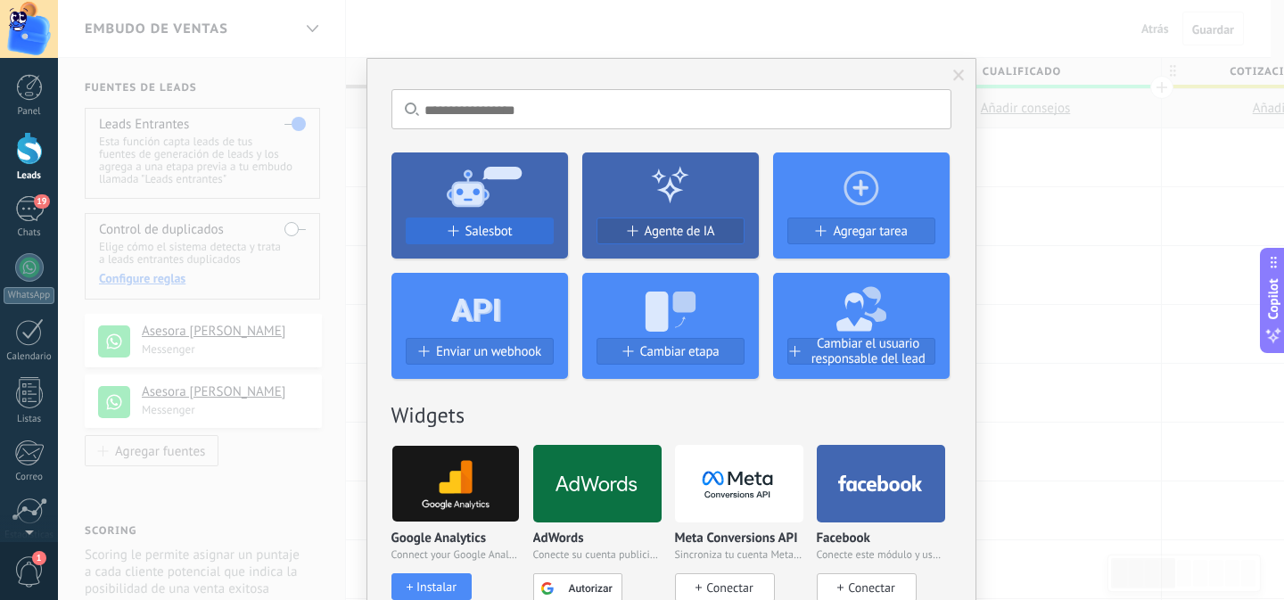
click at [494, 228] on span "Salesbot" at bounding box center [488, 231] width 47 height 15
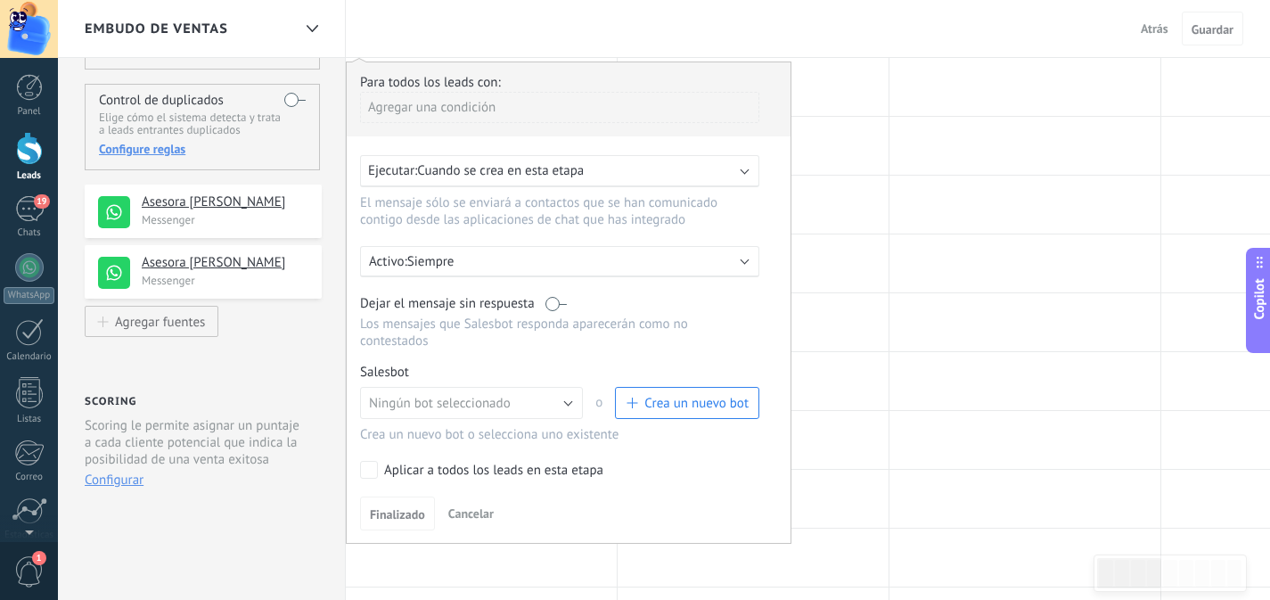
scroll to position [130, 0]
click at [465, 415] on button "Ningún bot seleccionado" at bounding box center [471, 402] width 223 height 32
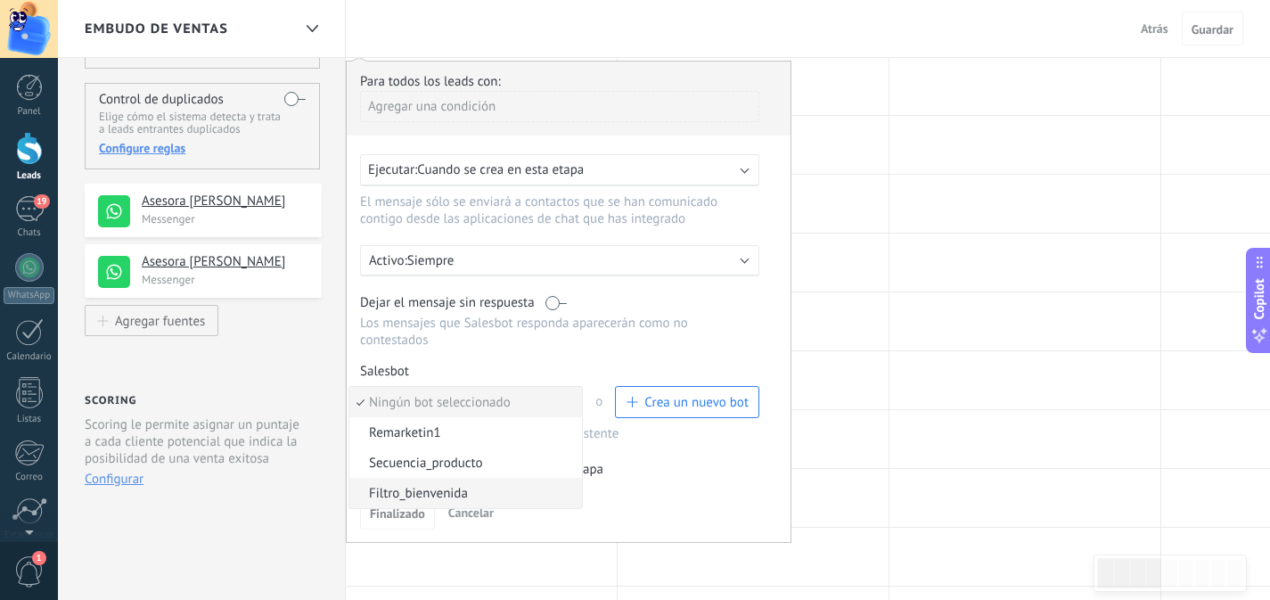
click at [427, 500] on span "Filtro_bienvenida" at bounding box center [462, 493] width 227 height 17
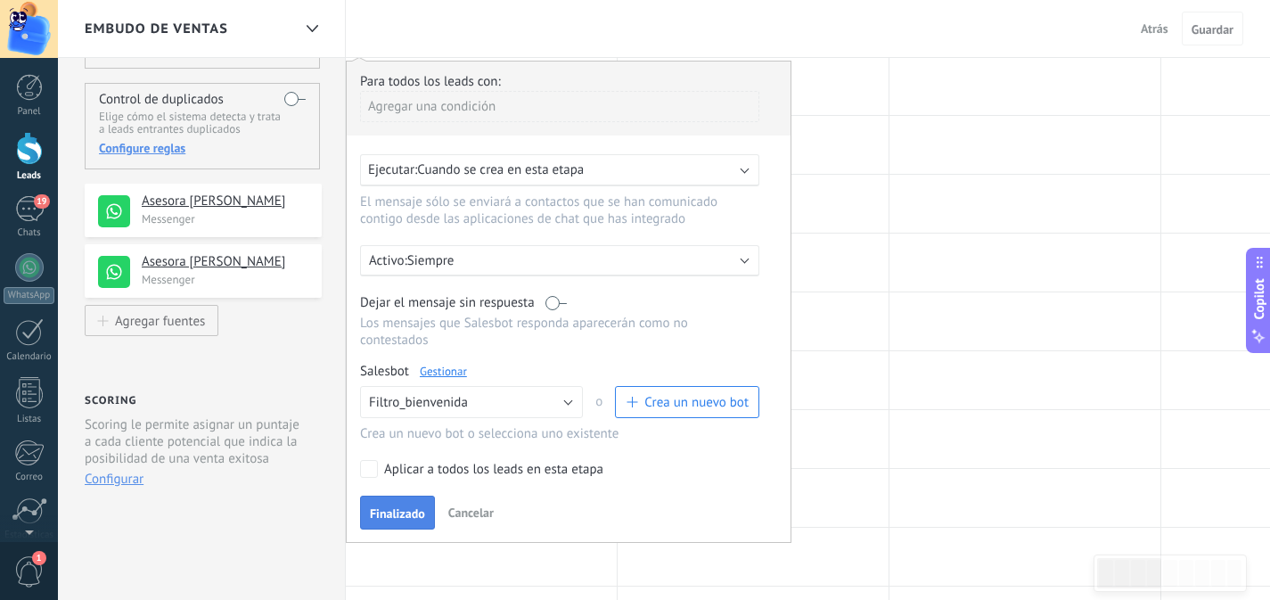
click at [399, 517] on span "Finalizado" at bounding box center [397, 513] width 55 height 12
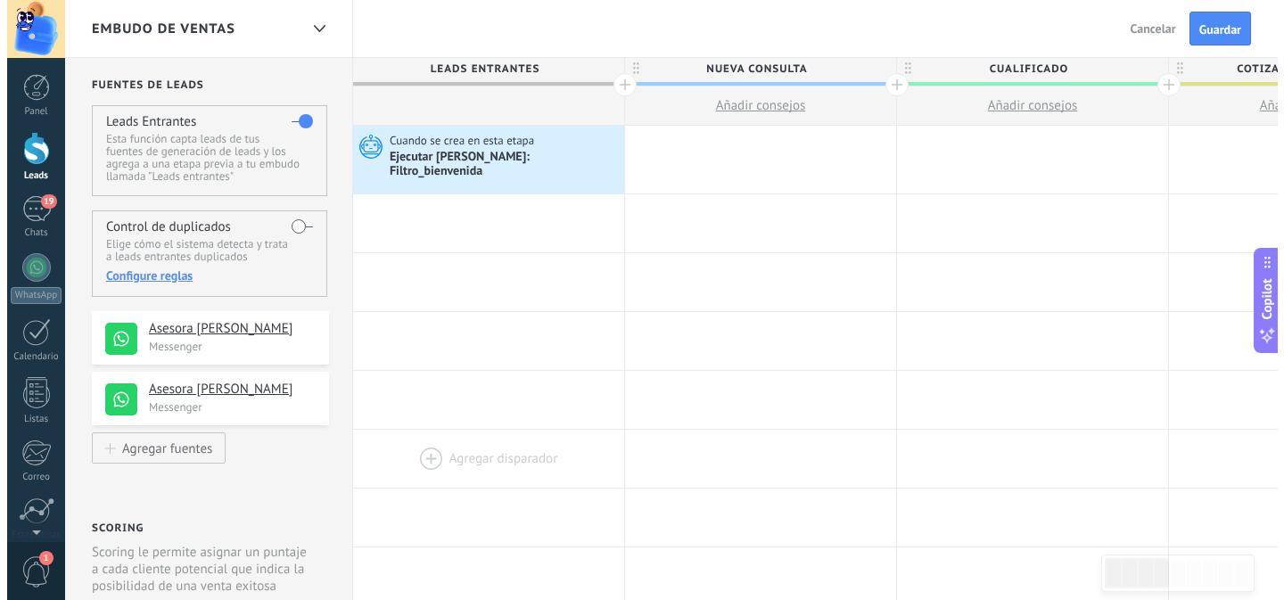
scroll to position [0, 0]
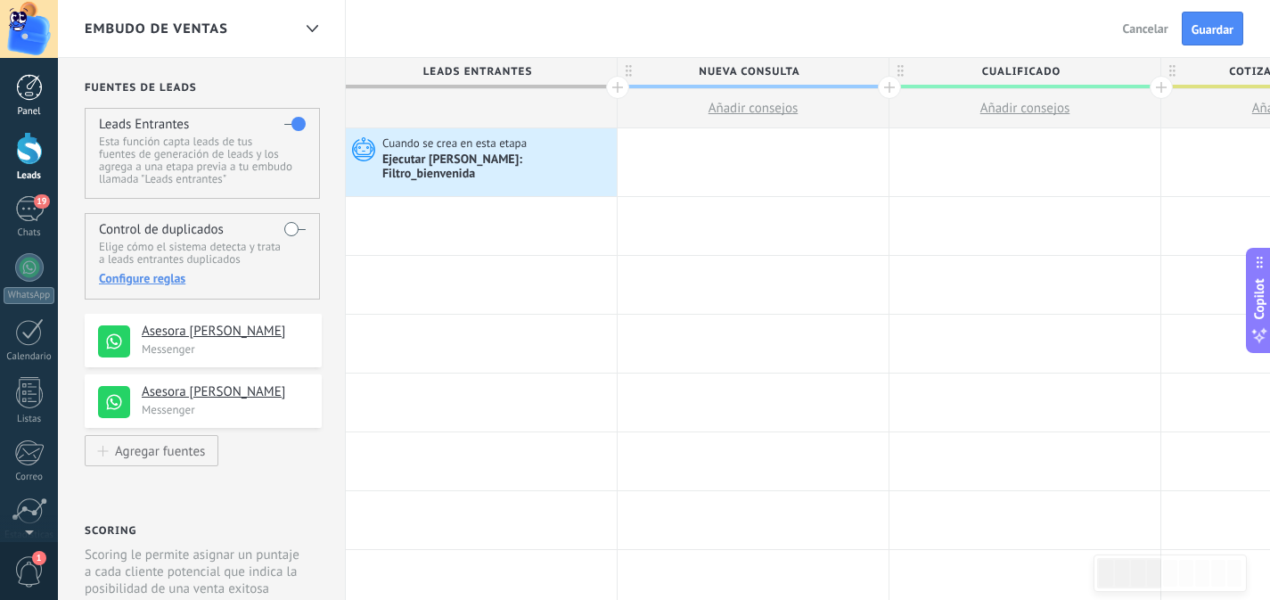
click at [30, 86] on div at bounding box center [29, 87] width 27 height 27
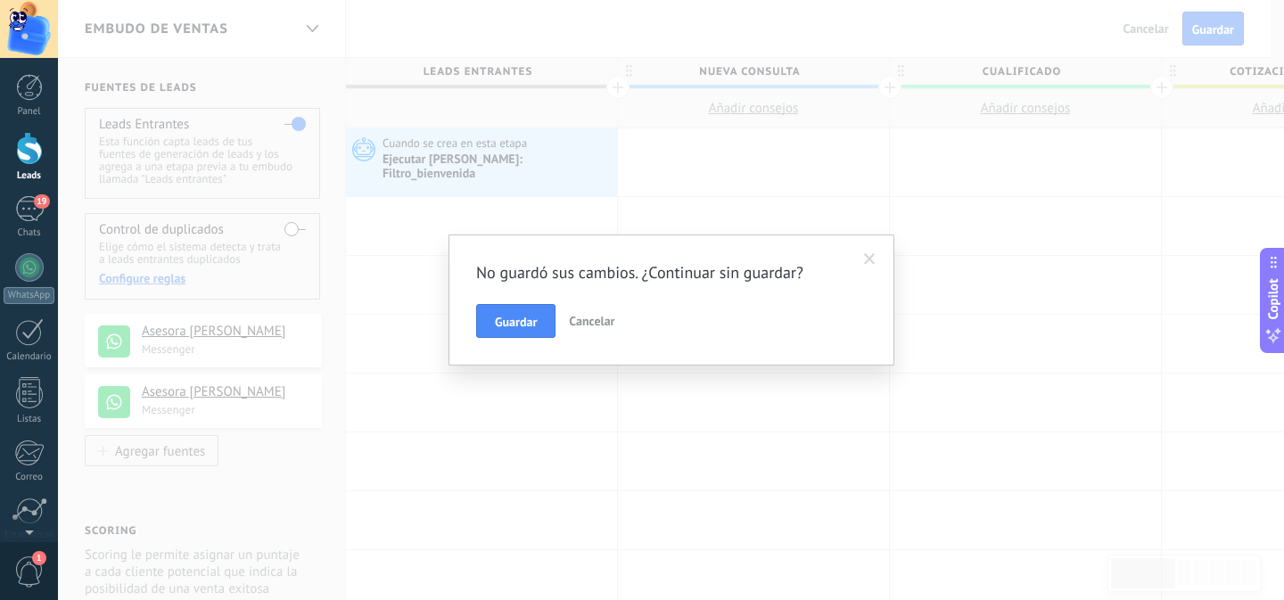
click at [619, 324] on button "Cancelar" at bounding box center [592, 321] width 60 height 34
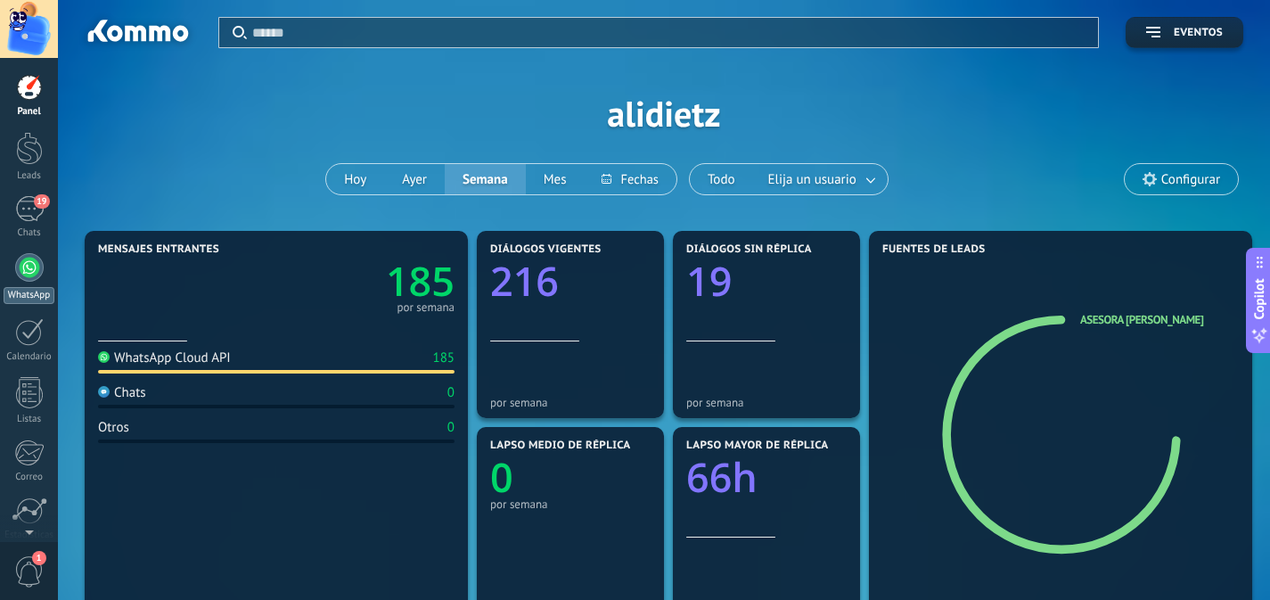
click at [34, 265] on div at bounding box center [29, 267] width 29 height 29
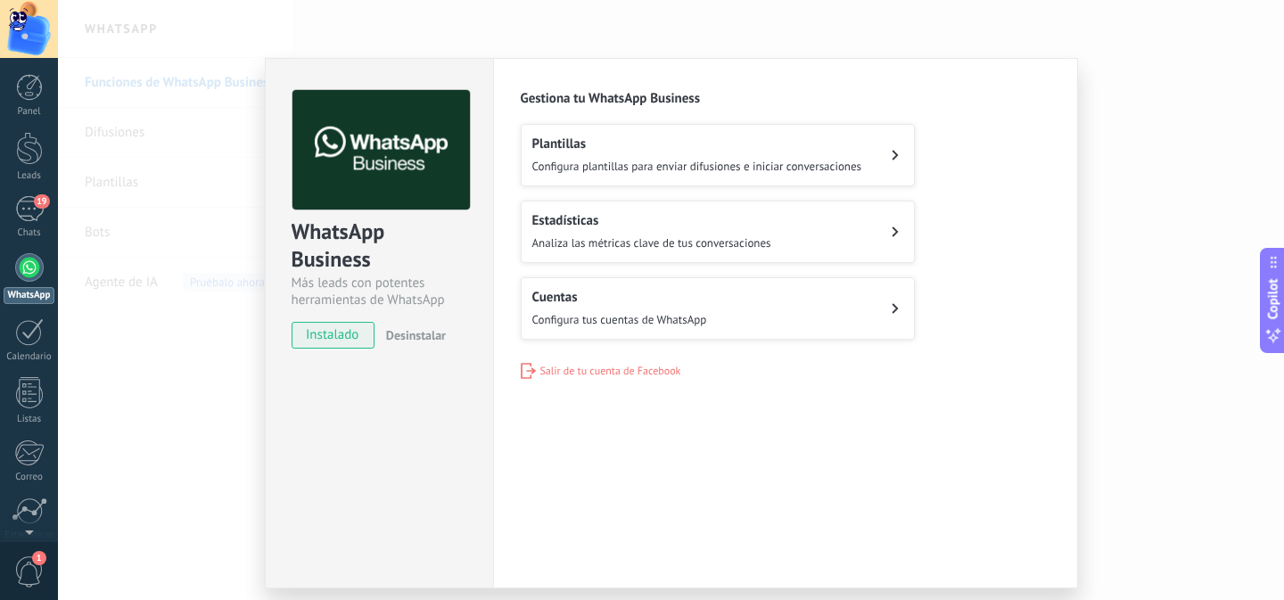
click at [595, 453] on div "Configuraciones Autorizaciones Esta pestaña registra a los usuarios que han con…" at bounding box center [785, 323] width 585 height 530
click at [593, 448] on div "Configuraciones Autorizaciones Esta pestaña registra a los usuarios que han con…" at bounding box center [785, 323] width 585 height 530
click at [586, 312] on span "Configura tus cuentas de WhatsApp" at bounding box center [619, 319] width 175 height 15
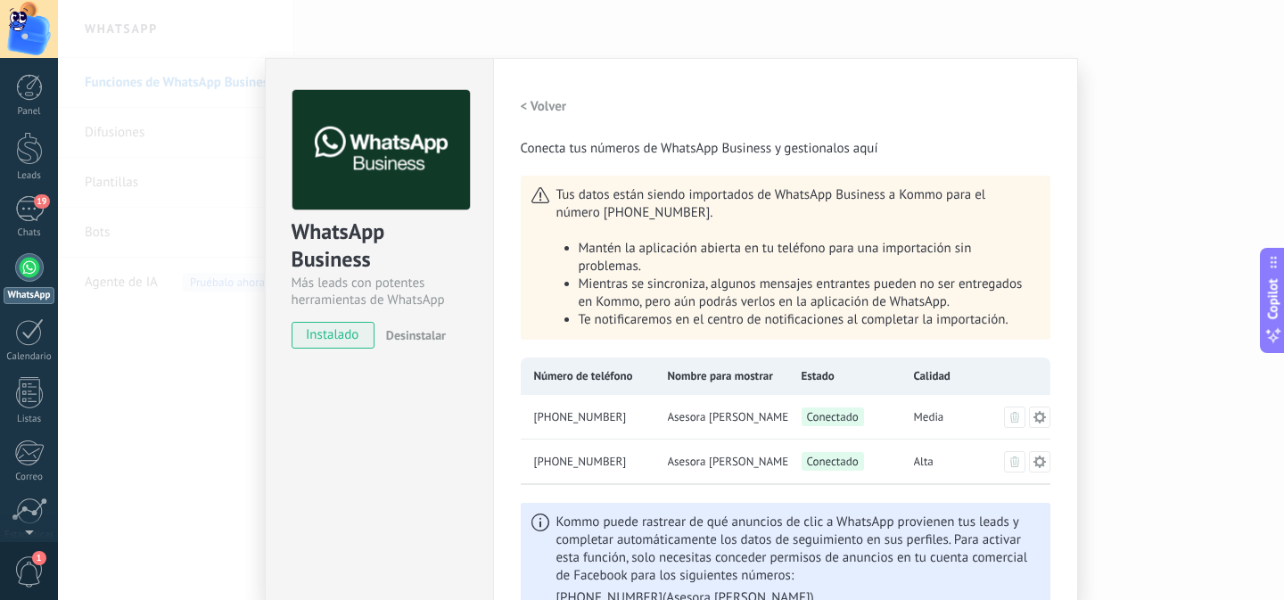
click at [1160, 387] on div "WhatsApp Business Más leads con potentes herramientas de WhatsApp instalado Des…" at bounding box center [671, 300] width 1226 height 600
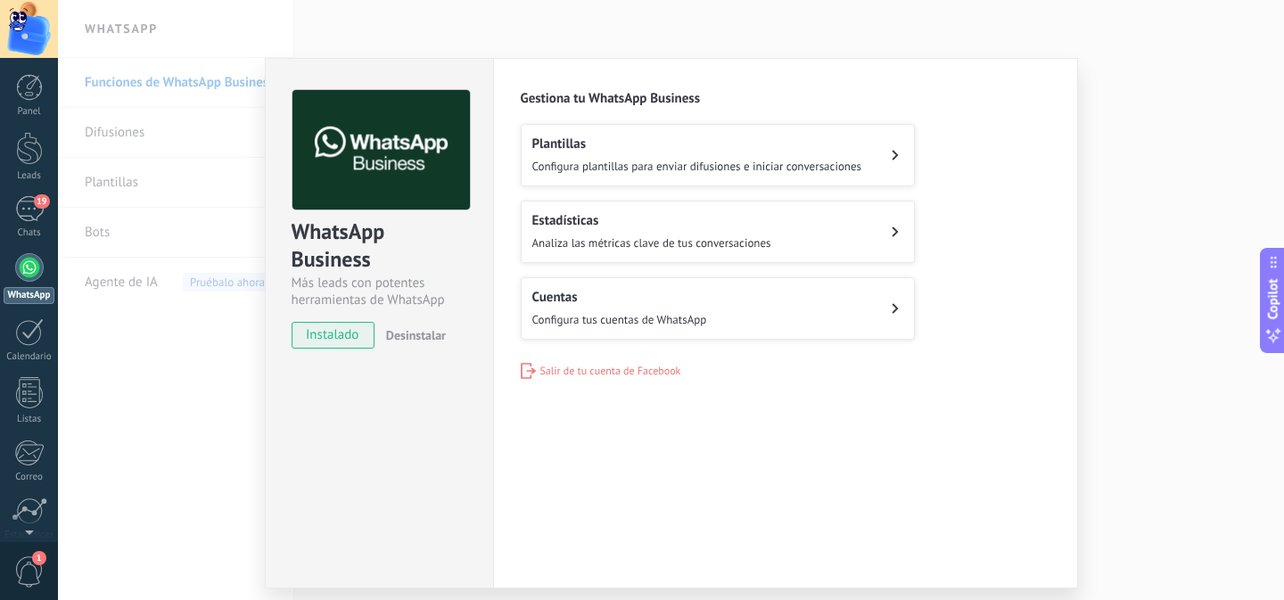
click at [1160, 387] on div "WhatsApp Business Más leads con potentes herramientas de WhatsApp instalado Des…" at bounding box center [671, 300] width 1226 height 600
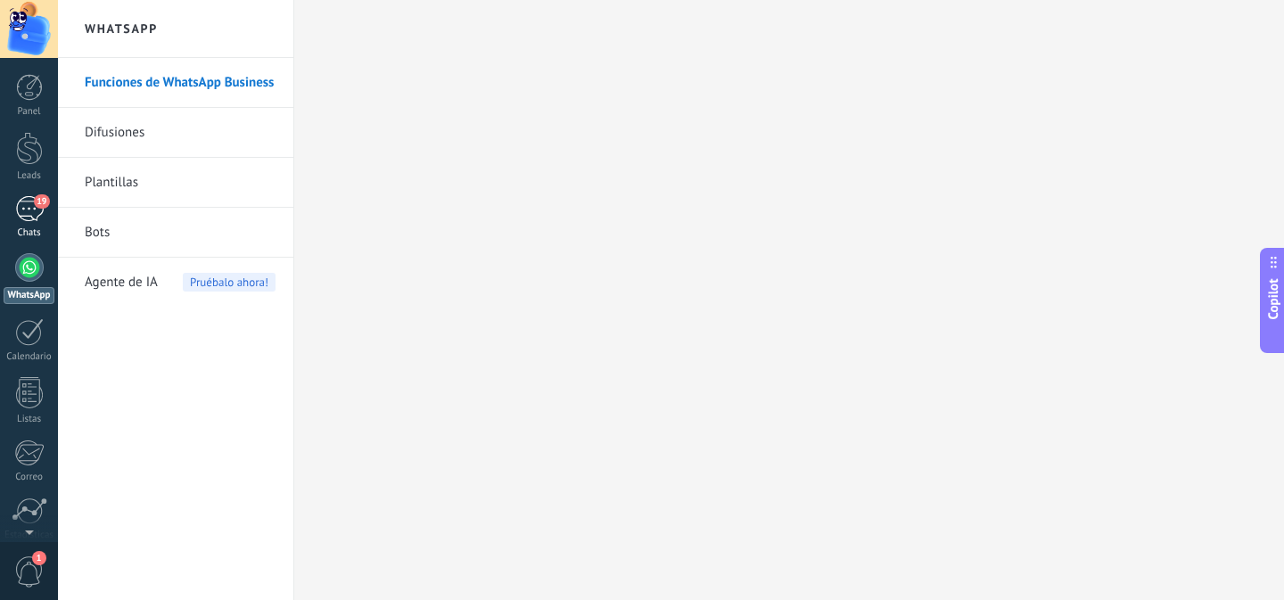
click at [28, 211] on div "19" at bounding box center [29, 209] width 29 height 26
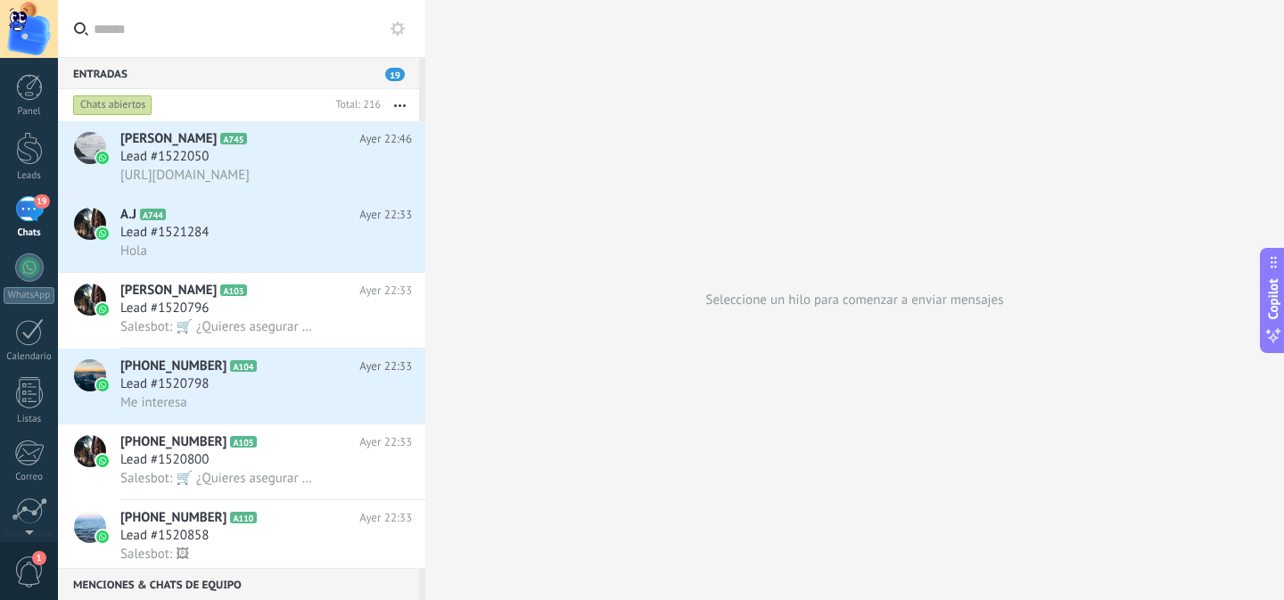
click at [401, 24] on use at bounding box center [397, 28] width 14 height 14
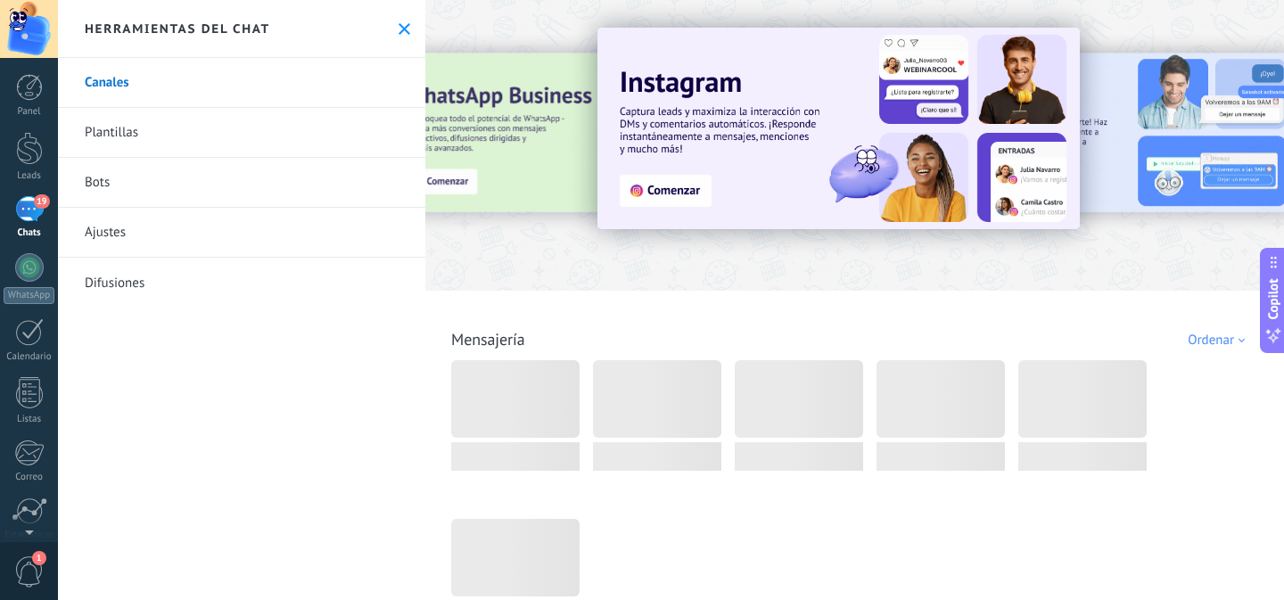
click at [401, 24] on use at bounding box center [404, 29] width 12 height 12
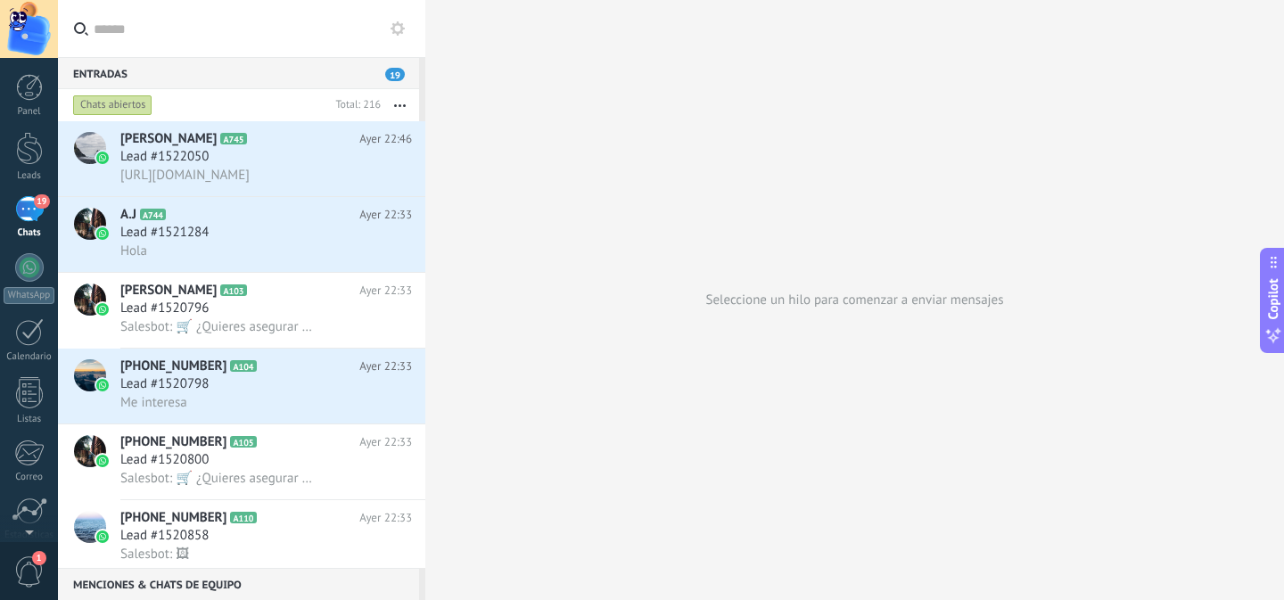
type textarea "**********"
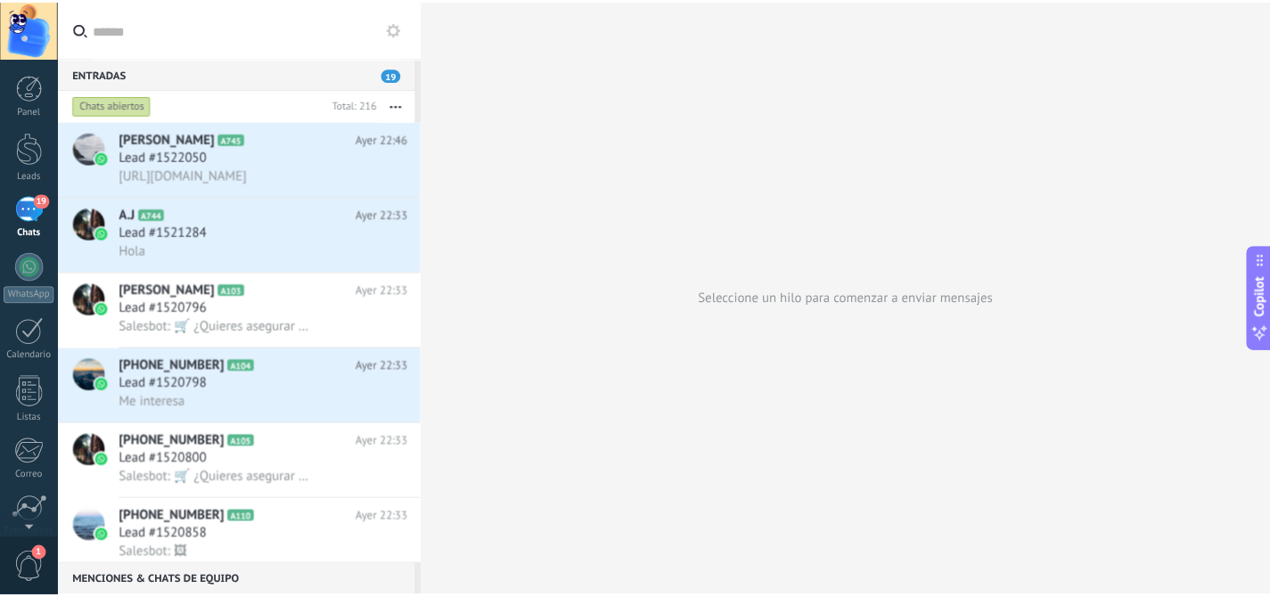
scroll to position [27, 0]
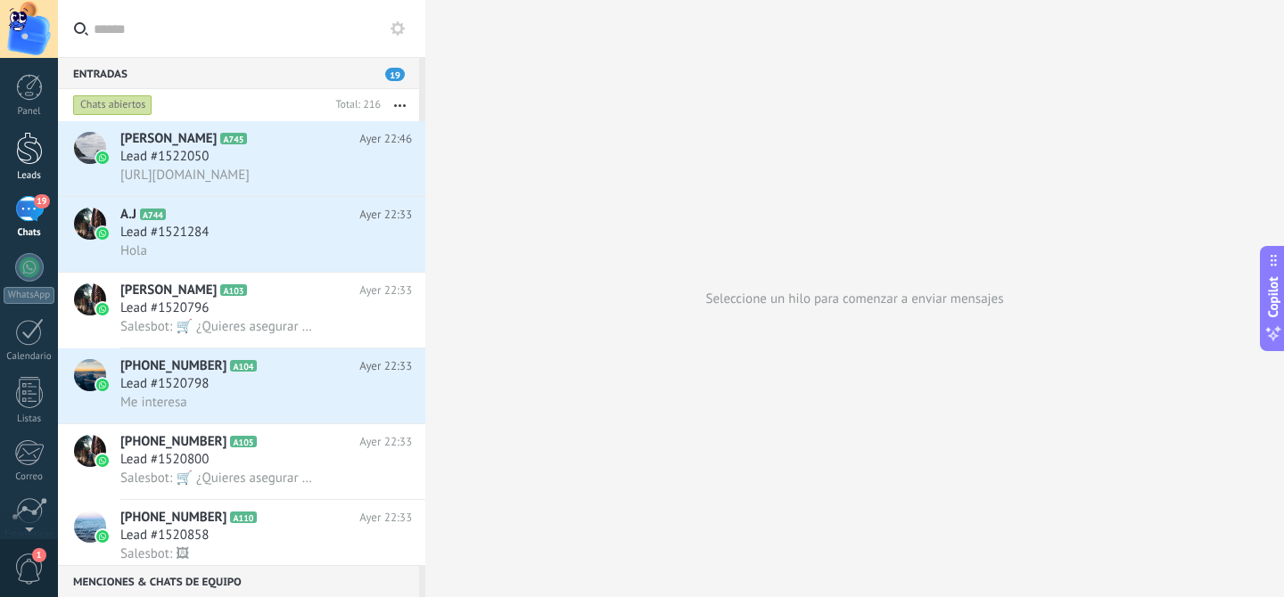
click at [22, 161] on div at bounding box center [29, 148] width 27 height 33
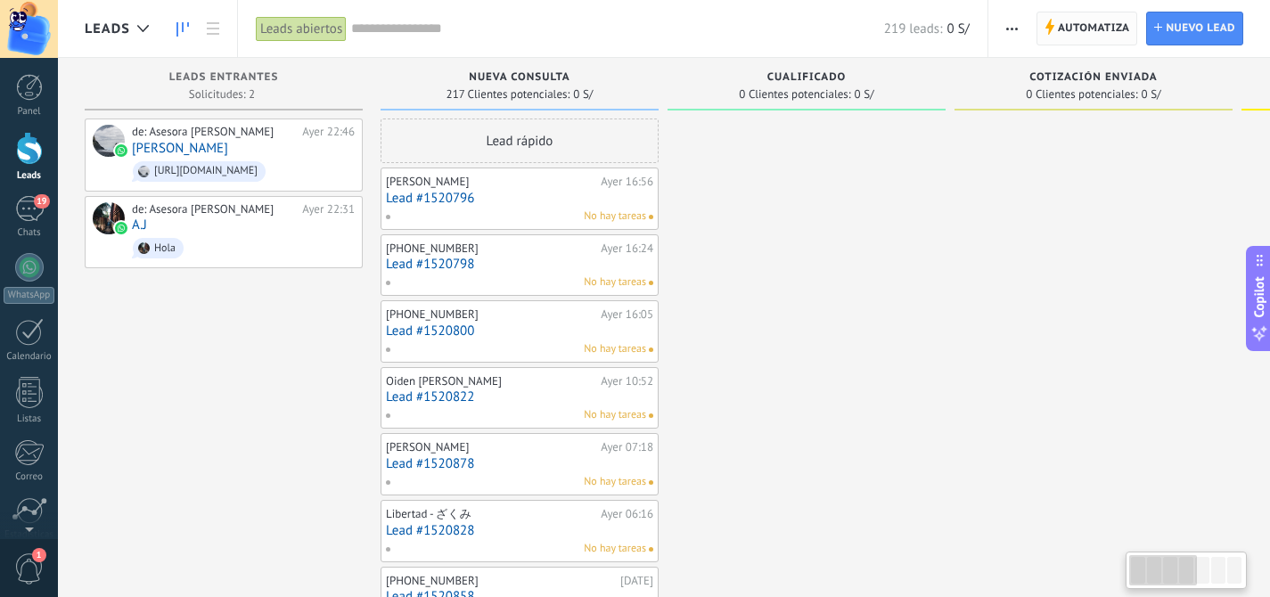
click at [1068, 31] on span "Automatiza" at bounding box center [1094, 28] width 72 height 32
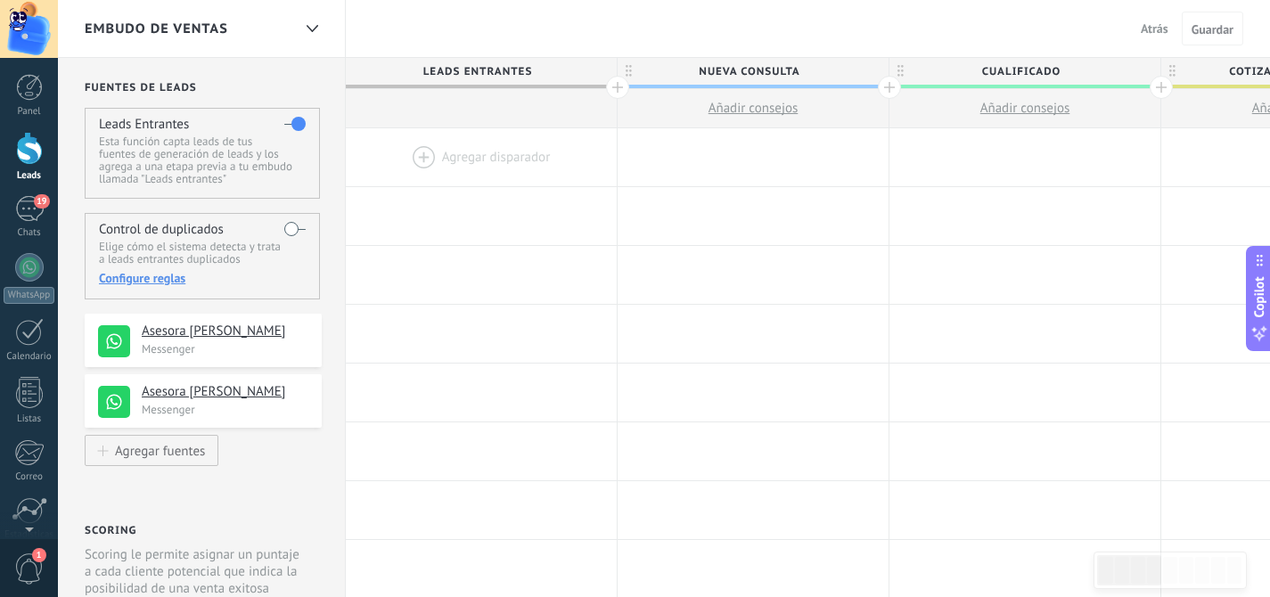
click at [502, 159] on div at bounding box center [481, 157] width 271 height 58
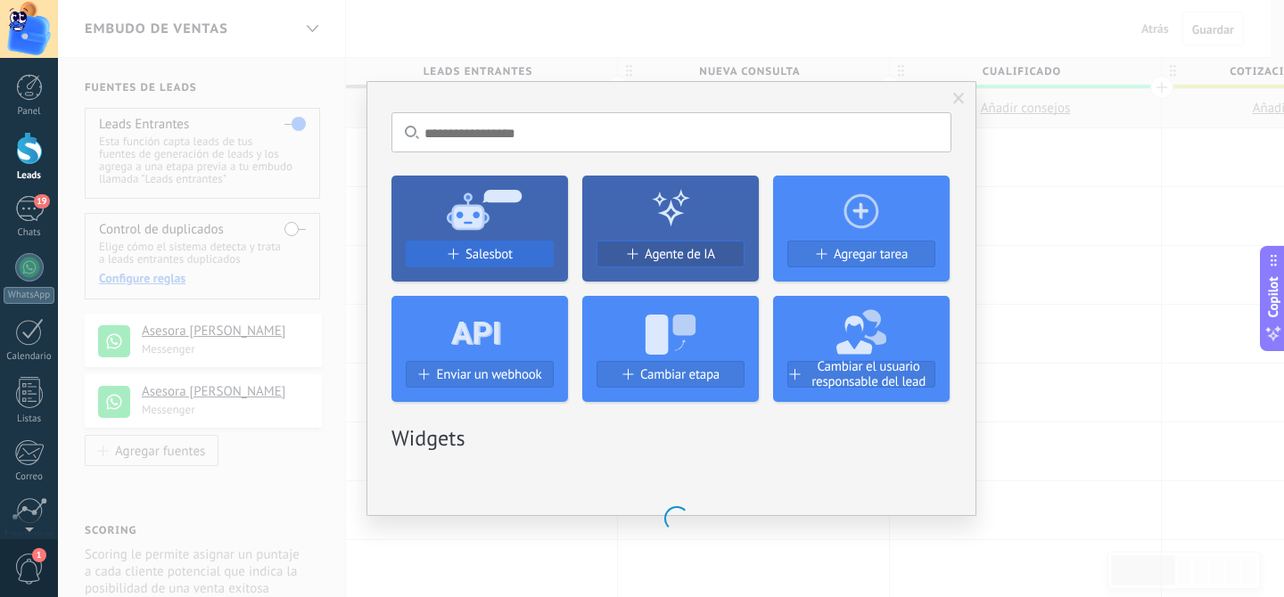
click at [495, 253] on span "Salesbot" at bounding box center [488, 254] width 47 height 15
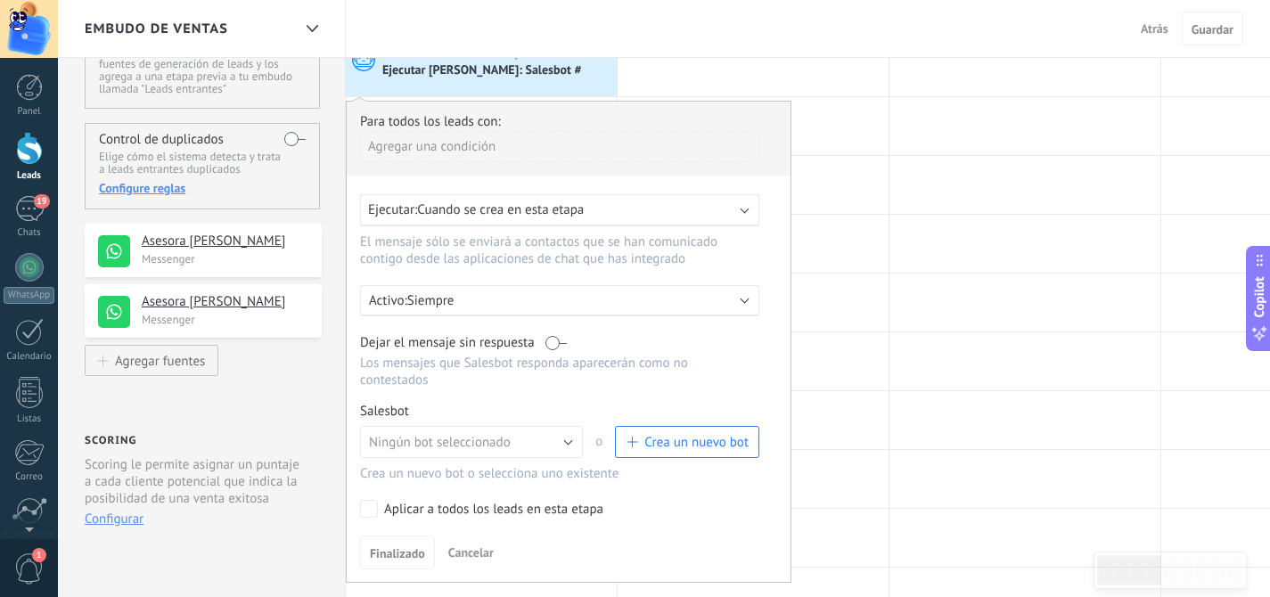
scroll to position [91, 0]
click at [456, 446] on span "Ningún bot seleccionado" at bounding box center [440, 441] width 142 height 17
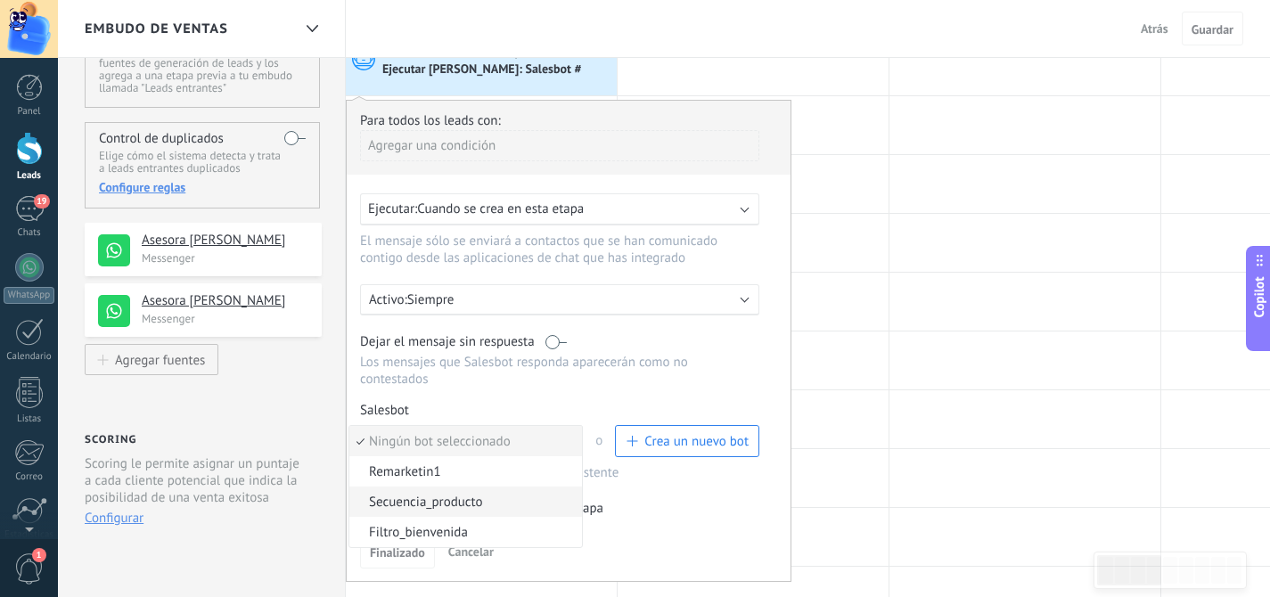
click at [432, 511] on span "Secuencia_producto" at bounding box center [462, 502] width 227 height 17
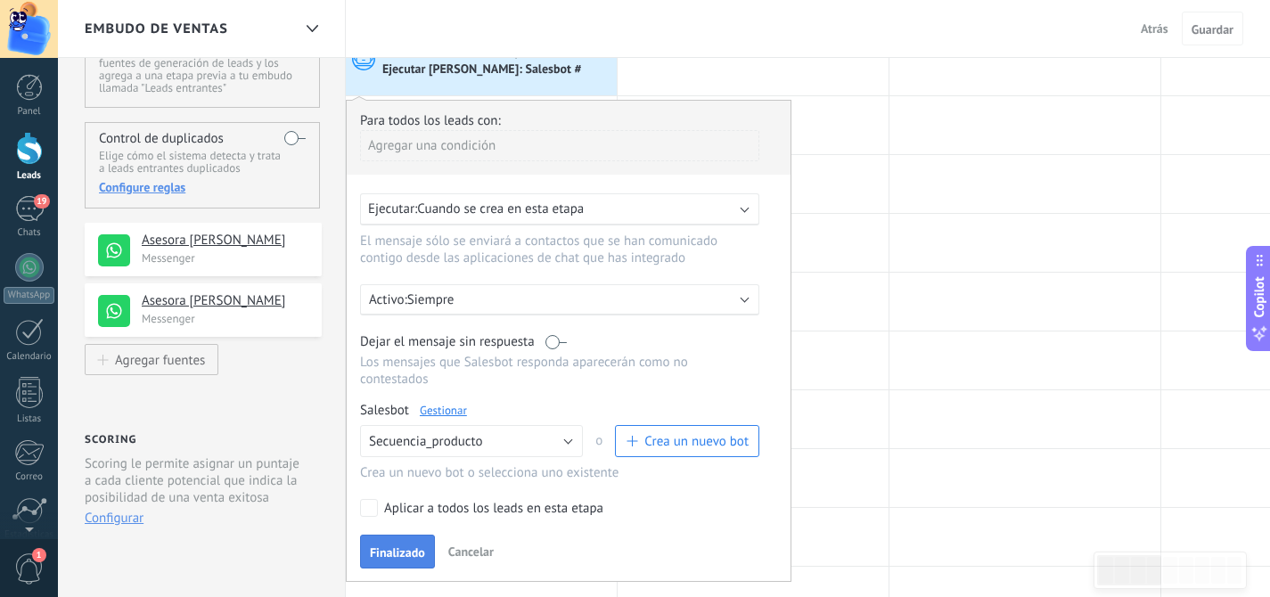
click at [417, 559] on span "Finalizado" at bounding box center [397, 552] width 55 height 12
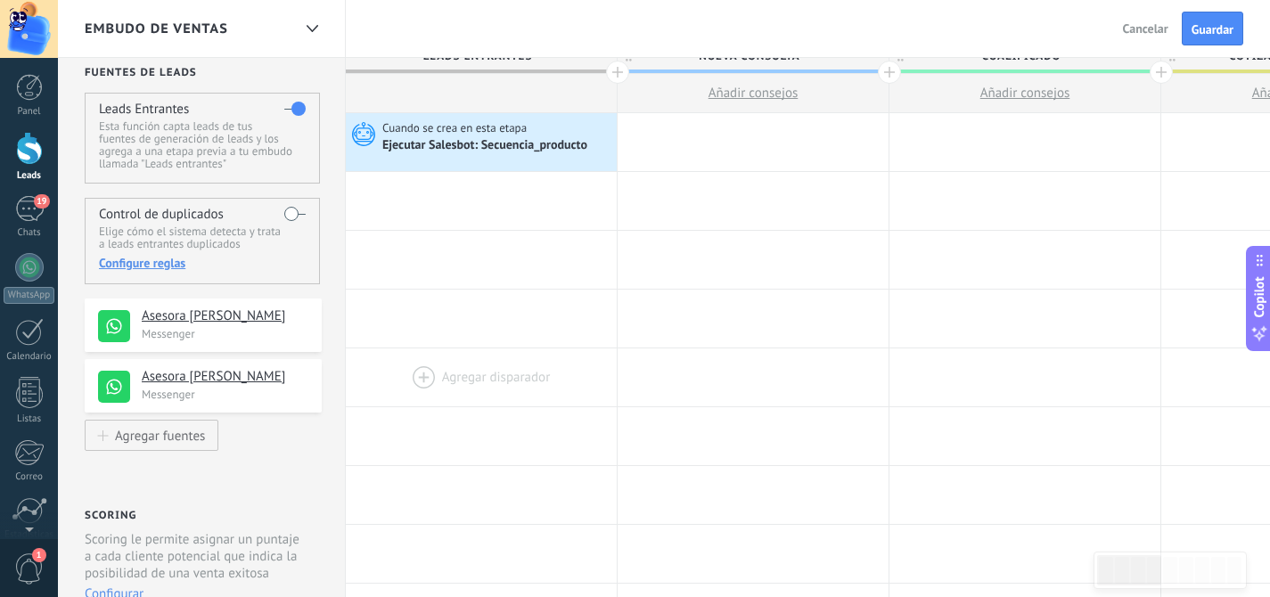
scroll to position [0, 0]
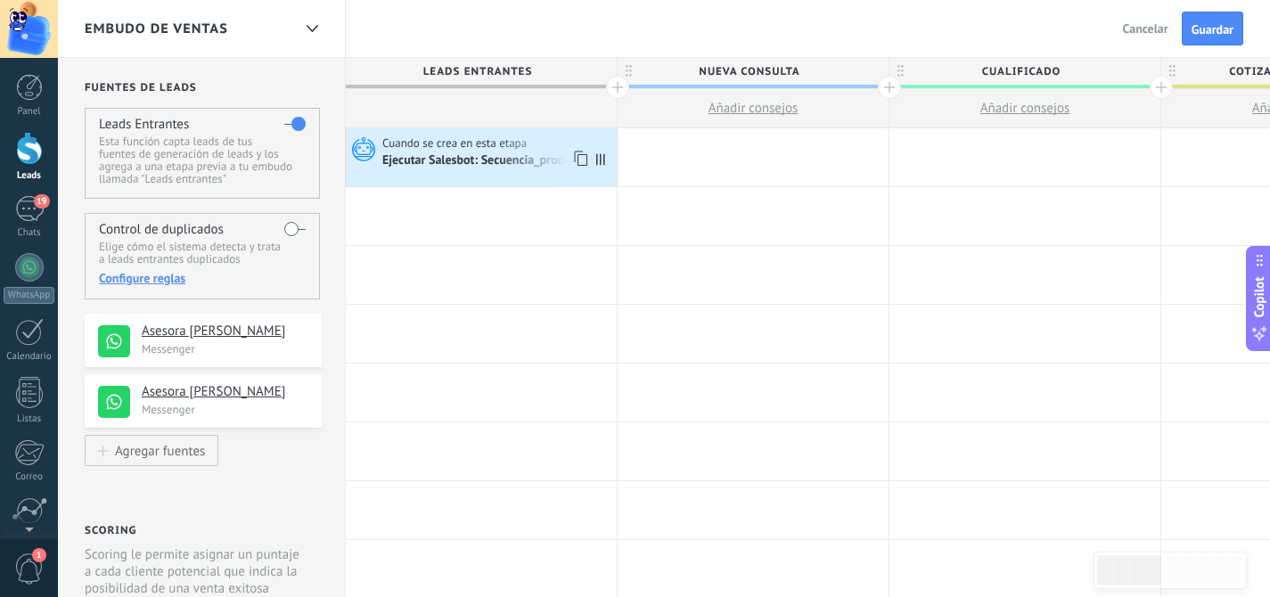
click at [477, 165] on div "Ejecutar Salesbot: Secuencia_producto" at bounding box center [486, 161] width 208 height 16
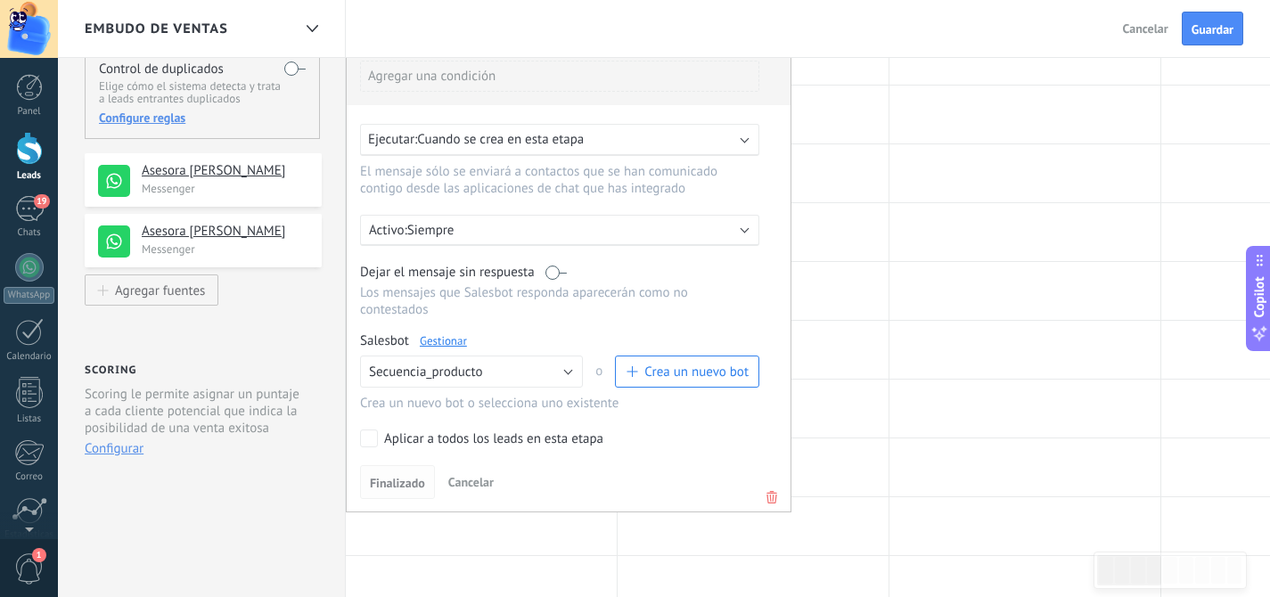
scroll to position [172, 0]
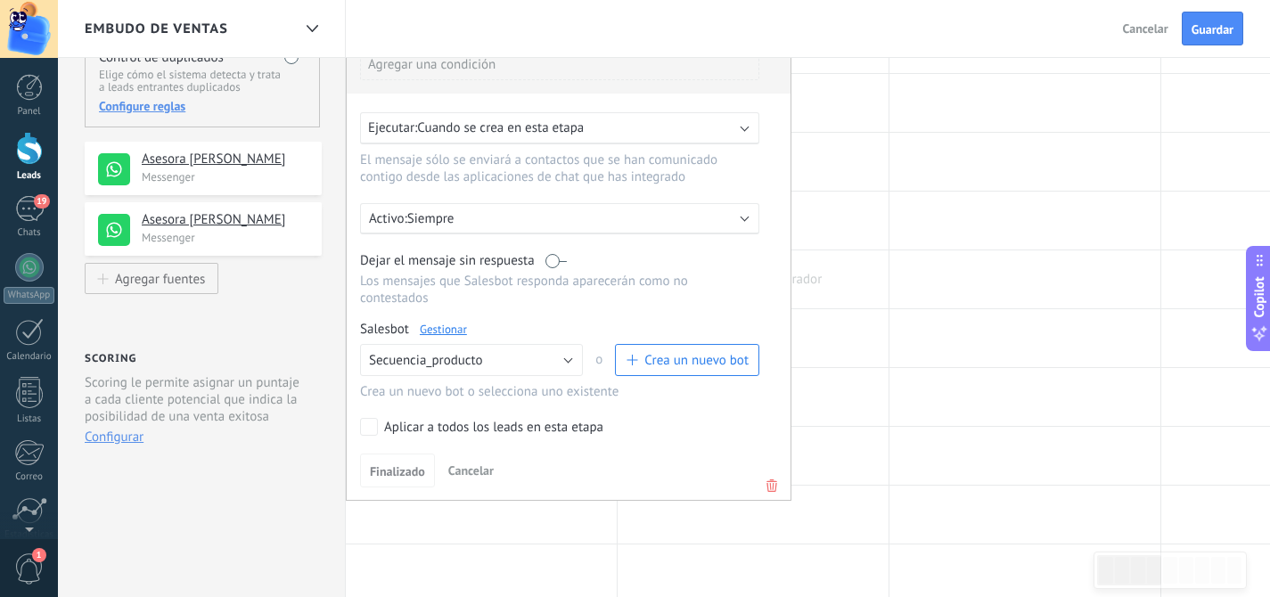
click at [858, 299] on div at bounding box center [753, 279] width 271 height 58
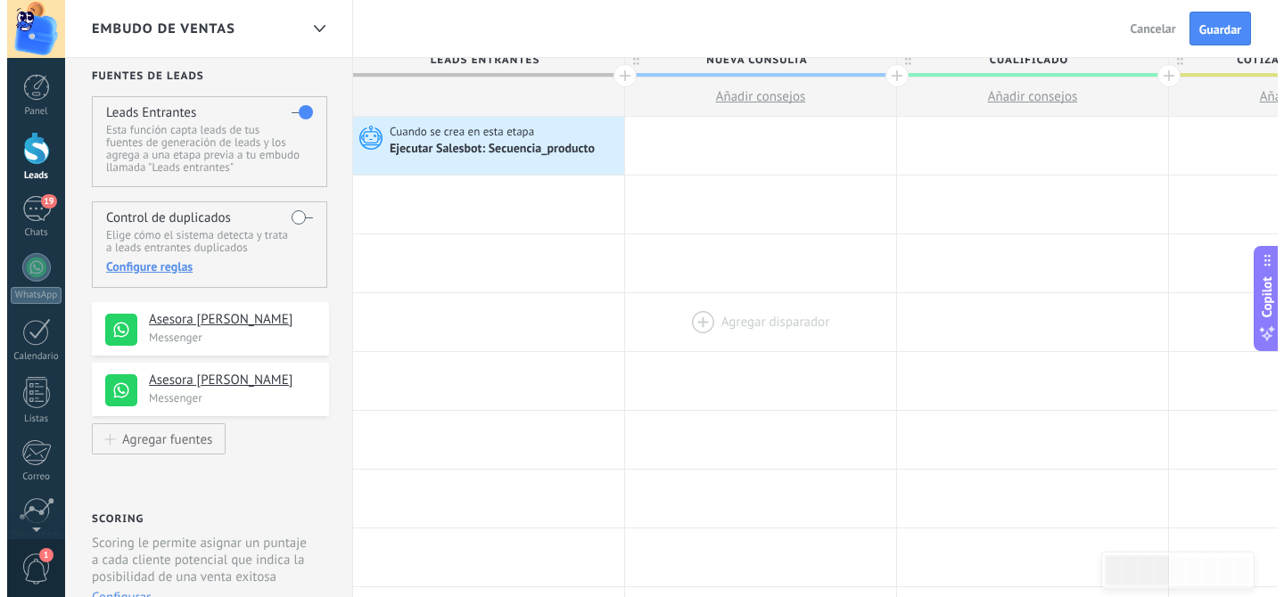
scroll to position [0, 0]
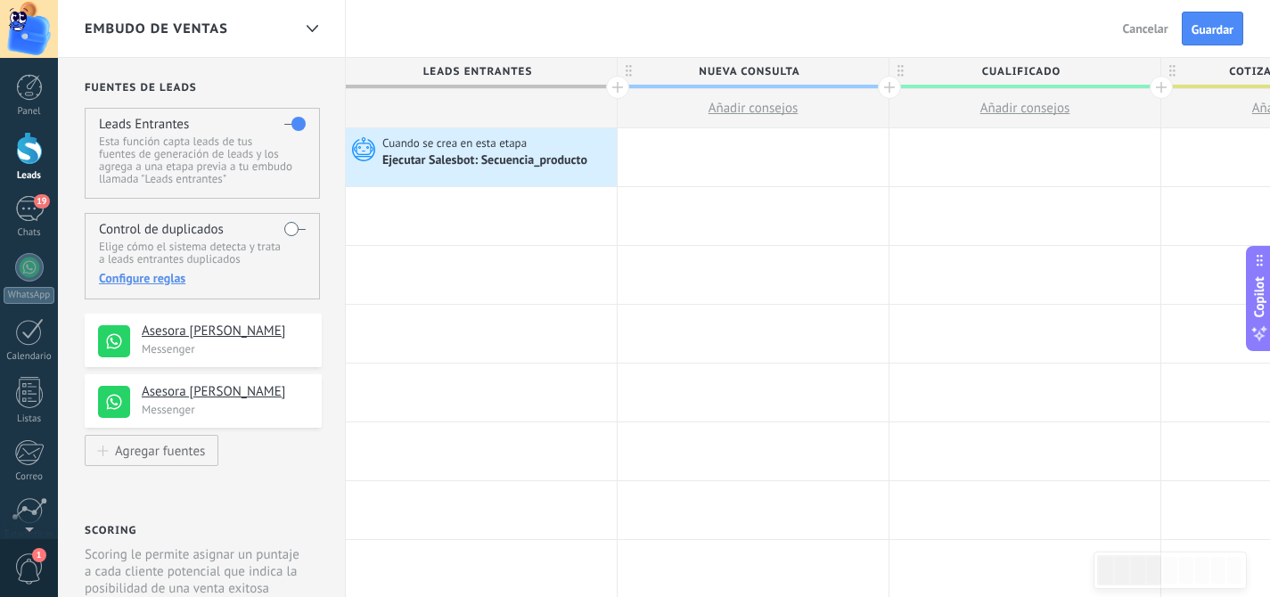
click at [1185, 45] on div "Atrás Cancelar Guardar" at bounding box center [1185, 28] width 169 height 57
click at [1206, 36] on span "Guardar" at bounding box center [1213, 29] width 42 height 12
click at [34, 216] on div "19" at bounding box center [29, 209] width 29 height 26
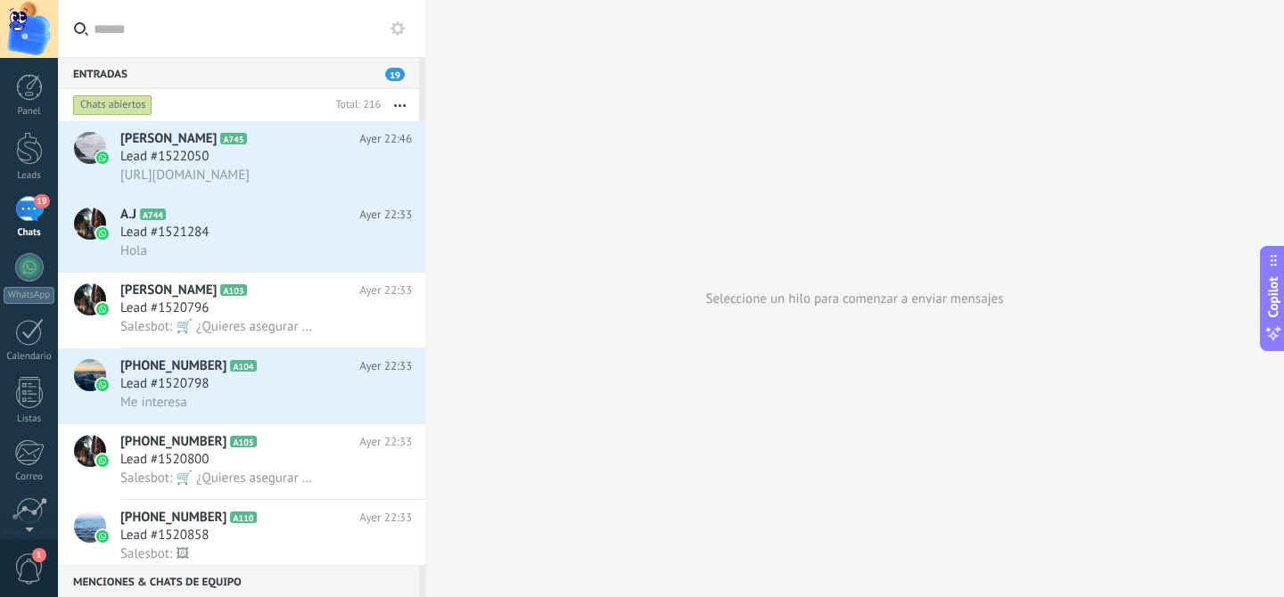
click at [37, 206] on span "19" at bounding box center [41, 201] width 15 height 14
click at [391, 36] on button at bounding box center [397, 28] width 21 height 21
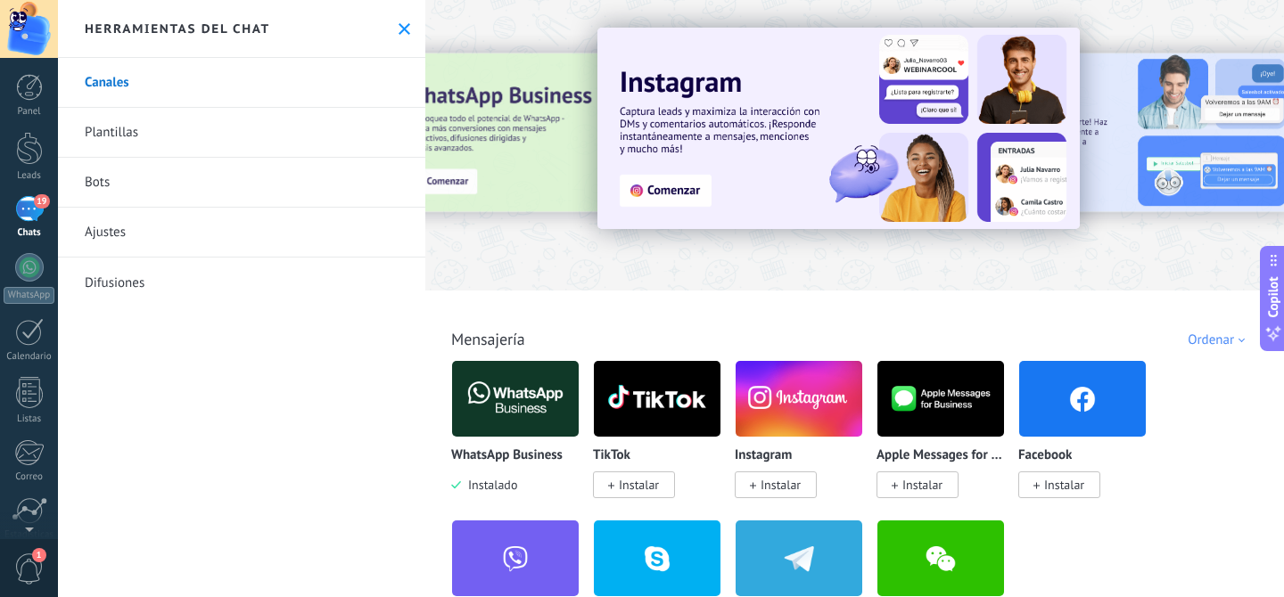
click at [397, 35] on button at bounding box center [404, 28] width 15 height 15
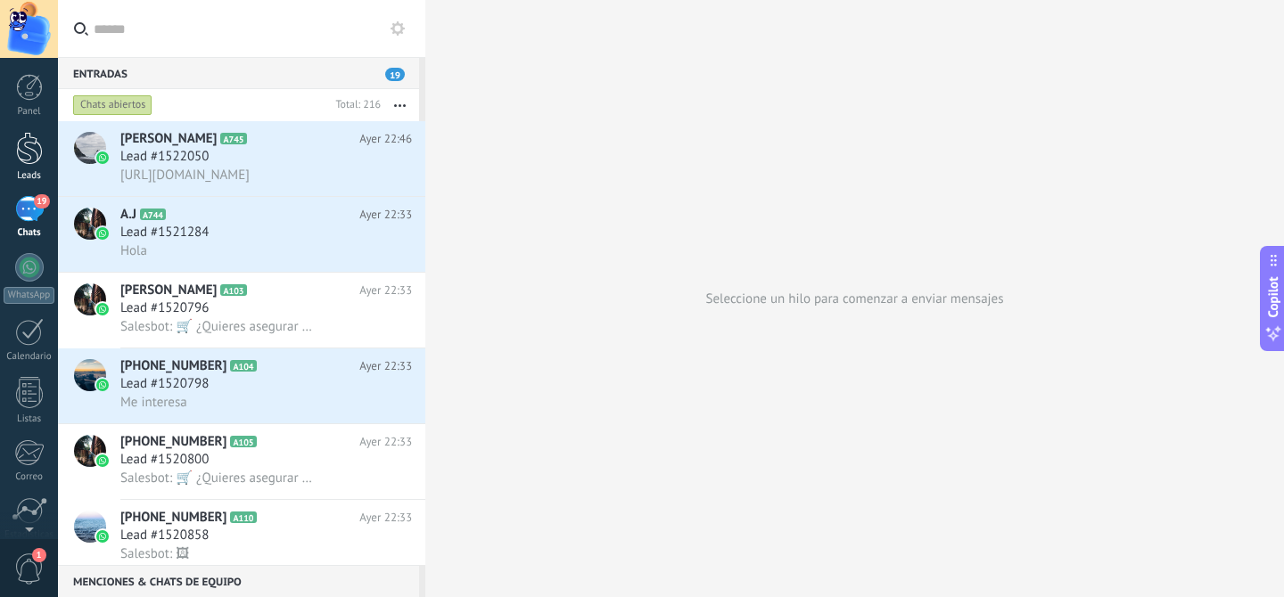
click at [34, 141] on div at bounding box center [29, 148] width 27 height 33
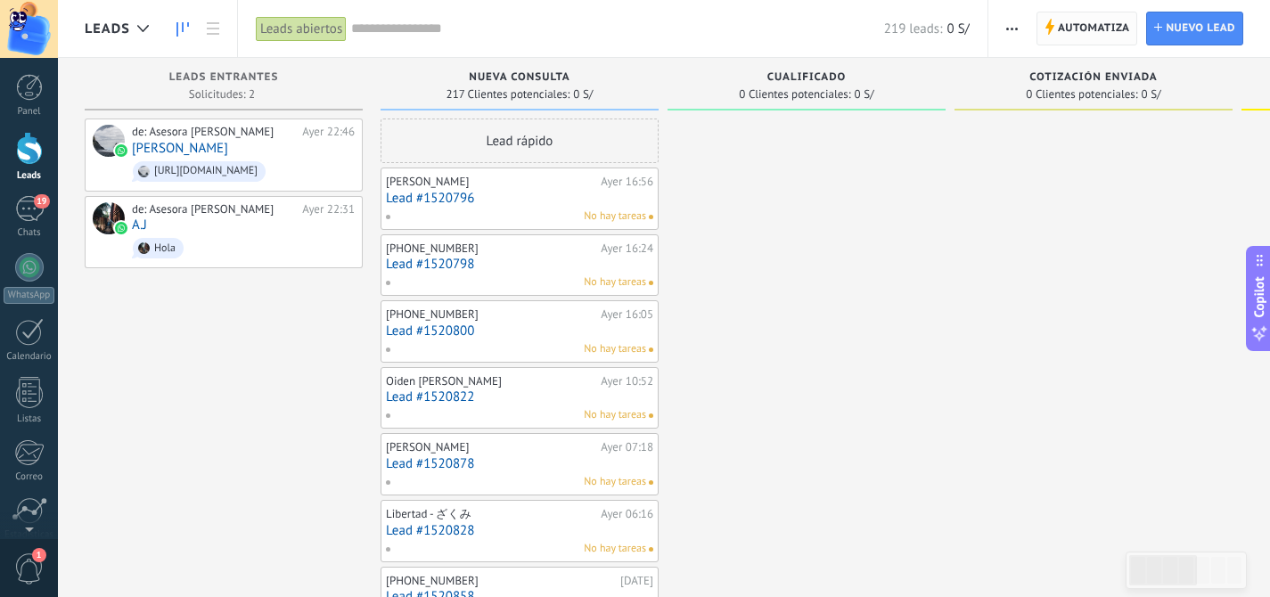
click at [1066, 24] on span "Automatiza" at bounding box center [1094, 28] width 72 height 32
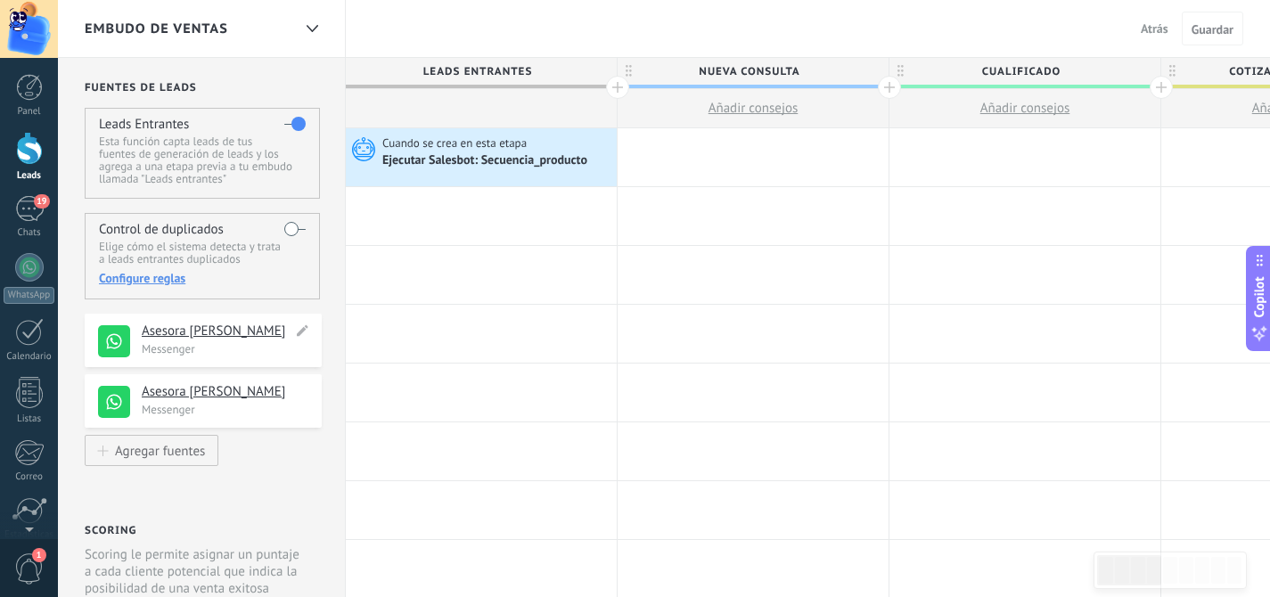
click at [235, 350] on p "Messenger" at bounding box center [226, 348] width 169 height 15
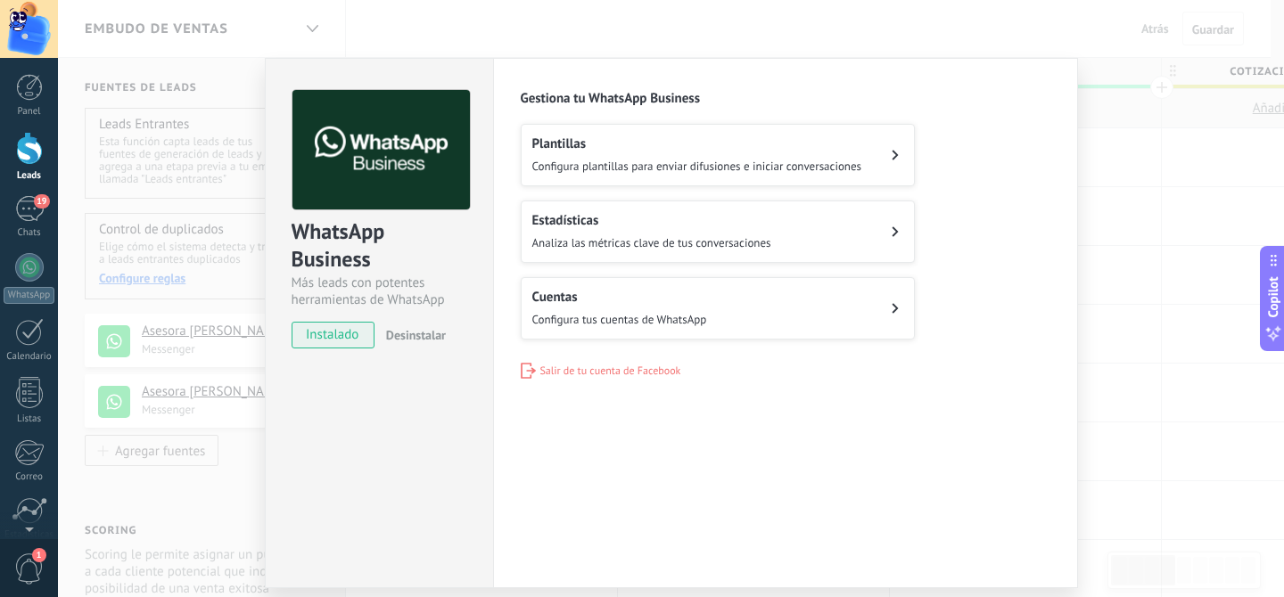
click at [1132, 160] on div "WhatsApp Business Más leads con potentes herramientas de WhatsApp instalado Des…" at bounding box center [671, 298] width 1226 height 597
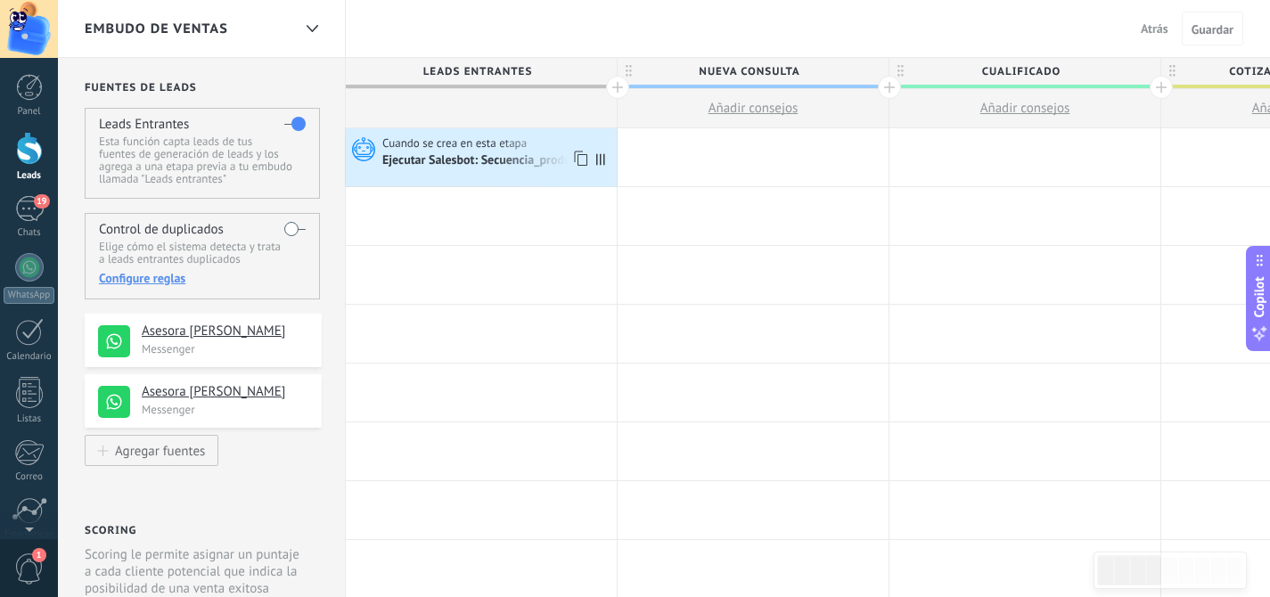
click at [492, 162] on div "Ejecutar Salesbot: Secuencia_producto" at bounding box center [486, 161] width 208 height 16
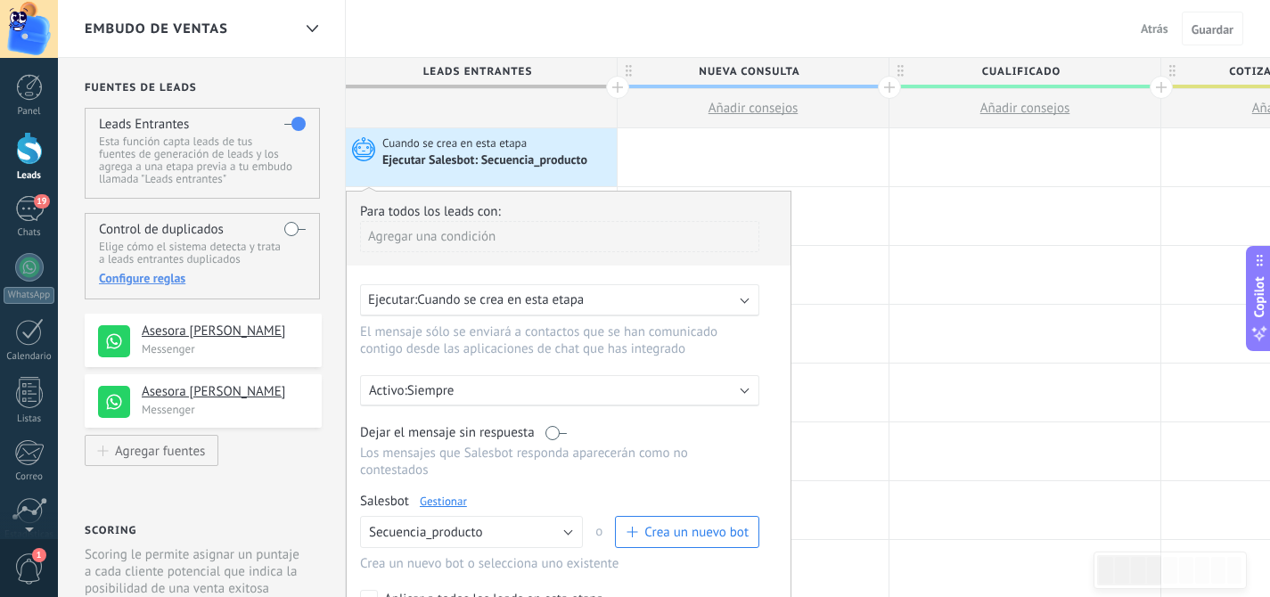
click at [505, 144] on span "Cuando se crea en esta etapa" at bounding box center [455, 143] width 147 height 16
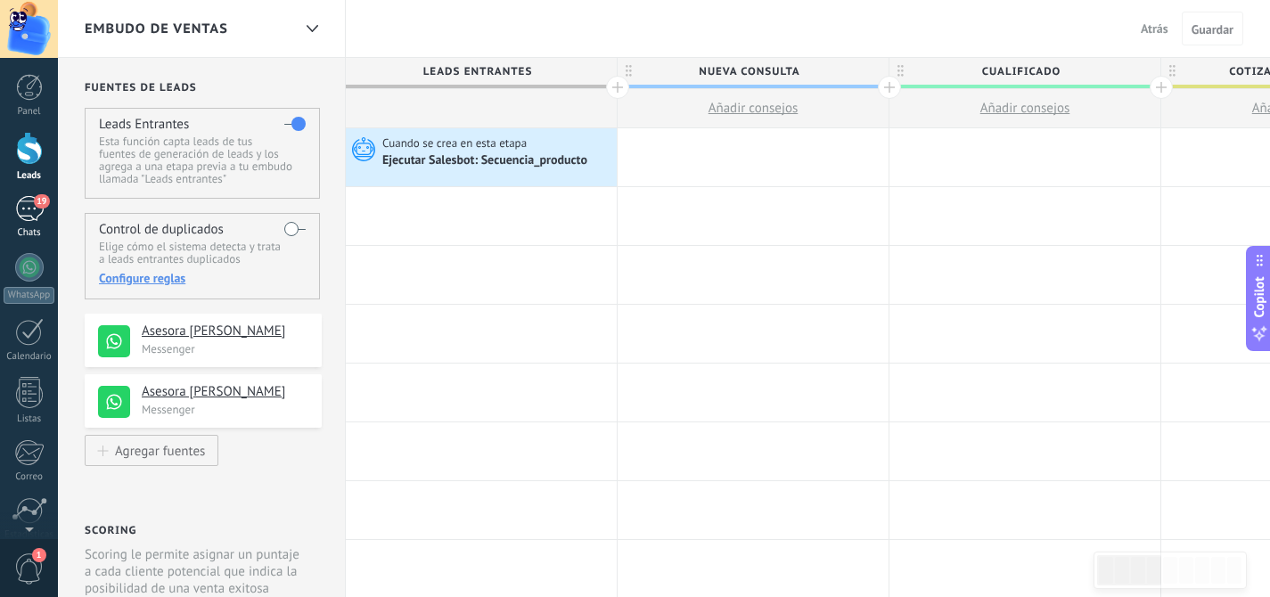
click at [23, 224] on link "19 Chats" at bounding box center [29, 217] width 58 height 43
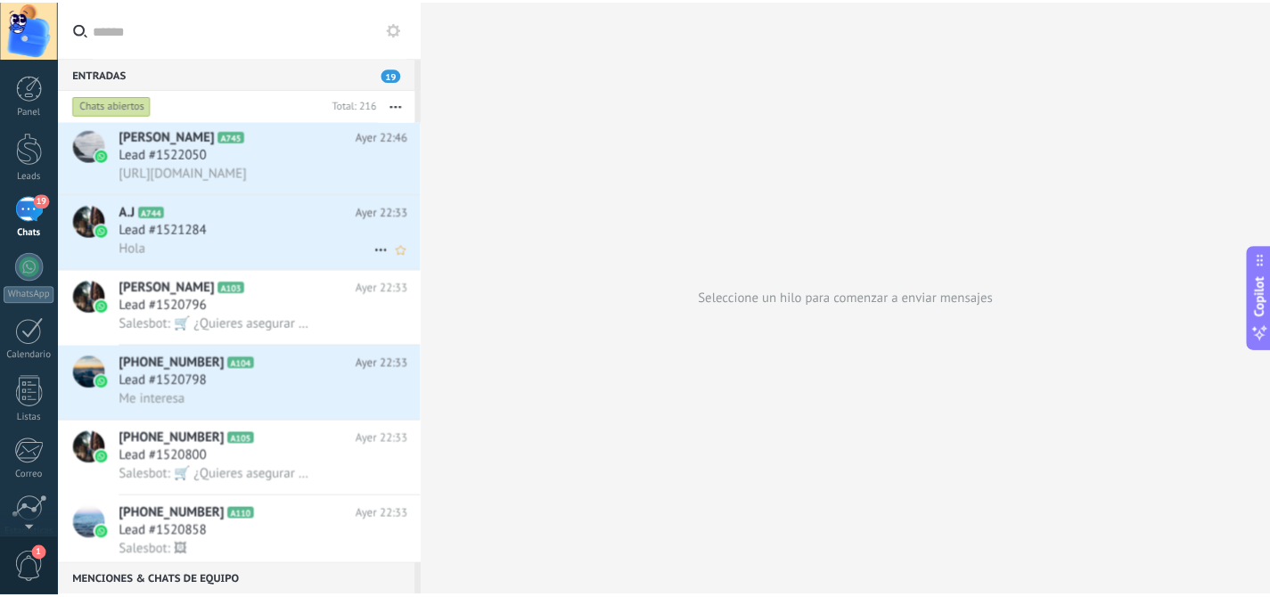
scroll to position [4, 0]
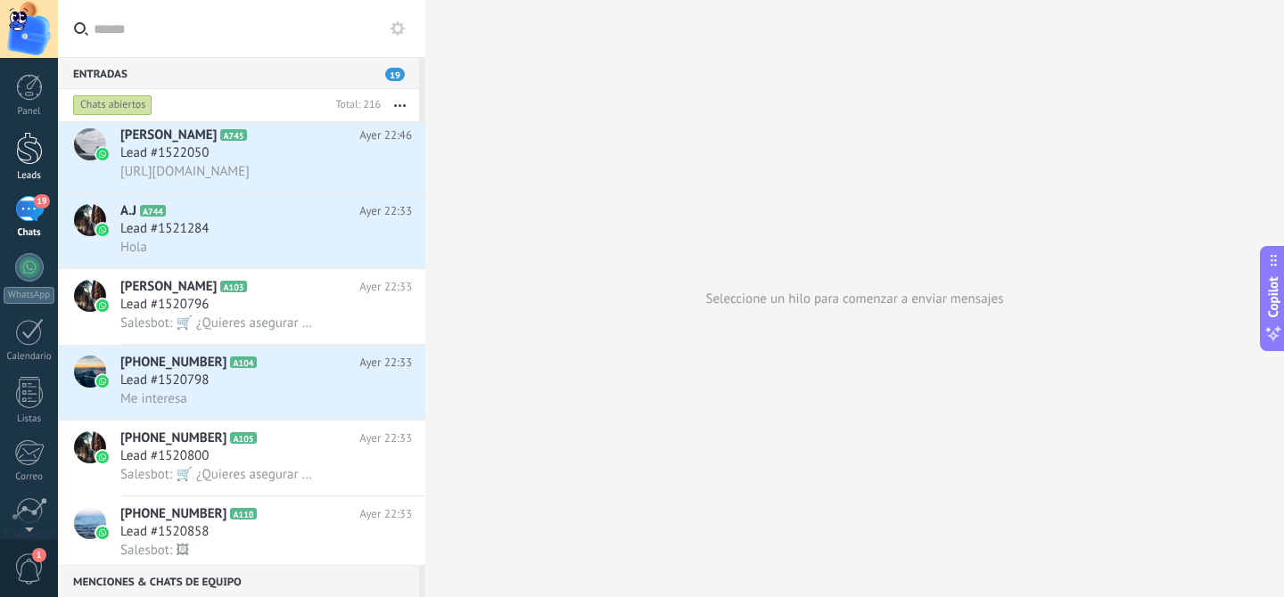
click at [43, 172] on div "Leads" at bounding box center [30, 176] width 52 height 12
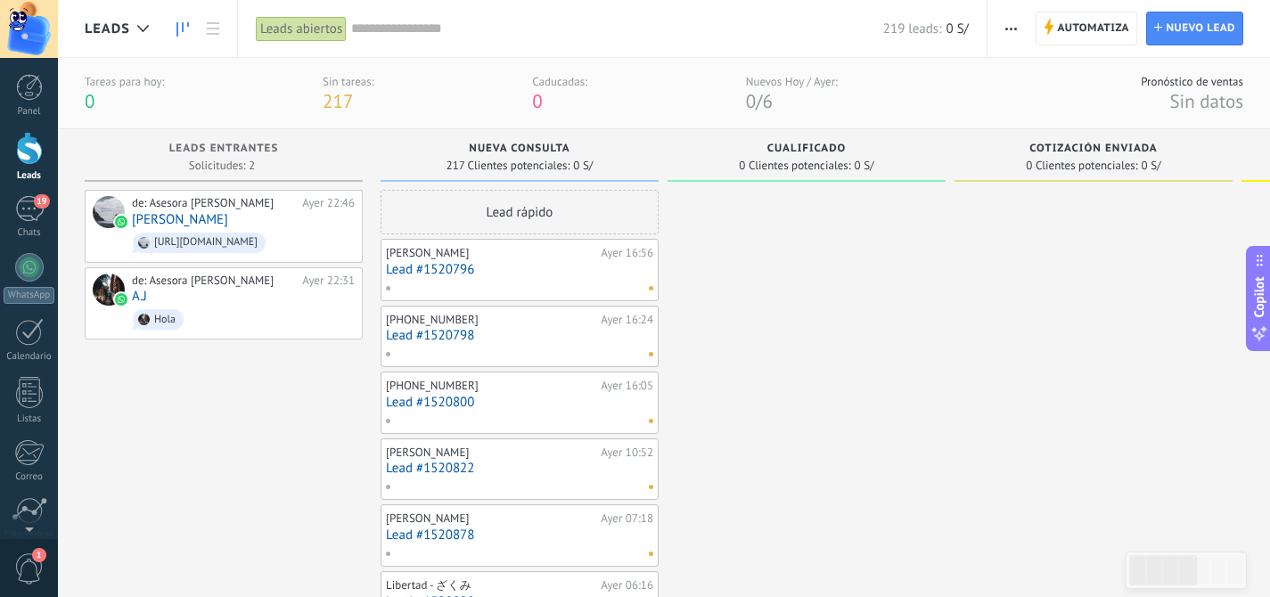
click at [26, 222] on link "19 Chats" at bounding box center [29, 217] width 58 height 43
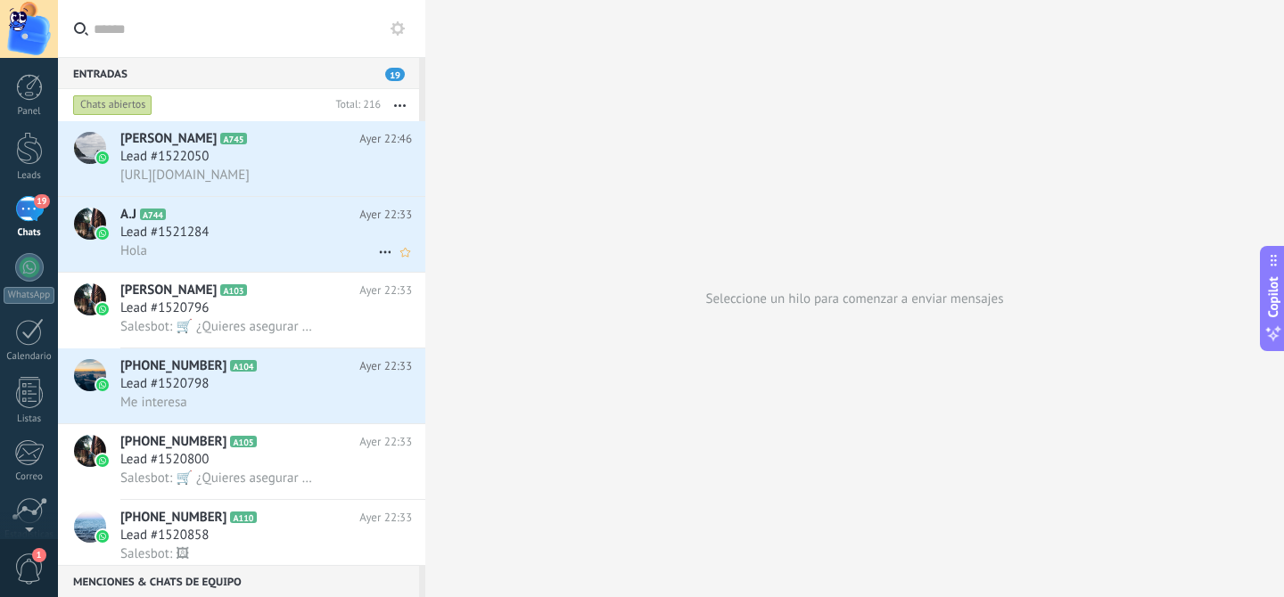
click at [233, 239] on div "Lead #1521284" at bounding box center [265, 233] width 291 height 18
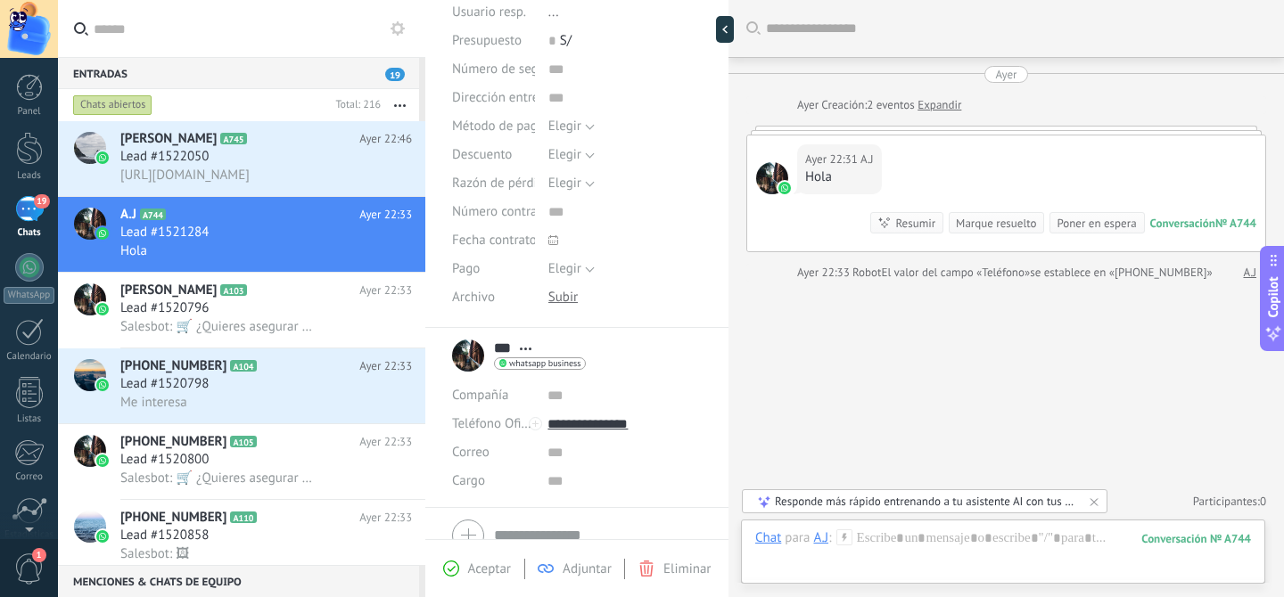
scroll to position [263, 0]
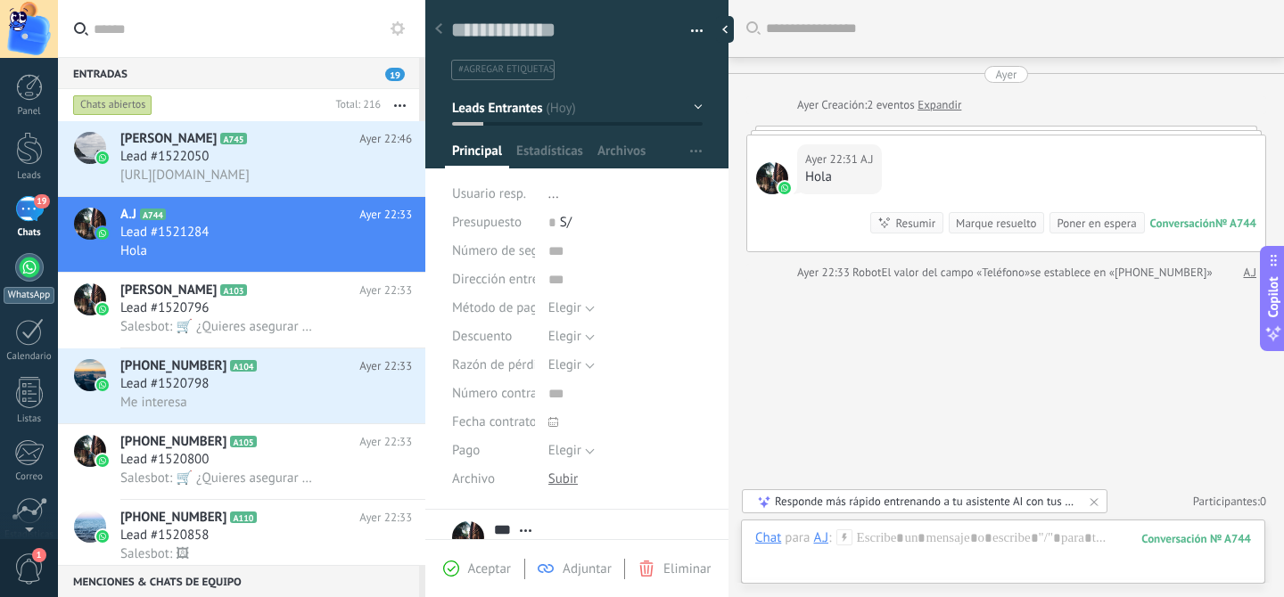
click at [26, 274] on div at bounding box center [29, 267] width 29 height 29
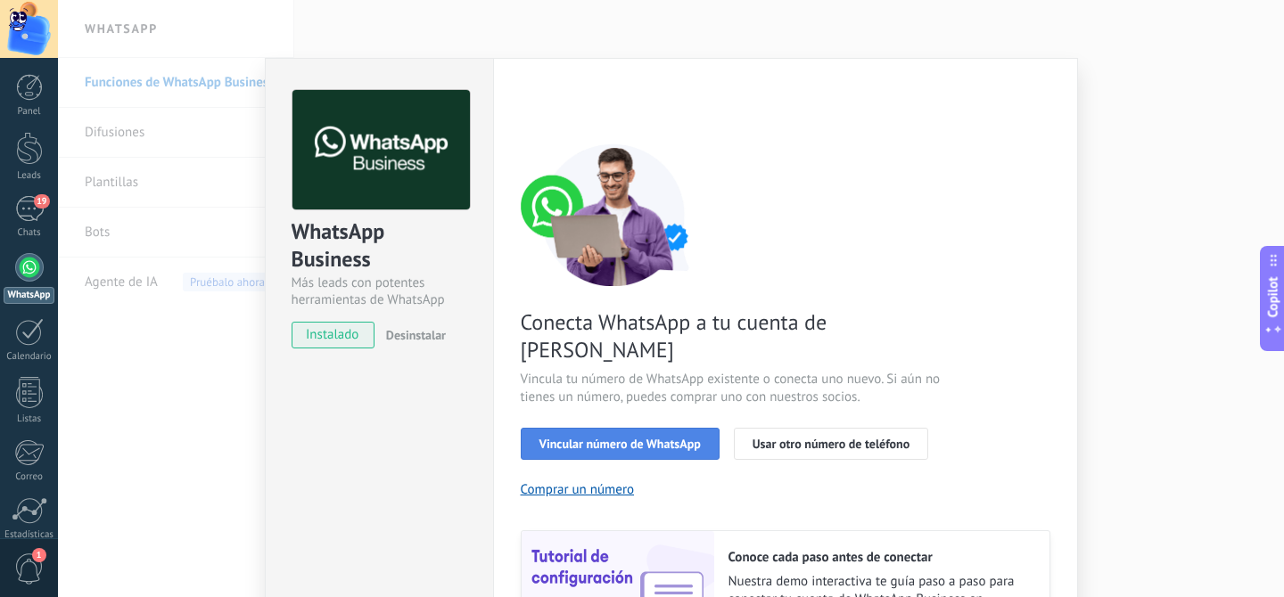
click at [604, 428] on button "Vincular número de WhatsApp" at bounding box center [620, 444] width 199 height 32
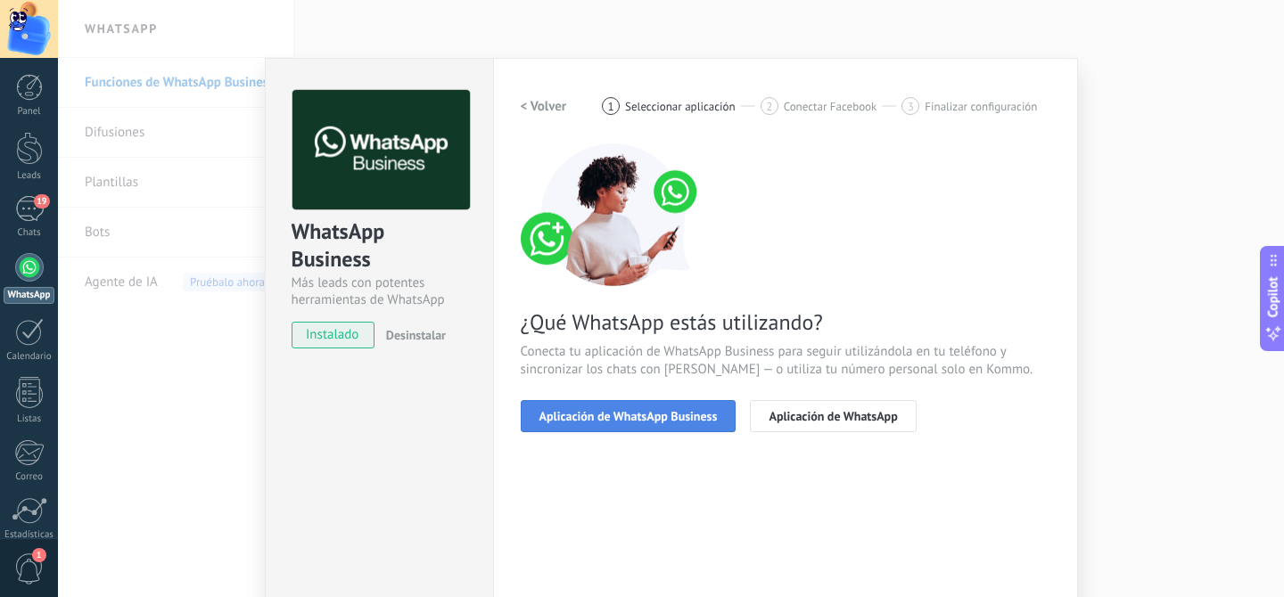
click at [603, 413] on span "Aplicación de WhatsApp Business" at bounding box center [628, 416] width 178 height 12
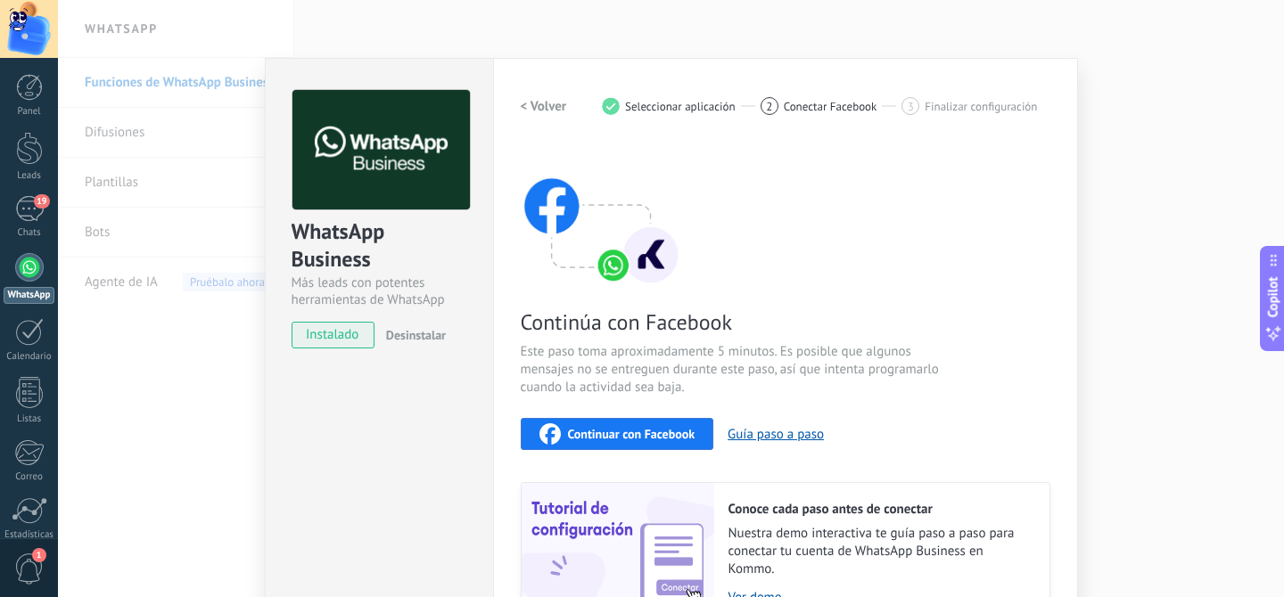
click at [557, 109] on h2 "< Volver" at bounding box center [544, 106] width 46 height 17
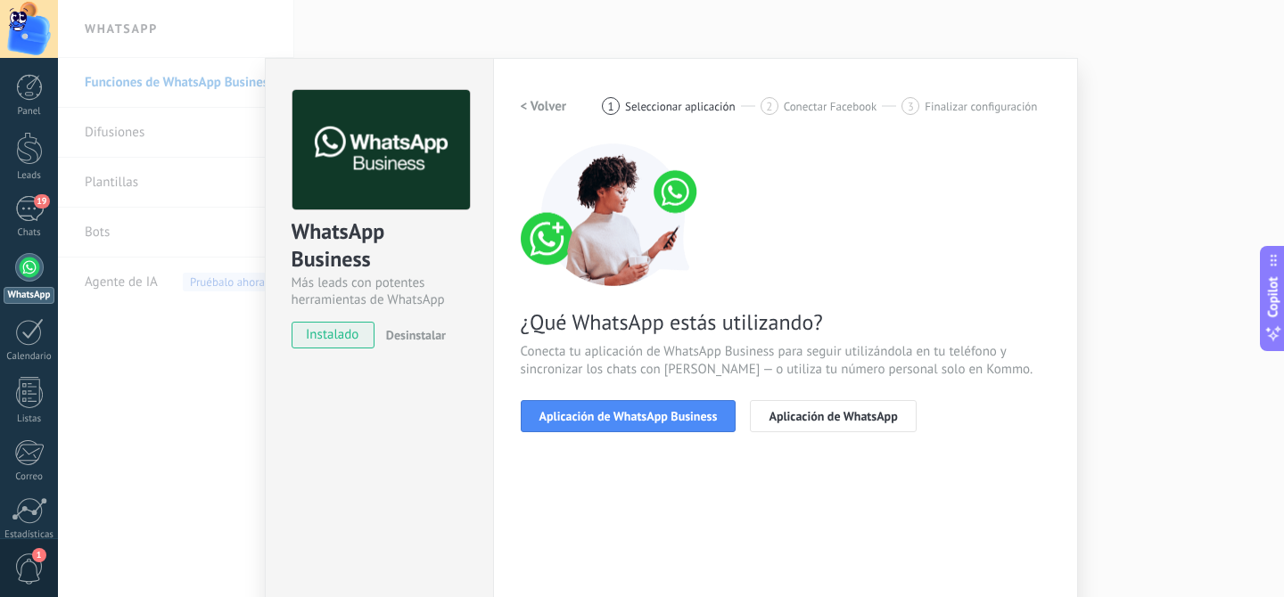
click at [132, 381] on div "WhatsApp Business Más leads con potentes herramientas de WhatsApp instalado Des…" at bounding box center [671, 298] width 1226 height 597
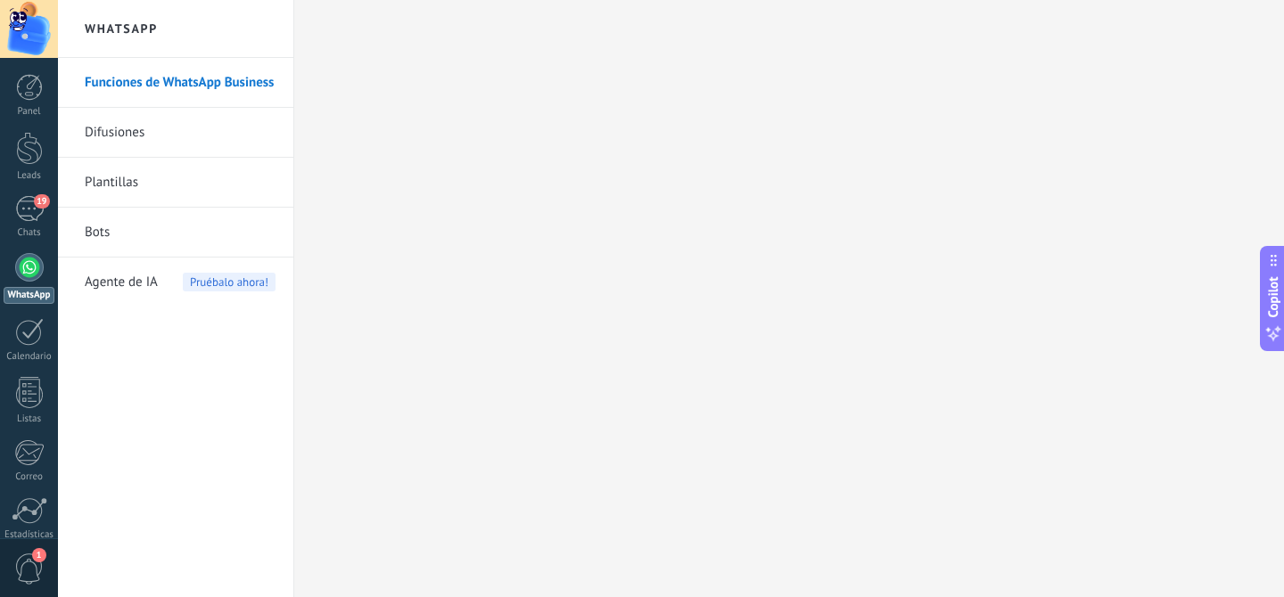
click at [160, 89] on link "Funciones de WhatsApp Business" at bounding box center [180, 83] width 191 height 50
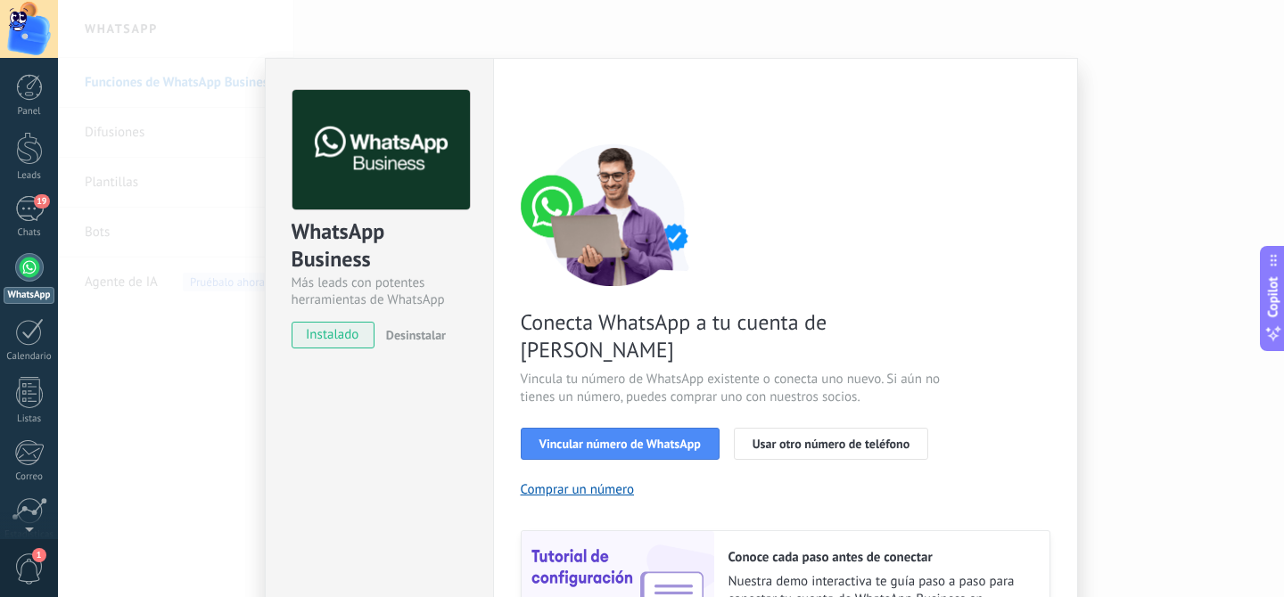
click at [1115, 406] on div "WhatsApp Business Más leads con potentes herramientas de WhatsApp instalado Des…" at bounding box center [671, 298] width 1226 height 597
click at [26, 270] on div at bounding box center [29, 267] width 29 height 29
click at [181, 287] on div "WhatsApp Business Más leads con potentes herramientas de WhatsApp instalado Des…" at bounding box center [671, 298] width 1226 height 597
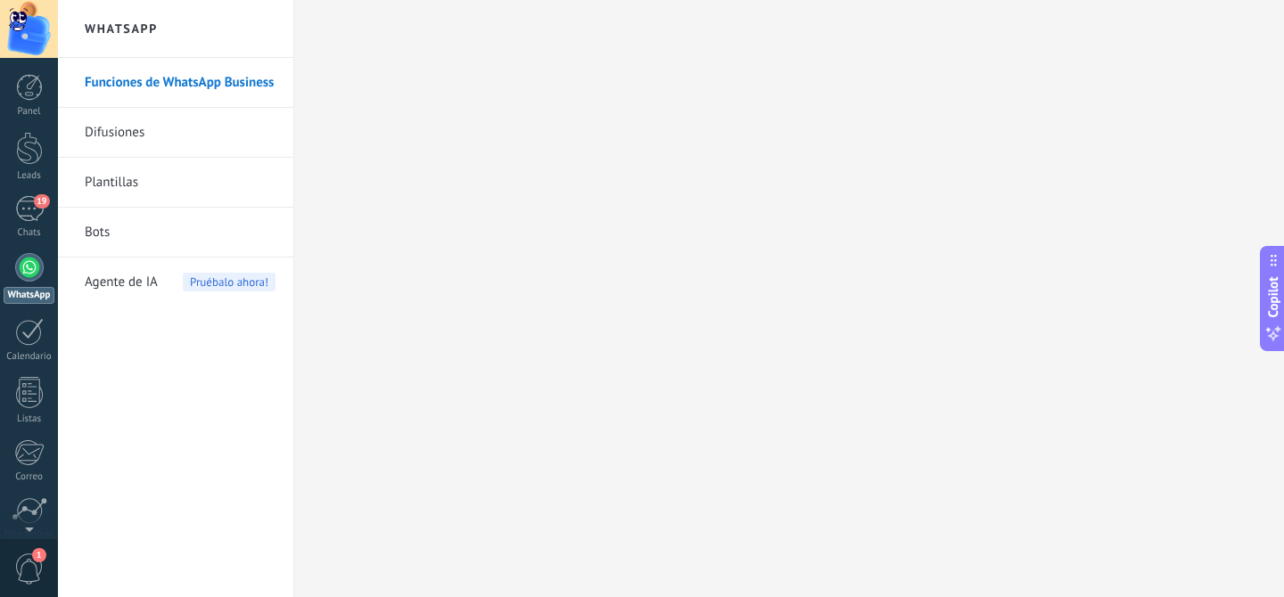
click at [5, 257] on link "WhatsApp" at bounding box center [29, 278] width 58 height 51
click at [33, 269] on div at bounding box center [29, 267] width 29 height 29
click at [29, 199] on div "19" at bounding box center [29, 209] width 29 height 26
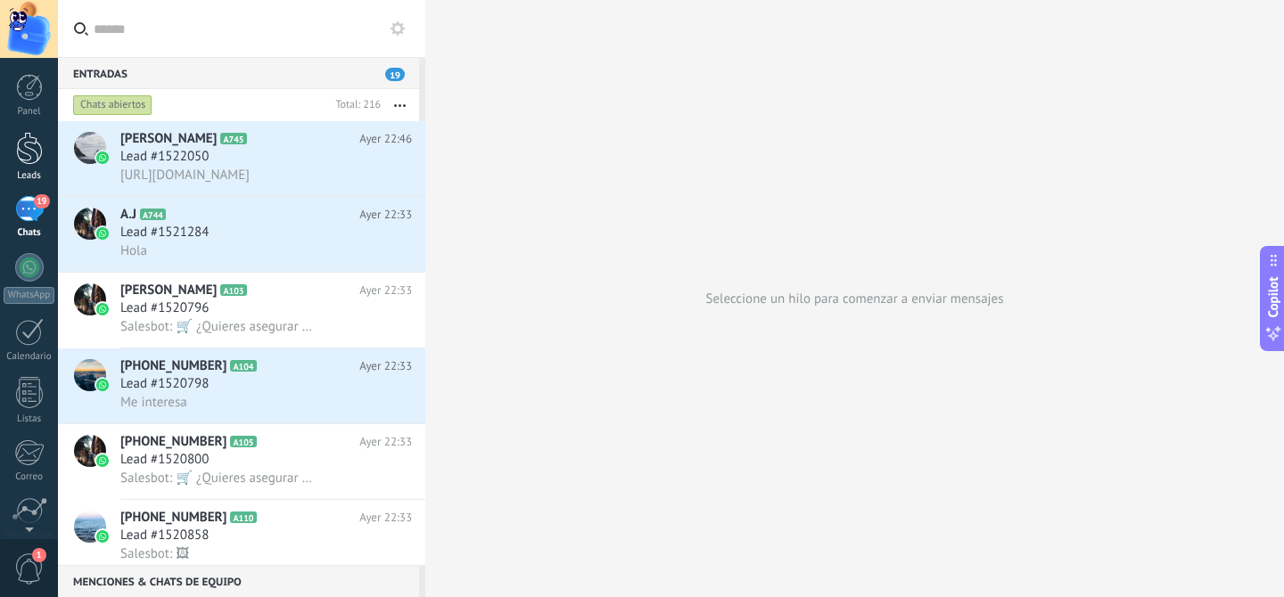
click at [29, 181] on div "Leads" at bounding box center [30, 176] width 52 height 12
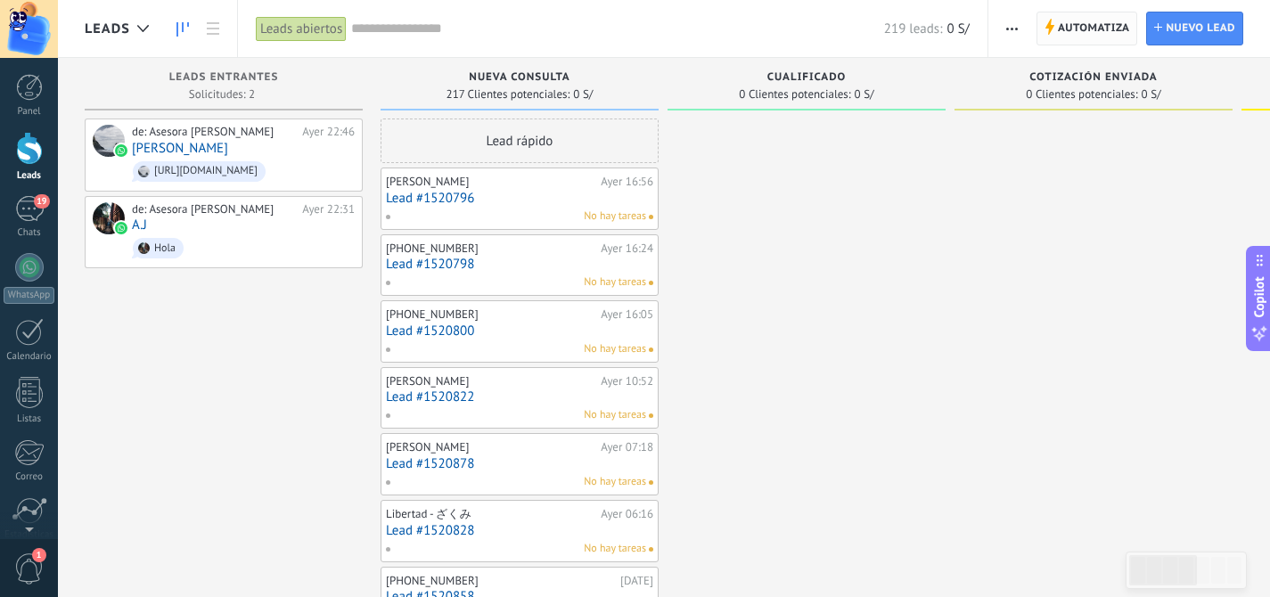
click at [1104, 24] on span "Automatiza" at bounding box center [1094, 28] width 72 height 32
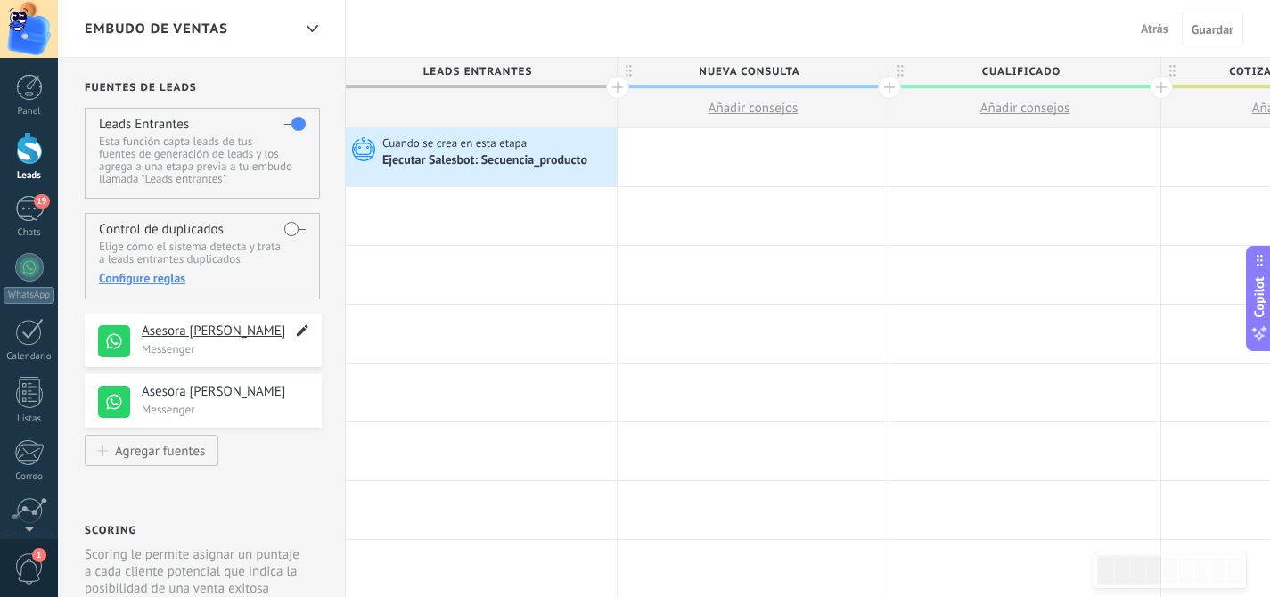
click at [303, 330] on icon at bounding box center [302, 330] width 21 height 21
click at [301, 393] on use at bounding box center [303, 392] width 12 height 12
type textarea "**********"
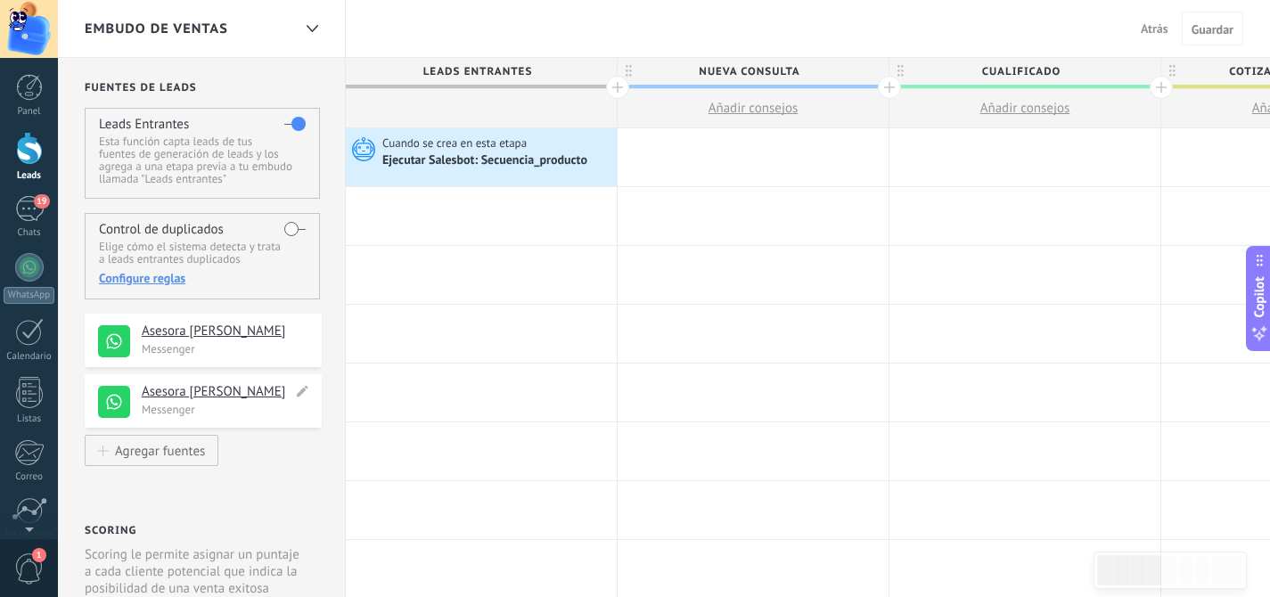
click at [118, 406] on use at bounding box center [114, 402] width 32 height 32
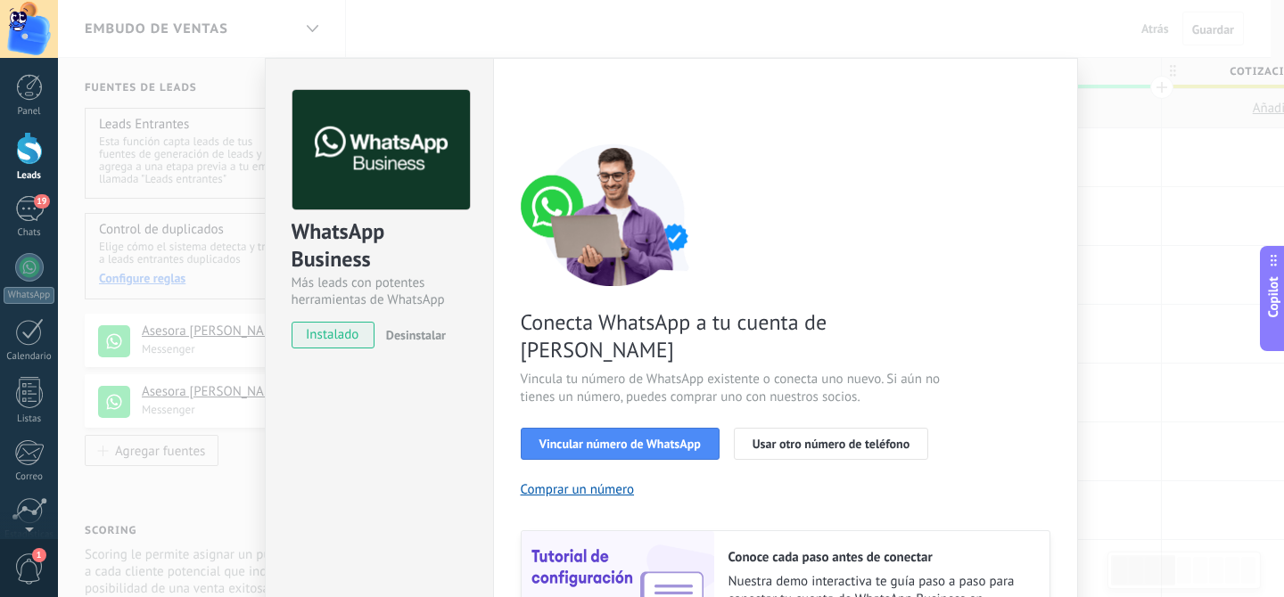
drag, startPoint x: 421, startPoint y: 444, endPoint x: 406, endPoint y: 447, distance: 14.7
click at [421, 445] on div "WhatsApp Business Más leads con potentes herramientas de WhatsApp instalado Des…" at bounding box center [379, 405] width 228 height 695
click at [238, 480] on div "WhatsApp Business Más leads con potentes herramientas de WhatsApp instalado Des…" at bounding box center [671, 298] width 1226 height 597
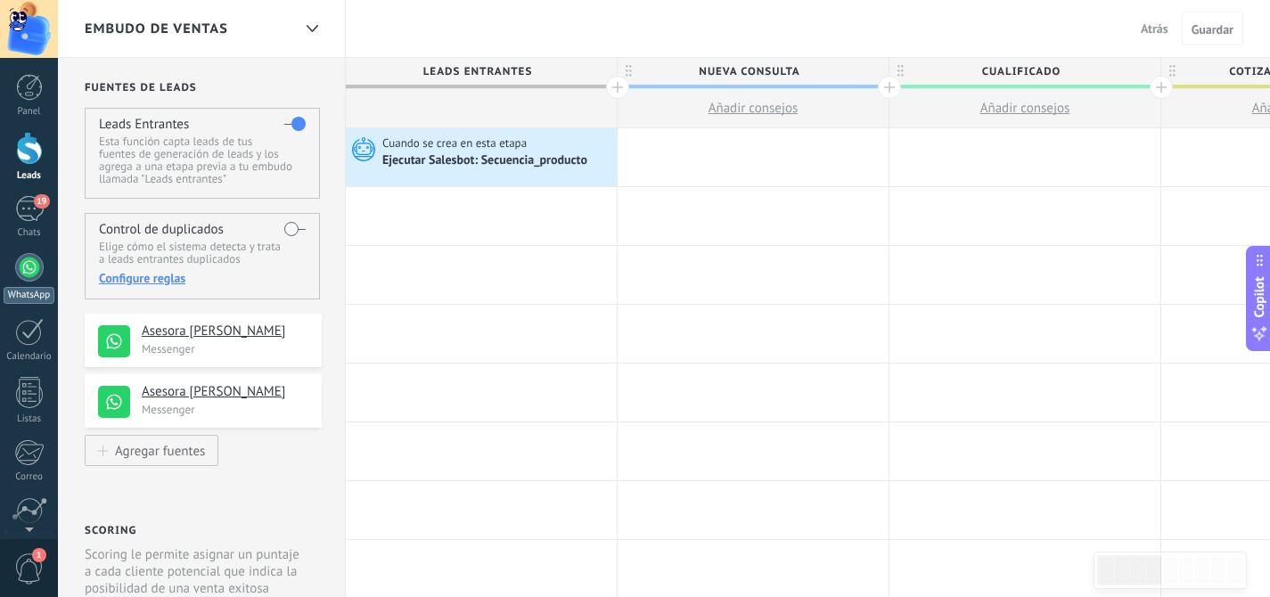
click at [32, 272] on div at bounding box center [29, 267] width 29 height 29
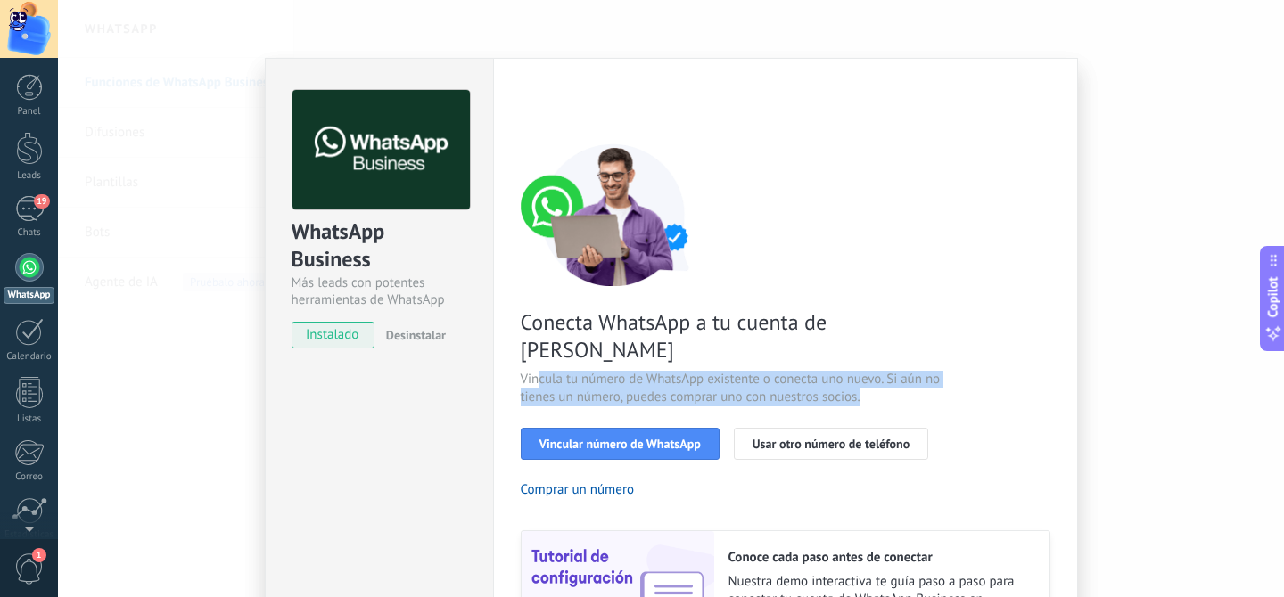
drag, startPoint x: 892, startPoint y: 368, endPoint x: 538, endPoint y: 350, distance: 355.2
click at [538, 371] on span "Vincula tu número de WhatsApp existente o conecta uno nuevo. Si aún no tienes u…" at bounding box center [733, 389] width 424 height 36
click at [643, 371] on span "Vincula tu número de WhatsApp existente o conecta uno nuevo. Si aún no tienes u…" at bounding box center [733, 389] width 424 height 36
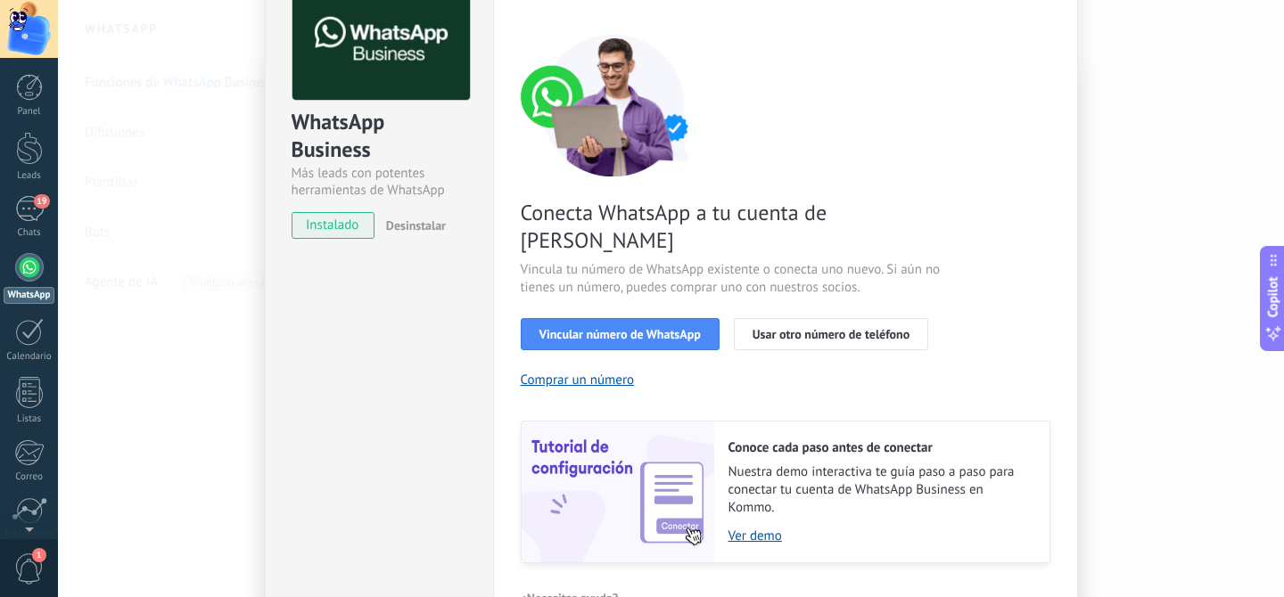
scroll to position [195, 0]
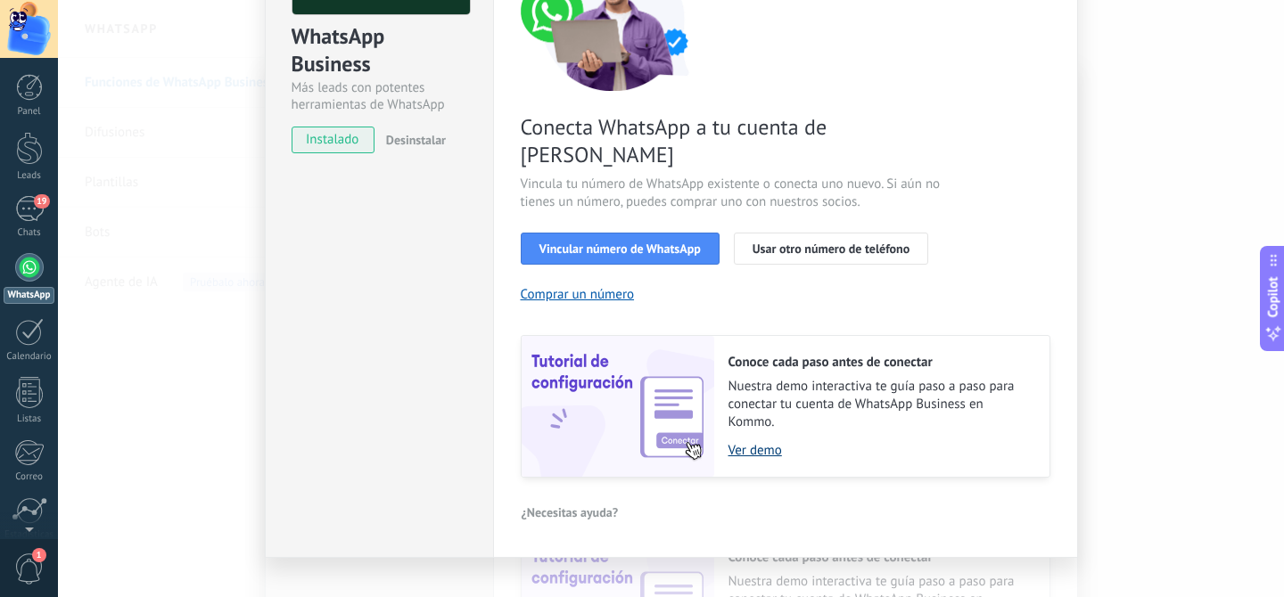
click at [756, 442] on link "Ver demo" at bounding box center [879, 450] width 303 height 17
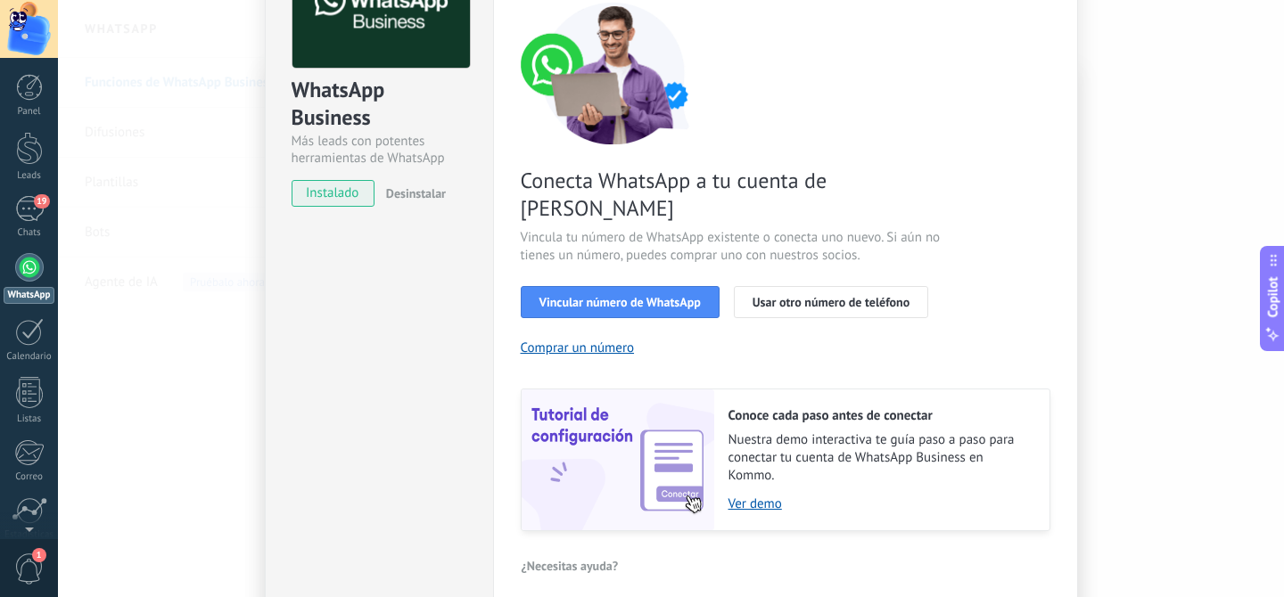
scroll to position [42, 0]
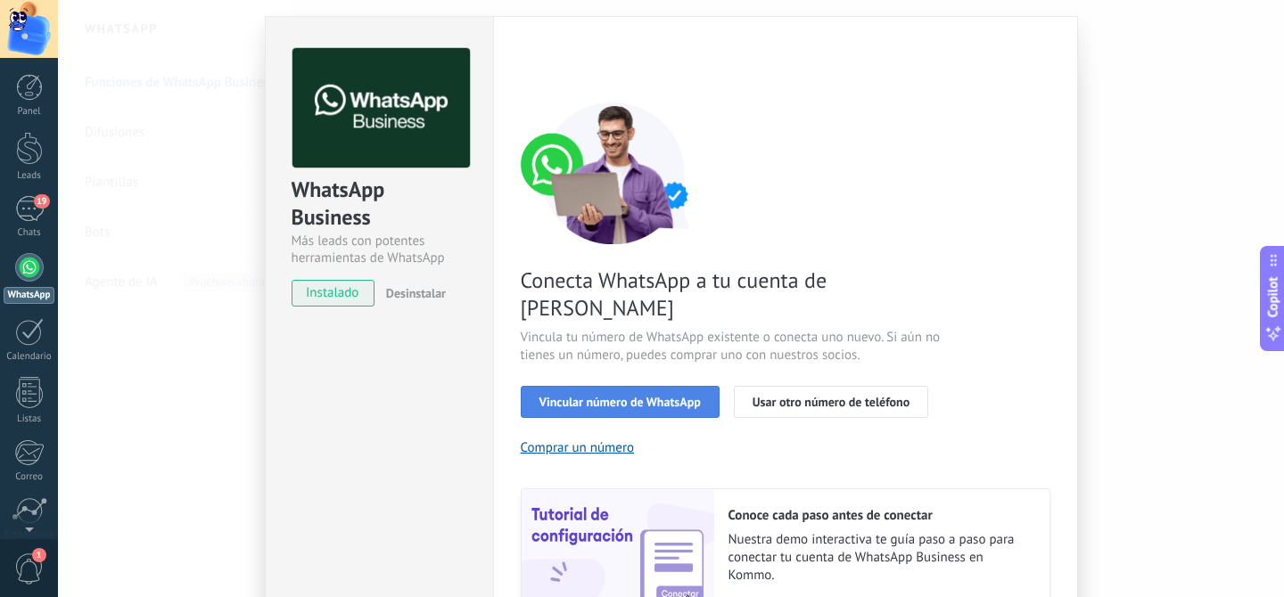
click at [611, 396] on span "Vincular número de WhatsApp" at bounding box center [619, 402] width 161 height 12
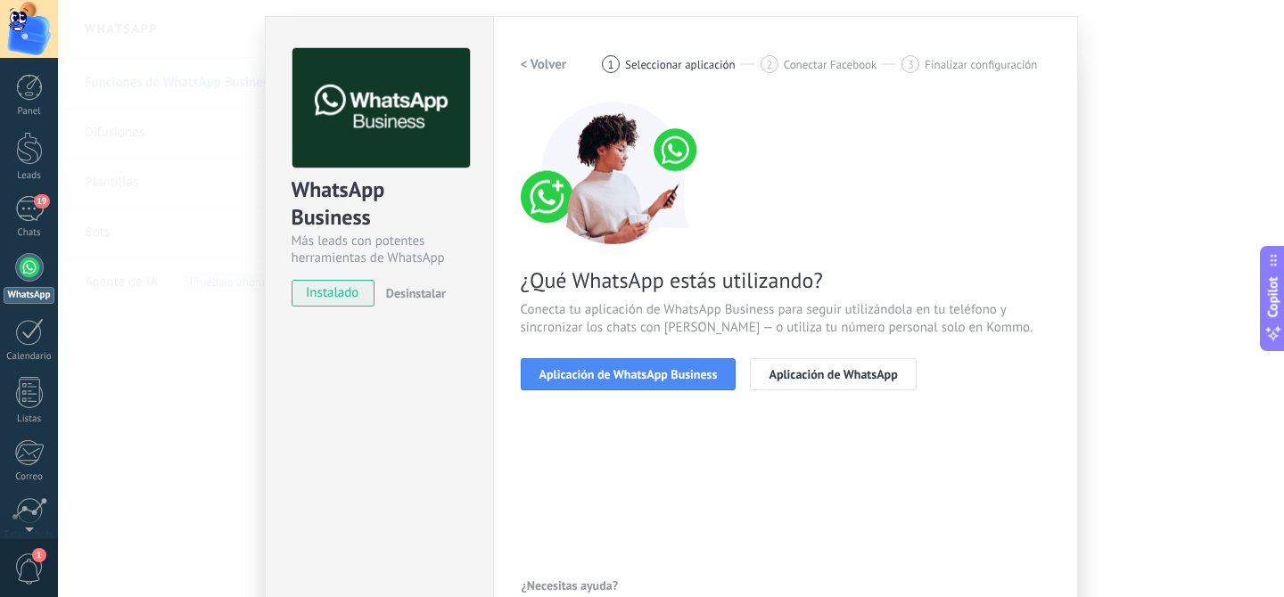
click at [611, 380] on span "Aplicación de WhatsApp Business" at bounding box center [628, 374] width 178 height 12
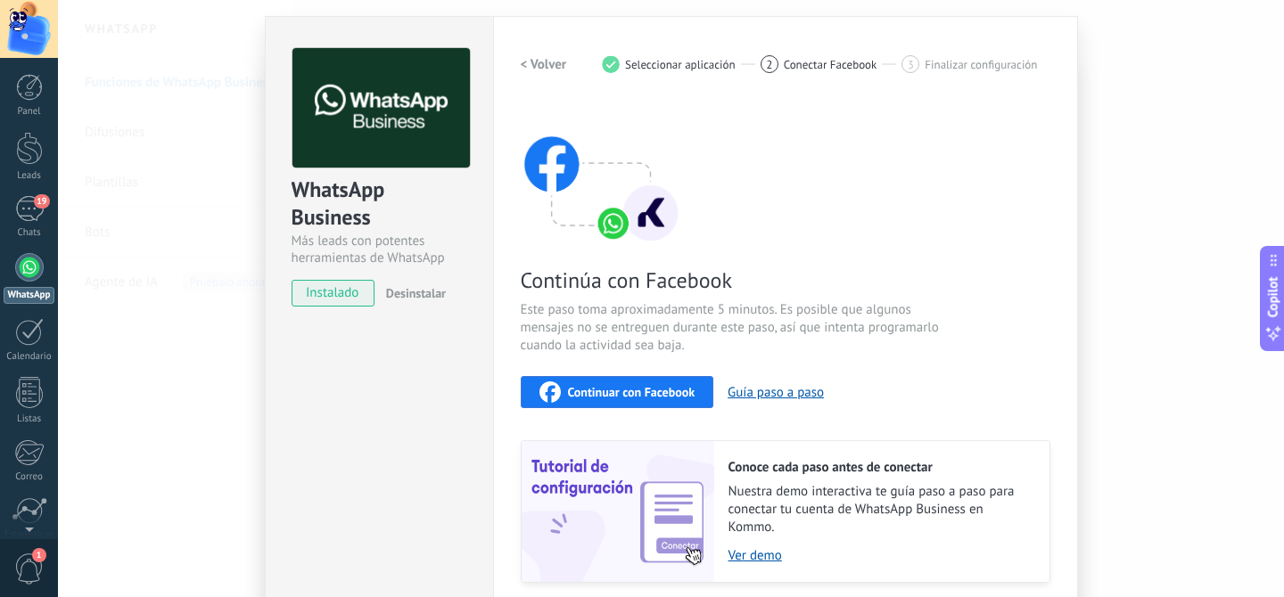
click at [611, 380] on button "Continuar con Facebook" at bounding box center [617, 392] width 193 height 32
click at [608, 387] on span "Continuar con Facebook" at bounding box center [631, 392] width 127 height 12
click at [1154, 283] on div "WhatsApp Business Más leads con potentes herramientas de WhatsApp instalado Des…" at bounding box center [671, 298] width 1226 height 597
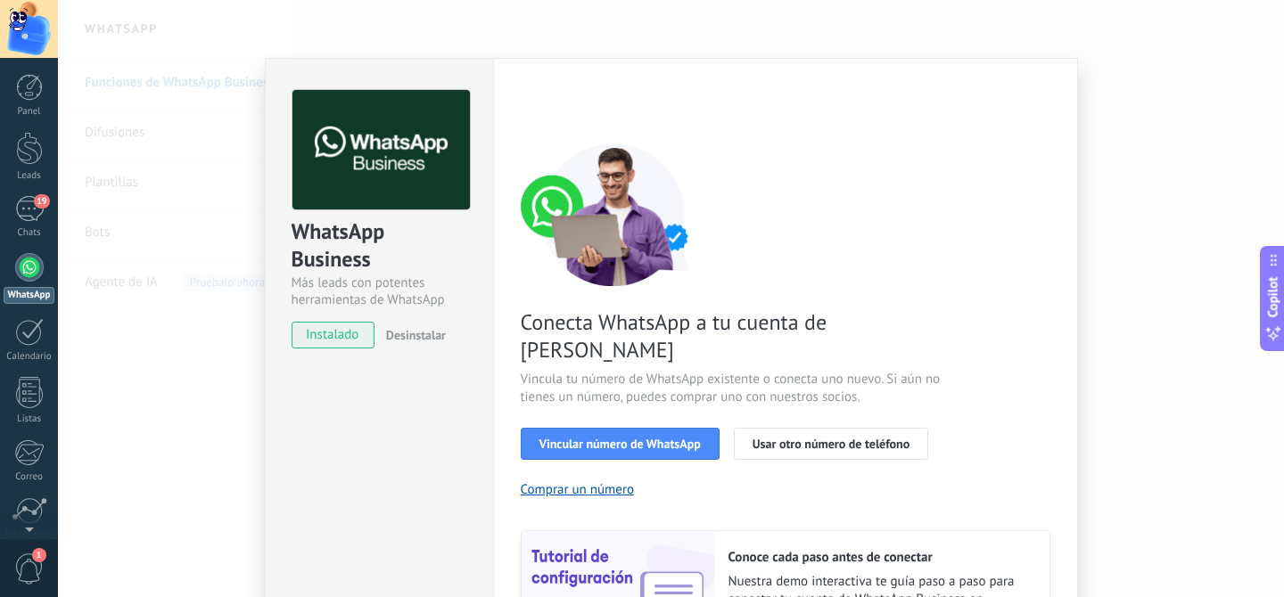
click at [1156, 284] on div "WhatsApp Business Más leads con potentes herramientas de WhatsApp instalado Des…" at bounding box center [671, 298] width 1226 height 597
click at [135, 394] on div "WhatsApp Business Más leads con potentes herramientas de WhatsApp instalado Des…" at bounding box center [671, 298] width 1226 height 597
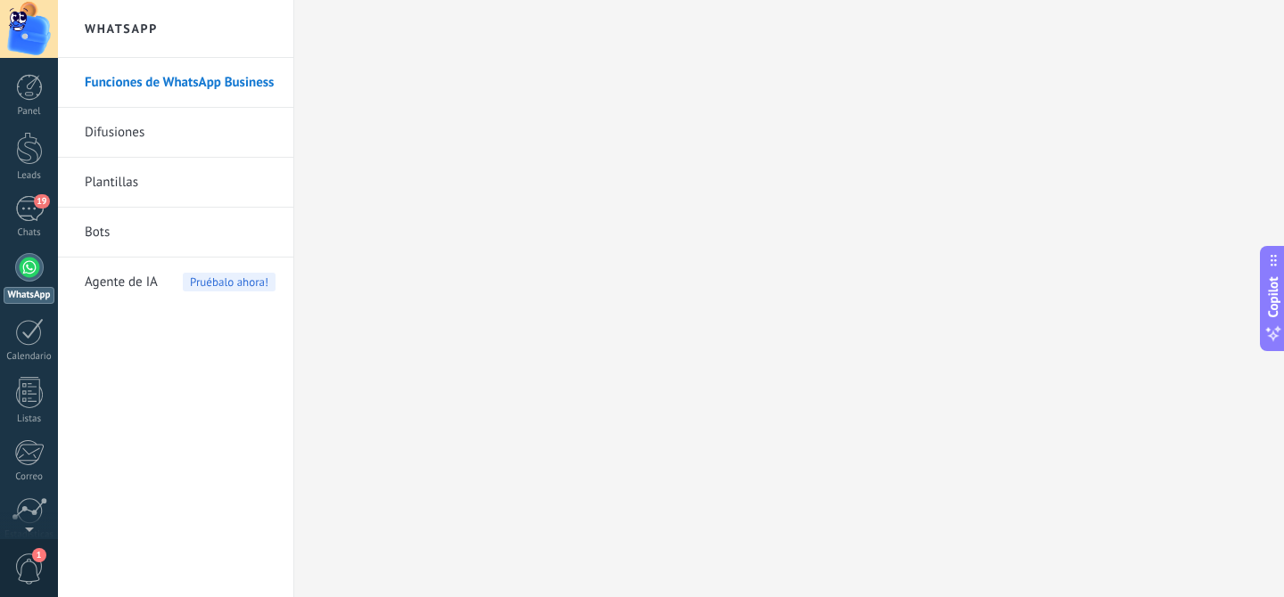
click at [29, 40] on div at bounding box center [29, 29] width 58 height 58
